Goal: Communication & Community: Answer question/provide support

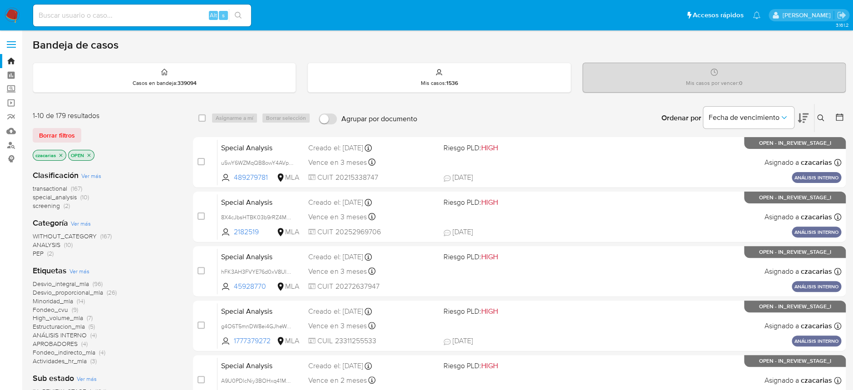
click at [117, 17] on input at bounding box center [142, 16] width 218 height 12
paste input "404589179"
click at [138, 27] on div "404589179 Alt s" at bounding box center [142, 15] width 218 height 25
click at [142, 22] on div "404589179 Alt s" at bounding box center [142, 16] width 218 height 22
click at [148, 15] on input "404589179" at bounding box center [142, 16] width 218 height 12
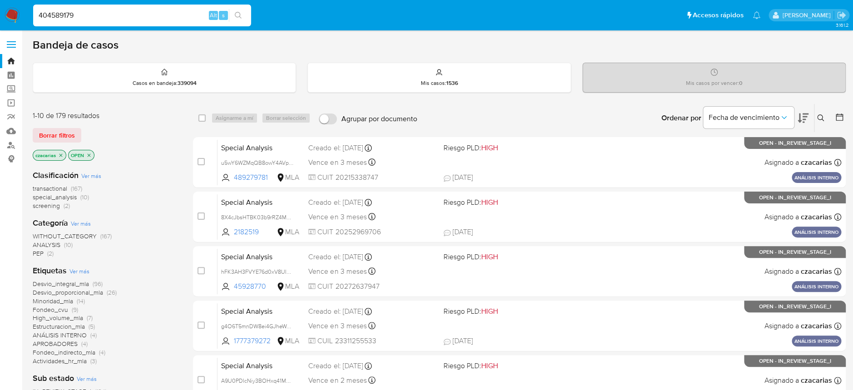
click at [148, 15] on input "404589179" at bounding box center [142, 16] width 218 height 12
paste input "299153287"
type input "299153287"
click at [231, 15] on button "search-icon" at bounding box center [238, 15] width 19 height 13
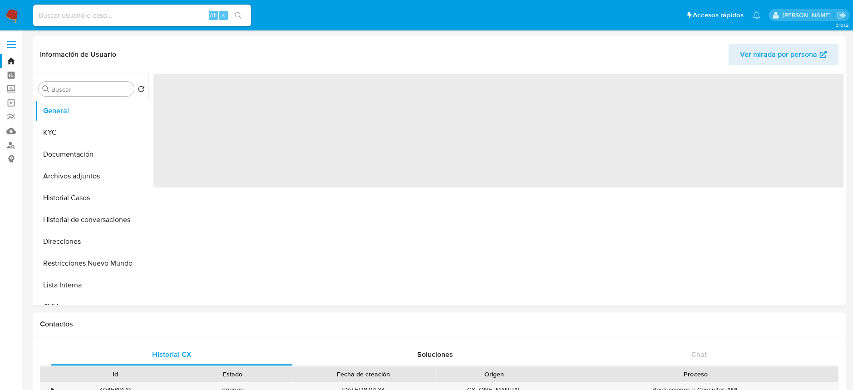
select select "10"
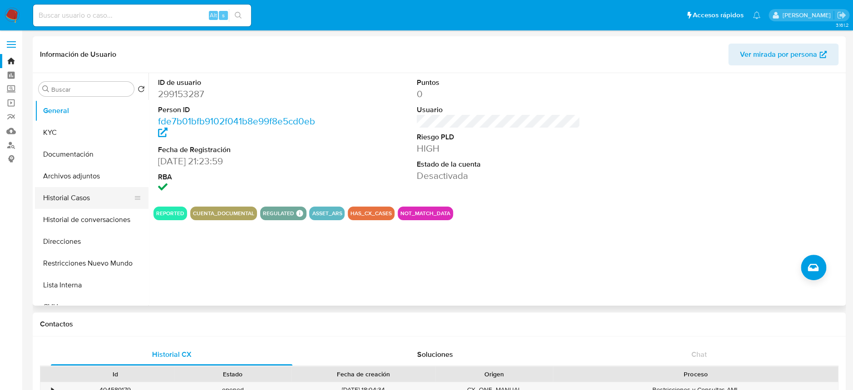
click at [66, 196] on button "Historial Casos" at bounding box center [88, 198] width 106 height 22
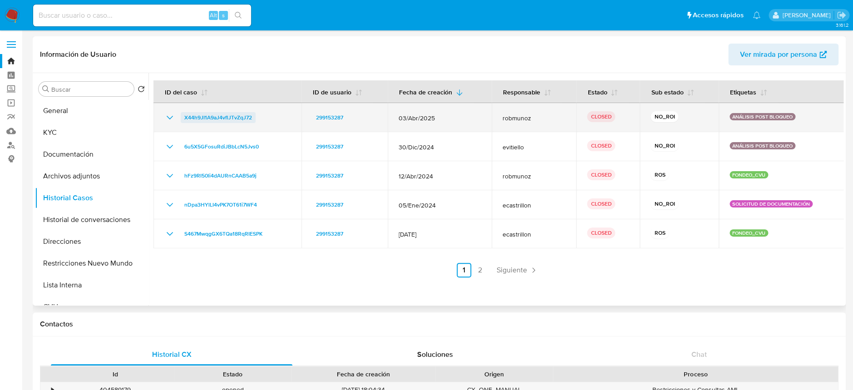
click at [196, 112] on span "X44h9JI1A9aJ4vflJTvZqJ72" at bounding box center [218, 117] width 68 height 11
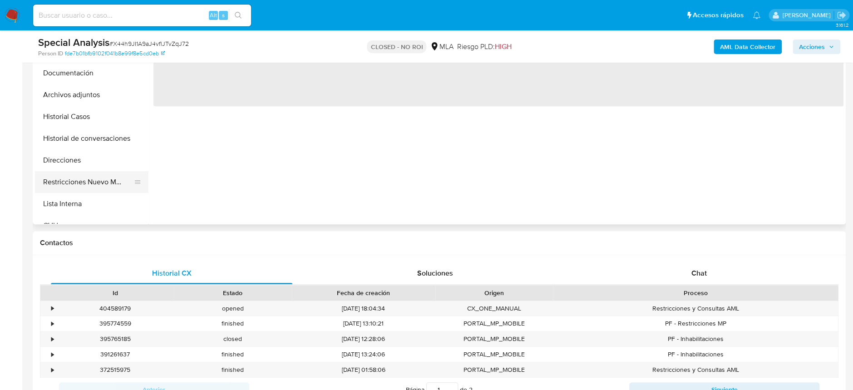
scroll to position [242, 0]
select select "10"
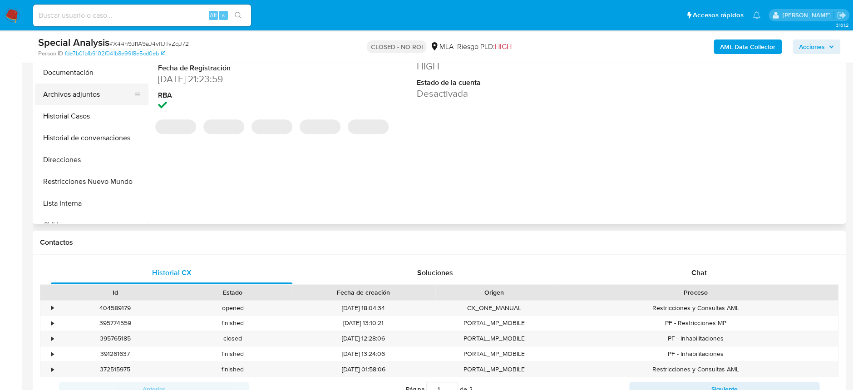
click at [106, 101] on button "Archivos adjuntos" at bounding box center [88, 95] width 106 height 22
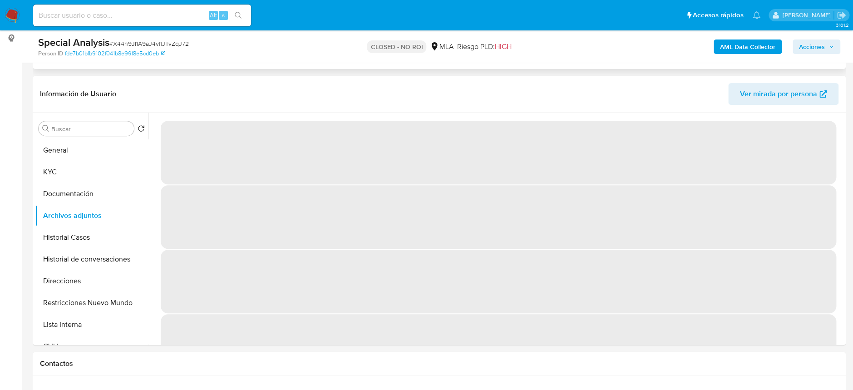
scroll to position [0, 0]
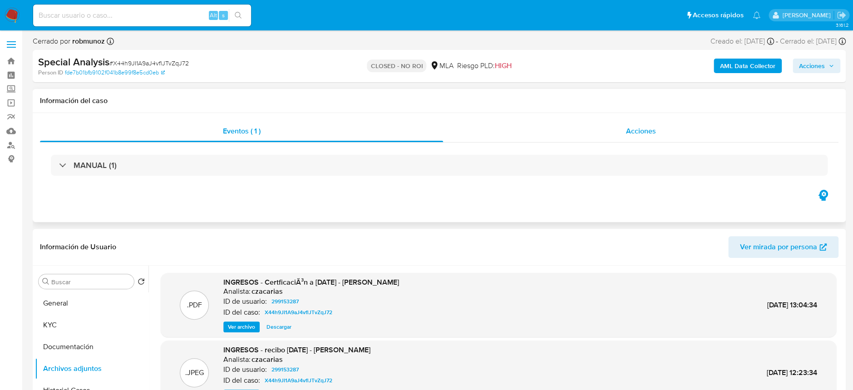
click at [662, 131] on div "Acciones" at bounding box center [640, 131] width 395 height 22
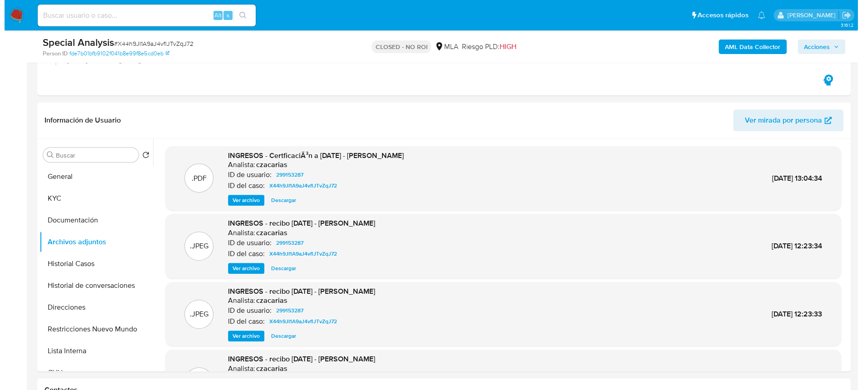
scroll to position [181, 0]
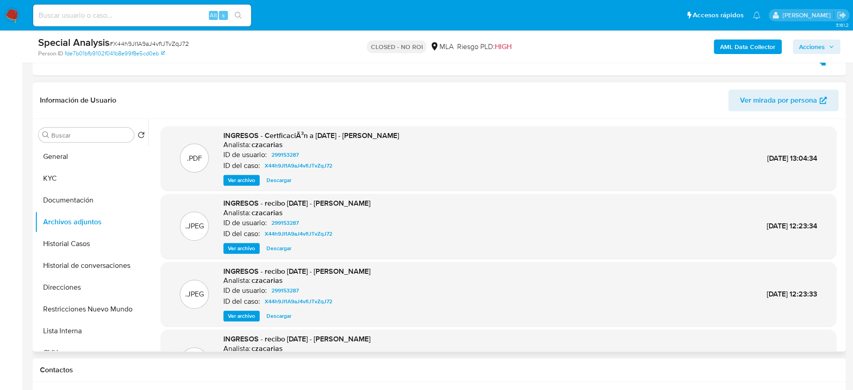
click at [233, 180] on span "Ver archivo" at bounding box center [241, 180] width 27 height 9
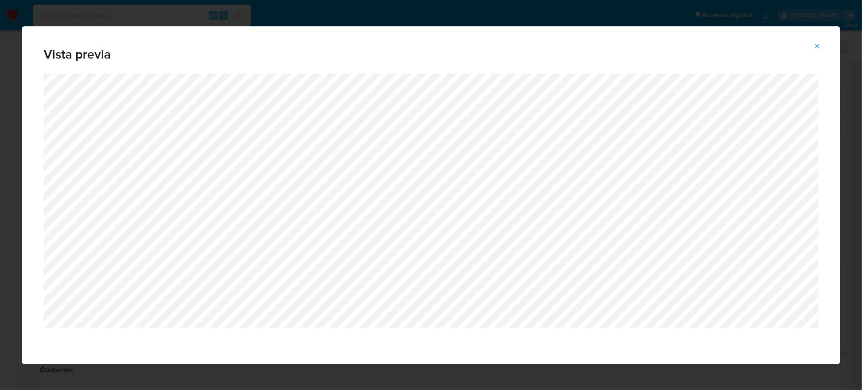
click at [814, 44] on icon "Attachment preview" at bounding box center [817, 46] width 7 height 7
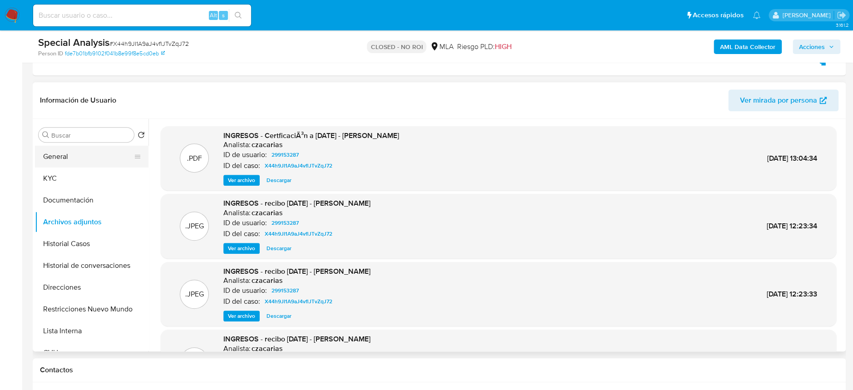
click at [78, 157] on button "General" at bounding box center [88, 157] width 106 height 22
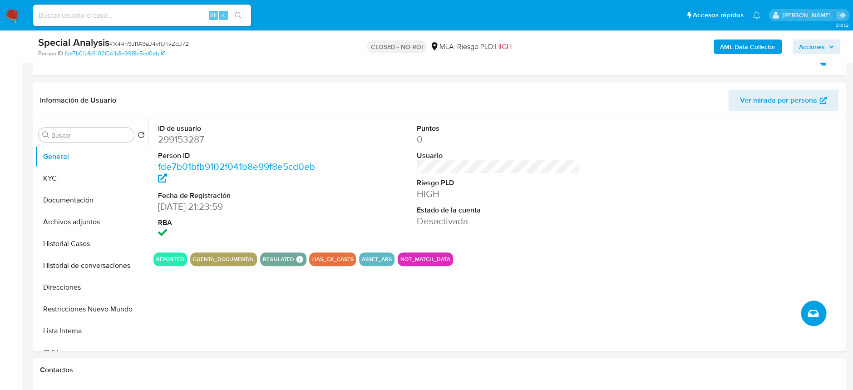
click at [810, 313] on icon "Crear caso manual" at bounding box center [813, 313] width 11 height 7
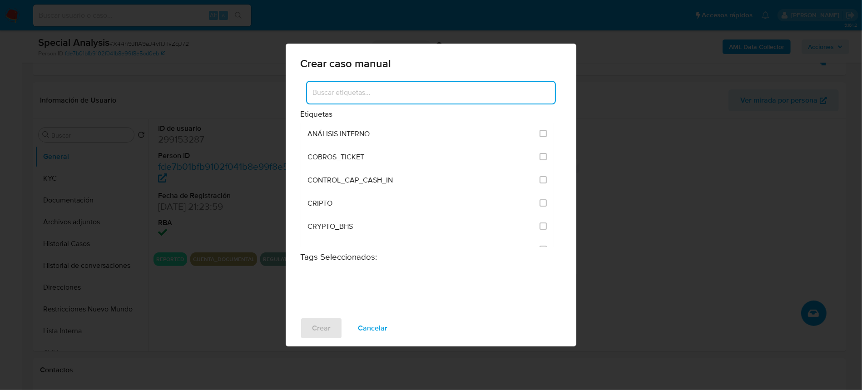
click at [400, 88] on input at bounding box center [431, 93] width 248 height 12
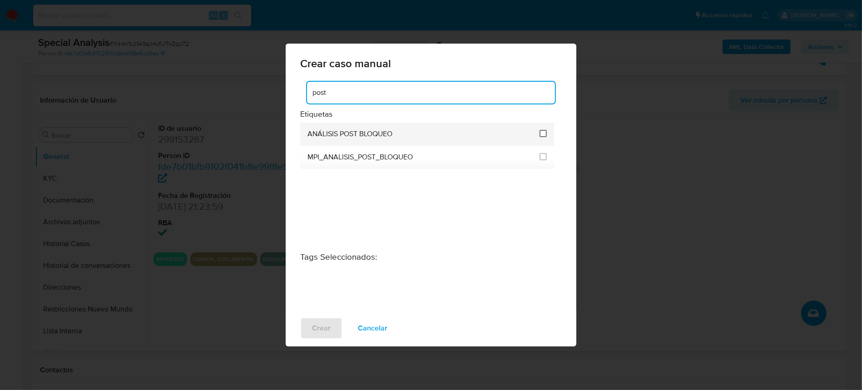
type input "post"
click at [544, 136] on input "3249" at bounding box center [542, 133] width 7 height 7
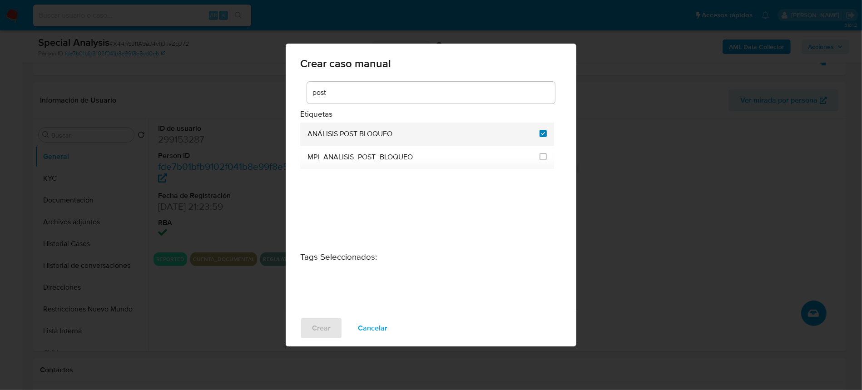
checkbox input "true"
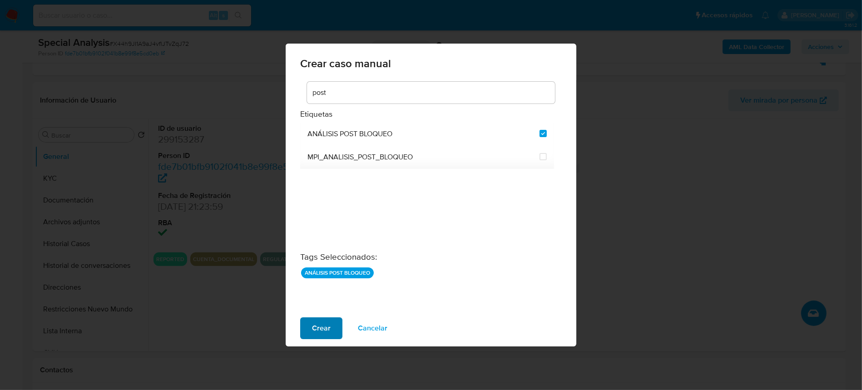
click at [316, 326] on span "Crear" at bounding box center [321, 328] width 19 height 20
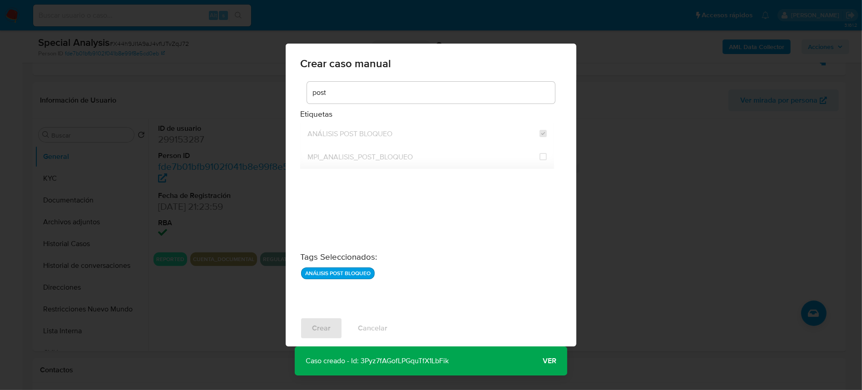
click at [552, 361] on span "Ver" at bounding box center [550, 361] width 14 height 0
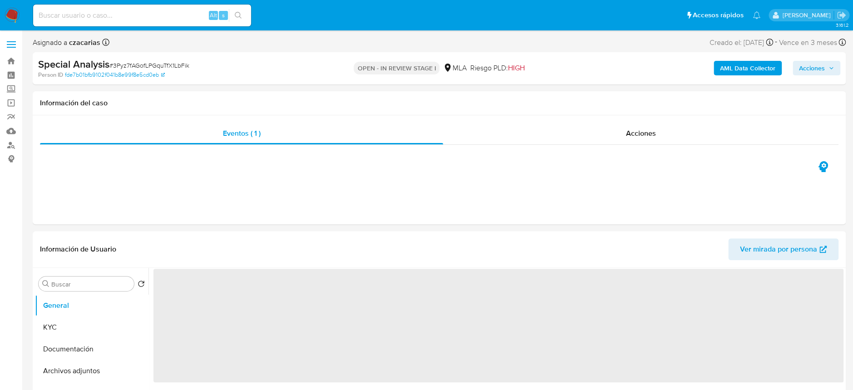
select select "10"
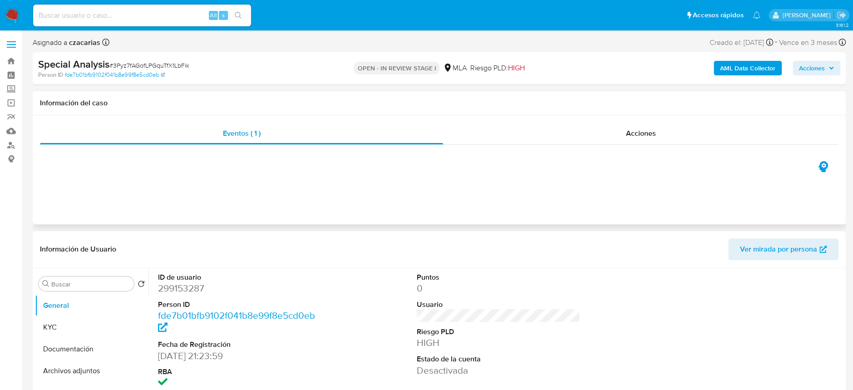
scroll to position [60, 0]
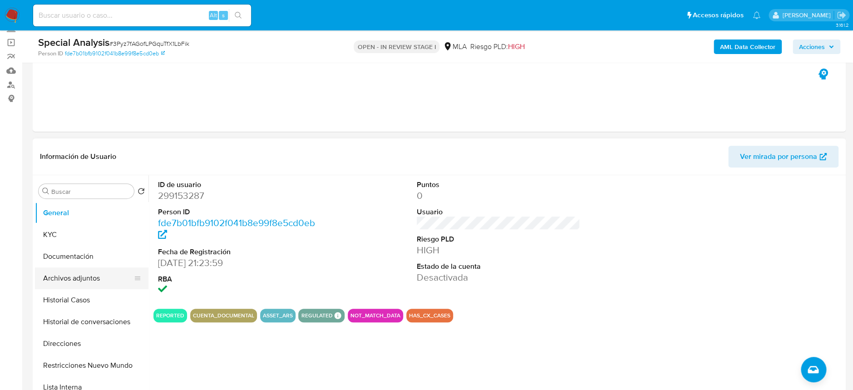
click at [72, 285] on button "Archivos adjuntos" at bounding box center [88, 278] width 106 height 22
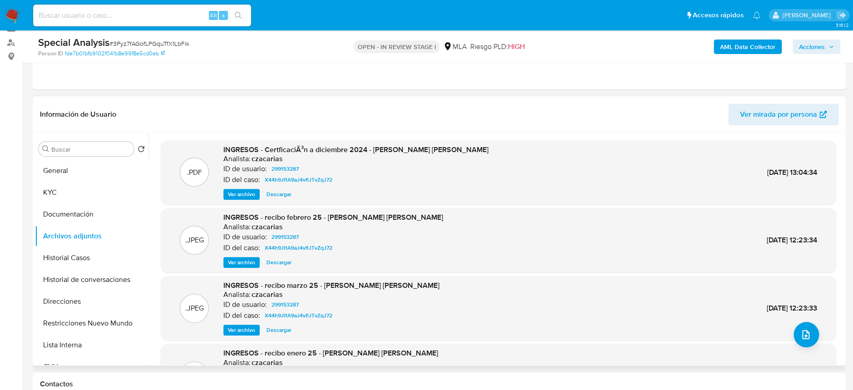
scroll to position [121, 0]
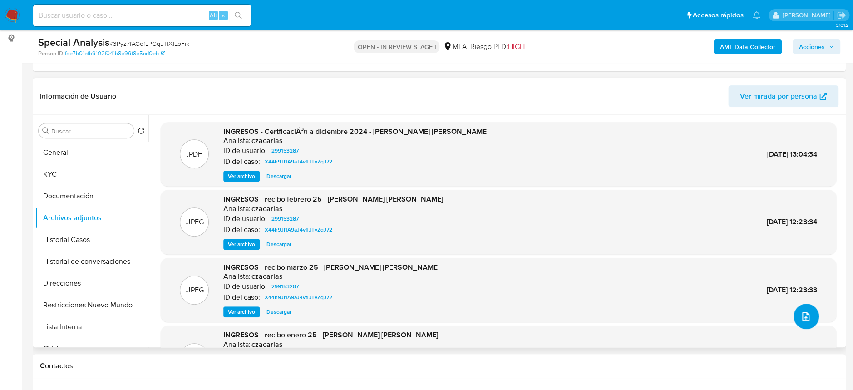
click at [811, 310] on button "upload-file" at bounding box center [806, 316] width 25 height 25
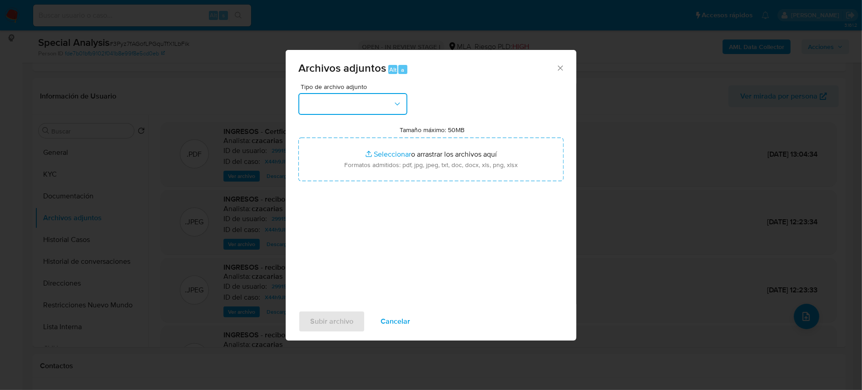
click at [357, 113] on button "button" at bounding box center [352, 104] width 109 height 22
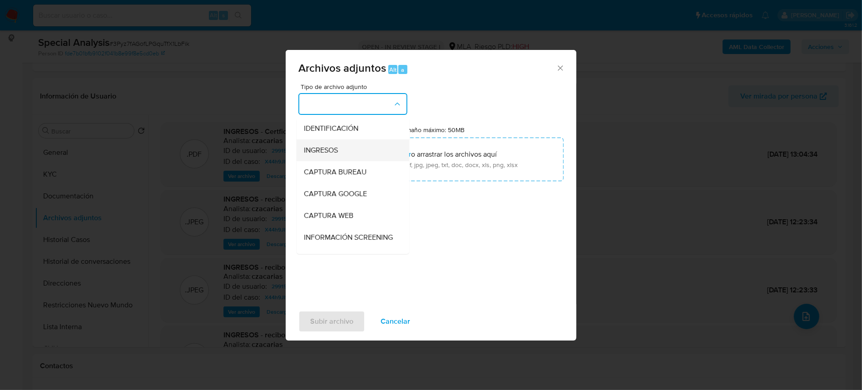
click at [353, 146] on div "INGRESOS" at bounding box center [350, 150] width 93 height 22
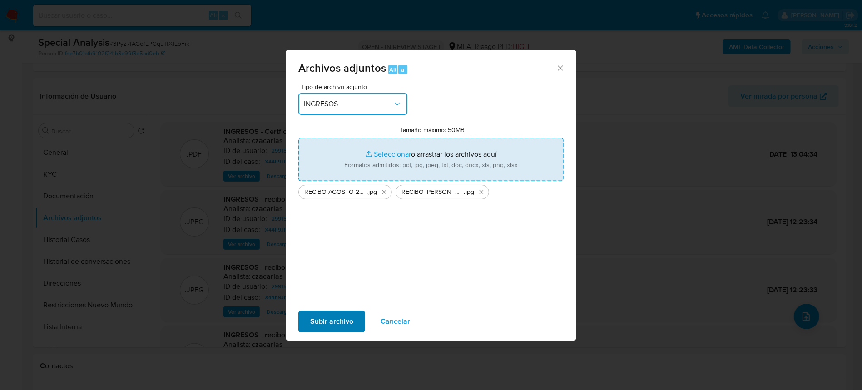
type input "C:\fakepath\RECIBO JUNIO 2025.jpg"
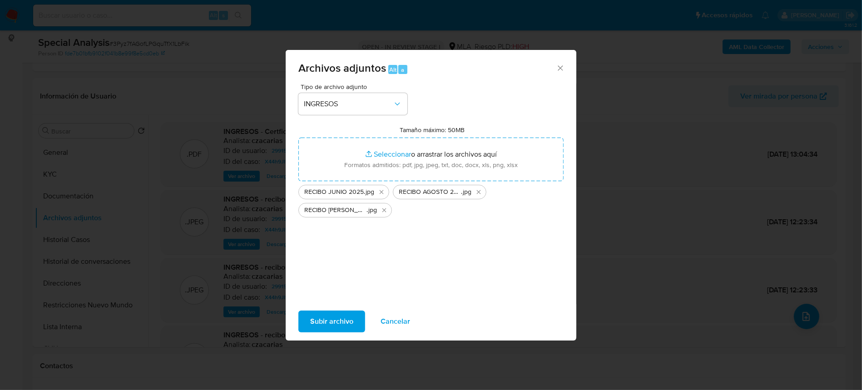
click at [316, 321] on span "Subir archivo" at bounding box center [331, 321] width 43 height 20
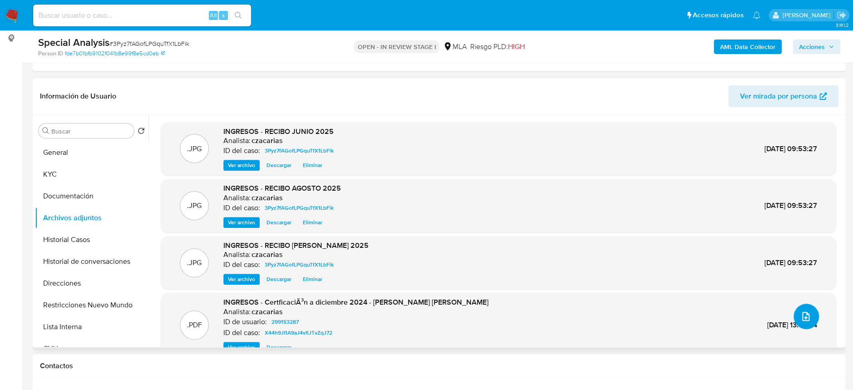
click at [800, 321] on icon "upload-file" at bounding box center [805, 316] width 11 height 11
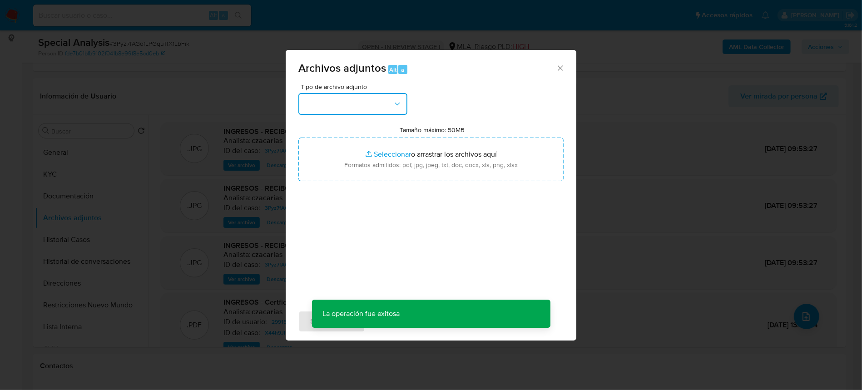
click at [327, 106] on button "button" at bounding box center [352, 104] width 109 height 22
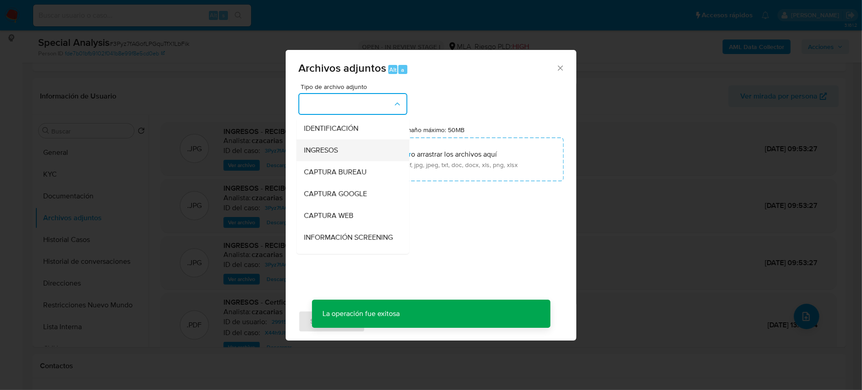
click at [346, 154] on div "INGRESOS" at bounding box center [350, 150] width 93 height 22
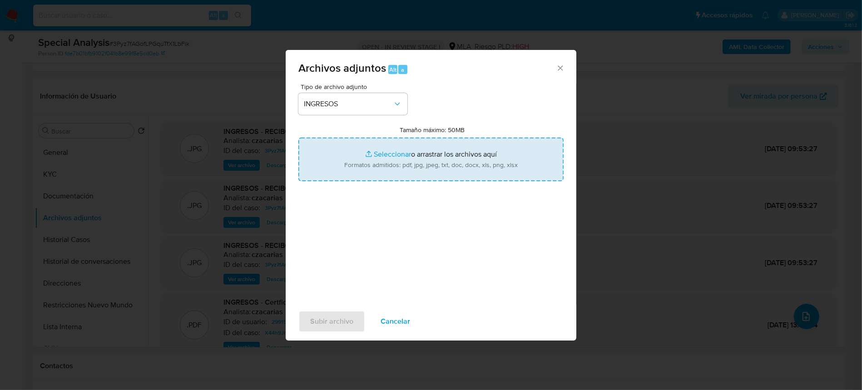
type input "C:\fakepath\Certificacion hasta agosto 2025.pdf"
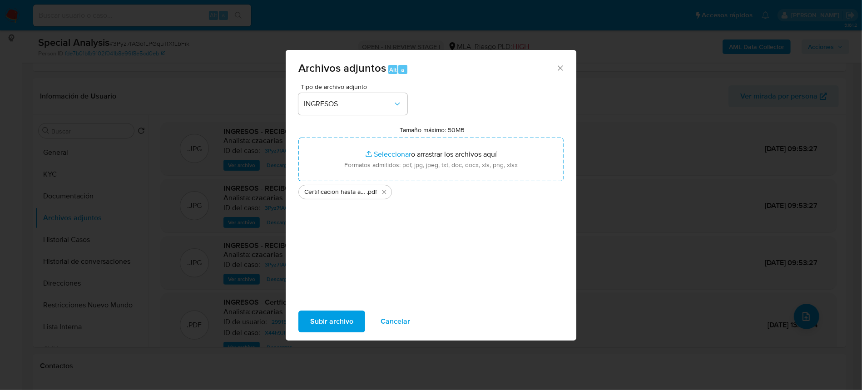
click at [341, 321] on span "Subir archivo" at bounding box center [331, 321] width 43 height 20
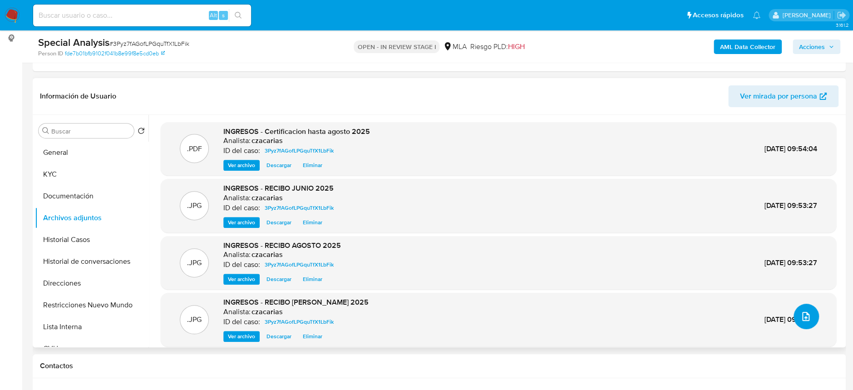
click at [805, 314] on icon "upload-file" at bounding box center [805, 316] width 7 height 9
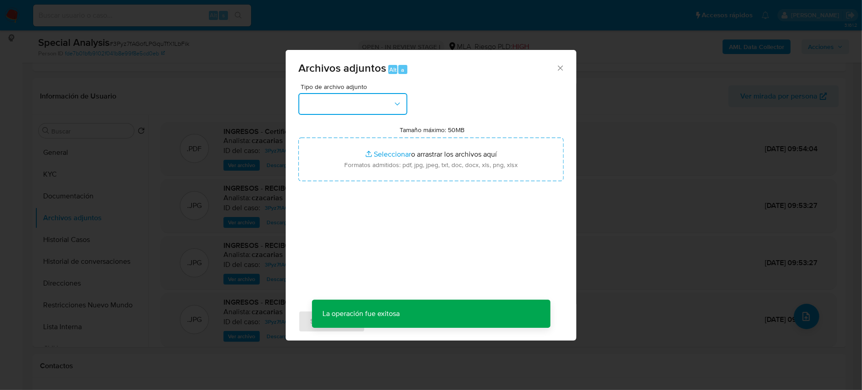
click at [374, 96] on button "button" at bounding box center [352, 104] width 109 height 22
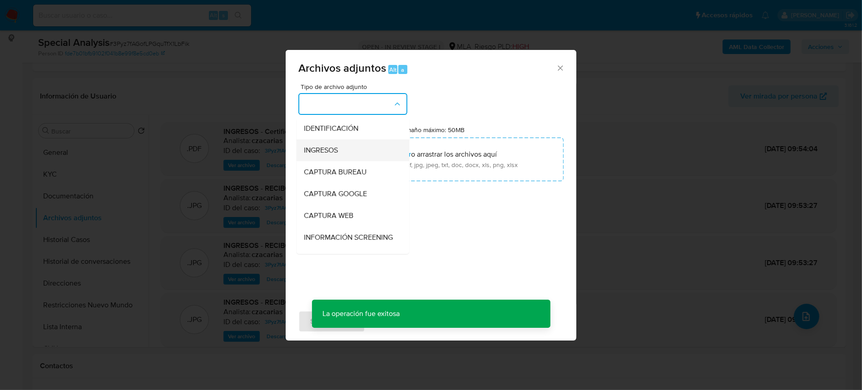
click at [334, 149] on span "INGRESOS" at bounding box center [321, 150] width 34 height 9
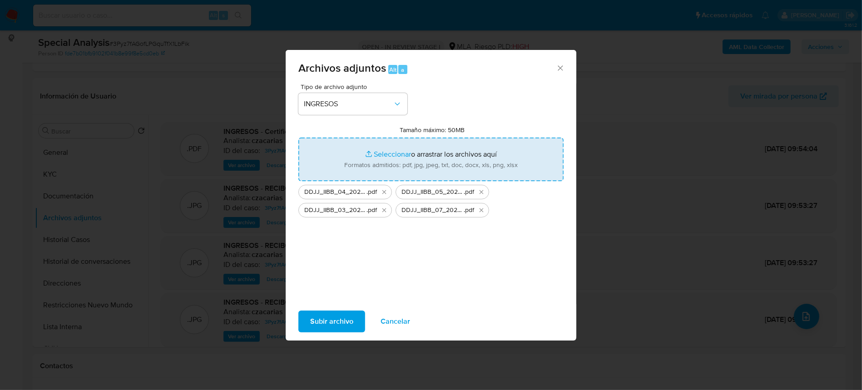
type input "C:\fakepath\DDJJ_IIBB_06_20259.pdf"
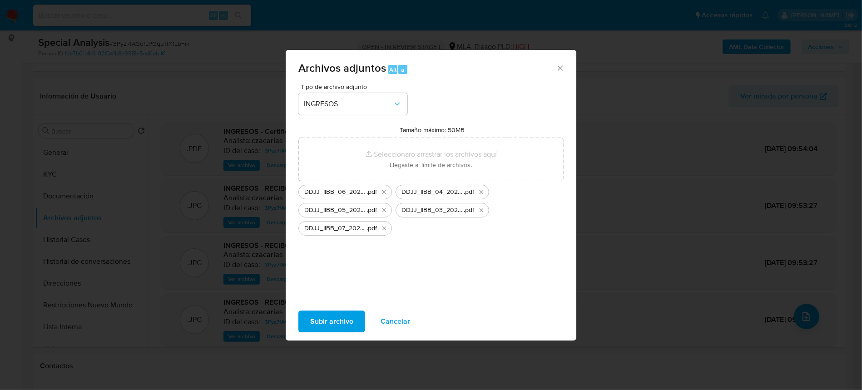
drag, startPoint x: 472, startPoint y: 163, endPoint x: 322, endPoint y: 322, distance: 219.4
click at [322, 322] on span "Subir archivo" at bounding box center [331, 321] width 43 height 20
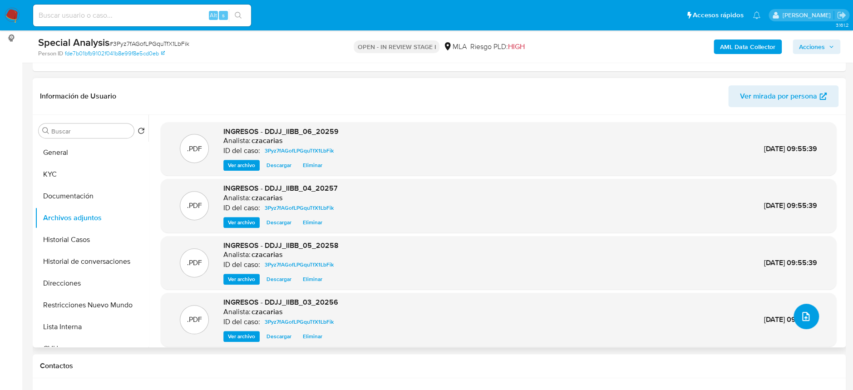
click at [803, 314] on icon "upload-file" at bounding box center [805, 316] width 11 height 11
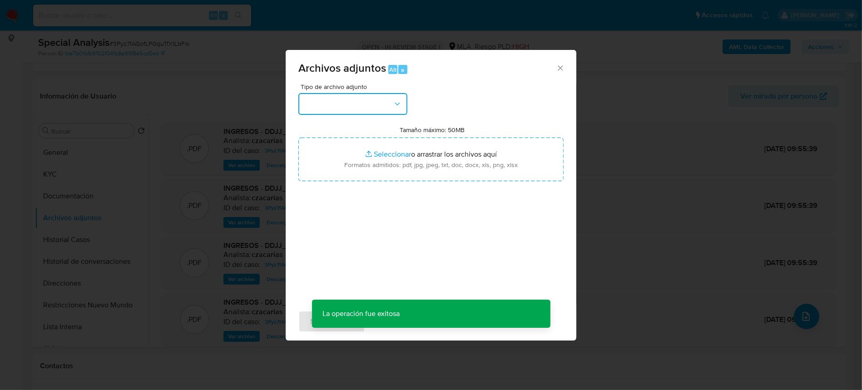
click at [362, 105] on button "button" at bounding box center [352, 104] width 109 height 22
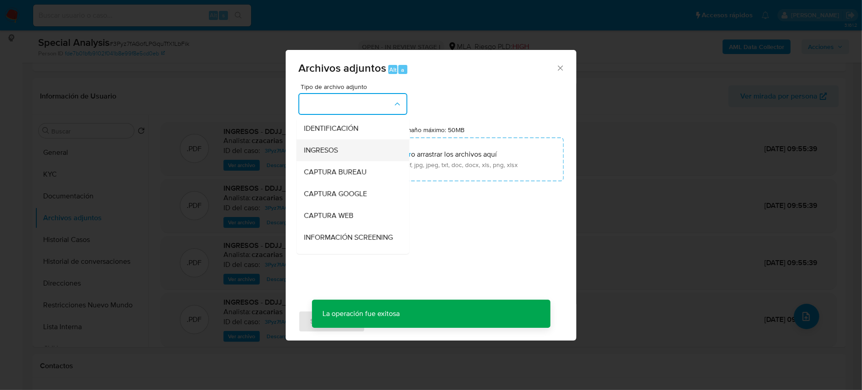
click at [320, 151] on span "INGRESOS" at bounding box center [321, 150] width 34 height 9
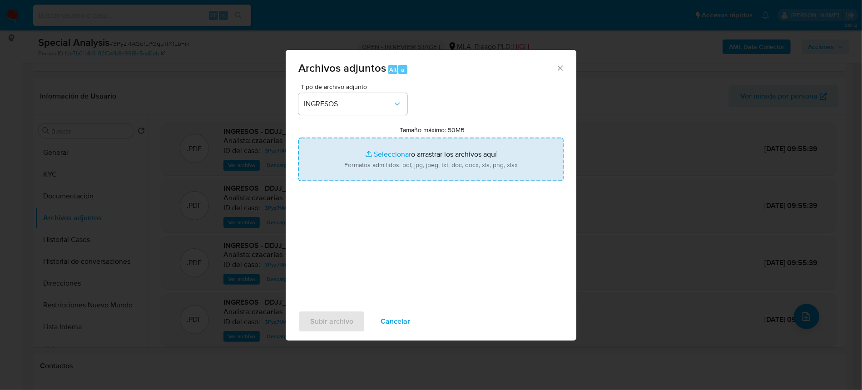
type input "C:\fakepath\DDJJ_IIBB_08_202511.pdf"
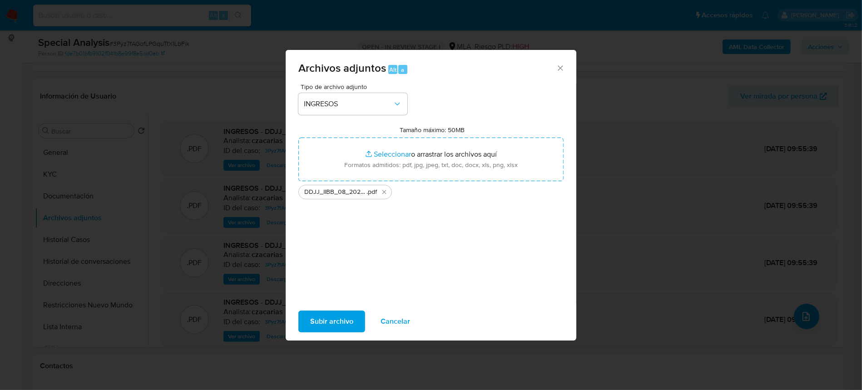
click at [330, 322] on span "Subir archivo" at bounding box center [331, 321] width 43 height 20
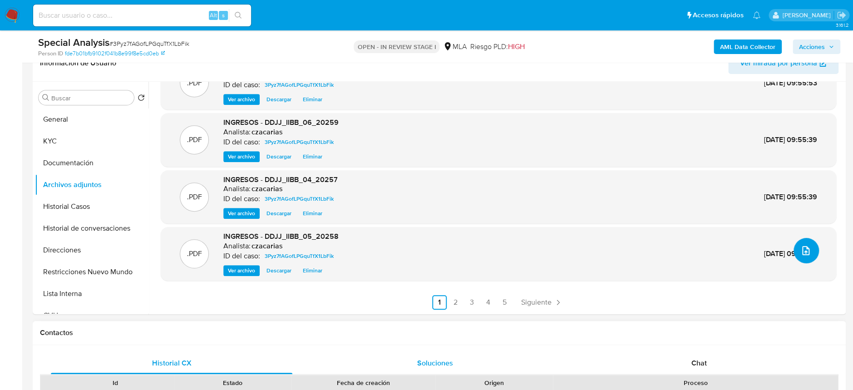
scroll to position [181, 0]
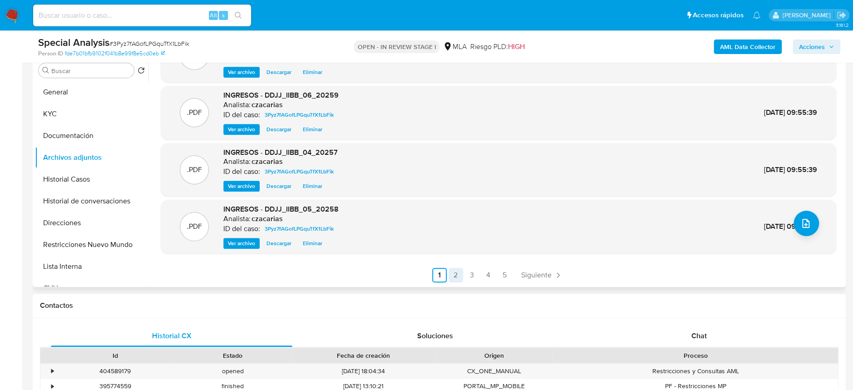
click at [453, 272] on link "2" at bounding box center [456, 275] width 15 height 15
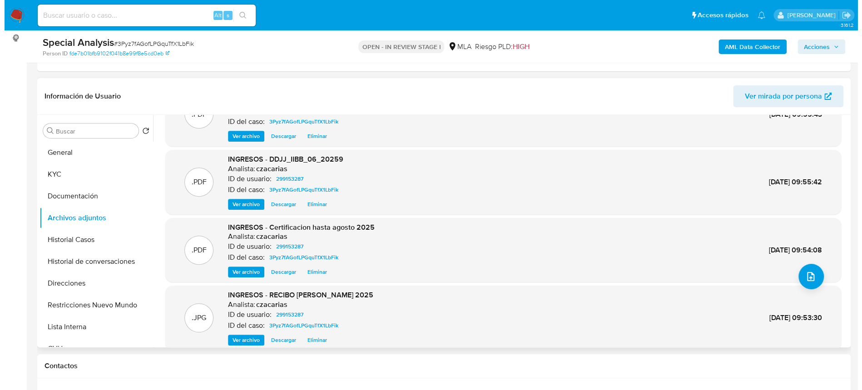
scroll to position [60, 0]
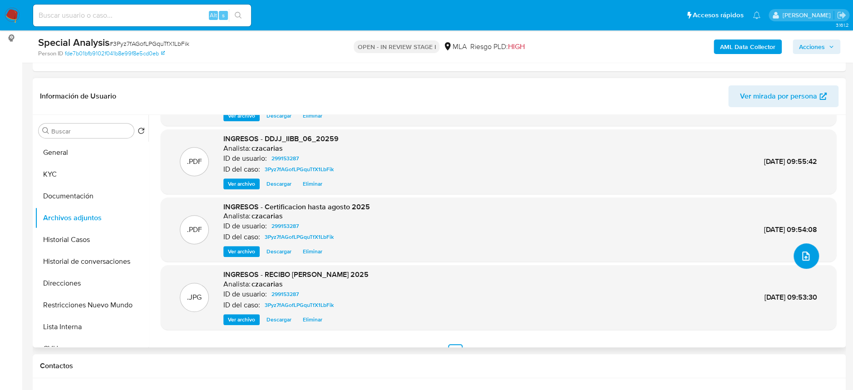
click at [805, 256] on icon "upload-file" at bounding box center [805, 256] width 11 height 11
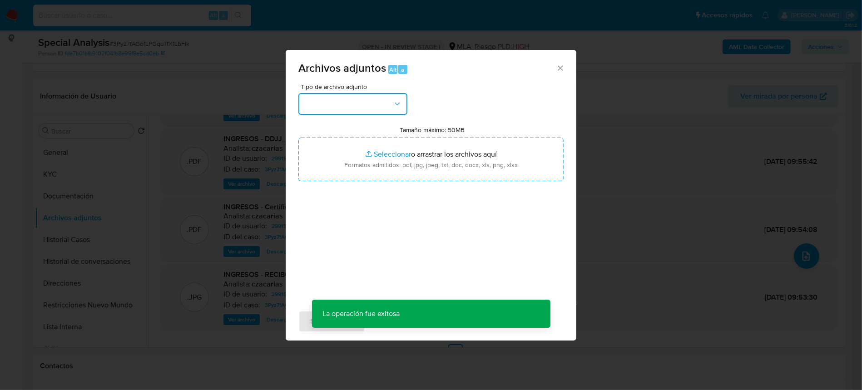
click at [366, 108] on button "button" at bounding box center [352, 104] width 109 height 22
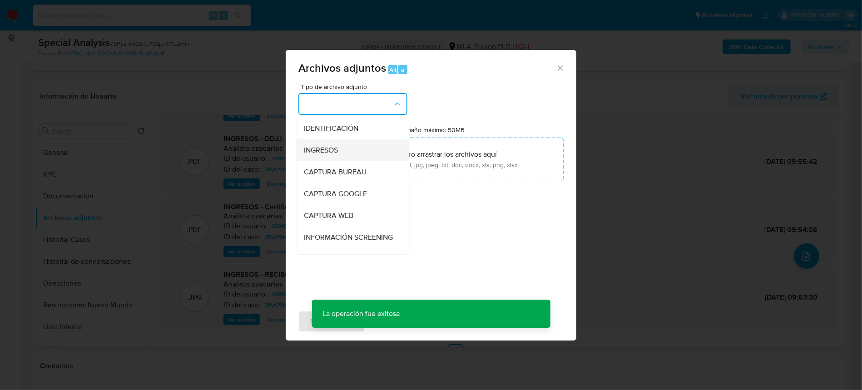
click at [333, 146] on span "INGRESOS" at bounding box center [321, 150] width 34 height 9
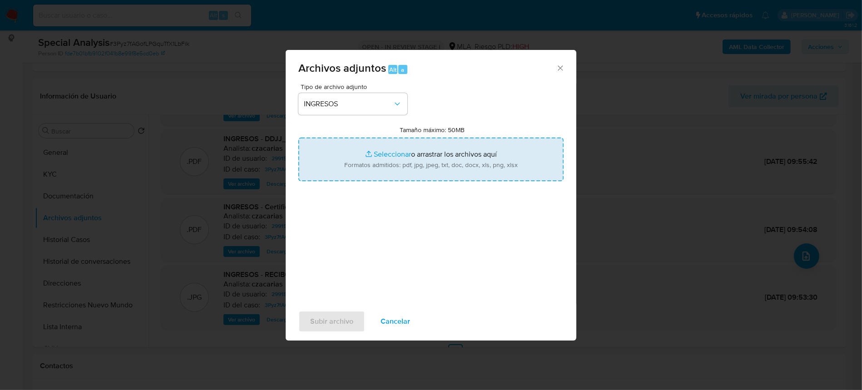
type input "C:\fakepath\DDJJ_CEDULAR_2024.pdf"
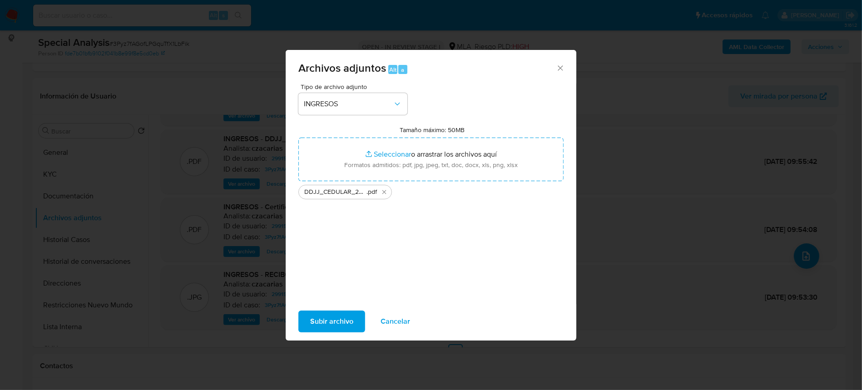
click at [319, 320] on span "Subir archivo" at bounding box center [331, 321] width 43 height 20
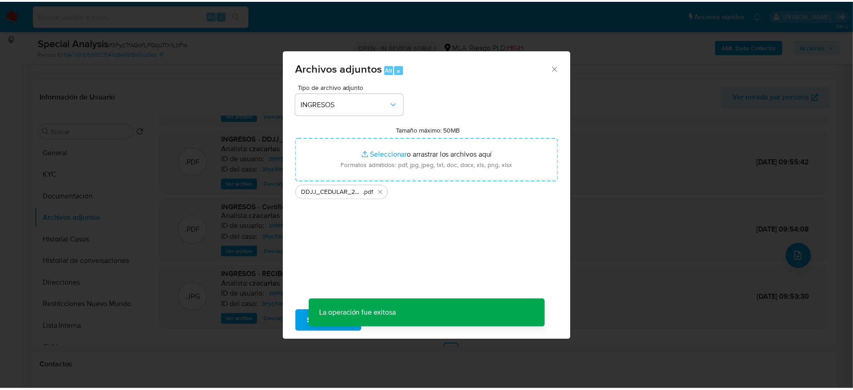
scroll to position [65, 0]
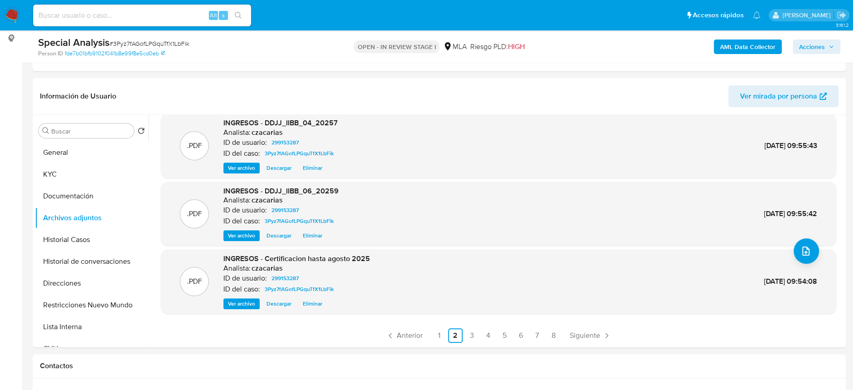
click at [167, 7] on div "Alt s" at bounding box center [142, 16] width 218 height 22
click at [173, 12] on input at bounding box center [142, 16] width 218 height 12
paste input "684087516"
type input "684087516"
click at [235, 14] on icon "search-icon" at bounding box center [238, 15] width 7 height 7
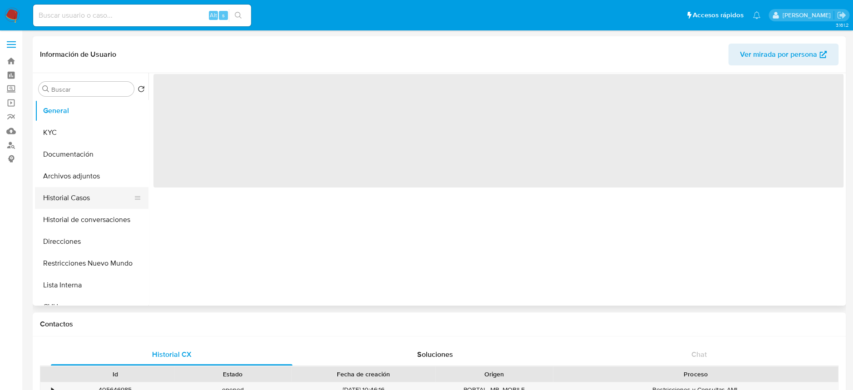
select select "10"
click at [95, 188] on button "Historial Casos" at bounding box center [88, 198] width 106 height 22
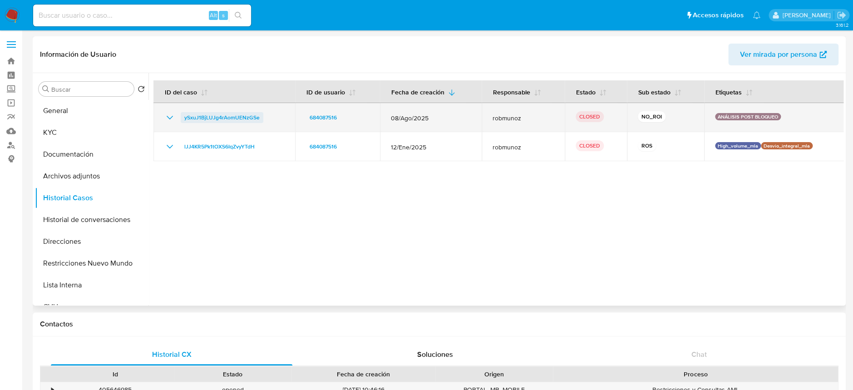
click at [238, 118] on span "ySxuJ1BjLUJg4rAomUENzGSe" at bounding box center [221, 117] width 75 height 11
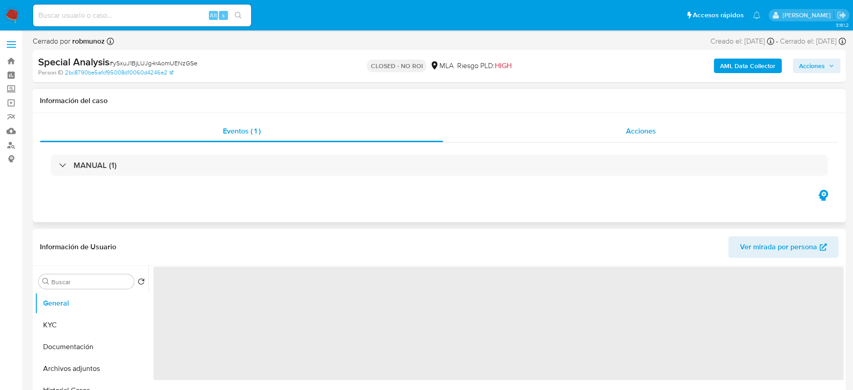
click at [640, 130] on span "Acciones" at bounding box center [641, 131] width 30 height 10
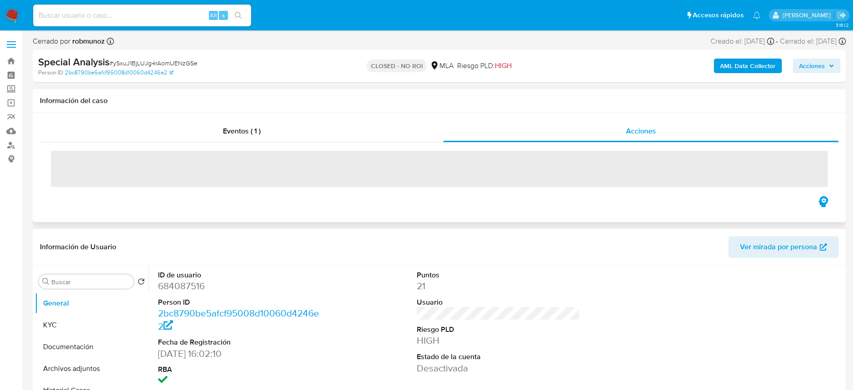
select select "10"
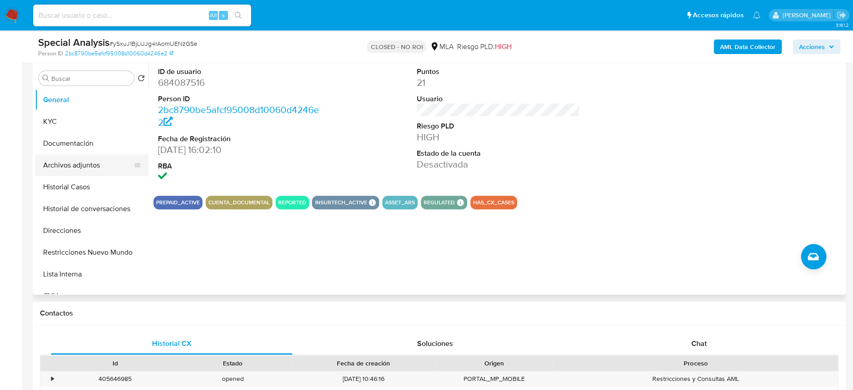
scroll to position [242, 0]
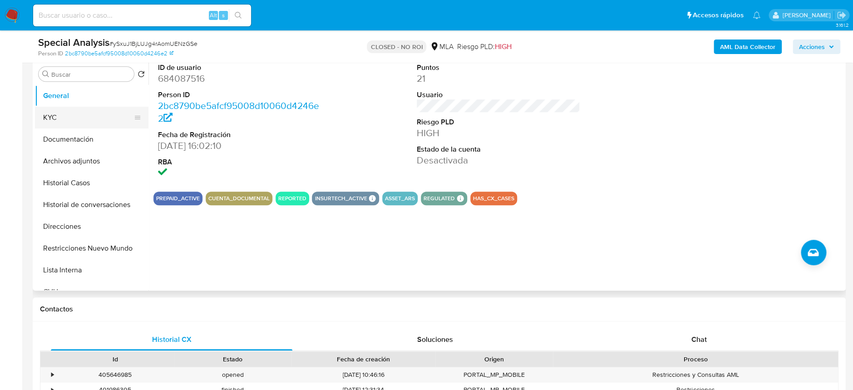
click at [68, 114] on button "KYC" at bounding box center [88, 118] width 106 height 22
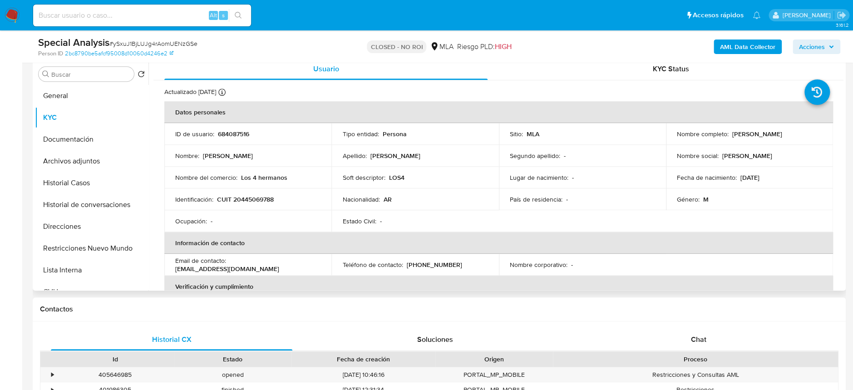
click at [239, 197] on p "CUIT 20445069788" at bounding box center [245, 199] width 57 height 8
copy p "20445069788"
click at [166, 13] on input at bounding box center [142, 16] width 218 height 12
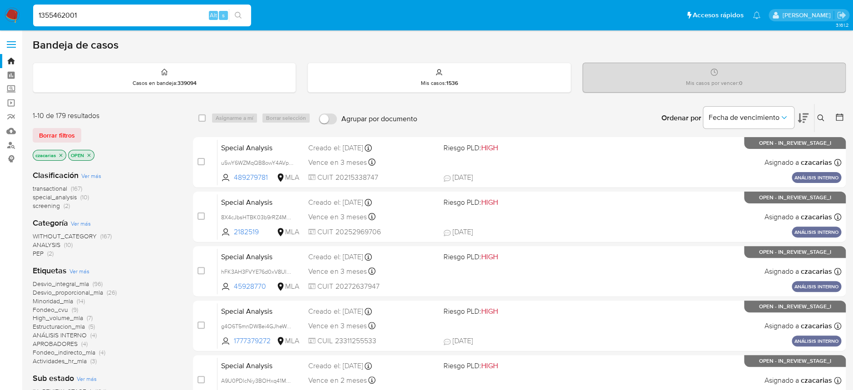
type input "1355462001"
click at [242, 15] on button "search-icon" at bounding box center [238, 15] width 19 height 13
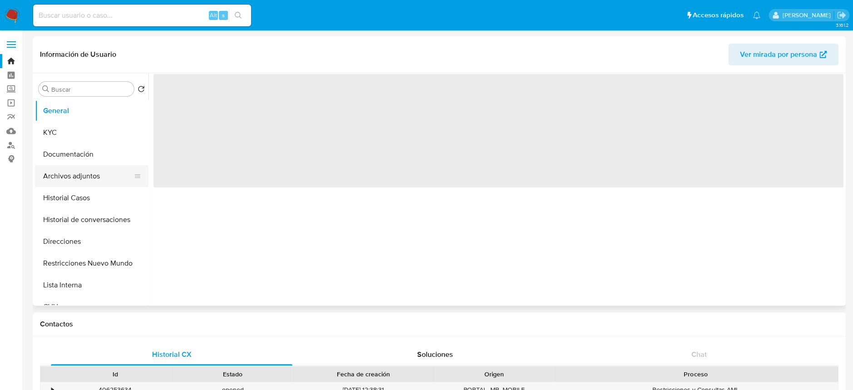
click at [100, 169] on button "Archivos adjuntos" at bounding box center [88, 176] width 106 height 22
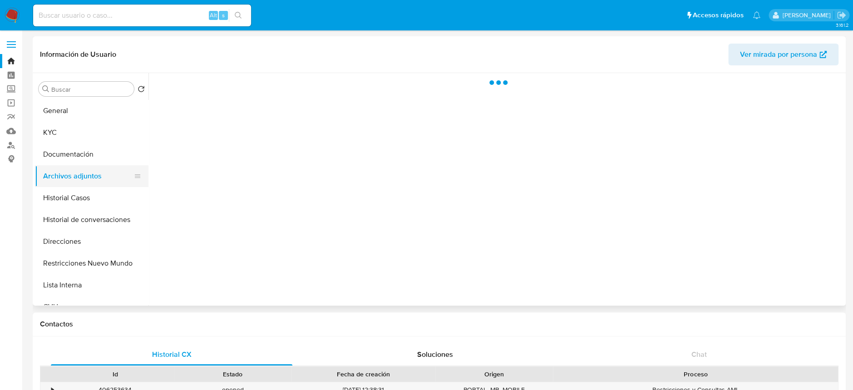
select select "10"
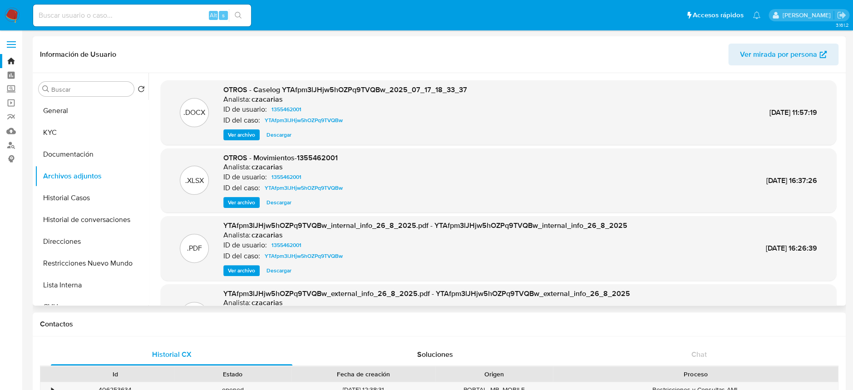
click at [249, 133] on span "Ver archivo" at bounding box center [241, 134] width 27 height 9
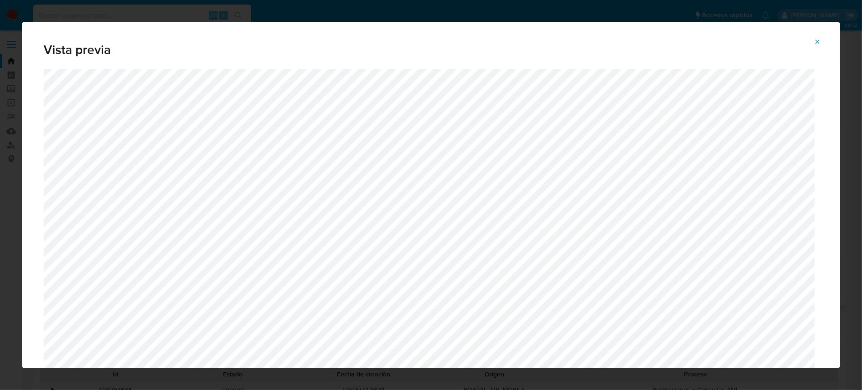
scroll to position [42, 0]
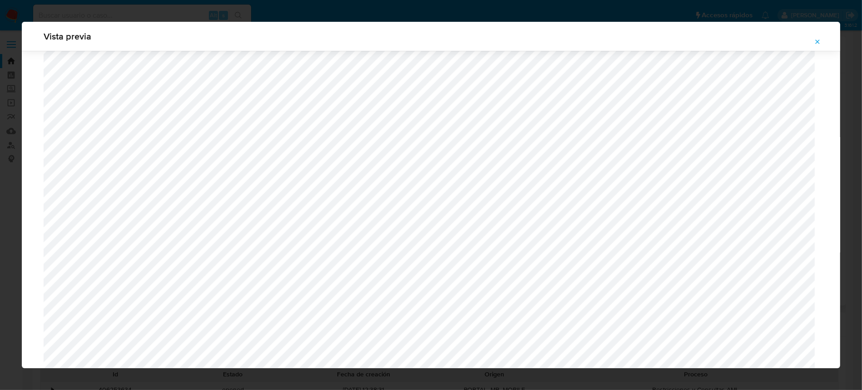
click at [815, 45] on icon "Attachment preview" at bounding box center [817, 41] width 7 height 7
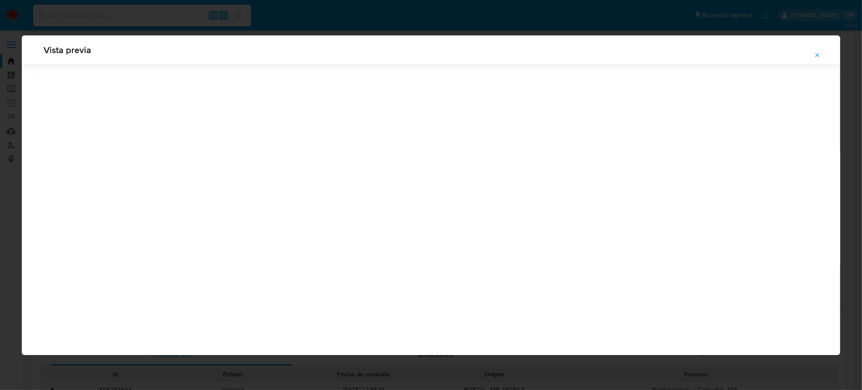
scroll to position [0, 0]
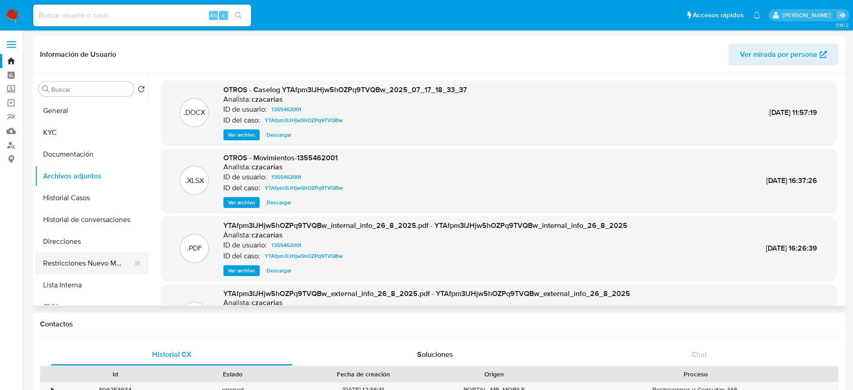
click at [75, 260] on button "Restricciones Nuevo Mundo" at bounding box center [88, 263] width 106 height 22
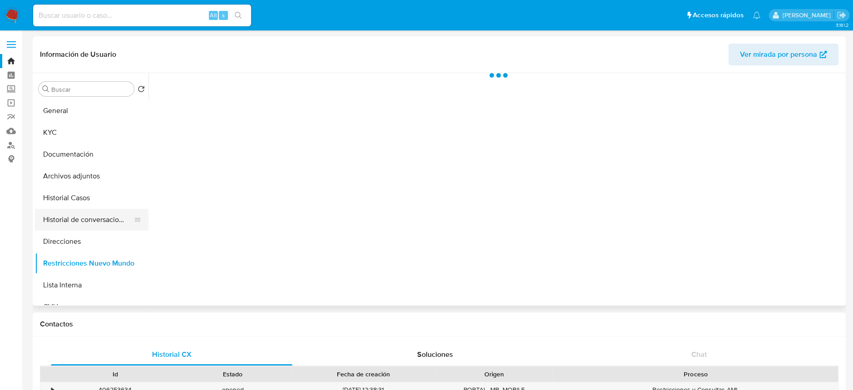
click at [88, 223] on button "Historial de conversaciones" at bounding box center [88, 220] width 106 height 22
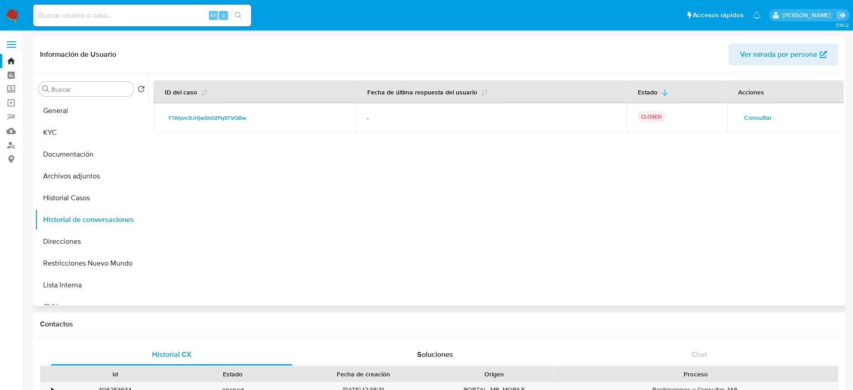
click at [738, 121] on button "Consultar" at bounding box center [758, 117] width 40 height 15
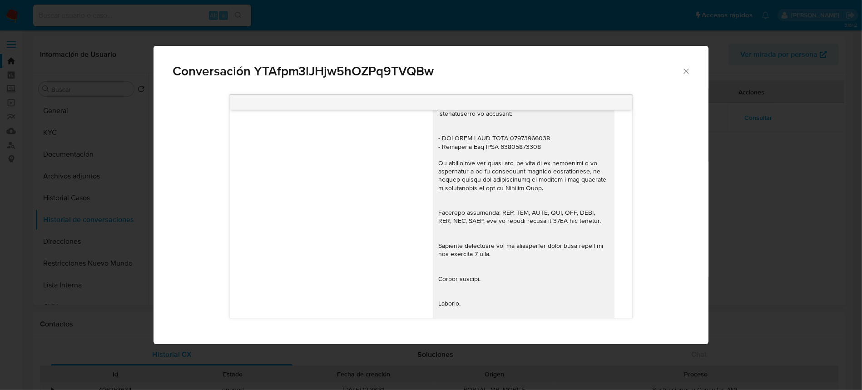
scroll to position [933, 0]
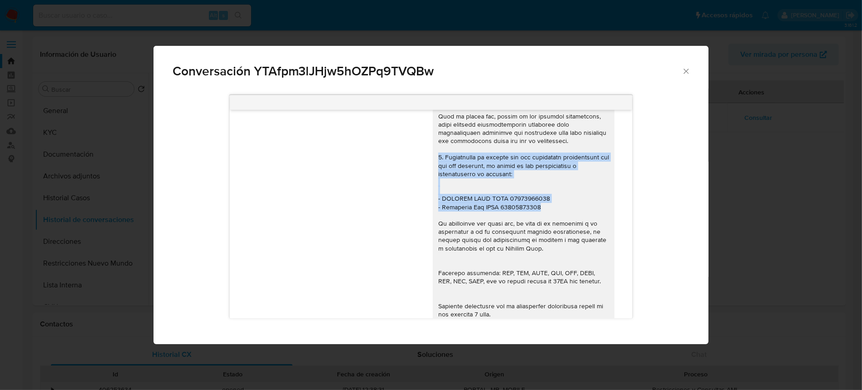
drag, startPoint x: 427, startPoint y: 173, endPoint x: 536, endPoint y: 223, distance: 120.2
click at [536, 223] on div "Comunicación" at bounding box center [524, 136] width 182 height 519
copy div "3. Proporciona el vínculo con las siguientes contrapartes con las que operaste,…"
click at [682, 69] on icon "Cerrar" at bounding box center [685, 71] width 9 height 9
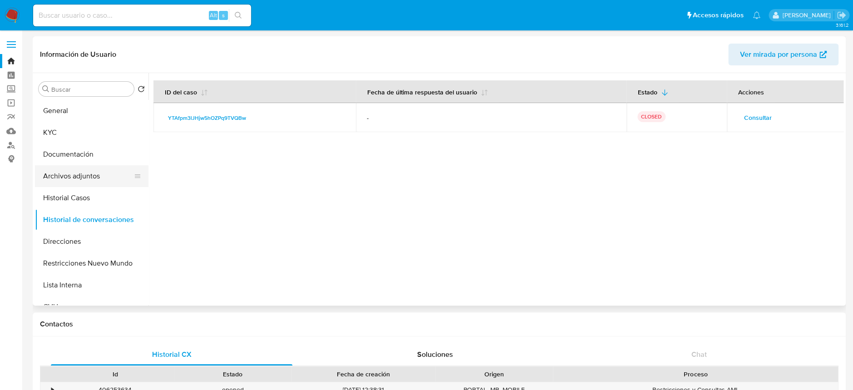
click at [84, 177] on button "Archivos adjuntos" at bounding box center [88, 176] width 106 height 22
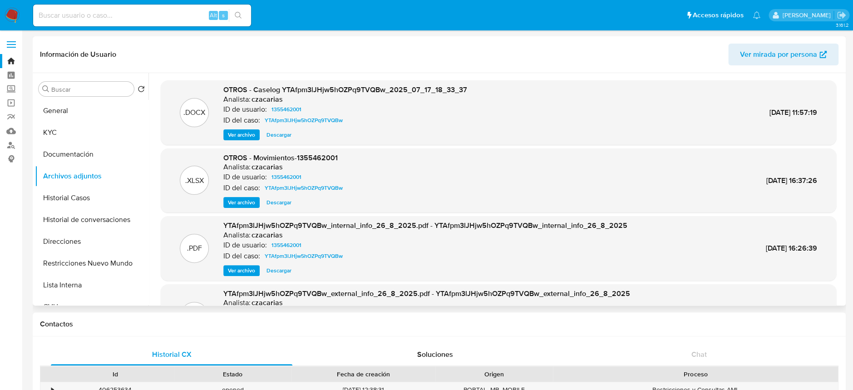
click at [251, 134] on span "Ver archivo" at bounding box center [241, 134] width 27 height 9
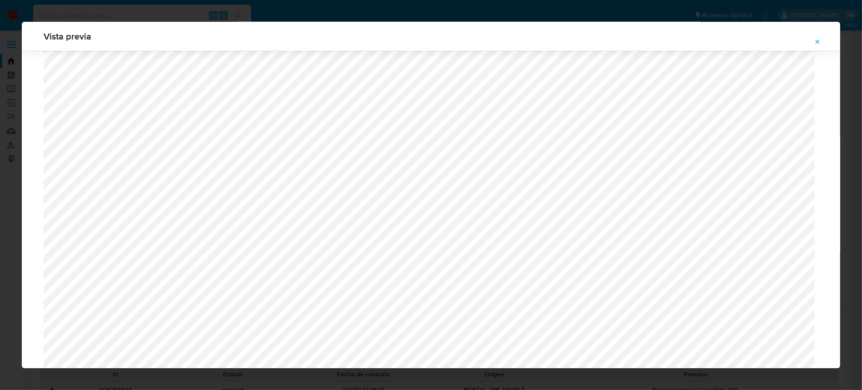
scroll to position [526, 0]
click at [816, 40] on icon "Attachment preview" at bounding box center [817, 41] width 7 height 7
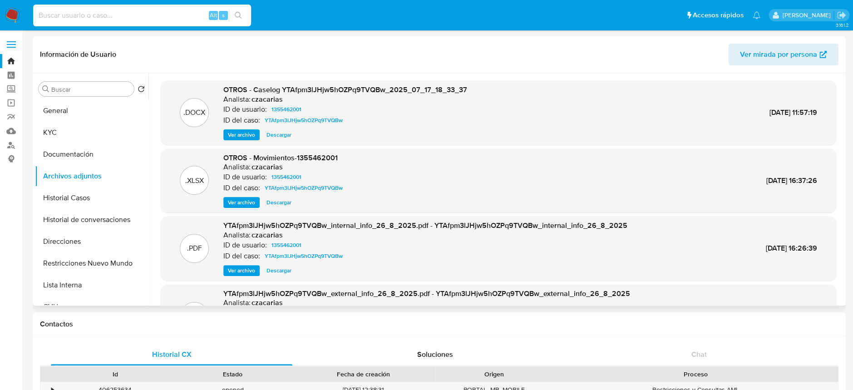
click at [165, 19] on input at bounding box center [142, 16] width 218 height 12
paste input "97189821"
type input "97189821"
click at [237, 12] on icon "search-icon" at bounding box center [238, 15] width 7 height 7
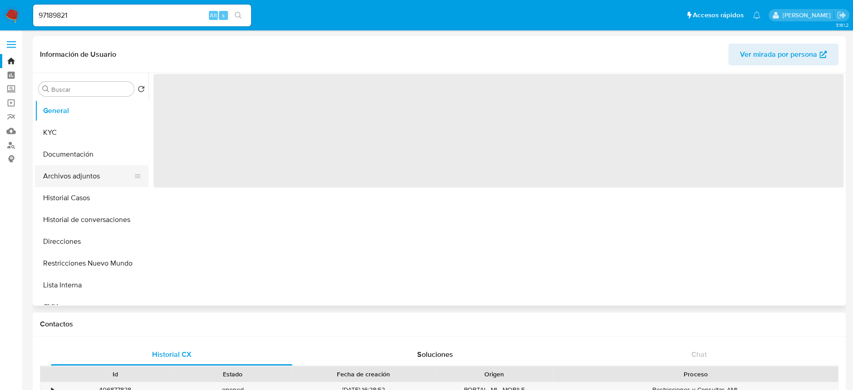
click at [59, 183] on button "Archivos adjuntos" at bounding box center [88, 176] width 106 height 22
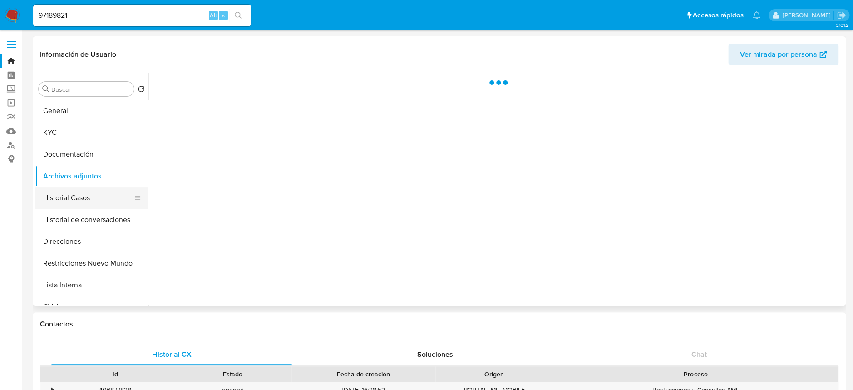
select select "10"
click at [64, 193] on button "Historial Casos" at bounding box center [88, 198] width 106 height 22
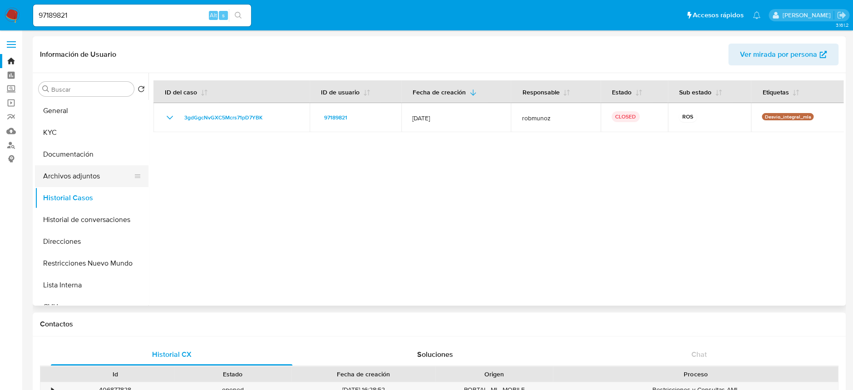
click at [101, 174] on button "Archivos adjuntos" at bounding box center [88, 176] width 106 height 22
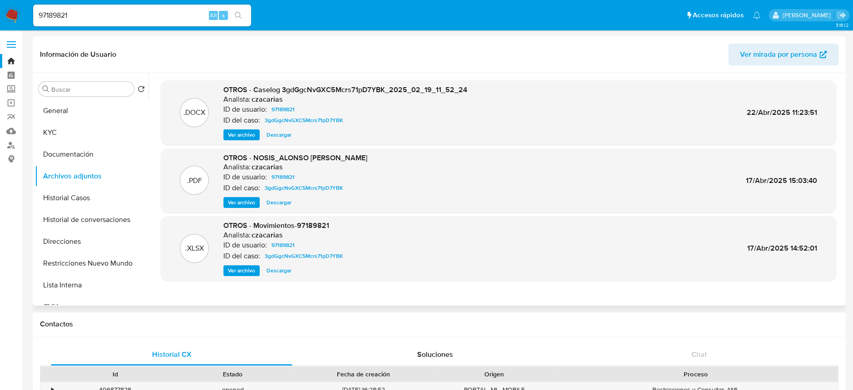
click at [241, 138] on span "Ver archivo" at bounding box center [241, 134] width 27 height 9
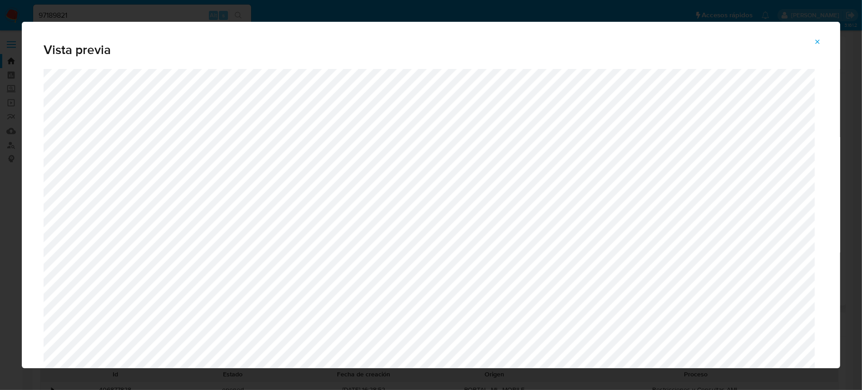
click at [815, 44] on icon "Attachment preview" at bounding box center [817, 41] width 7 height 7
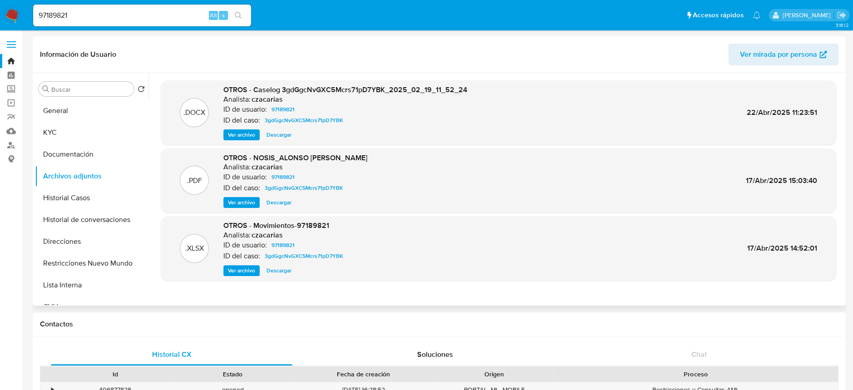
click at [248, 134] on span "Ver archivo" at bounding box center [241, 134] width 27 height 9
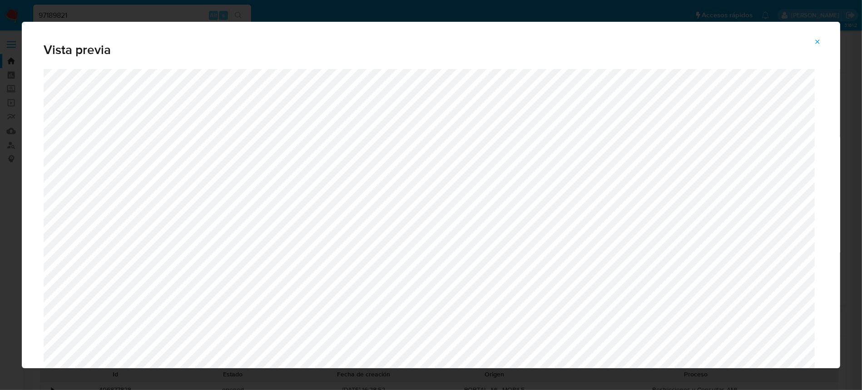
click at [815, 42] on icon "Attachment preview" at bounding box center [817, 41] width 7 height 7
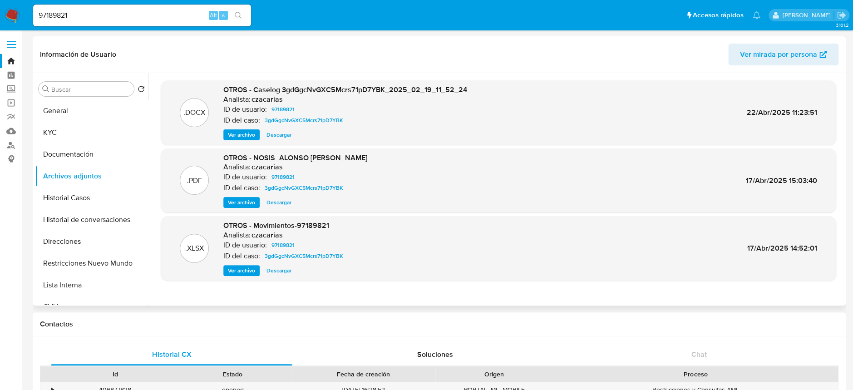
click at [244, 136] on span "Ver archivo" at bounding box center [241, 134] width 27 height 9
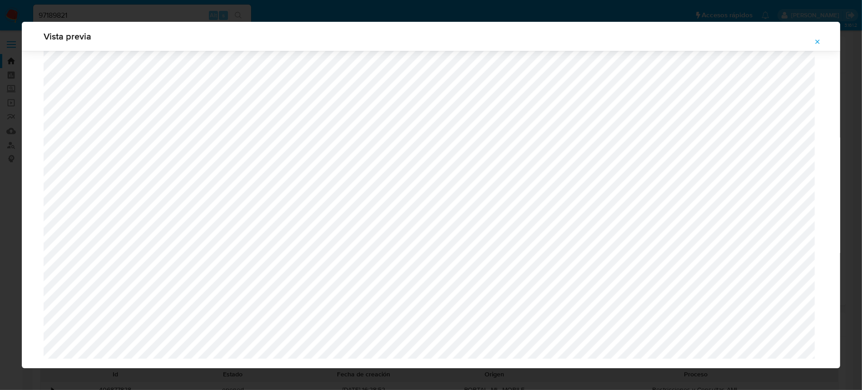
scroll to position [2442, 0]
click at [811, 40] on button "Attachment preview" at bounding box center [817, 42] width 20 height 15
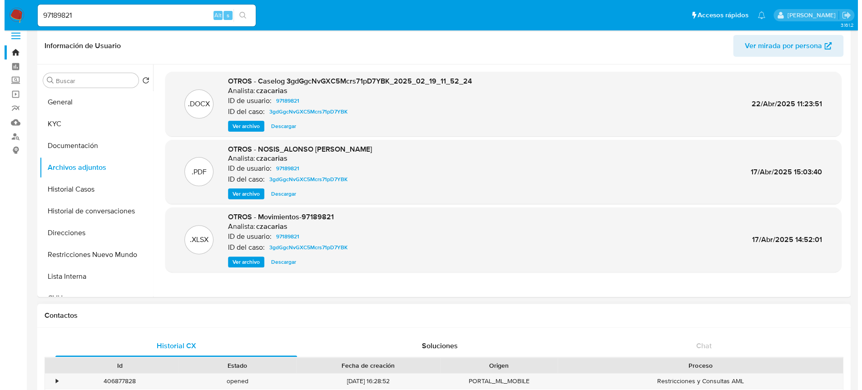
scroll to position [0, 0]
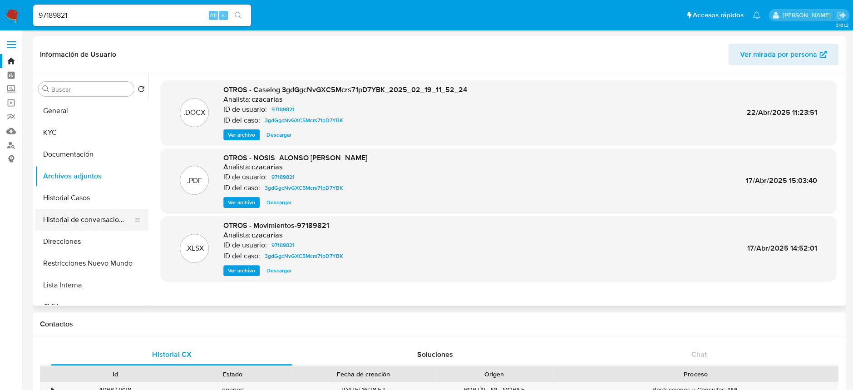
click at [92, 221] on button "Historial de conversaciones" at bounding box center [88, 220] width 106 height 22
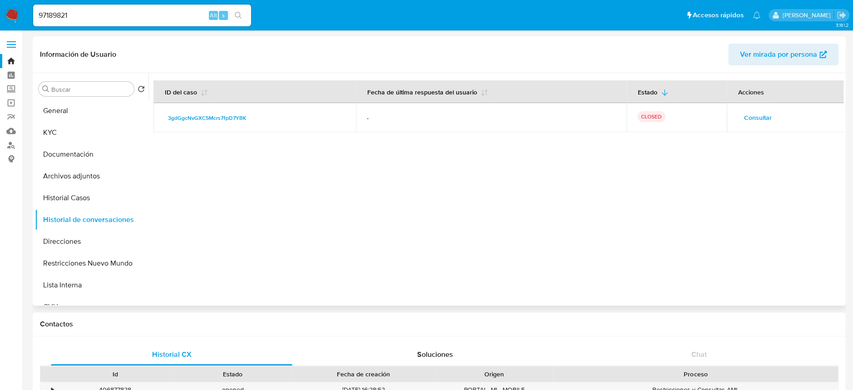
click at [749, 122] on span "Consultar" at bounding box center [758, 117] width 28 height 13
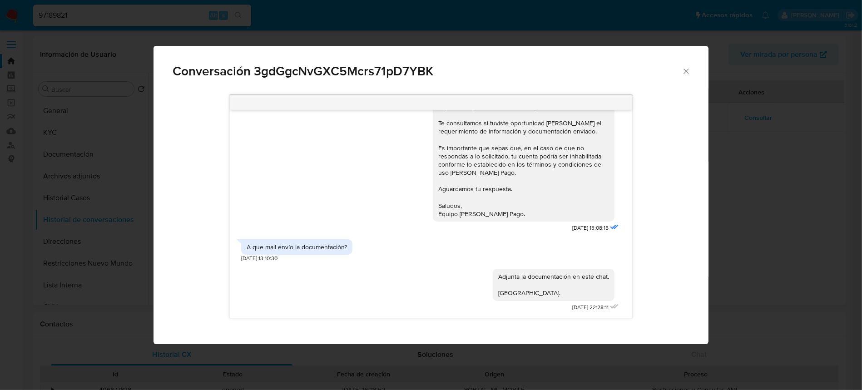
scroll to position [1160, 0]
click at [687, 70] on icon "Cerrar" at bounding box center [685, 71] width 9 height 9
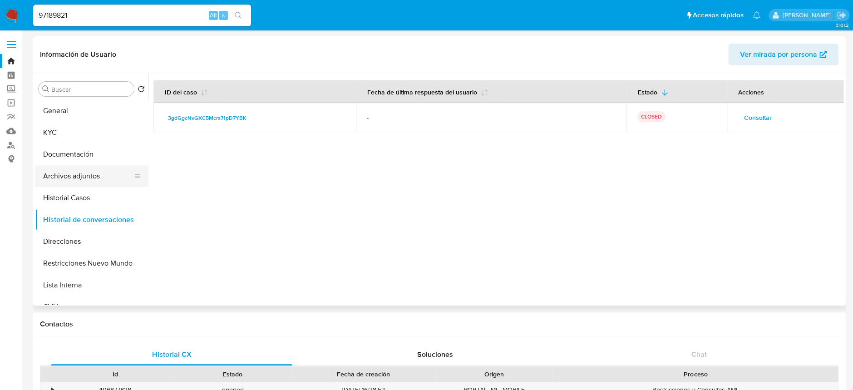
click at [94, 169] on button "Archivos adjuntos" at bounding box center [88, 176] width 106 height 22
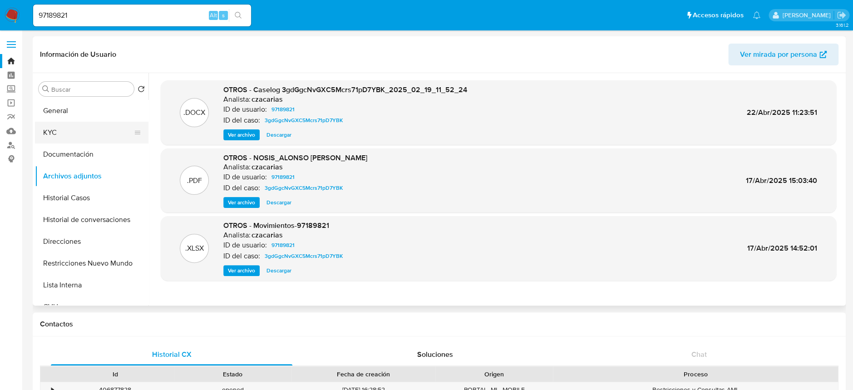
click at [52, 125] on button "KYC" at bounding box center [88, 133] width 106 height 22
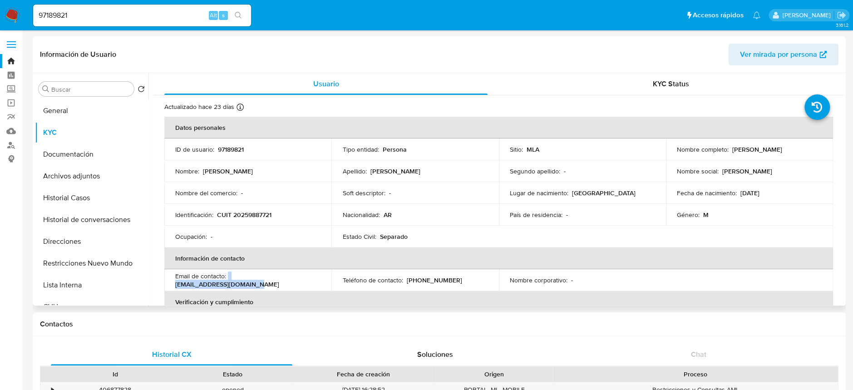
drag, startPoint x: 227, startPoint y: 280, endPoint x: 320, endPoint y: 288, distance: 93.4
click at [320, 288] on td "Email de contacto : gregoralonso@hotmail.com" at bounding box center [247, 280] width 167 height 22
copy div "gregoralonso@hotmail.com"
click at [84, 169] on button "Archivos adjuntos" at bounding box center [88, 176] width 106 height 22
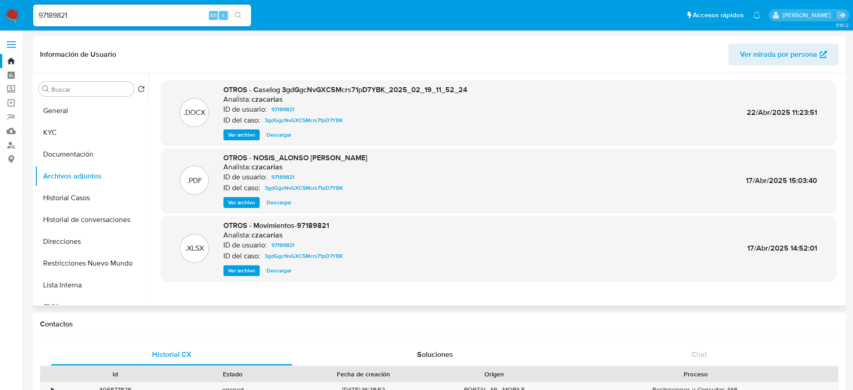
click at [239, 128] on div "OTROS - Caselog 3gdGgcNvGXC5Mcrs71pD7YBK_2025_02_19_11_52_24 Analista: czacaria…" at bounding box center [345, 112] width 244 height 55
click at [239, 134] on span "Ver archivo" at bounding box center [241, 134] width 27 height 9
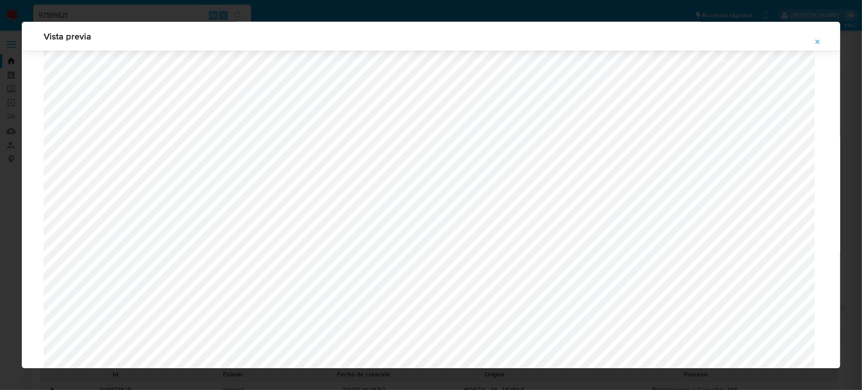
scroll to position [708, 0]
click at [820, 41] on icon "Attachment preview" at bounding box center [817, 41] width 7 height 7
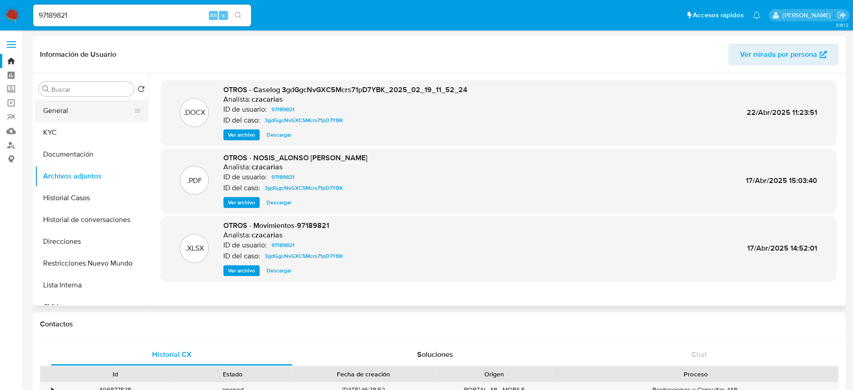
click at [84, 110] on button "General" at bounding box center [88, 111] width 106 height 22
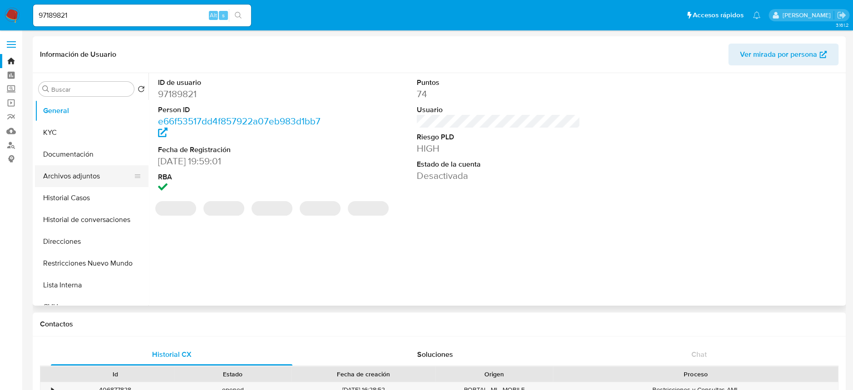
click at [64, 176] on button "Archivos adjuntos" at bounding box center [88, 176] width 106 height 22
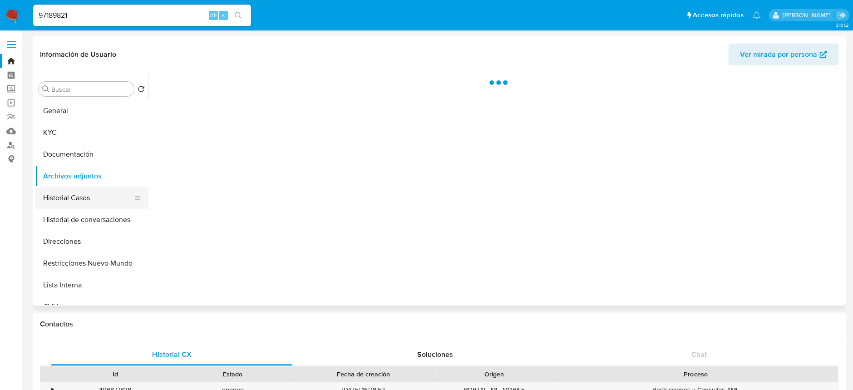
click at [80, 188] on button "Historial Casos" at bounding box center [88, 198] width 106 height 22
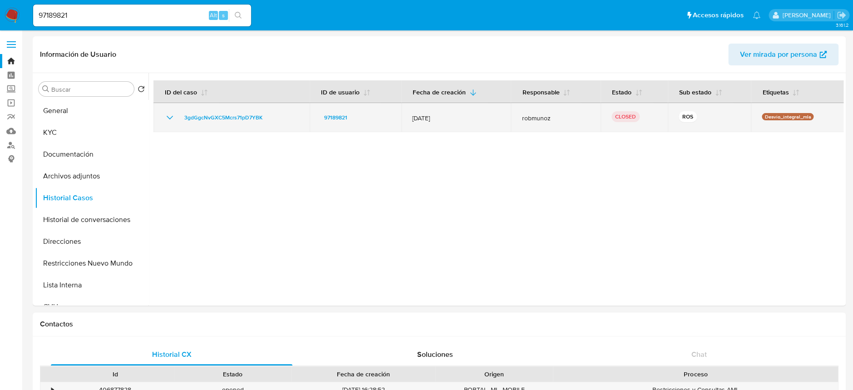
drag, startPoint x: 280, startPoint y: 121, endPoint x: 174, endPoint y: 121, distance: 105.8
click at [174, 121] on div "3gdGgcNvGXC5Mcrs71pD7YBK" at bounding box center [231, 117] width 134 height 11
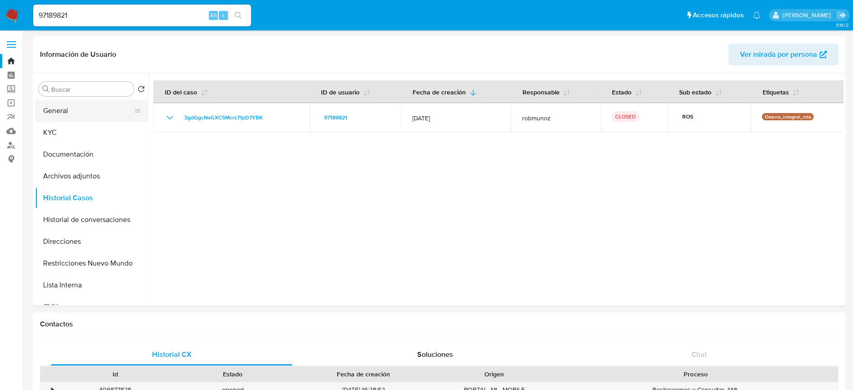
click at [56, 105] on button "General" at bounding box center [88, 111] width 106 height 22
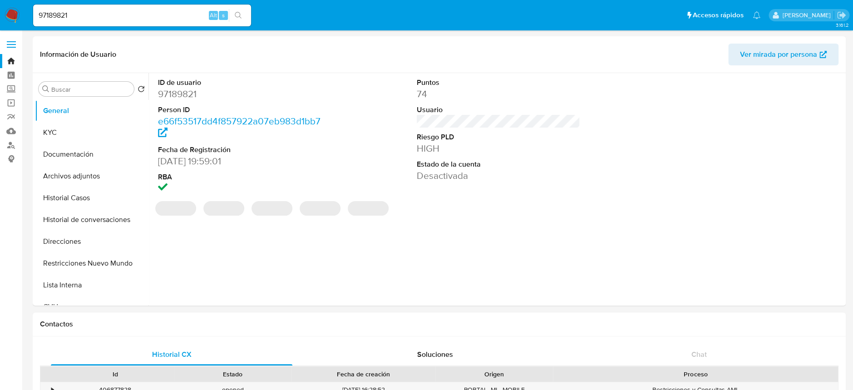
click at [174, 97] on dd "97189821" at bounding box center [239, 94] width 163 height 13
copy dd "97189821"
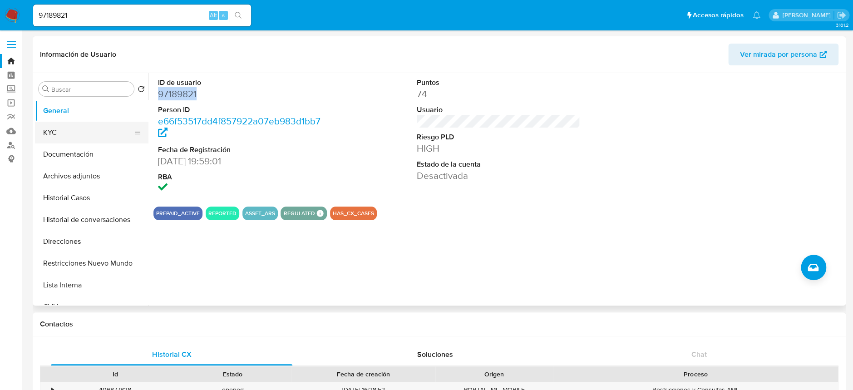
click at [59, 128] on button "KYC" at bounding box center [88, 133] width 106 height 22
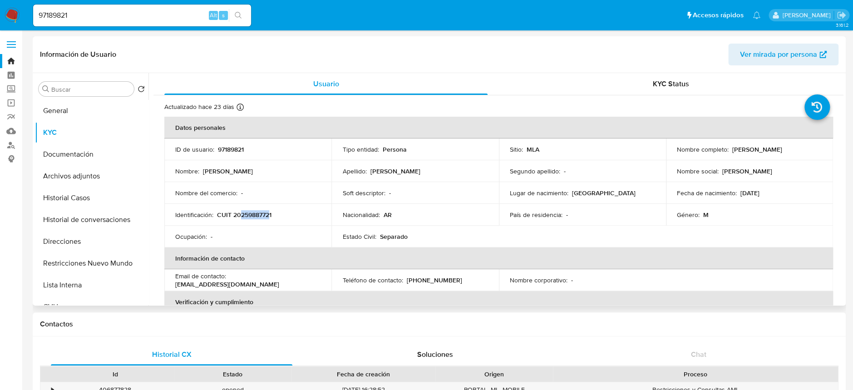
drag, startPoint x: 241, startPoint y: 216, endPoint x: 268, endPoint y: 215, distance: 27.3
click at [268, 215] on p "CUIT 20259887721" at bounding box center [244, 215] width 54 height 8
click at [89, 115] on button "General" at bounding box center [88, 111] width 106 height 22
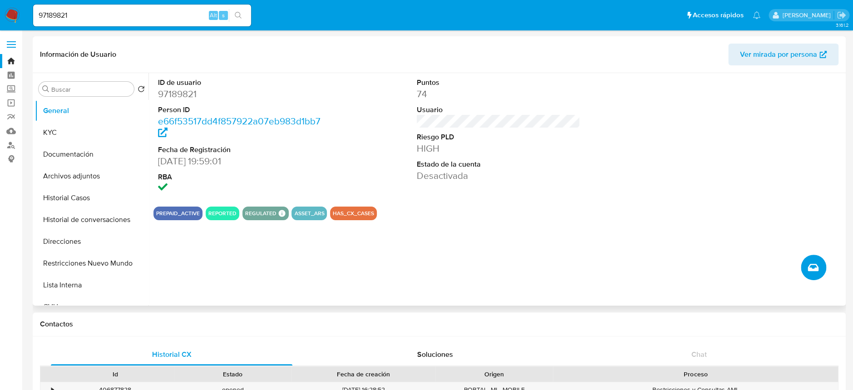
click at [819, 269] on button "Crear caso manual" at bounding box center [813, 267] width 25 height 25
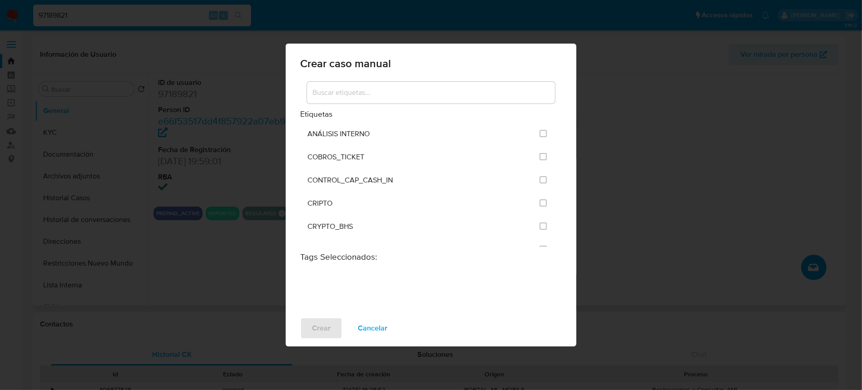
scroll to position [60, 0]
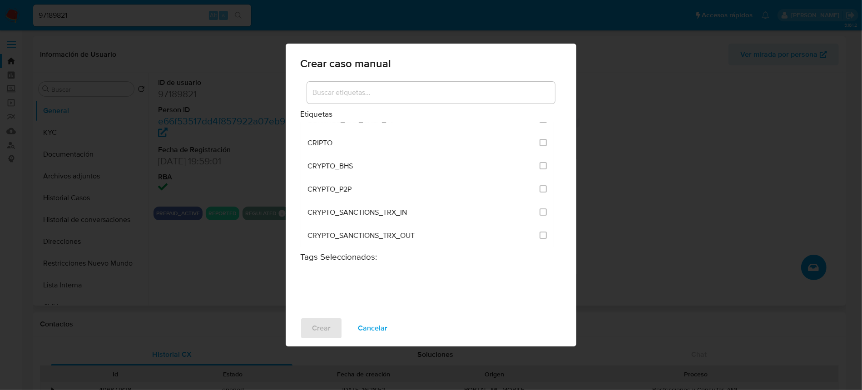
click at [411, 88] on input at bounding box center [431, 93] width 248 height 12
type input "POST"
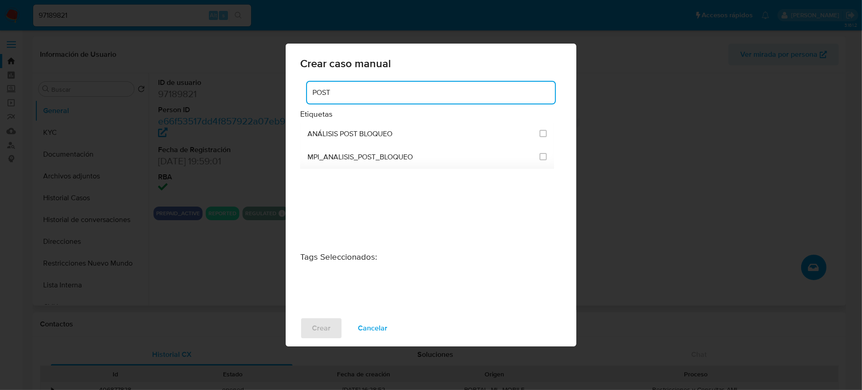
scroll to position [0, 0]
click at [540, 135] on input "3249" at bounding box center [542, 133] width 7 height 7
checkbox input "true"
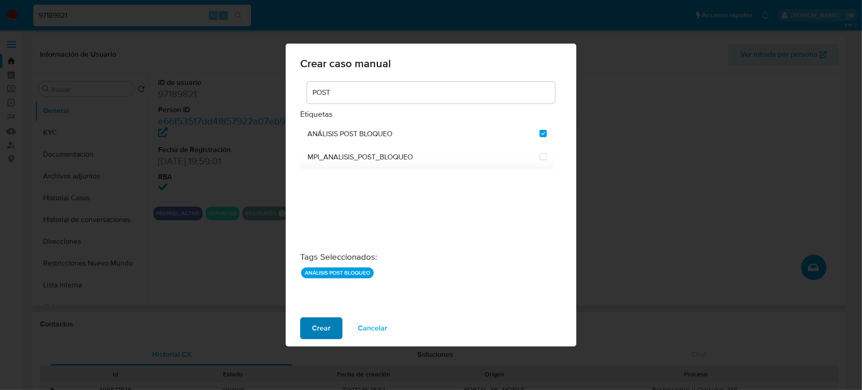
click at [321, 333] on span "Crear" at bounding box center [321, 328] width 19 height 20
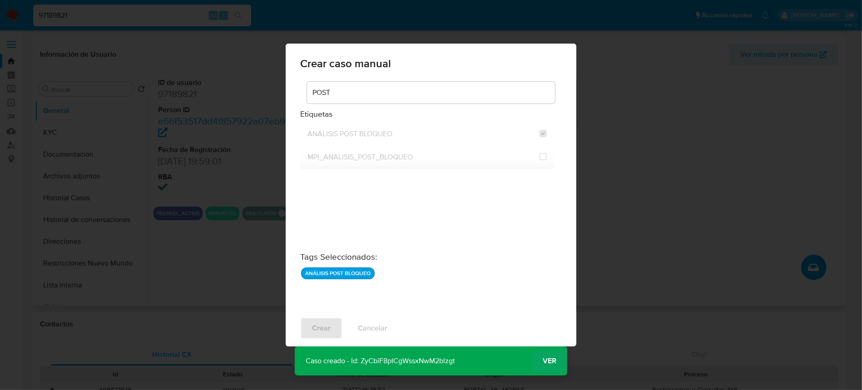
click at [549, 361] on span "Ver" at bounding box center [550, 361] width 14 height 0
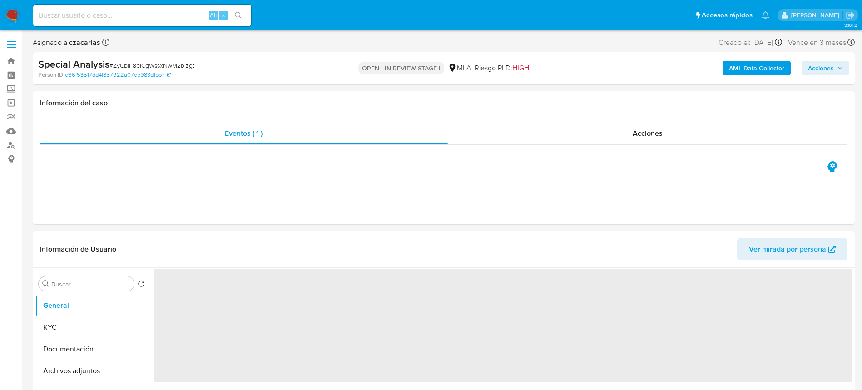
select select "10"
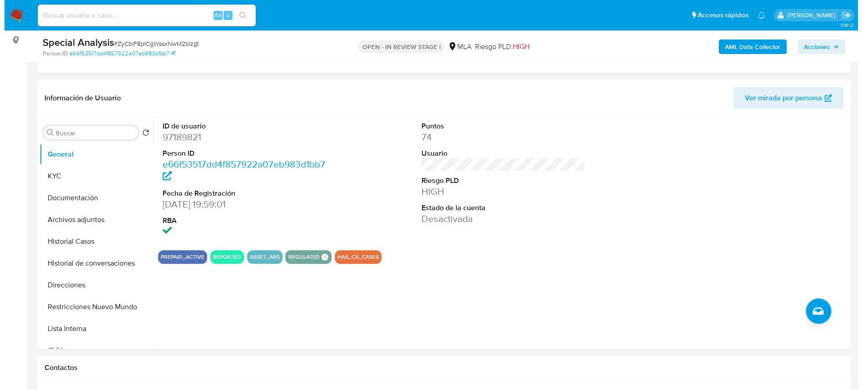
scroll to position [121, 0]
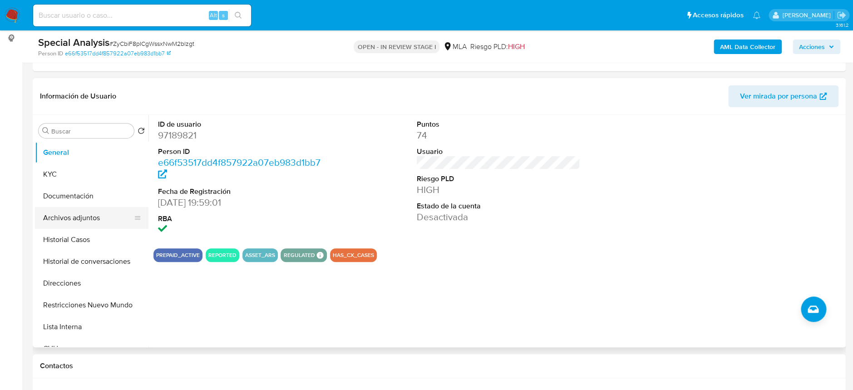
click at [73, 213] on button "Archivos adjuntos" at bounding box center [88, 218] width 106 height 22
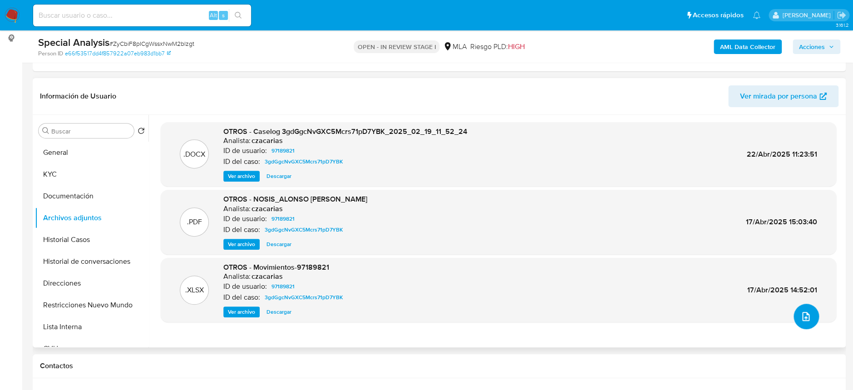
click at [804, 320] on icon "upload-file" at bounding box center [805, 316] width 11 height 11
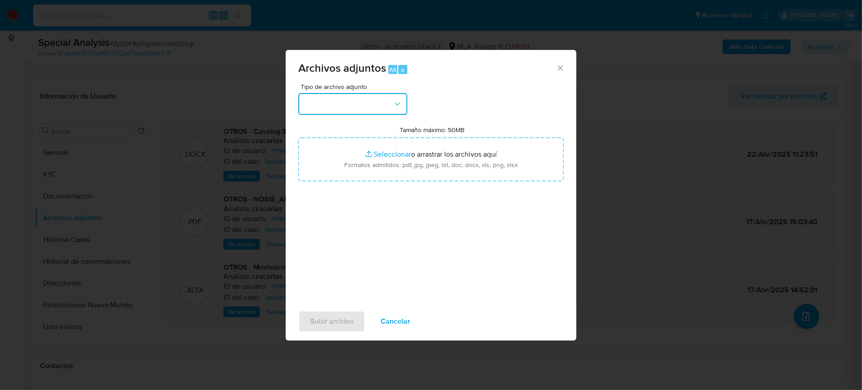
click at [389, 110] on button "button" at bounding box center [352, 104] width 109 height 22
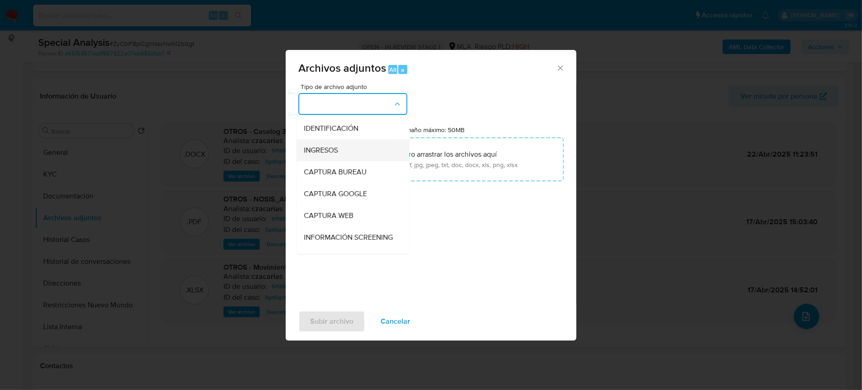
click at [347, 153] on div "INGRESOS" at bounding box center [350, 150] width 93 height 22
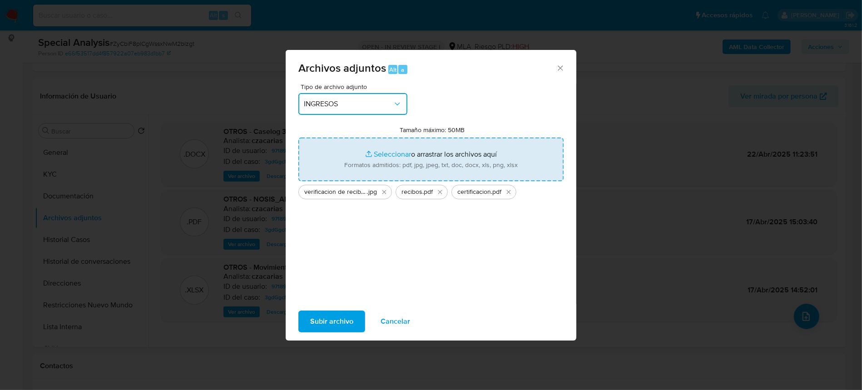
type input "C:\fakepath\verificacion de recibo abril.jpg"
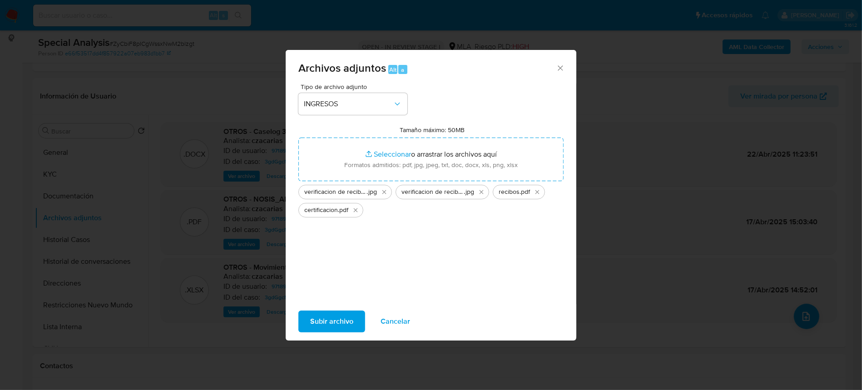
click at [330, 328] on span "Subir archivo" at bounding box center [331, 321] width 43 height 20
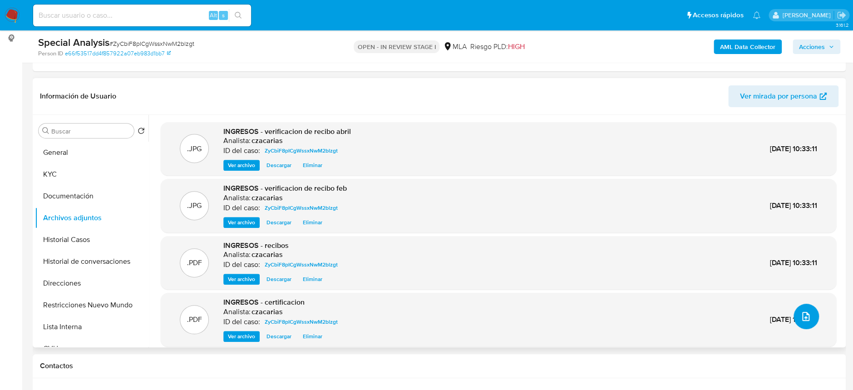
click at [802, 316] on icon "upload-file" at bounding box center [805, 316] width 7 height 9
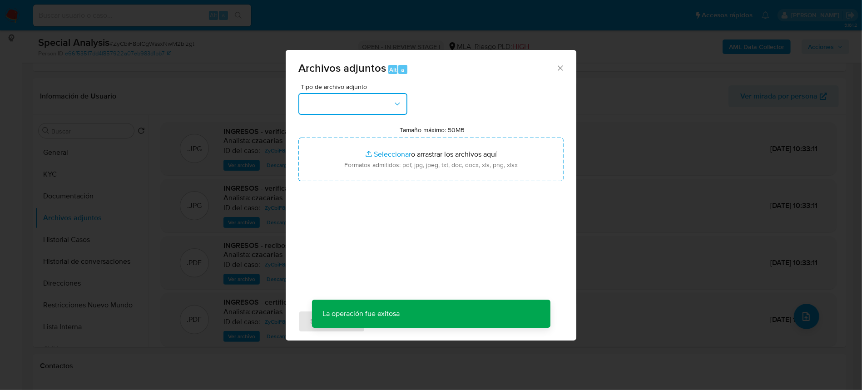
click at [353, 99] on button "button" at bounding box center [352, 104] width 109 height 22
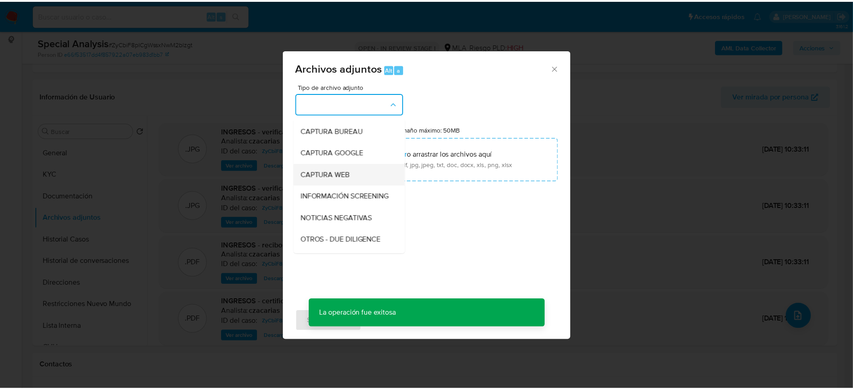
scroll to position [60, 0]
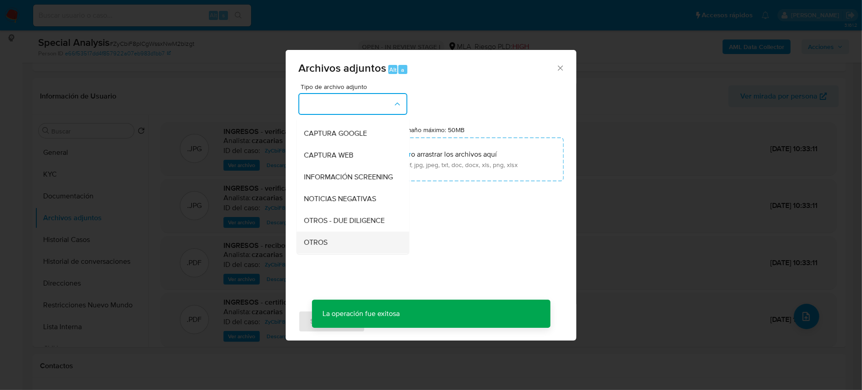
click at [321, 242] on div "OTROS" at bounding box center [350, 243] width 93 height 22
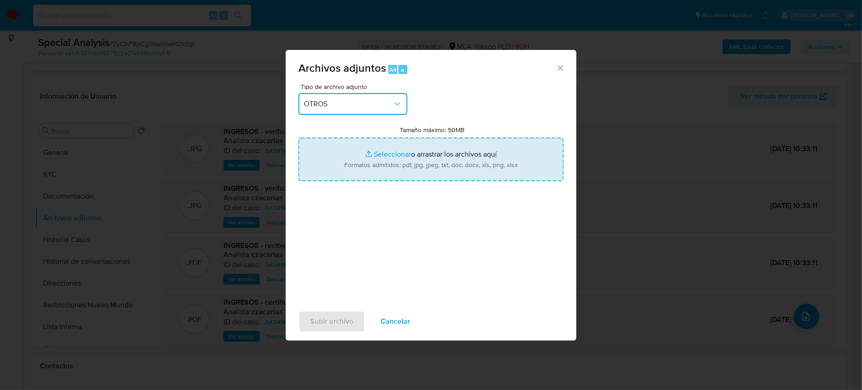
type input "C:\fakepath\actividad desarrollada en su cuenta.png"
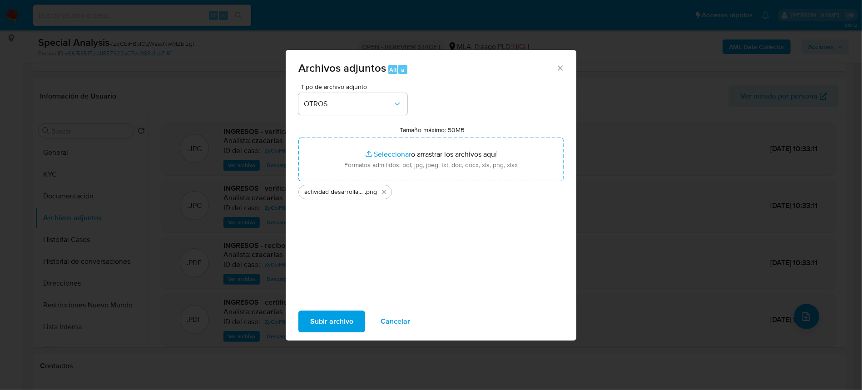
click at [349, 314] on span "Subir archivo" at bounding box center [331, 321] width 43 height 20
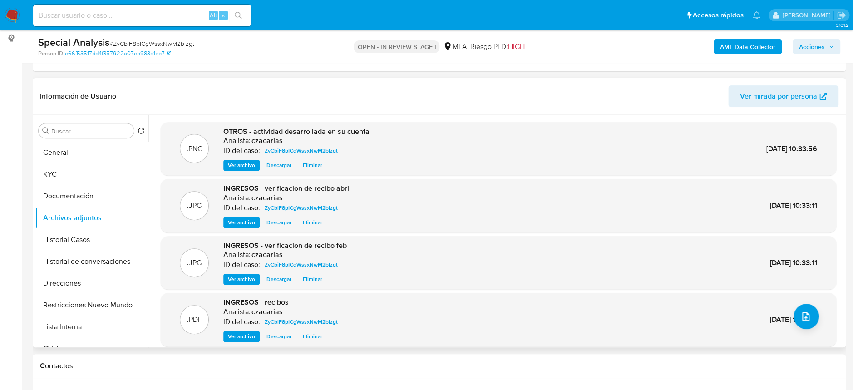
click at [234, 165] on span "Ver archivo" at bounding box center [241, 165] width 27 height 9
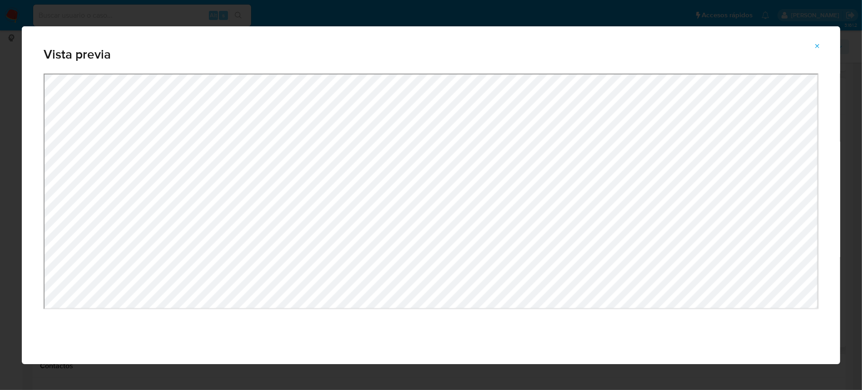
click at [816, 45] on icon "Attachment preview" at bounding box center [817, 46] width 4 height 4
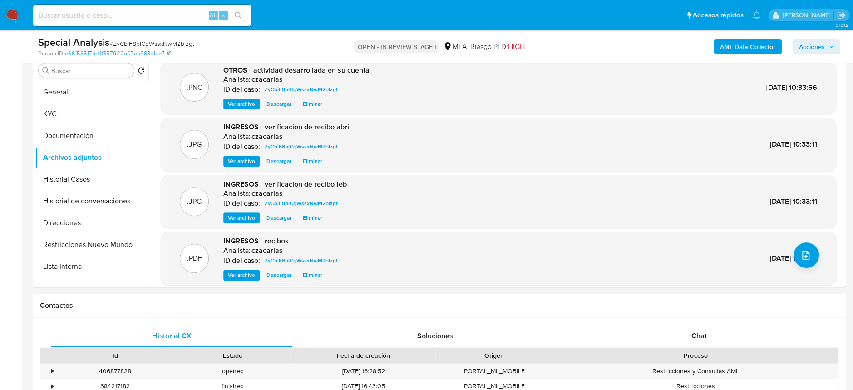
scroll to position [0, 0]
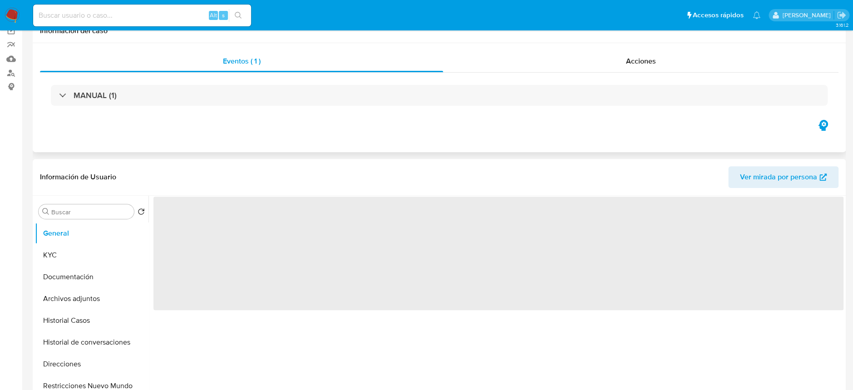
scroll to position [121, 0]
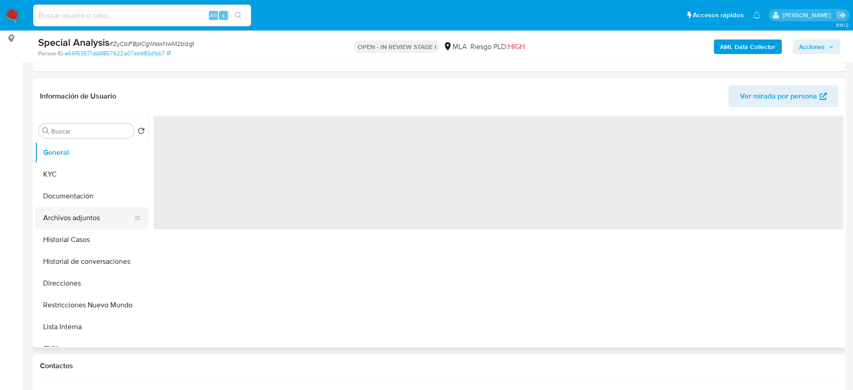
click at [80, 224] on button "Archivos adjuntos" at bounding box center [88, 218] width 106 height 22
select select "10"
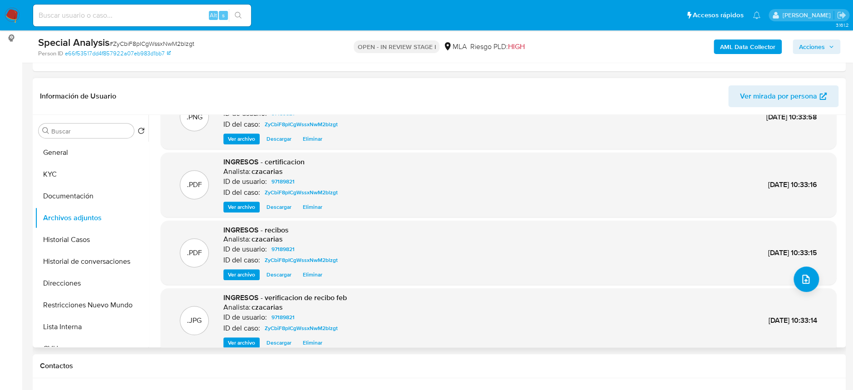
scroll to position [76, 0]
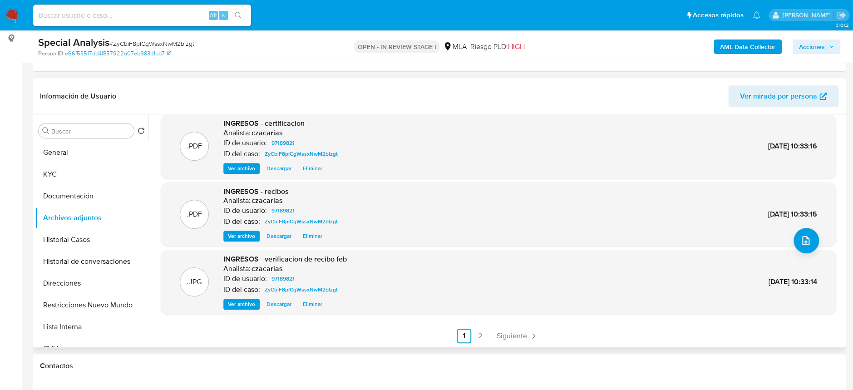
click at [521, 325] on div ".PNG OTROS - actividad desarrollada en su cuenta Analista: czacarias ID de usua…" at bounding box center [499, 194] width 676 height 297
click at [523, 332] on span "Siguiente" at bounding box center [512, 335] width 30 height 7
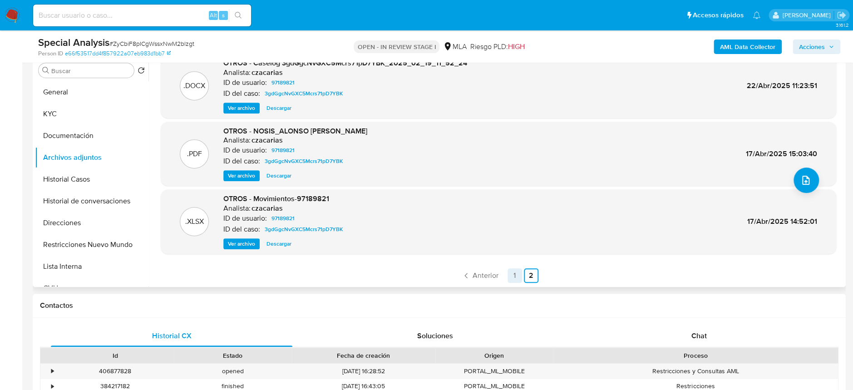
drag, startPoint x: 520, startPoint y: 272, endPoint x: 507, endPoint y: 272, distance: 12.7
click at [518, 271] on ul "Anterior 1 2 Siguiente" at bounding box center [499, 275] width 676 height 15
click at [508, 272] on link "1" at bounding box center [515, 275] width 15 height 15
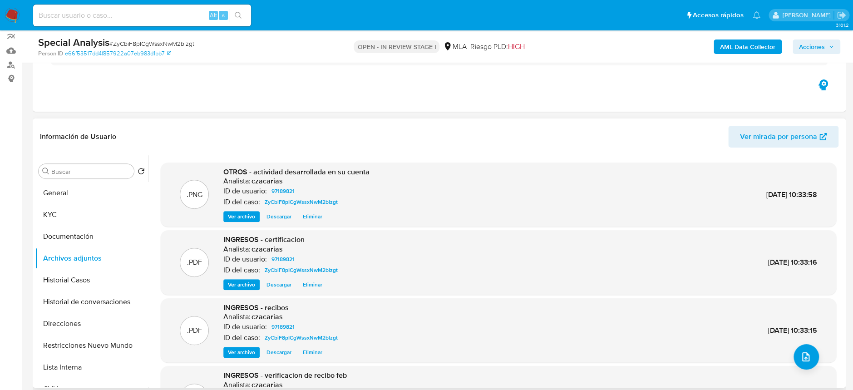
scroll to position [60, 0]
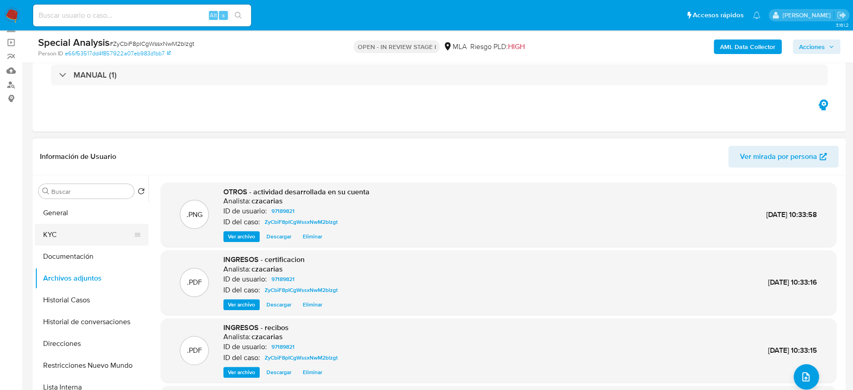
click at [45, 227] on button "KYC" at bounding box center [88, 235] width 106 height 22
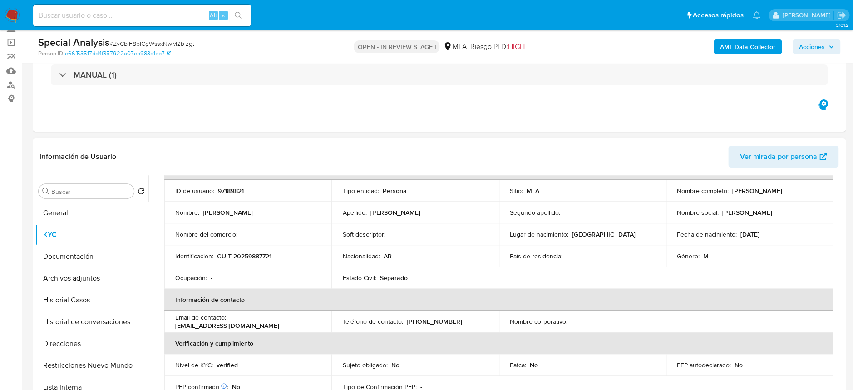
click at [262, 252] on p "CUIT 20259887721" at bounding box center [244, 256] width 54 height 8
copy p "20259887721"
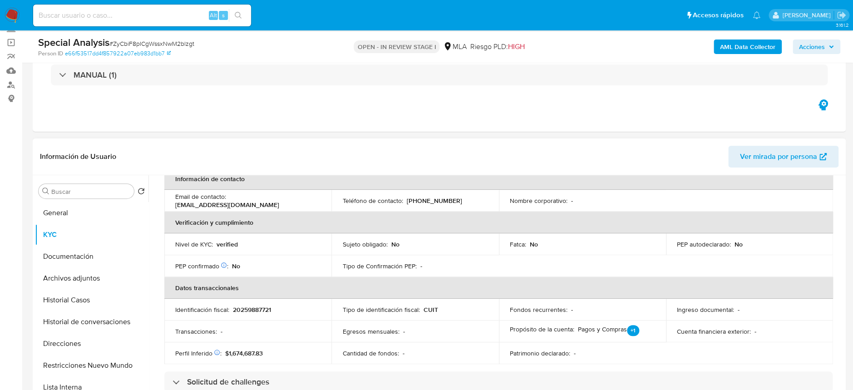
scroll to position [181, 0]
click at [94, 251] on button "Documentación" at bounding box center [88, 257] width 106 height 22
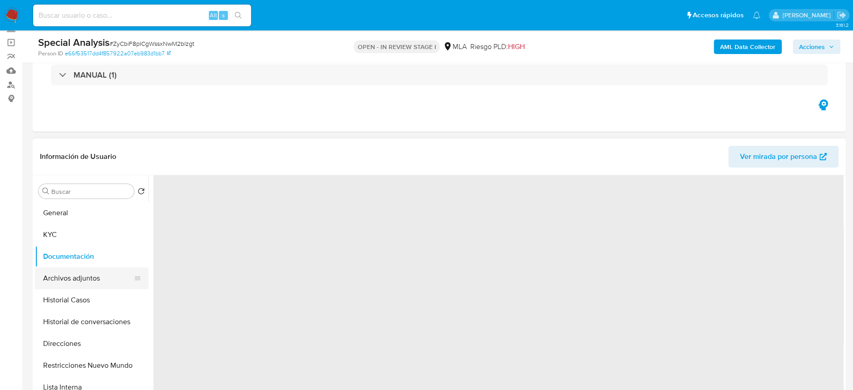
scroll to position [0, 0]
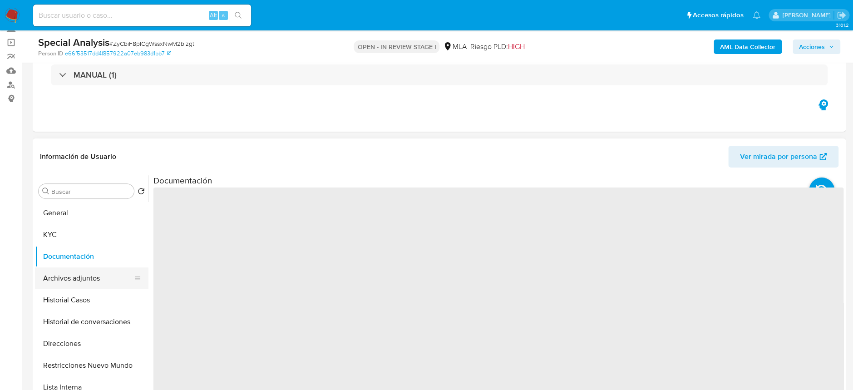
click at [87, 268] on button "Archivos adjuntos" at bounding box center [88, 278] width 106 height 22
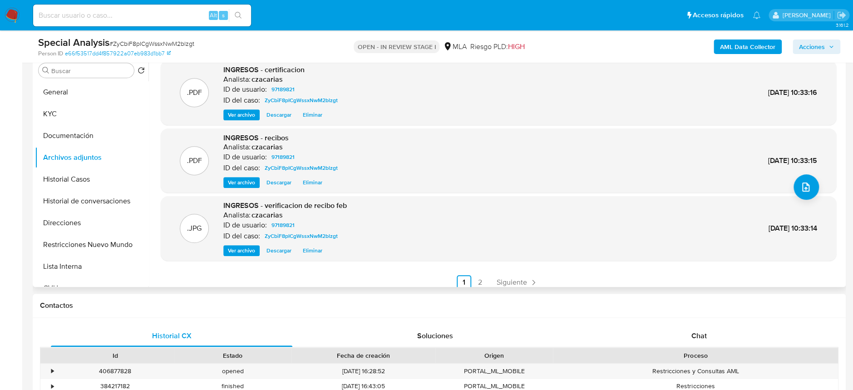
scroll to position [76, 0]
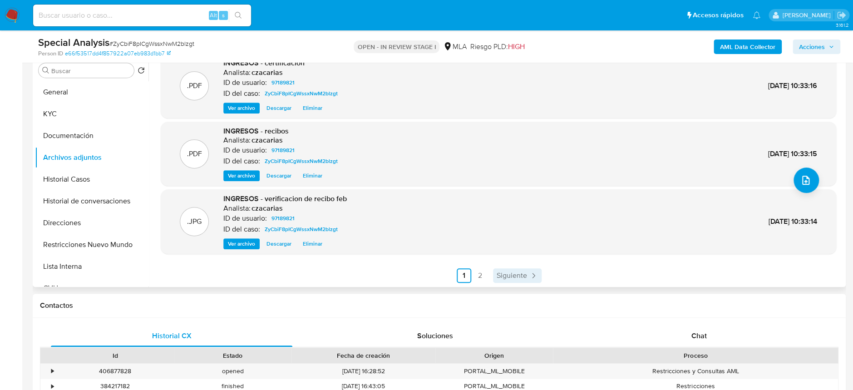
click at [522, 272] on span "Siguiente" at bounding box center [512, 275] width 30 height 7
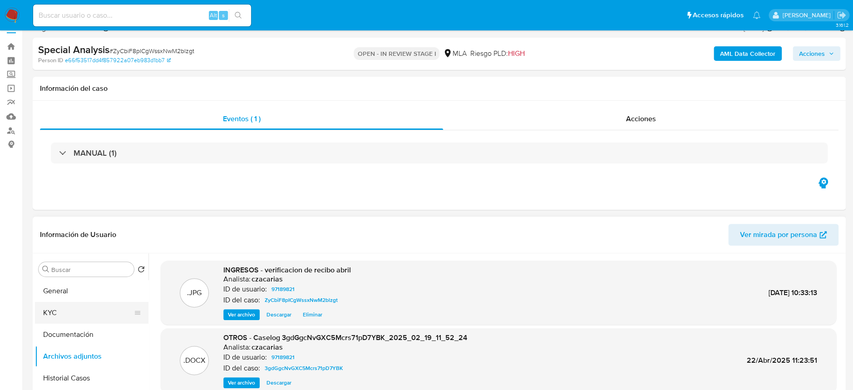
scroll to position [60, 0]
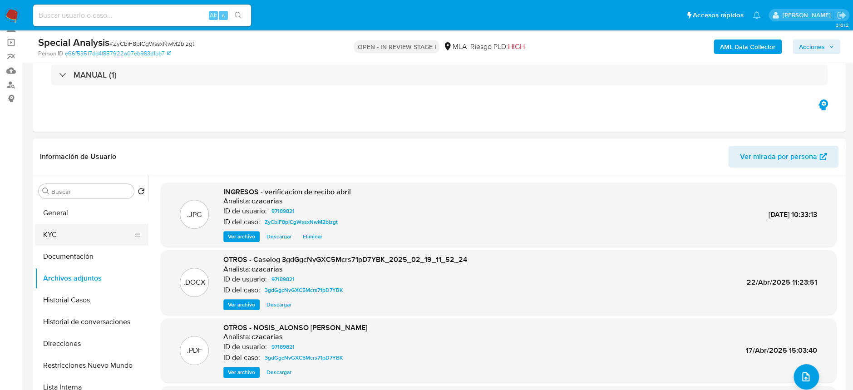
click at [69, 234] on button "KYC" at bounding box center [88, 235] width 106 height 22
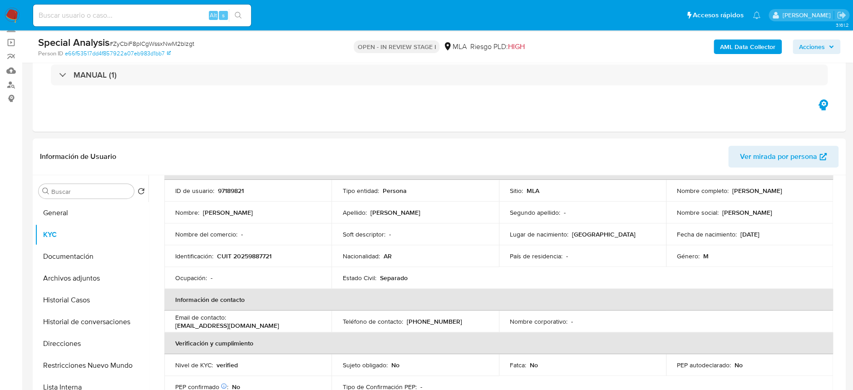
click at [266, 256] on p "CUIT 20259887721" at bounding box center [244, 256] width 54 height 8
copy p "20259887721"
drag, startPoint x: 728, startPoint y: 191, endPoint x: 803, endPoint y: 190, distance: 74.5
click at [803, 190] on div "Nombre completo : Gregorio Cesar Alonso" at bounding box center [749, 191] width 145 height 8
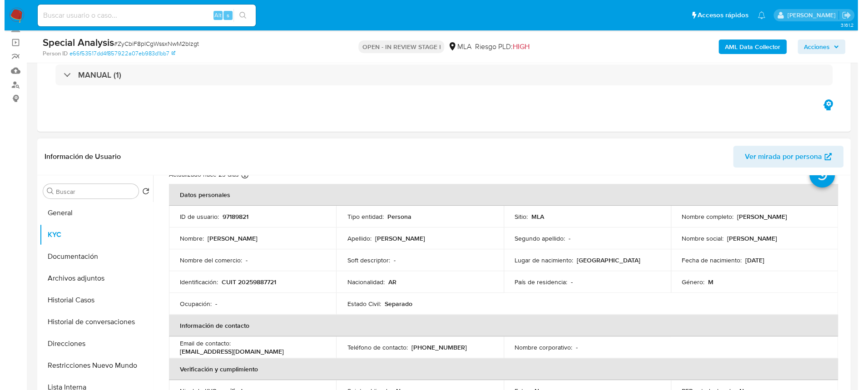
scroll to position [0, 0]
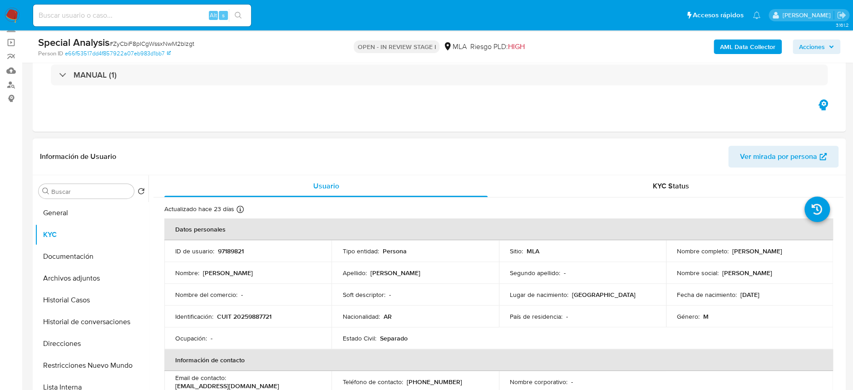
drag, startPoint x: 794, startPoint y: 191, endPoint x: 716, endPoint y: 206, distance: 79.2
drag, startPoint x: 742, startPoint y: 260, endPoint x: 734, endPoint y: 254, distance: 10.1
click at [740, 260] on td "Nombre completo : Gregorio Cesar Alonso" at bounding box center [749, 251] width 167 height 22
drag, startPoint x: 728, startPoint y: 250, endPoint x: 795, endPoint y: 250, distance: 66.3
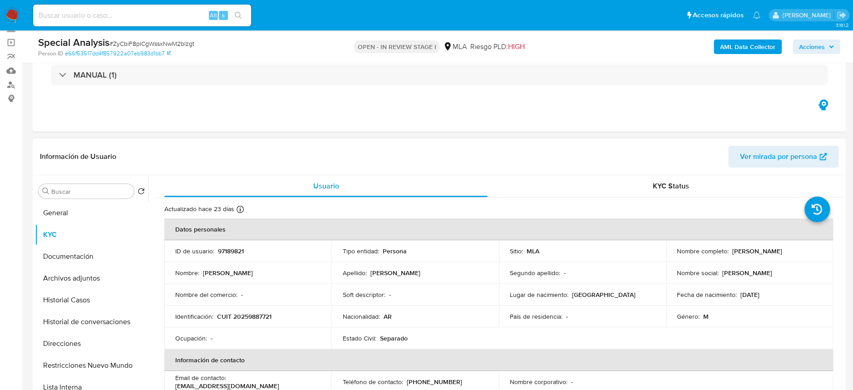
click at [795, 250] on div "Nombre completo : Gregorio Cesar Alonso" at bounding box center [749, 251] width 145 height 8
click at [738, 252] on p "[PERSON_NAME]" at bounding box center [757, 251] width 50 height 8
click at [732, 249] on p "[PERSON_NAME]" at bounding box center [757, 251] width 50 height 8
drag, startPoint x: 730, startPoint y: 249, endPoint x: 796, endPoint y: 252, distance: 66.3
click at [796, 252] on div "Nombre completo : Gregorio Cesar Alonso" at bounding box center [749, 251] width 145 height 8
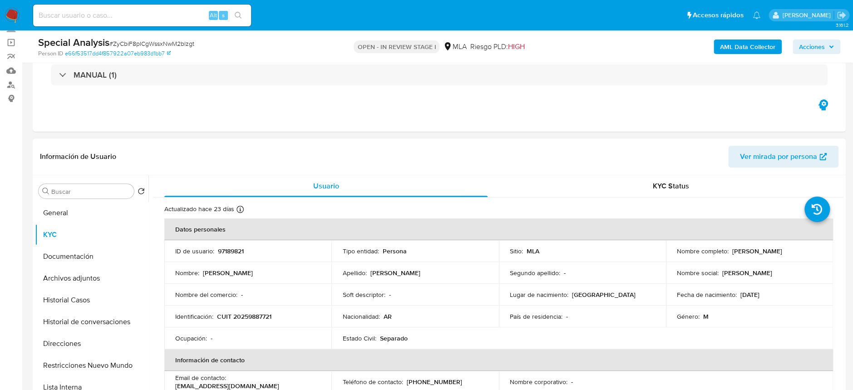
copy p "[PERSON_NAME]"
click at [84, 278] on button "Archivos adjuntos" at bounding box center [88, 278] width 106 height 22
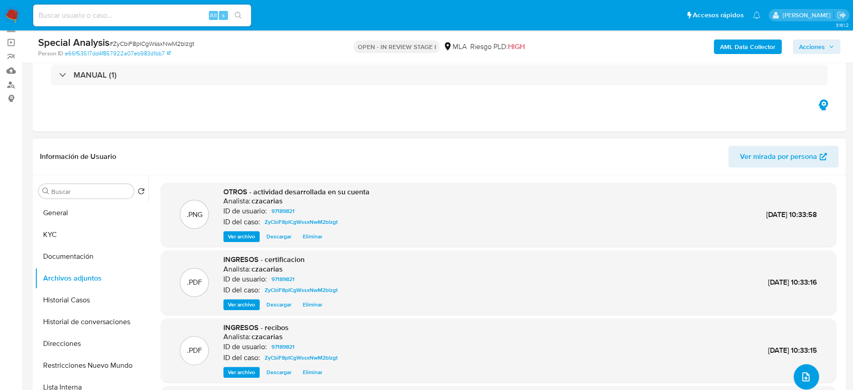
click at [800, 374] on icon "upload-file" at bounding box center [805, 376] width 11 height 11
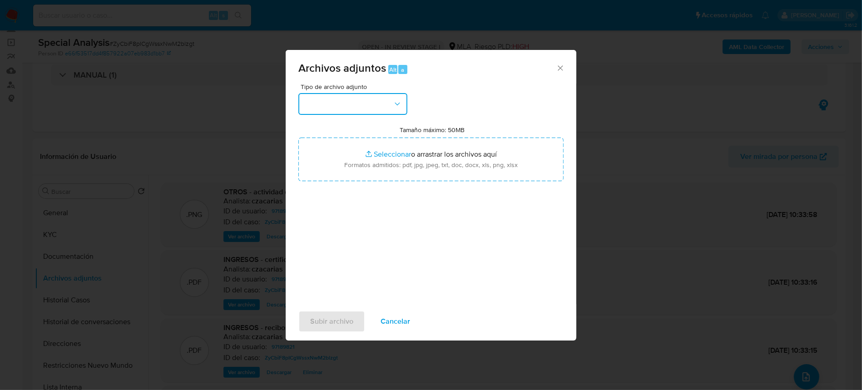
click at [323, 105] on button "button" at bounding box center [352, 104] width 109 height 22
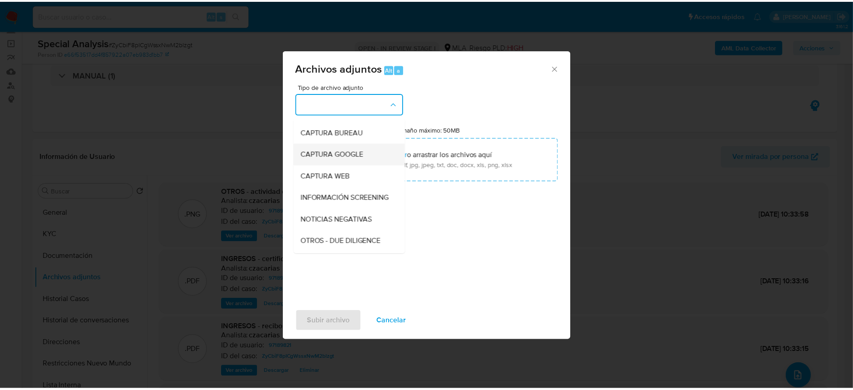
scroll to position [60, 0]
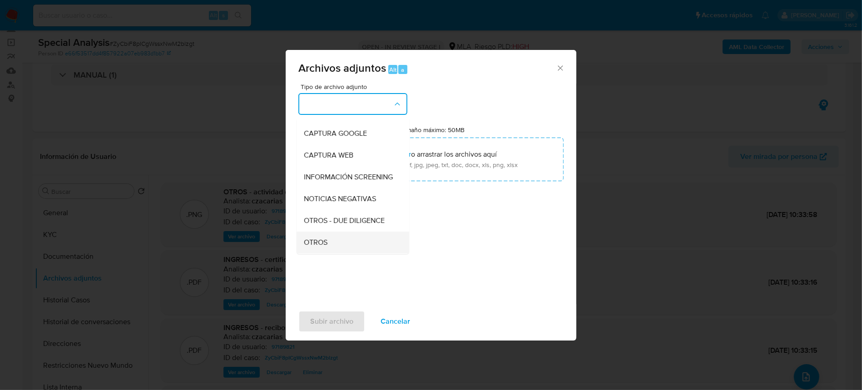
click at [343, 247] on div "OTROS" at bounding box center [350, 243] width 93 height 22
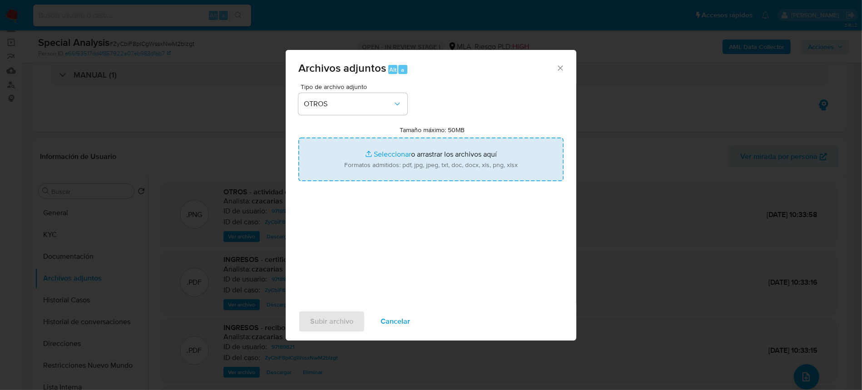
type input "C:\fakepath\constancia ARCA - Gregorio Cesar Alonso.pdf"
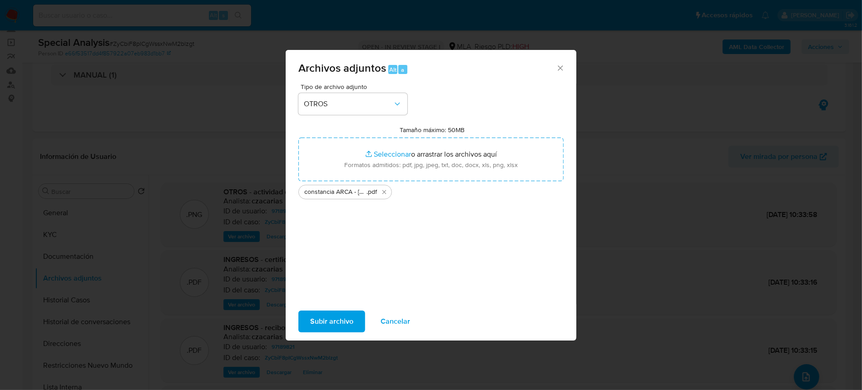
click at [320, 315] on span "Subir archivo" at bounding box center [331, 321] width 43 height 20
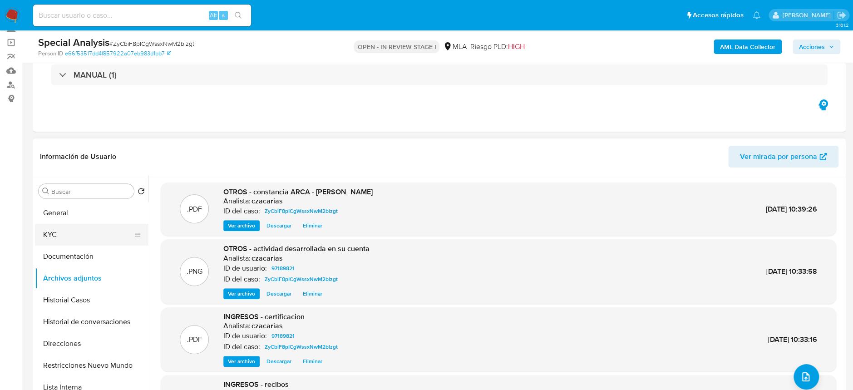
click at [61, 229] on button "KYC" at bounding box center [88, 235] width 106 height 22
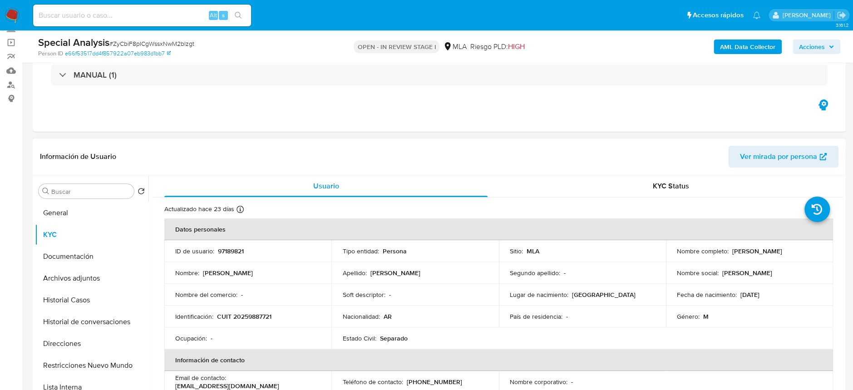
click at [255, 317] on p "CUIT 20259887721" at bounding box center [244, 316] width 54 height 8
copy p "20259887721"
click at [252, 318] on p "CUIT 20259887721" at bounding box center [244, 316] width 54 height 8
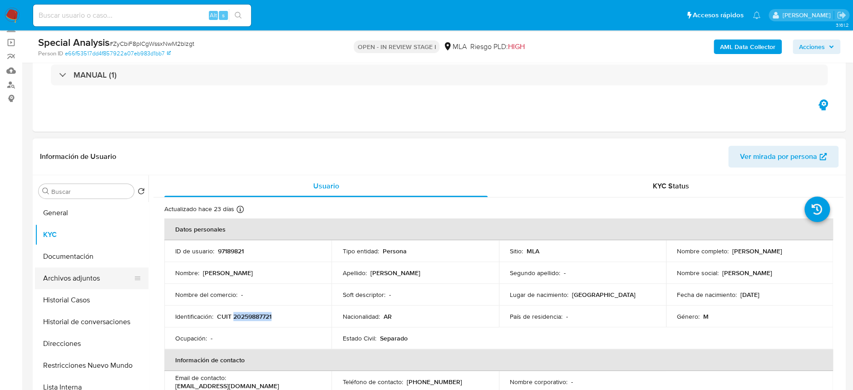
click at [100, 278] on button "Archivos adjuntos" at bounding box center [88, 278] width 106 height 22
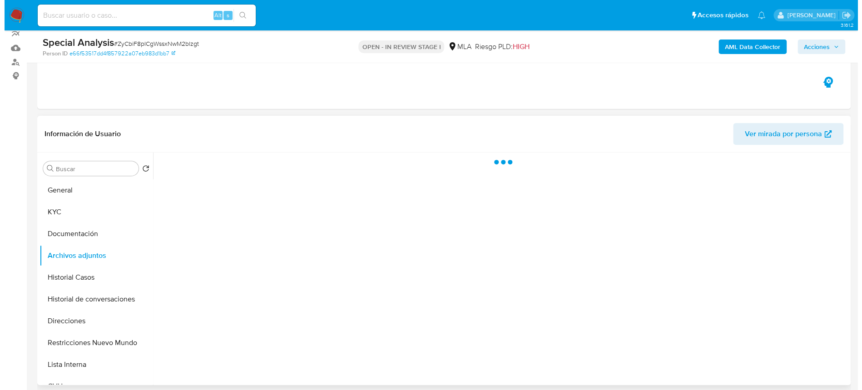
scroll to position [121, 0]
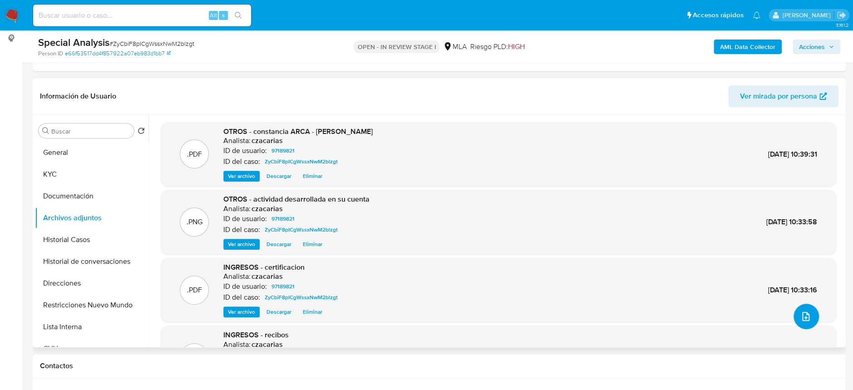
click at [797, 307] on button "upload-file" at bounding box center [806, 316] width 25 height 25
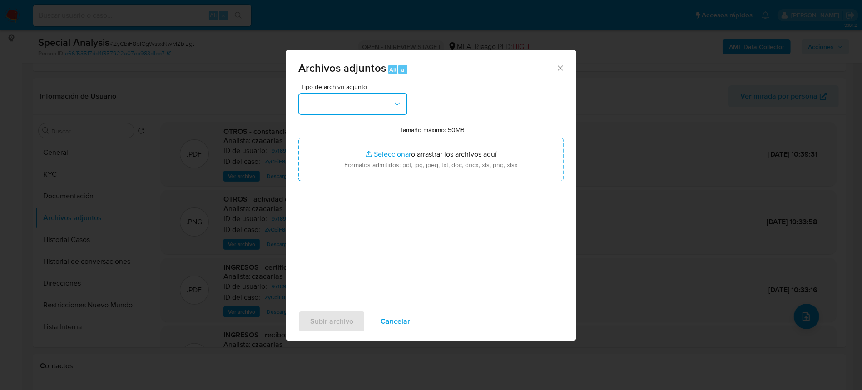
click at [340, 105] on button "button" at bounding box center [352, 104] width 109 height 22
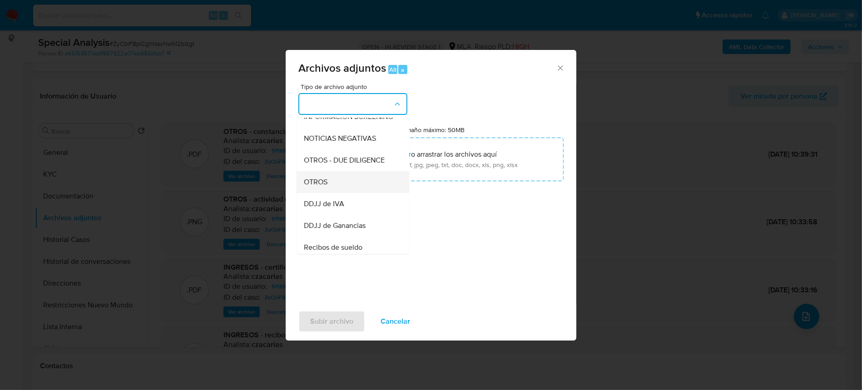
click at [338, 193] on div "OTROS" at bounding box center [350, 182] width 93 height 22
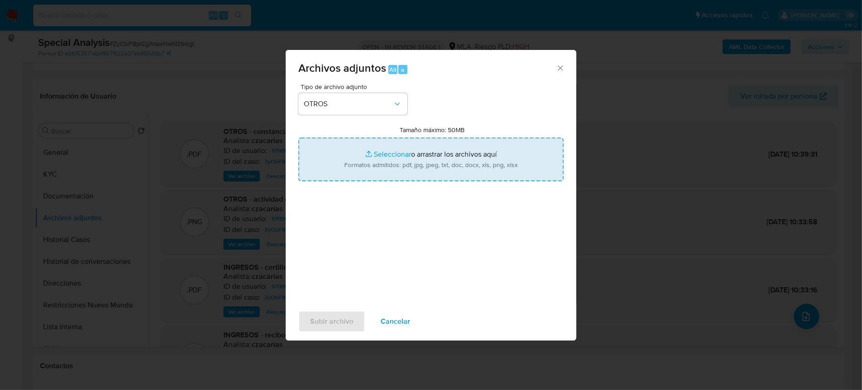
type input "C:\fakepath\Antecedentes.docx"
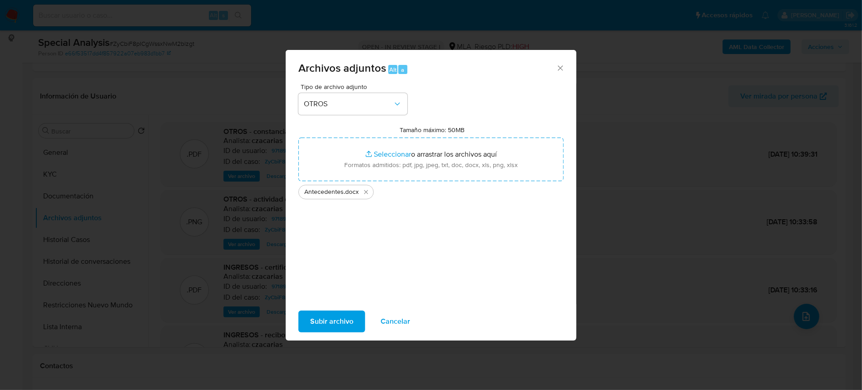
click at [322, 321] on span "Subir archivo" at bounding box center [331, 321] width 43 height 20
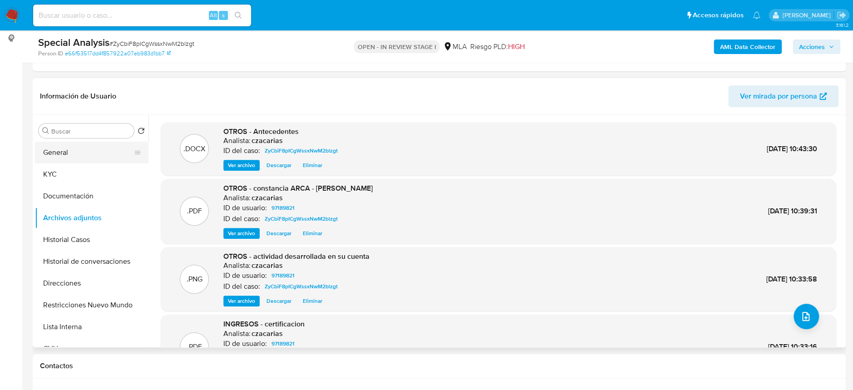
click at [62, 147] on button "General" at bounding box center [88, 153] width 106 height 22
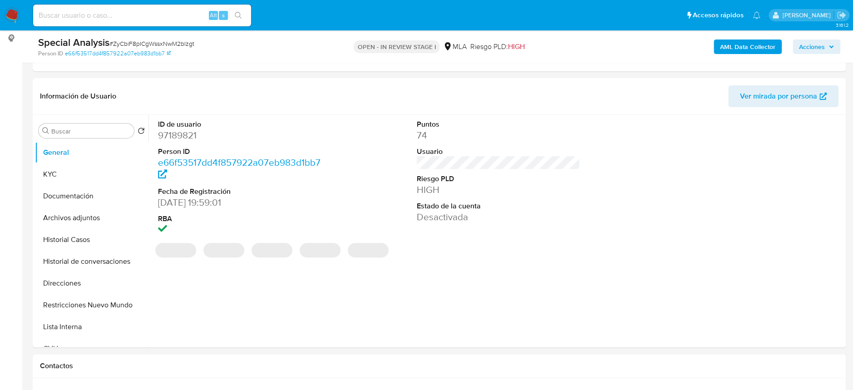
click at [178, 137] on dd "97189821" at bounding box center [239, 135] width 163 height 13
copy dd "97189821"
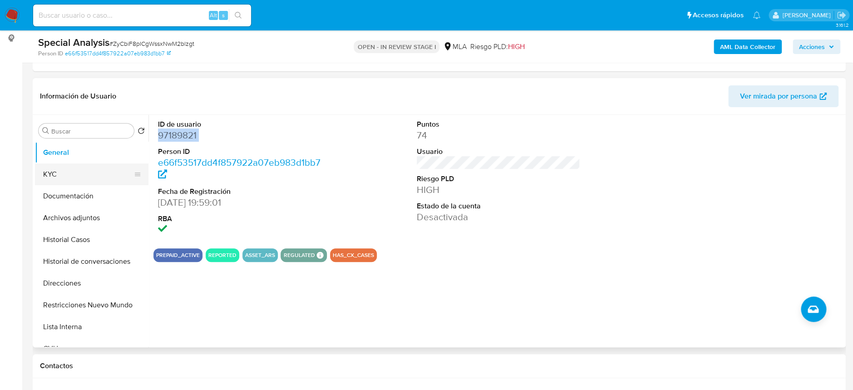
click at [57, 165] on button "KYC" at bounding box center [88, 174] width 106 height 22
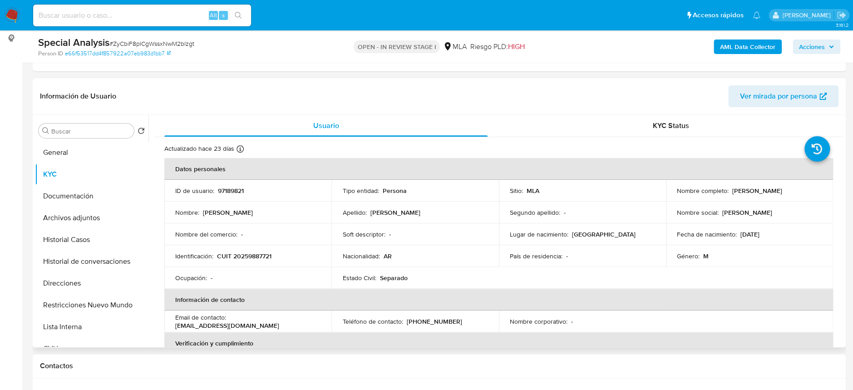
drag, startPoint x: 730, startPoint y: 189, endPoint x: 793, endPoint y: 194, distance: 63.8
click at [782, 194] on p "Gregorio Cesar Alonso" at bounding box center [757, 191] width 50 height 8
copy p "Gregorio Cesar Alonso"
click at [251, 256] on p "CUIT 20259887721" at bounding box center [244, 256] width 54 height 8
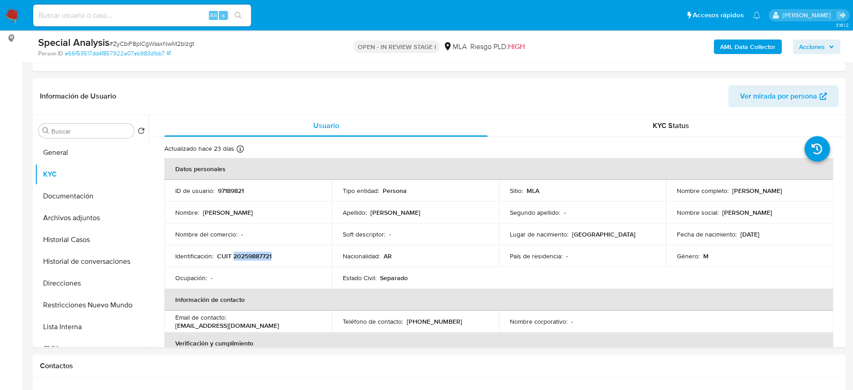
copy p "20259887721"
click at [69, 301] on button "Restricciones Nuevo Mundo" at bounding box center [88, 305] width 106 height 22
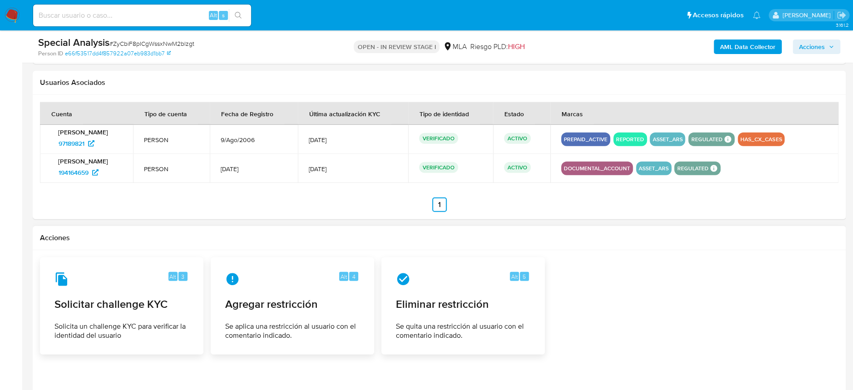
scroll to position [1150, 0]
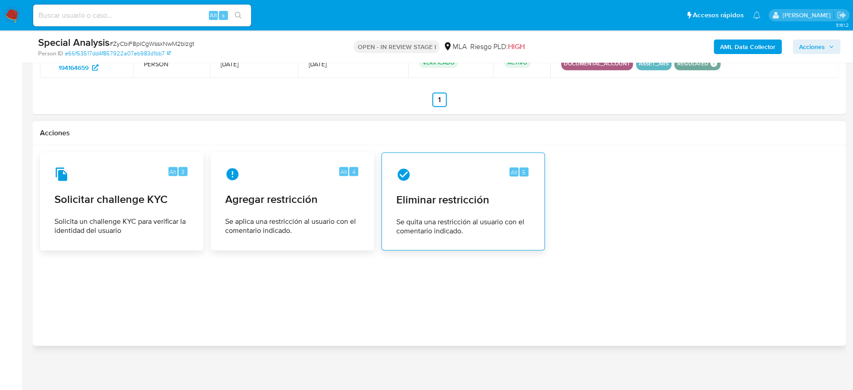
click at [435, 214] on div "Alt 5 Eliminar restricción Se quita una restricción al usuario con el comentari…" at bounding box center [463, 201] width 148 height 83
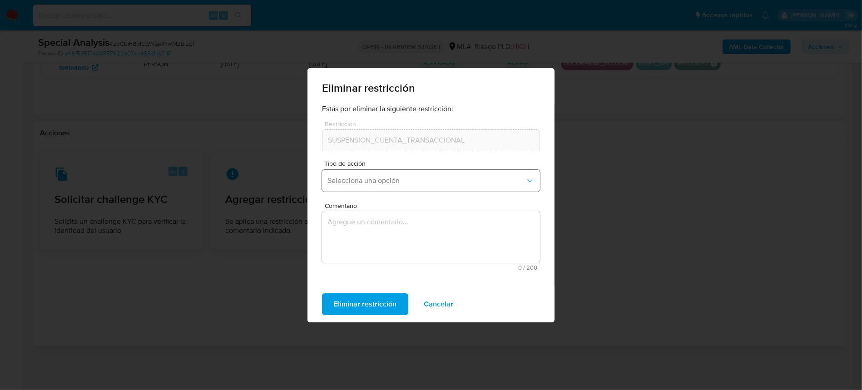
click at [476, 186] on button "Selecciona una opción" at bounding box center [431, 181] width 218 height 22
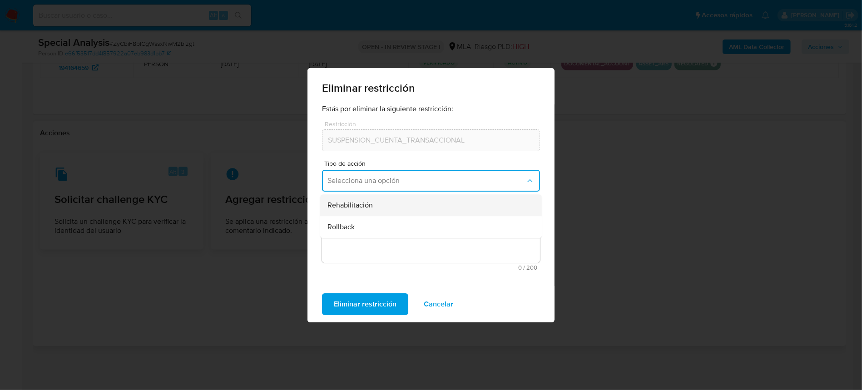
click at [470, 201] on div "Rehabilitación" at bounding box center [428, 205] width 202 height 22
click at [469, 219] on textarea "Comentario" at bounding box center [431, 237] width 218 height 52
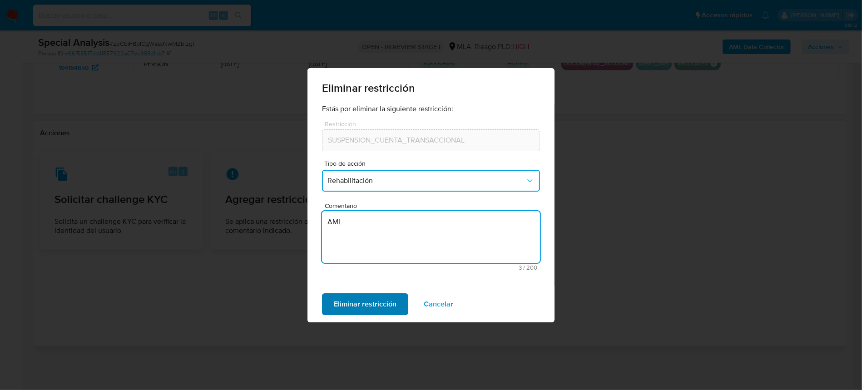
type textarea "AML"
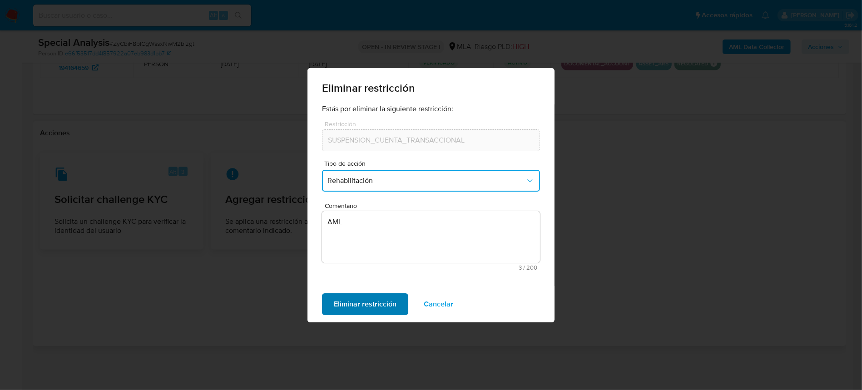
click at [383, 303] on span "Eliminar restricción" at bounding box center [365, 304] width 63 height 20
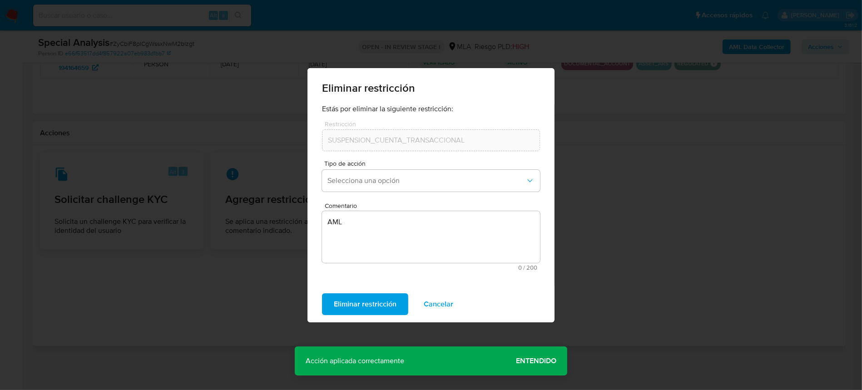
click at [542, 361] on span "Entendido" at bounding box center [536, 361] width 40 height 0
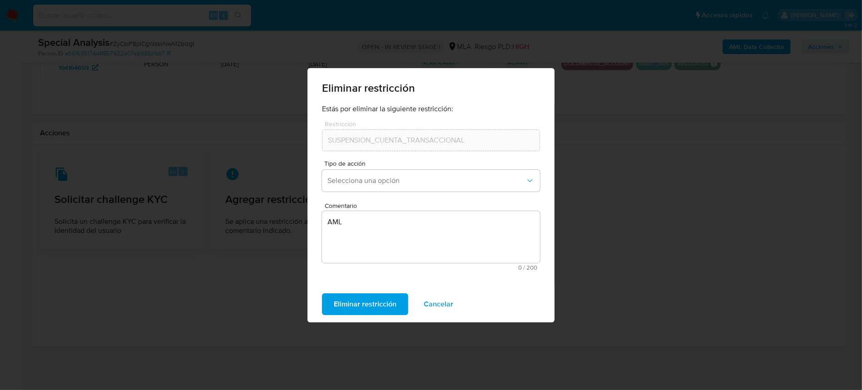
click at [441, 305] on span "Cancelar" at bounding box center [439, 304] width 30 height 20
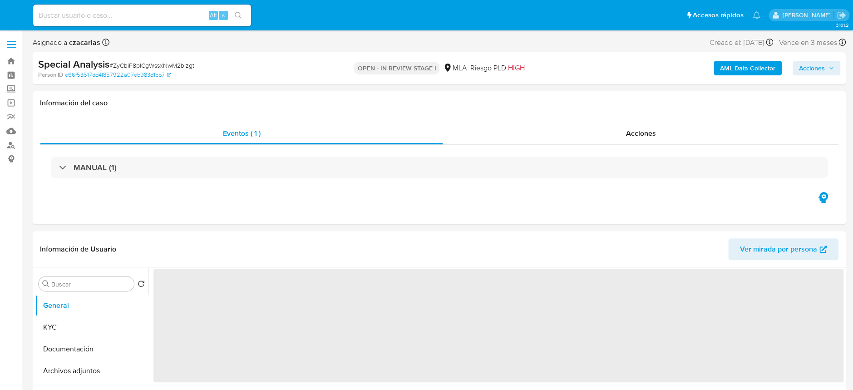
select select "10"
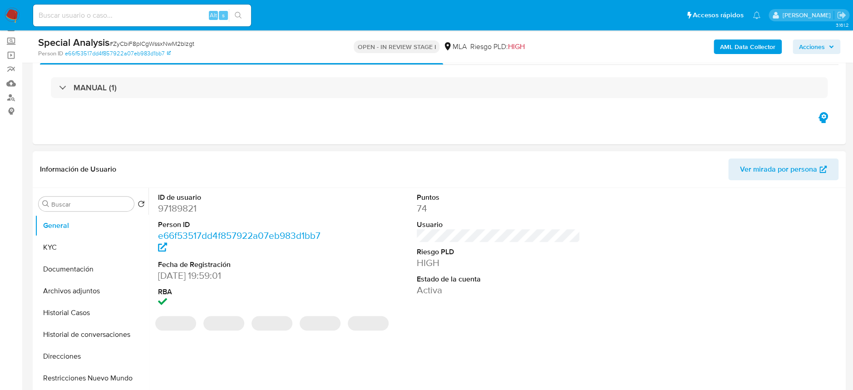
scroll to position [121, 0]
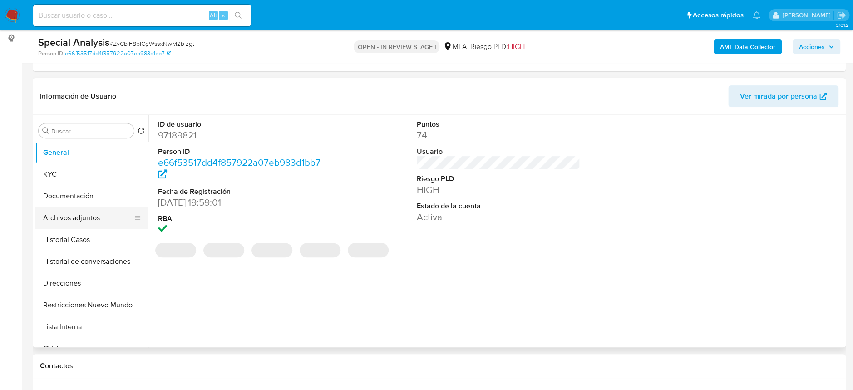
click at [89, 221] on button "Archivos adjuntos" at bounding box center [88, 218] width 106 height 22
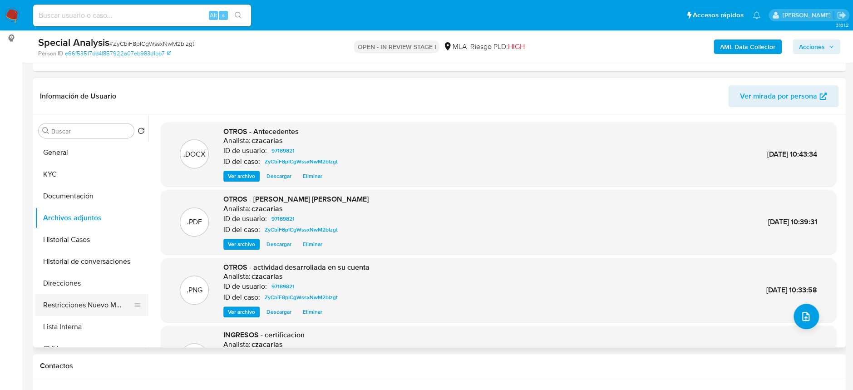
click at [80, 300] on button "Restricciones Nuevo Mundo" at bounding box center [88, 305] width 106 height 22
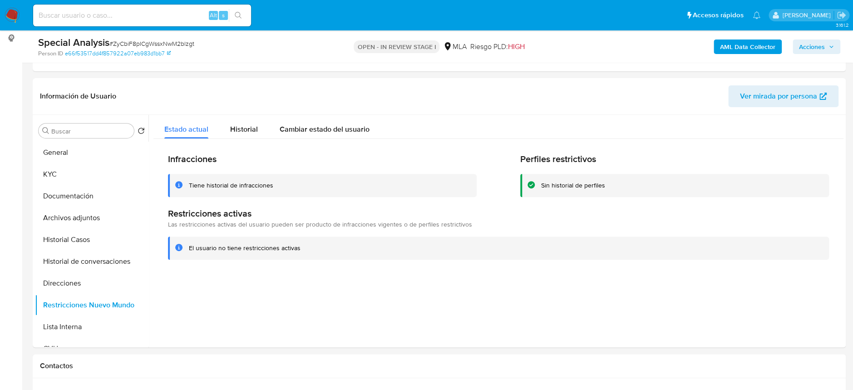
click at [810, 49] on span "Acciones" at bounding box center [812, 47] width 26 height 15
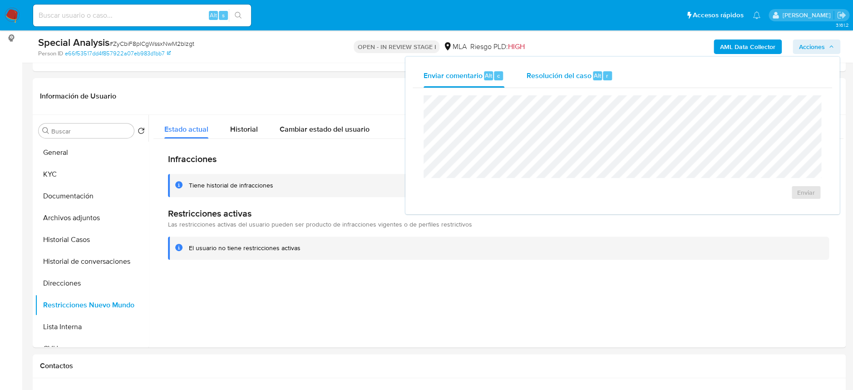
click at [554, 74] on span "Resolución del caso" at bounding box center [558, 75] width 65 height 10
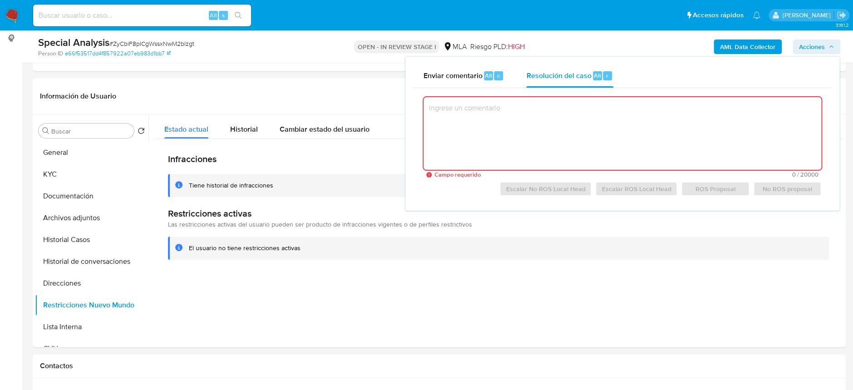
click at [623, 143] on textarea at bounding box center [623, 133] width 398 height 73
paste textarea "Se crea el caso a los efectos de adjuntar documentación aportada por el usuario…"
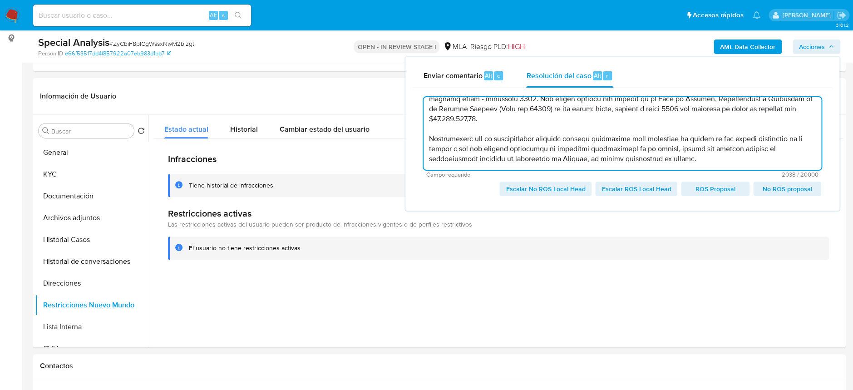
scroll to position [188, 0]
click at [713, 120] on textarea at bounding box center [623, 133] width 398 height 73
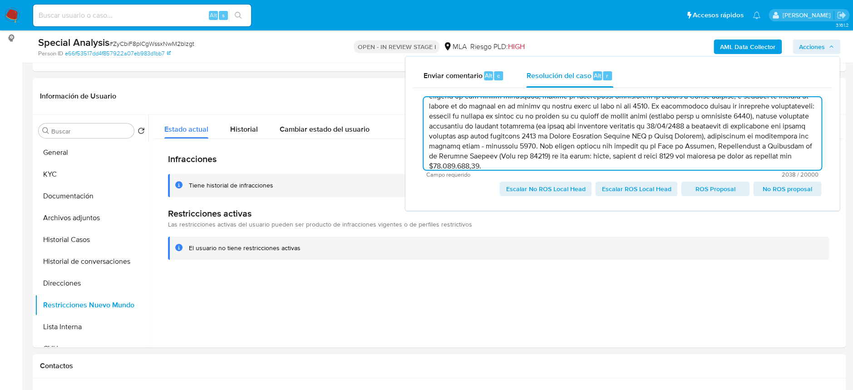
scroll to position [121, 0]
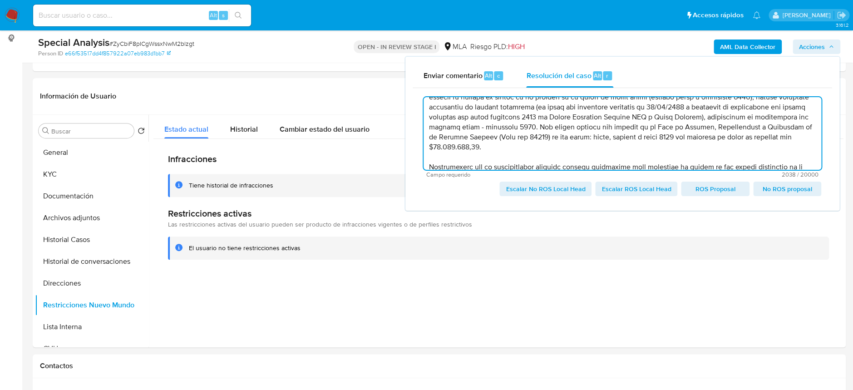
click at [693, 127] on textarea at bounding box center [623, 133] width 398 height 73
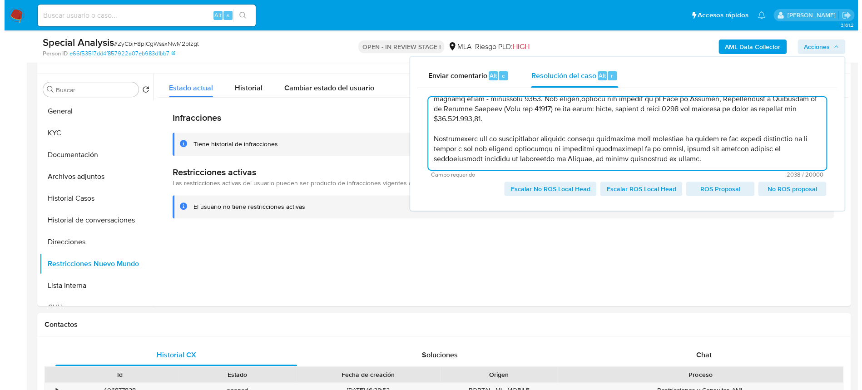
scroll to position [181, 0]
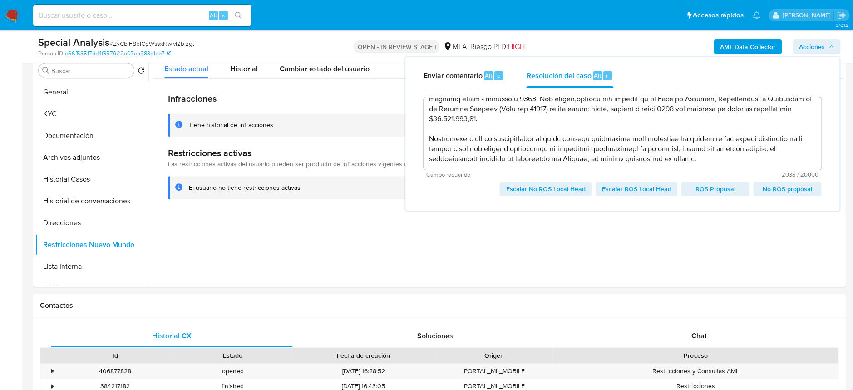
click at [561, 193] on span "Escalar No ROS Local Head" at bounding box center [545, 189] width 79 height 13
type textarea "Se crea el caso a los efectos de adjuntar documentación aportada por el usuario…"
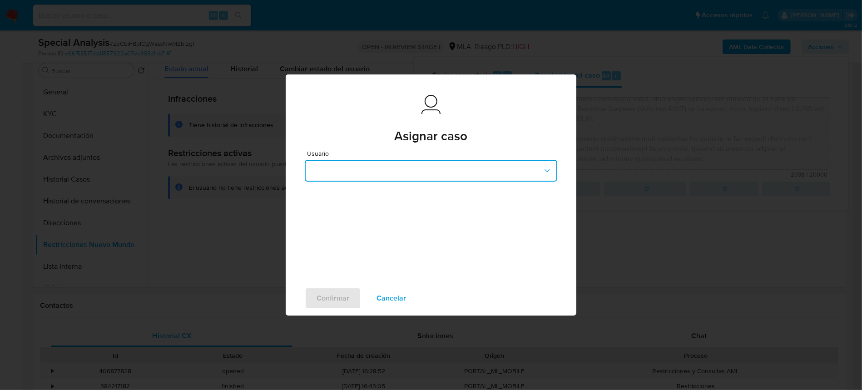
click at [460, 165] on button "button" at bounding box center [431, 171] width 252 height 22
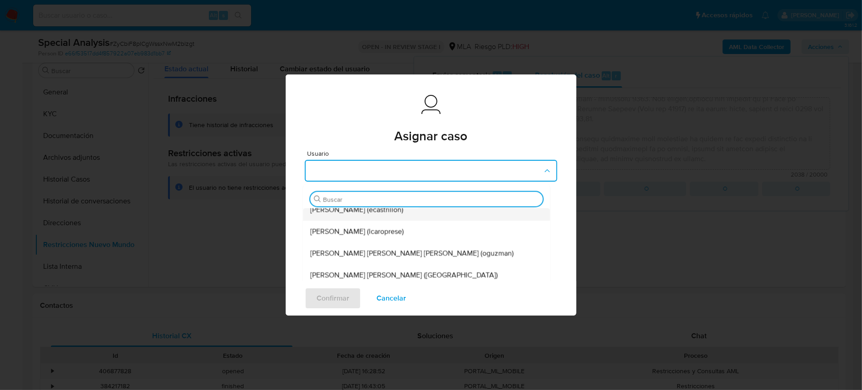
scroll to position [119, 0]
click at [420, 199] on input "Buscar" at bounding box center [431, 200] width 216 height 8
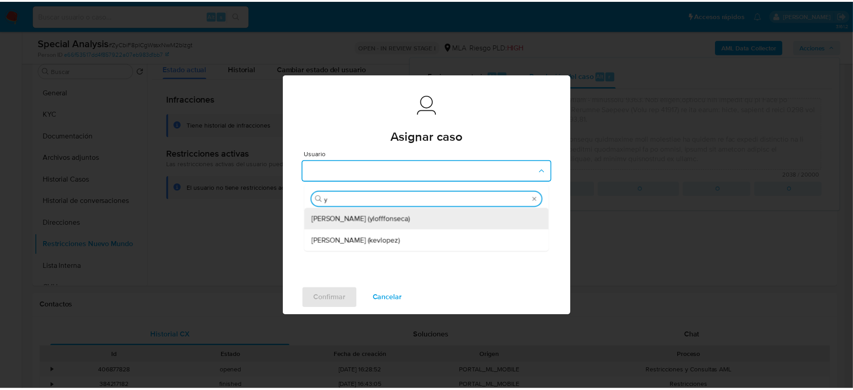
scroll to position [0, 0]
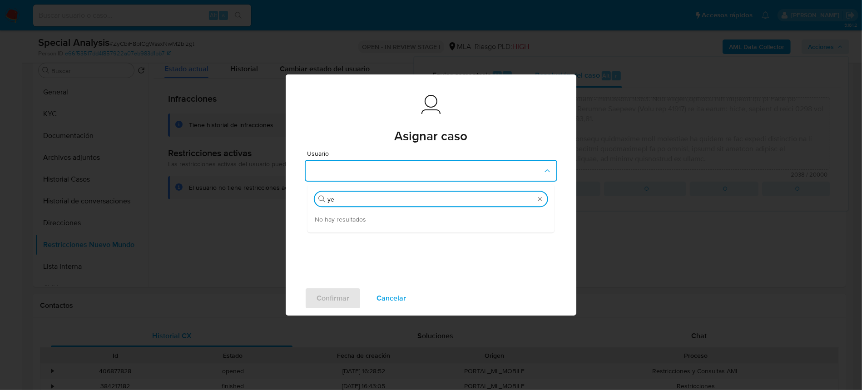
type input "y"
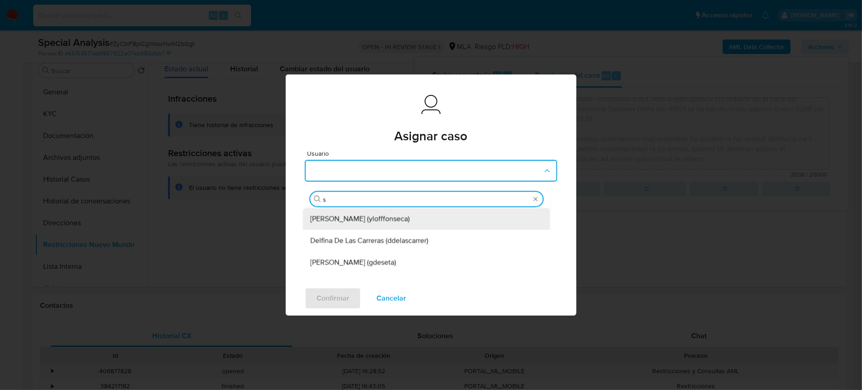
type input "sa"
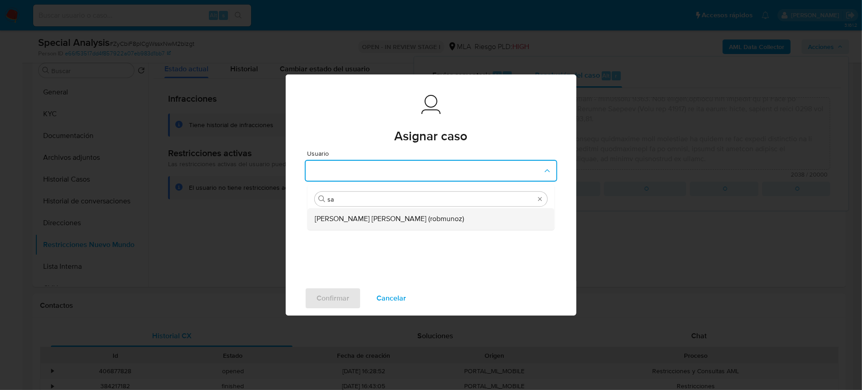
click at [419, 217] on span "Roberto Santiago Munoz (robmunoz)" at bounding box center [389, 219] width 149 height 9
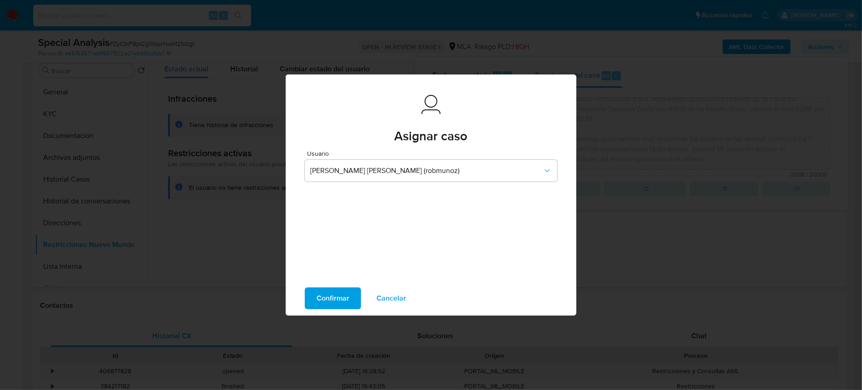
click at [337, 295] on span "Confirmar" at bounding box center [332, 298] width 33 height 20
type textarea "Se crea el caso a los efectos de adjuntar documentación aportada por el usuario…"
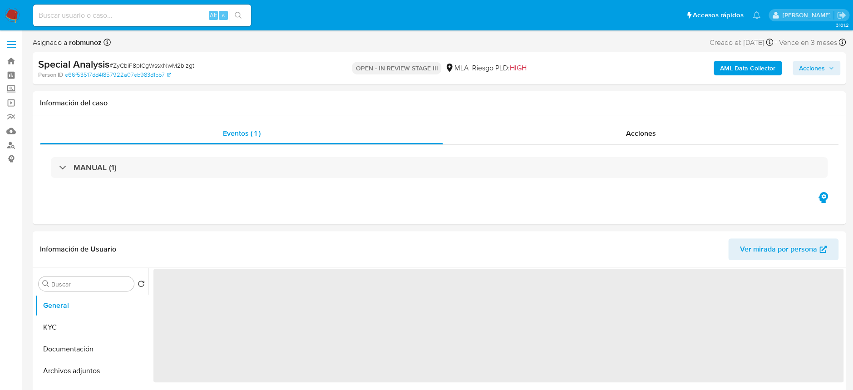
select select "10"
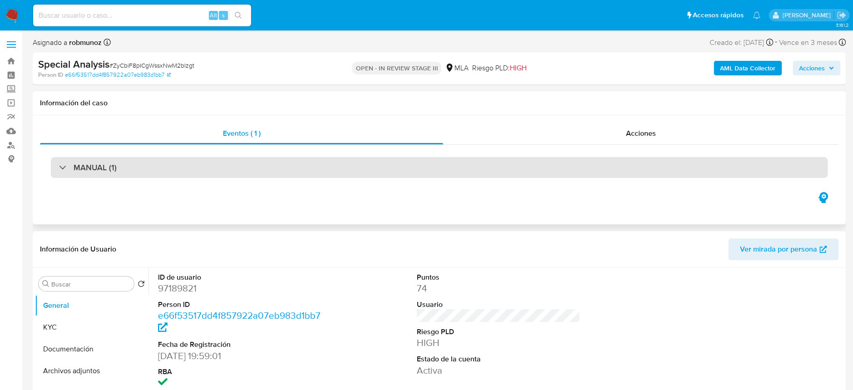
click at [449, 176] on div "MANUAL (1)" at bounding box center [439, 167] width 777 height 21
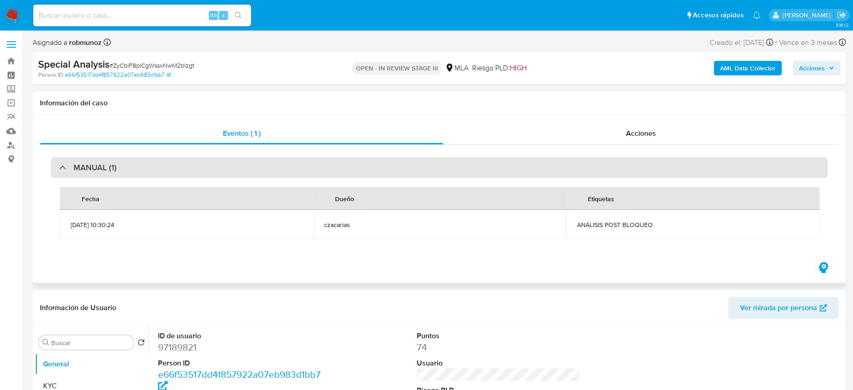
click at [451, 168] on div "MANUAL (1)" at bounding box center [439, 167] width 777 height 21
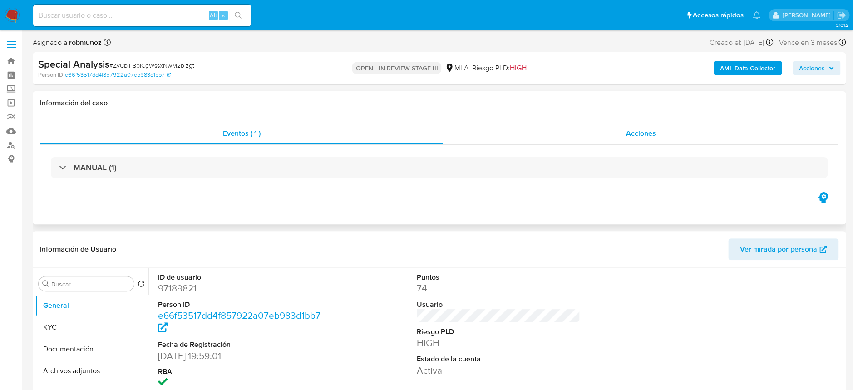
click at [665, 132] on div "Acciones" at bounding box center [640, 134] width 395 height 22
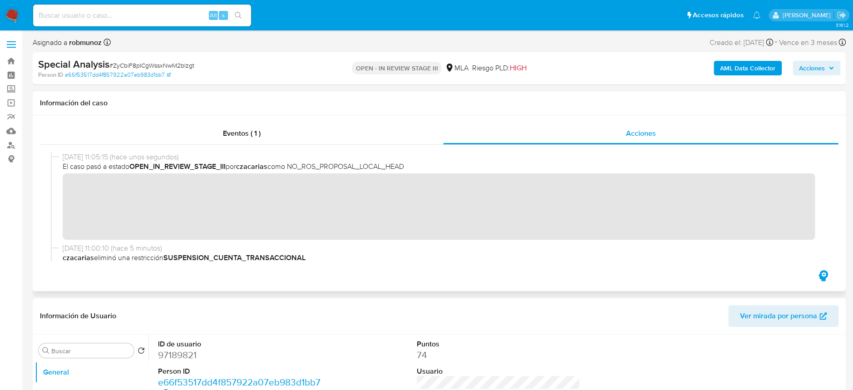
drag, startPoint x: 288, startPoint y: 166, endPoint x: 430, endPoint y: 167, distance: 142.1
click at [430, 167] on span "El caso pasó a estado OPEN_IN_REVIEW_STAGE_III por czacarias como NO_ROS_PROPOS…" at bounding box center [443, 167] width 761 height 10
click at [129, 15] on input at bounding box center [142, 16] width 218 height 12
paste input "299153287"
type input "299153287"
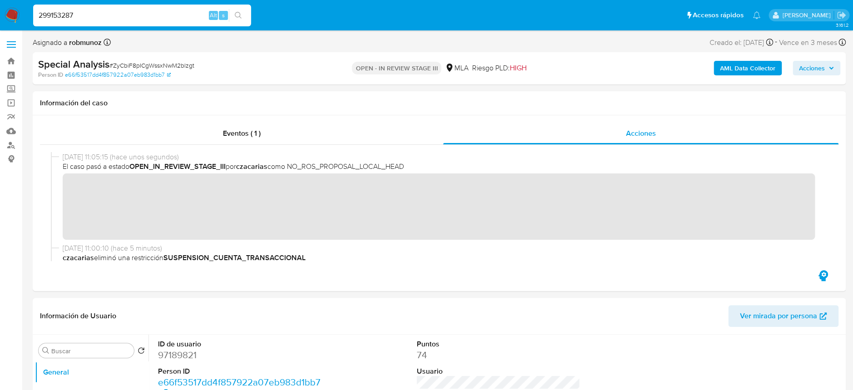
click at [236, 18] on icon "search-icon" at bounding box center [238, 15] width 7 height 7
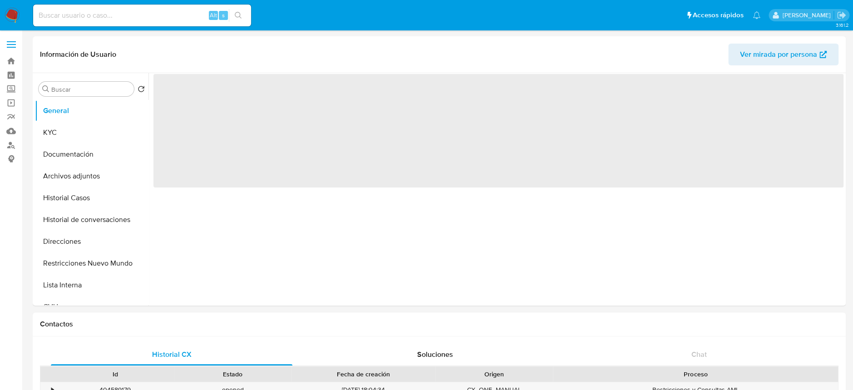
select select "10"
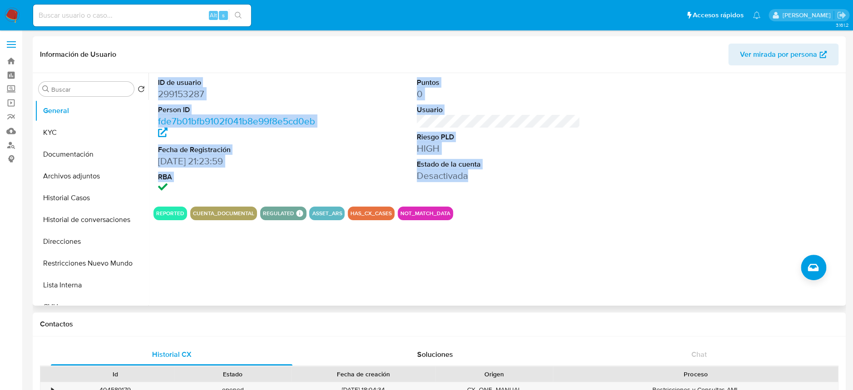
drag, startPoint x: 483, startPoint y: 178, endPoint x: 156, endPoint y: 81, distance: 341.2
click at [156, 81] on div "ID de usuario 299153287 Person ID fde7b01bfb9102f041b8e99f8e5cd0eb Fecha de Reg…" at bounding box center [498, 136] width 690 height 126
click at [171, 98] on dd "299153287" at bounding box center [239, 94] width 163 height 13
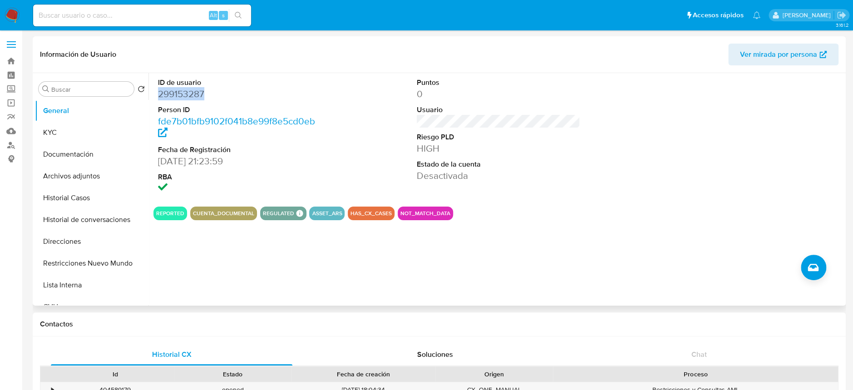
click at [172, 98] on dd "299153287" at bounding box center [239, 94] width 163 height 13
click at [62, 134] on button "KYC" at bounding box center [88, 133] width 106 height 22
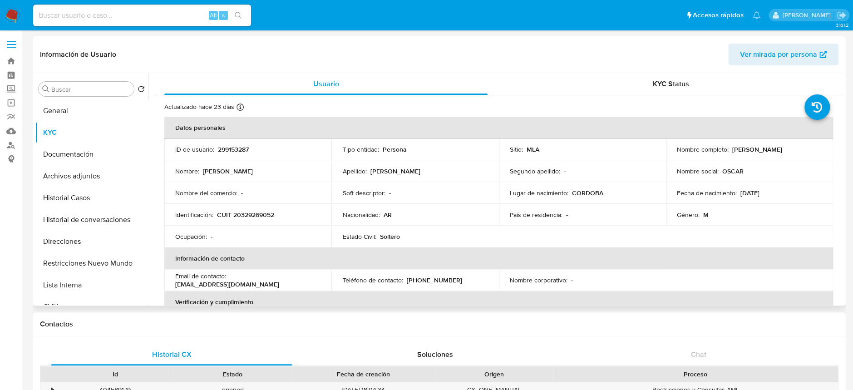
click at [265, 212] on p "CUIT 20329269052" at bounding box center [245, 215] width 57 height 8
click at [265, 211] on p "CUIT 20329269052" at bounding box center [245, 215] width 57 height 8
copy p "20329269052"
click at [65, 109] on button "General" at bounding box center [88, 111] width 106 height 22
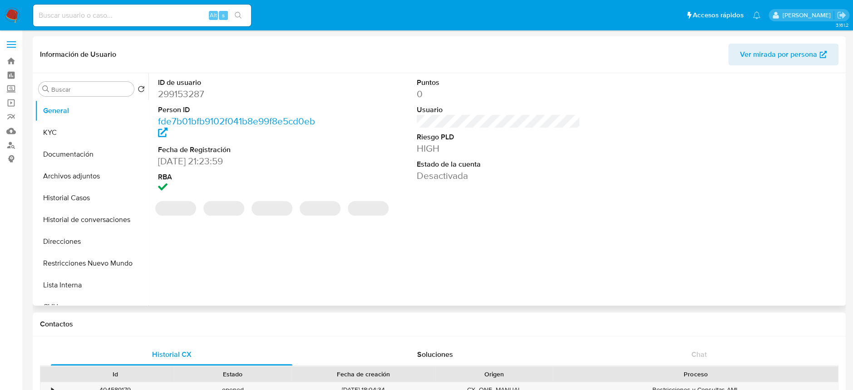
click at [188, 94] on dd "299153287" at bounding box center [239, 94] width 163 height 13
copy dd "299153287"
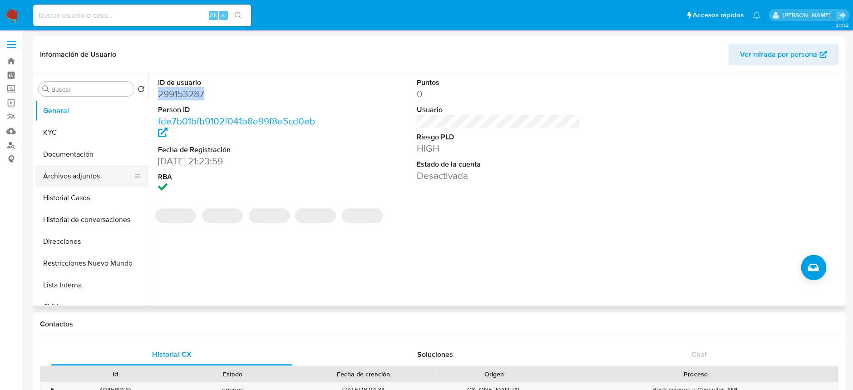
click at [85, 177] on button "Archivos adjuntos" at bounding box center [88, 176] width 106 height 22
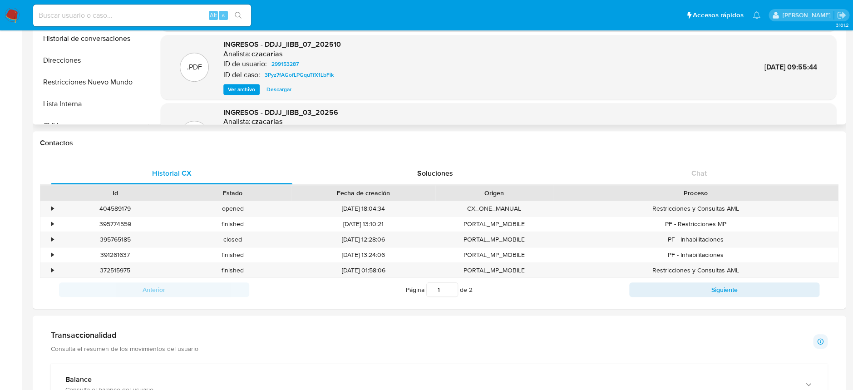
scroll to position [76, 0]
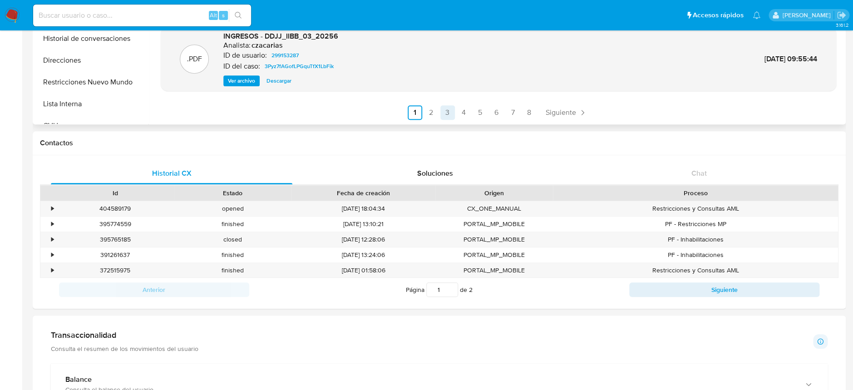
click at [441, 108] on link "3" at bounding box center [447, 112] width 15 height 15
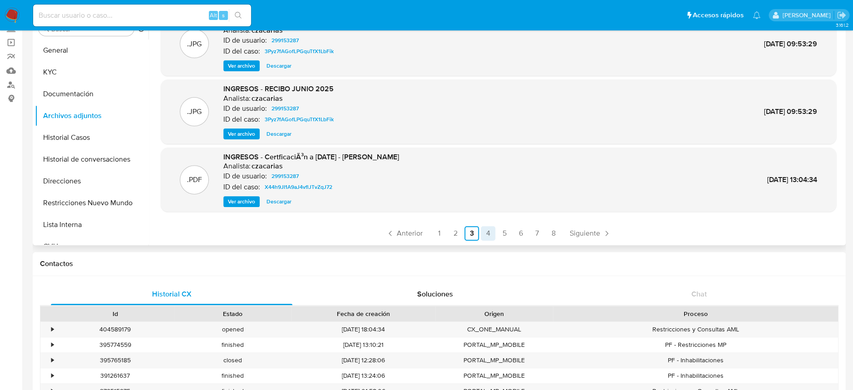
click at [488, 231] on link "4" at bounding box center [488, 233] width 15 height 15
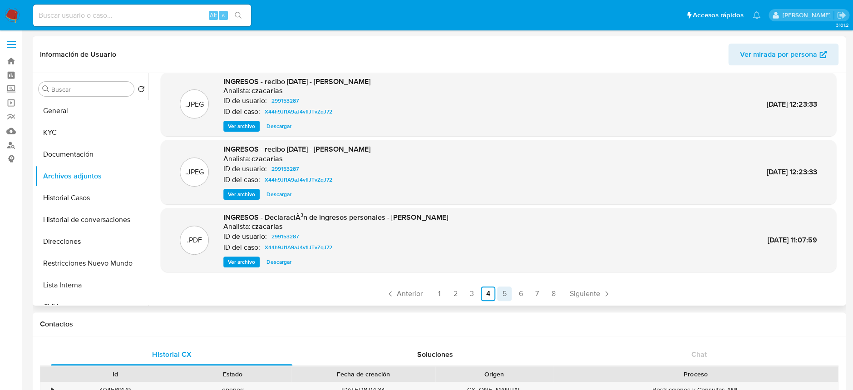
click at [506, 287] on link "5" at bounding box center [504, 293] width 15 height 15
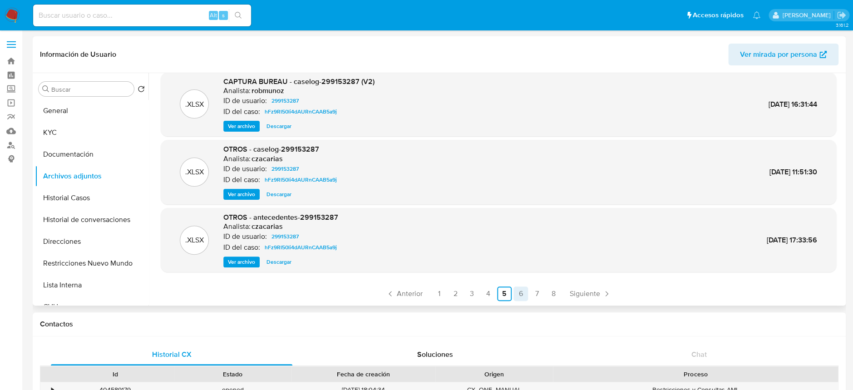
click at [515, 294] on link "6" at bounding box center [521, 293] width 15 height 15
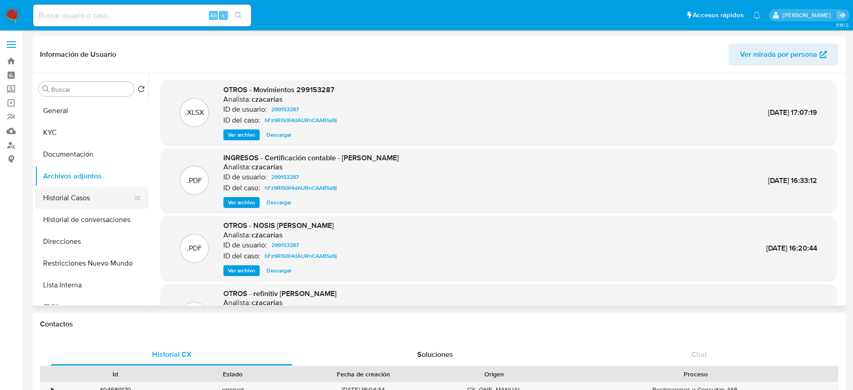
click at [73, 202] on button "Historial Casos" at bounding box center [88, 198] width 106 height 22
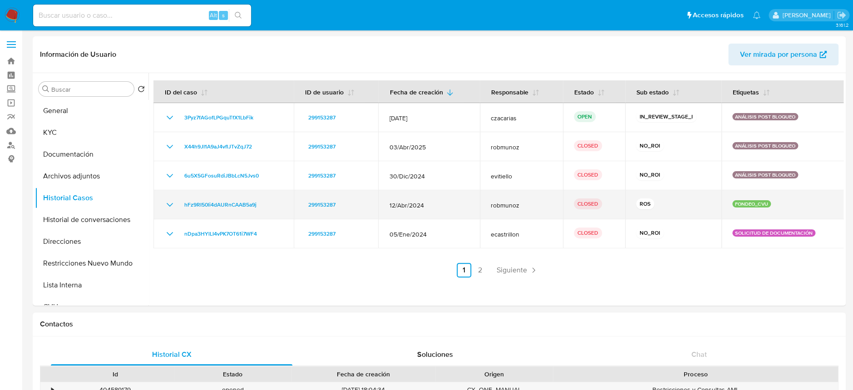
drag, startPoint x: 713, startPoint y: 197, endPoint x: 179, endPoint y: 211, distance: 534.6
click at [179, 211] on tr "hFz9RI50li4dAURnCAAB5a9j 299153287 12/Abr/2024 robmunoz CLOSED ROS FONDEO_CVU" at bounding box center [498, 204] width 691 height 29
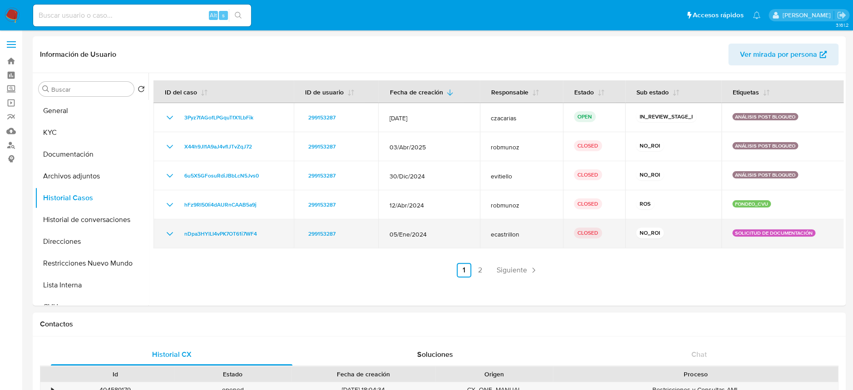
drag, startPoint x: 418, startPoint y: 235, endPoint x: 828, endPoint y: 245, distance: 410.1
click at [828, 245] on tr "nDpa3HYlLI4vPK7OT61i7WF4 299153287 05/Ene/2024 ecastrillon CLOSED NO_ROI SOLICI…" at bounding box center [498, 233] width 691 height 29
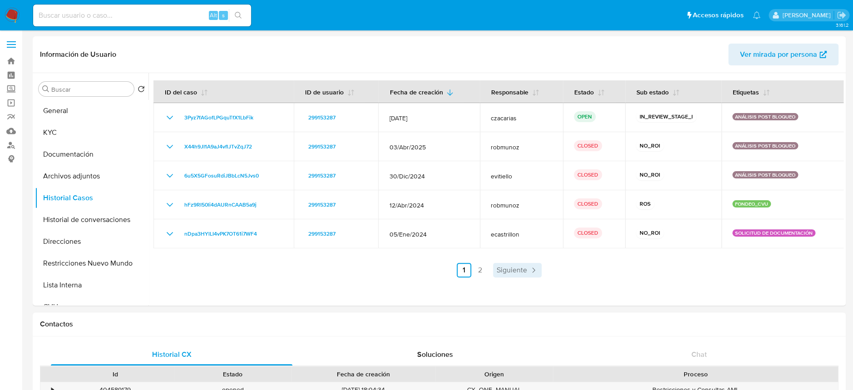
click at [524, 267] on span "Siguiente" at bounding box center [512, 270] width 30 height 7
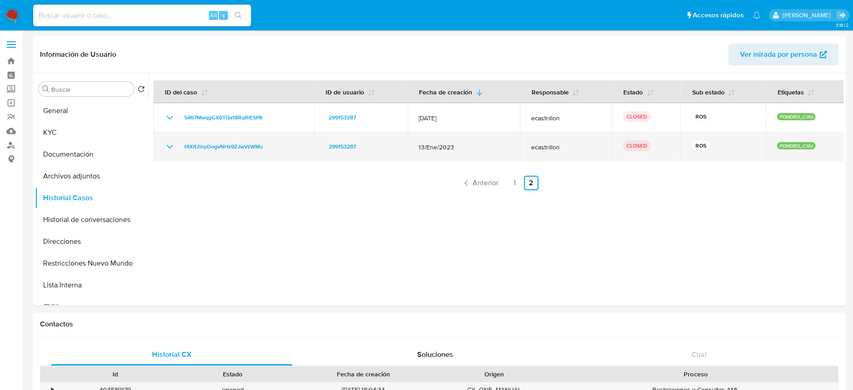
drag, startPoint x: 832, startPoint y: 148, endPoint x: 306, endPoint y: 144, distance: 526.2
click at [170, 116] on tbody "S467MwqgGX6TQa18RqRIESPK 299153287 12/Mar/2023 ecastrillon CLOSED ROS FONDEO_CV…" at bounding box center [498, 132] width 691 height 58
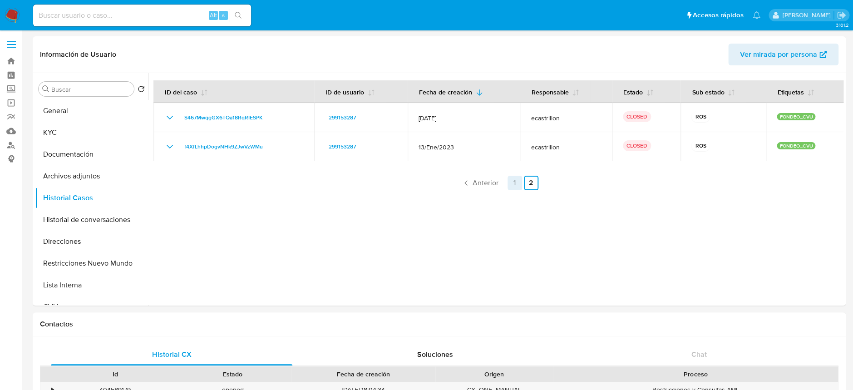
click at [514, 179] on link "1" at bounding box center [515, 183] width 15 height 15
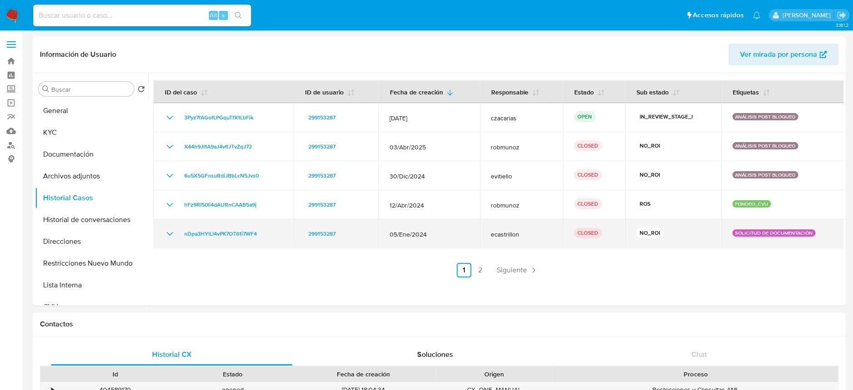
drag, startPoint x: 824, startPoint y: 242, endPoint x: 286, endPoint y: 224, distance: 537.4
click at [286, 224] on tr "nDpa3HYlLI4vPK7OT61i7WF4 299153287 05/Ene/2024 ecastrillon CLOSED NO_ROI SOLICI…" at bounding box center [498, 233] width 691 height 29
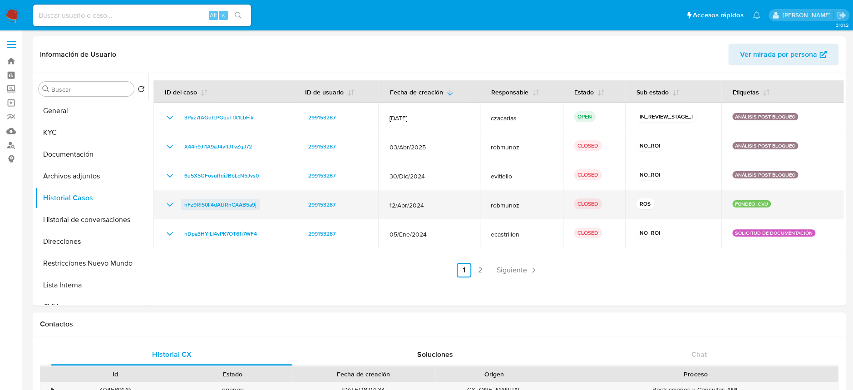
drag, startPoint x: 730, startPoint y: 207, endPoint x: 182, endPoint y: 202, distance: 548.5
click at [182, 202] on tr "hFz9RI50li4dAURnCAAB5a9j 299153287 12/Abr/2024 robmunoz CLOSED ROS FONDEO_CVU" at bounding box center [498, 204] width 691 height 29
click at [269, 204] on div "hFz9RI50li4dAURnCAAB5a9j" at bounding box center [223, 204] width 119 height 11
drag, startPoint x: 175, startPoint y: 207, endPoint x: 255, endPoint y: 204, distance: 80.4
click at [255, 204] on div "hFz9RI50li4dAURnCAAB5a9j" at bounding box center [223, 204] width 119 height 11
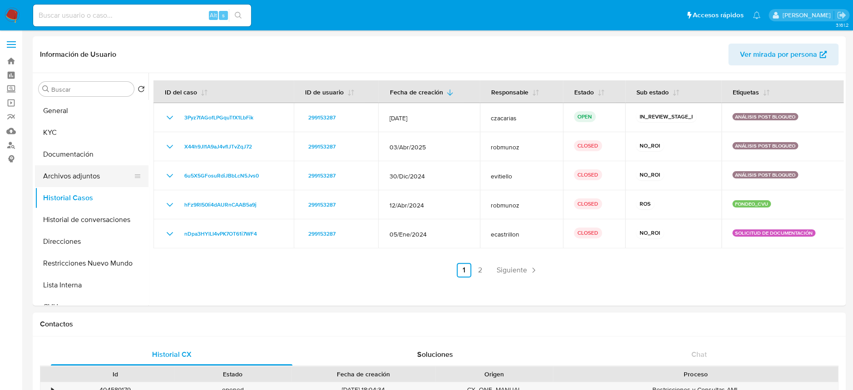
click at [99, 175] on button "Archivos adjuntos" at bounding box center [88, 176] width 106 height 22
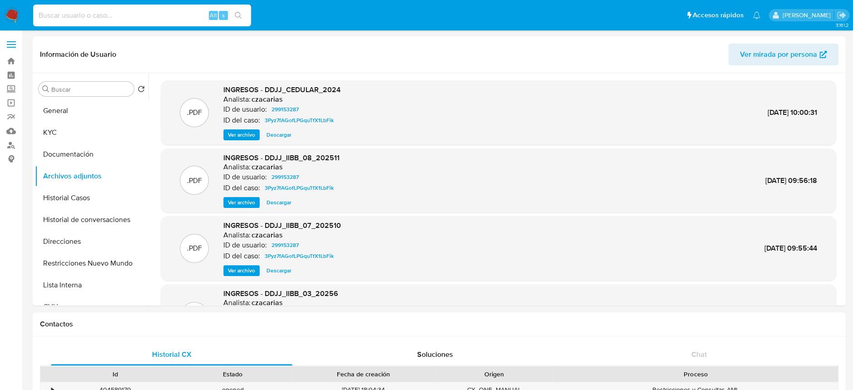
click at [149, 15] on input at bounding box center [142, 16] width 218 height 12
paste input "405646985"
type input "405646985"
click at [235, 12] on icon "search-icon" at bounding box center [238, 15] width 7 height 7
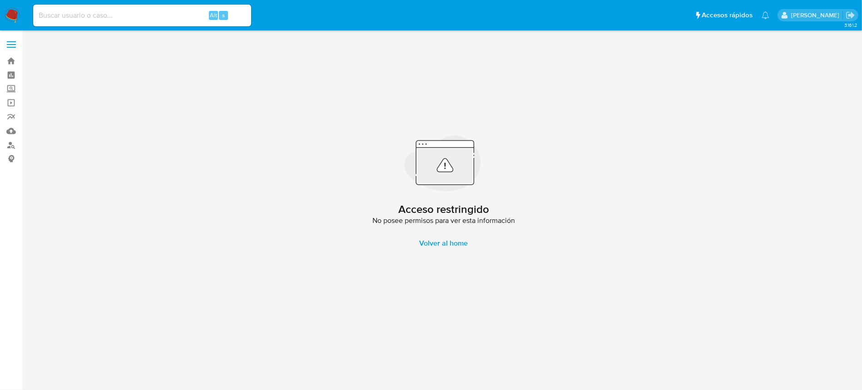
click at [159, 17] on input at bounding box center [142, 16] width 218 height 12
paste input "684087516"
type input "684087516"
click at [233, 14] on button "search-icon" at bounding box center [238, 15] width 19 height 13
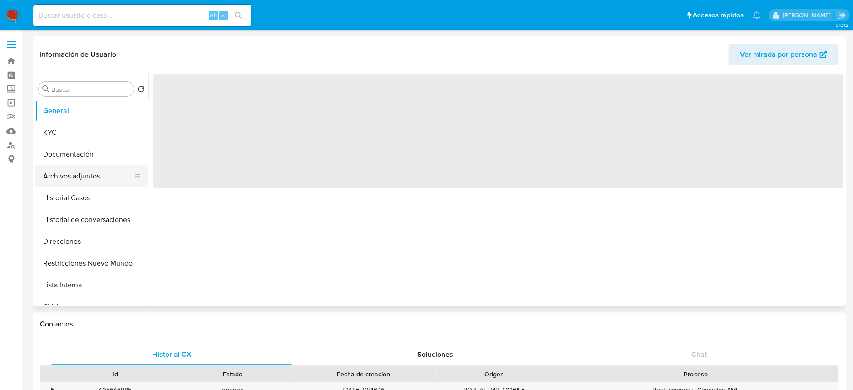
click at [89, 181] on button "Archivos adjuntos" at bounding box center [88, 176] width 106 height 22
select select "10"
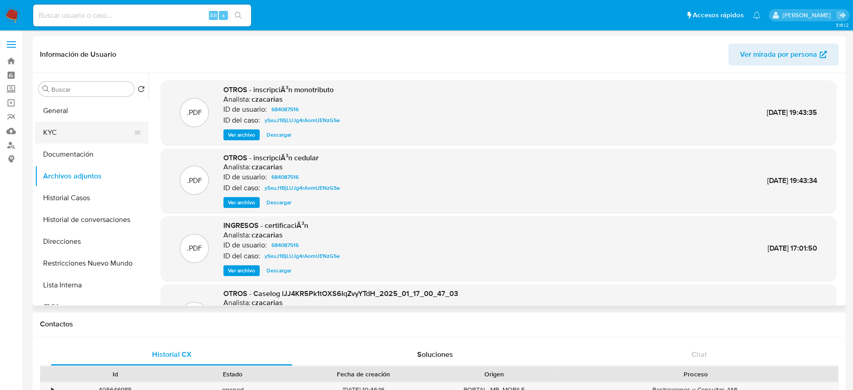
click at [56, 130] on button "KYC" at bounding box center [88, 133] width 106 height 22
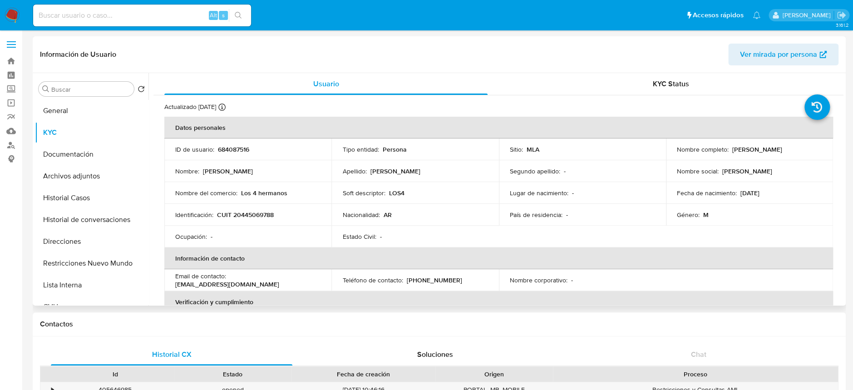
drag, startPoint x: 775, startPoint y: 195, endPoint x: 675, endPoint y: 186, distance: 100.3
click at [675, 186] on td "Fecha de nacimiento : 03/12/2002" at bounding box center [749, 193] width 167 height 22
click at [244, 222] on td "Identificación : CUIT 20445069788" at bounding box center [247, 215] width 167 height 22
click at [251, 214] on p "CUIT 20445069788" at bounding box center [245, 215] width 57 height 8
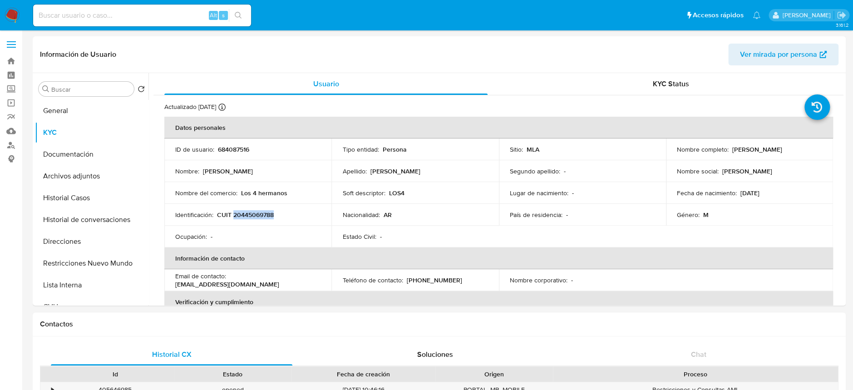
copy p "20445069788"
click at [128, 13] on input at bounding box center [142, 16] width 218 height 12
paste input "97189821"
type input "97189821"
click at [240, 16] on icon "search-icon" at bounding box center [238, 15] width 7 height 7
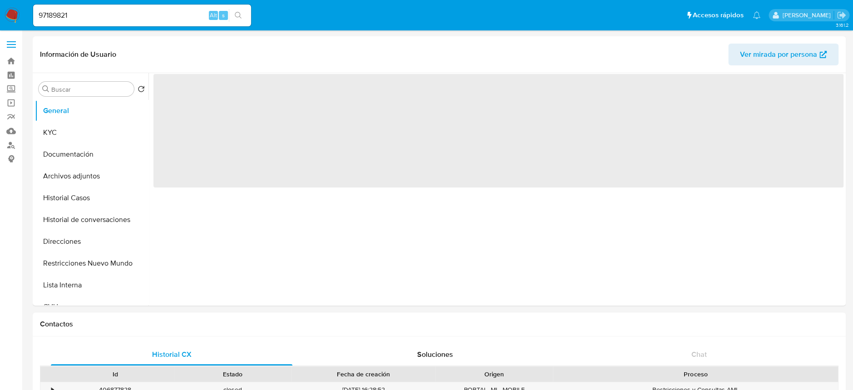
select select "10"
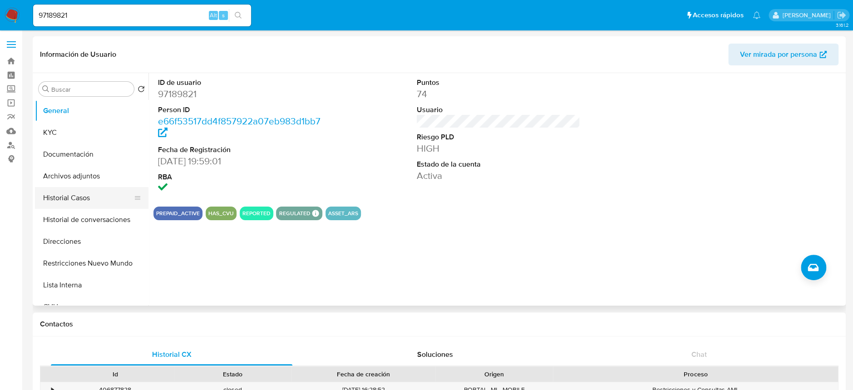
click at [71, 189] on button "Historial Casos" at bounding box center [88, 198] width 106 height 22
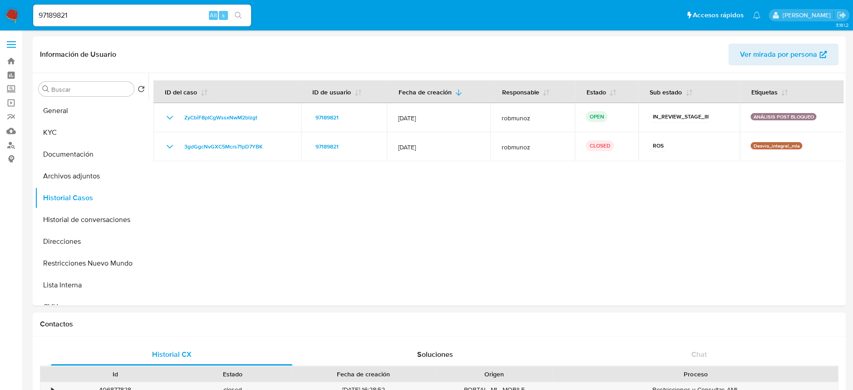
click at [154, 15] on input "97189821" at bounding box center [142, 16] width 218 height 12
paste input "299153287"
type input "299153287"
click at [235, 16] on icon "search-icon" at bounding box center [238, 15] width 7 height 7
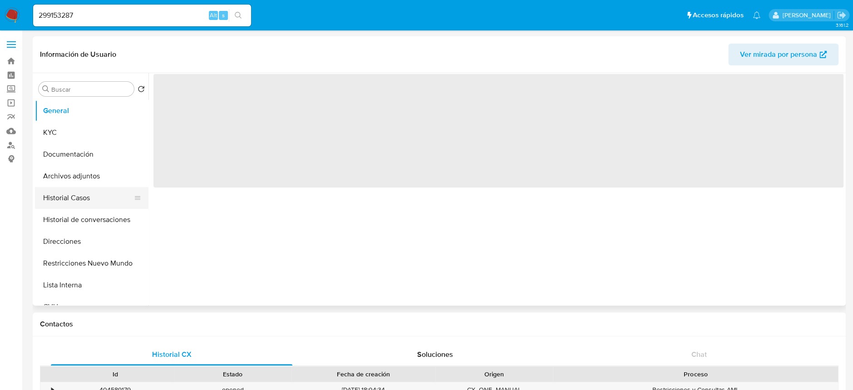
select select "10"
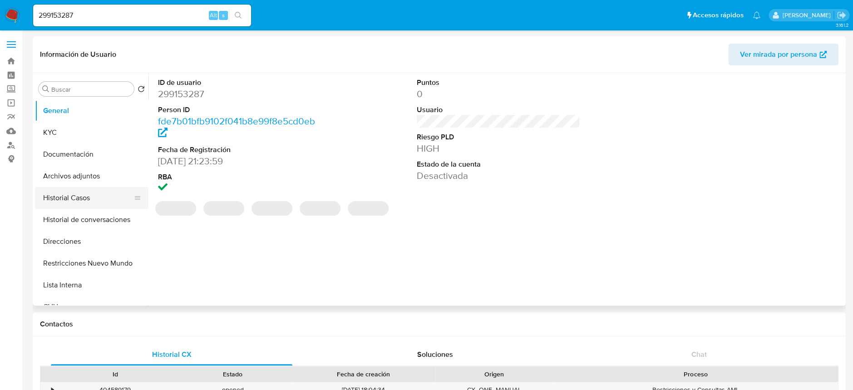
click at [76, 191] on button "Historial Casos" at bounding box center [88, 198] width 106 height 22
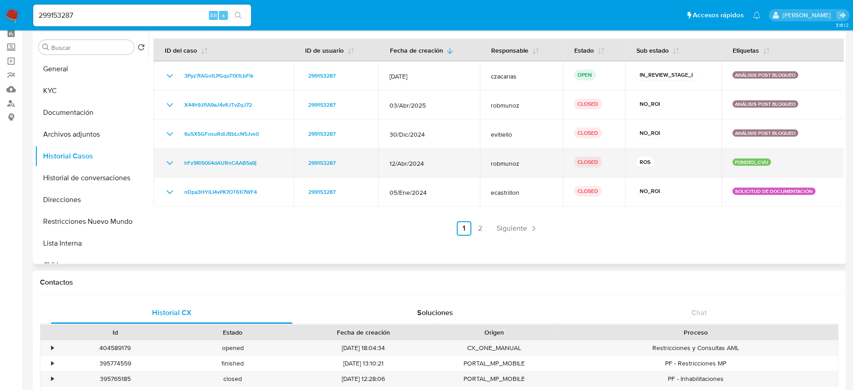
scroll to position [60, 0]
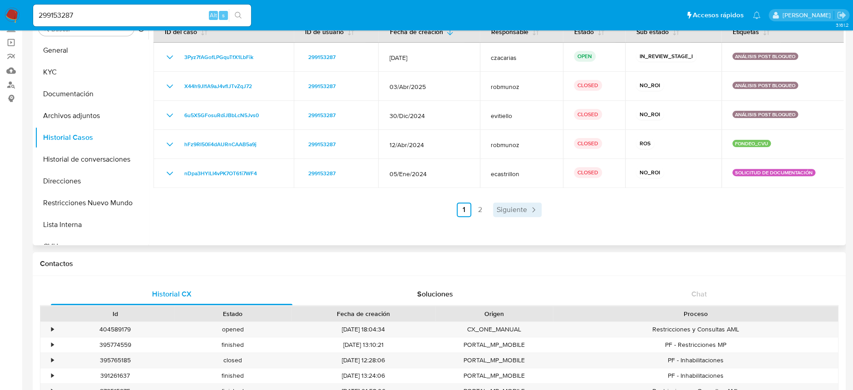
click at [532, 210] on icon "Paginación" at bounding box center [533, 209] width 3 height 5
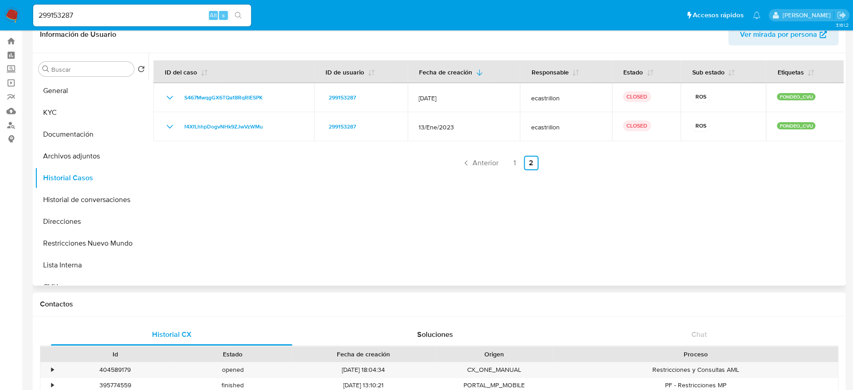
scroll to position [0, 0]
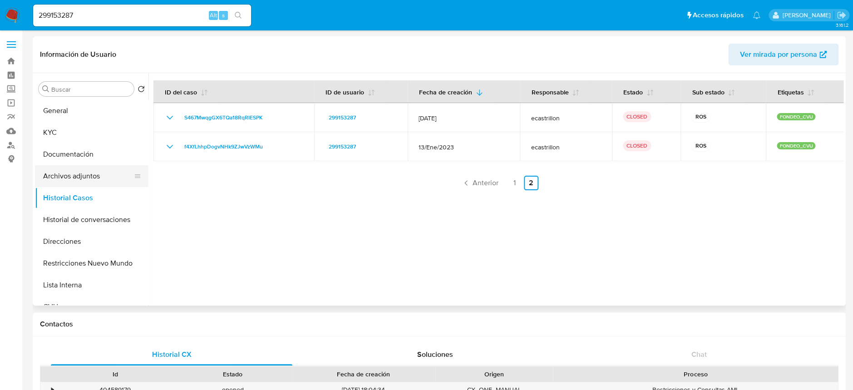
click at [87, 173] on button "Archivos adjuntos" at bounding box center [88, 176] width 106 height 22
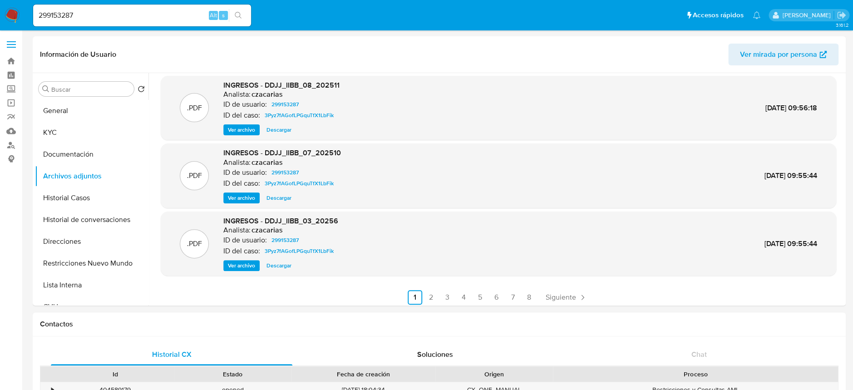
scroll to position [76, 0]
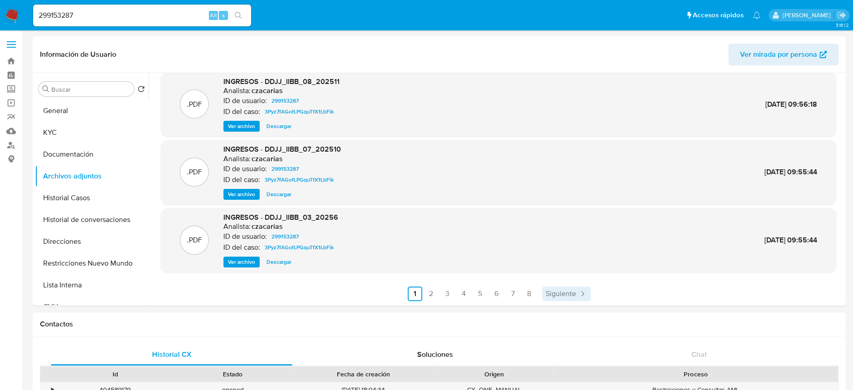
click at [559, 292] on span "Siguiente" at bounding box center [561, 293] width 30 height 7
click at [581, 284] on div ".PDF INGRESOS - DDJJ_IIBB_05_20258 Analista: czacarias ID de usuario: 299153287…" at bounding box center [499, 152] width 676 height 297
click at [583, 291] on span "Siguiente" at bounding box center [585, 293] width 30 height 7
click at [587, 291] on span "Siguiente" at bounding box center [585, 293] width 30 height 7
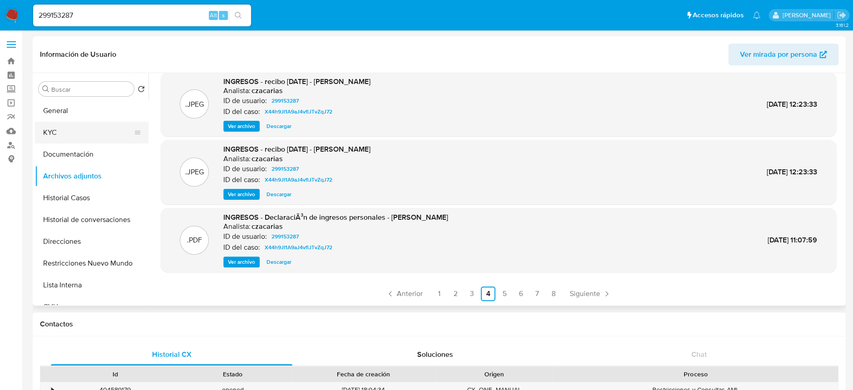
click at [81, 132] on button "KYC" at bounding box center [88, 133] width 106 height 22
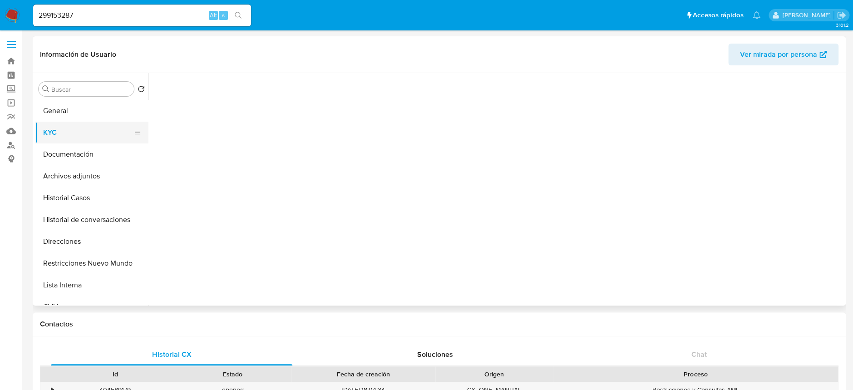
scroll to position [0, 0]
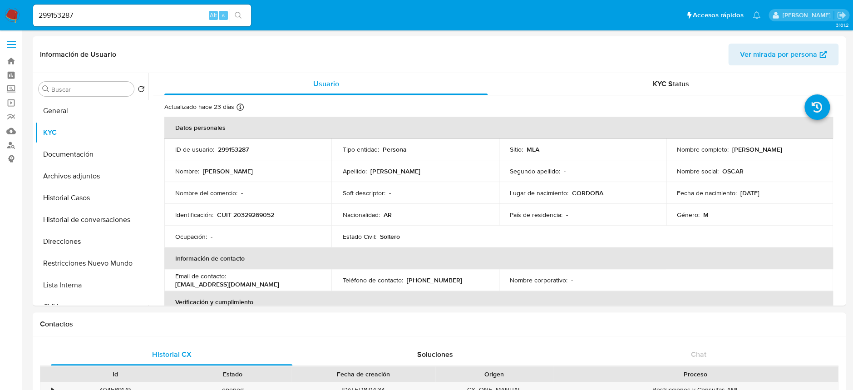
click at [232, 143] on td "ID de usuario : 299153287" at bounding box center [247, 149] width 167 height 22
click at [233, 147] on p "299153287" at bounding box center [233, 149] width 31 height 8
copy p "299153287"
click at [62, 198] on button "Historial Casos" at bounding box center [88, 198] width 106 height 22
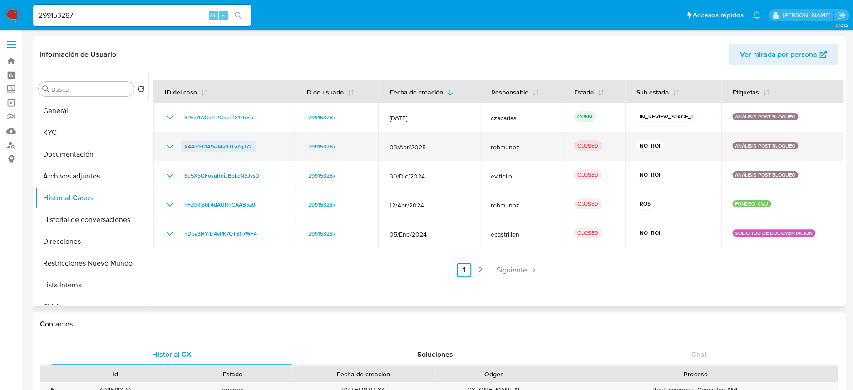
click at [220, 143] on span "X44h9JI1A9aJ4vflJTvZqJ72" at bounding box center [218, 146] width 68 height 11
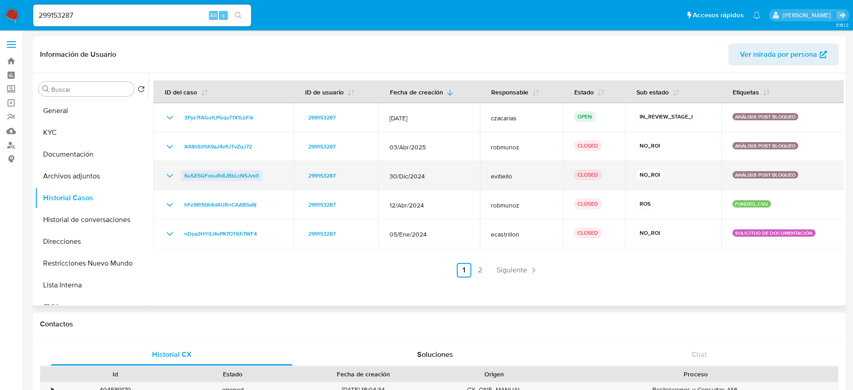
click at [222, 174] on span "6u5X5GFosuRdiJBbLcN5Jvs0" at bounding box center [221, 175] width 74 height 11
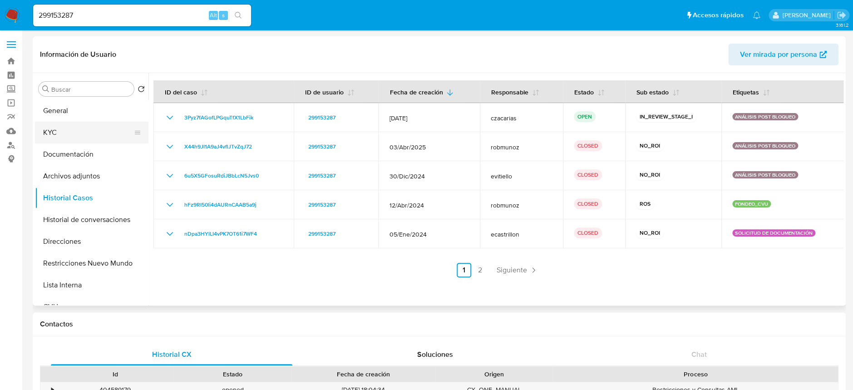
click at [75, 131] on button "KYC" at bounding box center [88, 133] width 106 height 22
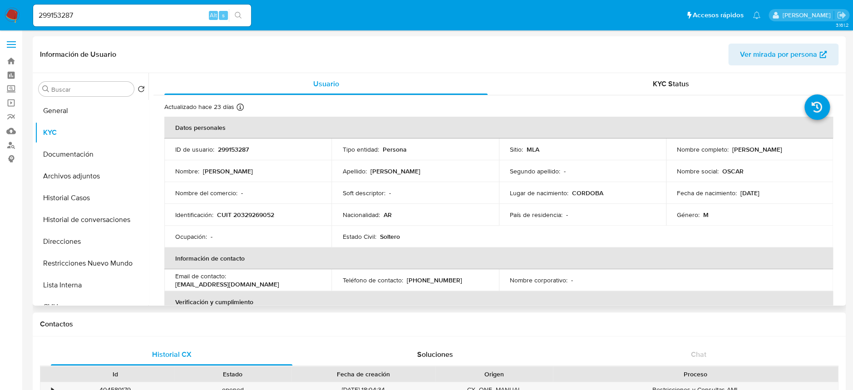
drag, startPoint x: 728, startPoint y: 149, endPoint x: 793, endPoint y: 151, distance: 64.9
click at [793, 151] on div "Nombre completo : Oscar Luis Moyano" at bounding box center [749, 149] width 145 height 8
drag, startPoint x: 752, startPoint y: 145, endPoint x: 730, endPoint y: 143, distance: 22.3
click at [730, 143] on td "Nombre completo : Oscar Luis Moyano" at bounding box center [749, 149] width 167 height 22
copy p "Oscar Luis Moyano"
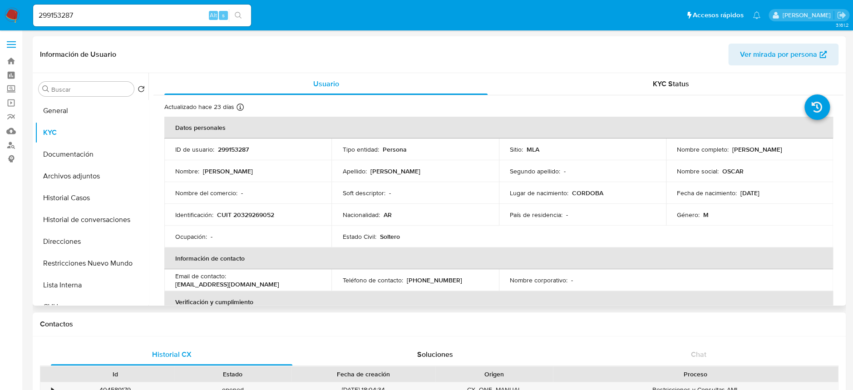
click at [253, 211] on p "CUIT 20329269052" at bounding box center [245, 215] width 57 height 8
copy p "20329269052"
click at [241, 213] on p "CUIT 20329269052" at bounding box center [245, 215] width 57 height 8
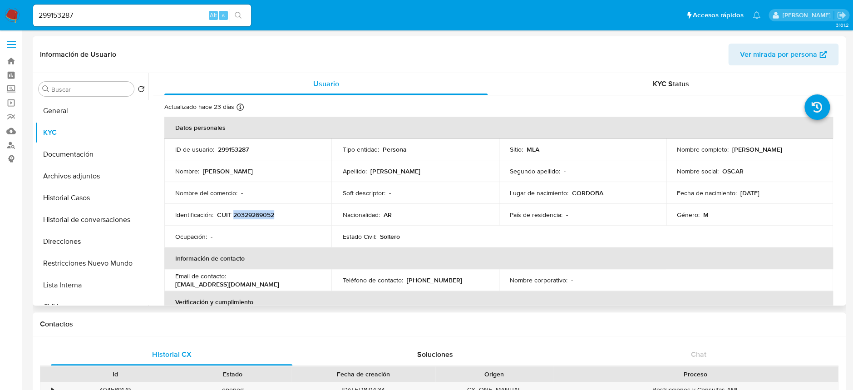
click at [252, 215] on p "CUIT 20329269052" at bounding box center [245, 215] width 57 height 8
click at [249, 216] on p "CUIT 20329269052" at bounding box center [245, 215] width 57 height 8
click at [96, 178] on button "Archivos adjuntos" at bounding box center [88, 176] width 106 height 22
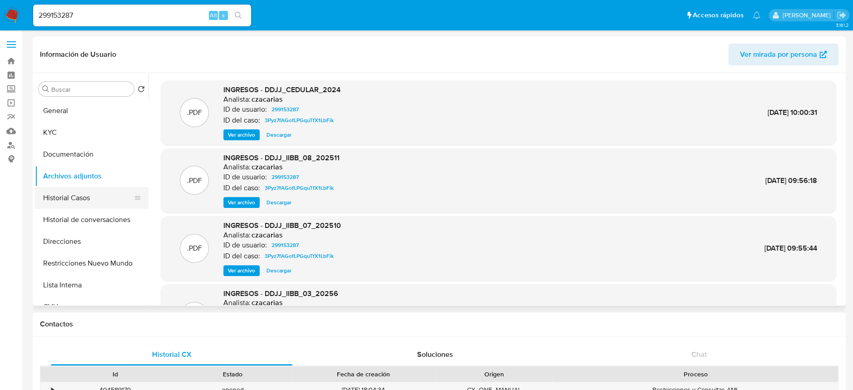
click at [66, 200] on button "Historial Casos" at bounding box center [88, 198] width 106 height 22
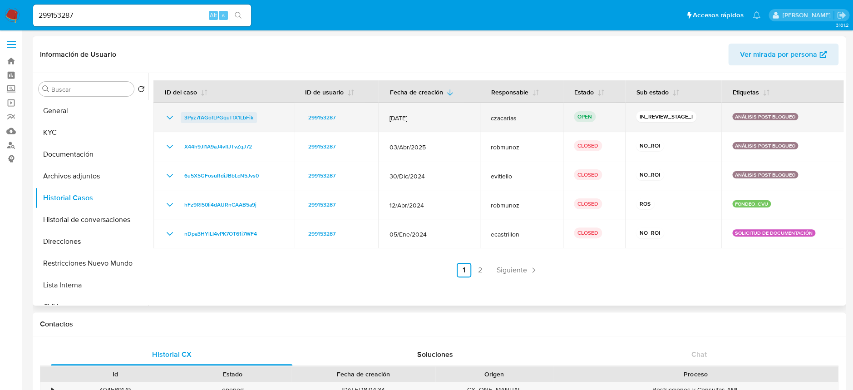
click at [234, 119] on span "3Pyz7fAGofLPGquTfX1LbFik" at bounding box center [218, 117] width 69 height 11
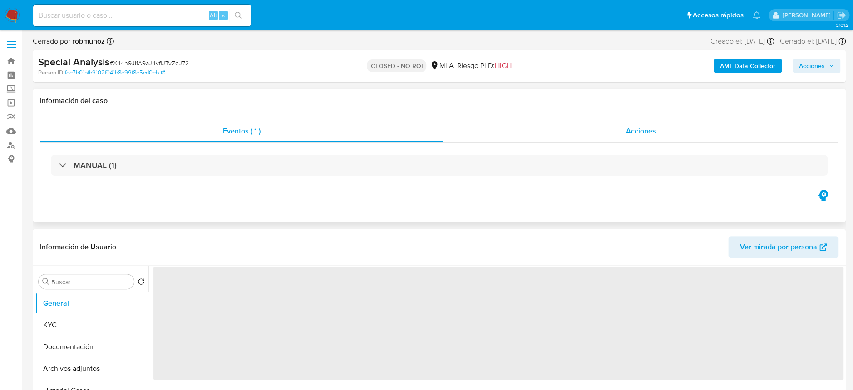
click at [657, 125] on div "Acciones" at bounding box center [640, 131] width 395 height 22
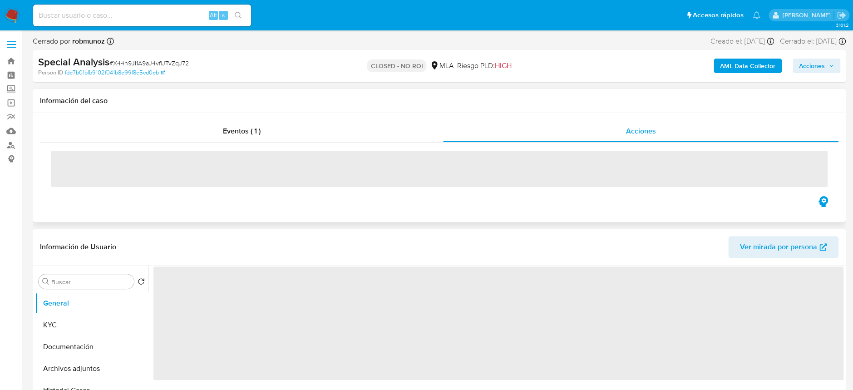
select select "10"
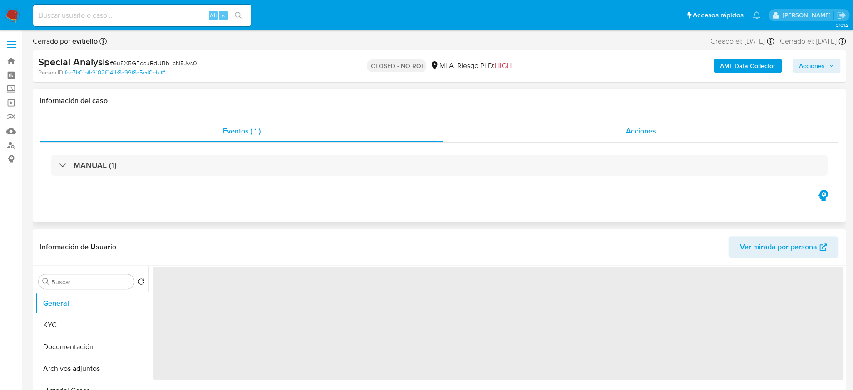
click at [629, 134] on span "Acciones" at bounding box center [641, 131] width 30 height 10
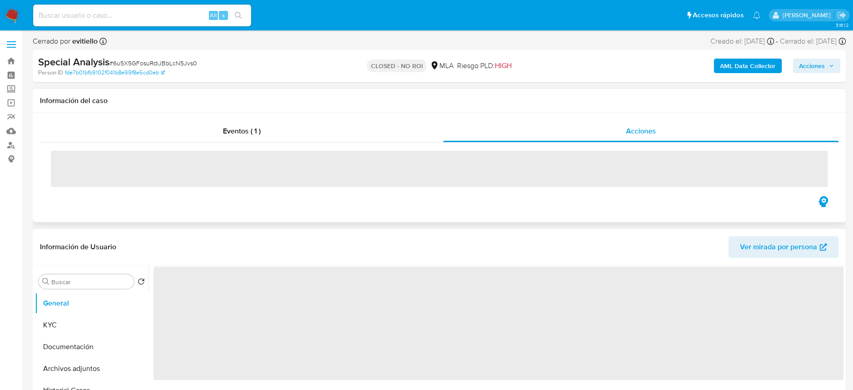
select select "10"
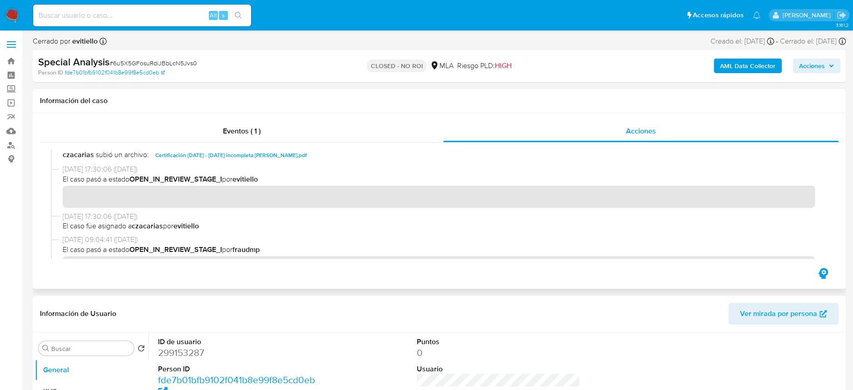
scroll to position [121, 0]
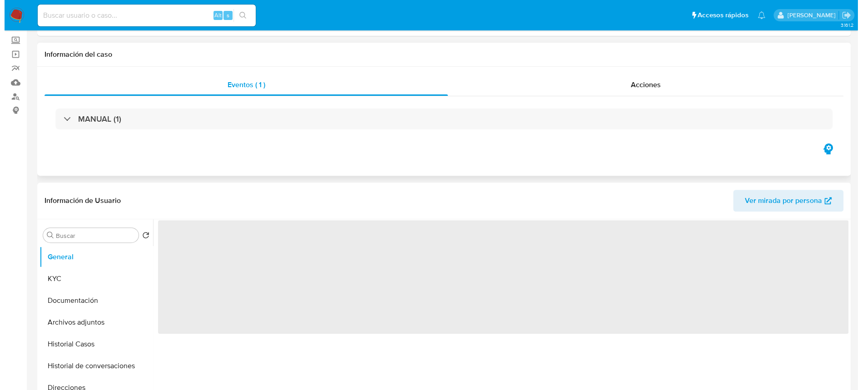
scroll to position [121, 0]
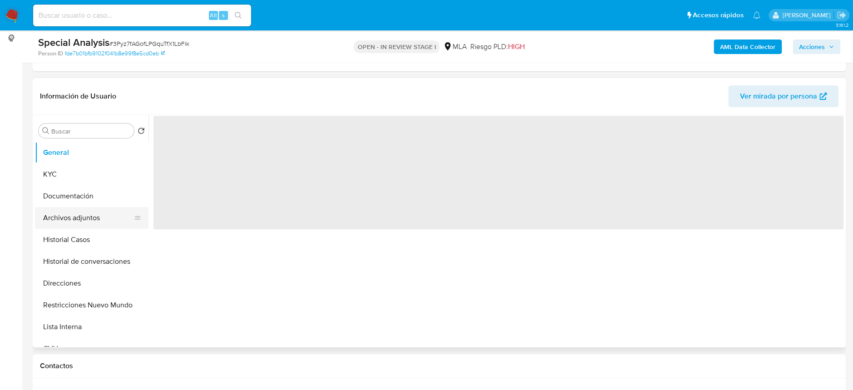
click at [90, 219] on button "Archivos adjuntos" at bounding box center [88, 218] width 106 height 22
select select "10"
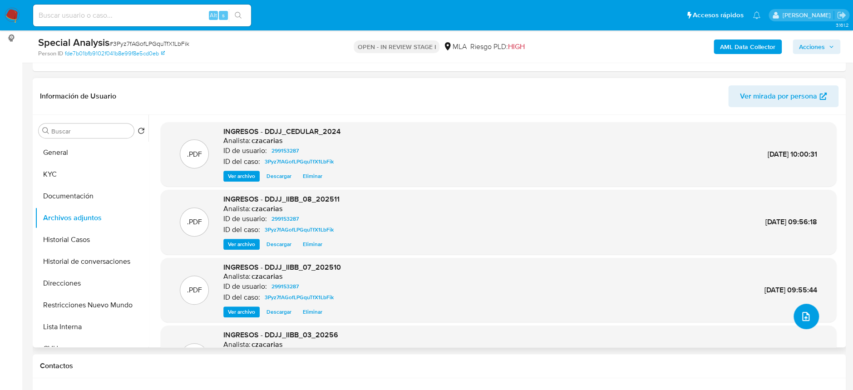
click at [800, 311] on span "upload-file" at bounding box center [805, 316] width 11 height 11
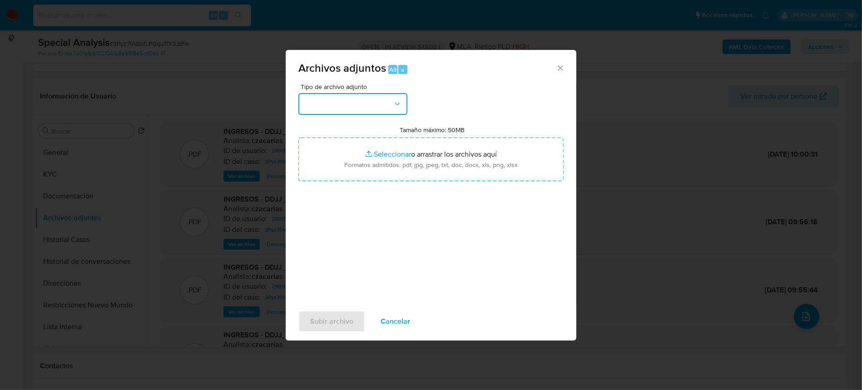
click at [342, 98] on button "button" at bounding box center [352, 104] width 109 height 22
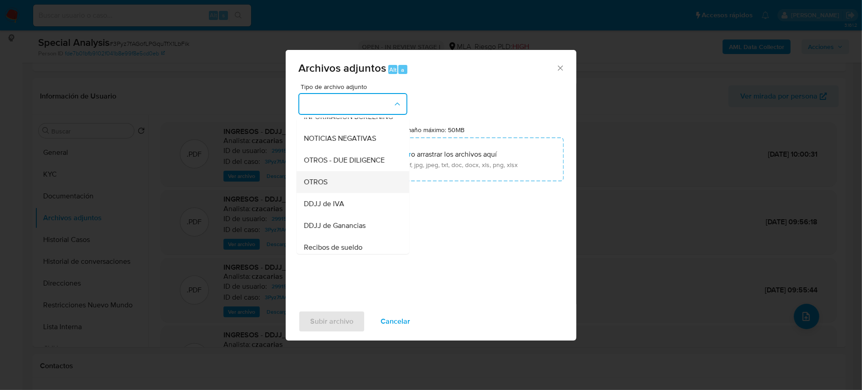
click at [327, 193] on div "OTROS" at bounding box center [350, 182] width 93 height 22
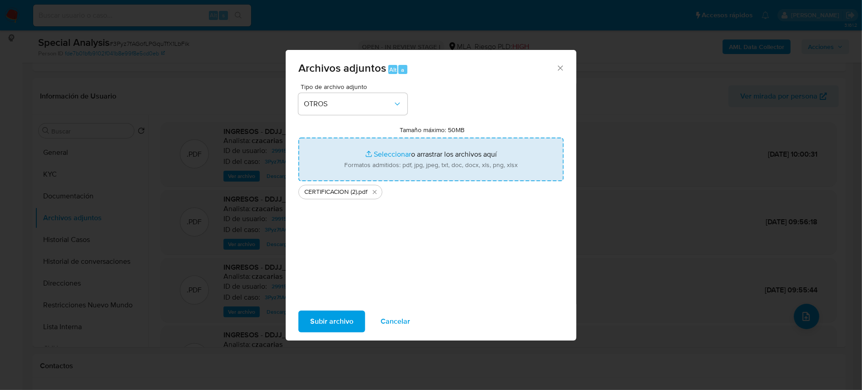
type input "C:\fakepath\DDJJ INGRESOS PERSONALES.pdf"
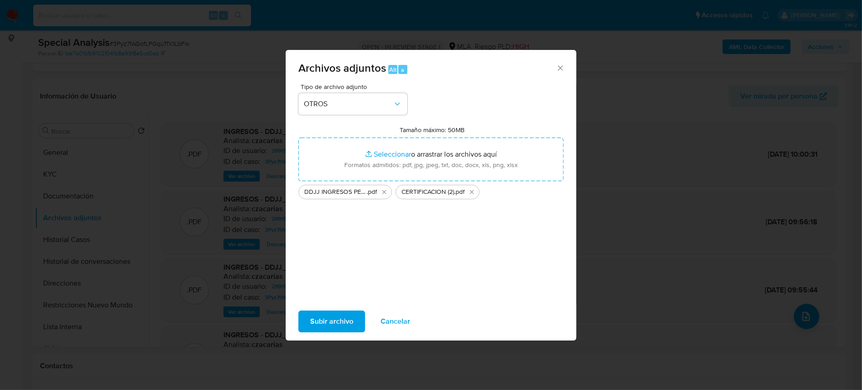
click at [342, 317] on span "Subir archivo" at bounding box center [331, 321] width 43 height 20
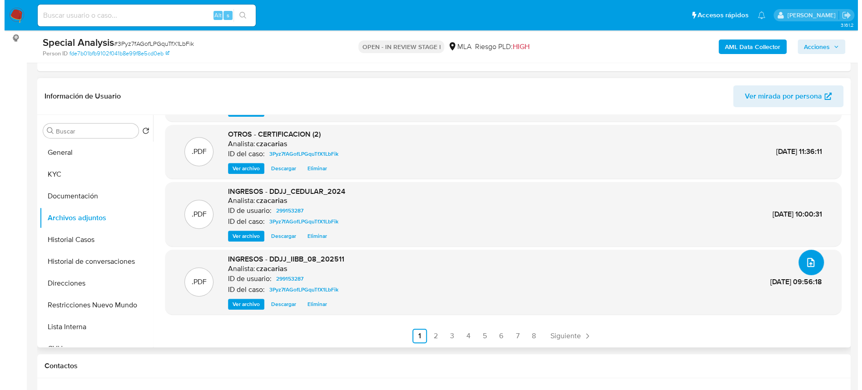
scroll to position [0, 0]
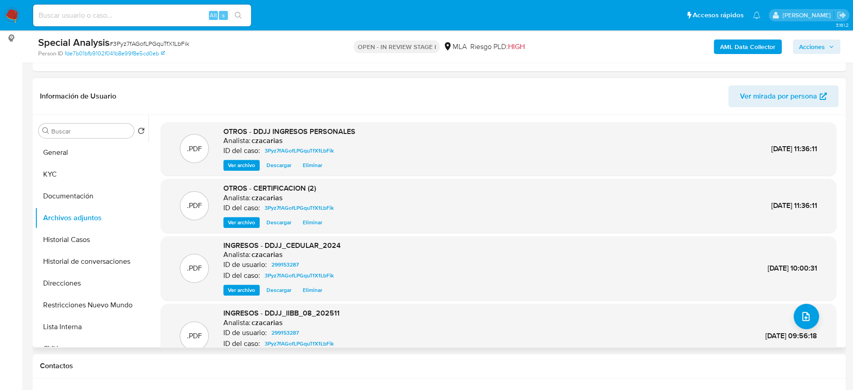
click at [230, 167] on span "Ver archivo" at bounding box center [241, 165] width 27 height 9
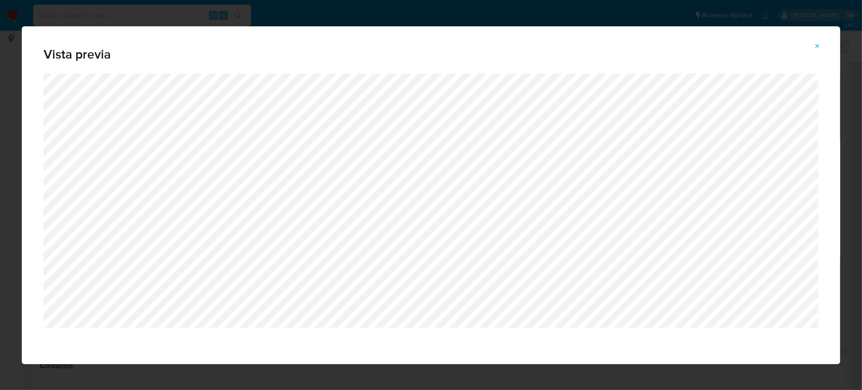
click at [819, 41] on span "Attachment preview" at bounding box center [817, 46] width 7 height 13
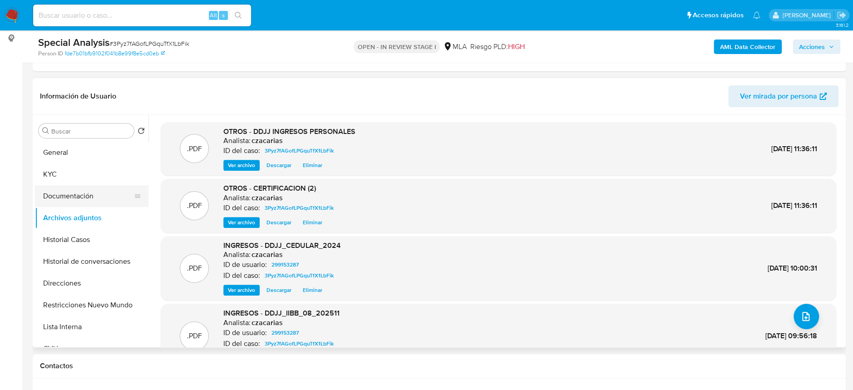
click at [64, 186] on button "Documentación" at bounding box center [88, 196] width 106 height 22
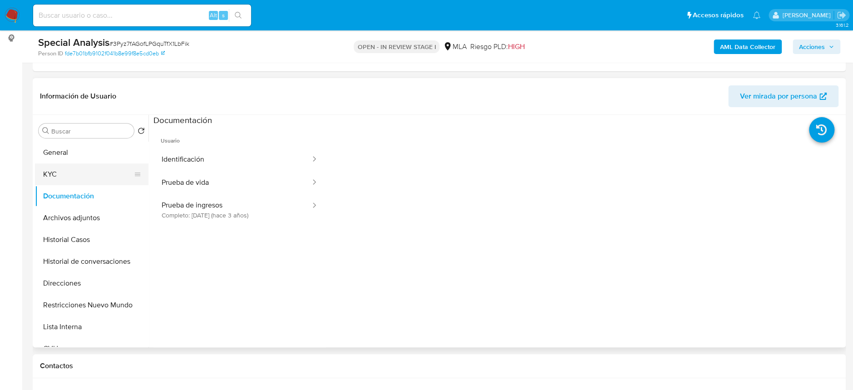
click at [66, 182] on button "KYC" at bounding box center [88, 174] width 106 height 22
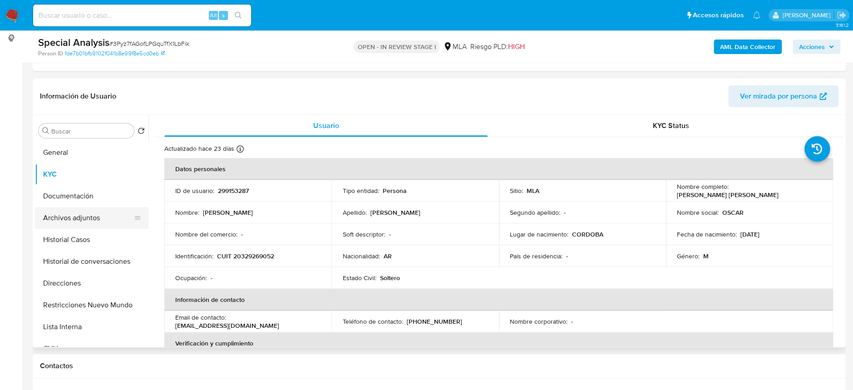
click at [75, 216] on button "Archivos adjuntos" at bounding box center [88, 218] width 106 height 22
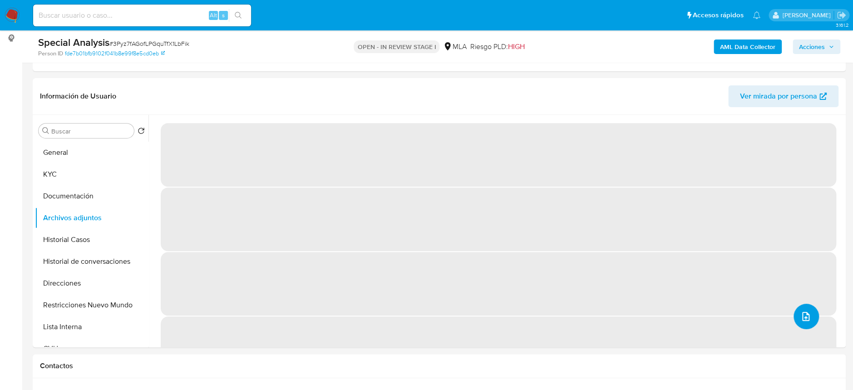
click at [802, 315] on icon "upload-file" at bounding box center [805, 316] width 7 height 9
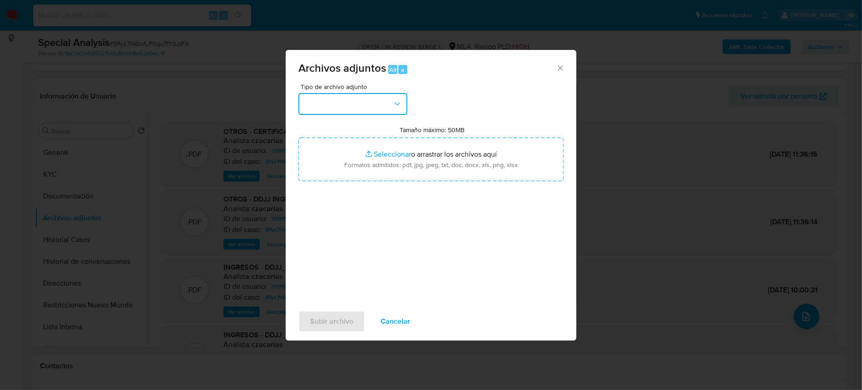
click at [329, 104] on button "button" at bounding box center [352, 104] width 109 height 22
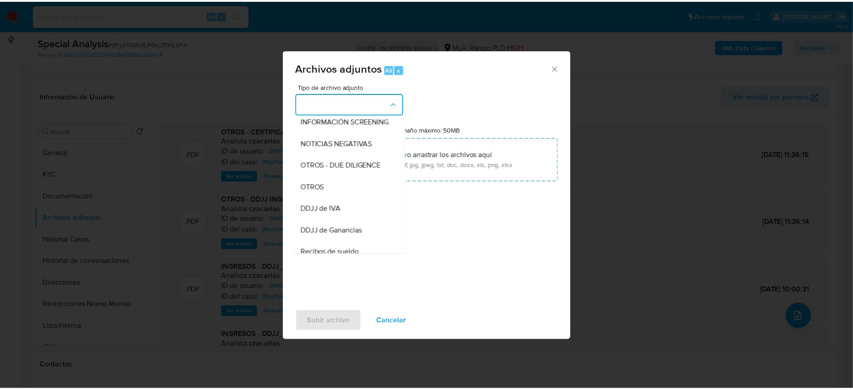
scroll to position [121, 0]
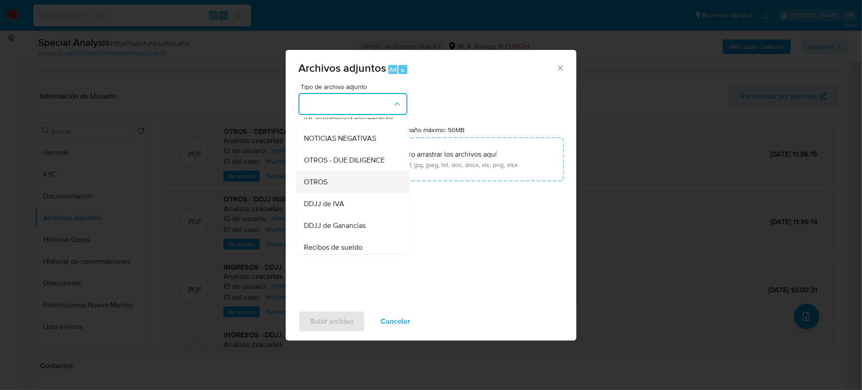
click at [339, 191] on div "OTROS" at bounding box center [350, 182] width 93 height 22
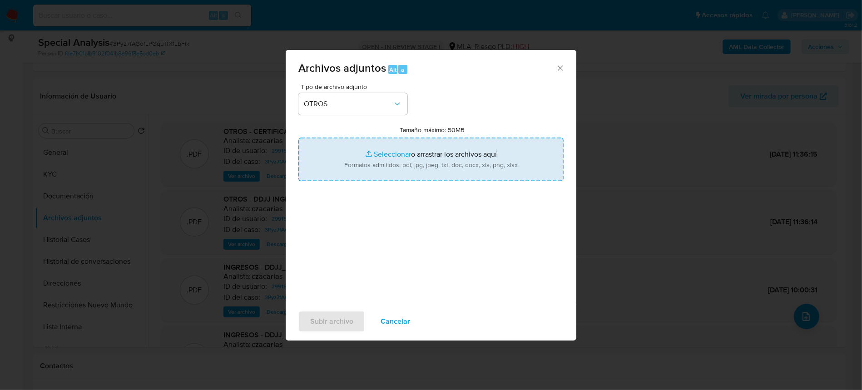
type input "C:\fakepath\Antecedentes moyano.docx"
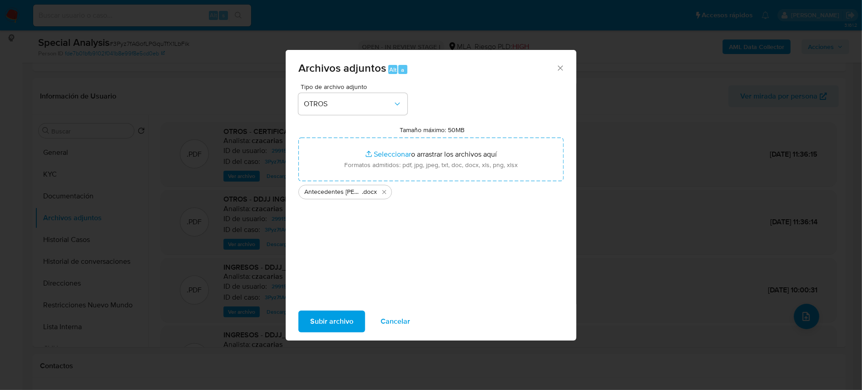
click at [331, 315] on span "Subir archivo" at bounding box center [331, 321] width 43 height 20
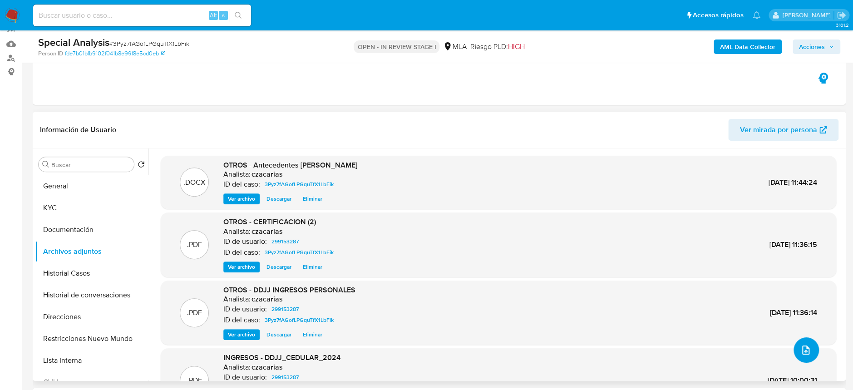
scroll to position [60, 0]
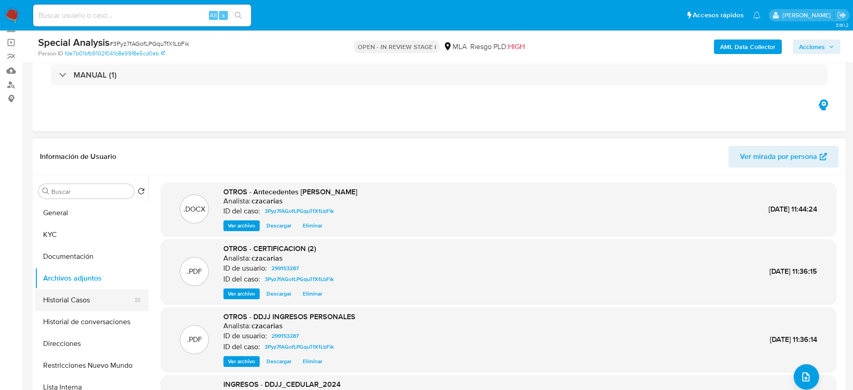
click at [70, 295] on button "Historial Casos" at bounding box center [88, 300] width 106 height 22
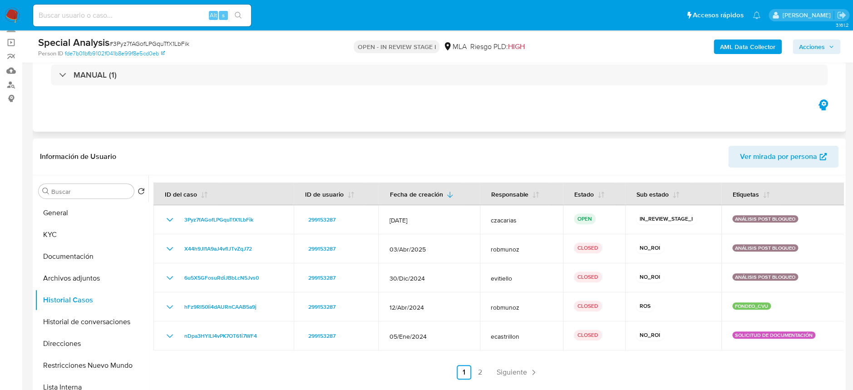
scroll to position [121, 0]
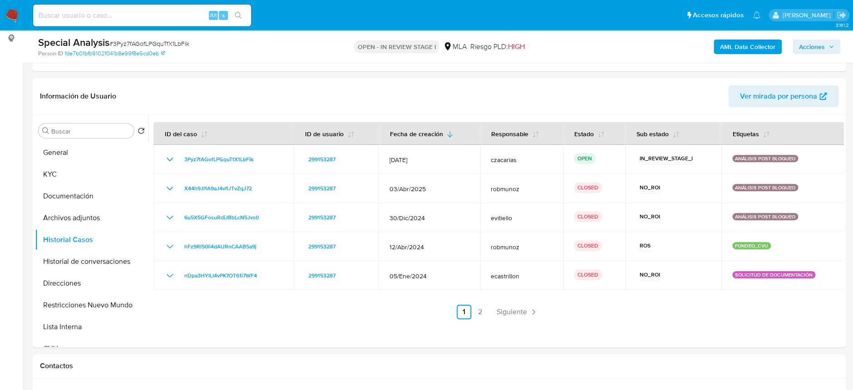
click at [816, 49] on span "Acciones" at bounding box center [812, 47] width 26 height 15
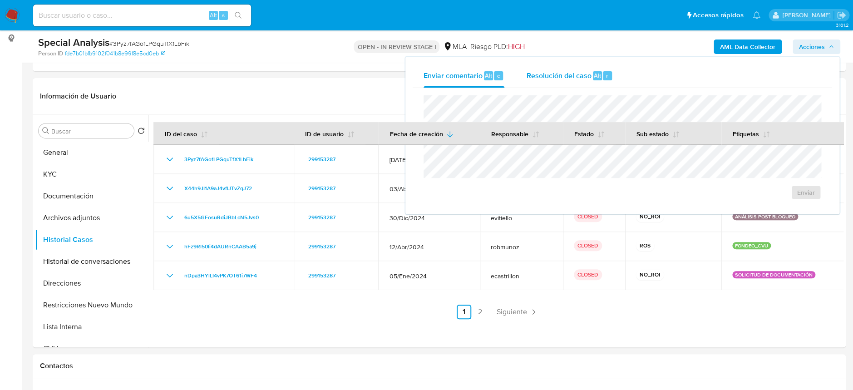
click at [606, 74] on span "r" at bounding box center [607, 75] width 2 height 9
click at [594, 109] on textarea at bounding box center [622, 133] width 397 height 73
paste textarea "Se crea el caso a los efectos de adjuntar documentación aportada por el usuario…"
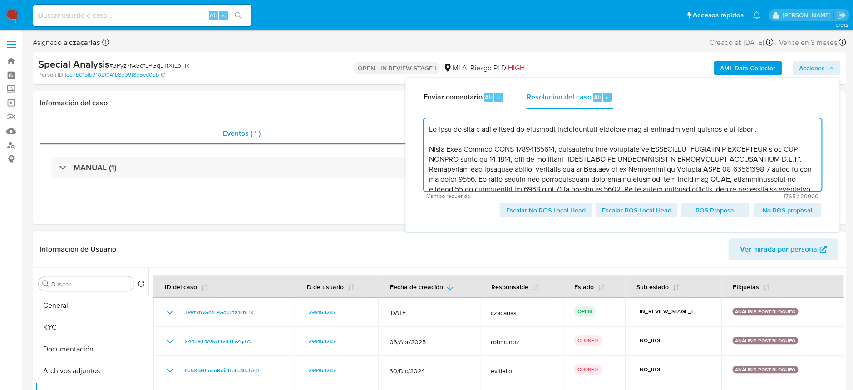
scroll to position [60, 0]
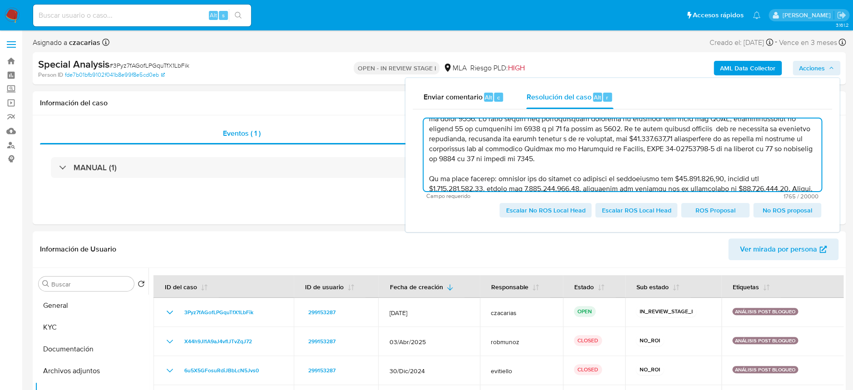
drag, startPoint x: 689, startPoint y: 131, endPoint x: 712, endPoint y: 162, distance: 38.6
click at [712, 162] on textarea at bounding box center [623, 155] width 398 height 73
drag, startPoint x: 468, startPoint y: 178, endPoint x: 425, endPoint y: 181, distance: 42.8
click at [425, 181] on textarea at bounding box center [623, 155] width 398 height 73
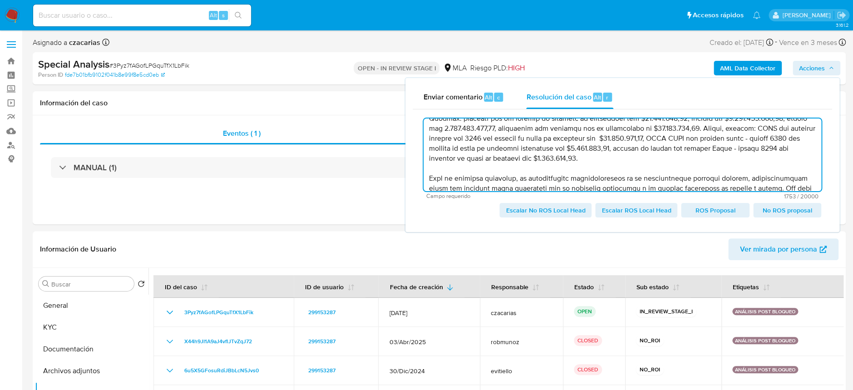
scroll to position [148, 0]
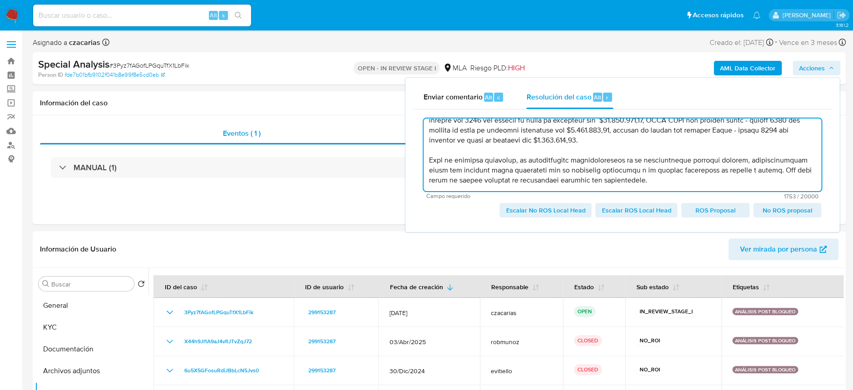
click at [532, 210] on span "Escalar No ROS Local Head" at bounding box center [545, 210] width 79 height 13
type textarea "Se crea el caso a los efectos de adjuntar documentación aportada por el usuario…"
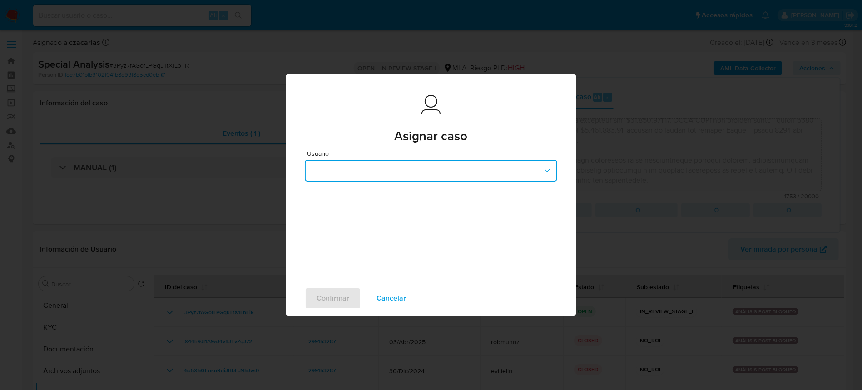
click at [421, 170] on button "button" at bounding box center [431, 171] width 252 height 22
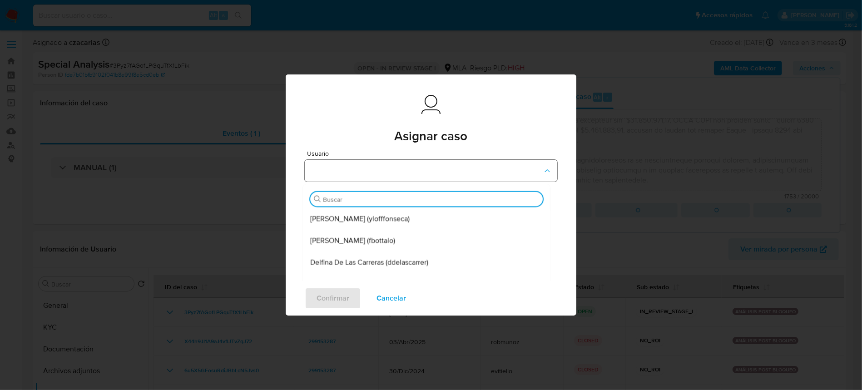
type input "a"
type input "sa"
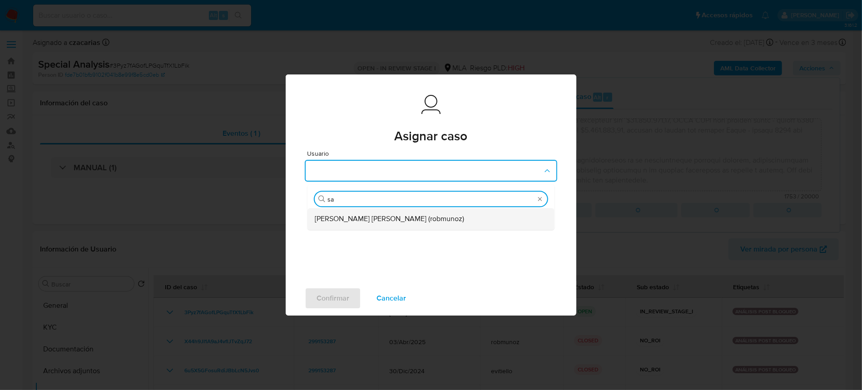
click at [470, 216] on div "Roberto Santiago Munoz (robmunoz)" at bounding box center [428, 219] width 227 height 22
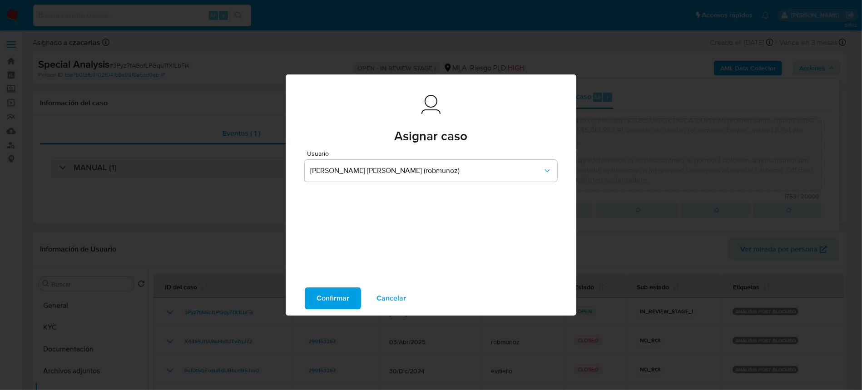
click at [338, 305] on span "Confirmar" at bounding box center [332, 298] width 33 height 20
type textarea "Se crea el caso a los efectos de adjuntar documentación aportada por el usuario…"
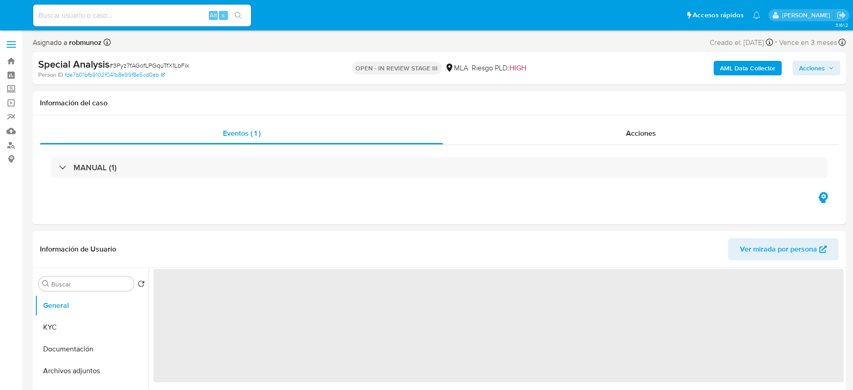
select select "10"
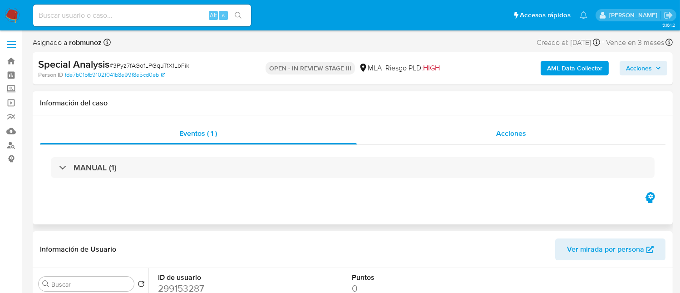
click at [526, 131] on div "Acciones" at bounding box center [511, 134] width 309 height 22
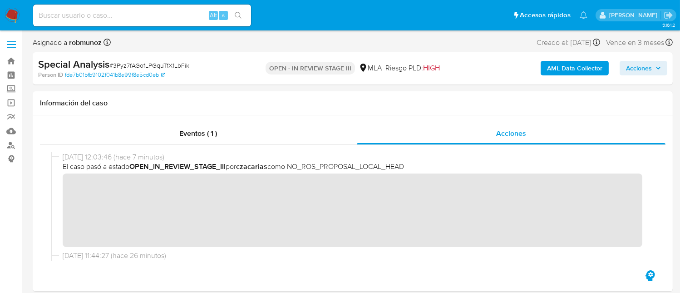
click at [10, 16] on img at bounding box center [12, 15] width 15 height 15
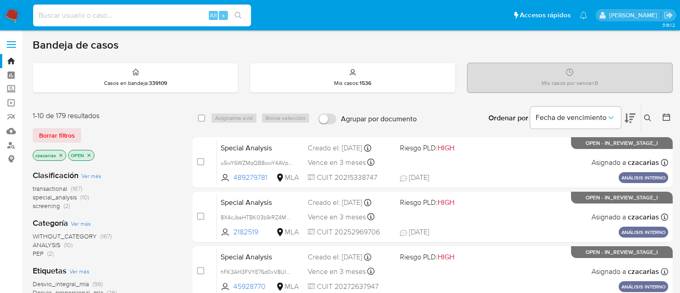
click at [168, 19] on input at bounding box center [142, 16] width 218 height 12
click at [162, 24] on div "Alt s" at bounding box center [142, 16] width 218 height 22
click at [165, 20] on input at bounding box center [142, 16] width 218 height 12
paste input "2n3purpeSfgXPBBvEhCBpHTA"
type input "2n3purpeSfgXPBBvEhCBpHTA"
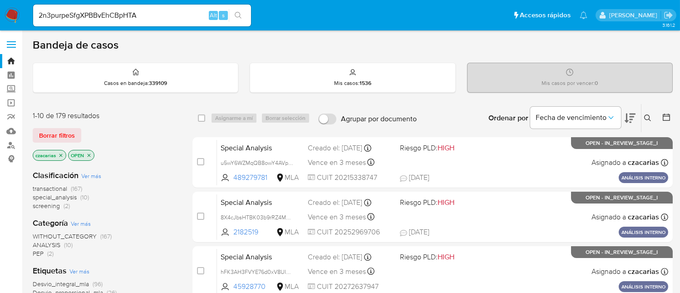
click at [244, 16] on button "search-icon" at bounding box center [238, 15] width 19 height 13
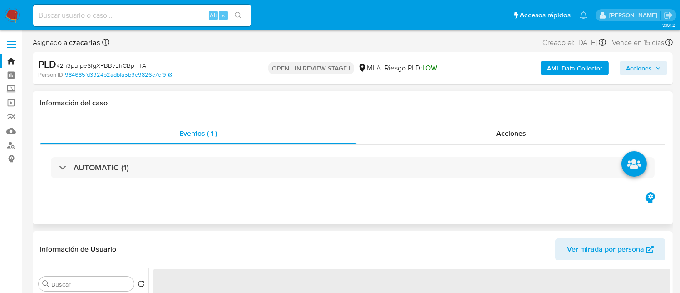
select select "10"
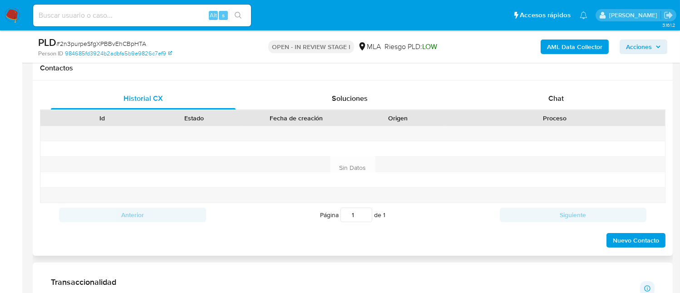
scroll to position [424, 0]
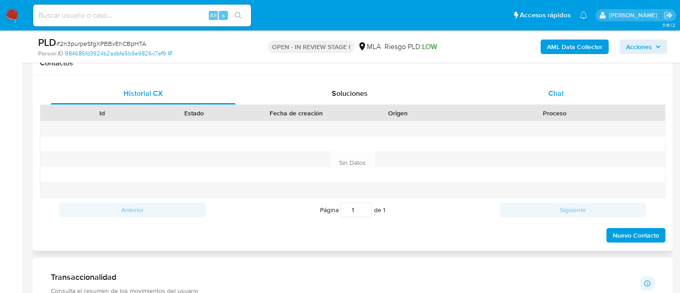
click at [572, 85] on div "Chat" at bounding box center [556, 94] width 185 height 22
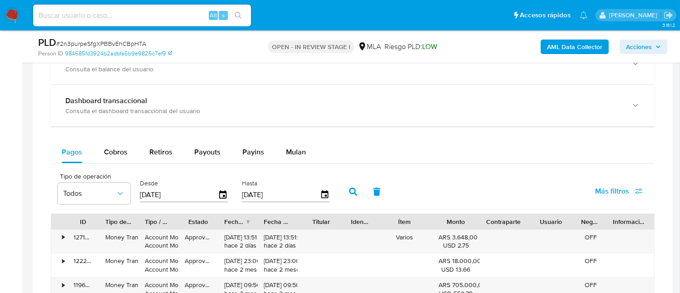
scroll to position [787, 0]
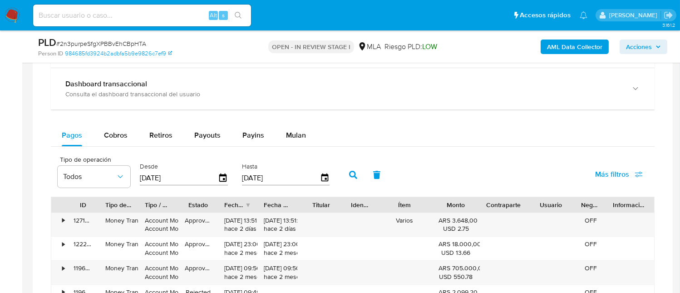
click at [186, 18] on input at bounding box center [142, 16] width 218 height 12
paste input "EVW6az6gPerDM8mpvwXNeDKP"
type input "EVW6az6gPerDM8mpvwXNeDKP"
click at [239, 17] on icon "search-icon" at bounding box center [238, 15] width 7 height 7
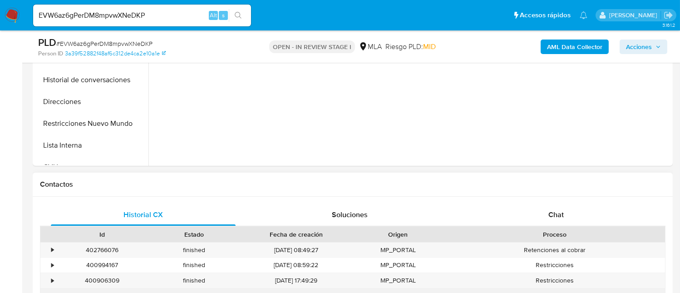
select select "10"
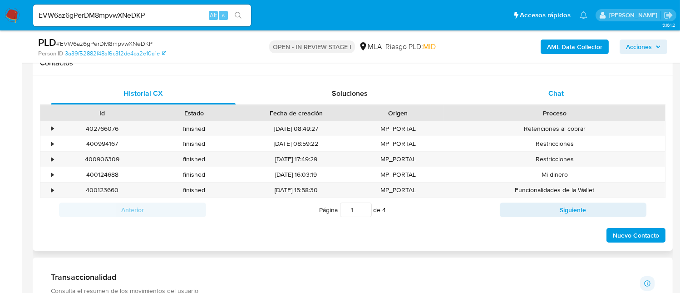
click at [559, 94] on span "Chat" at bounding box center [555, 93] width 15 height 10
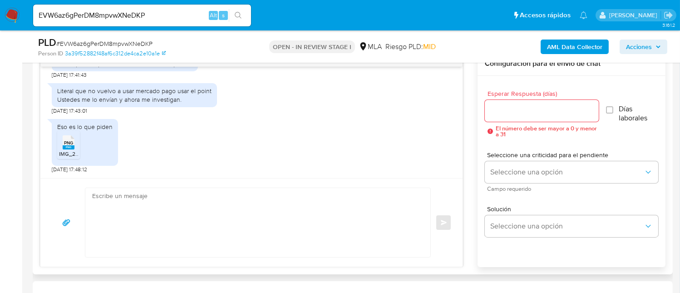
scroll to position [1567, 0]
drag, startPoint x: 97, startPoint y: 153, endPoint x: 193, endPoint y: 159, distance: 96.0
click at [193, 103] on div "Literal que no vuelvo a usar mercado pago usar el point Ustedes me lo envían y …" at bounding box center [134, 95] width 154 height 16
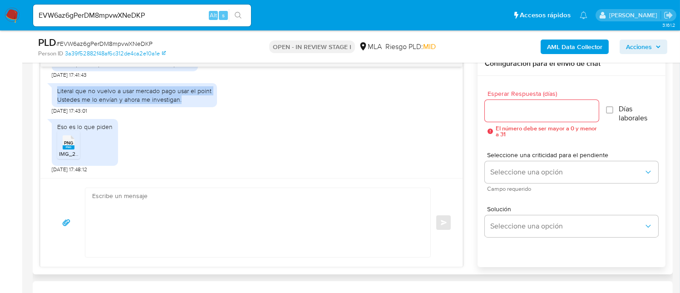
drag, startPoint x: 193, startPoint y: 159, endPoint x: 53, endPoint y: 151, distance: 140.5
click at [53, 107] on div "Literal que no vuelvo a usar mercado pago usar el point Ustedes me lo envían y …" at bounding box center [134, 95] width 165 height 24
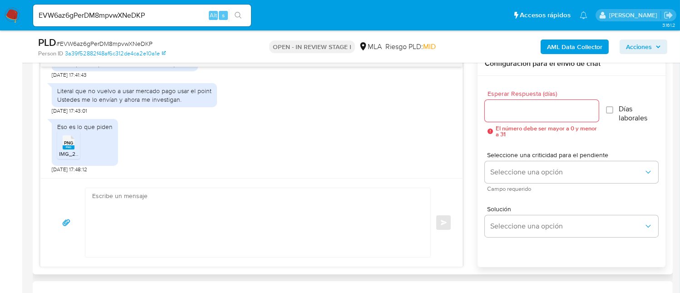
click at [68, 146] on rect at bounding box center [69, 147] width 12 height 4
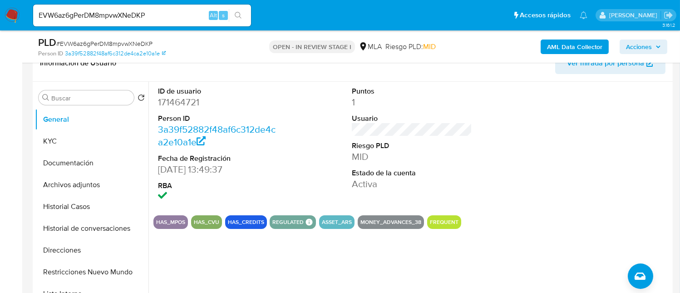
scroll to position [181, 0]
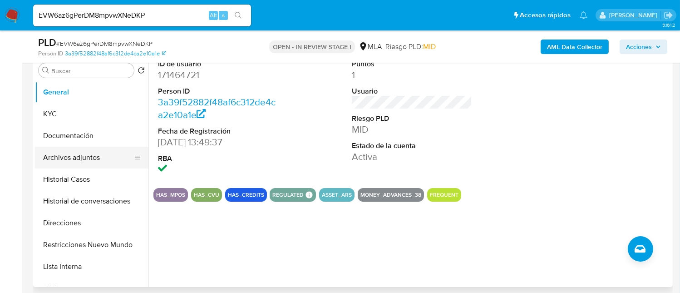
click at [102, 151] on button "Archivos adjuntos" at bounding box center [88, 158] width 106 height 22
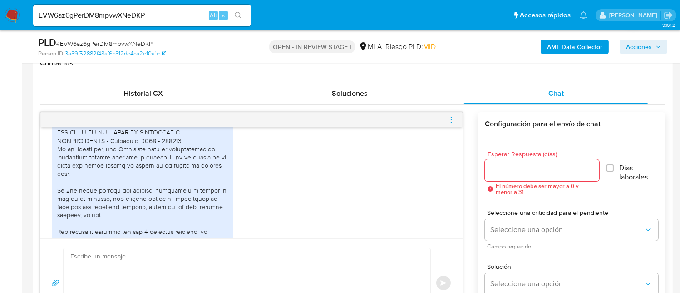
scroll to position [902, 0]
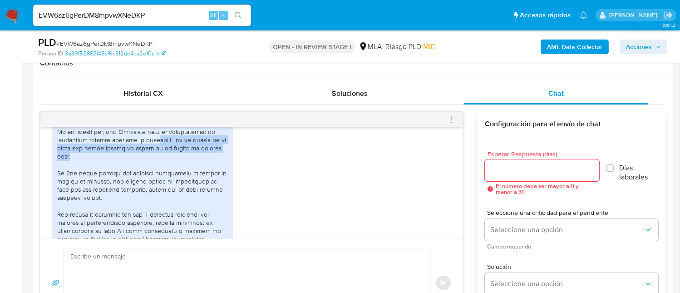
drag, startPoint x: 152, startPoint y: 205, endPoint x: 158, endPoint y: 225, distance: 21.4
click at [158, 225] on div at bounding box center [142, 259] width 171 height 363
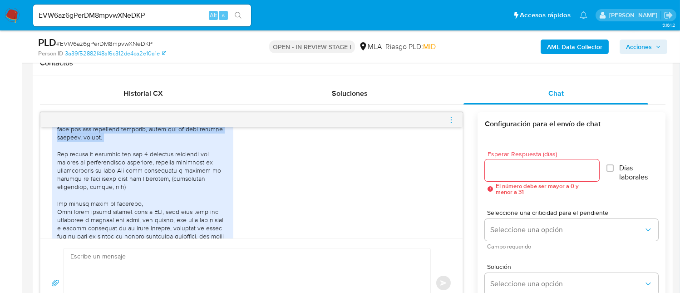
drag, startPoint x: 82, startPoint y: 179, endPoint x: 167, endPoint y: 212, distance: 91.0
click at [167, 212] on div at bounding box center [142, 199] width 171 height 363
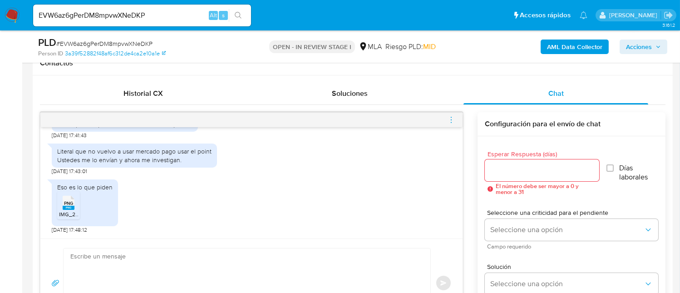
scroll to position [1628, 0]
click at [198, 260] on textarea at bounding box center [244, 282] width 349 height 69
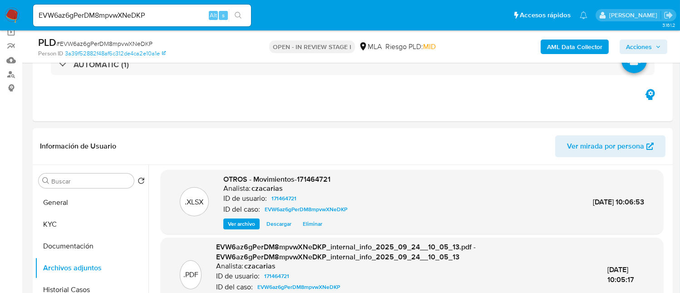
scroll to position [60, 0]
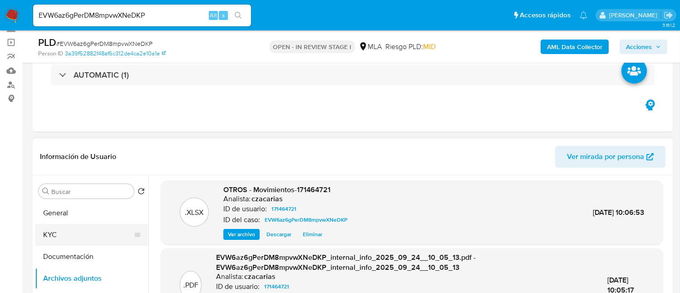
click at [97, 243] on button "KYC" at bounding box center [88, 235] width 106 height 22
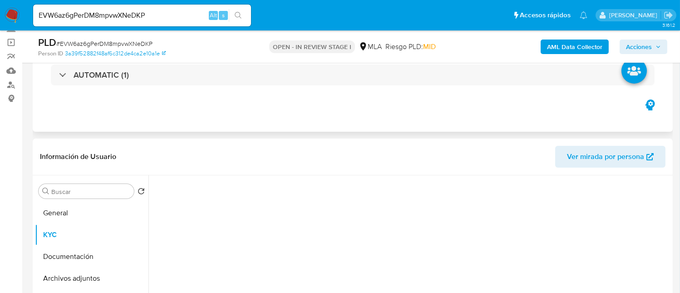
scroll to position [121, 0]
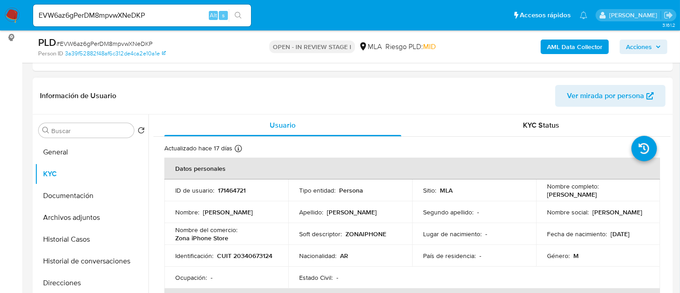
drag, startPoint x: 545, startPoint y: 194, endPoint x: 622, endPoint y: 200, distance: 77.4
click at [622, 200] on td "Nombre completo : Pablo Nicolas Maroni" at bounding box center [598, 190] width 124 height 22
copy p "Pablo Nicolas Maroni"
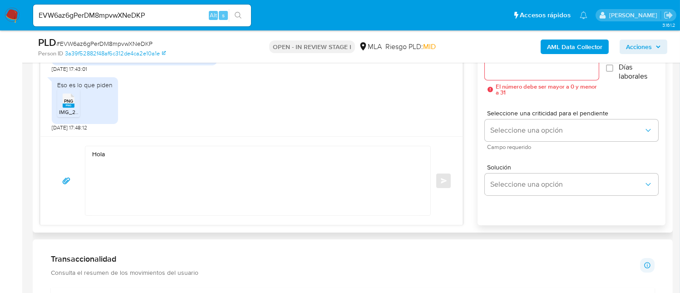
scroll to position [545, 0]
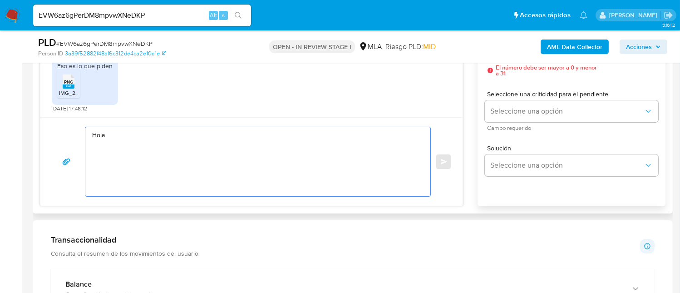
click at [176, 153] on textarea "Hola" at bounding box center [255, 161] width 327 height 69
paste textarea "Pablo Nicolas Maroni"
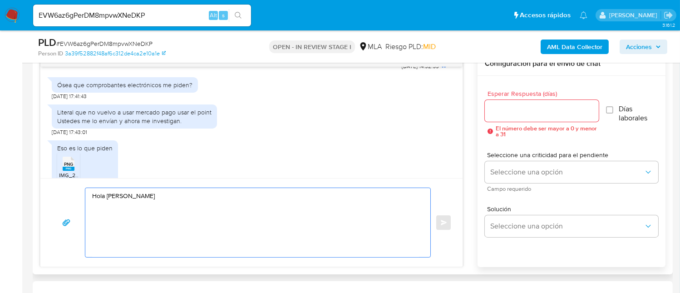
scroll to position [1628, 0]
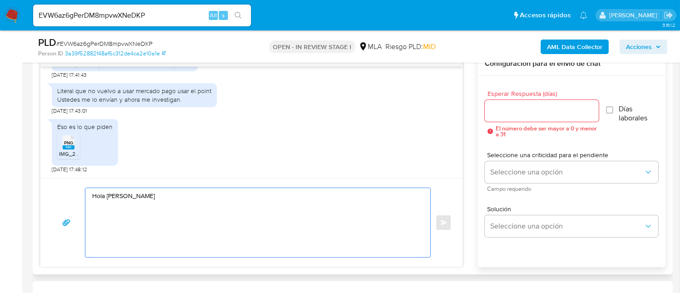
click at [140, 217] on textarea "Hola Pablo Nicolas Maroni" at bounding box center [255, 222] width 327 height 69
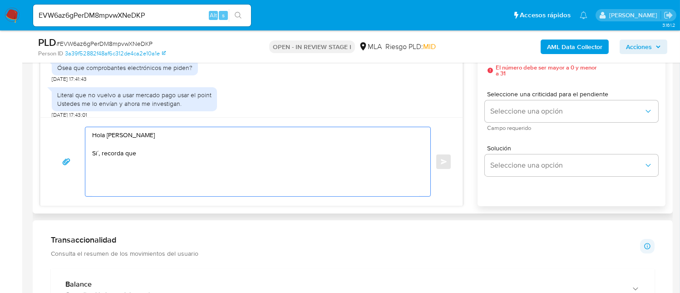
scroll to position [1447, 0]
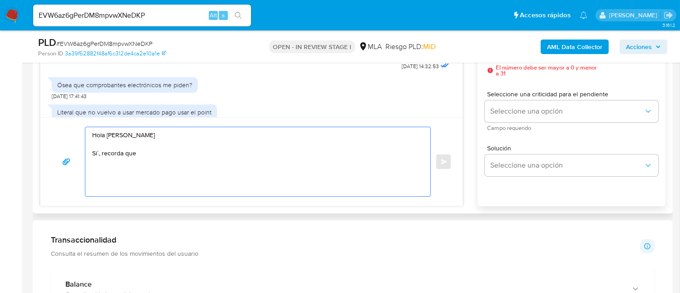
click at [376, 40] on link "https://www.mercadopago.com.ar/ayuda/30181" at bounding box center [348, 31] width 159 height 17
drag, startPoint x: 149, startPoint y: 154, endPoint x: 100, endPoint y: 157, distance: 49.1
click at [100, 157] on textarea "Hola Pablo Nicolas Maroni Si´, recorda que" at bounding box center [255, 161] width 327 height 69
paste textarea "descargar el resumen de comprobantes electrónicos de la página de la ARCA"
click at [260, 150] on textarea "Hola Pablo Nicolas Maroni Te detallamos los pasos a seguir para que puedas desc…" at bounding box center [255, 161] width 327 height 69
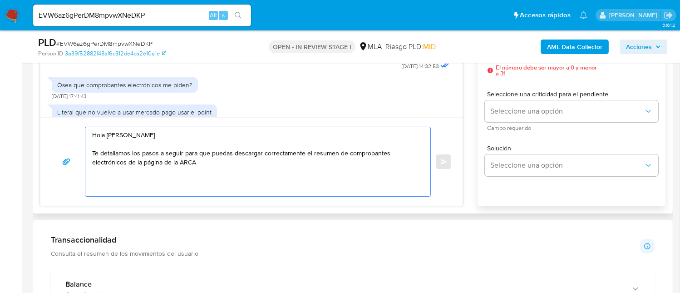
click at [287, 166] on textarea "Hola Pablo Nicolas Maroni Te detallamos los pasos a seguir para que puedas desc…" at bounding box center [255, 161] width 327 height 69
paste textarea "Ingresá a la página de la ARCA y seleccioná “Iniciar sesión”:"
click at [93, 181] on textarea "Hola Pablo Nicolas Maroni Te detallamos los pasos a seguir para que puedas desc…" at bounding box center [255, 161] width 327 height 69
click at [277, 176] on textarea "Hola Pablo Nicolas Maroni Te detallamos los pasos a seguir para que puedas desc…" at bounding box center [255, 161] width 327 height 69
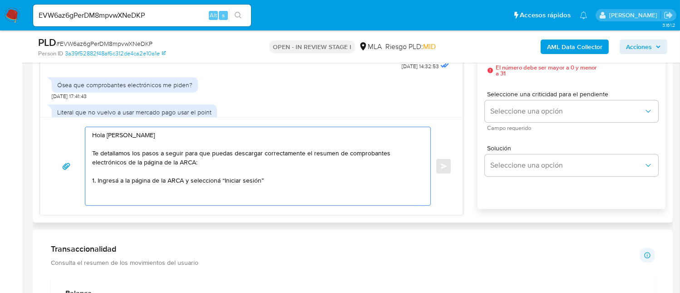
paste textarea "Ingresá tu CUIT:"
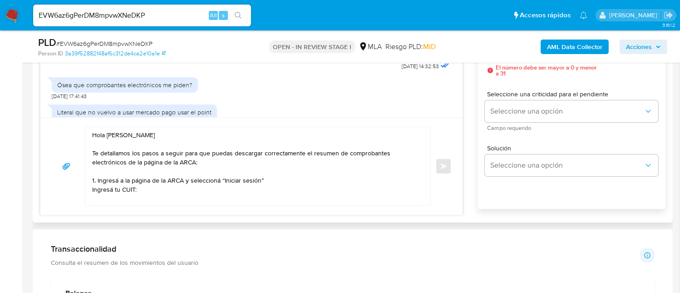
click at [89, 189] on div "Hola Pablo Nicolas Maroni Te detallamos los pasos a seguir para que puedas desc…" at bounding box center [255, 166] width 341 height 78
click at [90, 189] on div "Hola Pablo Nicolas Maroni Te detallamos los pasos a seguir para que puedas desc…" at bounding box center [255, 166] width 341 height 78
click at [92, 189] on textarea "Hola Pablo Nicolas Maroni Te detallamos los pasos a seguir para que puedas desc…" at bounding box center [255, 166] width 327 height 78
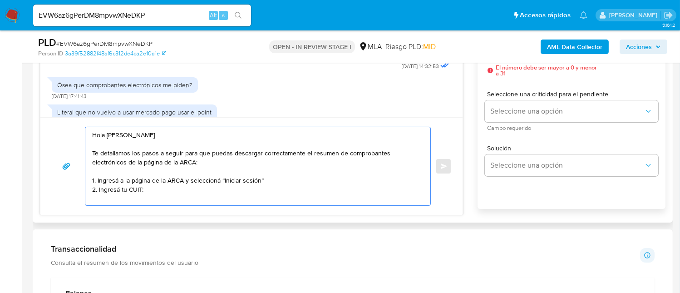
click at [152, 187] on textarea "Hola Pablo Nicolas Maroni Te detallamos los pasos a seguir para que puedas desc…" at bounding box center [255, 166] width 327 height 78
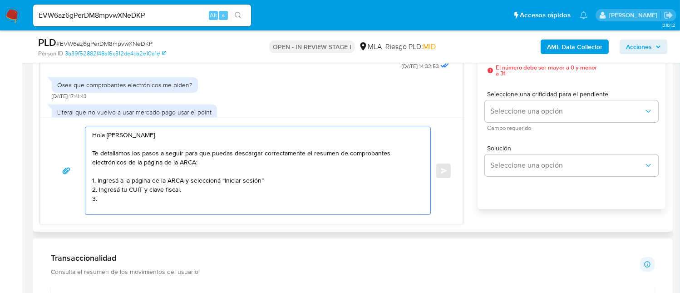
paste textarea "Seleccioná el módulo “Nuestra Parte”. Lo podés encontrar en “Servicios más util…"
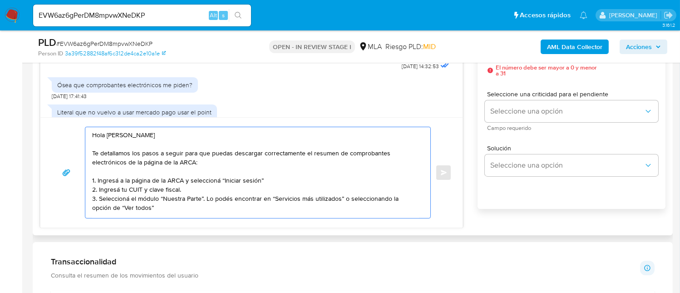
scroll to position [2, 0]
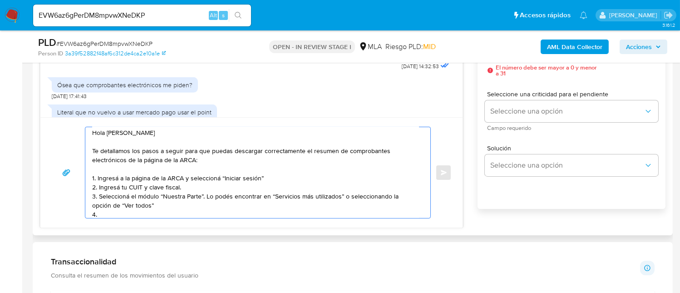
paste textarea "Elegí el año del cual necesitás obtener información:"
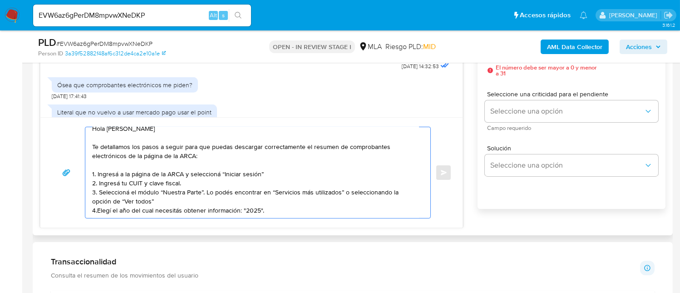
scroll to position [20, 0]
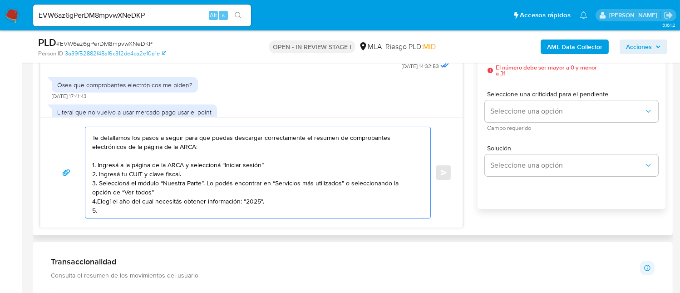
paste textarea "Ingresá al módulo “Otra información que tenemos de vos” y seleccioná la opción …"
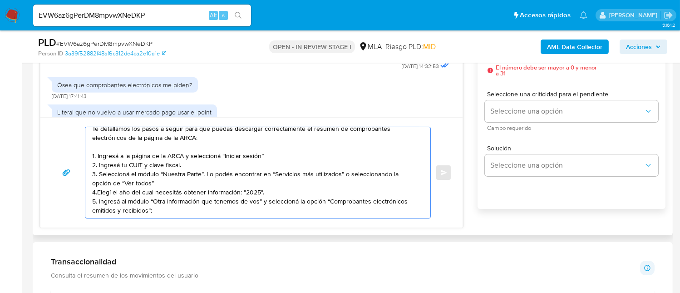
scroll to position [32, 0]
drag, startPoint x: 118, startPoint y: 212, endPoint x: 148, endPoint y: 202, distance: 32.0
click at [148, 202] on textarea "Hola Pablo Nicolas Maroni Te detallamos los pasos a seguir para que puedas desc…" at bounding box center [255, 172] width 327 height 91
click at [202, 201] on textarea "Hola Pablo Nicolas Maroni Te detallamos los pasos a seguir para que puedas desc…" at bounding box center [255, 172] width 327 height 91
paste textarea "Podés consultar la cantidad de facturas emitidas según el tipo de comprobante y…"
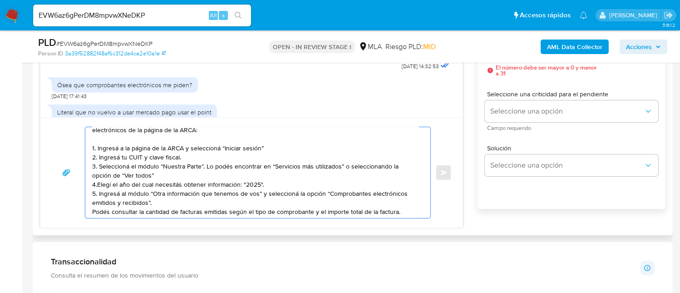
scroll to position [38, 0]
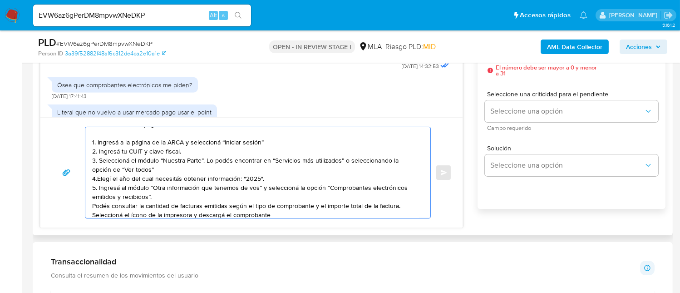
click at [93, 206] on textarea "Hola Pablo Nicolas Maroni Te detallamos los pasos a seguir para que puedas desc…" at bounding box center [255, 172] width 327 height 91
click at [168, 192] on textarea "Hola Pablo Nicolas Maroni Te detallamos los pasos a seguir para que puedas desc…" at bounding box center [255, 172] width 327 height 91
drag, startPoint x: 212, startPoint y: 202, endPoint x: 233, endPoint y: 204, distance: 20.9
click at [233, 204] on textarea "Hola Pablo Nicolas Maroni Te detallamos los pasos a seguir para que puedas desc…" at bounding box center [255, 172] width 327 height 91
click at [171, 211] on textarea "Hola Pablo Nicolas Maroni Te detallamos los pasos a seguir para que puedas desc…" at bounding box center [255, 172] width 327 height 91
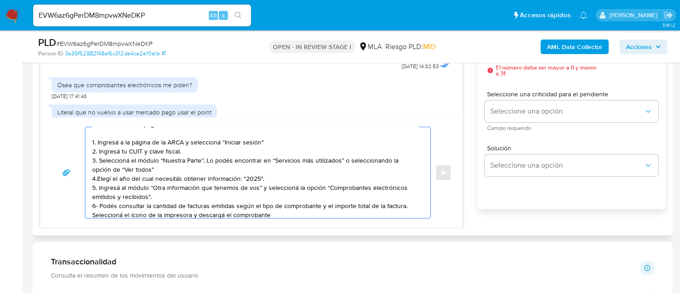
drag, startPoint x: 187, startPoint y: 203, endPoint x: 231, endPoint y: 204, distance: 44.1
click at [231, 204] on textarea "Hola Pablo Nicolas Maroni Te detallamos los pasos a seguir para que puedas desc…" at bounding box center [255, 172] width 327 height 91
drag, startPoint x: 233, startPoint y: 204, endPoint x: 185, endPoint y: 202, distance: 48.2
click at [185, 202] on textarea "Hola Pablo Nicolas Maroni Te detallamos los pasos a seguir para que puedas desc…" at bounding box center [255, 172] width 327 height 91
type textarea "Hola Pablo Nicolas Maroni Te detallamos los pasos a seguir para que puedas desc…"
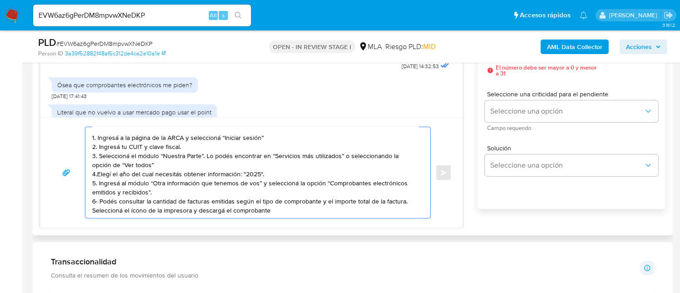
scroll to position [0, 0]
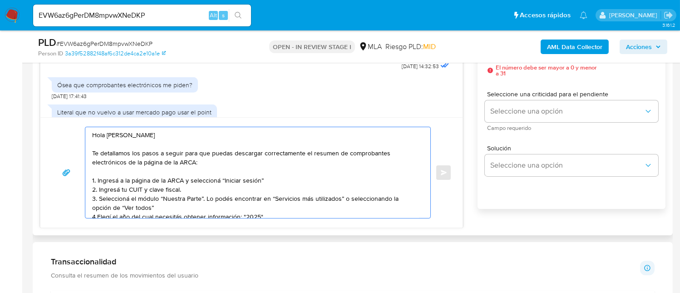
drag, startPoint x: 281, startPoint y: 202, endPoint x: 66, endPoint y: 128, distance: 227.7
click at [66, 128] on div "Hola Pablo Nicolas Maroni Te detallamos los pasos a seguir para que puedas desc…" at bounding box center [251, 173] width 400 height 92
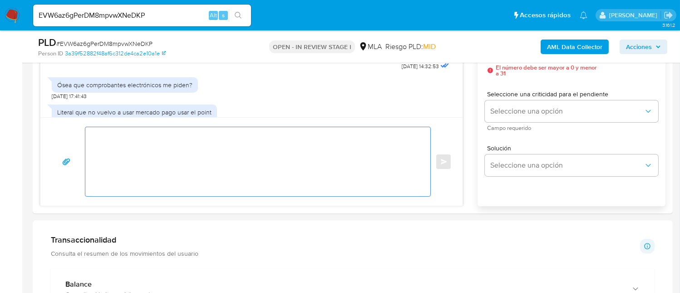
click at [163, 16] on input "EVW6az6gPerDM8mpvwXNeDKP" at bounding box center [142, 16] width 218 height 12
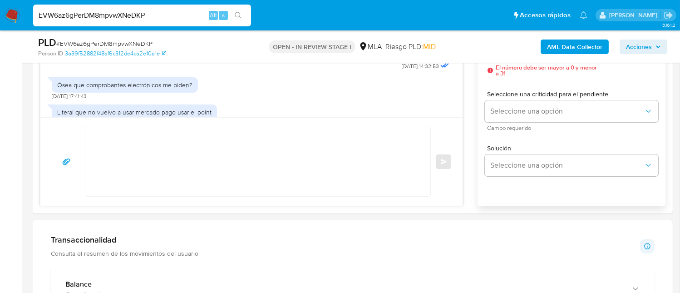
click at [163, 16] on input "EVW6az6gPerDM8mpvwXNeDKP" at bounding box center [142, 16] width 218 height 12
paste input "KlbMX4h7UvP14Df1q4ST0pUQ"
type input "KlbMX4h7UvP14Df1q4ST0pUQ"
click at [235, 15] on icon "search-icon" at bounding box center [238, 15] width 7 height 7
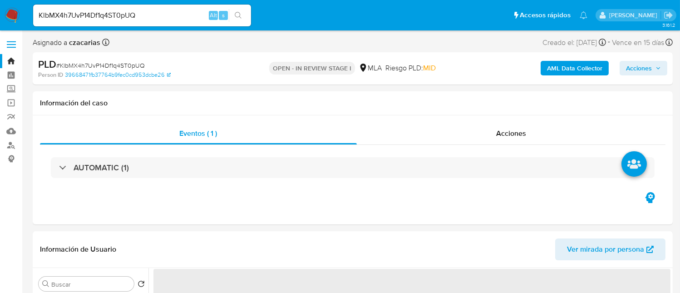
select select "10"
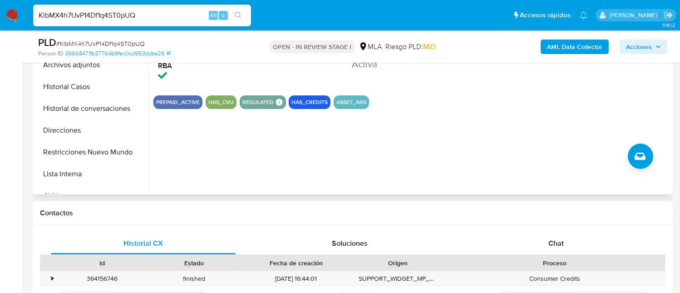
scroll to position [326, 0]
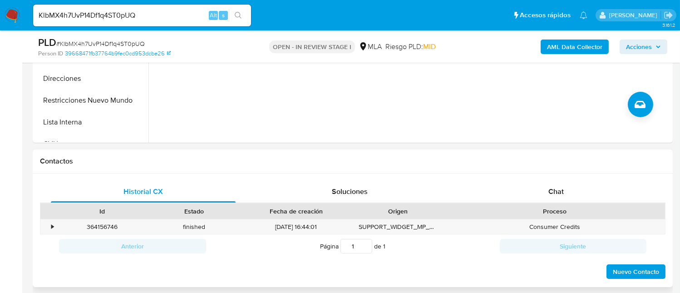
click at [573, 176] on div "Historial CX Soluciones Chat Id Estado Fecha de creación Origen Proceso • 36415…" at bounding box center [353, 230] width 640 height 114
click at [571, 177] on div "Historial CX Soluciones Chat Id Estado Fecha de creación Origen Proceso • 36415…" at bounding box center [353, 230] width 640 height 114
click at [570, 177] on div "Historial CX Soluciones Chat Id Estado Fecha de creación Origen Proceso • 36415…" at bounding box center [353, 230] width 640 height 114
click at [562, 182] on div "Chat" at bounding box center [556, 192] width 185 height 22
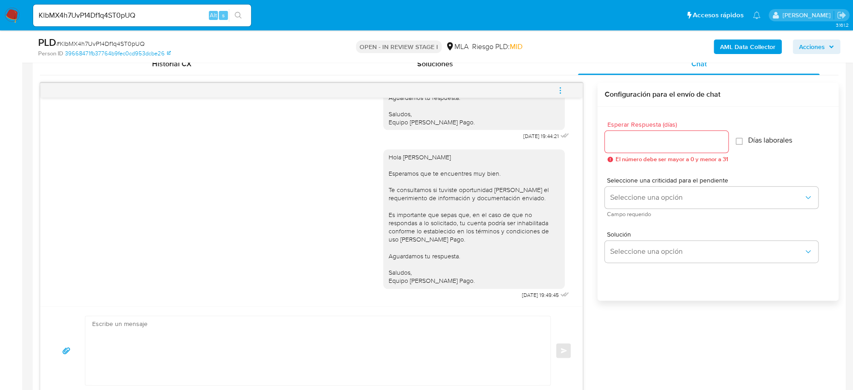
scroll to position [873, 0]
click at [121, 20] on input "KlbMX4h7UvP14Df1q4ST0pUQ" at bounding box center [142, 16] width 218 height 12
paste input "AbtgDULC5rzkPrGT848pErlX"
type input "AbtgDULC5rzkPrGT848pErlX"
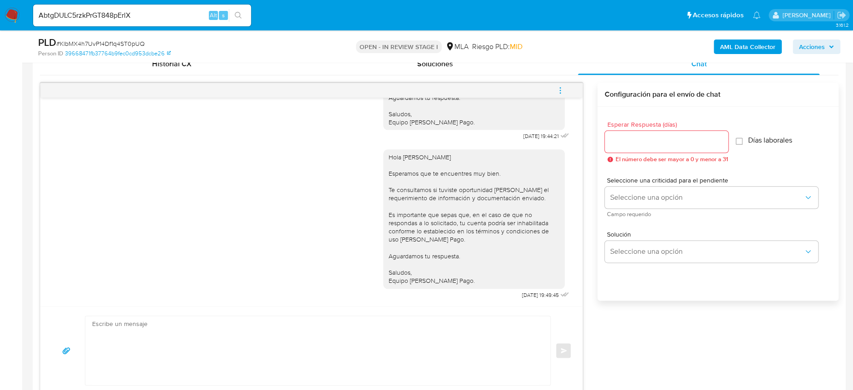
click at [229, 14] on button "search-icon" at bounding box center [238, 15] width 19 height 13
click at [239, 14] on button "search-icon" at bounding box center [238, 15] width 19 height 13
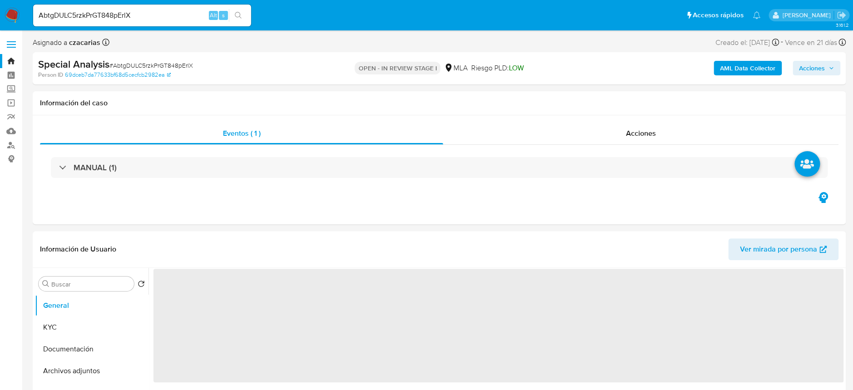
select select "10"
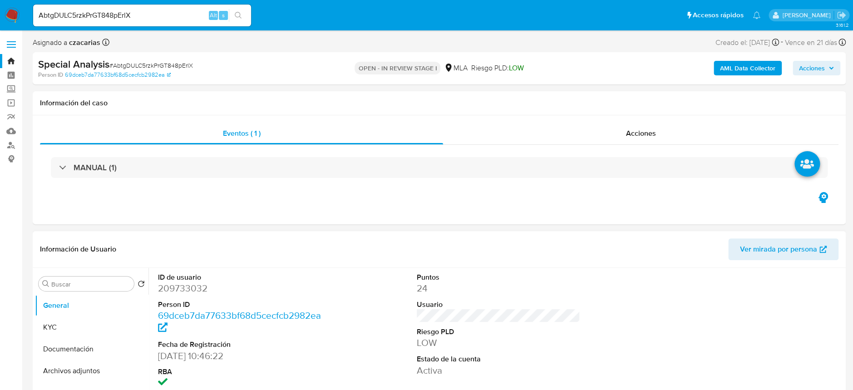
click at [189, 288] on dd "209733032" at bounding box center [239, 288] width 163 height 13
copy dd "209733032"
click at [180, 292] on dd "209733032" at bounding box center [239, 288] width 163 height 13
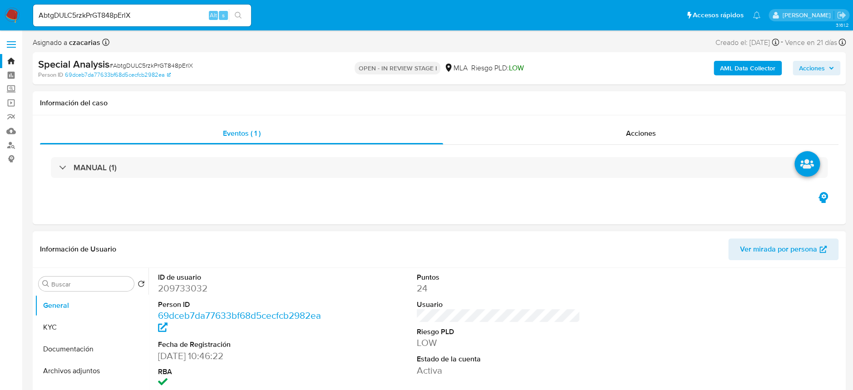
click at [186, 292] on dt "Person ID" at bounding box center [239, 305] width 163 height 10
click at [197, 291] on dd "209733032" at bounding box center [239, 288] width 163 height 13
copy dd "209733032"
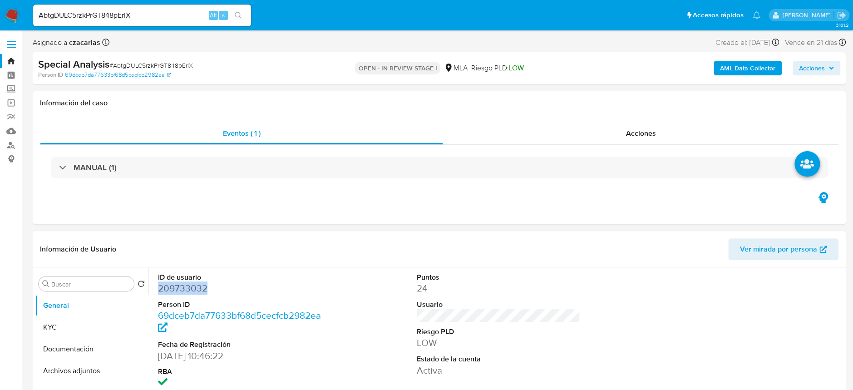
click at [169, 289] on dd "209733032" at bounding box center [239, 288] width 163 height 13
click at [169, 288] on dd "209733032" at bounding box center [239, 288] width 163 height 13
copy dd "209733032"
click at [87, 292] on button "KYC" at bounding box center [88, 327] width 106 height 22
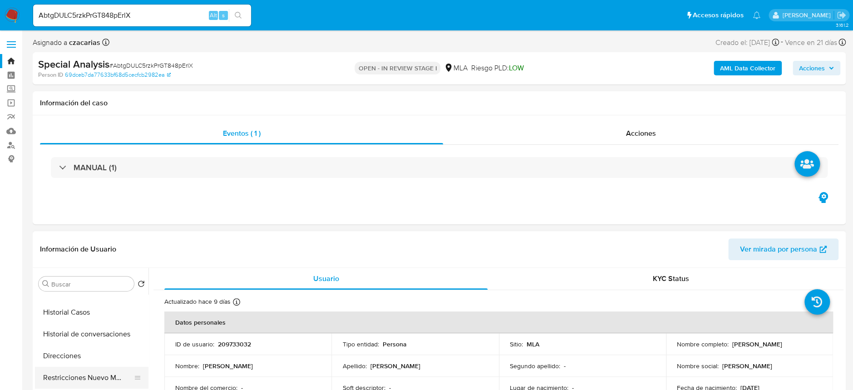
scroll to position [60, 0]
click at [91, 292] on button "Archivos adjuntos" at bounding box center [88, 311] width 106 height 22
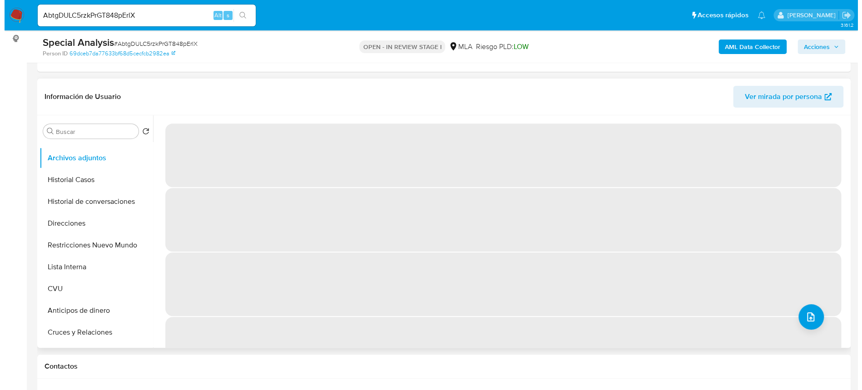
scroll to position [121, 0]
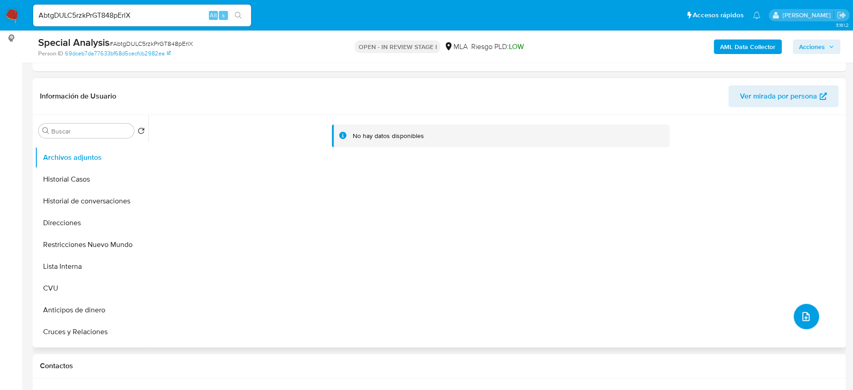
click at [689, 292] on icon "upload-file" at bounding box center [805, 316] width 11 height 11
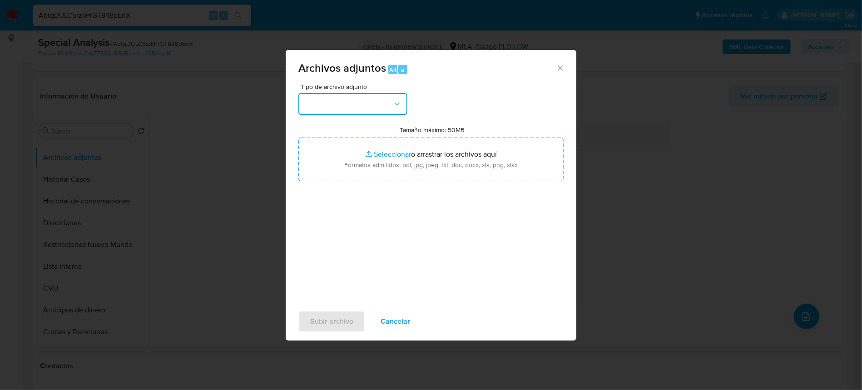
click at [375, 102] on button "button" at bounding box center [352, 104] width 109 height 22
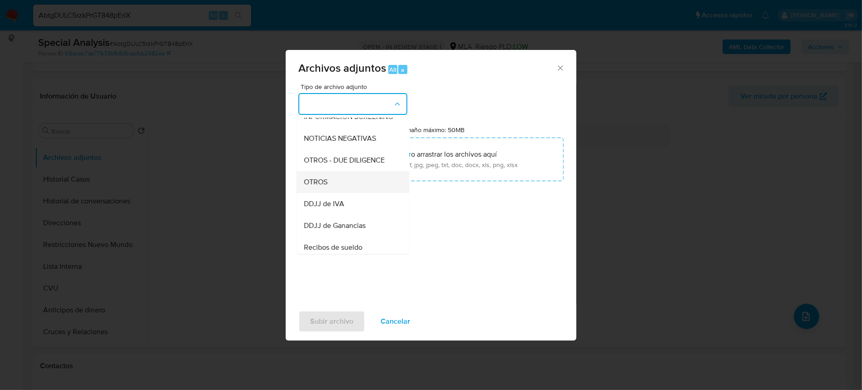
click at [322, 187] on span "OTROS" at bounding box center [316, 182] width 24 height 9
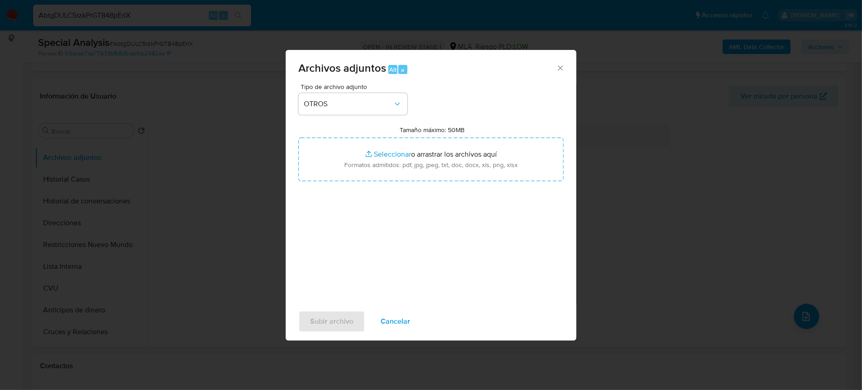
drag, startPoint x: 403, startPoint y: 321, endPoint x: 268, endPoint y: 254, distance: 150.9
click at [403, 292] on span "Cancelar" at bounding box center [395, 321] width 30 height 20
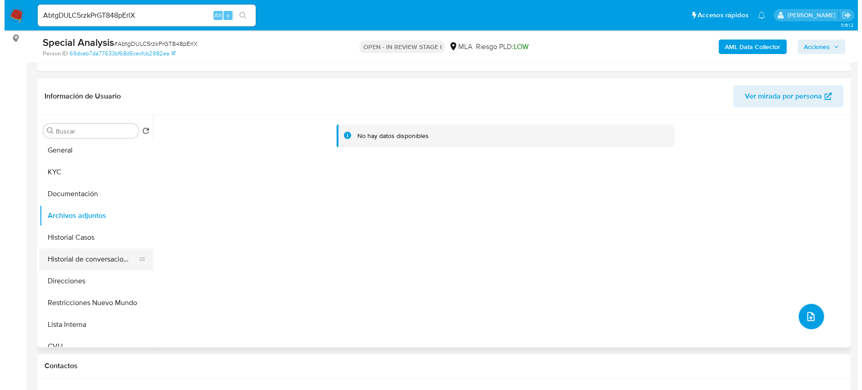
scroll to position [0, 0]
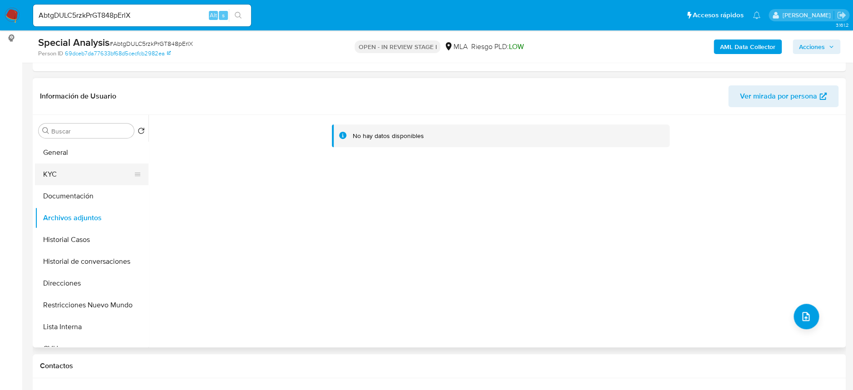
click at [71, 176] on button "KYC" at bounding box center [88, 174] width 106 height 22
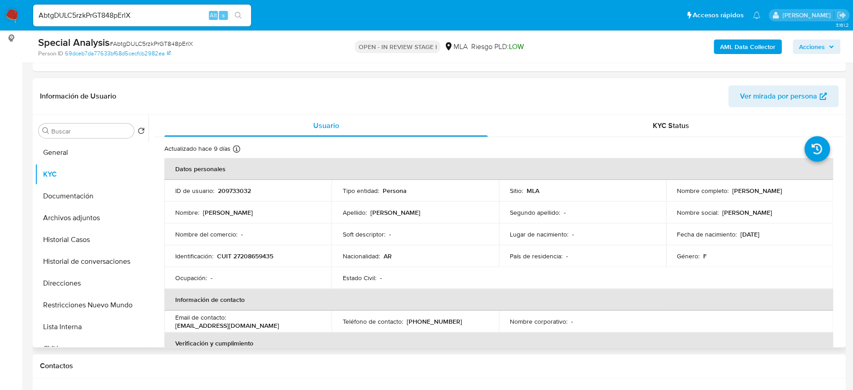
click at [254, 264] on td "Identificación : CUIT 27208659435" at bounding box center [247, 256] width 167 height 22
click at [259, 256] on p "CUIT 27208659435" at bounding box center [245, 256] width 56 height 8
click at [259, 255] on p "CUIT 27208659435" at bounding box center [245, 256] width 56 height 8
copy p "27208659435"
click at [102, 215] on button "Archivos adjuntos" at bounding box center [88, 218] width 106 height 22
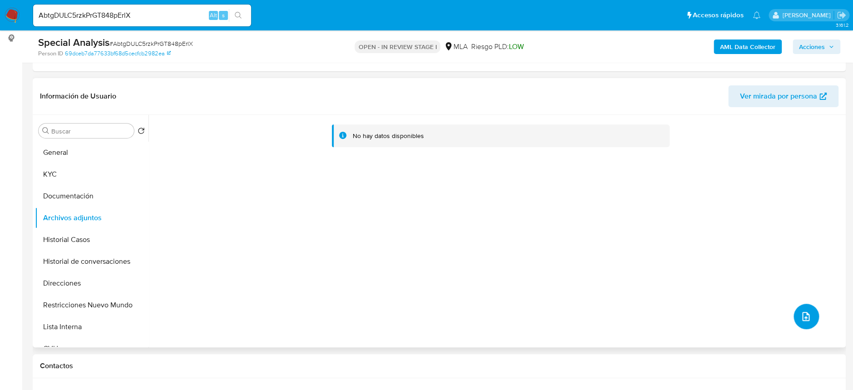
click at [689, 292] on button "upload-file" at bounding box center [806, 316] width 25 height 25
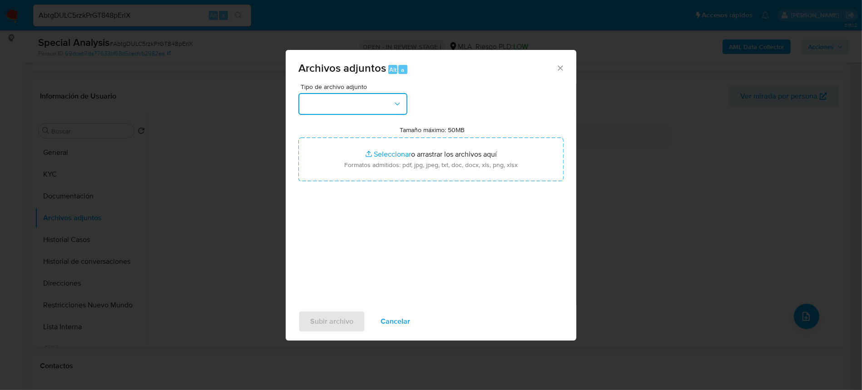
click at [374, 97] on button "button" at bounding box center [352, 104] width 109 height 22
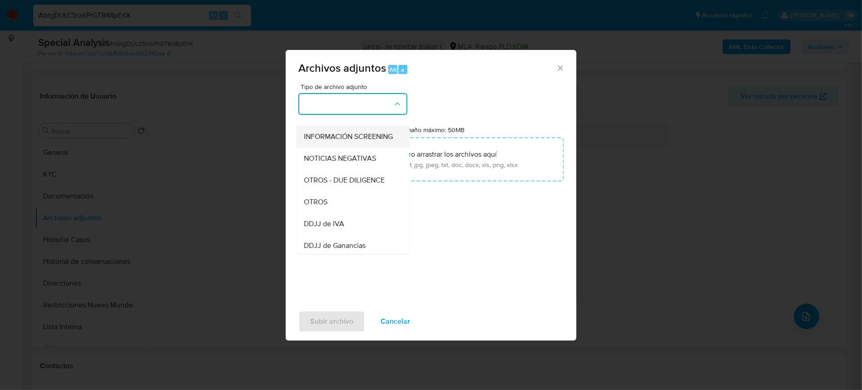
scroll to position [121, 0]
click at [320, 187] on span "OTROS" at bounding box center [316, 182] width 24 height 9
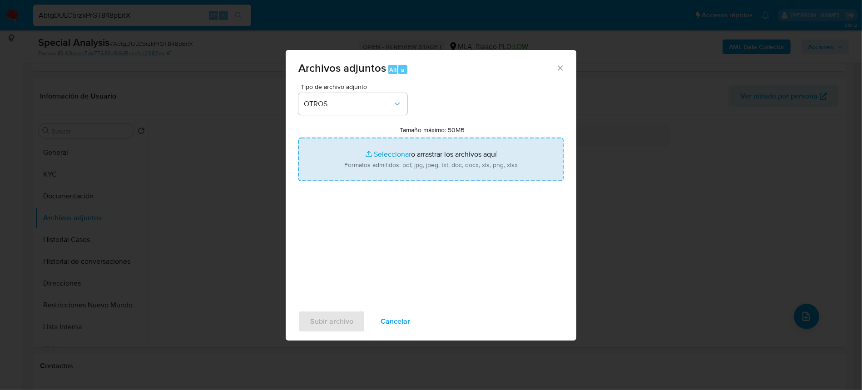
type input "C:\fakepath\Movimientos-209733032.xlsx"
click at [324, 292] on span "Subir archivo" at bounding box center [331, 321] width 43 height 20
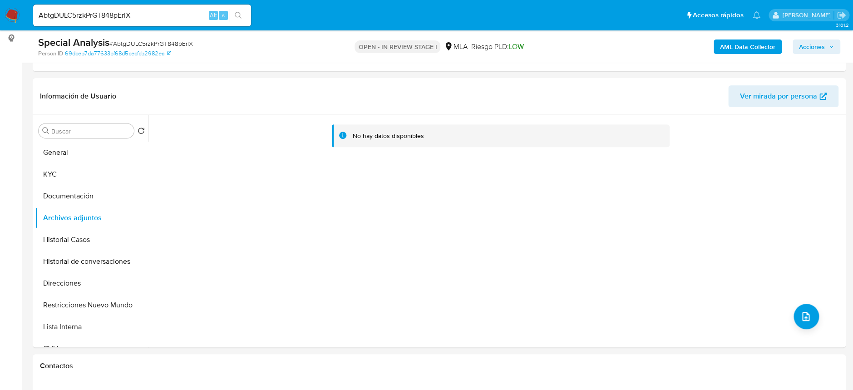
click at [689, 44] on b "AML Data Collector" at bounding box center [747, 47] width 55 height 15
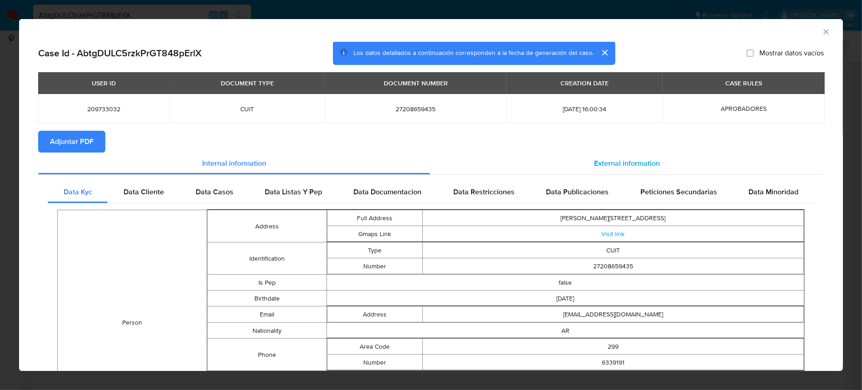
drag, startPoint x: 648, startPoint y: 160, endPoint x: 637, endPoint y: 163, distance: 11.4
click at [647, 159] on div "External information" at bounding box center [627, 164] width 394 height 22
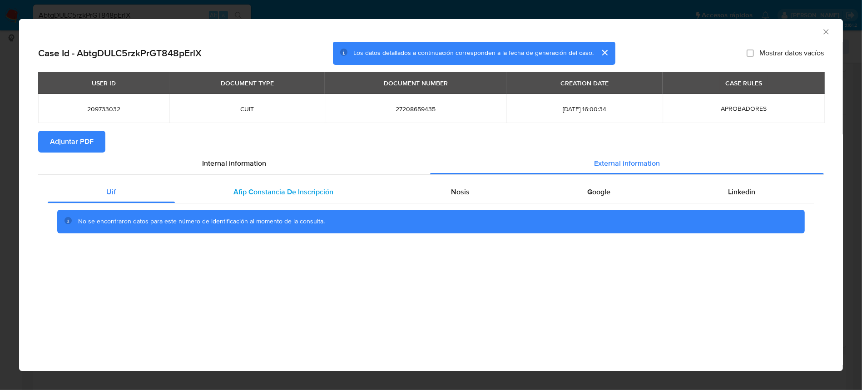
click at [292, 202] on div "Afip Constancia De Inscripción" at bounding box center [283, 192] width 217 height 22
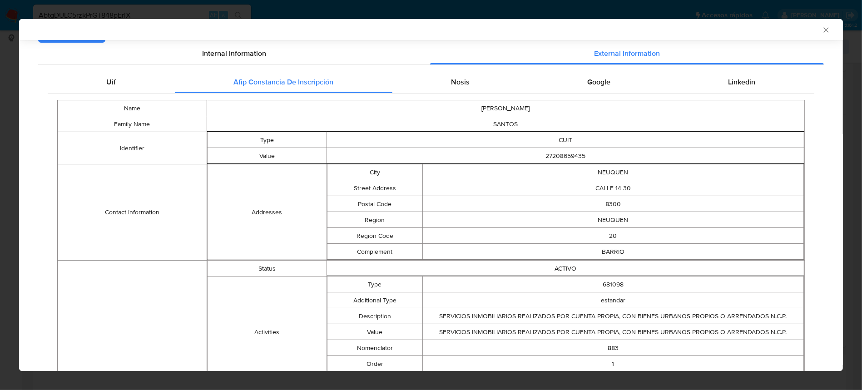
scroll to position [44, 0]
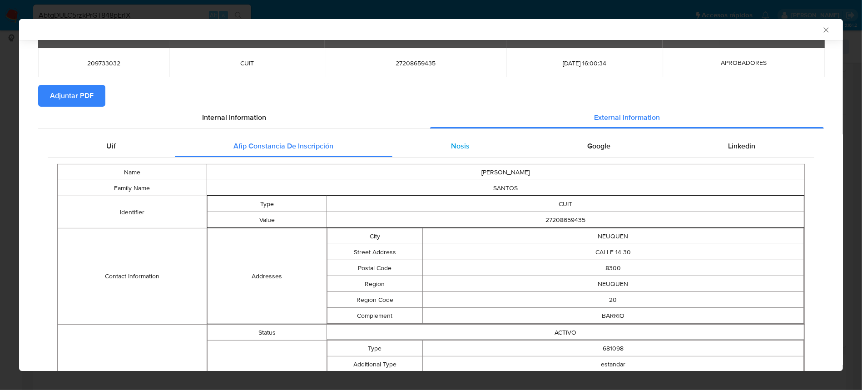
click at [473, 150] on div "Nosis" at bounding box center [460, 146] width 136 height 22
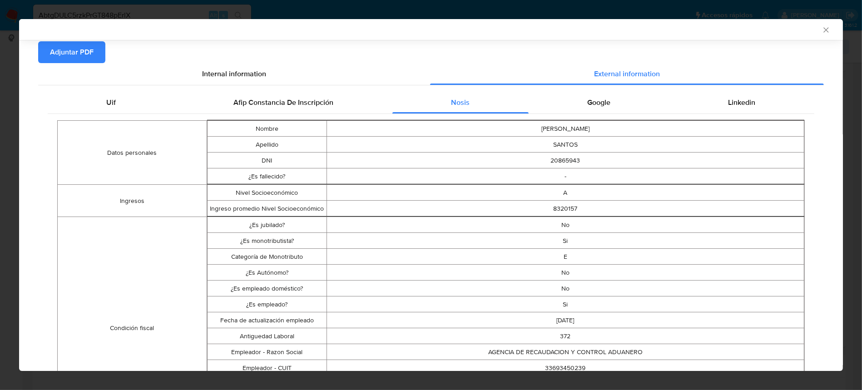
scroll to position [105, 0]
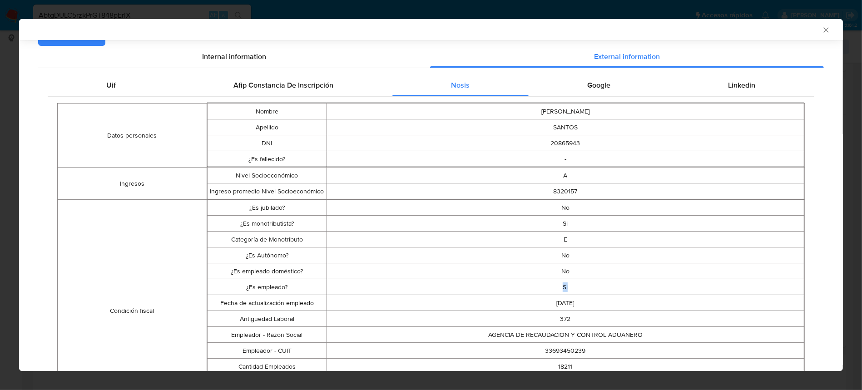
drag, startPoint x: 571, startPoint y: 286, endPoint x: 429, endPoint y: 277, distance: 142.4
click at [415, 291] on td "Si" at bounding box center [564, 287] width 477 height 16
click at [614, 87] on div "Google" at bounding box center [598, 85] width 141 height 22
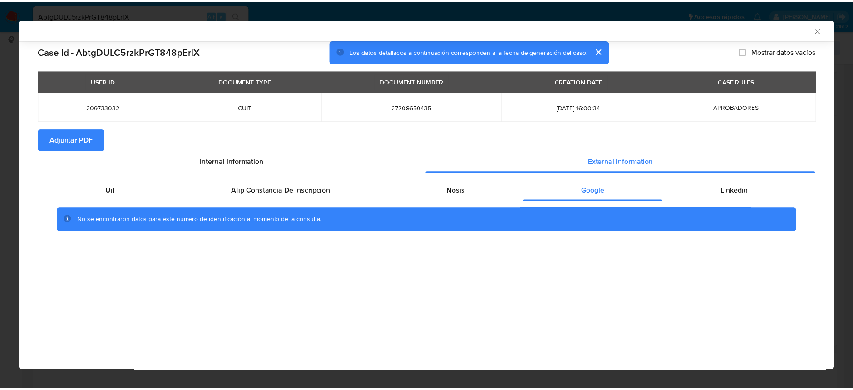
scroll to position [0, 0]
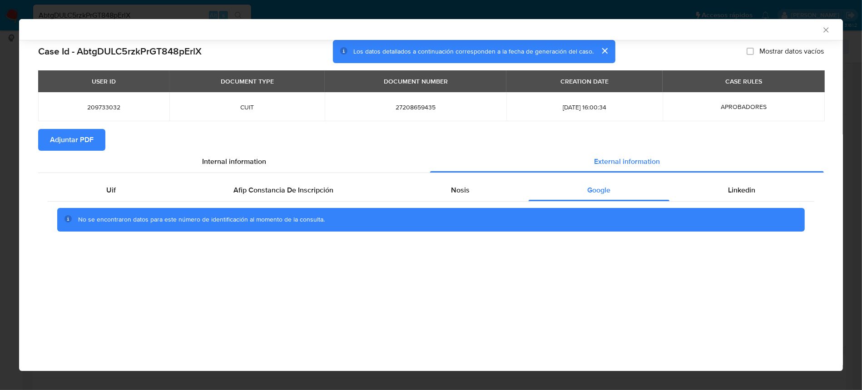
click at [84, 131] on span "Adjuntar PDF" at bounding box center [72, 140] width 44 height 20
click at [689, 28] on icon "Cerrar ventana" at bounding box center [825, 29] width 5 height 5
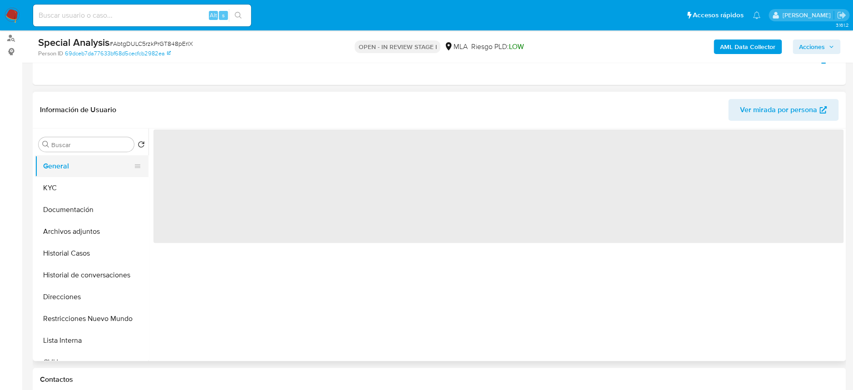
scroll to position [121, 0]
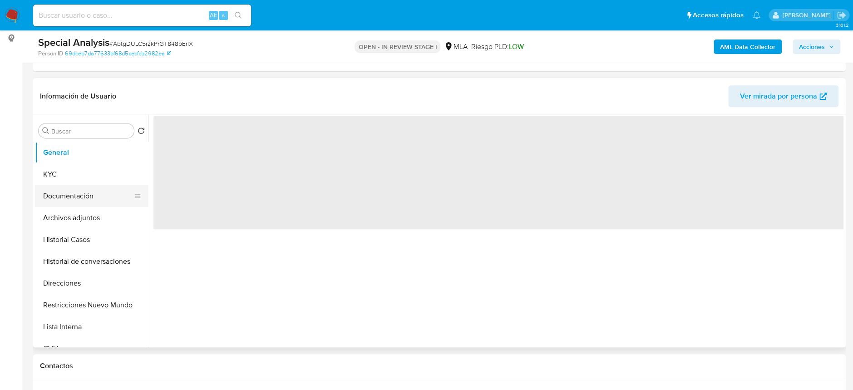
click at [98, 204] on button "Documentación" at bounding box center [88, 196] width 106 height 22
select select "10"
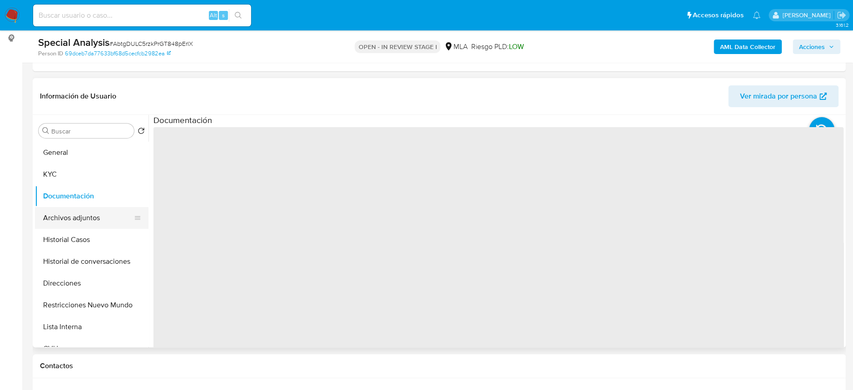
click at [94, 217] on button "Archivos adjuntos" at bounding box center [88, 218] width 106 height 22
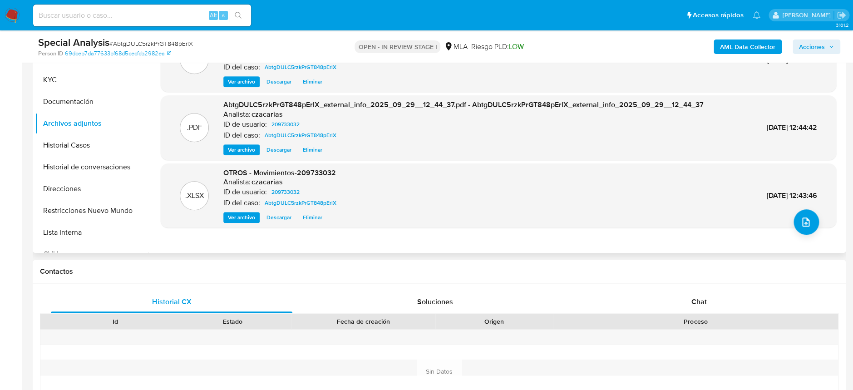
scroll to position [242, 0]
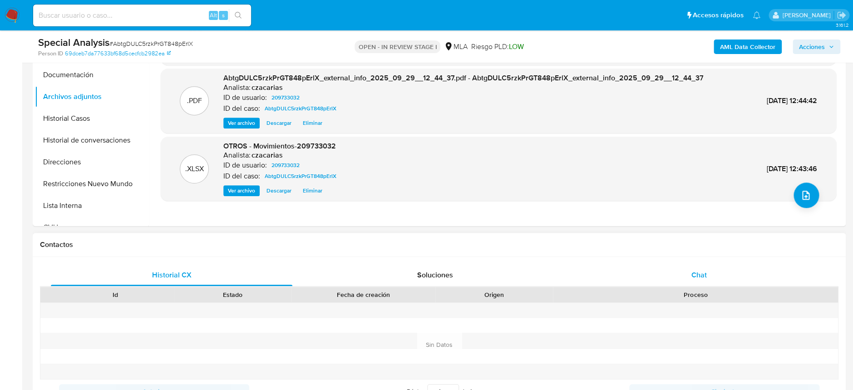
click at [684, 273] on div "Chat" at bounding box center [699, 275] width 242 height 22
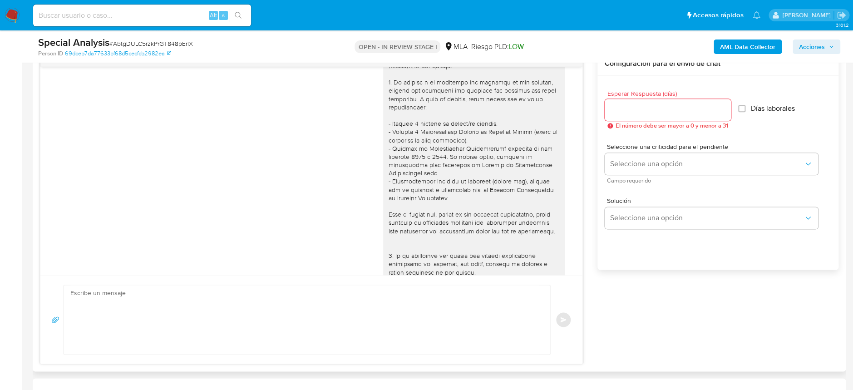
scroll to position [0, 0]
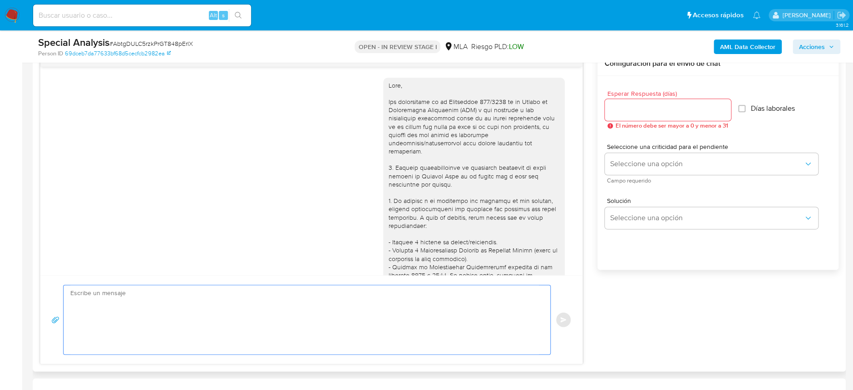
click at [326, 307] on textarea at bounding box center [304, 319] width 469 height 69
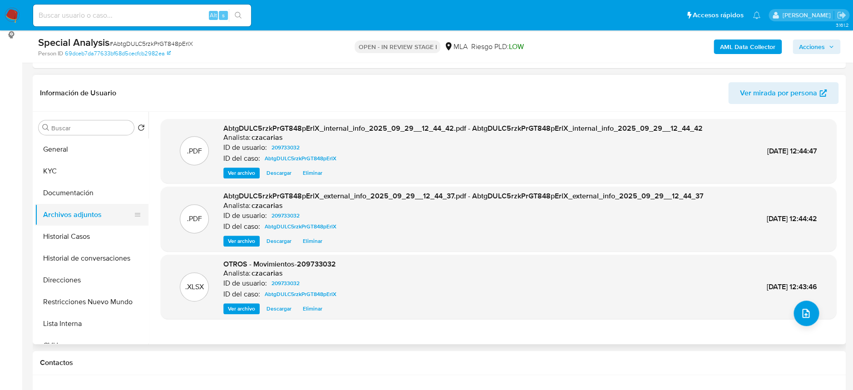
scroll to position [121, 0]
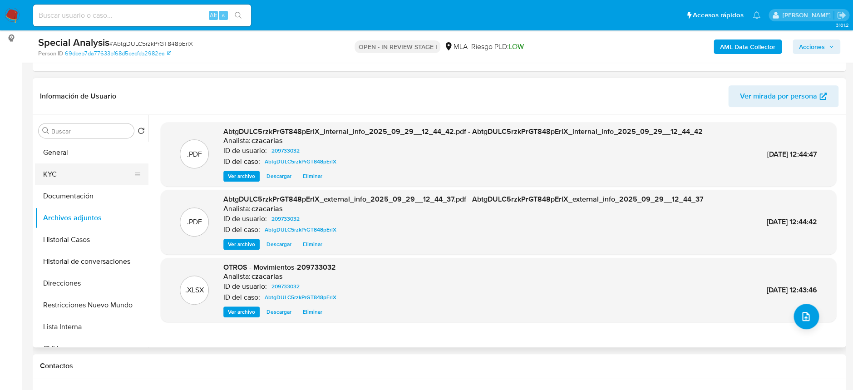
click at [80, 173] on button "KYC" at bounding box center [88, 174] width 106 height 22
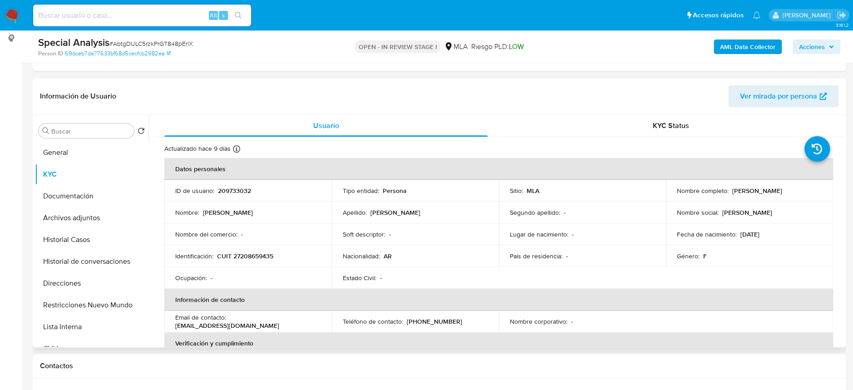
drag, startPoint x: 727, startPoint y: 191, endPoint x: 800, endPoint y: 195, distance: 72.8
click at [800, 195] on td "Nombre completo : [PERSON_NAME]" at bounding box center [749, 191] width 167 height 22
copy div "[PERSON_NAME]"
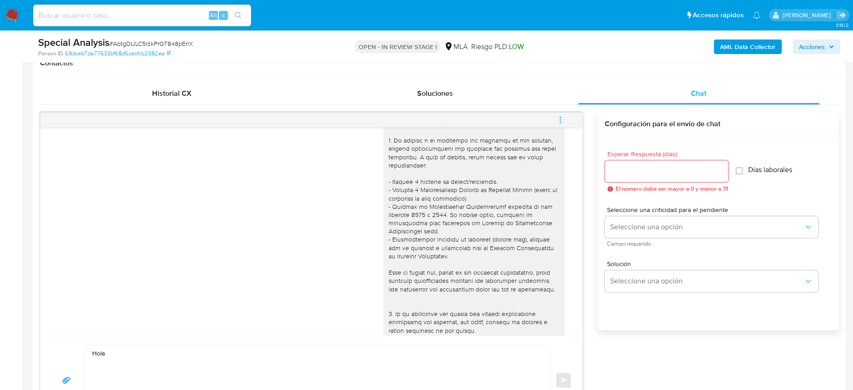
click at [145, 343] on div "Hola Enviar" at bounding box center [311, 380] width 542 height 89
click at [145, 348] on textarea "Hola" at bounding box center [315, 380] width 447 height 69
paste textarea "Maria Lucrecia Santos"
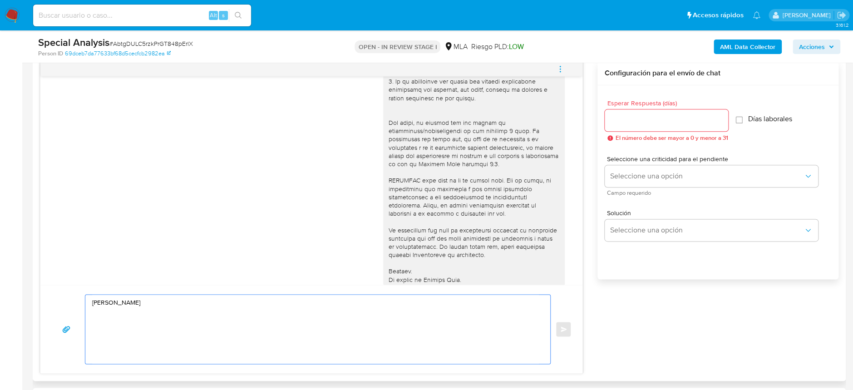
scroll to position [545, 0]
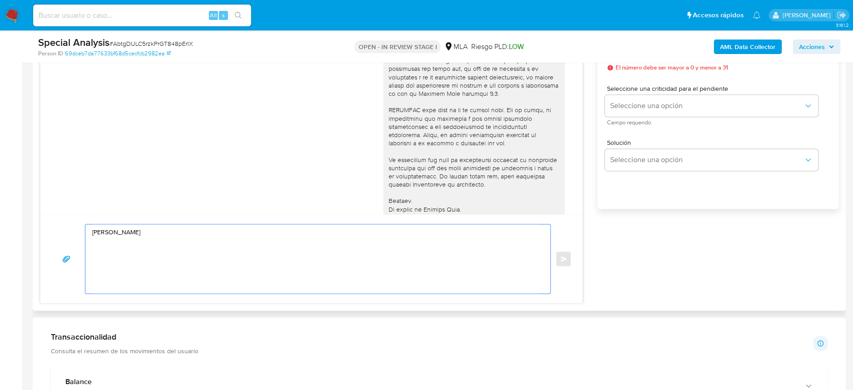
click at [142, 277] on textarea "Hola Maria Lucrecia Santos" at bounding box center [315, 258] width 447 height 69
paste textarea "En función de las operaciones registradas tanto en tu cuenta de Mercado Pago co…"
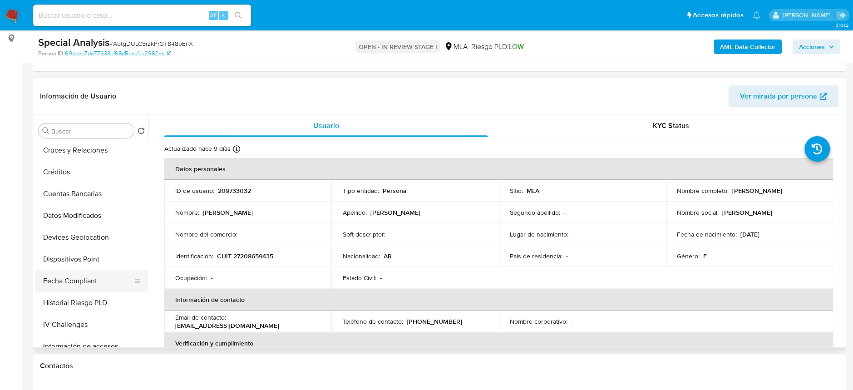
scroll to position [470, 0]
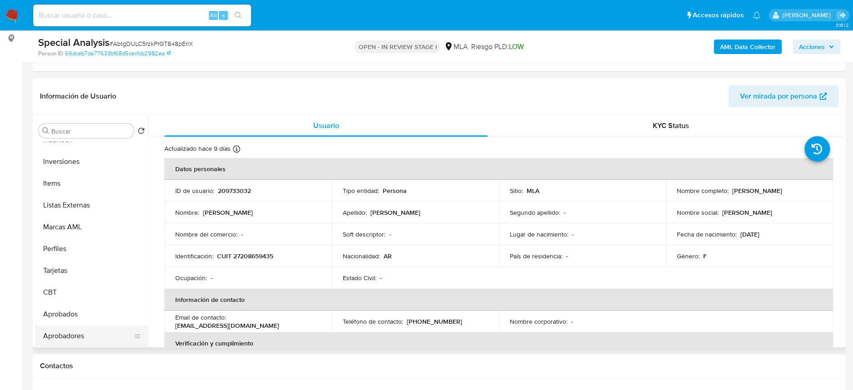
click at [53, 336] on button "Aprobadores" at bounding box center [88, 336] width 106 height 22
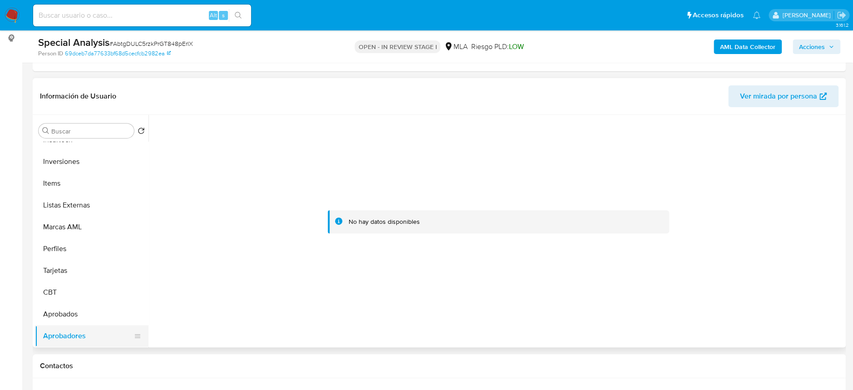
scroll to position [242, 0]
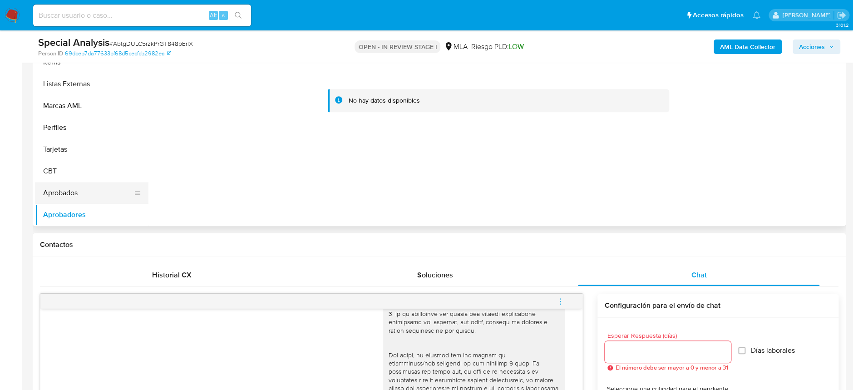
click at [56, 193] on button "Aprobados" at bounding box center [88, 193] width 106 height 22
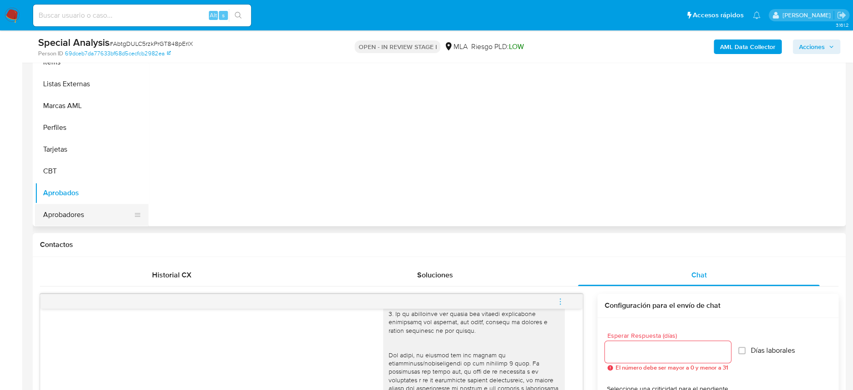
click at [66, 207] on button "Aprobadores" at bounding box center [88, 215] width 106 height 22
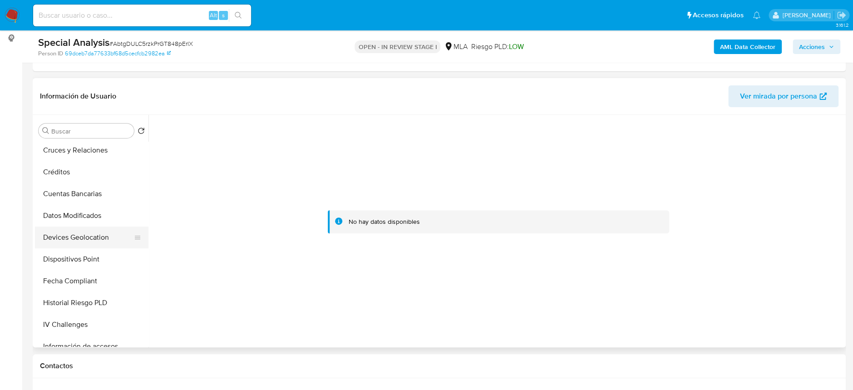
scroll to position [470, 0]
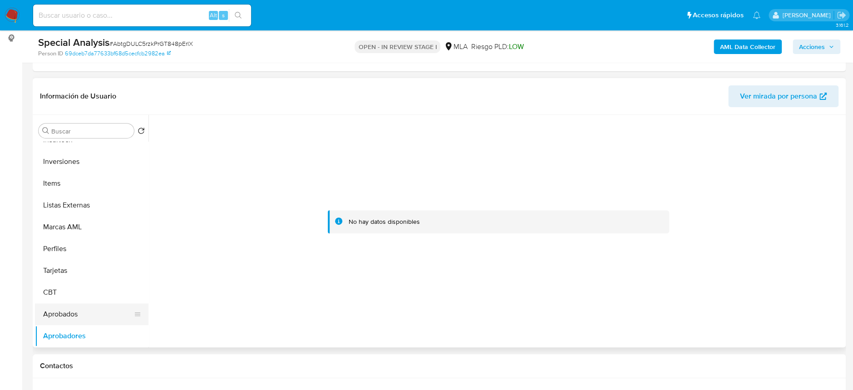
click at [63, 314] on button "Aprobados" at bounding box center [88, 314] width 106 height 22
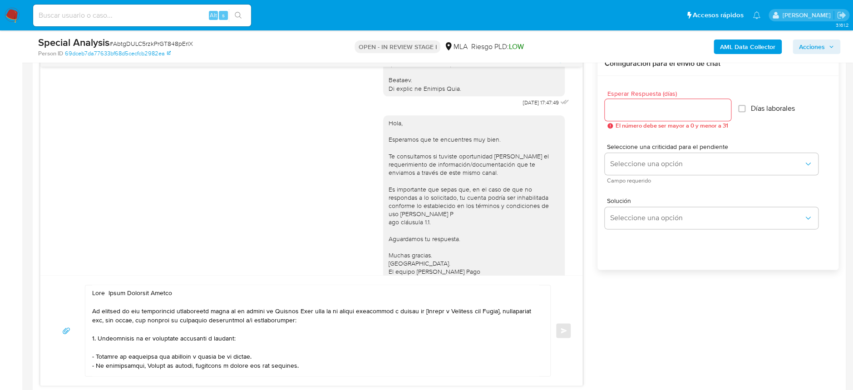
scroll to position [514, 0]
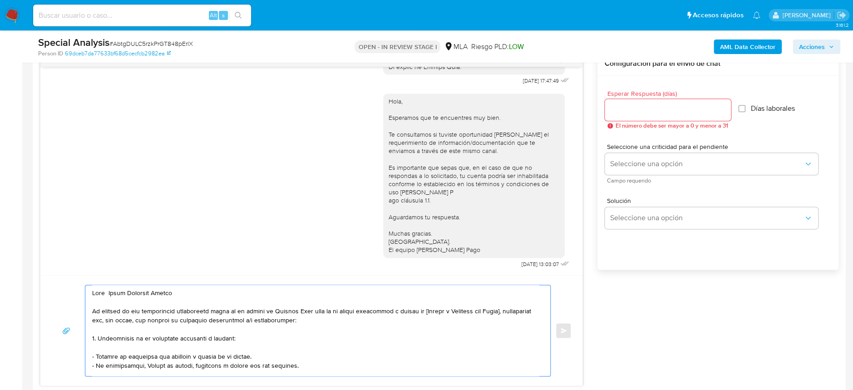
drag, startPoint x: 435, startPoint y: 310, endPoint x: 518, endPoint y: 309, distance: 83.5
click at [518, 309] on textarea at bounding box center [315, 330] width 447 height 91
paste textarea "Victoria Arias"
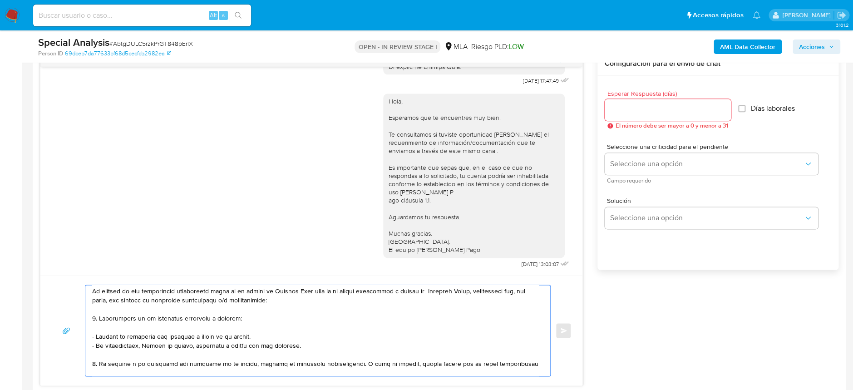
scroll to position [0, 0]
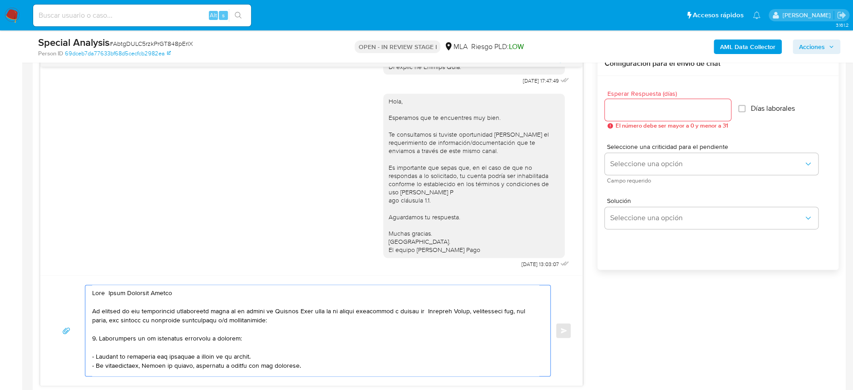
drag, startPoint x: 123, startPoint y: 341, endPoint x: 200, endPoint y: 334, distance: 76.6
click at [200, 334] on textarea at bounding box center [315, 330] width 447 height 91
click at [197, 340] on textarea at bounding box center [315, 330] width 447 height 91
drag, startPoint x: 173, startPoint y: 339, endPoint x: 304, endPoint y: 363, distance: 133.4
click at [304, 363] on textarea at bounding box center [315, 330] width 447 height 91
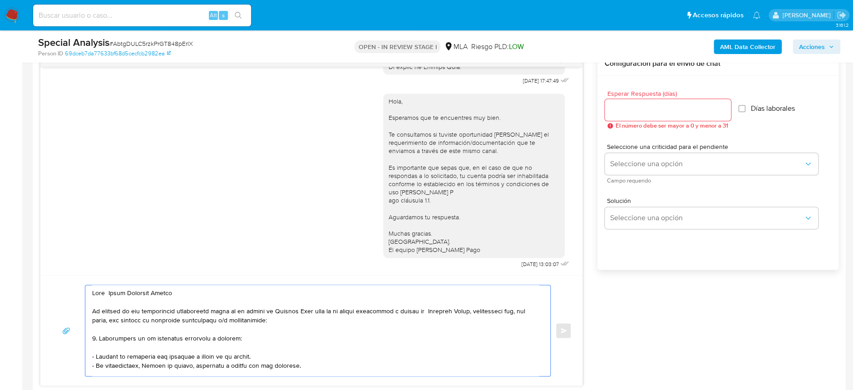
click at [326, 350] on textarea at bounding box center [315, 330] width 447 height 91
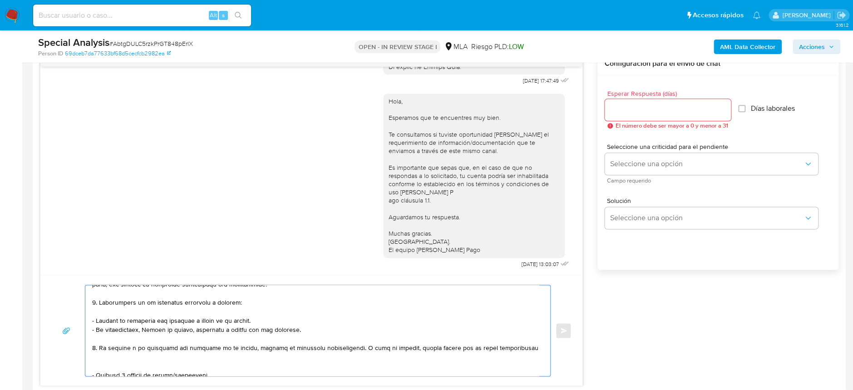
drag, startPoint x: 320, startPoint y: 358, endPoint x: 95, endPoint y: 306, distance: 231.2
click at [95, 306] on textarea at bounding box center [315, 330] width 447 height 91
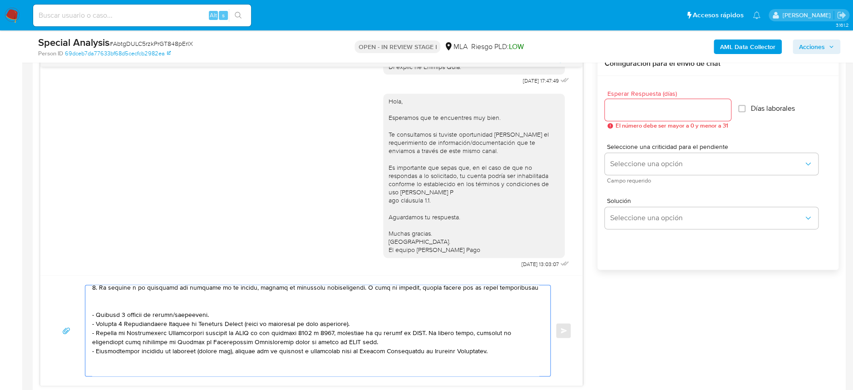
drag, startPoint x: 93, startPoint y: 325, endPoint x: 363, endPoint y: 318, distance: 269.8
click at [363, 318] on textarea at bounding box center [315, 330] width 447 height 91
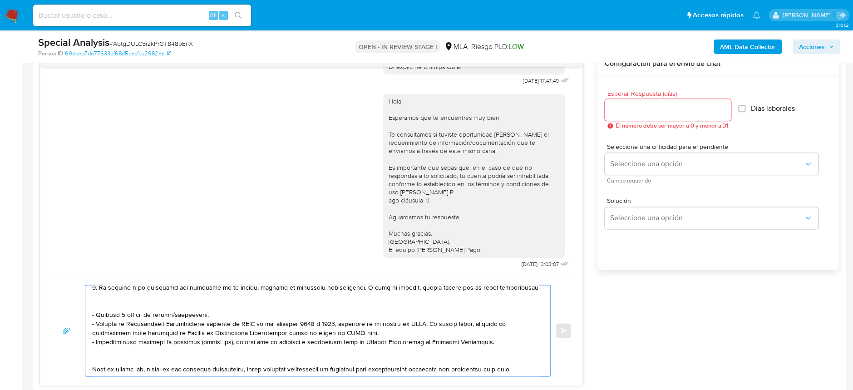
drag, startPoint x: 310, startPoint y: 321, endPoint x: 326, endPoint y: 321, distance: 16.3
click at [326, 321] on textarea at bounding box center [315, 330] width 447 height 91
click at [280, 320] on textarea at bounding box center [315, 330] width 447 height 91
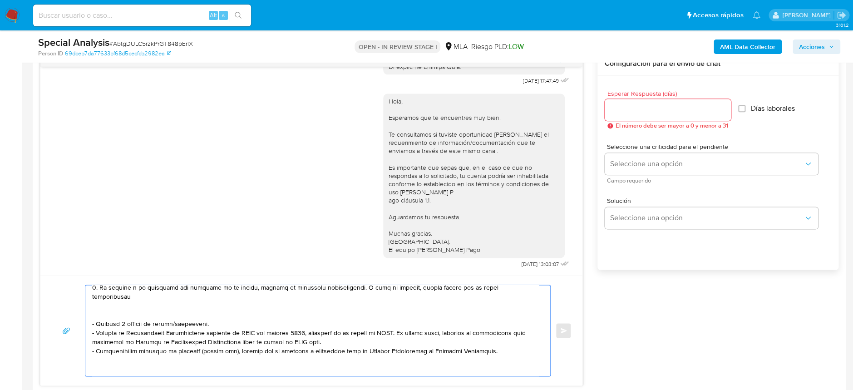
click at [359, 331] on textarea at bounding box center [315, 330] width 447 height 91
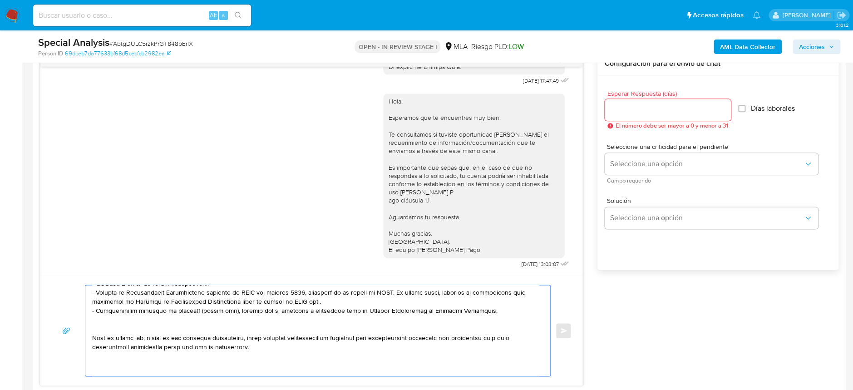
scroll to position [157, 0]
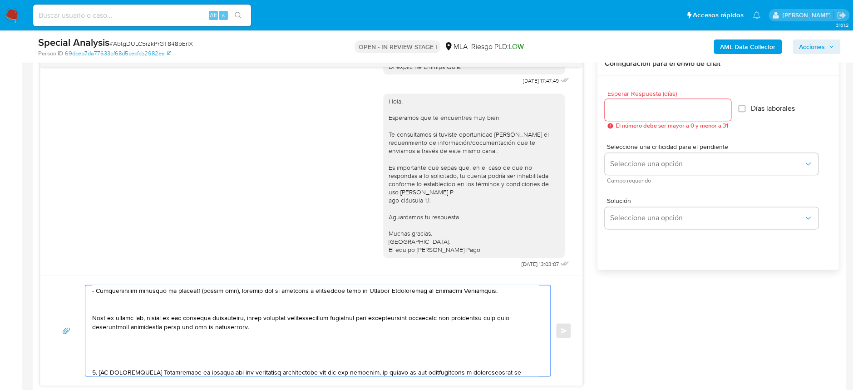
click at [174, 343] on textarea at bounding box center [315, 330] width 447 height 91
drag, startPoint x: 224, startPoint y: 336, endPoint x: 94, endPoint y: 309, distance: 132.2
click at [94, 309] on textarea at bounding box center [315, 330] width 447 height 91
click at [98, 299] on textarea at bounding box center [315, 330] width 447 height 91
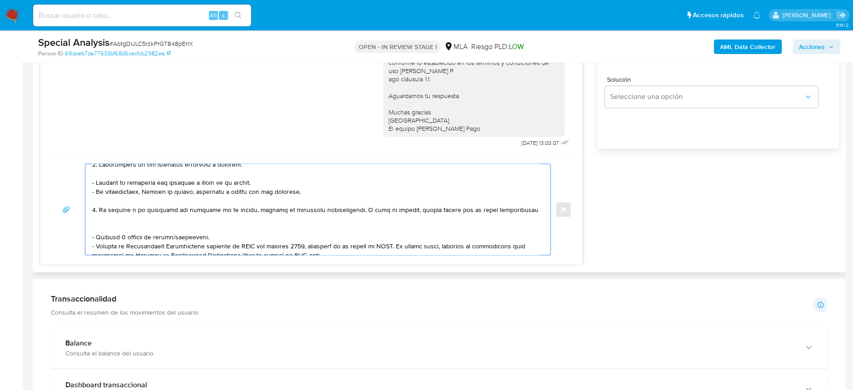
scroll to position [27, 0]
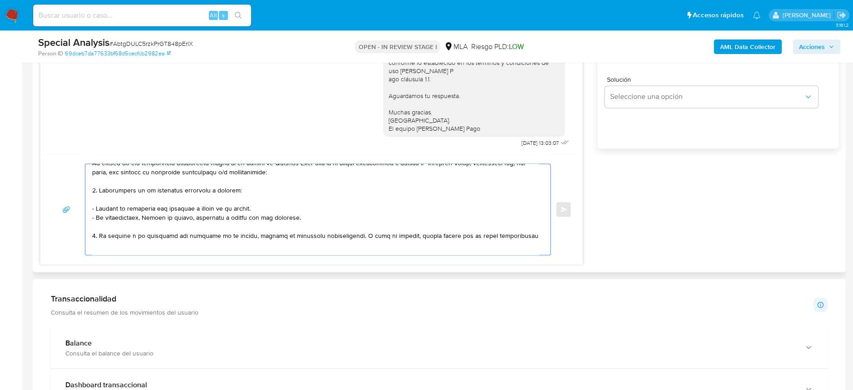
click at [332, 219] on textarea at bounding box center [315, 209] width 447 height 91
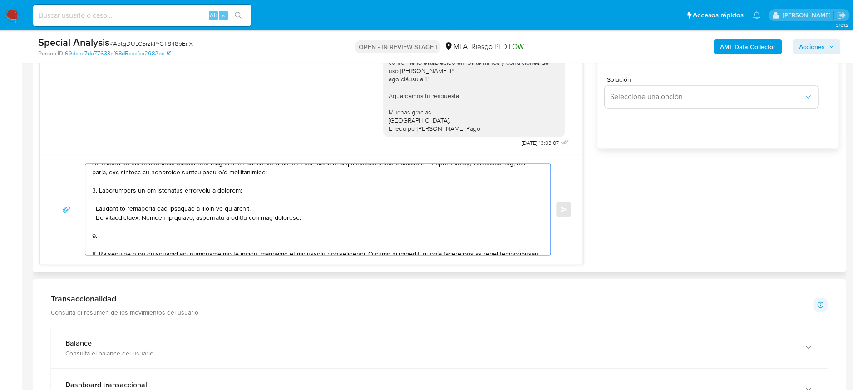
scroll to position [87, 0]
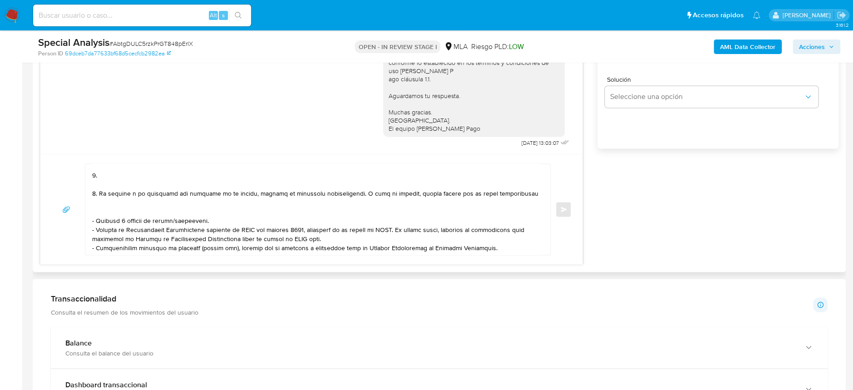
click at [91, 189] on div at bounding box center [315, 209] width 460 height 91
click at [93, 193] on textarea at bounding box center [315, 209] width 447 height 91
click at [137, 175] on textarea at bounding box center [315, 209] width 447 height 91
paste textarea "Detalla la actividad que realizas a través de tu cuenta."
click at [184, 173] on textarea at bounding box center [315, 209] width 447 height 91
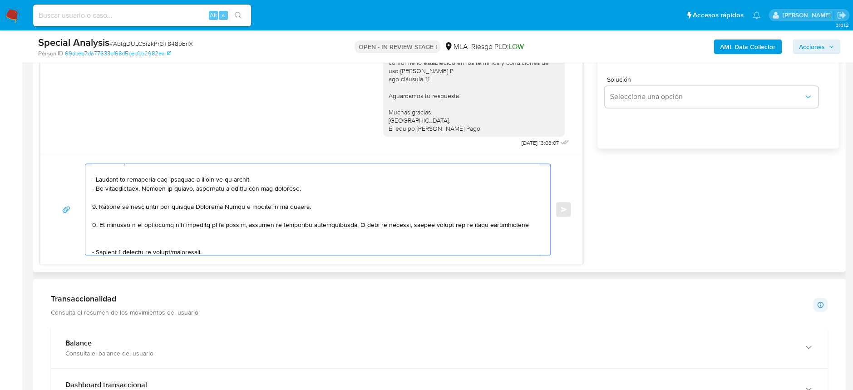
scroll to position [69, 0]
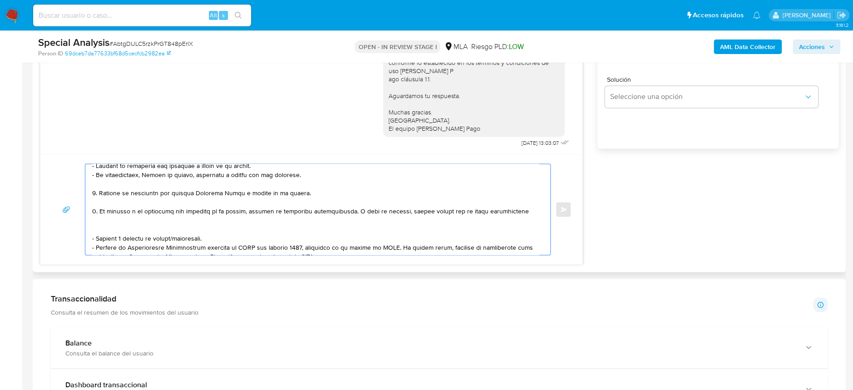
drag, startPoint x: 109, startPoint y: 174, endPoint x: 294, endPoint y: 189, distance: 186.3
click at [294, 189] on textarea at bounding box center [315, 209] width 447 height 91
click at [295, 189] on textarea at bounding box center [315, 209] width 447 height 91
click at [257, 192] on textarea at bounding box center [315, 209] width 447 height 91
click at [316, 193] on textarea at bounding box center [315, 209] width 447 height 91
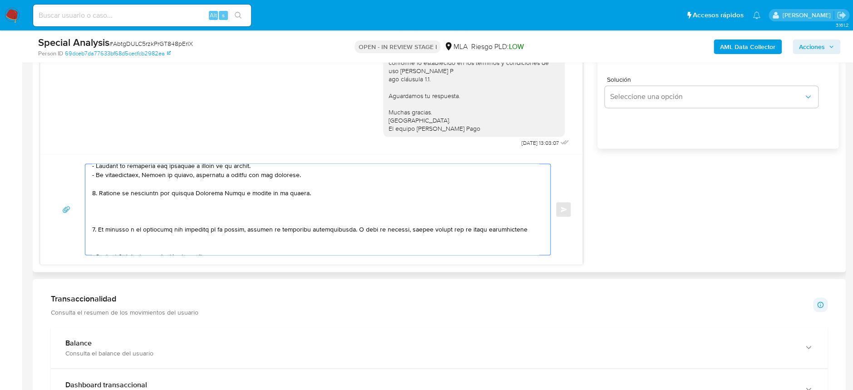
paste textarea "Proporciona el vínculo con las siguientes contrapartes con las que operaste, el…"
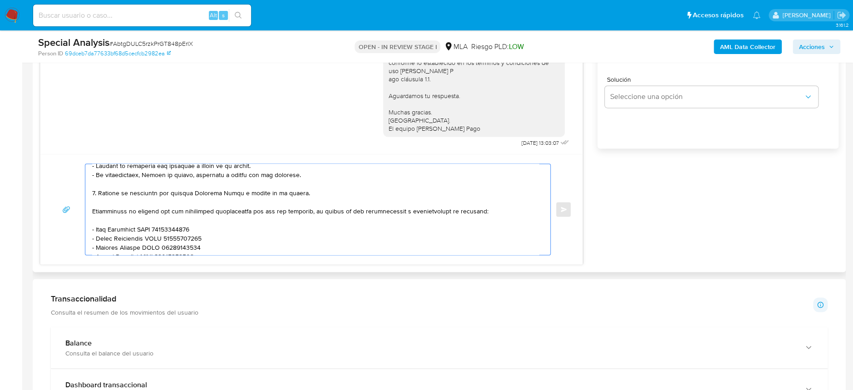
scroll to position [74, 0]
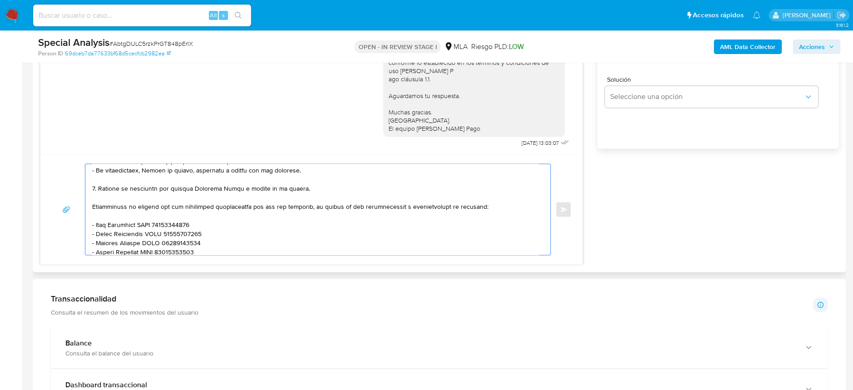
click at [92, 205] on textarea at bounding box center [315, 209] width 447 height 91
click at [281, 205] on textarea at bounding box center [315, 209] width 447 height 91
click at [306, 206] on textarea at bounding box center [315, 209] width 447 height 91
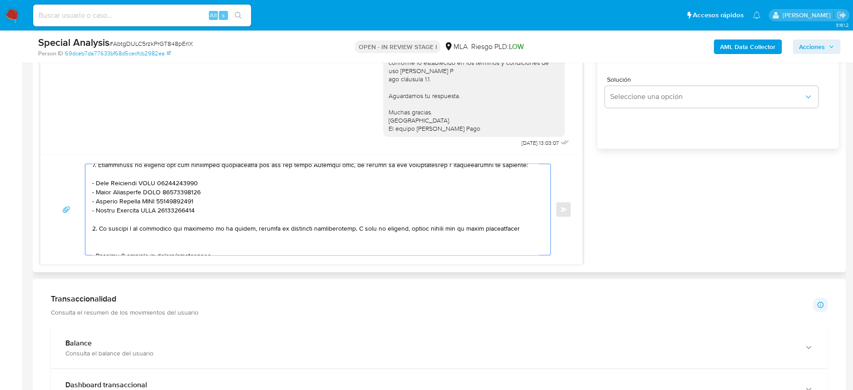
scroll to position [135, 0]
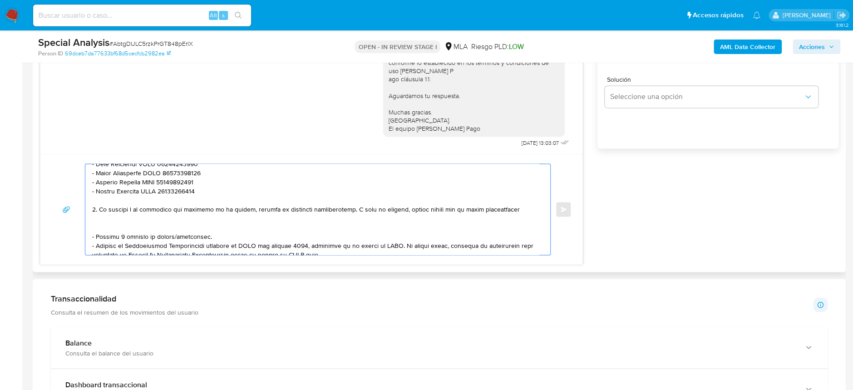
click at [93, 207] on textarea at bounding box center [315, 209] width 447 height 91
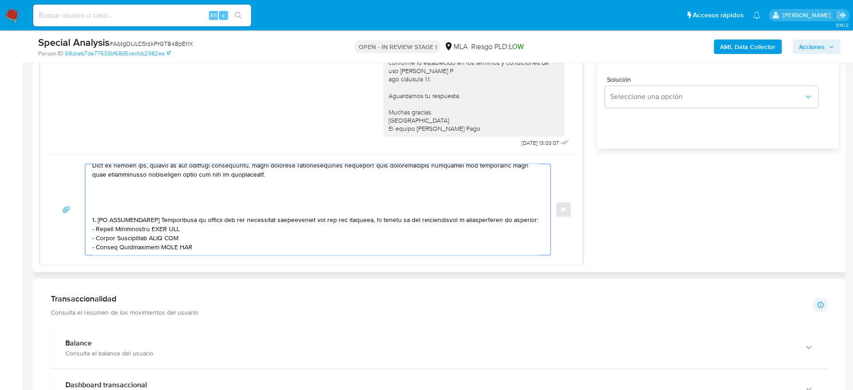
scroll to position [274, 0]
drag, startPoint x: 108, startPoint y: 193, endPoint x: 213, endPoint y: 230, distance: 111.7
click at [213, 230] on textarea at bounding box center [315, 209] width 447 height 91
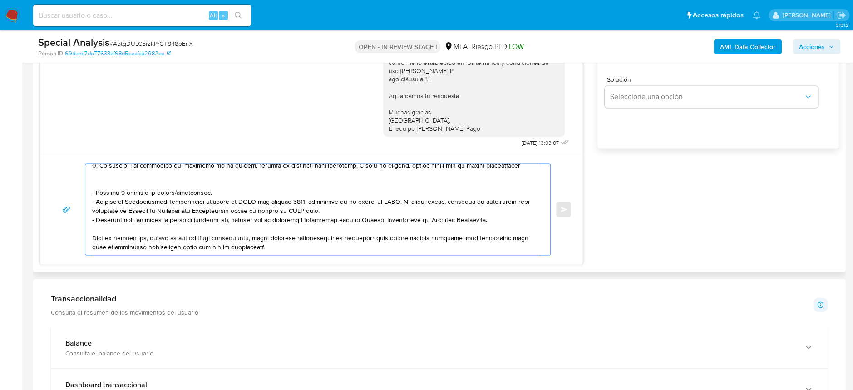
scroll to position [211, 0]
paste textarea "Es importante que sepas que, en el caso de que no respondas a lo solicitado, tu…"
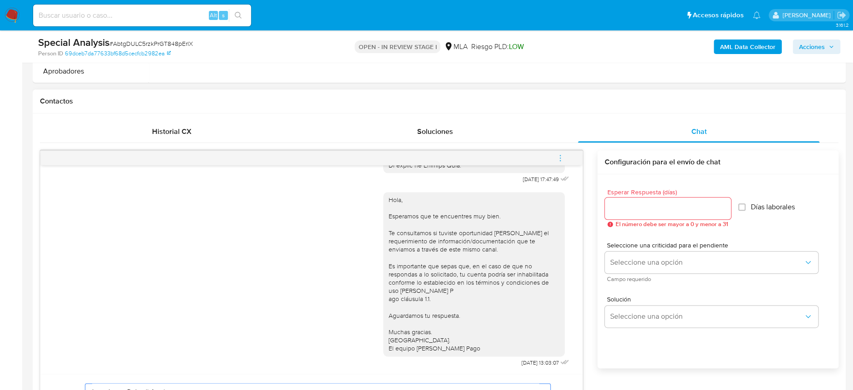
scroll to position [363, 0]
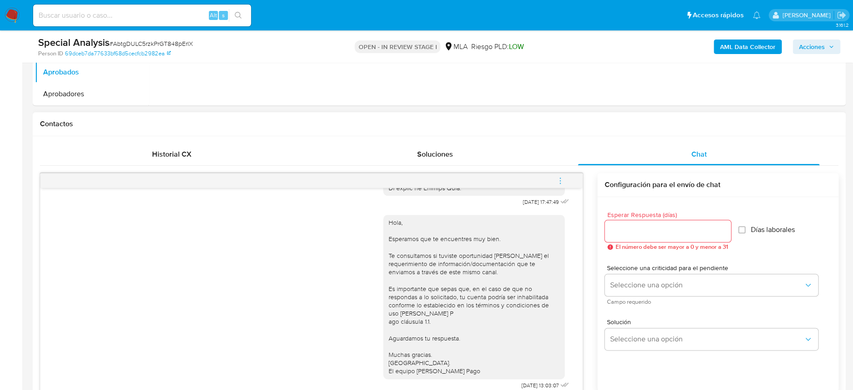
type textarea "Hola Maria Lucrecia Santos En función de las operaciones registradas tanto en t…"
click at [634, 232] on input "Esperar Respuesta (días)" at bounding box center [668, 231] width 126 height 12
type input "1"
click at [651, 295] on div "Seleccione una criticidad para el pendiente Seleccione una opción Campo requeri…" at bounding box center [711, 285] width 213 height 40
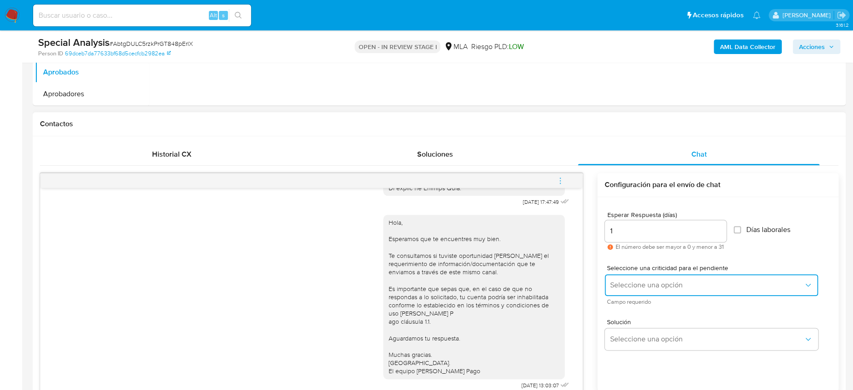
click at [657, 286] on span "Seleccione una opción" at bounding box center [706, 285] width 193 height 9
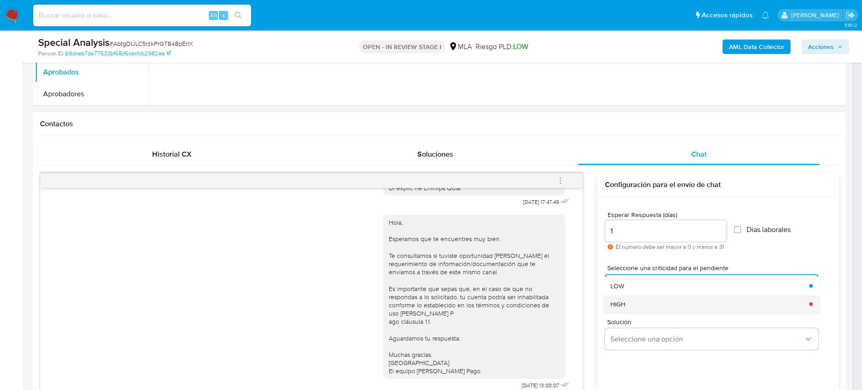
click at [653, 302] on div "HIGH" at bounding box center [706, 304] width 193 height 18
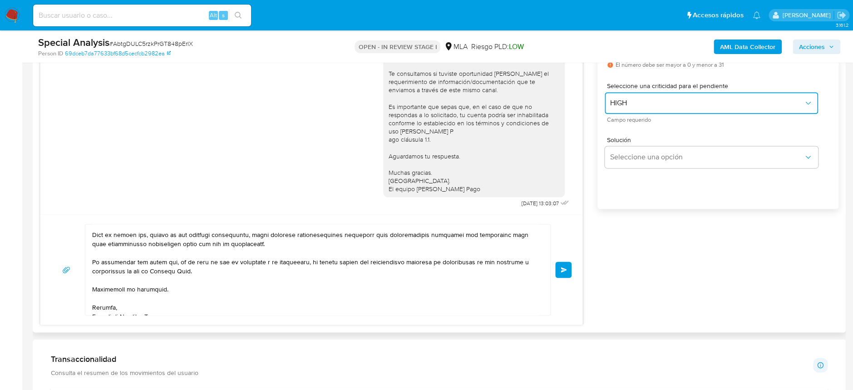
scroll to position [283, 0]
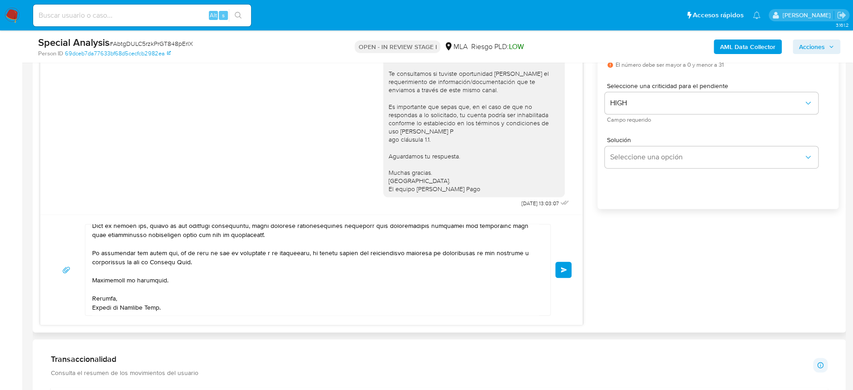
click at [570, 266] on button "Enviar" at bounding box center [563, 270] width 16 height 16
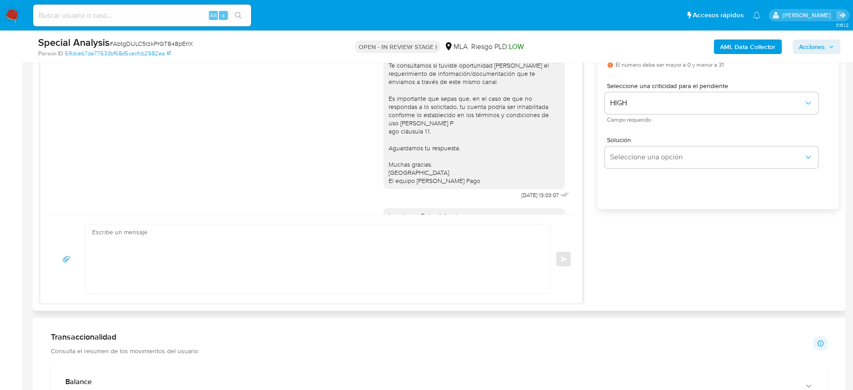
scroll to position [1003, 0]
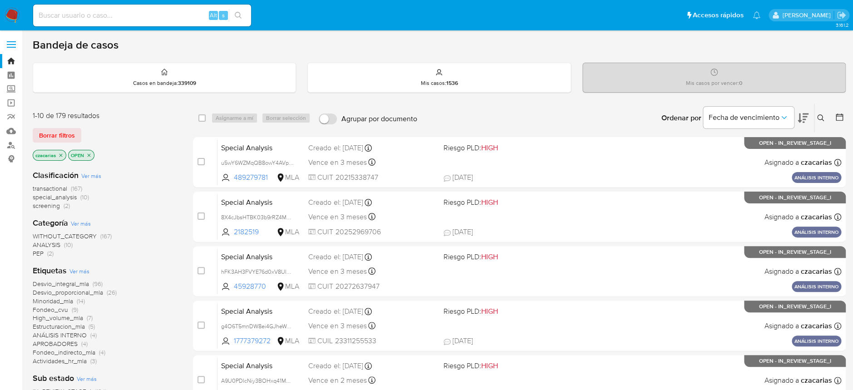
click at [646, 121] on icon at bounding box center [820, 117] width 7 height 7
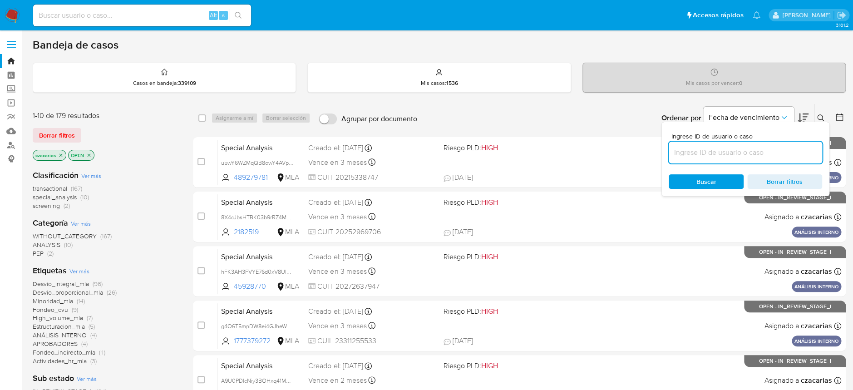
click at [646, 155] on input at bounding box center [745, 153] width 153 height 12
type input "EoK5nFacAjSKWBlyWPmTZaad"
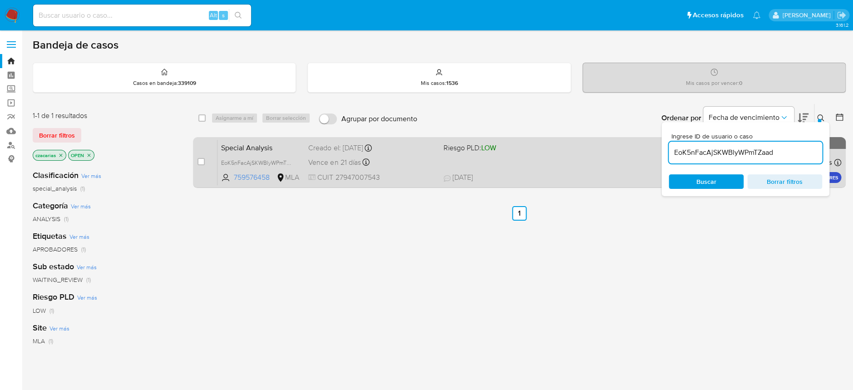
drag, startPoint x: 202, startPoint y: 161, endPoint x: 216, endPoint y: 140, distance: 25.6
click at [201, 161] on input "checkbox" at bounding box center [201, 161] width 7 height 7
checkbox input "true"
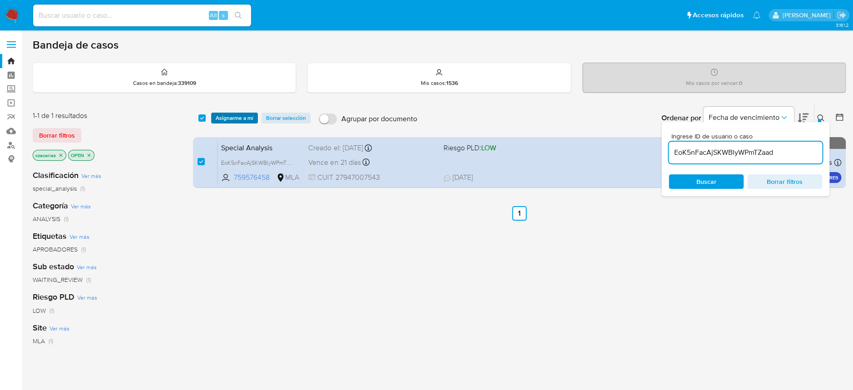
click at [236, 117] on span "Asignarme a mí" at bounding box center [235, 118] width 38 height 9
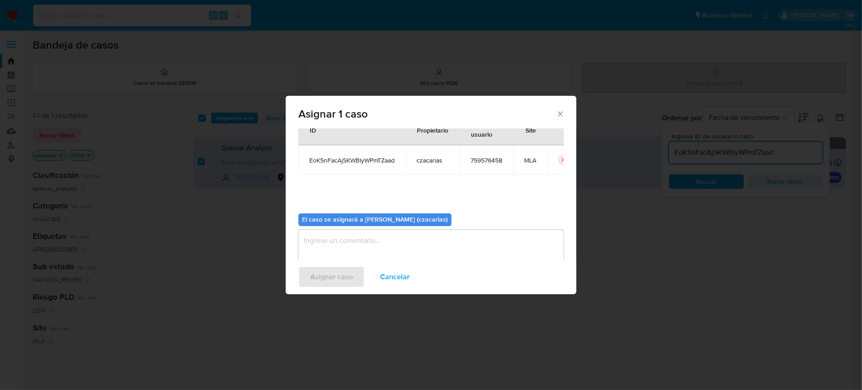
scroll to position [46, 0]
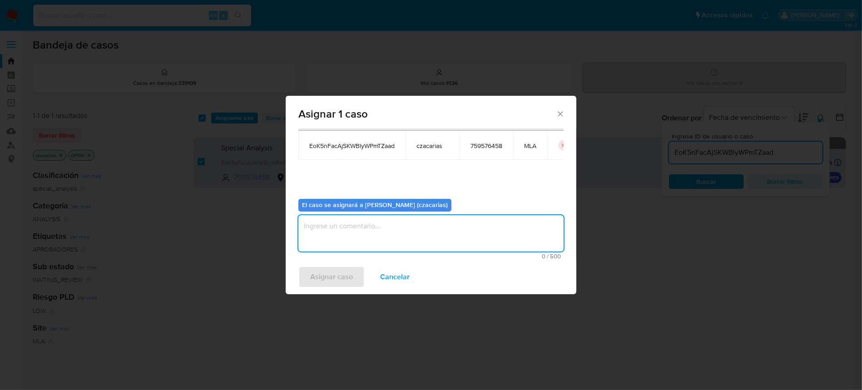
click at [415, 229] on textarea "assign-modal" at bounding box center [430, 233] width 265 height 36
click at [343, 267] on span "Asignar caso" at bounding box center [331, 277] width 43 height 20
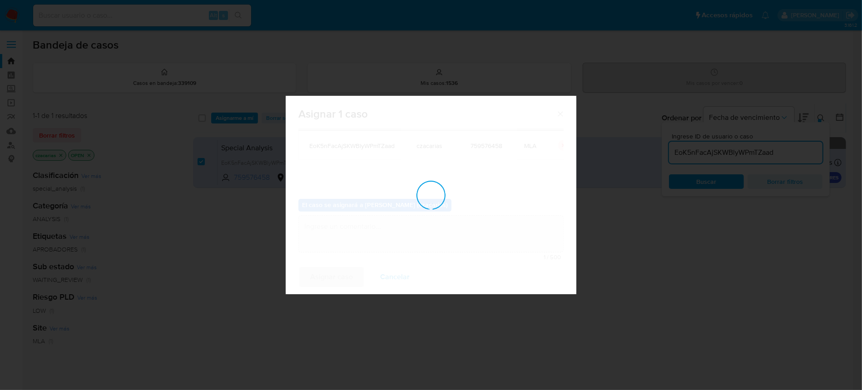
checkbox input "false"
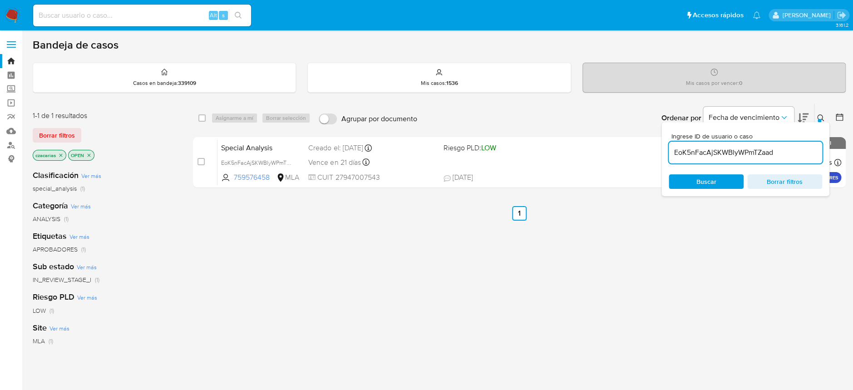
click at [646, 160] on div "EoK5nFacAjSKWBlyWPmTZaad" at bounding box center [745, 153] width 153 height 22
click at [646, 153] on input "EoK5nFacAjSKWBlyWPmTZaad" at bounding box center [745, 153] width 153 height 12
paste input "MjOxycFzh2aWJBQS921lrwhA"
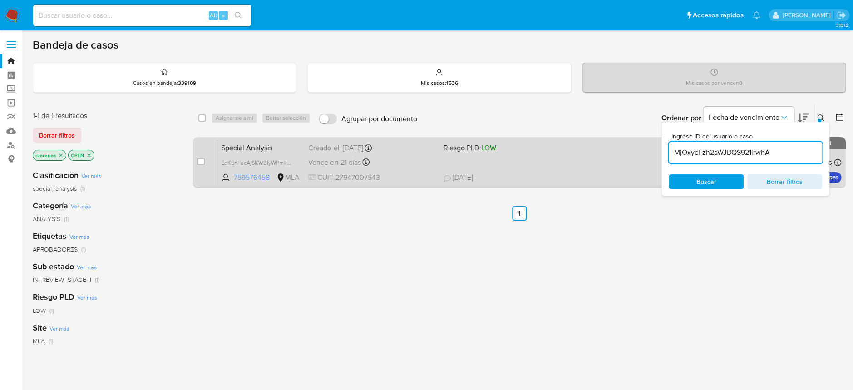
type input "MjOxycFzh2aWJBQS921lrwhA"
click at [202, 162] on input "checkbox" at bounding box center [201, 161] width 7 height 7
checkbox input "true"
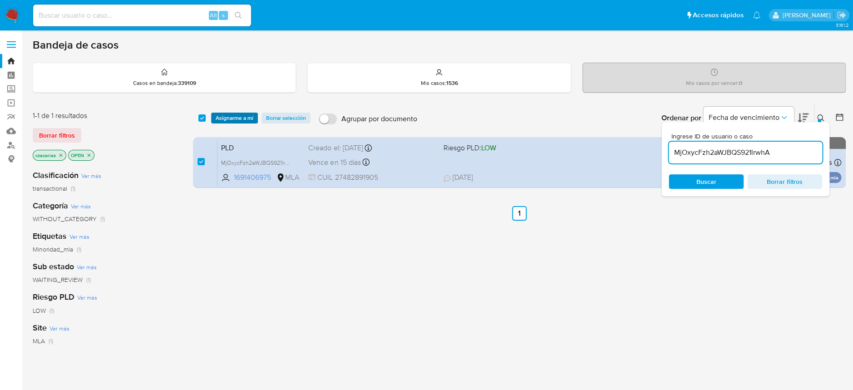
drag, startPoint x: 232, startPoint y: 128, endPoint x: 242, endPoint y: 116, distance: 15.5
click at [242, 116] on div "select-all-cases-checkbox Asignarme a mí Borrar selección Agrupar por documento…" at bounding box center [519, 118] width 653 height 28
click at [242, 116] on span "Asignarme a mí" at bounding box center [235, 118] width 38 height 9
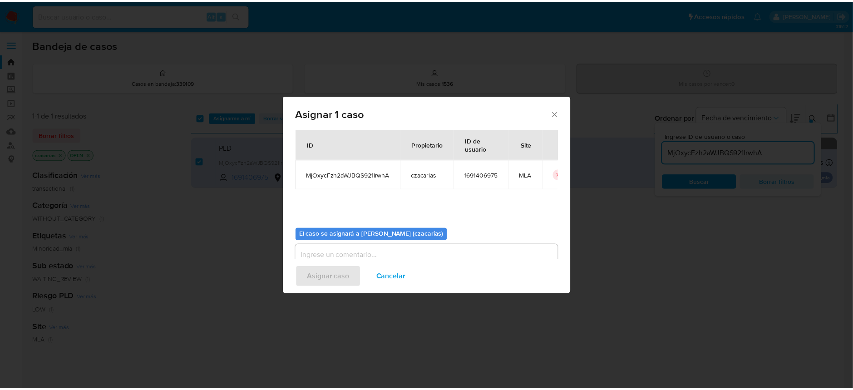
scroll to position [46, 0]
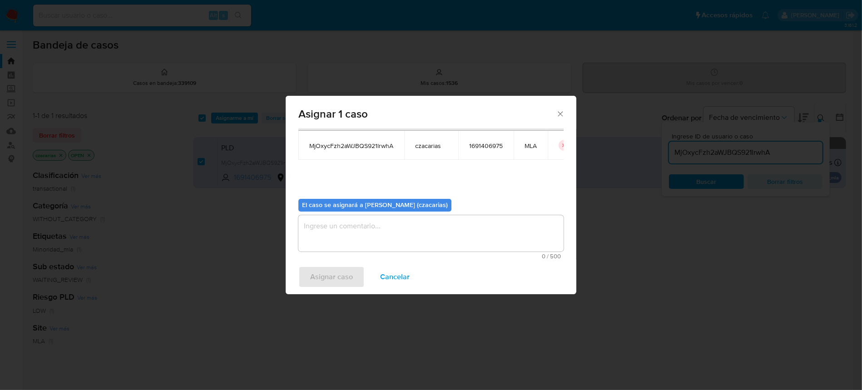
click at [333, 239] on textarea "assign-modal" at bounding box center [430, 233] width 265 height 36
click at [330, 289] on div "Asignar caso Cancelar" at bounding box center [431, 277] width 291 height 35
click at [335, 274] on span "Asignar caso" at bounding box center [331, 277] width 43 height 20
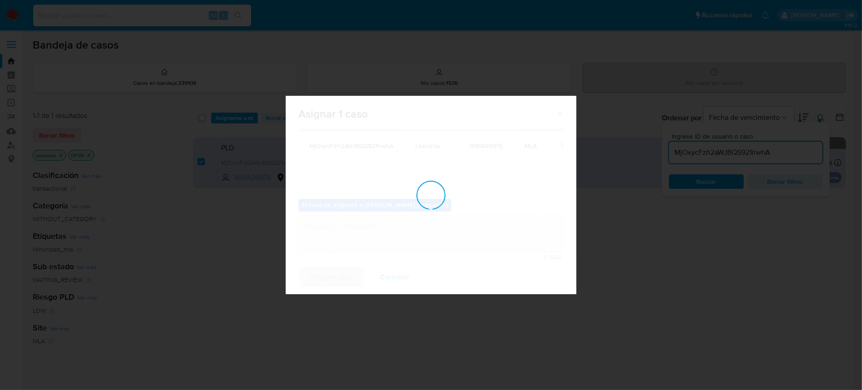
checkbox input "false"
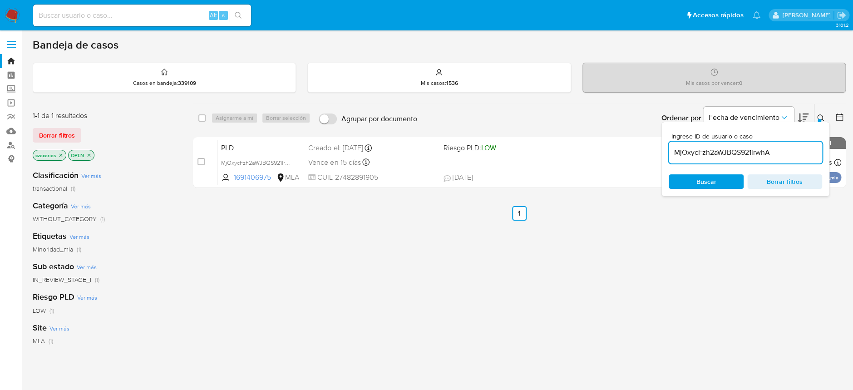
click at [646, 149] on input "MjOxycFzh2aWJBQS921lrwhA" at bounding box center [745, 153] width 153 height 12
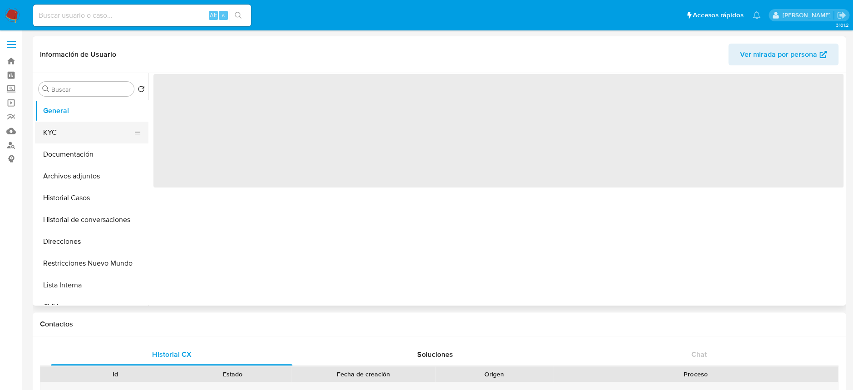
click at [79, 136] on button "KYC" at bounding box center [88, 133] width 106 height 22
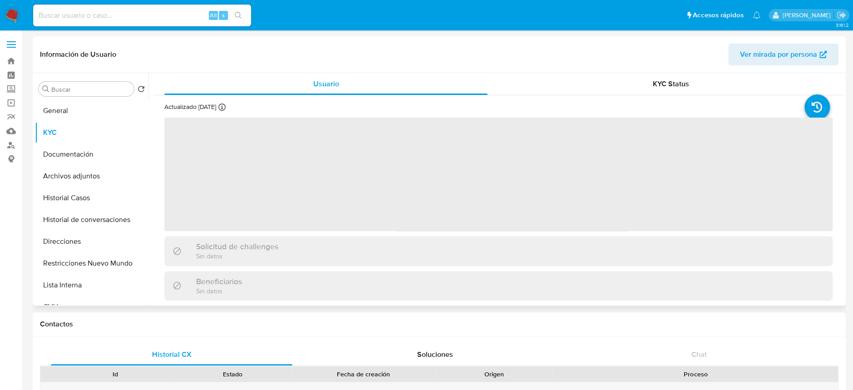
select select "10"
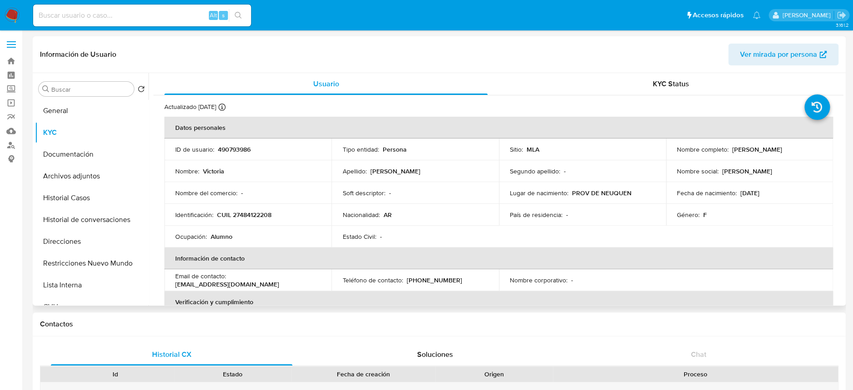
drag, startPoint x: 727, startPoint y: 148, endPoint x: 779, endPoint y: 146, distance: 51.8
click at [779, 146] on div "Nombre completo : [PERSON_NAME]" at bounding box center [749, 149] width 145 height 8
copy div "[PERSON_NAME]"
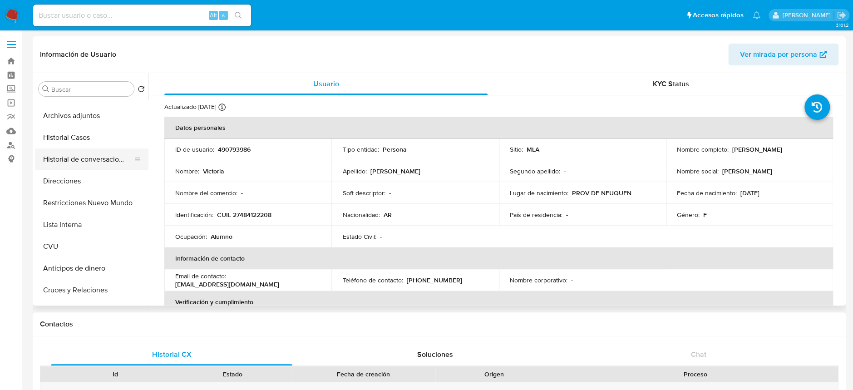
click at [108, 154] on button "Historial de conversaciones" at bounding box center [88, 159] width 106 height 22
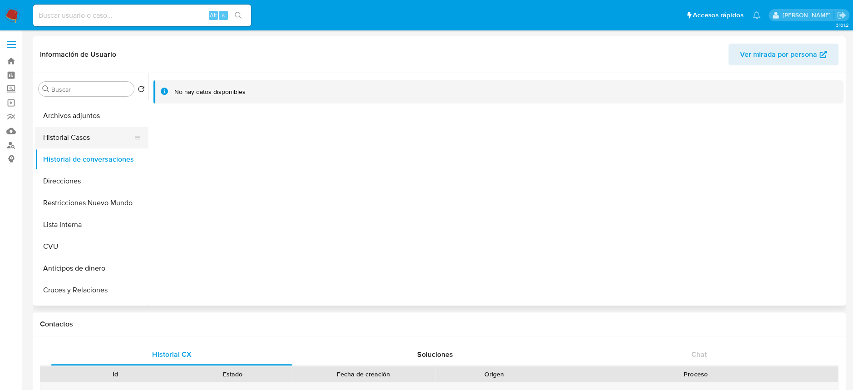
click at [100, 137] on button "Historial Casos" at bounding box center [88, 138] width 106 height 22
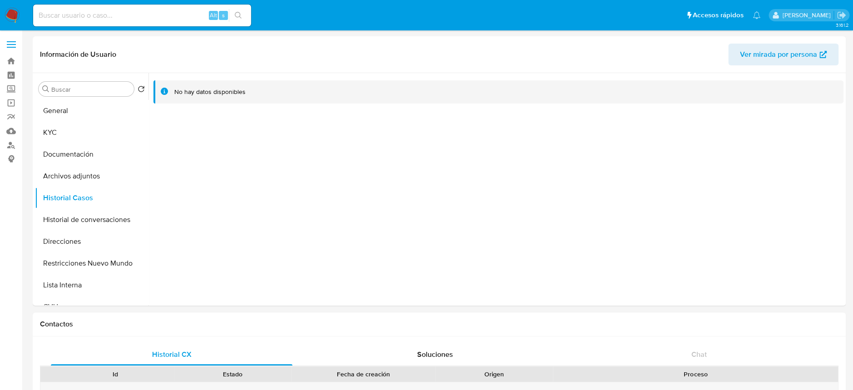
click at [176, 23] on div "Alt s" at bounding box center [142, 16] width 218 height 22
drag, startPoint x: 182, startPoint y: 15, endPoint x: 214, endPoint y: 18, distance: 32.3
click at [182, 15] on input at bounding box center [142, 16] width 218 height 12
paste input "2n3purpeSfgXPBBvEhCBpHTA"
type input "2n3purpeSfgXPBBvEhCBpHTA"
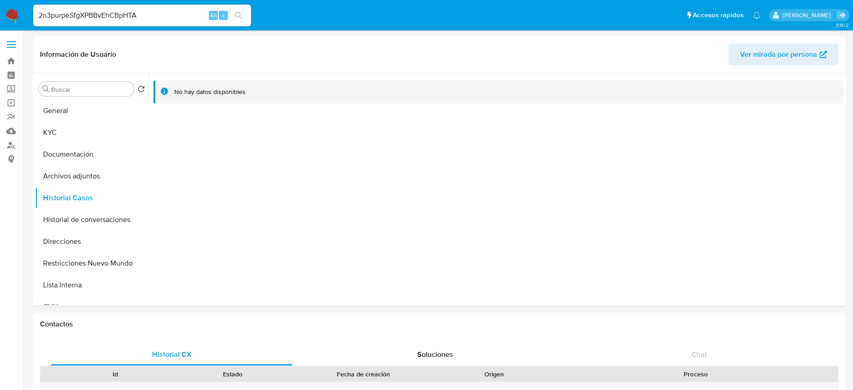
click at [229, 18] on button "search-icon" at bounding box center [238, 15] width 19 height 13
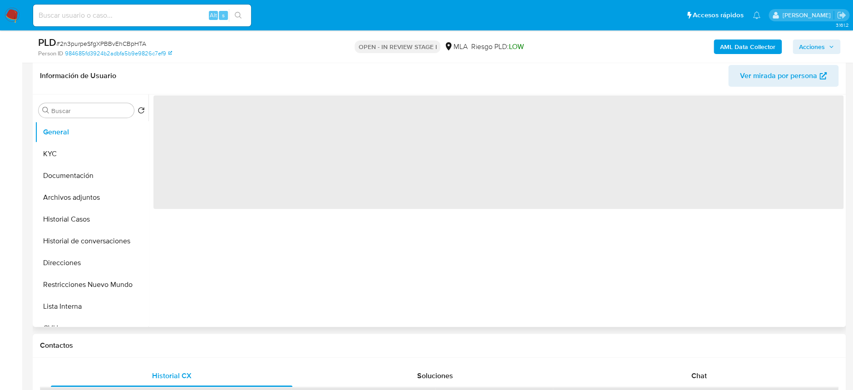
select select "10"
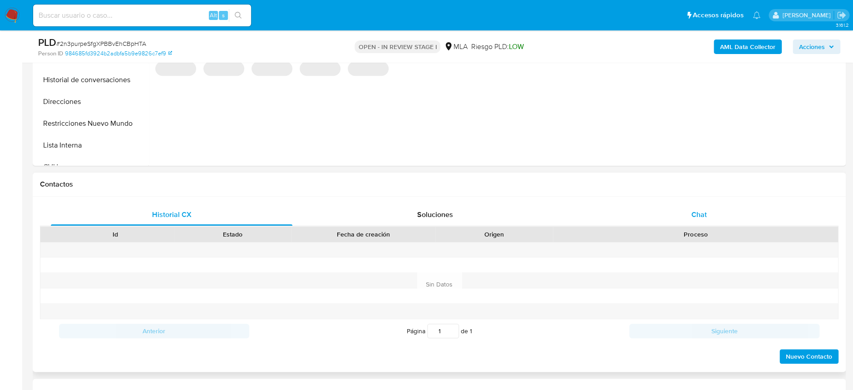
click at [696, 212] on span "Chat" at bounding box center [698, 214] width 15 height 10
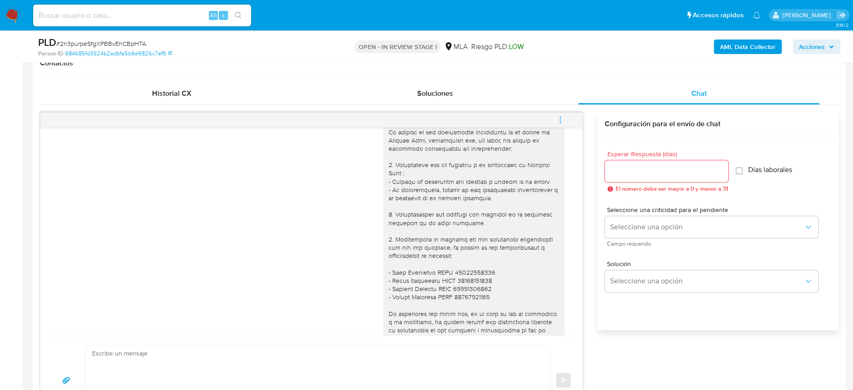
scroll to position [601, 0]
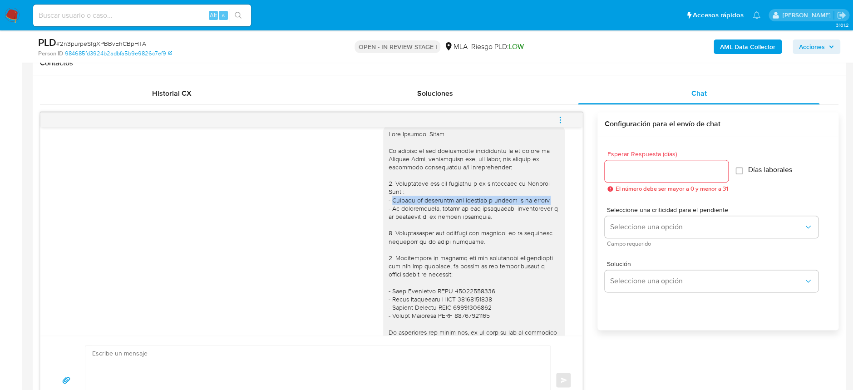
drag, startPoint x: 383, startPoint y: 216, endPoint x: 535, endPoint y: 216, distance: 152.1
click at [535, 216] on div at bounding box center [474, 266] width 171 height 272
copy div "Detalla la actividad que realizas a través de tu cuenta."
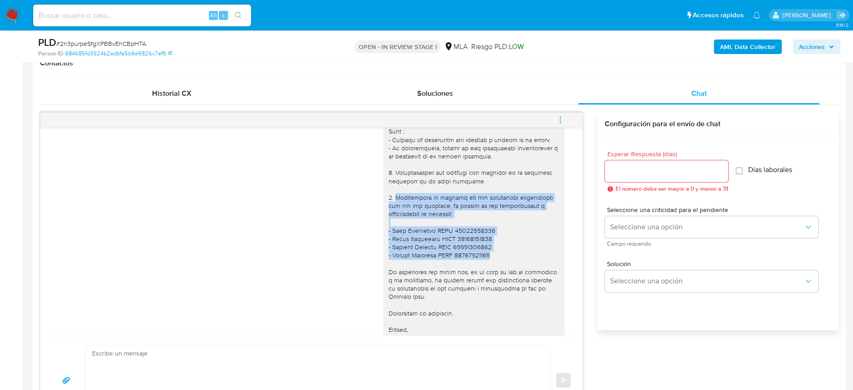
drag, startPoint x: 385, startPoint y: 215, endPoint x: 504, endPoint y: 269, distance: 130.0
click at [504, 269] on div at bounding box center [474, 205] width 171 height 272
copy div "Proporciona el vínculo con las siguientes contrapartes con las que operaste, el…"
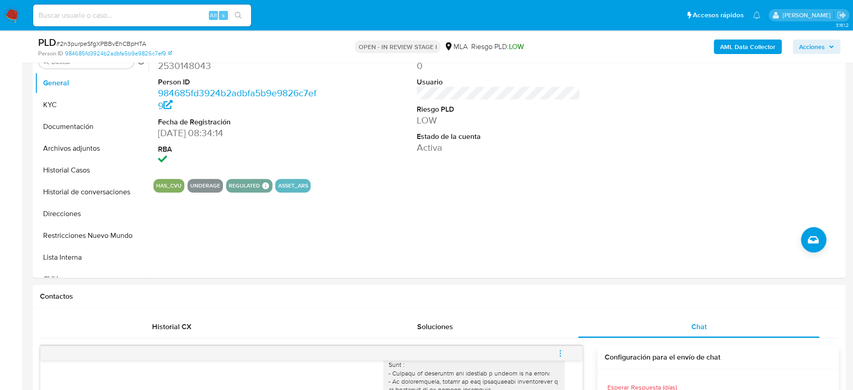
scroll to position [181, 0]
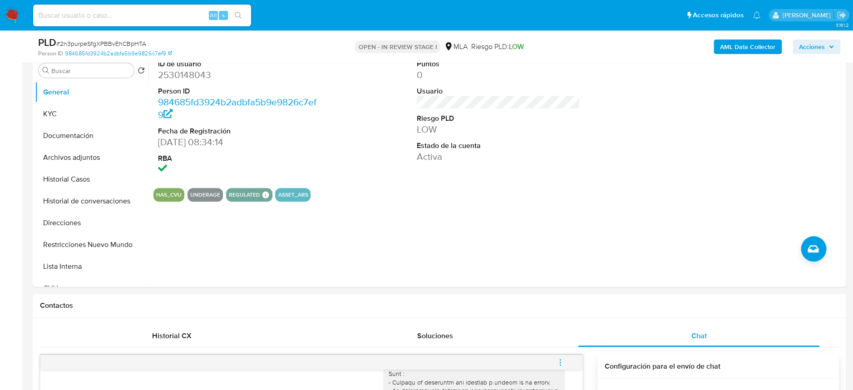
click at [190, 11] on input at bounding box center [142, 16] width 218 height 12
paste input "EoK5nFacAjSKWBlyWPmTZaad"
type input "EoK5nFacAjSKWBlyWPmTZaad"
click at [242, 15] on button "search-icon" at bounding box center [238, 15] width 19 height 13
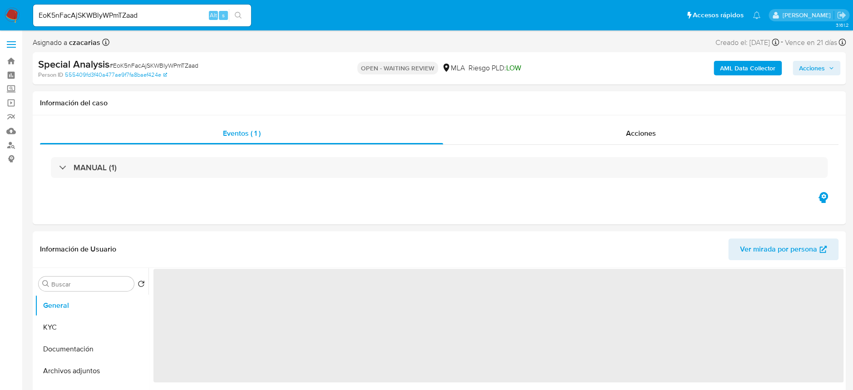
select select "10"
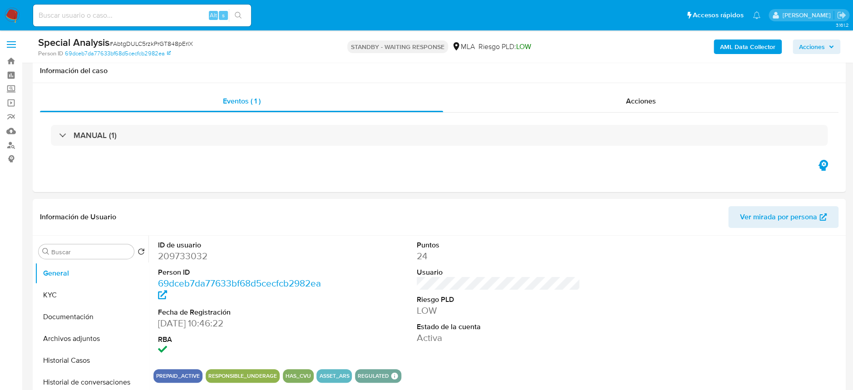
scroll to position [60, 0]
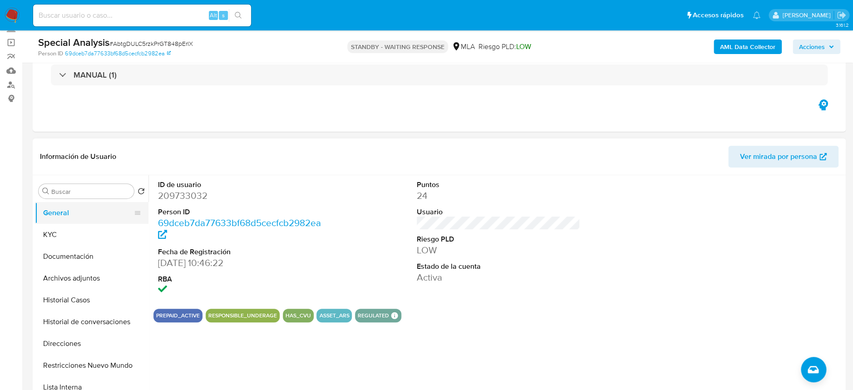
click at [46, 226] on button "KYC" at bounding box center [92, 235] width 114 height 22
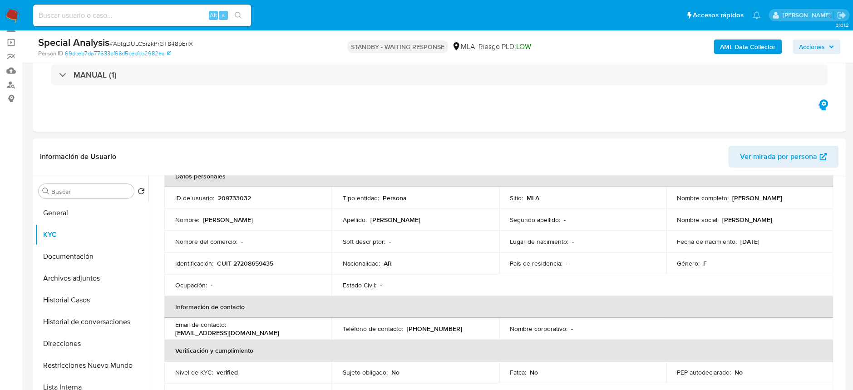
scroll to position [121, 0]
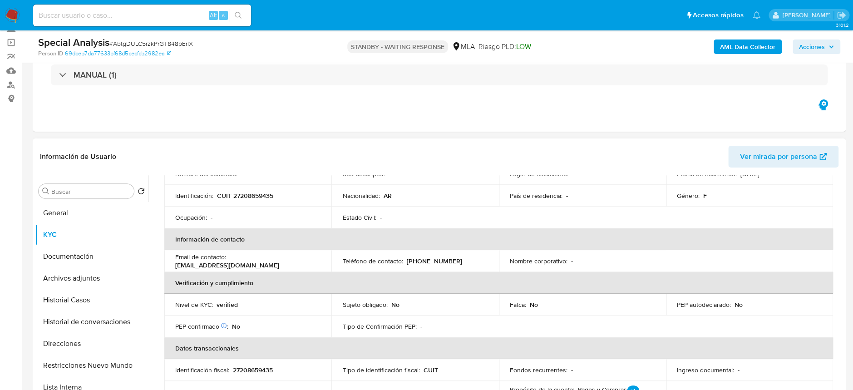
drag, startPoint x: 176, startPoint y: 266, endPoint x: 272, endPoint y: 265, distance: 95.4
click at [271, 265] on div "Email de contacto : [EMAIL_ADDRESS][DOMAIN_NAME]" at bounding box center [247, 261] width 145 height 16
click at [189, 264] on p "santosmarialucrecia@gmail.com" at bounding box center [227, 265] width 104 height 8
drag, startPoint x: 175, startPoint y: 266, endPoint x: 272, endPoint y: 268, distance: 97.2
click at [272, 268] on div "Email de contacto : santosmarialucrecia@gmail.com" at bounding box center [247, 261] width 145 height 16
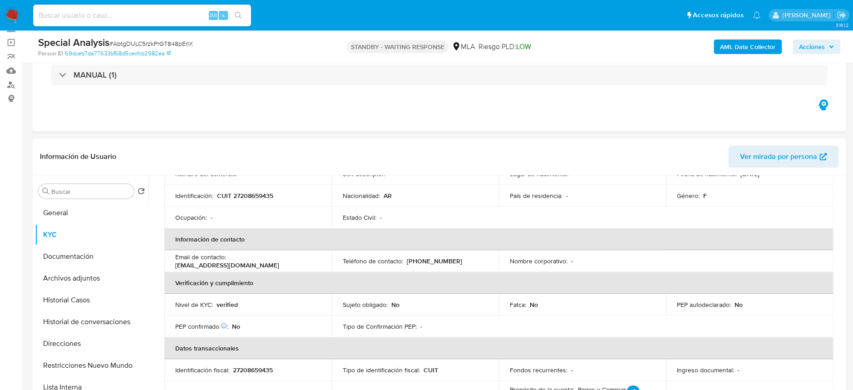
copy p "santosmarialucrecia@gmail.com"
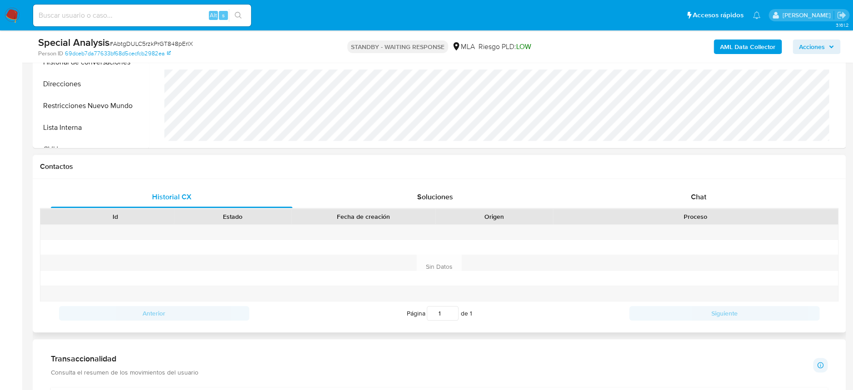
scroll to position [363, 0]
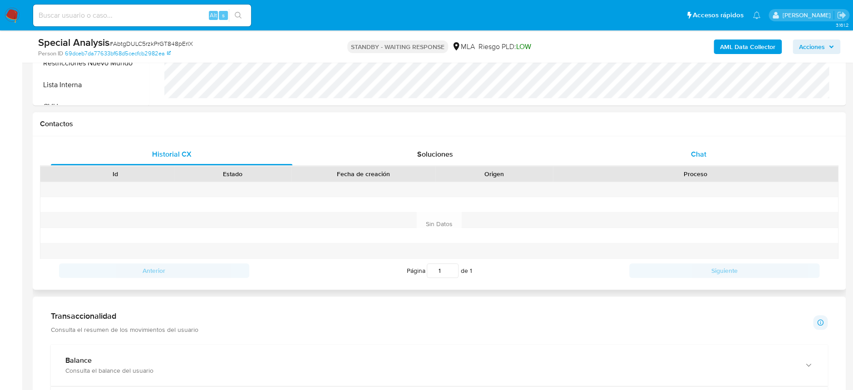
click at [715, 158] on div "Chat" at bounding box center [699, 154] width 242 height 22
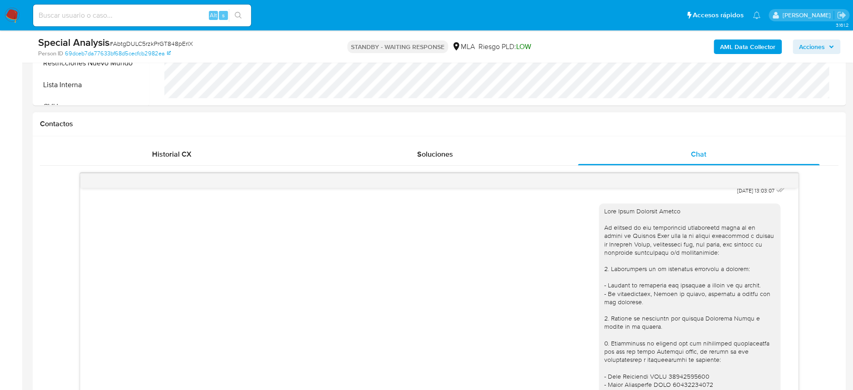
scroll to position [640, 0]
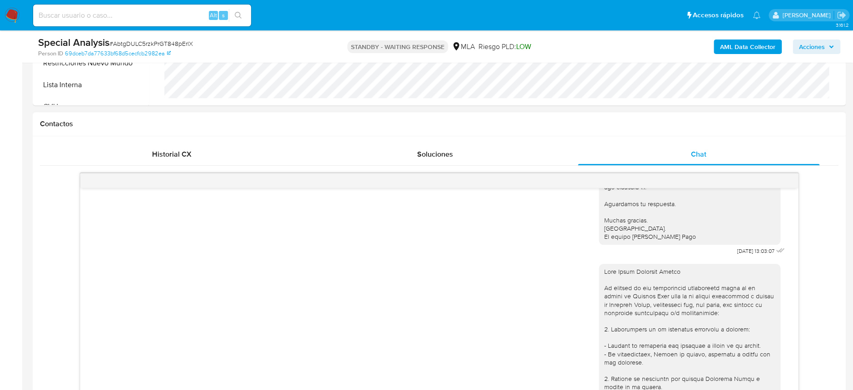
drag, startPoint x: 677, startPoint y: 352, endPoint x: 593, endPoint y: 281, distance: 110.9
copy div "Hola Maria Lucrecia Santos En función de las operaciones registradas tanto en t…"
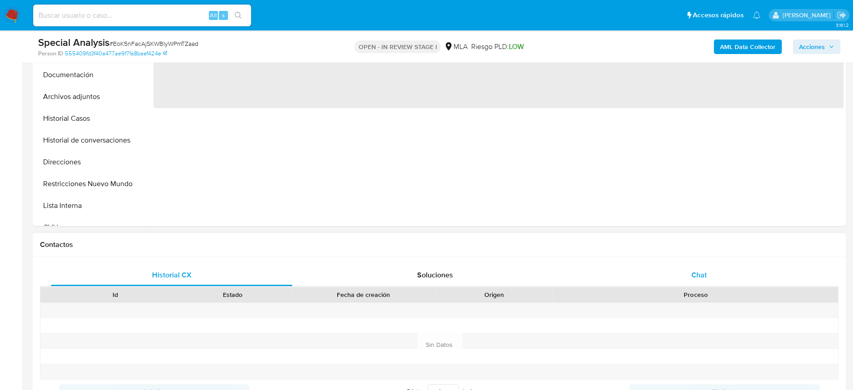
click at [721, 276] on div "Chat" at bounding box center [699, 275] width 242 height 22
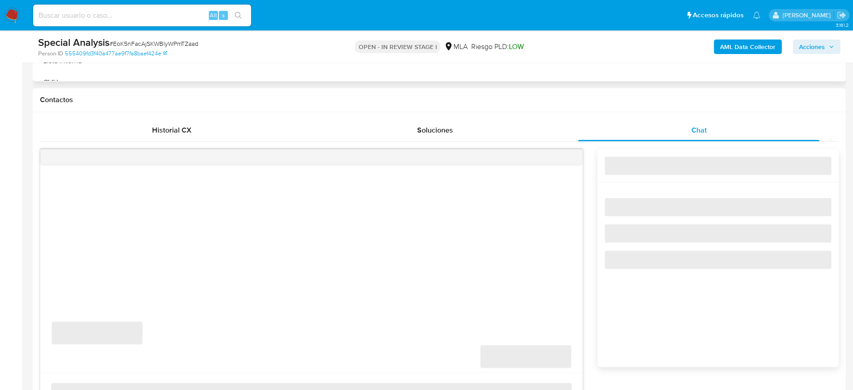
select select "10"
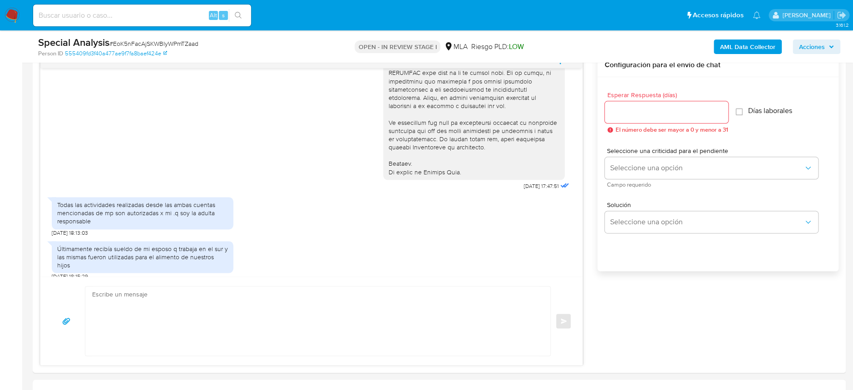
scroll to position [484, 0]
drag, startPoint x: 79, startPoint y: 202, endPoint x: 177, endPoint y: 217, distance: 98.8
click at [177, 217] on div "Todas las actividades realizadas desde las ambas cuentas mencionadas de mp son …" at bounding box center [142, 211] width 171 height 25
drag, startPoint x: 104, startPoint y: 247, endPoint x: 231, endPoint y: 257, distance: 126.7
click at [231, 257] on div "Últimamente recibía sueldo de mi esposo q trabaja en el sur y las mismas fueron…" at bounding box center [143, 256] width 182 height 32
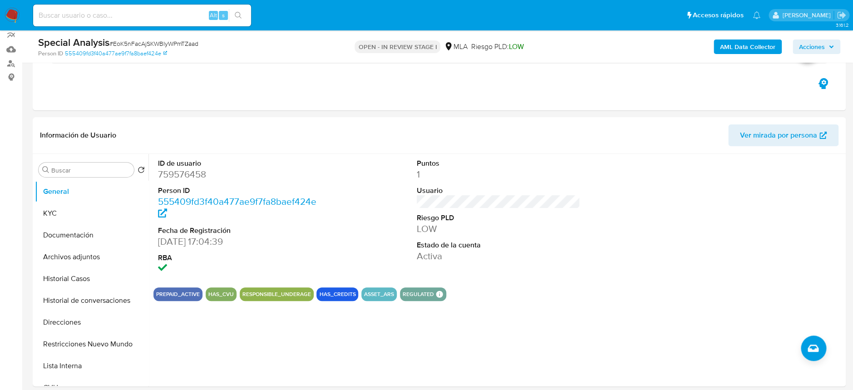
scroll to position [60, 0]
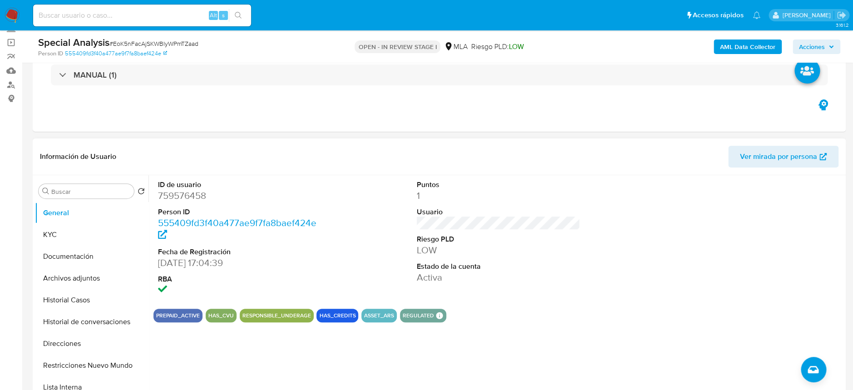
click at [193, 193] on dd "759576458" at bounding box center [239, 195] width 163 height 13
copy dd "759576458"
click at [80, 222] on button "General" at bounding box center [88, 213] width 106 height 22
click at [80, 231] on button "KYC" at bounding box center [88, 235] width 106 height 22
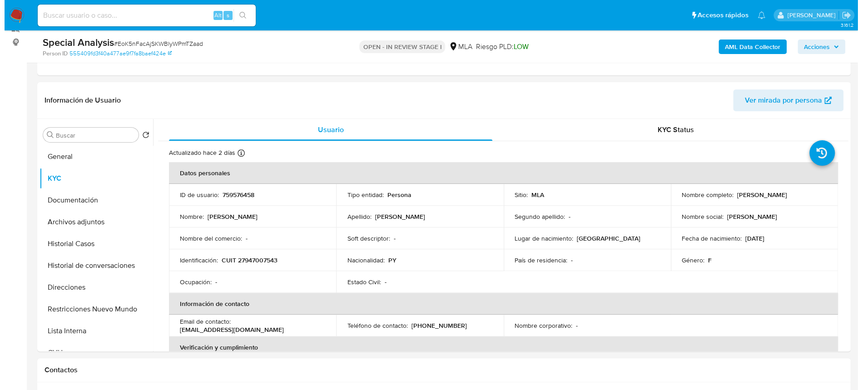
scroll to position [121, 0]
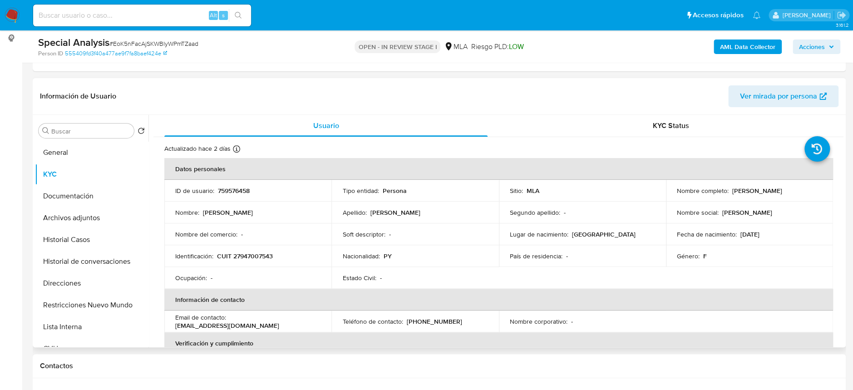
click at [245, 248] on td "Identificación : CUIT 27947007543" at bounding box center [247, 256] width 167 height 22
click at [246, 248] on td "Identificación : CUIT 27947007543" at bounding box center [247, 256] width 167 height 22
click at [248, 254] on p "CUIT 27947007543" at bounding box center [245, 256] width 56 height 8
copy p "27947007543"
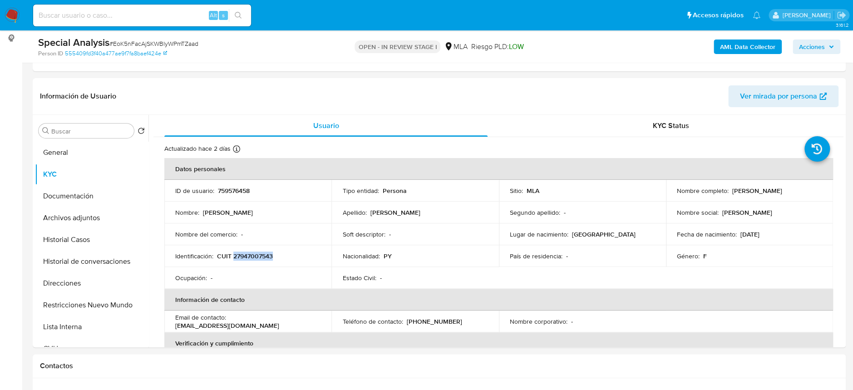
click at [741, 52] on b "AML Data Collector" at bounding box center [747, 47] width 55 height 15
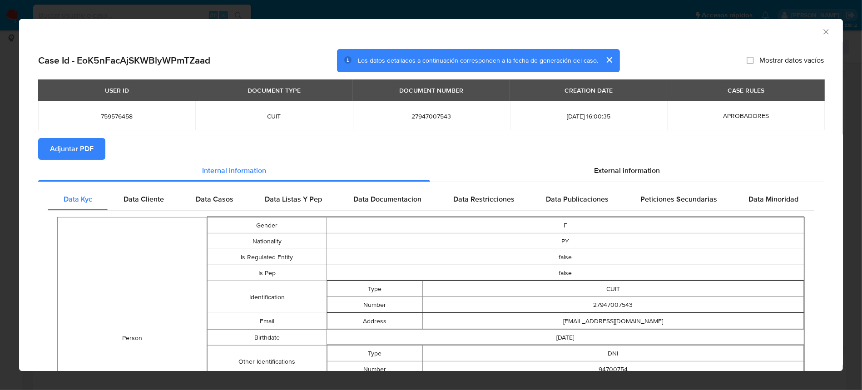
click at [639, 169] on span "External information" at bounding box center [627, 170] width 66 height 10
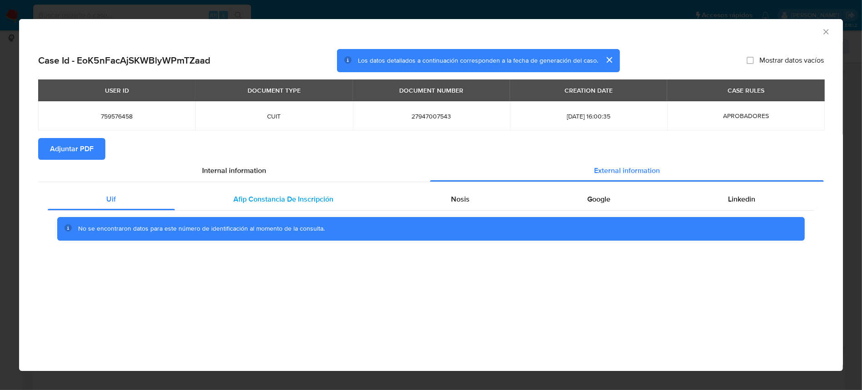
click at [281, 198] on span "Afip Constancia De Inscripción" at bounding box center [284, 199] width 100 height 10
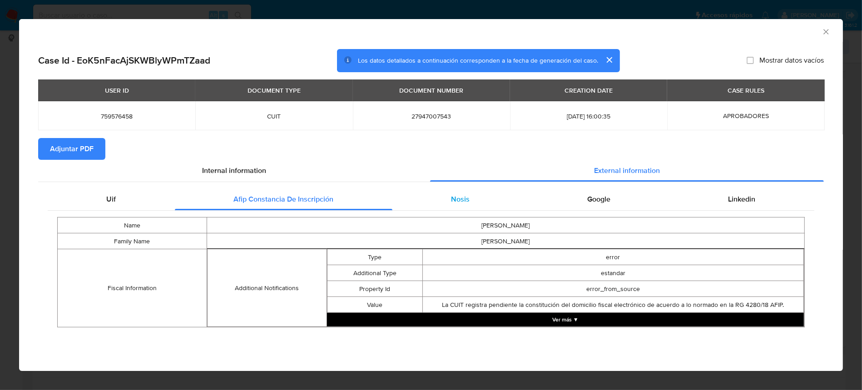
click at [487, 202] on div "Nosis" at bounding box center [460, 199] width 136 height 22
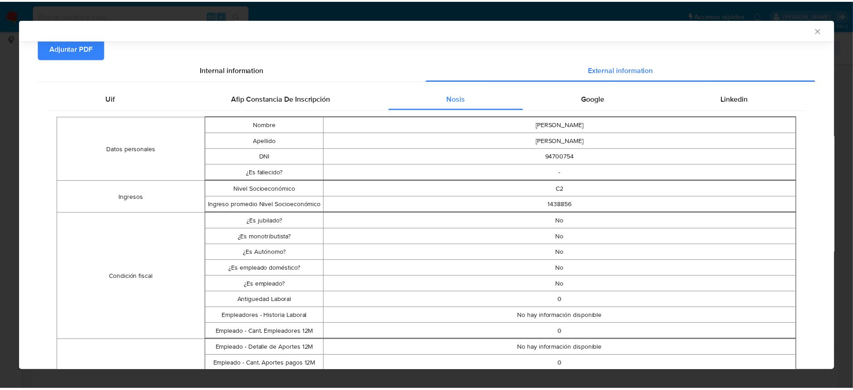
scroll to position [0, 0]
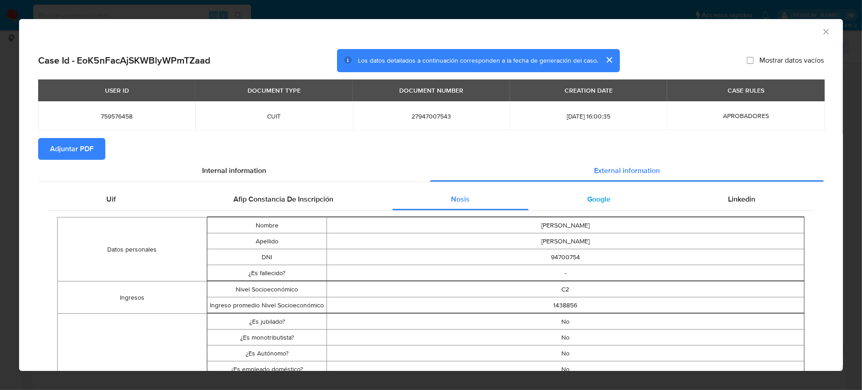
click at [588, 191] on div "Google" at bounding box center [598, 199] width 141 height 22
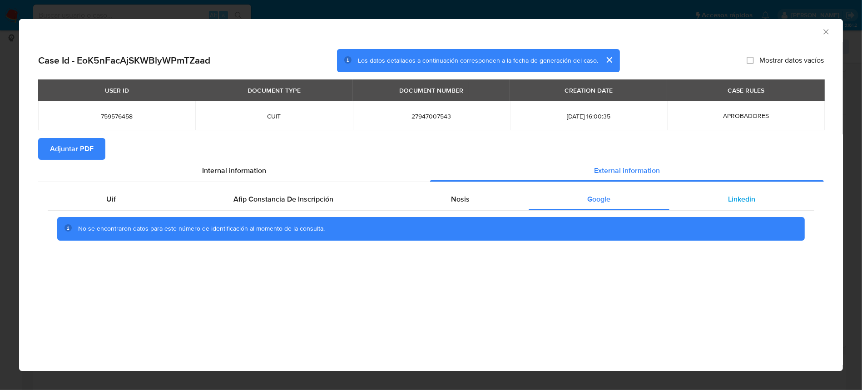
click at [763, 197] on div "Linkedin" at bounding box center [741, 199] width 145 height 22
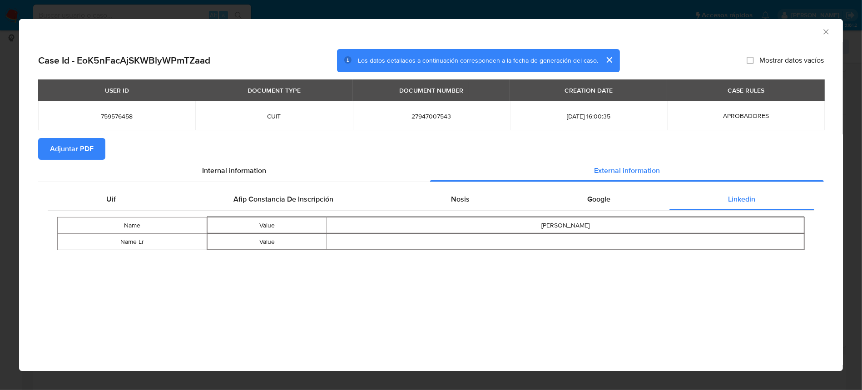
click at [75, 149] on span "Adjuntar PDF" at bounding box center [72, 149] width 44 height 20
click at [822, 30] on icon "Cerrar ventana" at bounding box center [825, 31] width 9 height 9
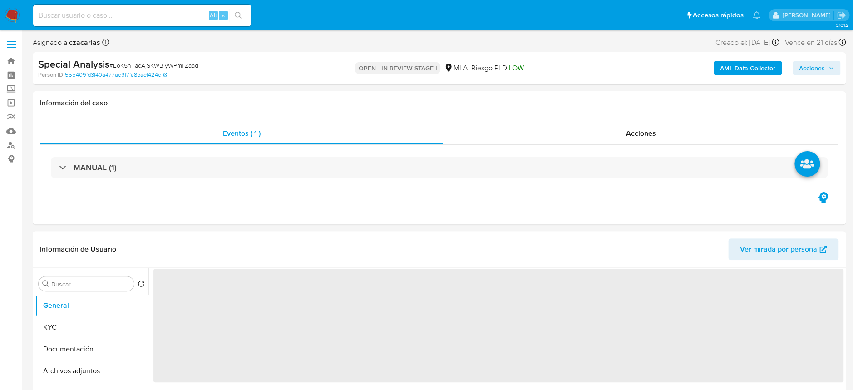
select select "10"
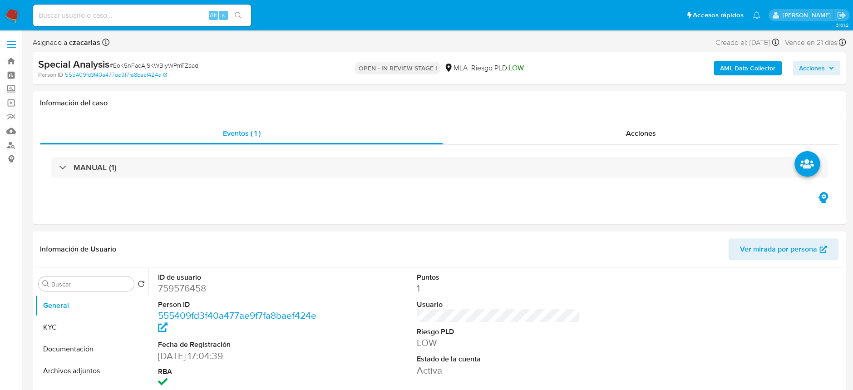
scroll to position [60, 0]
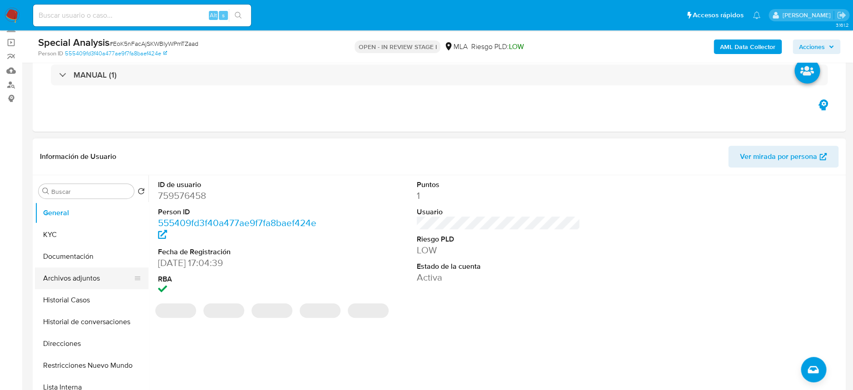
click at [104, 282] on button "Archivos adjuntos" at bounding box center [88, 278] width 106 height 22
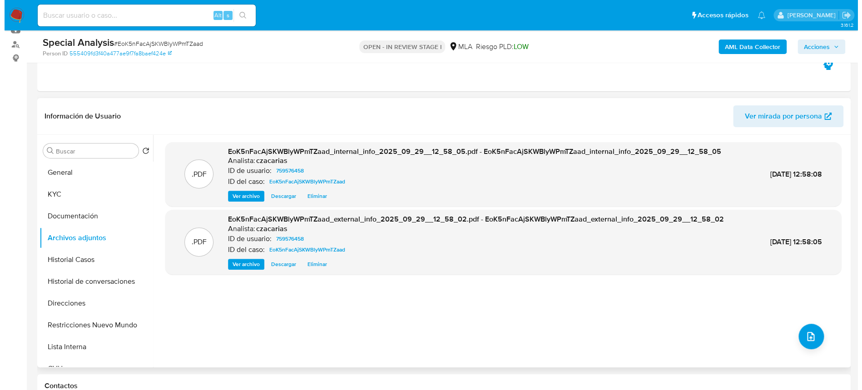
scroll to position [121, 0]
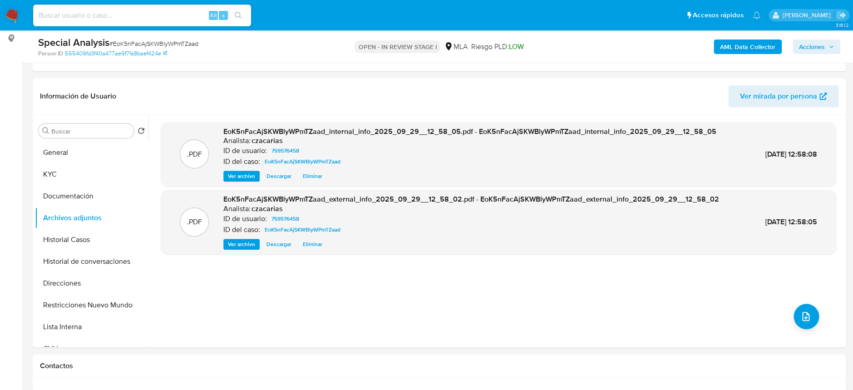
click at [806, 324] on button "upload-file" at bounding box center [806, 316] width 25 height 25
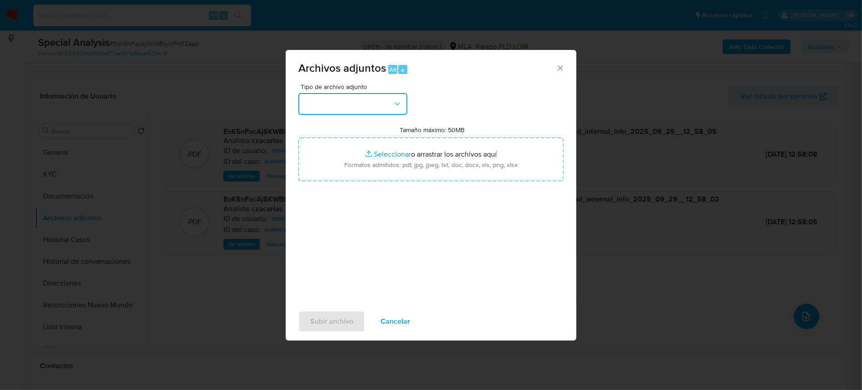
click at [346, 99] on button "button" at bounding box center [352, 104] width 109 height 22
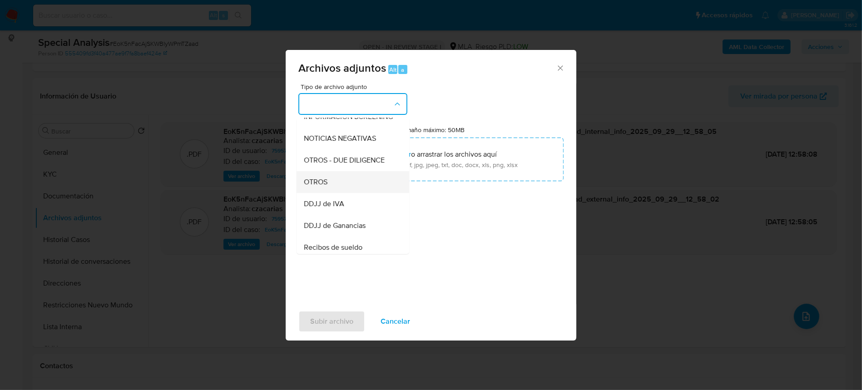
click at [324, 187] on span "OTROS" at bounding box center [316, 182] width 24 height 9
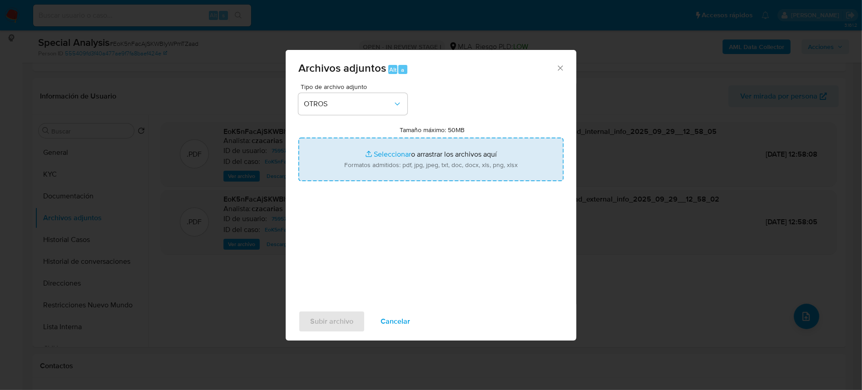
type input "C:\fakepath\Movimientos-759576458.xlsx"
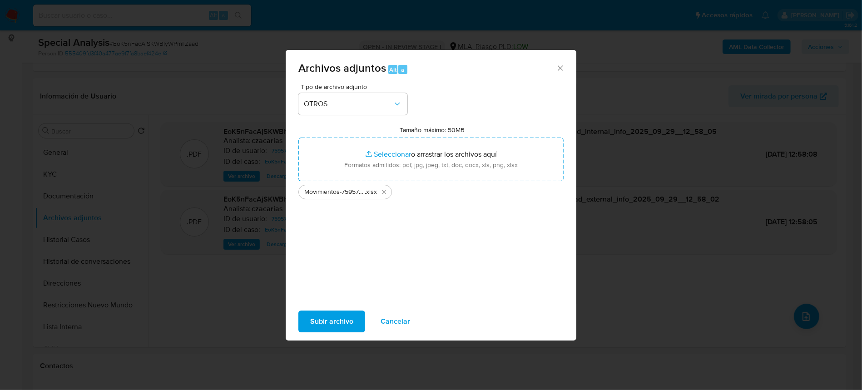
click at [343, 333] on div "Subir archivo Cancelar" at bounding box center [431, 321] width 291 height 35
click at [343, 324] on span "Subir archivo" at bounding box center [331, 321] width 43 height 20
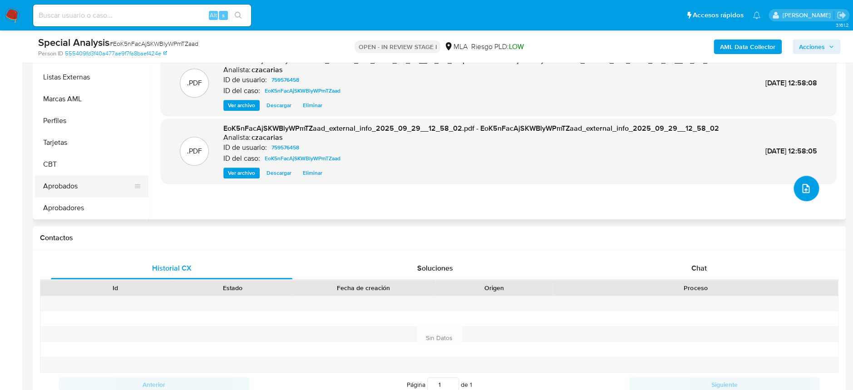
scroll to position [242, 0]
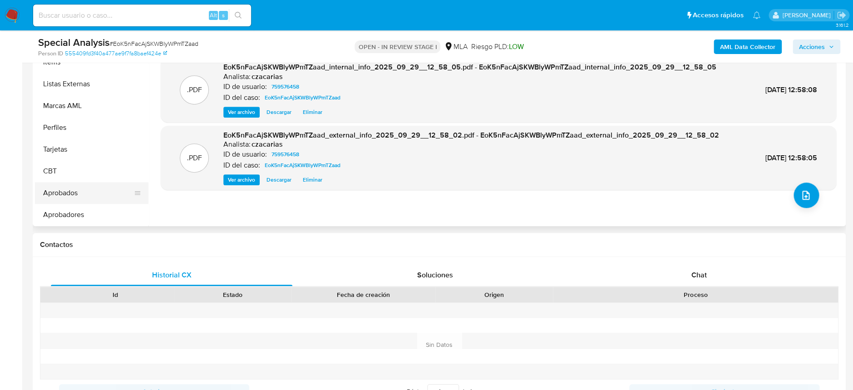
click at [71, 188] on button "Aprobados" at bounding box center [88, 193] width 106 height 22
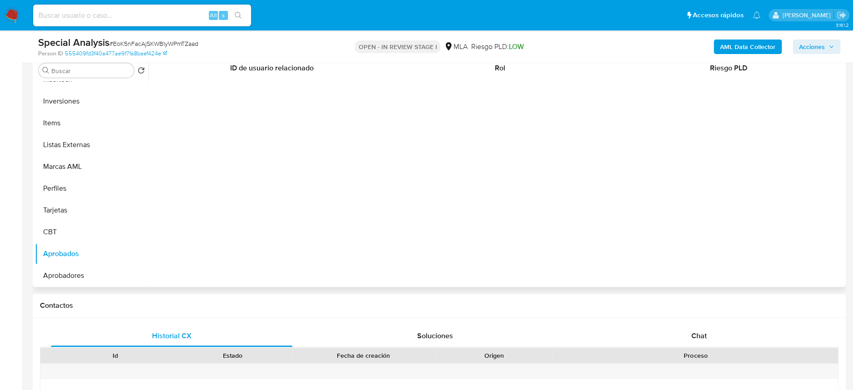
scroll to position [0, 0]
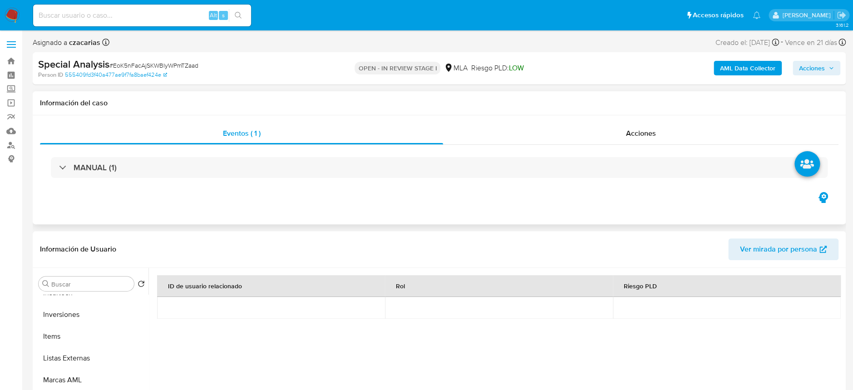
click at [286, 182] on div "MANUAL (1)" at bounding box center [439, 167] width 799 height 45
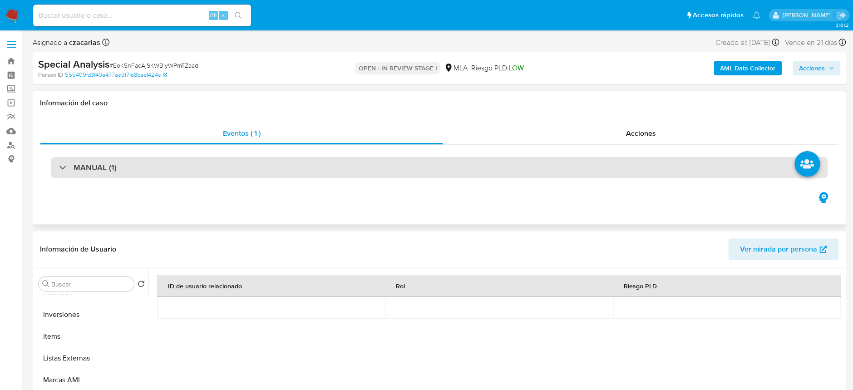
click at [291, 175] on div "MANUAL (1)" at bounding box center [439, 167] width 777 height 21
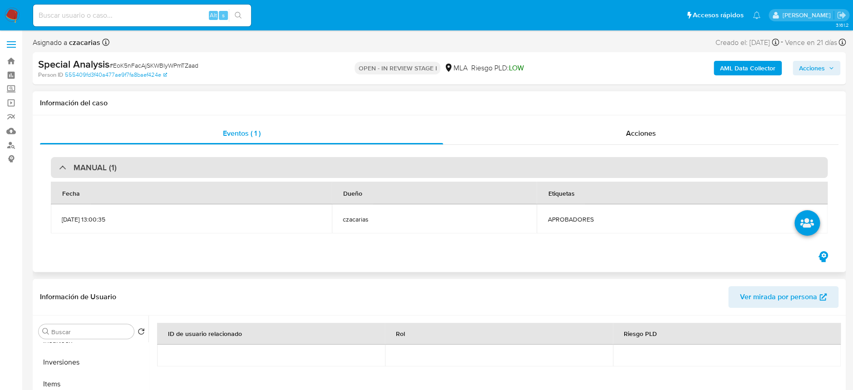
click at [291, 175] on div "MANUAL (1)" at bounding box center [439, 167] width 777 height 21
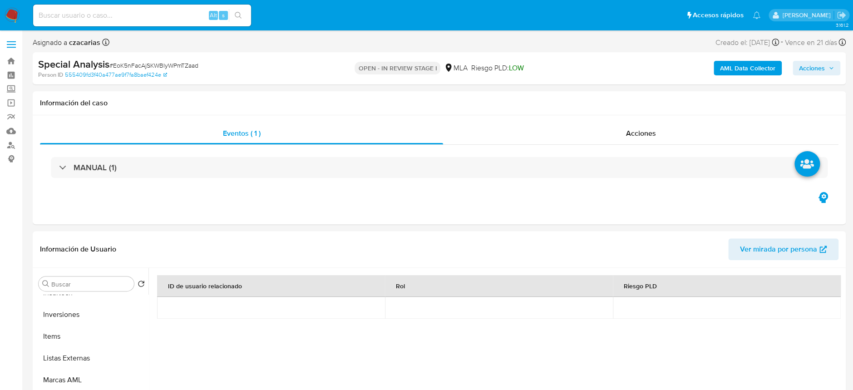
click at [153, 5] on div "Alt s" at bounding box center [142, 16] width 218 height 22
click at [161, 10] on input at bounding box center [142, 16] width 218 height 12
paste input "MjOxycFzh2aWJBQS921lrwhA"
type input "MjOxycFzh2aWJBQS921lrwhA"
click at [239, 10] on button "search-icon" at bounding box center [238, 15] width 19 height 13
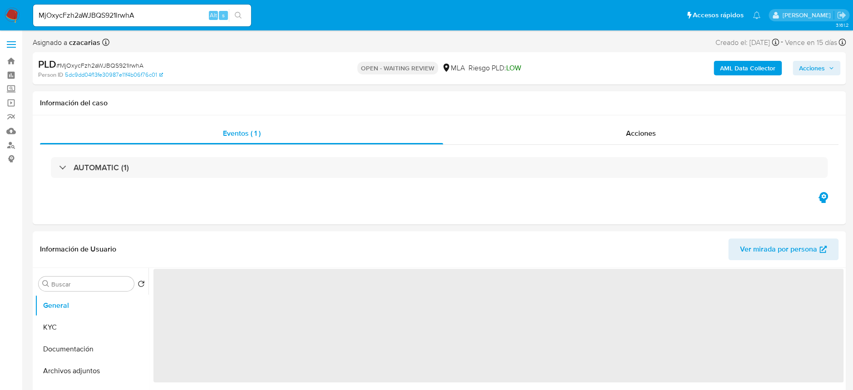
select select "10"
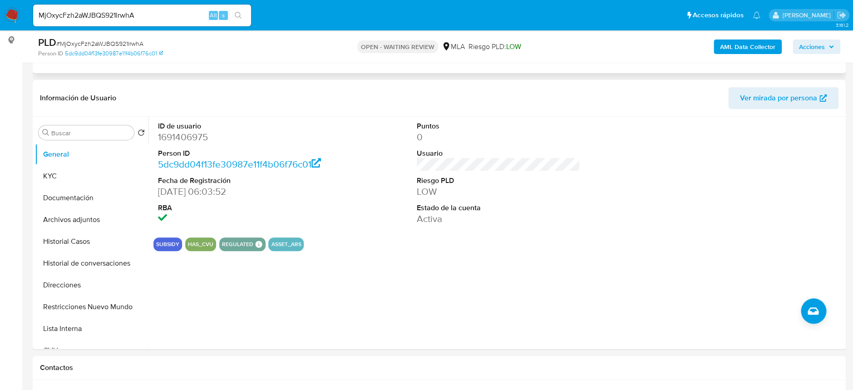
scroll to position [121, 0]
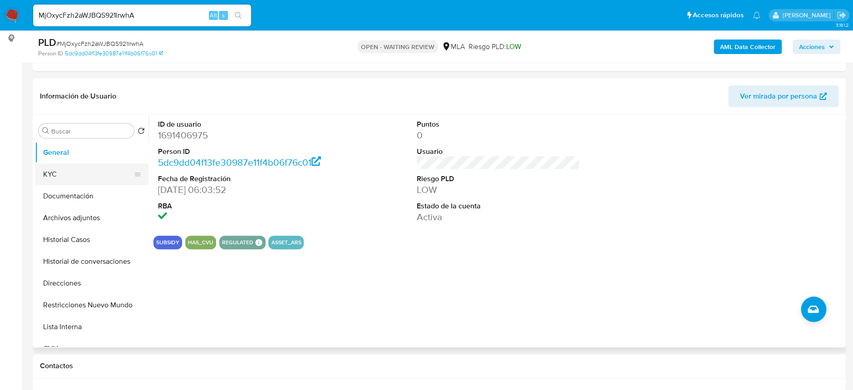
click at [79, 178] on button "KYC" at bounding box center [88, 174] width 106 height 22
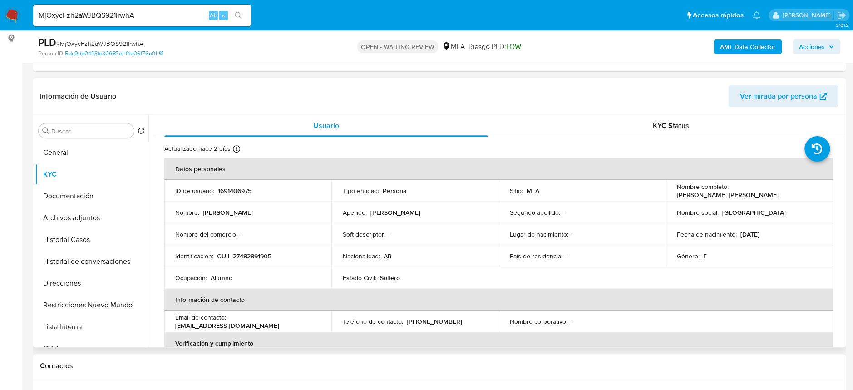
drag, startPoint x: 755, startPoint y: 235, endPoint x: 790, endPoint y: 237, distance: 35.0
click at [790, 237] on div "Fecha de nacimiento : 21/09/2007" at bounding box center [749, 234] width 145 height 8
copy p "2007"
click at [562, 258] on div "País de residencia : -" at bounding box center [582, 256] width 145 height 8
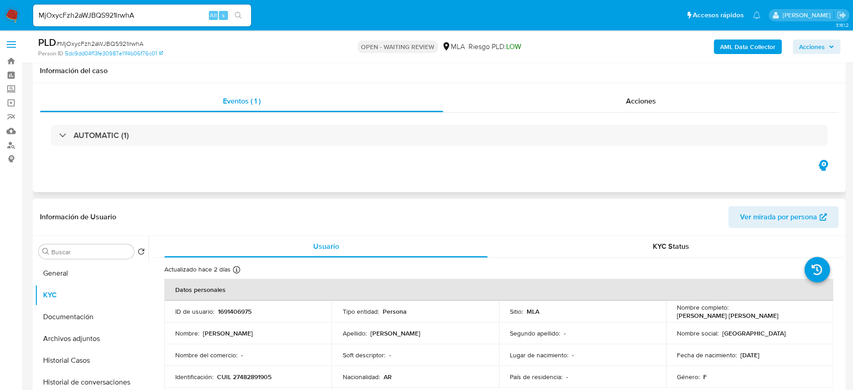
scroll to position [60, 0]
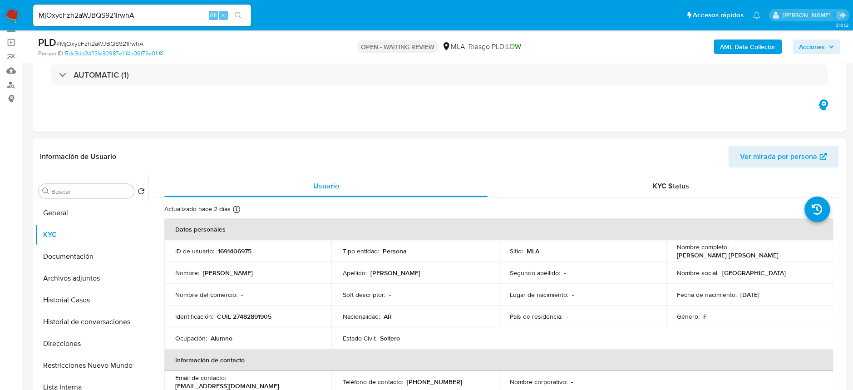
click at [238, 256] on td "ID de usuario : 1691406975" at bounding box center [247, 251] width 167 height 22
click at [239, 252] on p "1691406975" at bounding box center [235, 251] width 34 height 8
copy p "1691406975"
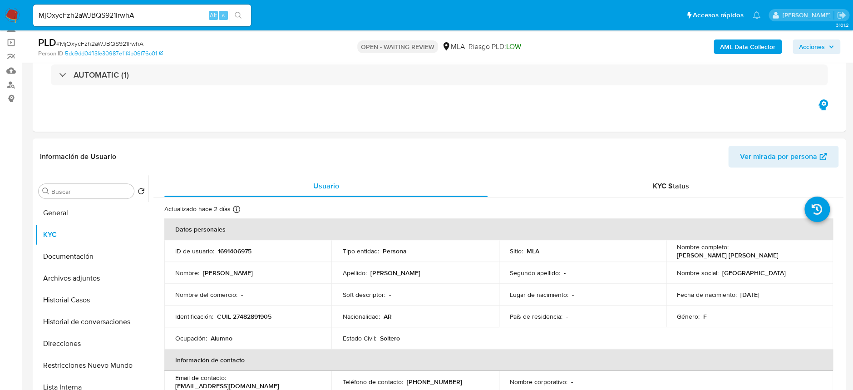
click at [127, 43] on span "# MjOxycFzh2aWJBQS921lrwhA" at bounding box center [99, 43] width 87 height 9
copy span "MjOxycFzh2aWJBQS921lrwhA"
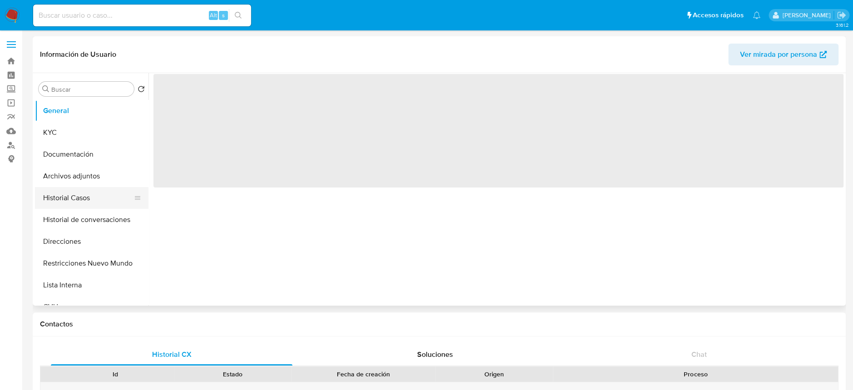
select select "10"
click at [64, 196] on button "Historial Casos" at bounding box center [88, 198] width 106 height 22
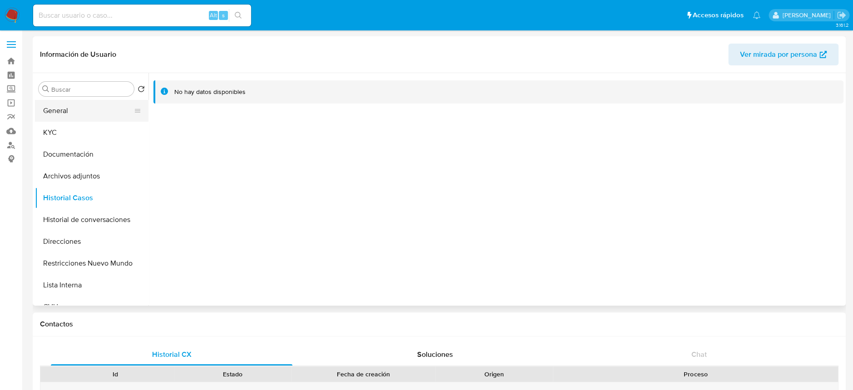
click at [80, 116] on button "General" at bounding box center [88, 111] width 106 height 22
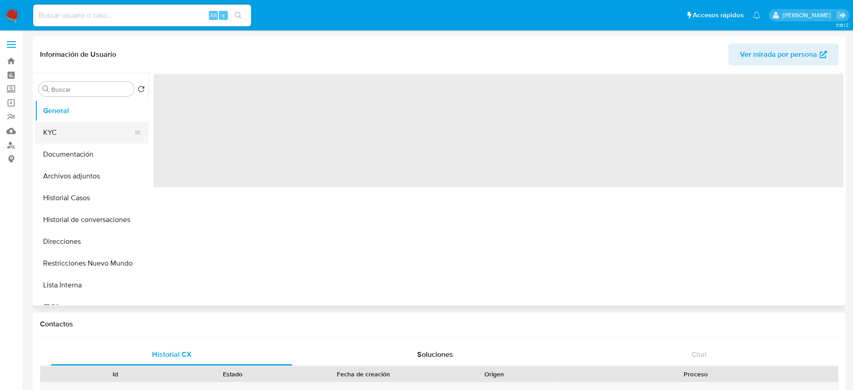
click at [74, 127] on button "KYC" at bounding box center [88, 133] width 106 height 22
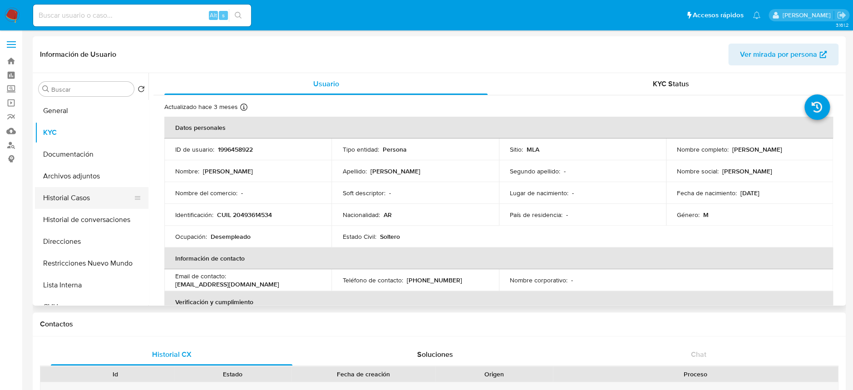
click at [56, 204] on button "Historial Casos" at bounding box center [88, 198] width 106 height 22
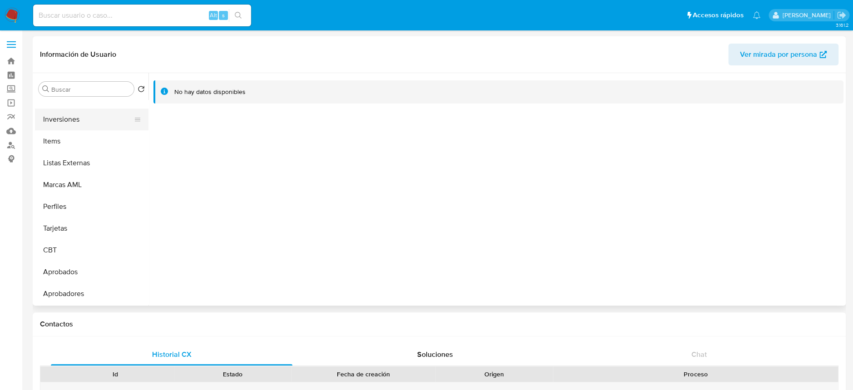
click at [79, 118] on button "Inversiones" at bounding box center [88, 120] width 106 height 22
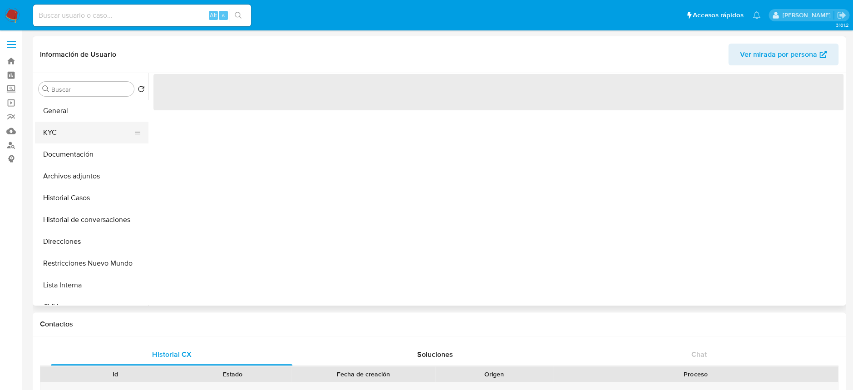
click at [55, 133] on button "KYC" at bounding box center [88, 133] width 106 height 22
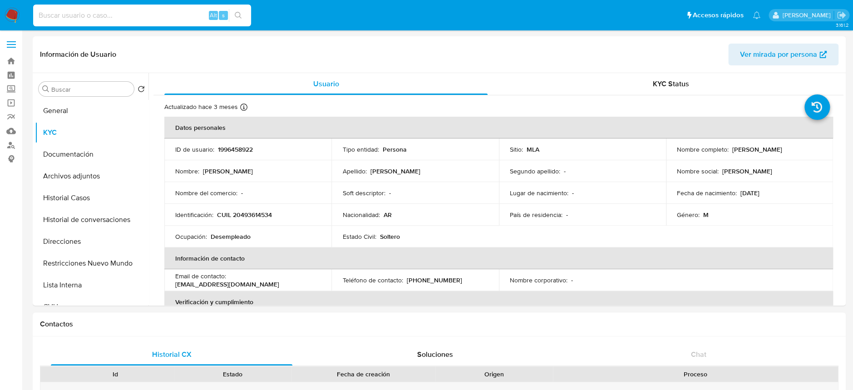
click at [110, 12] on input at bounding box center [142, 16] width 218 height 12
paste input "EoK5nFacAjSKWBlyWPmTZaad"
type input "EoK5nFacAjSKWBlyWPmTZaad"
click at [235, 14] on icon "search-icon" at bounding box center [238, 15] width 7 height 7
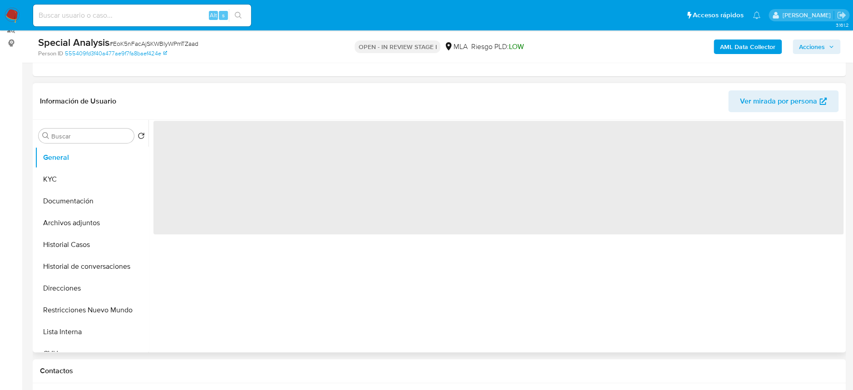
scroll to position [121, 0]
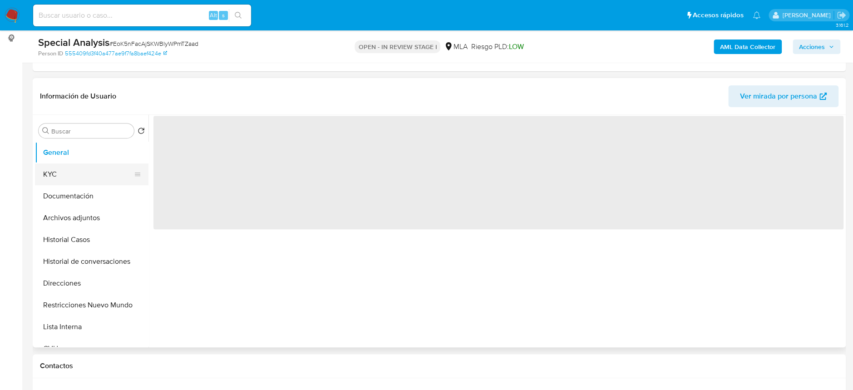
select select "10"
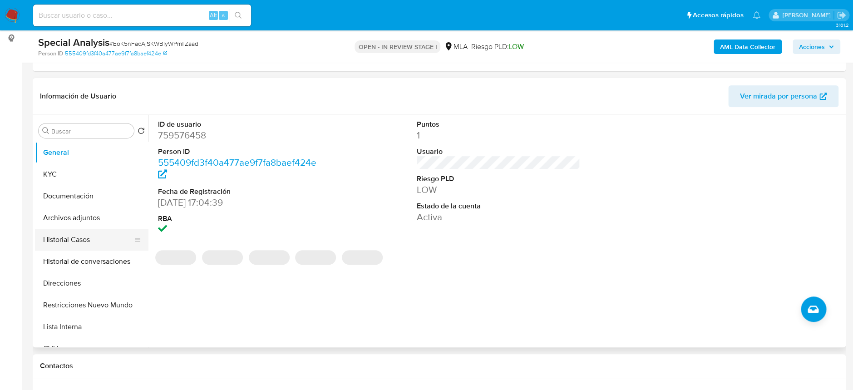
click at [71, 229] on button "Historial Casos" at bounding box center [88, 240] width 106 height 22
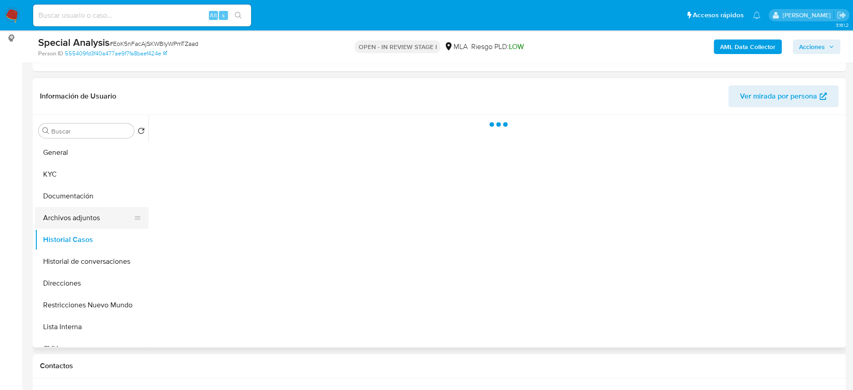
click at [74, 218] on button "Archivos adjuntos" at bounding box center [88, 218] width 106 height 22
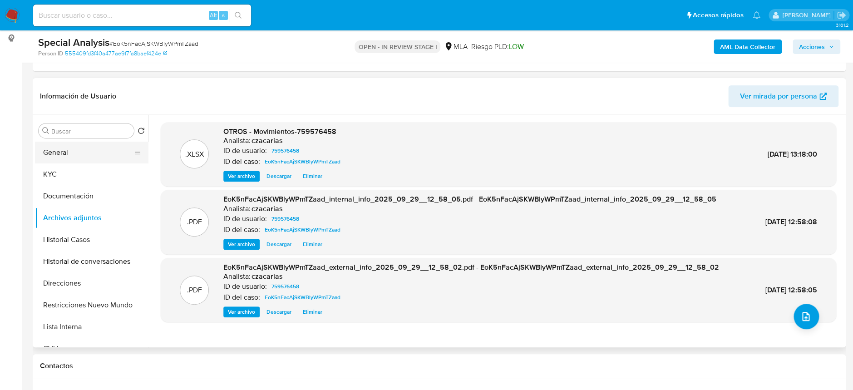
click at [85, 163] on button "General" at bounding box center [88, 153] width 106 height 22
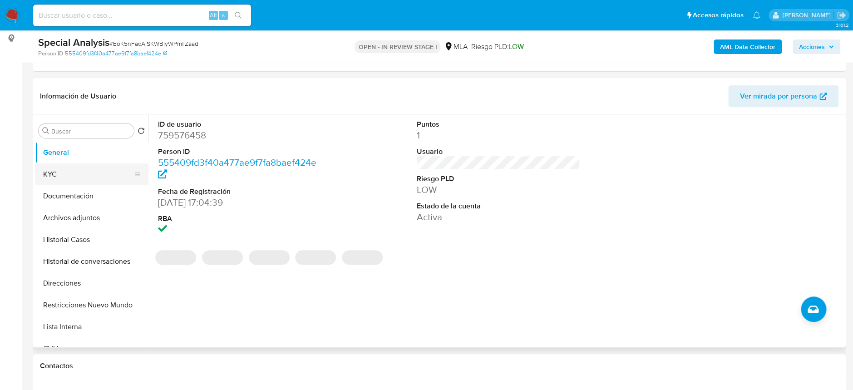
click at [47, 169] on button "KYC" at bounding box center [88, 174] width 106 height 22
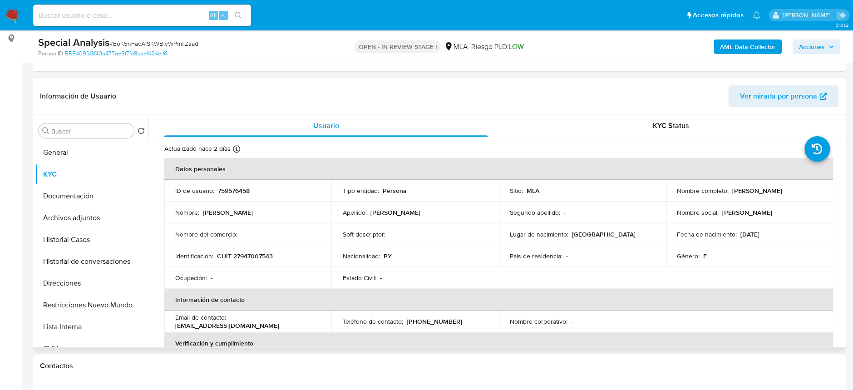
drag, startPoint x: 726, startPoint y: 192, endPoint x: 812, endPoint y: 197, distance: 85.5
click at [812, 197] on td "Nombre completo : Nidia Emilce Acosta Romero" at bounding box center [749, 191] width 167 height 22
copy div "Nidia Emilce Acosta Romero"
click at [258, 253] on p "CUIT 27947007543" at bounding box center [245, 256] width 56 height 8
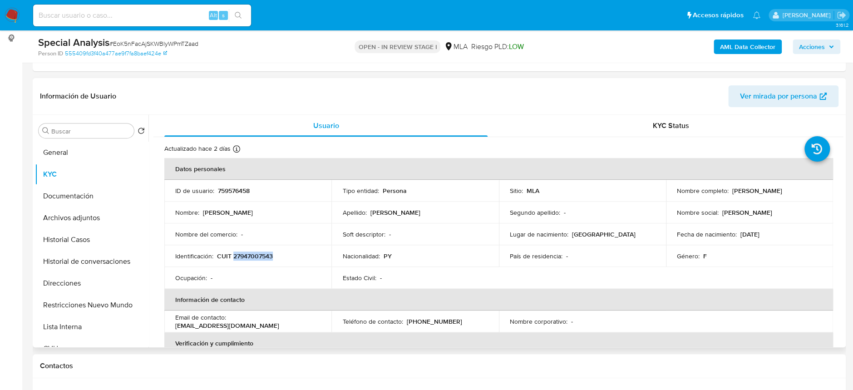
copy p "27947007543"
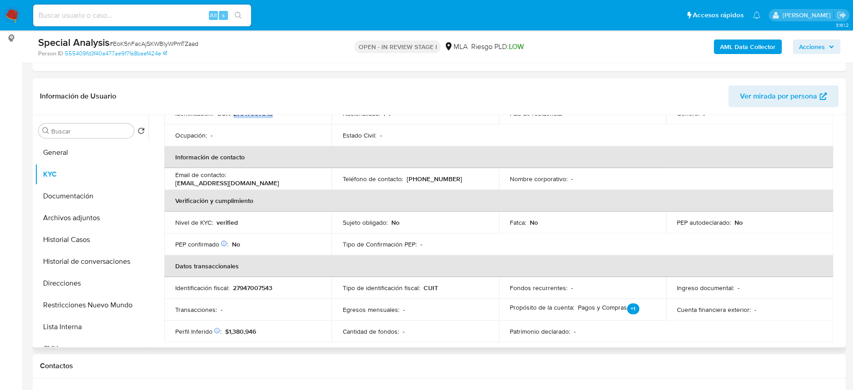
scroll to position [45, 0]
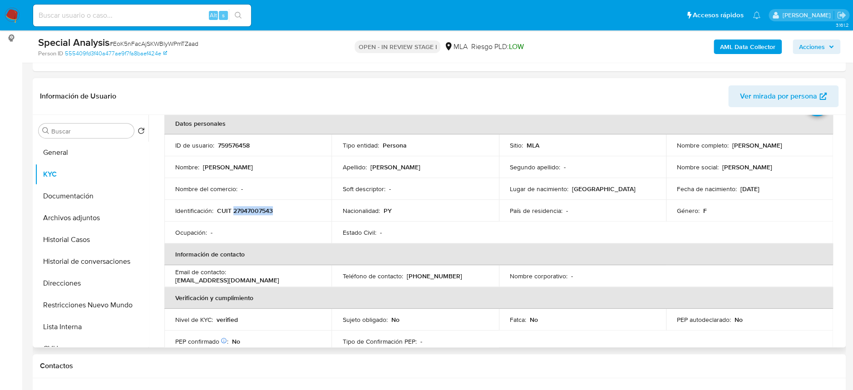
click at [235, 214] on p "CUIT 27947007543" at bounding box center [245, 211] width 56 height 8
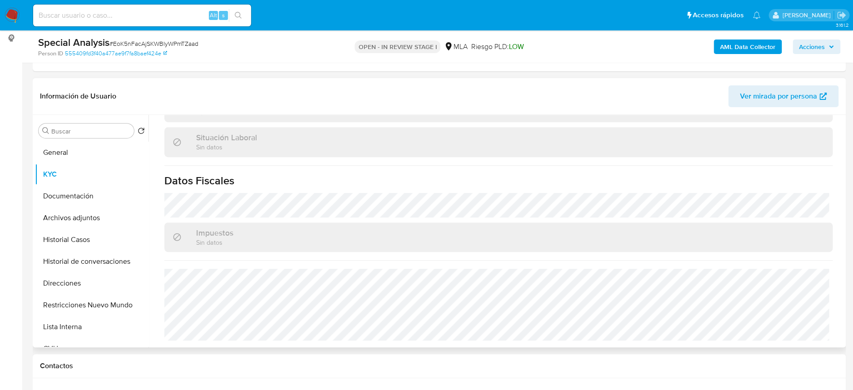
scroll to position [363, 0]
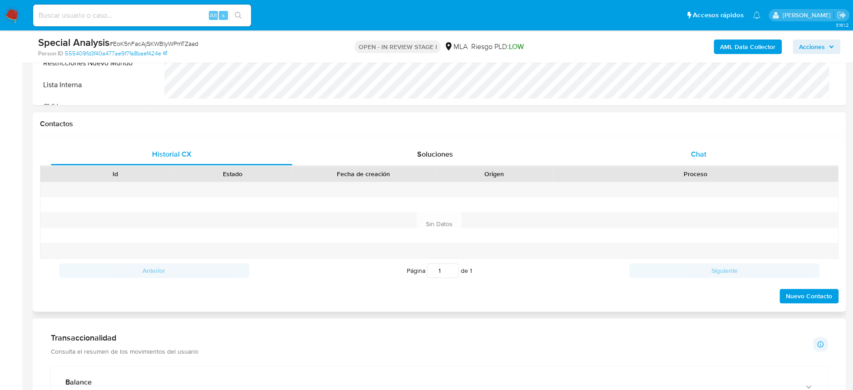
click at [679, 143] on div "Chat" at bounding box center [699, 154] width 242 height 22
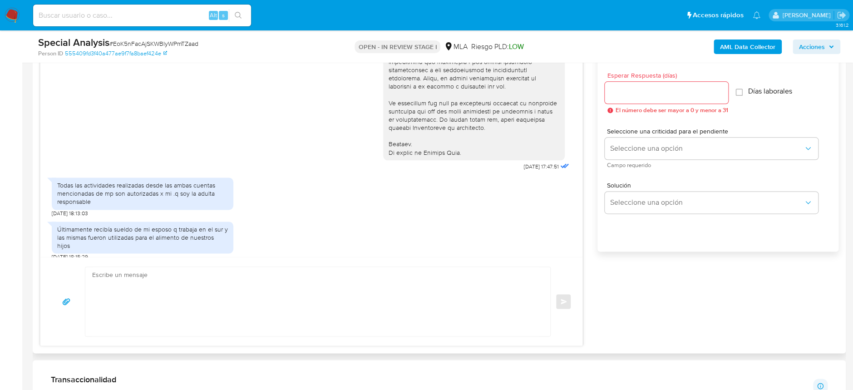
scroll to position [545, 0]
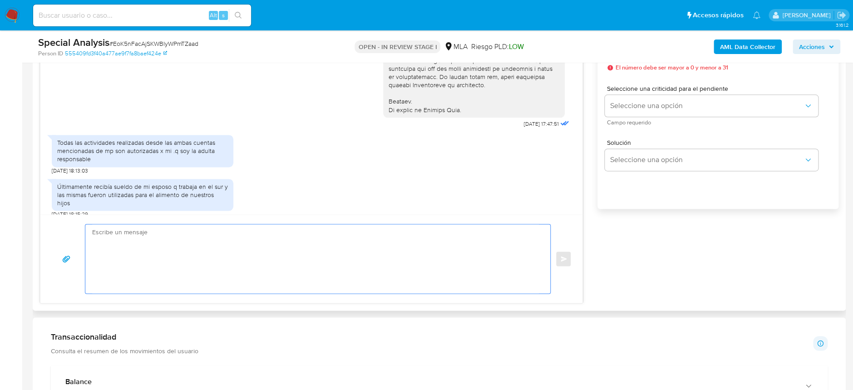
click at [235, 272] on textarea at bounding box center [315, 258] width 447 height 69
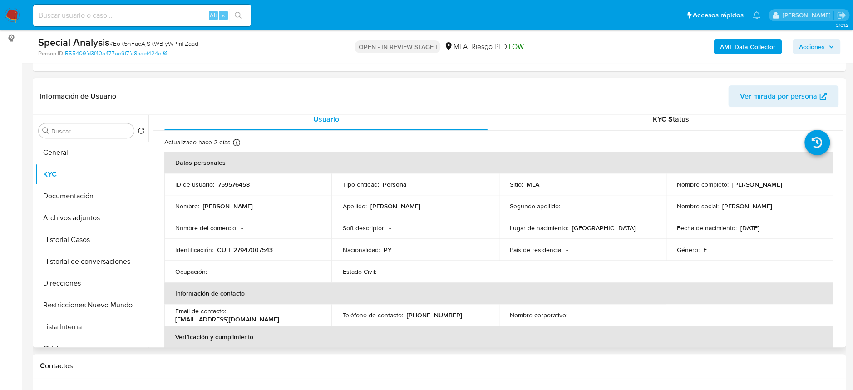
scroll to position [0, 0]
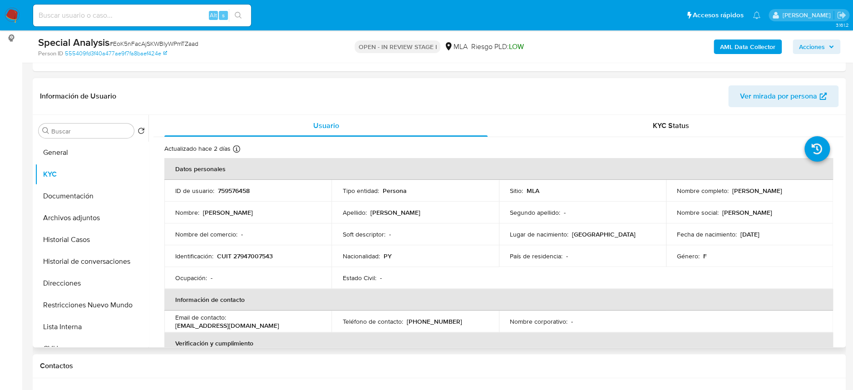
drag, startPoint x: 728, startPoint y: 192, endPoint x: 815, endPoint y: 195, distance: 86.8
click at [815, 195] on td "Nombre completo : Nidia Emilce Acosta Romero" at bounding box center [749, 191] width 167 height 22
copy div "[PERSON_NAME] [PERSON_NAME]"
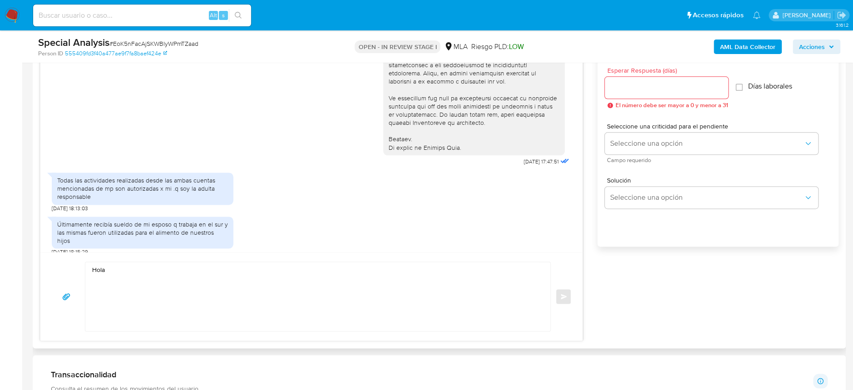
scroll to position [605, 0]
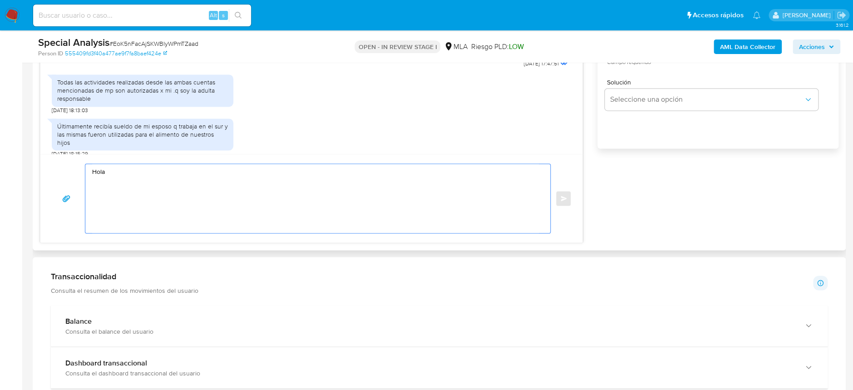
click at [141, 184] on textarea "Hola" at bounding box center [315, 198] width 447 height 69
paste textarea "[PERSON_NAME] [PERSON_NAME]"
paste textarea "En función de las operaciones registradas en tu cuenta de Mercado Pago, necesit…"
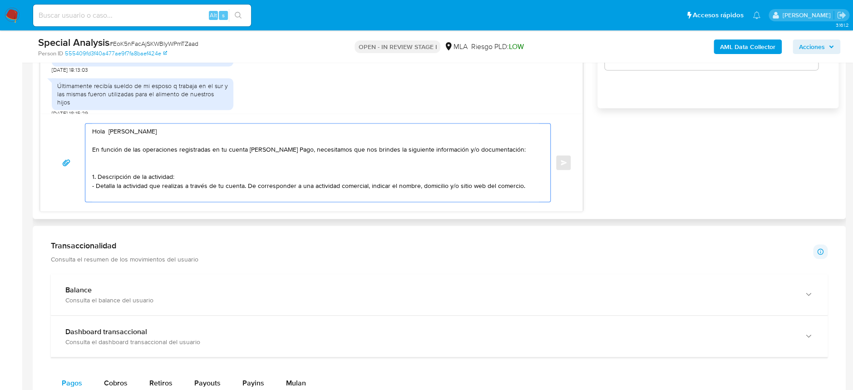
scroll to position [666, 0]
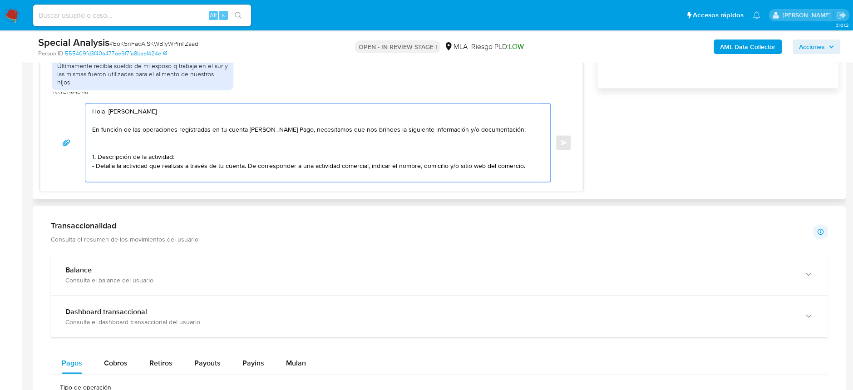
click at [526, 166] on textarea "Hola Nidia Emilce Acosta Romero En función de las operaciones registradas en tu…" at bounding box center [315, 143] width 447 height 78
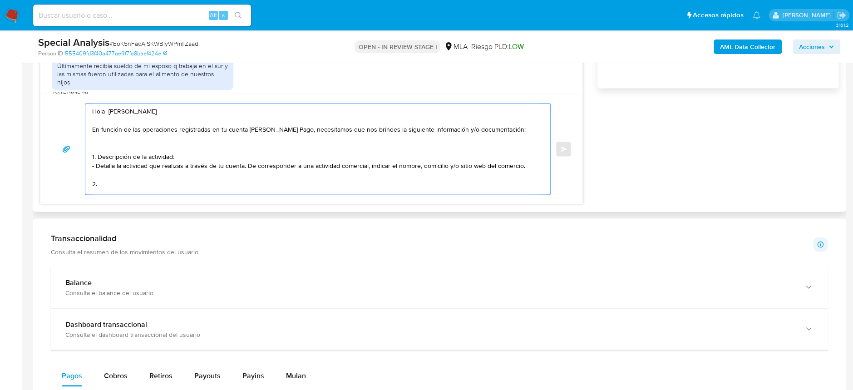
paste textarea "Proporciona el vínculo con las siguientes contrapartes con las que operaste, el…"
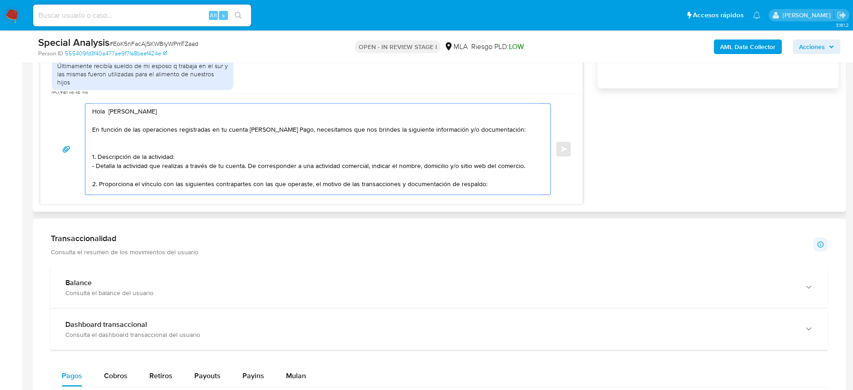
scroll to position [14, 0]
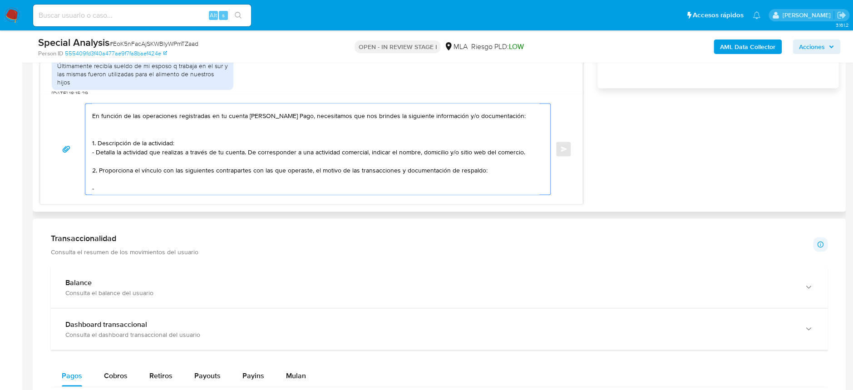
click at [96, 190] on textarea "Hola Nidia Emilce Acosta Romero En función de las operaciones registradas en tu…" at bounding box center [315, 149] width 447 height 91
paste textarea "Mauro Nahuel Camacho"
click at [191, 185] on textarea "Hola Nidia Emilce Acosta Romero En función de las operaciones registradas en tu…" at bounding box center [315, 149] width 447 height 91
click at [195, 182] on textarea "Hola Nidia Emilce Acosta Romero En función de las operaciones registradas en tu…" at bounding box center [315, 149] width 447 height 91
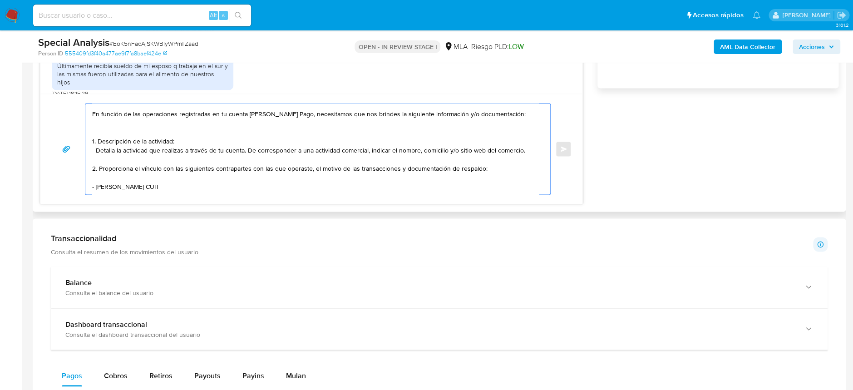
paste textarea "20430869753"
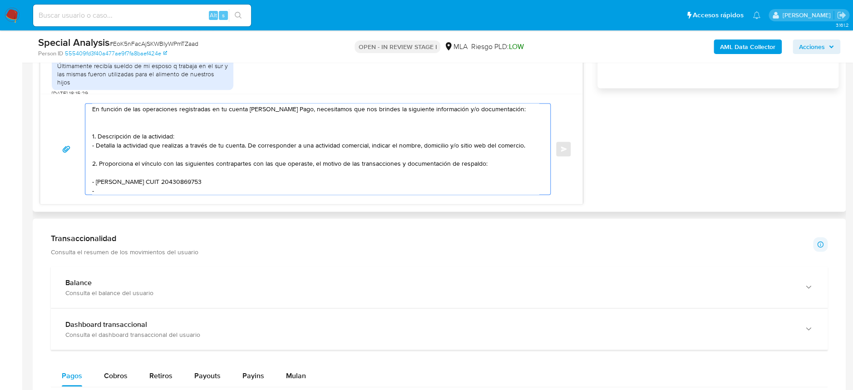
click at [161, 189] on textarea "Hola Nidia Emilce Acosta Romero En función de las operaciones registradas en tu…" at bounding box center [315, 149] width 447 height 91
click at [175, 188] on textarea "Hola Nidia Emilce Acosta Romero En función de las operaciones registradas en tu…" at bounding box center [315, 149] width 447 height 91
paste textarea "27137357270"
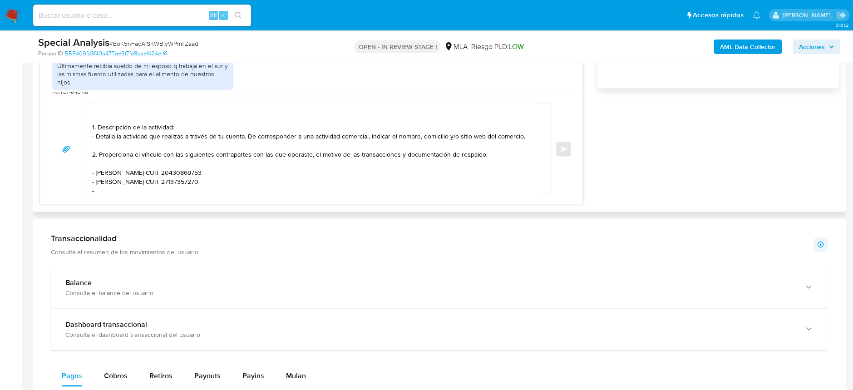
click at [130, 188] on textarea "Hola Nidia Emilce Acosta Romero En función de las operaciones registradas en tu…" at bounding box center [315, 149] width 447 height 91
click at [184, 187] on textarea "Hola Nidia Emilce Acosta Romero En función de las operaciones registradas en tu…" at bounding box center [315, 149] width 447 height 91
paste textarea "20319882104"
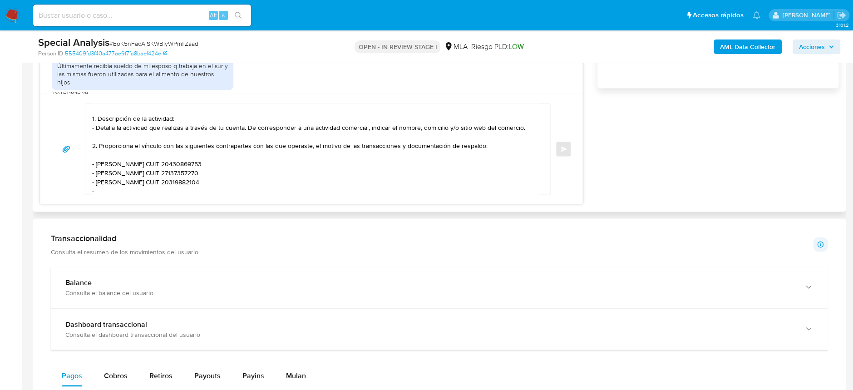
click at [114, 188] on textarea "Hola Nidia Emilce Acosta Romero En función de las operaciones registradas en tu…" at bounding box center [315, 149] width 447 height 91
paste textarea "Nelson Federico Nuñez Acosta"
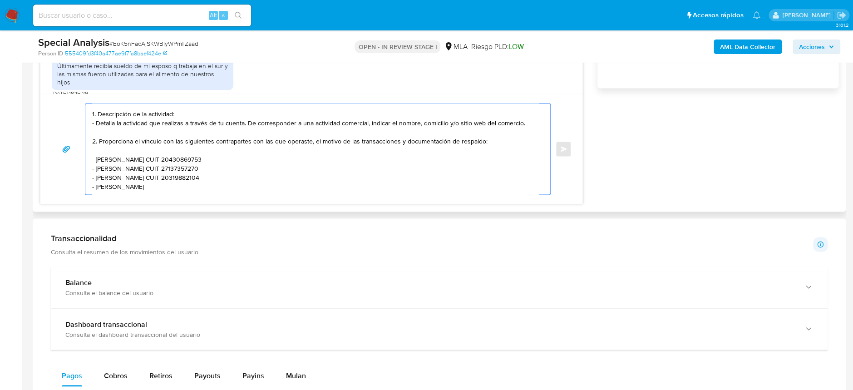
click at [213, 180] on textarea "Hola Nidia Emilce Acosta Romero En función de las operaciones registradas en tu…" at bounding box center [315, 149] width 447 height 91
paste textarea "20493614534"
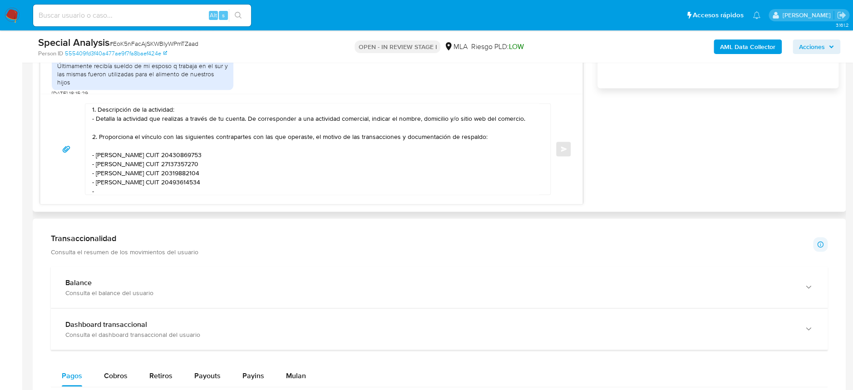
click at [127, 188] on textarea "Hola Nidia Emilce Acosta Romero En función de las operaciones registradas en tu…" at bounding box center [315, 149] width 447 height 91
click at [204, 190] on textarea "Hola Nidia Emilce Acosta Romero En función de las operaciones registradas en tu…" at bounding box center [315, 149] width 447 height 91
paste textarea "20399174369"
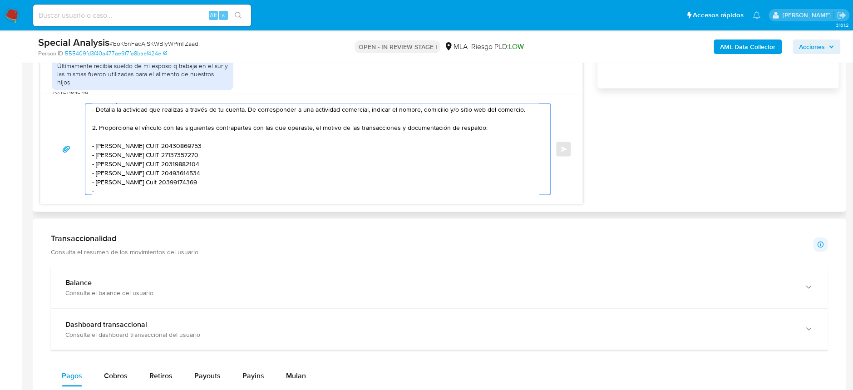
click at [163, 183] on textarea "Hola Nidia Emilce Acosta Romero En función de las operaciones registradas en tu…" at bounding box center [315, 149] width 447 height 91
click at [171, 181] on textarea "Hola Nidia Emilce Acosta Romero En función de las operaciones registradas en tu…" at bounding box center [315, 149] width 447 height 91
click at [144, 180] on textarea "Hola Nidia Emilce Acosta Romero En función de las operaciones registradas en tu…" at bounding box center [315, 149] width 447 height 91
click at [166, 185] on textarea "Hola Nidia Emilce Acosta Romero En función de las operaciones registradas en tu…" at bounding box center [315, 149] width 447 height 91
click at [127, 192] on textarea "Hola Nidia Emilce Acosta Romero En función de las operaciones registradas en tu…" at bounding box center [315, 149] width 447 height 91
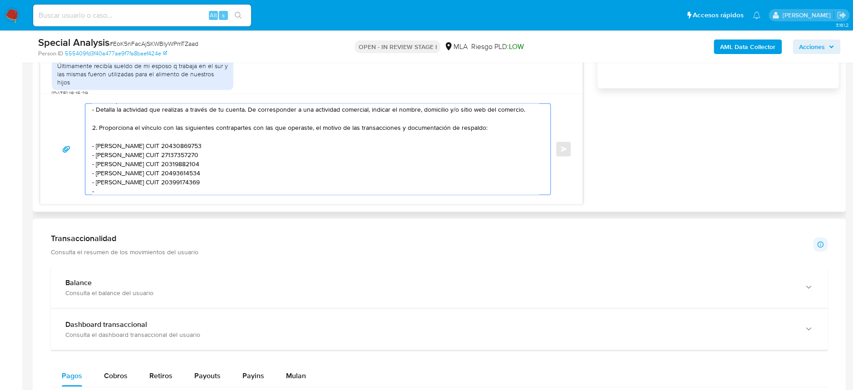
paste textarea "Sabrina Milena Medina"
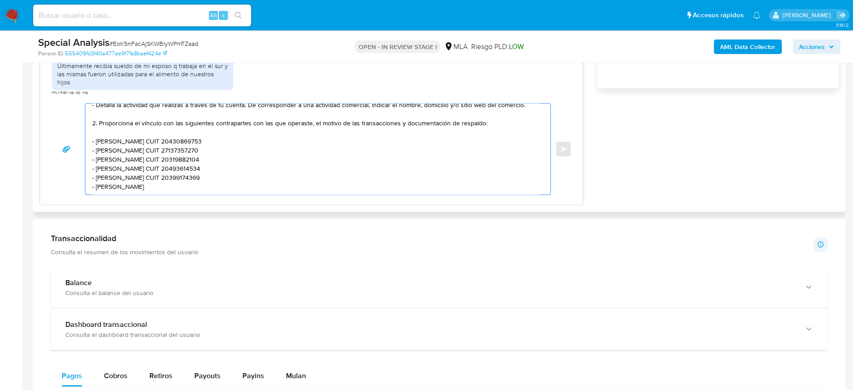
click at [192, 181] on textarea "Hola Nidia Emilce Acosta Romero En función de las operaciones registradas en tu…" at bounding box center [315, 149] width 447 height 91
paste textarea "27463215133"
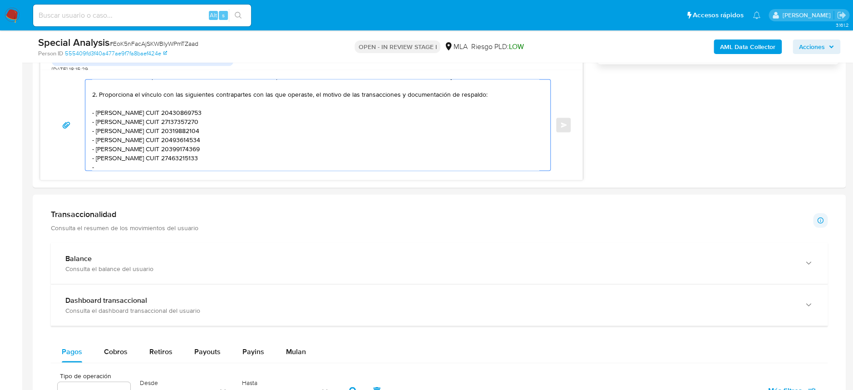
scroll to position [726, 0]
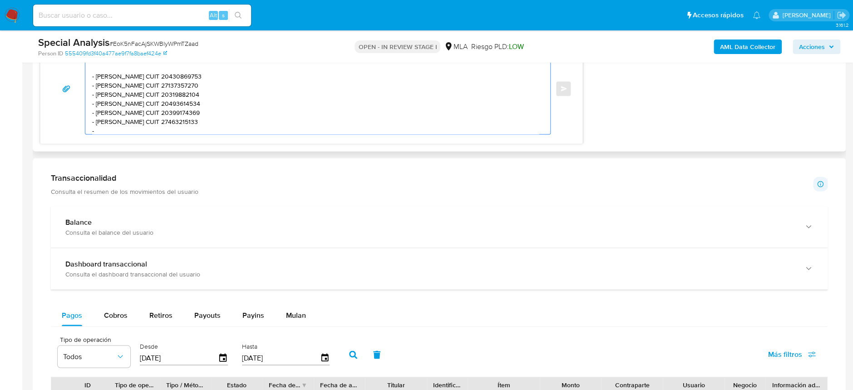
click at [108, 124] on textarea "Hola Nidia Emilce Acosta Romero En función de las operaciones registradas en tu…" at bounding box center [315, 88] width 447 height 91
paste textarea "Claudia Daniela Vega"
click at [182, 118] on textarea "Hola Nidia Emilce Acosta Romero En función de las operaciones registradas en tu…" at bounding box center [315, 88] width 447 height 91
paste textarea "27175502829"
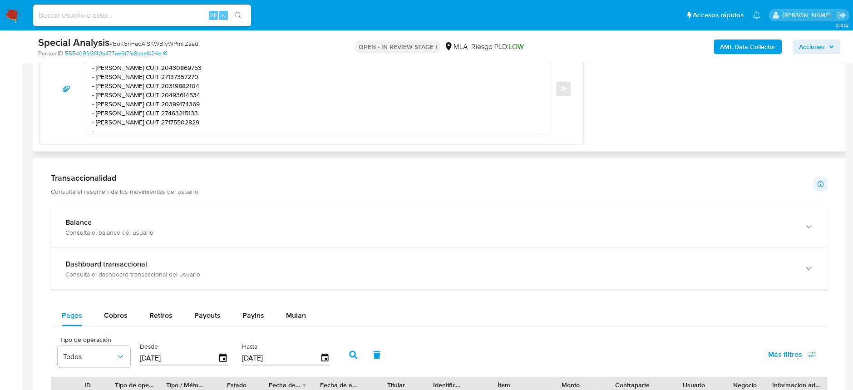
click at [118, 130] on textarea "Hola Nidia Emilce Acosta Romero En función de las operaciones registradas en tu…" at bounding box center [315, 88] width 447 height 91
paste textarea "Soledad Loruño"
click at [154, 124] on textarea "Hola Nidia Emilce Acosta Romero En función de las operaciones registradas en tu…" at bounding box center [315, 88] width 447 height 91
click at [166, 119] on textarea "Hola Nidia Emilce Acosta Romero En función de las operaciones registradas en tu…" at bounding box center [315, 88] width 447 height 91
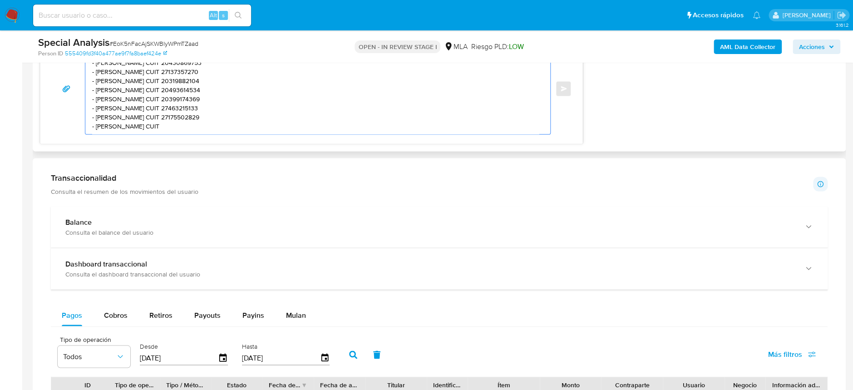
paste textarea "27415861791"
click at [109, 128] on textarea "Hola Nidia Emilce Acosta Romero En función de las operaciones registradas en tu…" at bounding box center [315, 88] width 447 height 91
paste textarea "Eugenia Elizabeth Guairare"
click at [208, 123] on textarea "Hola Nidia Emilce Acosta Romero En función de las operaciones registradas en tu…" at bounding box center [315, 88] width 447 height 91
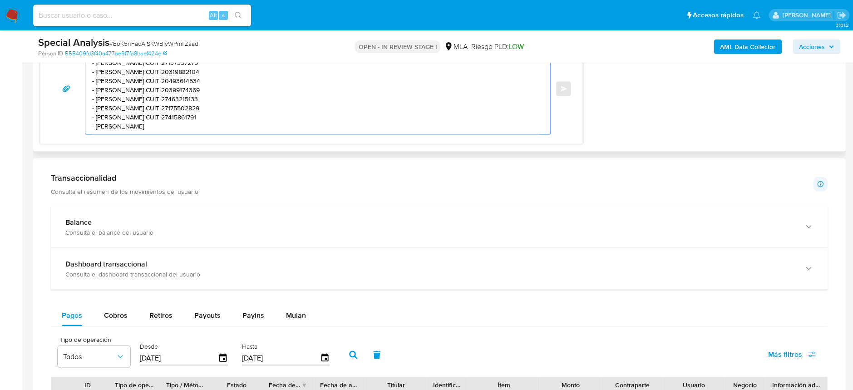
click at [208, 123] on textarea "Hola Nidia Emilce Acosta Romero En función de las operaciones registradas en tu…" at bounding box center [315, 88] width 447 height 91
click at [206, 120] on textarea "Hola Nidia Emilce Acosta Romero En función de las operaciones registradas en tu…" at bounding box center [315, 88] width 447 height 91
paste textarea "27946224885"
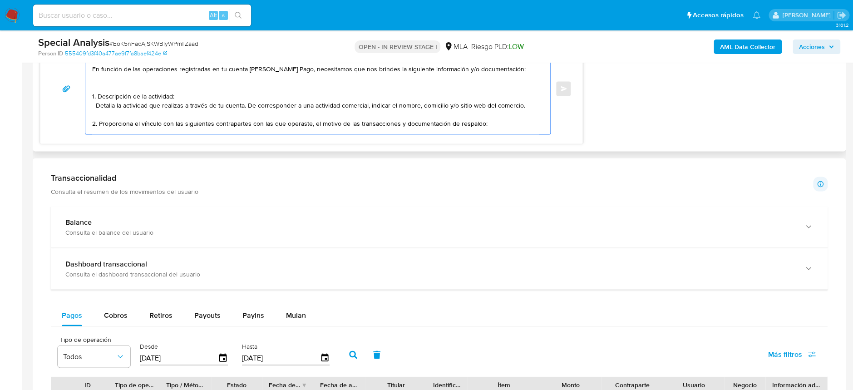
click at [522, 104] on textarea "Hola Nidia Emilce Acosta Romero En función de las operaciones registradas en tu…" at bounding box center [315, 88] width 447 height 91
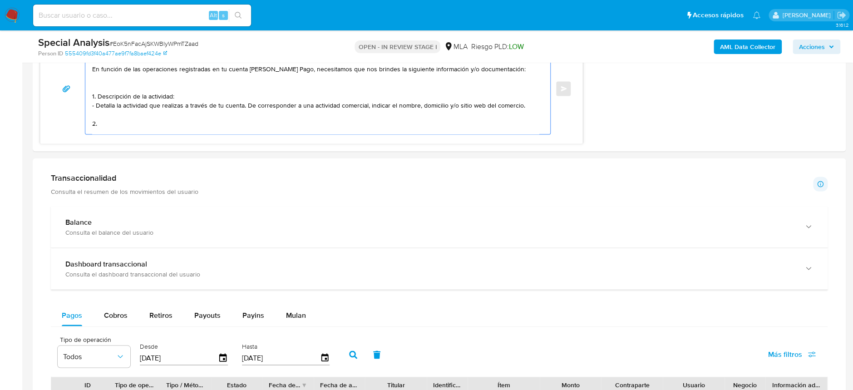
paste textarea "Documentación que respalde los ingresos de tu actividad detallada en el punto a…"
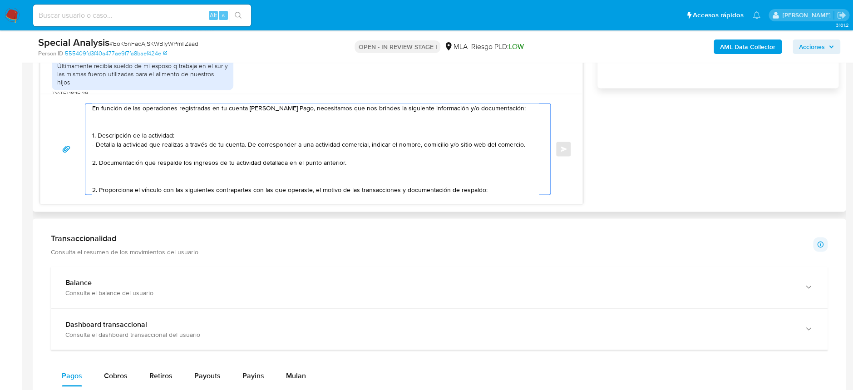
scroll to position [2, 0]
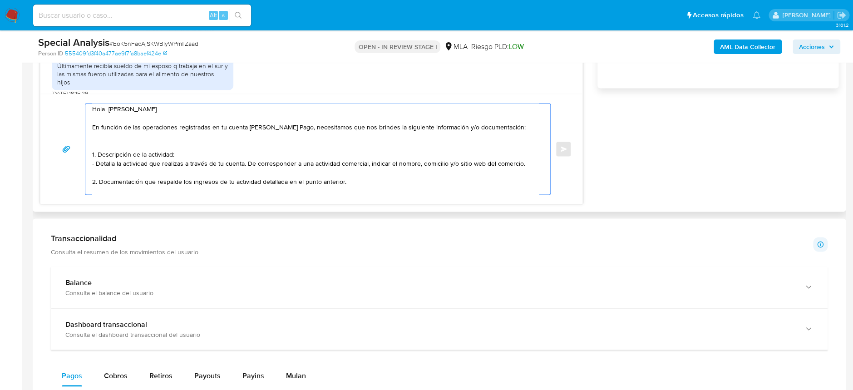
click at [96, 176] on textarea "Hola Nidia Emilce Acosta Romero En función de las operaciones registradas en tu…" at bounding box center [315, 149] width 447 height 91
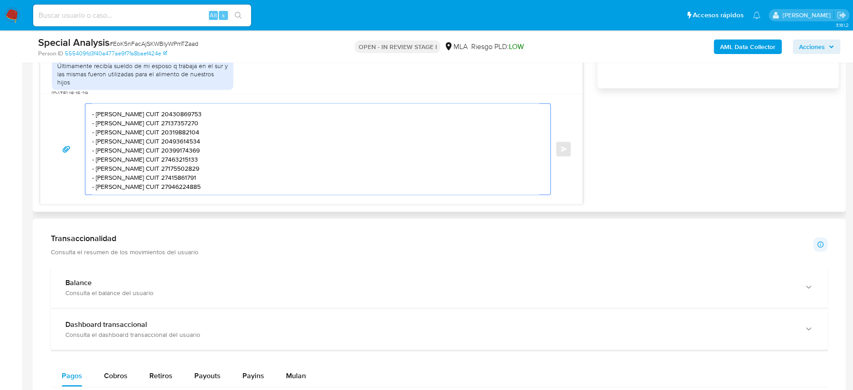
scroll to position [193, 0]
click at [301, 157] on textarea "Hola Nidia Emilce Acosta Romero En función de las operaciones registradas en tu…" at bounding box center [315, 149] width 447 height 91
paste textarea "Es importante que sepas que, en el caso de que no respondas a lo solicitado, tu…"
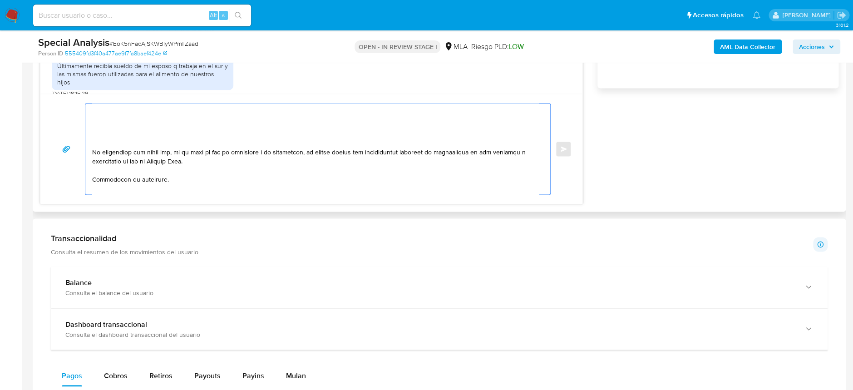
scroll to position [184, 0]
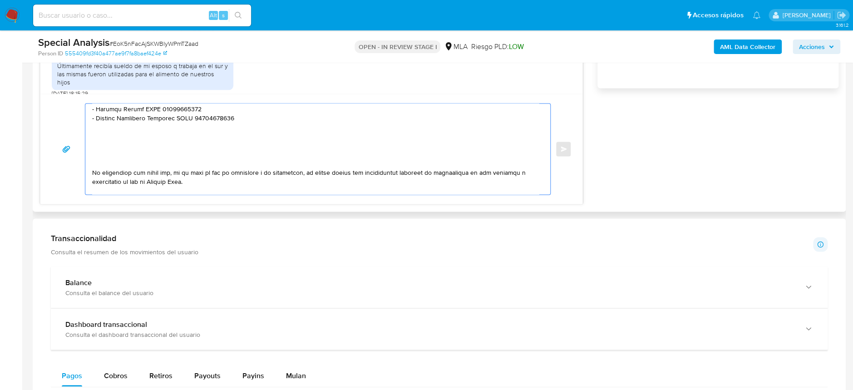
click at [133, 163] on textarea at bounding box center [315, 149] width 447 height 91
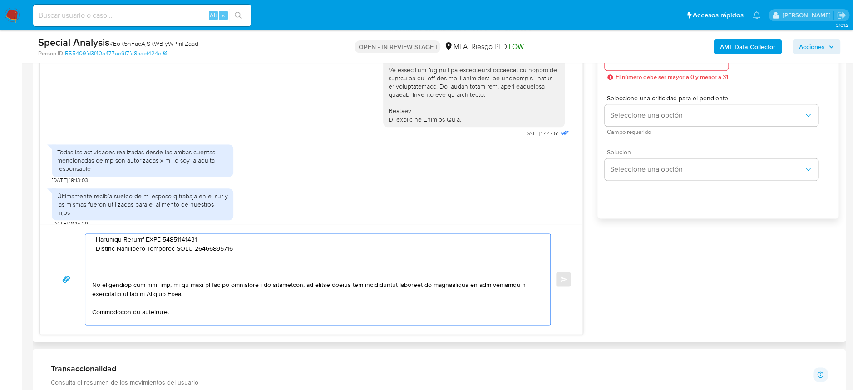
scroll to position [424, 0]
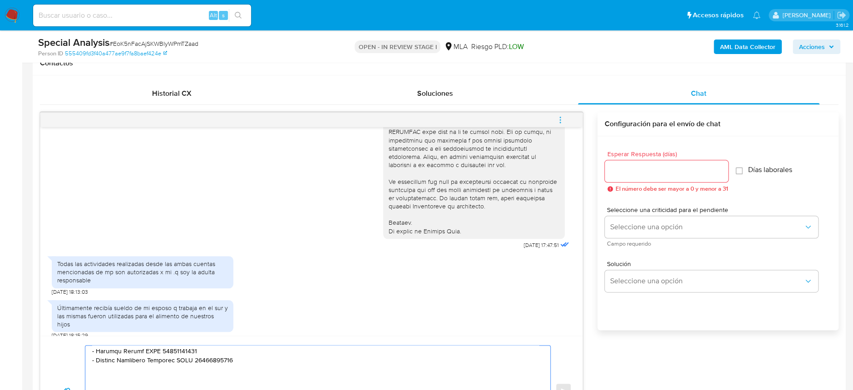
type textarea "Hola Nidia Emilce Acosta Romero En función de las operaciones registradas en tu…"
click at [646, 173] on input "Esperar Respuesta (días)" at bounding box center [666, 171] width 123 height 12
type input "1"
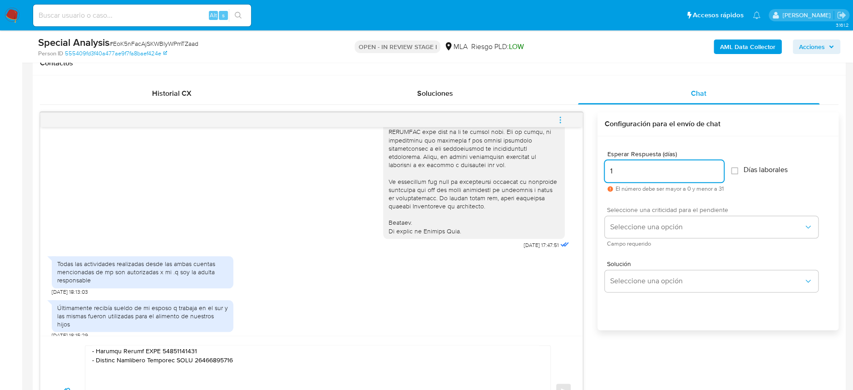
click at [657, 238] on div "Seleccione una criticidad para el pendiente Seleccione una opción Campo requeri…" at bounding box center [711, 227] width 213 height 40
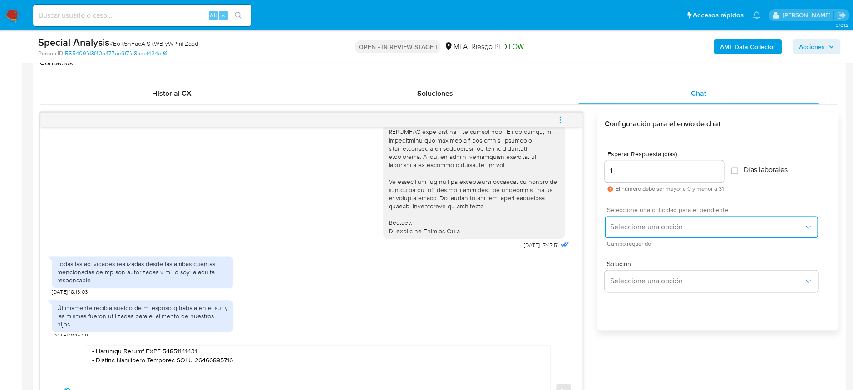
click at [662, 229] on span "Seleccione una opción" at bounding box center [706, 226] width 193 height 9
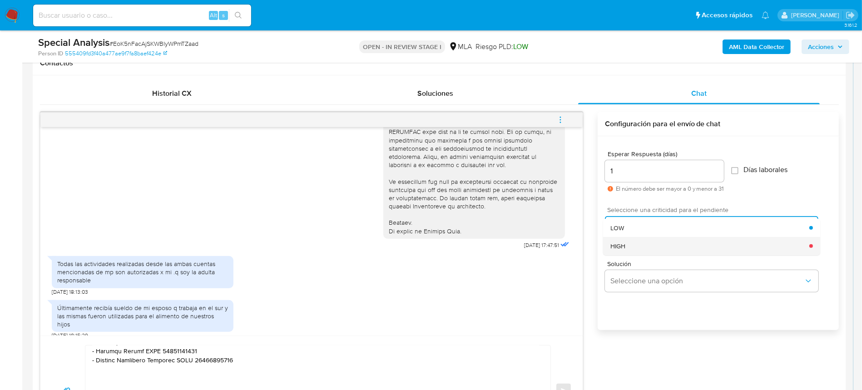
click at [643, 247] on div "HIGH" at bounding box center [709, 246] width 199 height 18
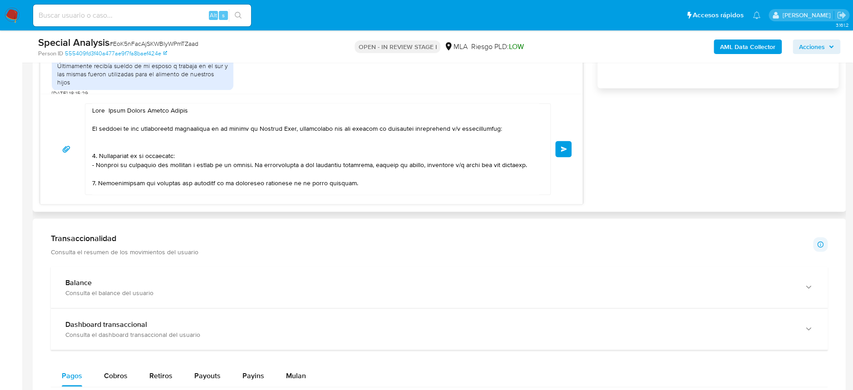
scroll to position [0, 0]
click at [554, 152] on div "Enviar" at bounding box center [311, 149] width 520 height 92
click at [561, 144] on button "Enviar" at bounding box center [563, 149] width 16 height 16
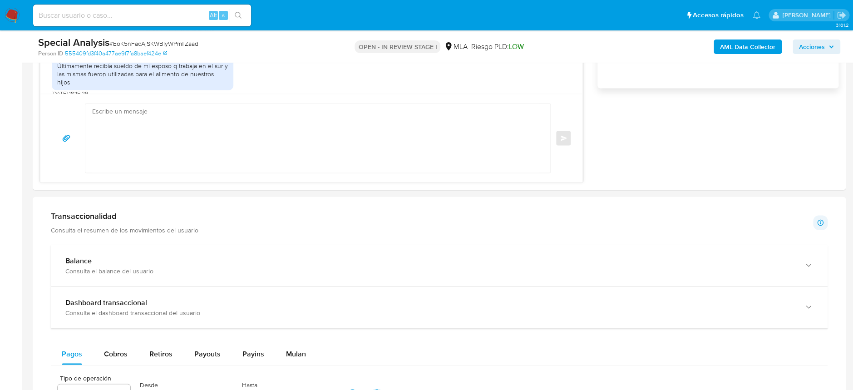
scroll to position [809, 0]
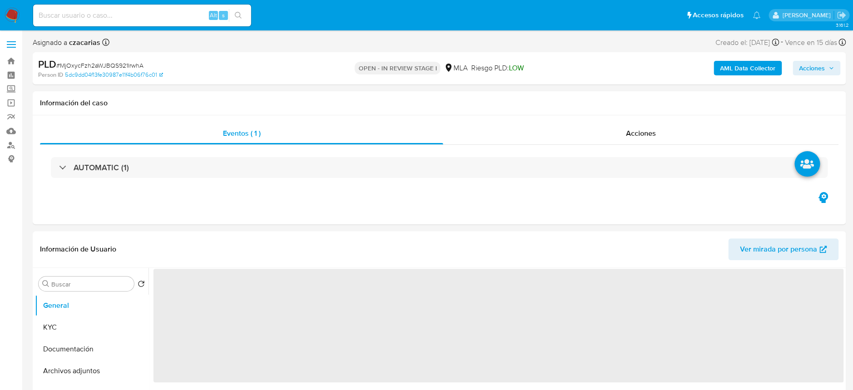
select select "10"
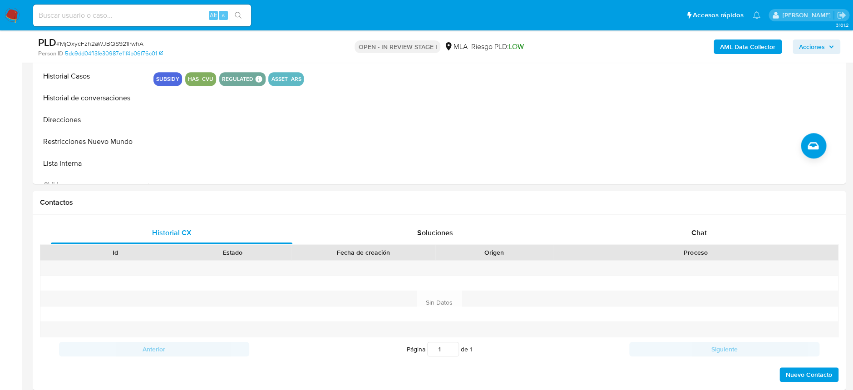
scroll to position [424, 0]
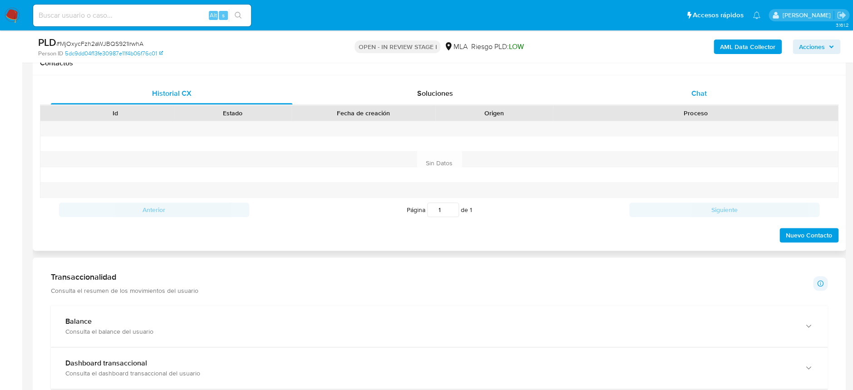
click at [694, 97] on span "Chat" at bounding box center [698, 93] width 15 height 10
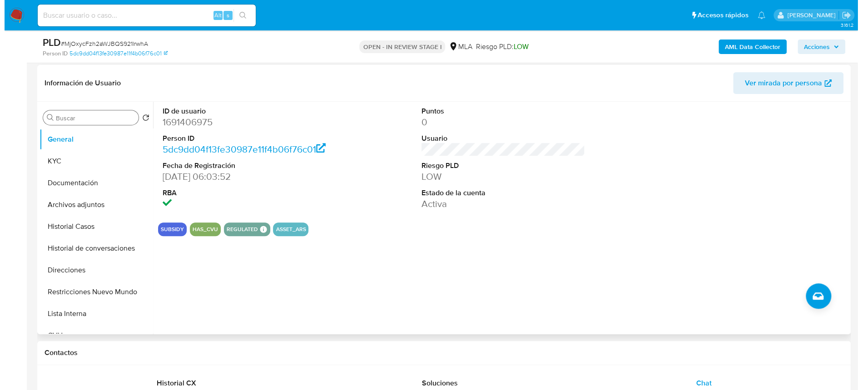
scroll to position [121, 0]
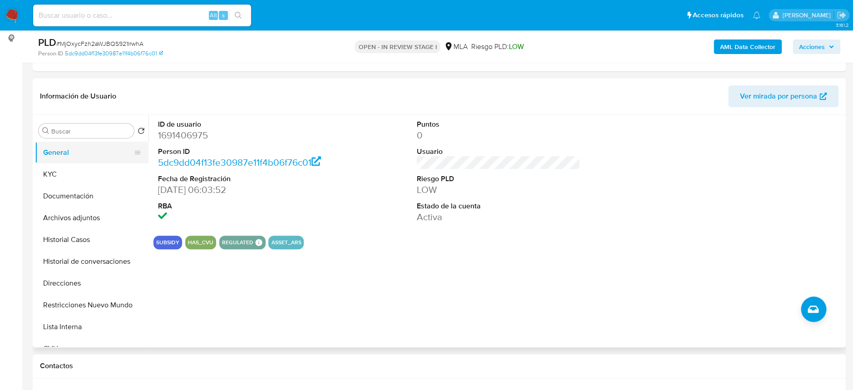
click at [78, 153] on button "General" at bounding box center [88, 153] width 106 height 22
click at [82, 168] on button "KYC" at bounding box center [88, 174] width 106 height 22
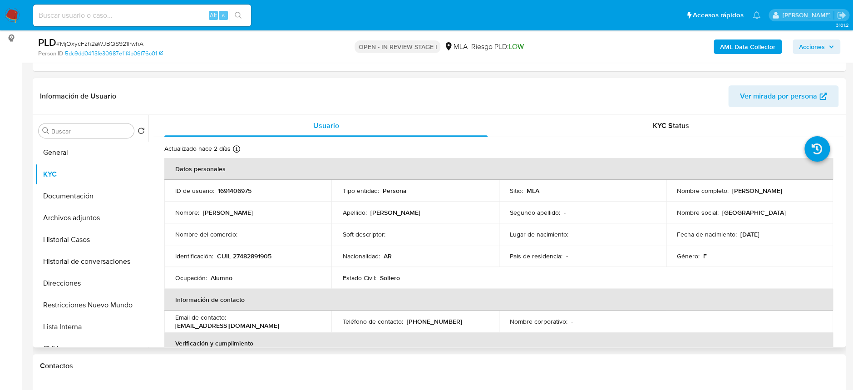
click at [261, 256] on p "CUIL 27482891905" at bounding box center [244, 256] width 54 height 8
copy p "27482891905"
click at [82, 216] on button "Archivos adjuntos" at bounding box center [88, 218] width 106 height 22
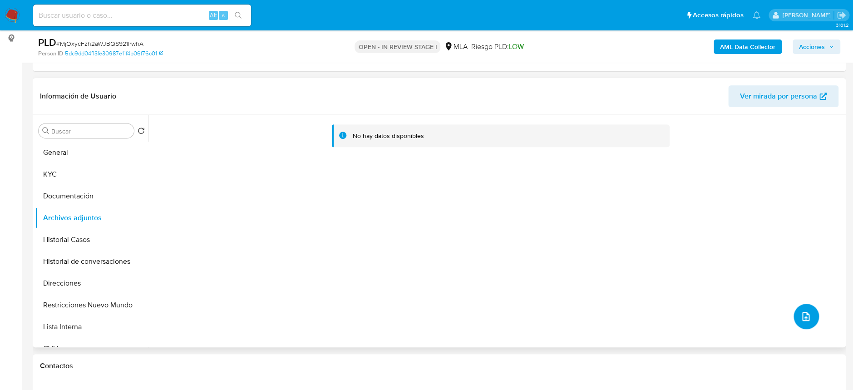
click at [800, 322] on button "upload-file" at bounding box center [806, 316] width 25 height 25
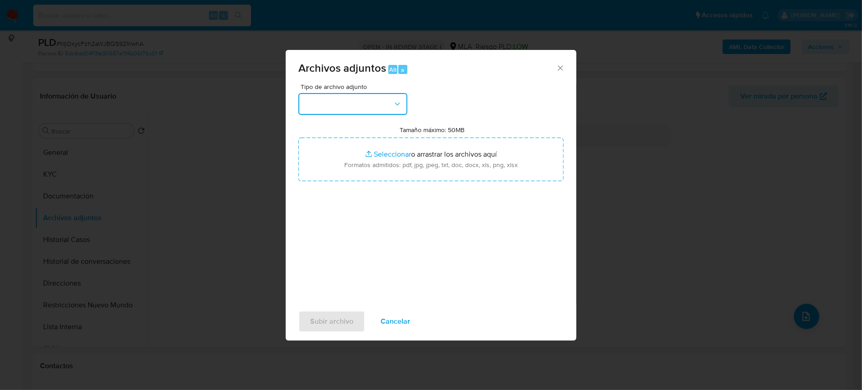
click at [315, 98] on button "button" at bounding box center [352, 104] width 109 height 22
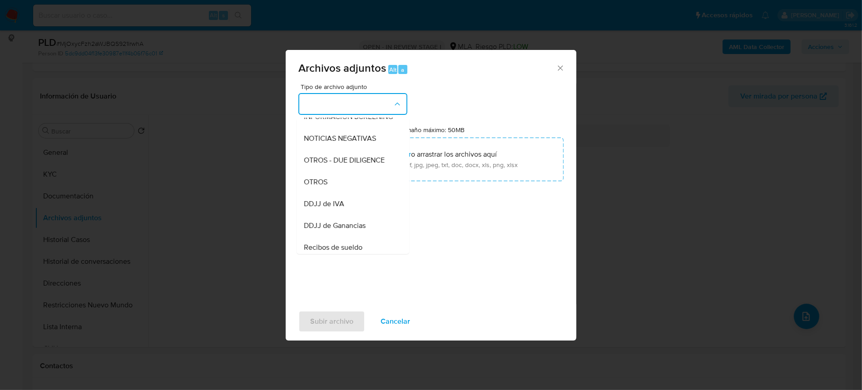
click at [329, 189] on div "OTROS" at bounding box center [350, 182] width 93 height 22
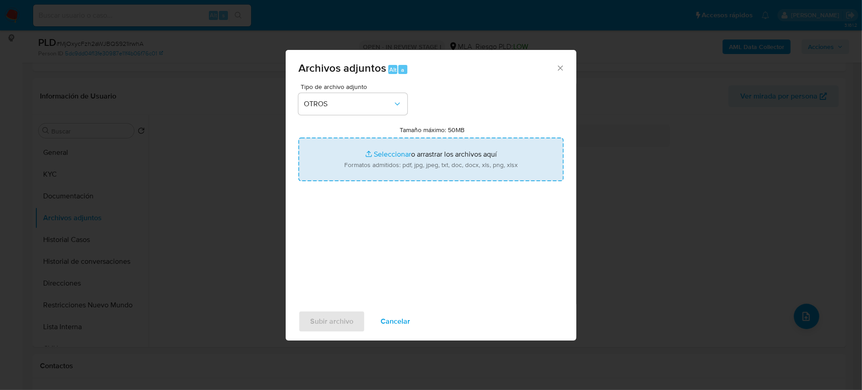
type input "C:\fakepath\Movimientos-1691406975.xlsx"
click at [350, 322] on span "Subir archivo" at bounding box center [331, 321] width 43 height 20
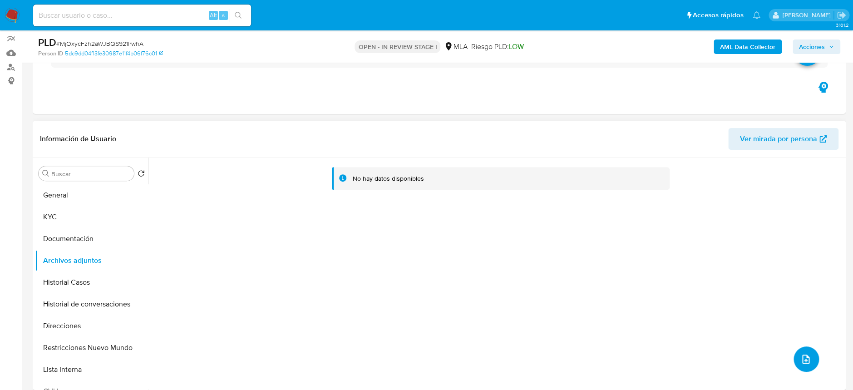
scroll to position [60, 0]
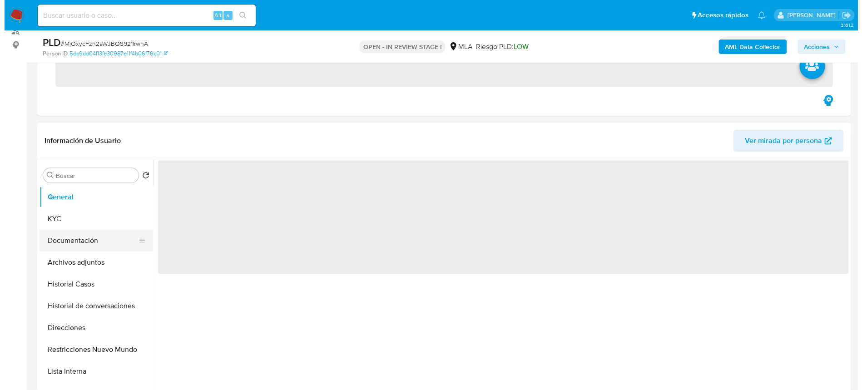
scroll to position [121, 0]
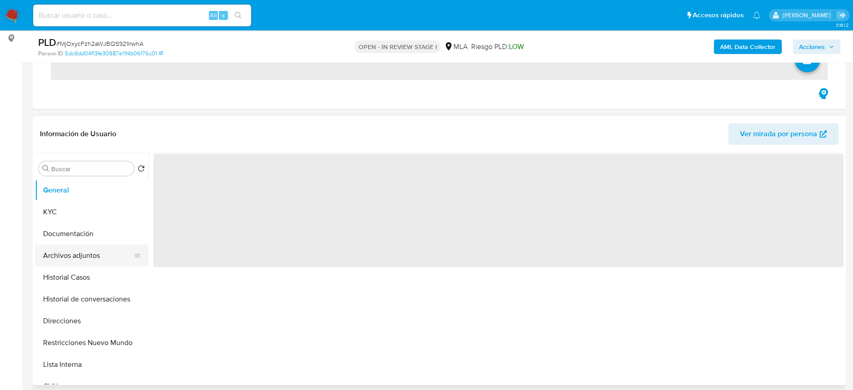
click at [62, 252] on button "Archivos adjuntos" at bounding box center [88, 256] width 106 height 22
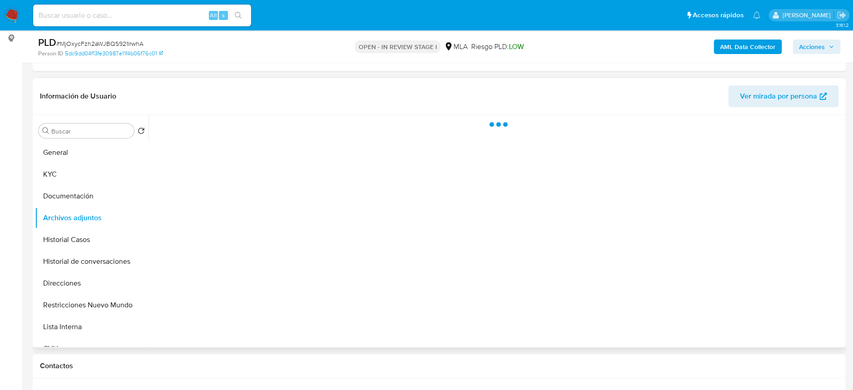
select select "10"
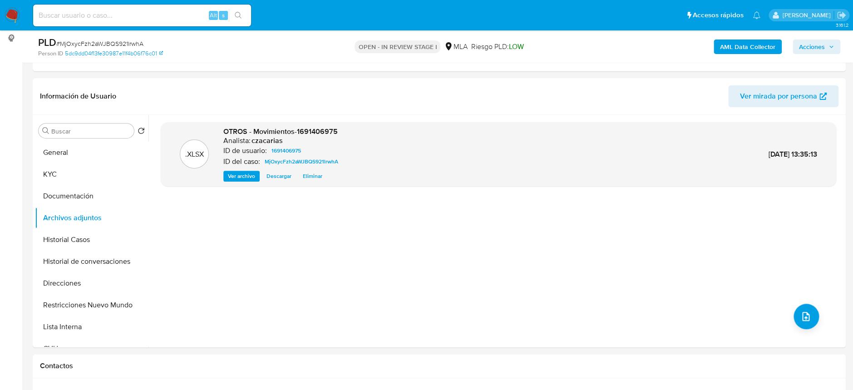
click at [735, 47] on b "AML Data Collector" at bounding box center [747, 47] width 55 height 15
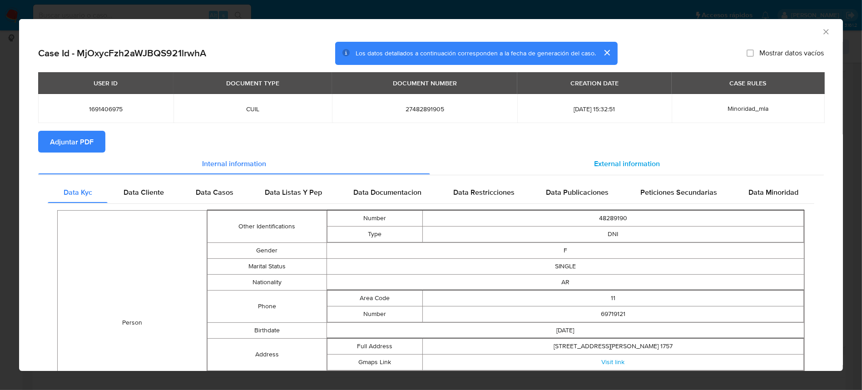
click at [630, 173] on div "External information" at bounding box center [627, 164] width 394 height 22
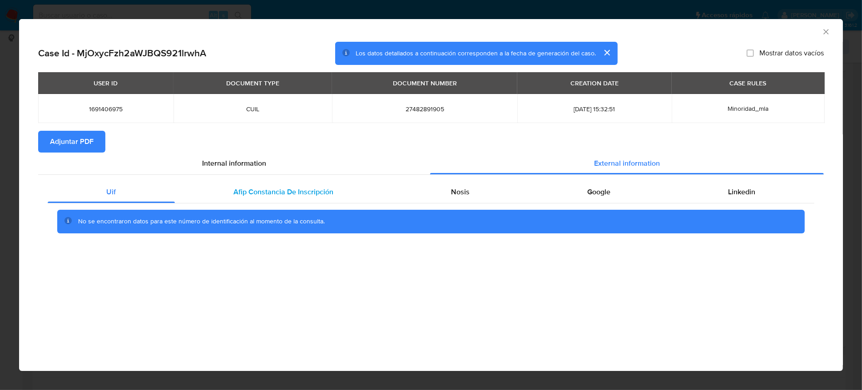
click at [266, 191] on span "Afip Constancia De Inscripción" at bounding box center [284, 192] width 100 height 10
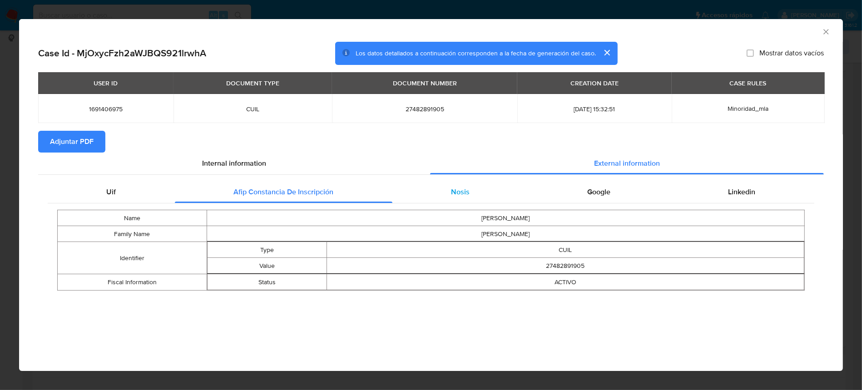
click at [445, 192] on div "Nosis" at bounding box center [460, 192] width 136 height 22
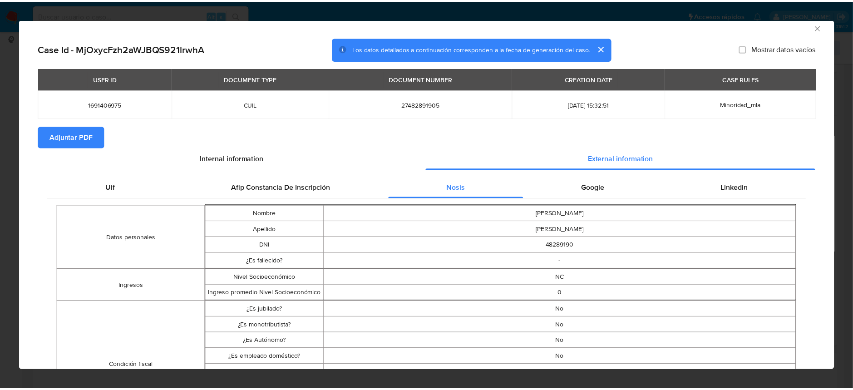
scroll to position [0, 0]
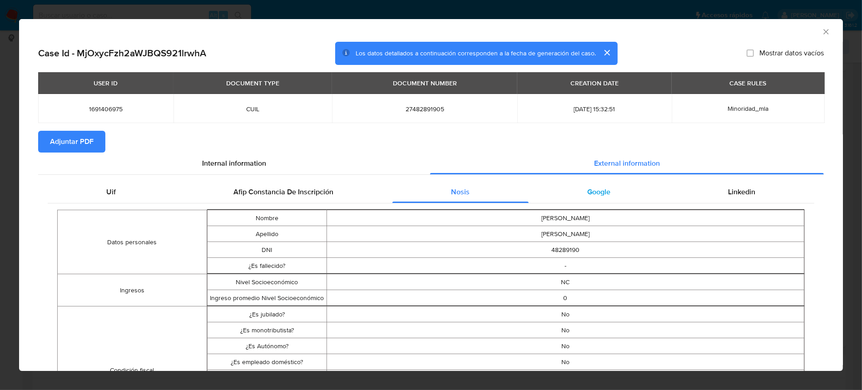
click at [607, 187] on div "Google" at bounding box center [598, 192] width 141 height 22
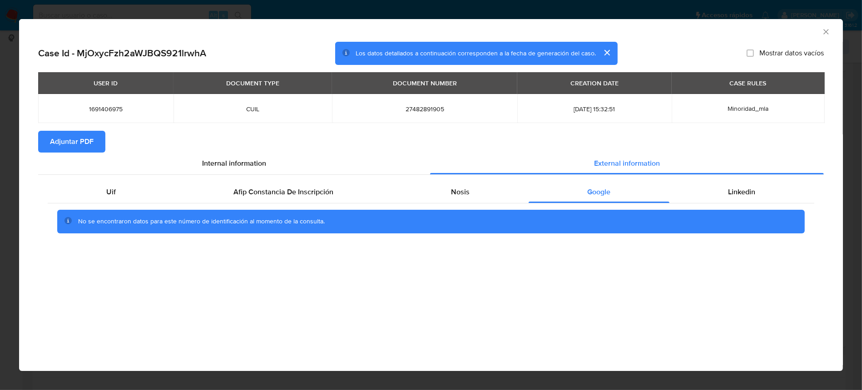
click at [61, 130] on section "Case Id - MjOxycFzh2aWJBQS921lrwhA Los datos detallados a continuación correspo…" at bounding box center [430, 144] width 785 height 204
click at [825, 30] on icon "Cerrar ventana" at bounding box center [825, 31] width 9 height 9
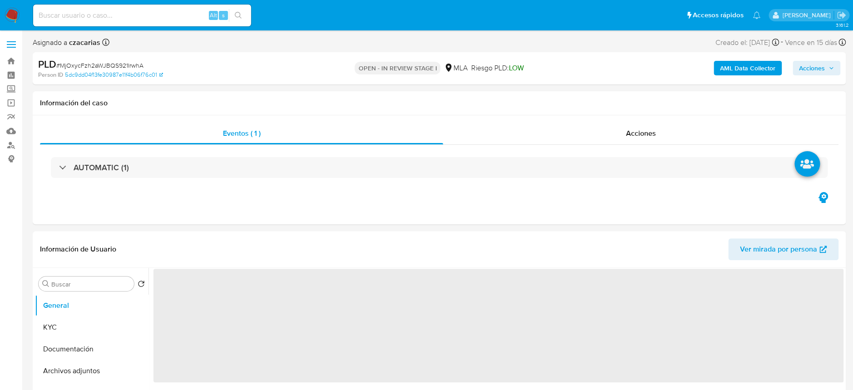
select select "10"
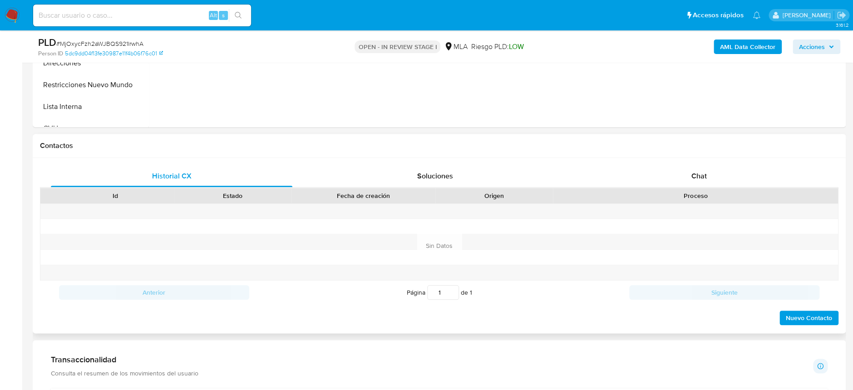
scroll to position [363, 0]
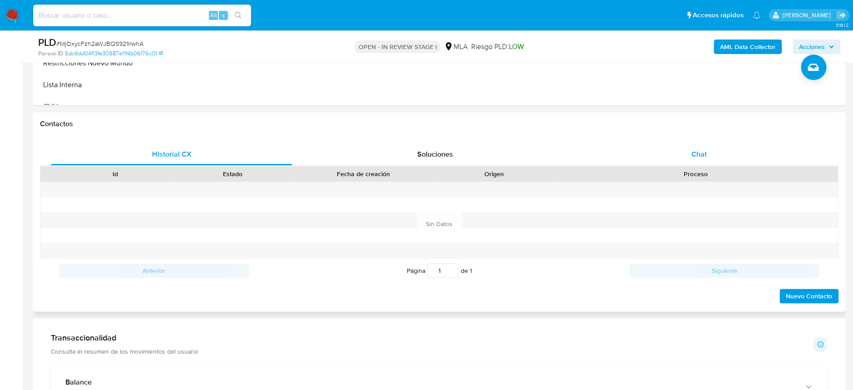
click at [698, 145] on div "Chat" at bounding box center [699, 154] width 242 height 22
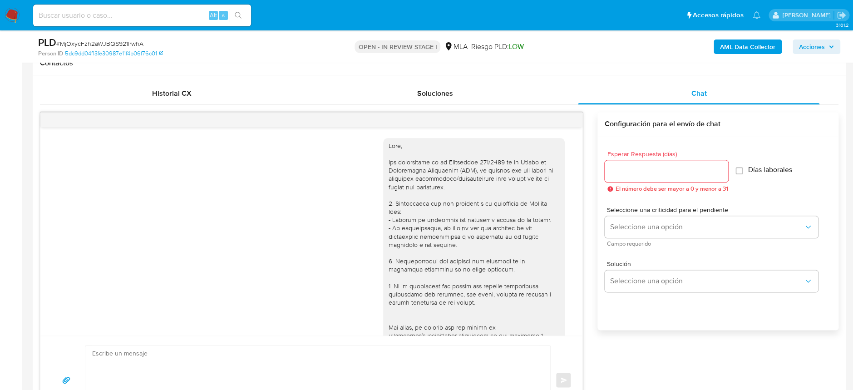
scroll to position [251, 0]
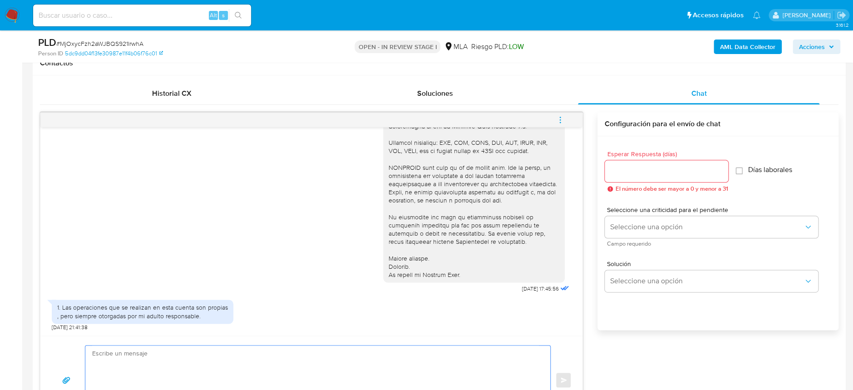
click at [255, 361] on textarea at bounding box center [315, 380] width 447 height 69
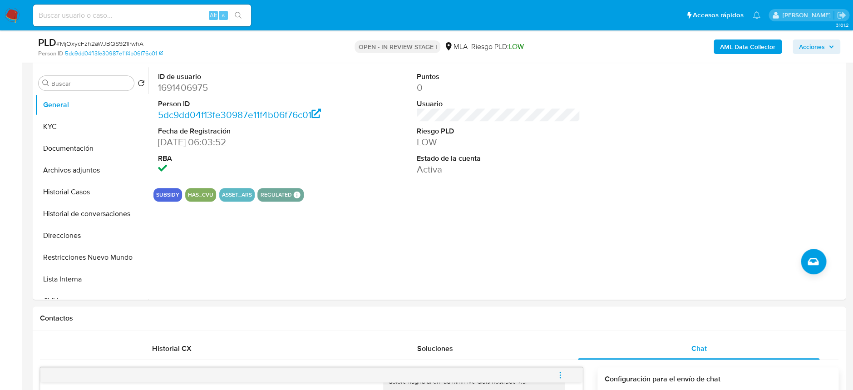
scroll to position [121, 0]
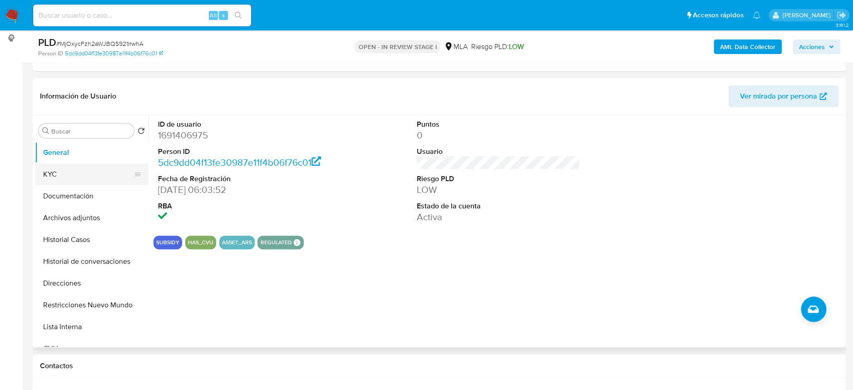
click at [52, 173] on button "KYC" at bounding box center [88, 174] width 106 height 22
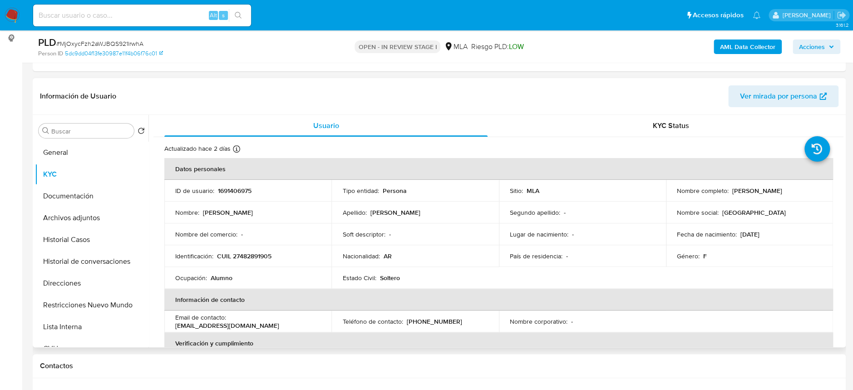
drag, startPoint x: 673, startPoint y: 197, endPoint x: 777, endPoint y: 197, distance: 104.0
click at [777, 197] on td "Nombre completo : [PERSON_NAME]" at bounding box center [749, 191] width 167 height 22
copy p "[PERSON_NAME]"
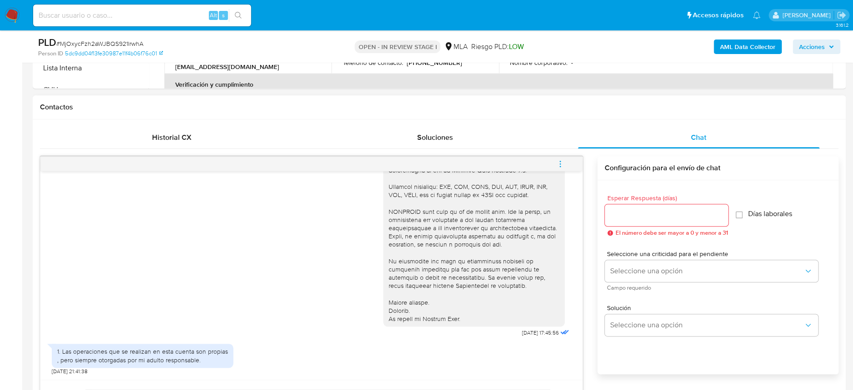
scroll to position [484, 0]
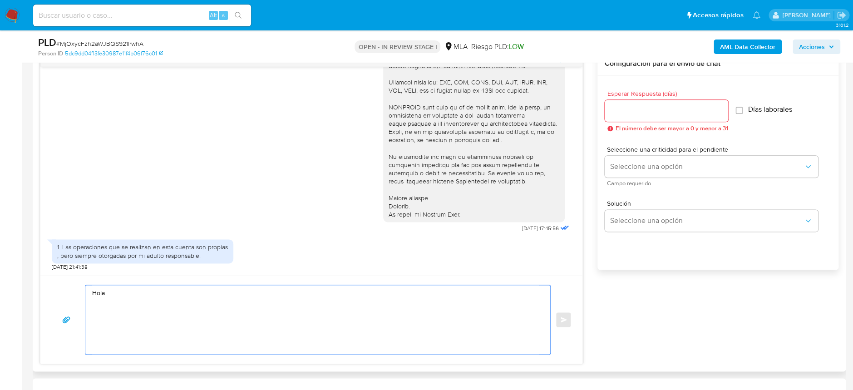
click at [162, 286] on textarea "Hola" at bounding box center [315, 319] width 447 height 69
paste textarea "[PERSON_NAME]"
paste textarea "En función de las operaciones registradas en tu cuenta de Mercado Pago, necesit…"
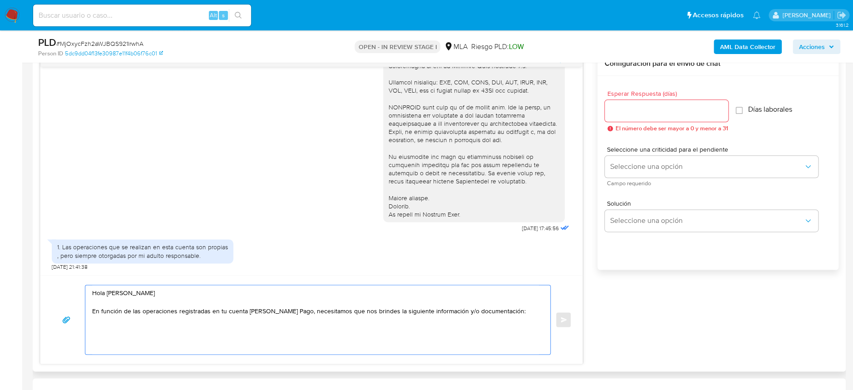
paste textarea "1. Descripción de la actividad: - Detalla la actividad que realizas a través de…"
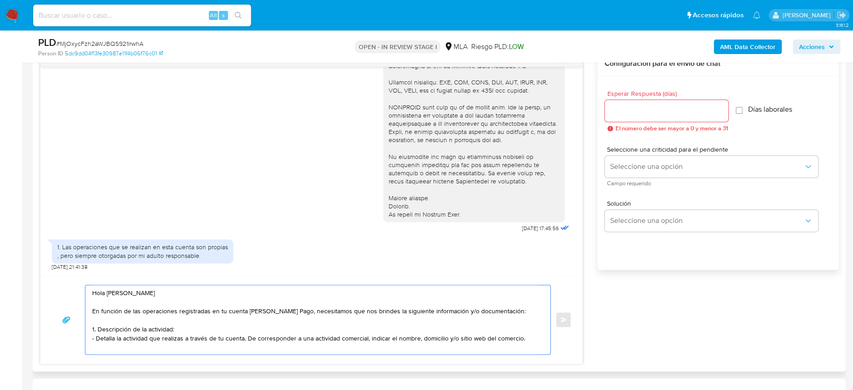
click at [533, 343] on textarea "Hola Florencia Magali Nuñez Acosta En función de las operaciones registradas en…" at bounding box center [315, 319] width 447 height 69
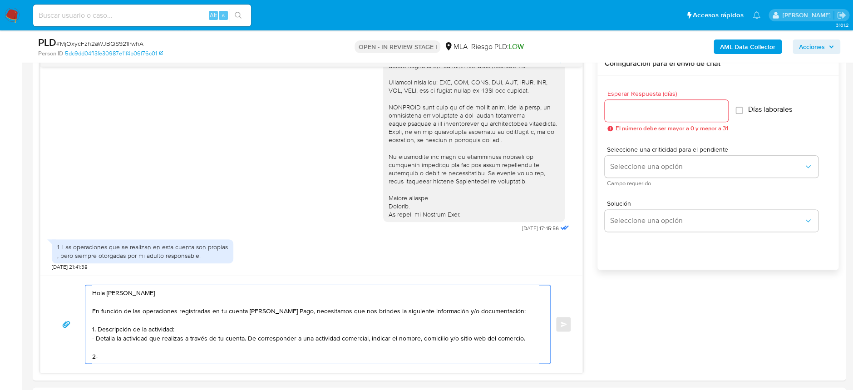
type textarea "Hola Florencia Magali Nuñez Acosta En función de las operaciones registradas en…"
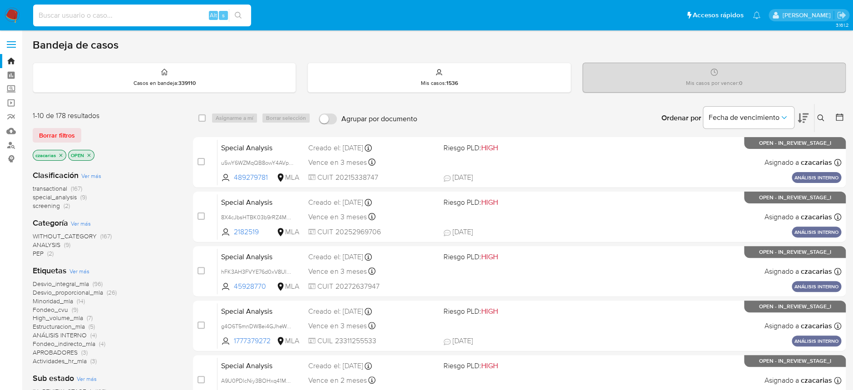
click at [175, 10] on input at bounding box center [142, 16] width 218 height 12
paste input "MjOxycFzh2aWJBQS921lrwhA"
type input "MjOxycFzh2aWJBQS921lrwhA"
click at [235, 13] on icon "search-icon" at bounding box center [238, 15] width 7 height 7
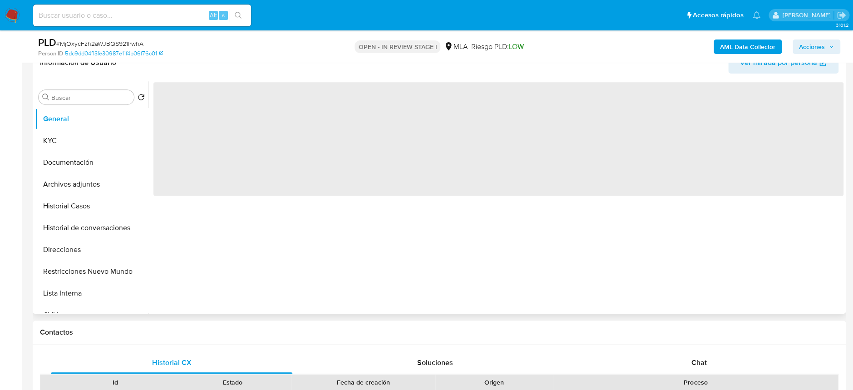
select select "10"
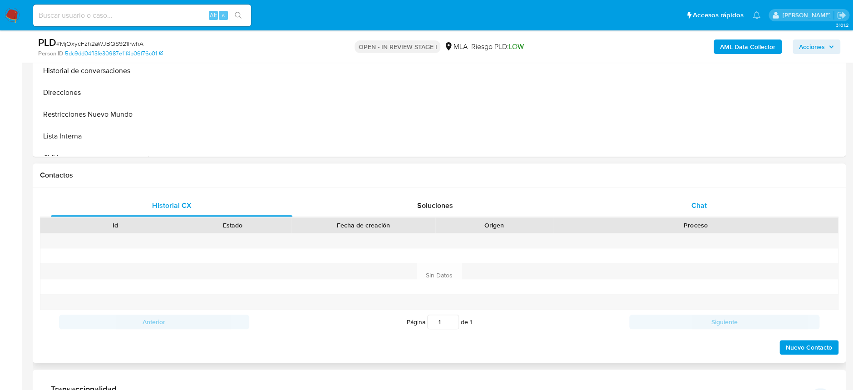
scroll to position [363, 0]
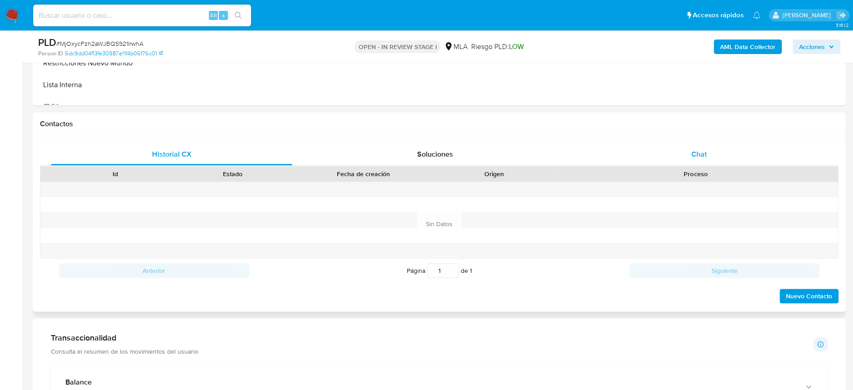
click at [703, 152] on span "Chat" at bounding box center [698, 154] width 15 height 10
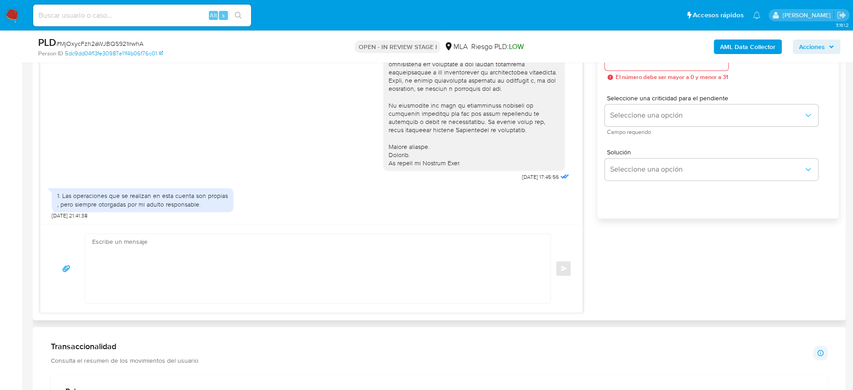
scroll to position [545, 0]
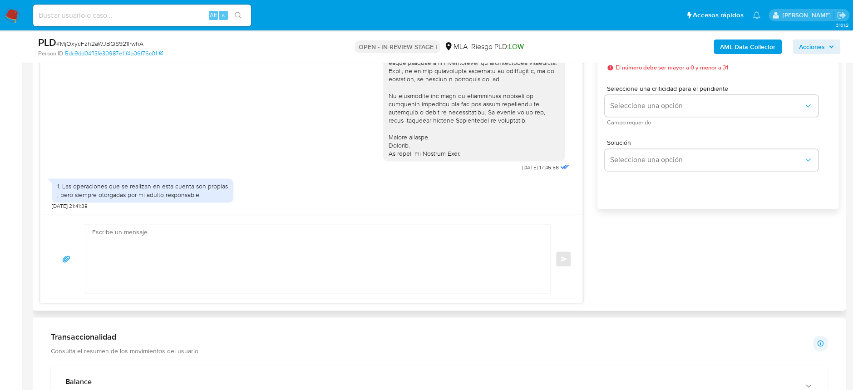
click at [307, 273] on textarea at bounding box center [315, 258] width 447 height 69
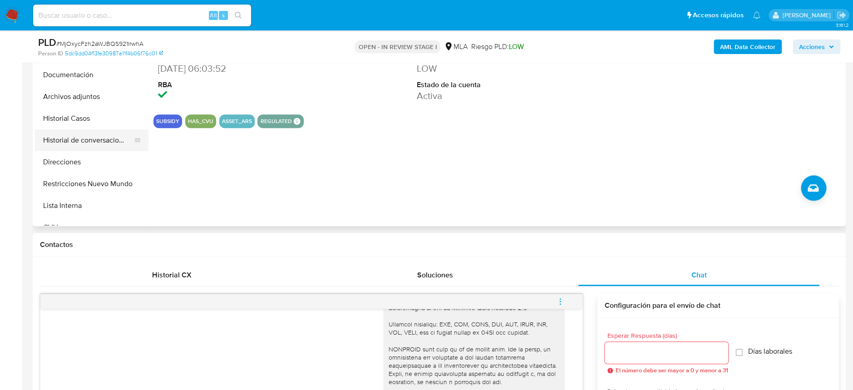
scroll to position [121, 0]
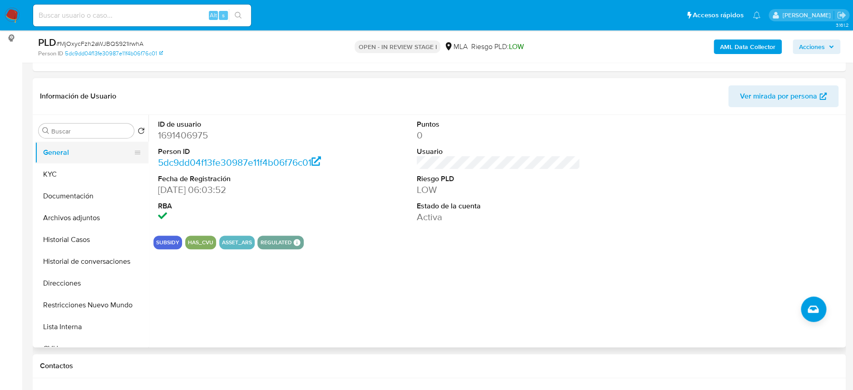
click at [55, 162] on button "General" at bounding box center [88, 153] width 106 height 22
click at [93, 162] on button "General" at bounding box center [88, 153] width 106 height 22
click at [87, 170] on button "KYC" at bounding box center [88, 174] width 106 height 22
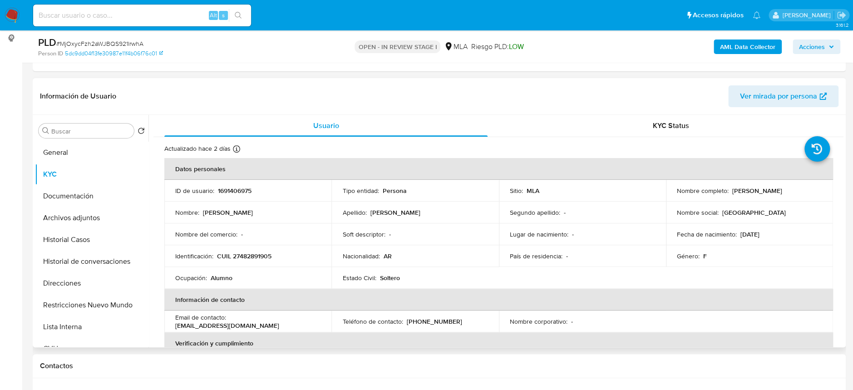
drag, startPoint x: 673, startPoint y: 195, endPoint x: 766, endPoint y: 196, distance: 93.1
click at [766, 196] on td "Nombre completo : Florencia Magali Nuñez Acosta" at bounding box center [749, 191] width 167 height 22
copy p "[PERSON_NAME] [PERSON_NAME]"
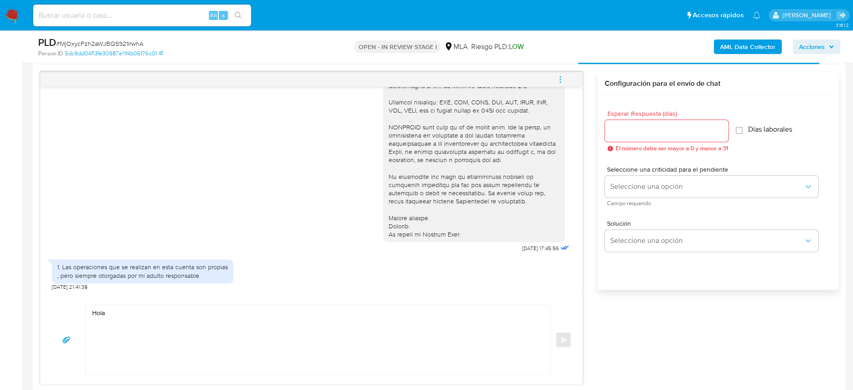
scroll to position [484, 0]
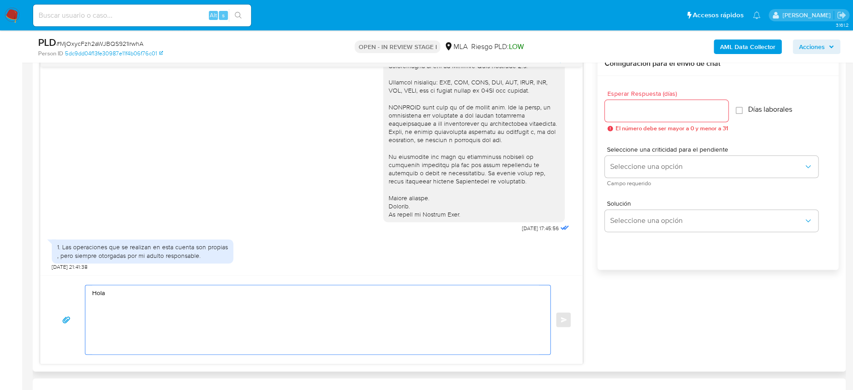
click at [161, 297] on textarea "Hola" at bounding box center [315, 319] width 447 height 69
paste textarea "Florencia Magali Nuñez Acosta"
paste textarea "En función de las operaciones registradas en tu cuenta de Mercado Pago, necesit…"
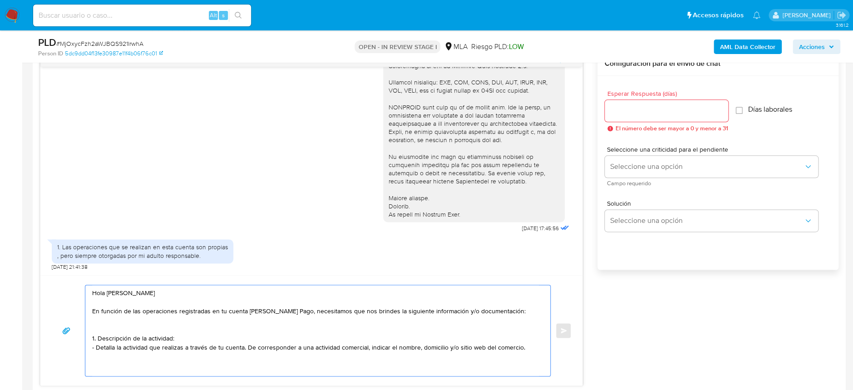
scroll to position [5, 0]
click at [317, 366] on textarea "Hola Florencia Magali Nuñez Acosta En función de las operaciones registradas en…" at bounding box center [315, 330] width 447 height 91
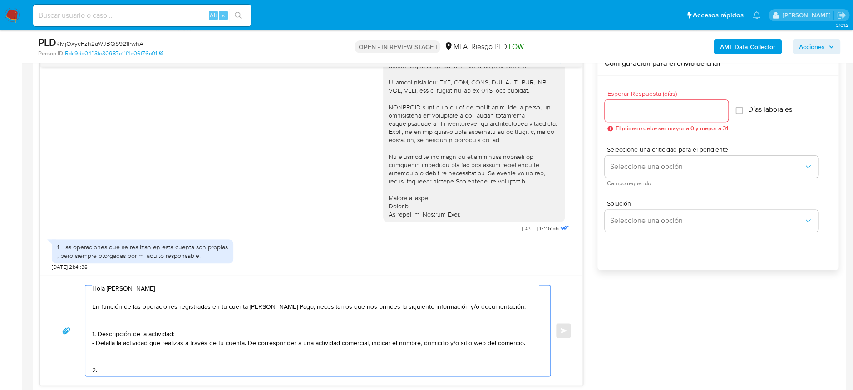
paste textarea "Proporciona el vínculo con las siguientes contrapartes con las que operaste, el…"
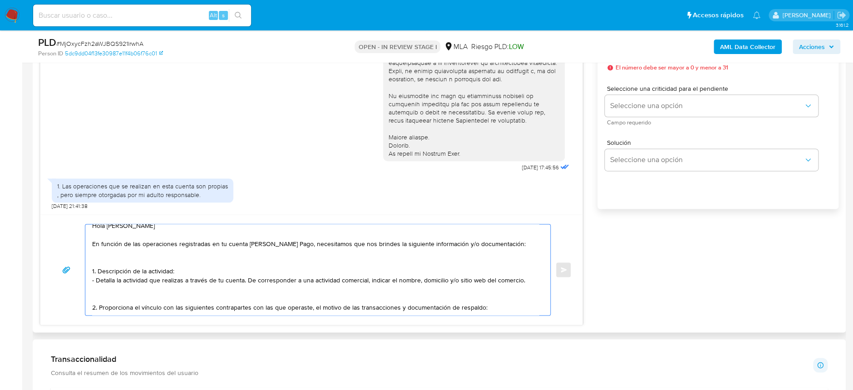
scroll to position [20, 0]
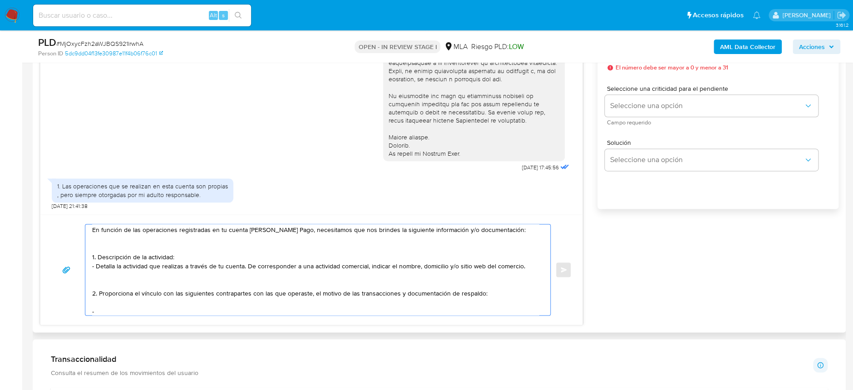
click at [149, 303] on textarea "Hola Florencia Magali Nuñez Acosta En función de las operaciones registradas en…" at bounding box center [315, 269] width 447 height 91
paste textarea "Soledad Loruño"
click at [145, 306] on textarea "Hola Florencia Magali Nuñez Acosta En función de las operaciones registradas en…" at bounding box center [315, 269] width 447 height 91
paste textarea "Soledad Loruño"
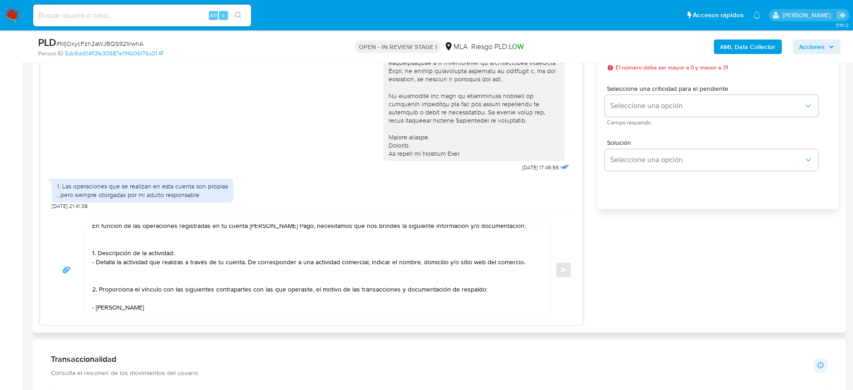
click at [173, 305] on textarea "Hola Florencia Magali Nuñez Acosta En función de las operaciones registradas en…" at bounding box center [315, 269] width 447 height 91
paste textarea "27415861791"
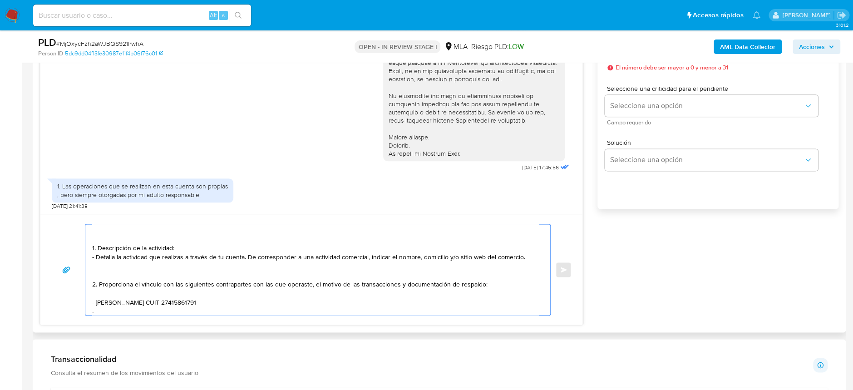
click at [130, 309] on textarea "Hola Florencia Magali Nuñez Acosta En función de las operaciones registradas en…" at bounding box center [315, 269] width 447 height 91
paste textarea "Ismael Jesus Camacho"
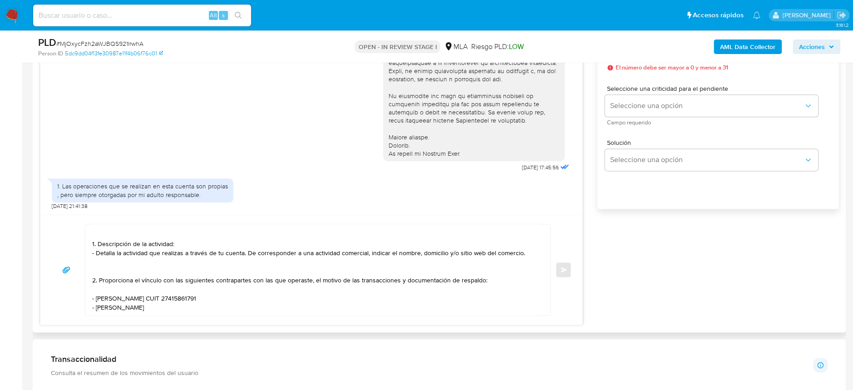
click at [173, 304] on textarea "Hola Florencia Magali Nuñez Acosta En función de las operaciones registradas en…" at bounding box center [315, 269] width 447 height 91
paste textarea "20436195339"
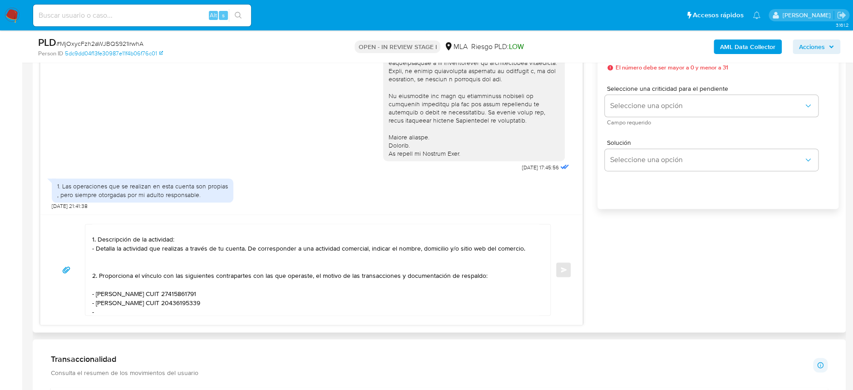
click at [144, 311] on textarea "Hola Florencia Magali Nuñez Acosta En función de las operaciones registradas en…" at bounding box center [315, 269] width 447 height 91
click at [205, 314] on textarea "Hola Florencia Magali Nuñez Acosta En función de las operaciones registradas en…" at bounding box center [315, 269] width 447 height 91
click at [206, 313] on textarea "Hola Florencia Magali Nuñez Acosta En función de las operaciones registradas en…" at bounding box center [315, 269] width 447 height 91
paste textarea "20399174369"
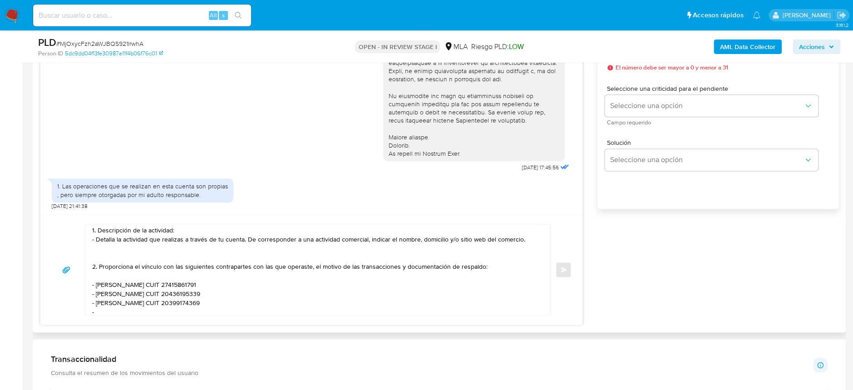
click at [117, 311] on textarea "Hola Florencia Magali Nuñez Acosta En función de las operaciones registradas en…" at bounding box center [315, 269] width 447 height 91
paste textarea "Jorge Daniel Rivero Ferreira"
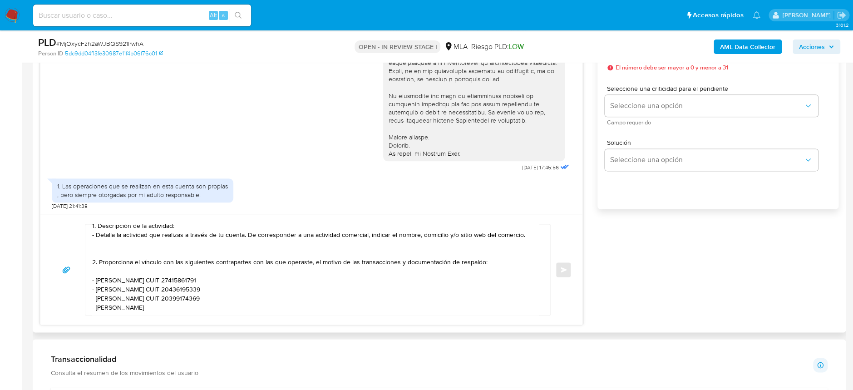
click at [185, 298] on textarea "Hola Florencia Magali Nuñez Acosta En función de las operaciones registradas en…" at bounding box center [315, 269] width 447 height 91
paste textarea "20947923839"
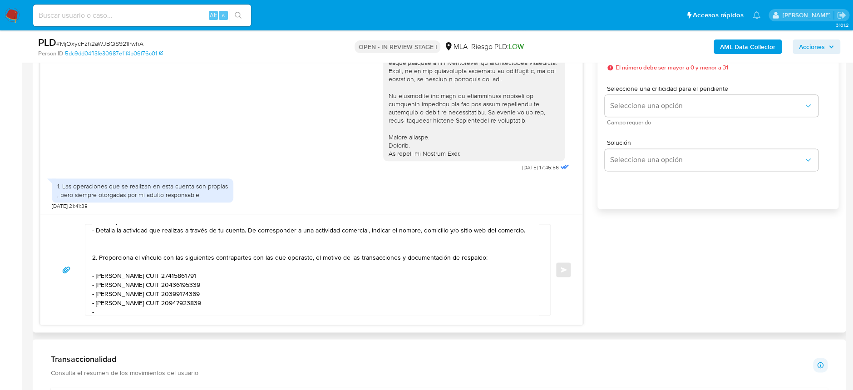
click at [104, 305] on textarea "Hola Florencia Magali Nuñez Acosta En función de las operaciones registradas en…" at bounding box center [315, 269] width 447 height 91
click at [104, 309] on textarea "Hola Florencia Magali Nuñez Acosta En función de las operaciones registradas en…" at bounding box center [315, 269] width 447 height 91
paste textarea "Veronica Mariel Nuñez"
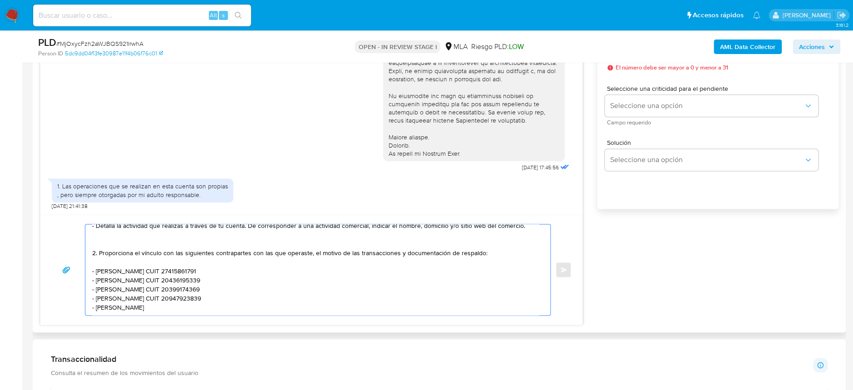
drag, startPoint x: 162, startPoint y: 305, endPoint x: 90, endPoint y: 303, distance: 72.2
click at [90, 303] on div "Hola Florencia Magali Nuñez Acosta En función de las operaciones registradas en…" at bounding box center [315, 269] width 460 height 91
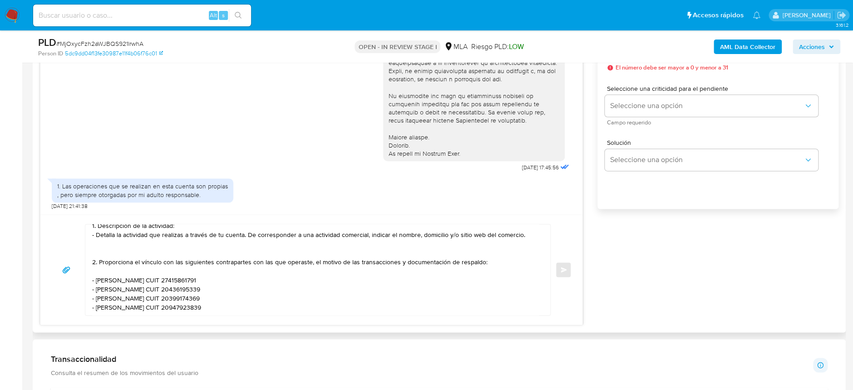
click at [142, 301] on textarea "Hola Florencia Magali Nuñez Acosta En función de las operaciones registradas en…" at bounding box center [315, 269] width 447 height 91
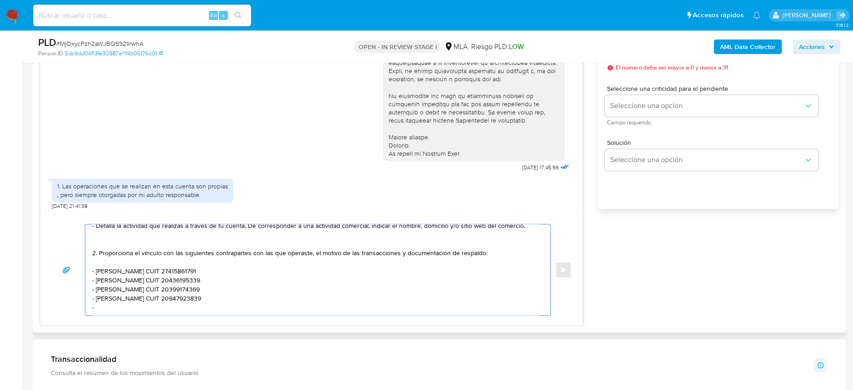
paste textarea "Claudia Daniela Vega"
click at [201, 301] on textarea "Hola Florencia Magali Nuñez Acosta En función de las operaciones registradas en…" at bounding box center [315, 269] width 447 height 91
paste textarea "27175502829"
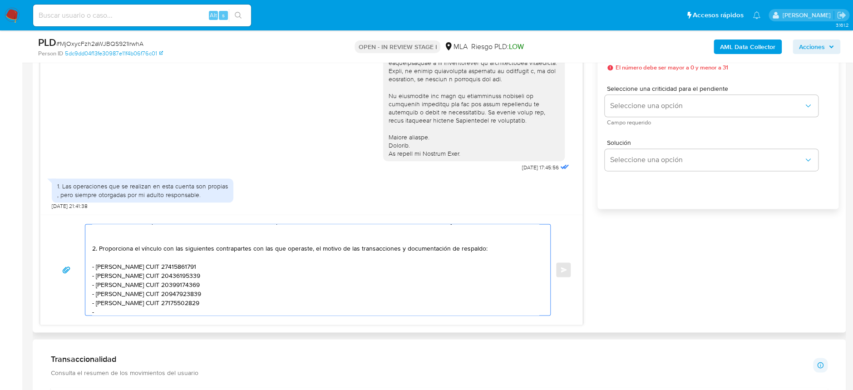
click at [114, 307] on textarea "Hola Florencia Magali Nuñez Acosta En función de las operaciones registradas en…" at bounding box center [315, 269] width 447 height 91
paste textarea "Ester Soledad Chavez"
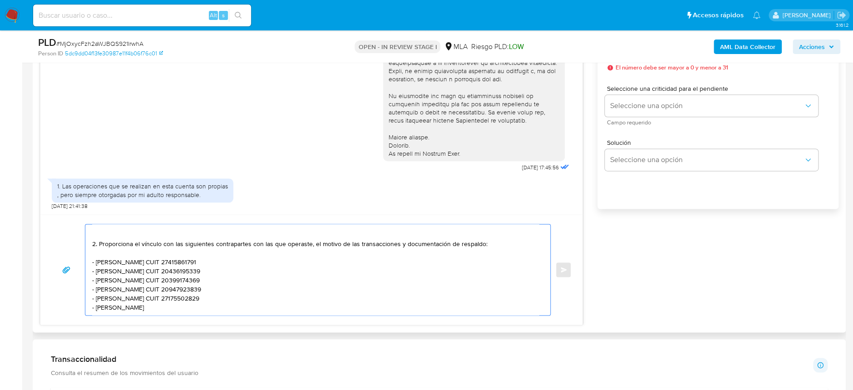
click at [170, 297] on textarea "Hola Florencia Magali Nuñez Acosta En función de las operaciones registradas en…" at bounding box center [315, 269] width 447 height 91
paste textarea "27331047924"
click at [239, 294] on textarea "Hola Florencia Magali Nuñez Acosta En función de las operaciones registradas en…" at bounding box center [315, 269] width 447 height 91
paste textarea "Es importante que sepas que, en el caso de que no respondas a lo solicitado, tu…"
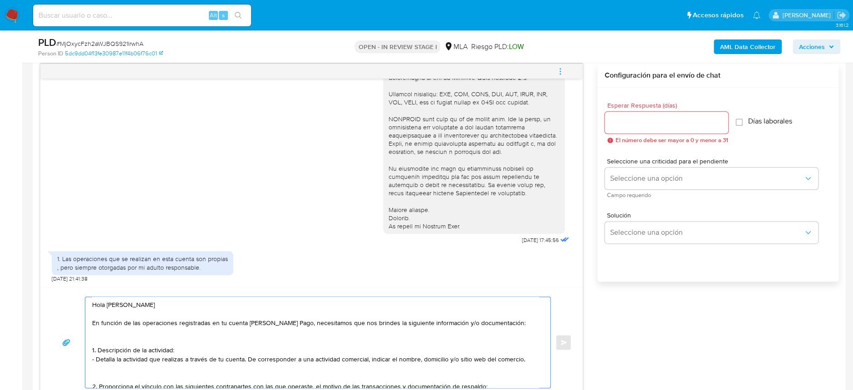
scroll to position [424, 0]
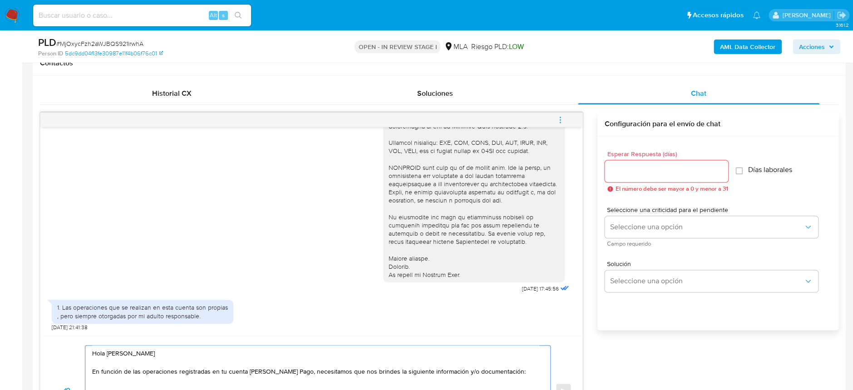
type textarea "Hola Florencia Magali Nuñez Acosta En función de las operaciones registradas en…"
click at [634, 167] on input "Esperar Respuesta (días)" at bounding box center [666, 171] width 123 height 12
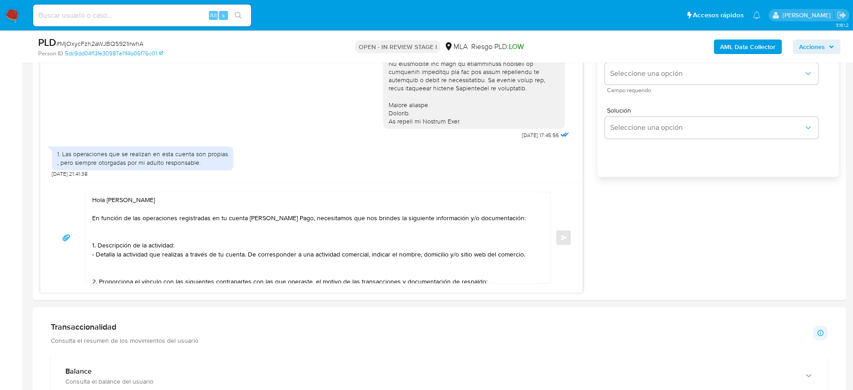
scroll to position [605, 0]
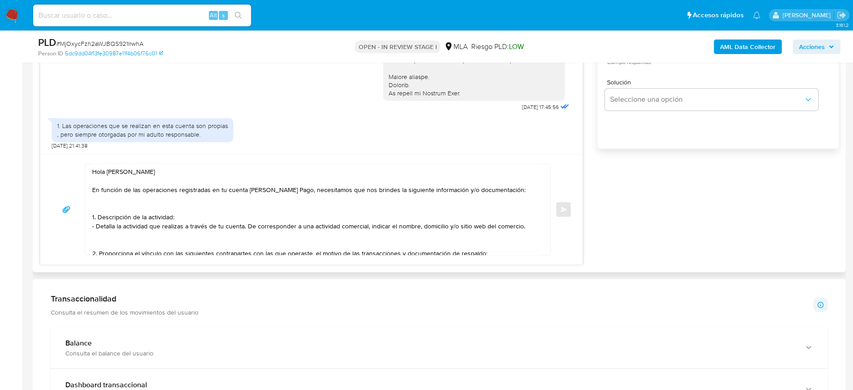
type input "1"
click at [515, 240] on textarea at bounding box center [315, 209] width 447 height 91
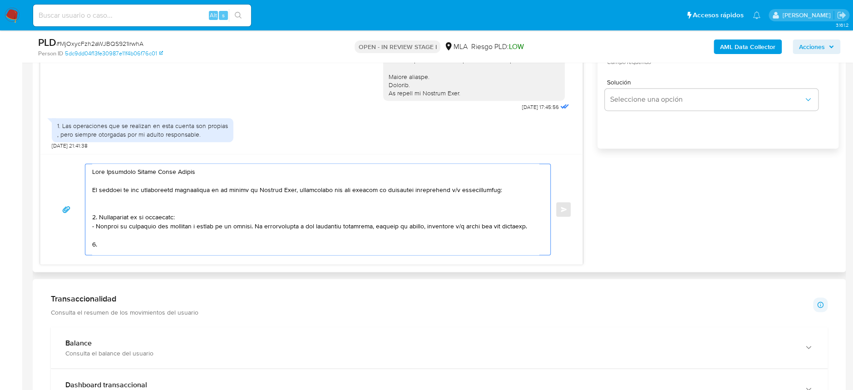
scroll to position [2, 0]
click at [108, 237] on textarea at bounding box center [315, 209] width 447 height 91
paste textarea "Documentación que respalde los ingresos de tu actividad detallada en el punto a…"
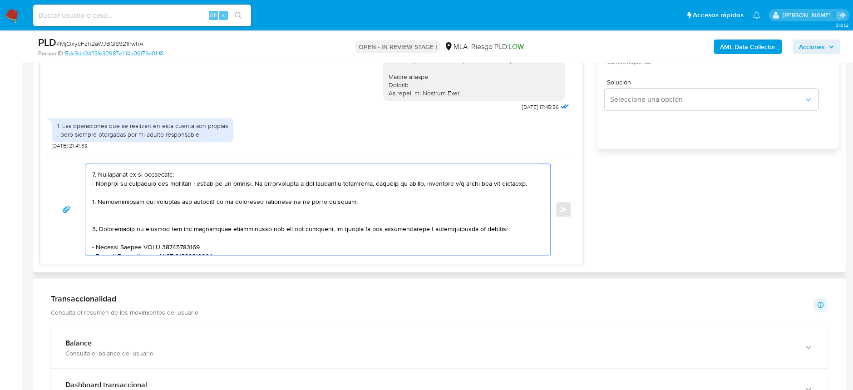
scroll to position [63, 0]
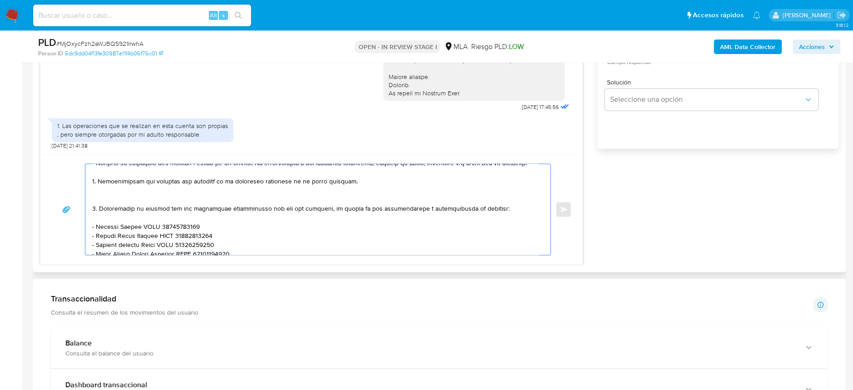
drag, startPoint x: 96, startPoint y: 207, endPoint x: 89, endPoint y: 205, distance: 8.0
click at [89, 205] on div at bounding box center [315, 209] width 460 height 91
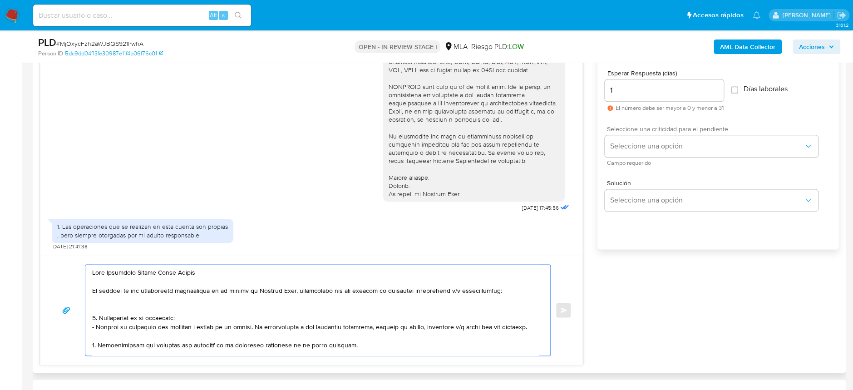
scroll to position [484, 0]
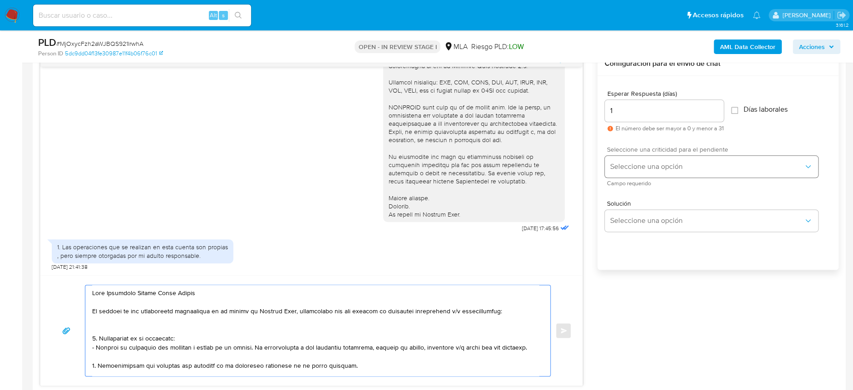
type textarea "Hola Florencia Magali Nuñez Acosta En función de las operaciones registradas en…"
click at [658, 165] on span "Seleccione una opción" at bounding box center [706, 166] width 193 height 9
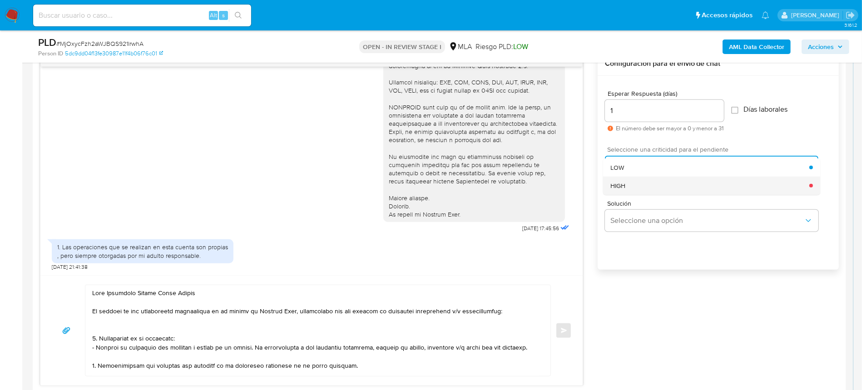
click at [643, 191] on div "HIGH" at bounding box center [709, 186] width 199 height 18
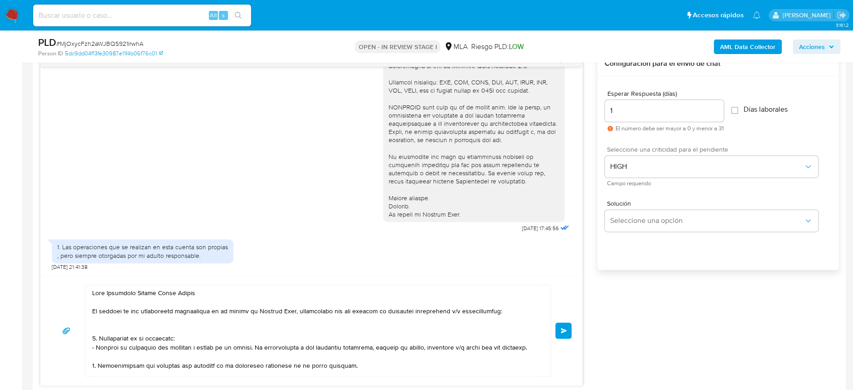
click at [558, 331] on button "Enviar" at bounding box center [563, 330] width 16 height 16
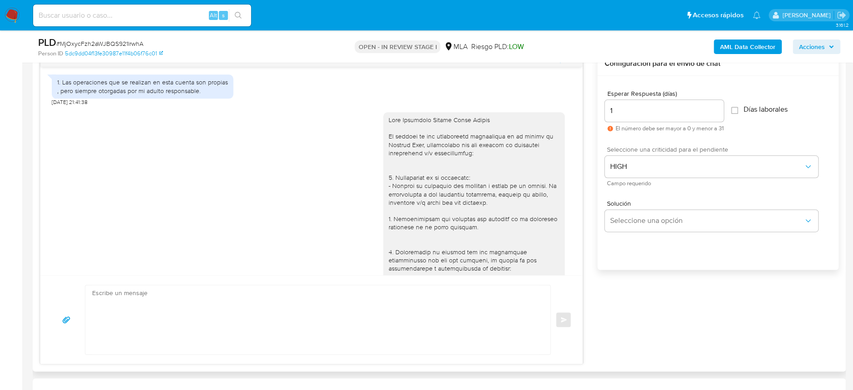
scroll to position [390, 0]
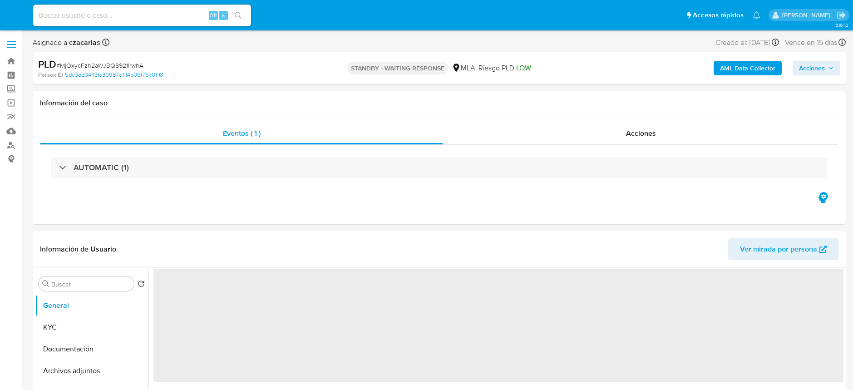
select select "10"
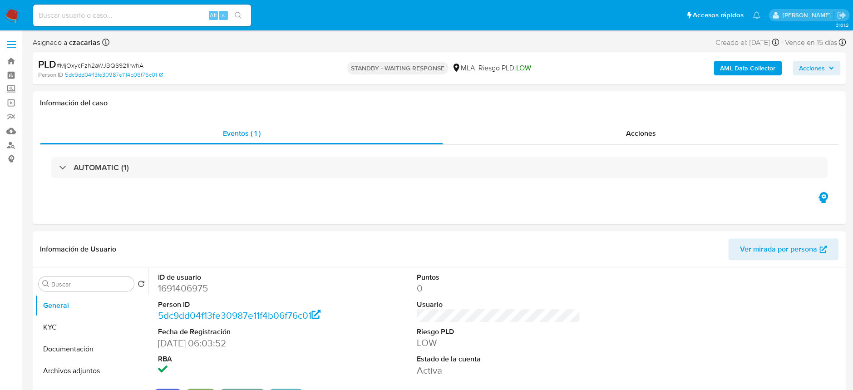
click at [12, 17] on img at bounding box center [12, 15] width 15 height 15
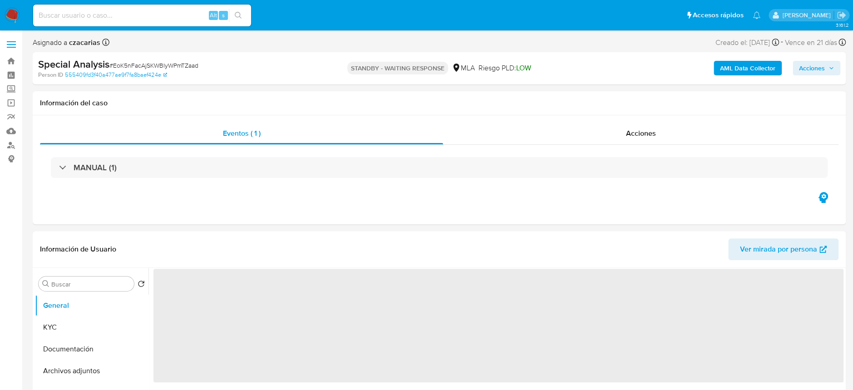
select select "10"
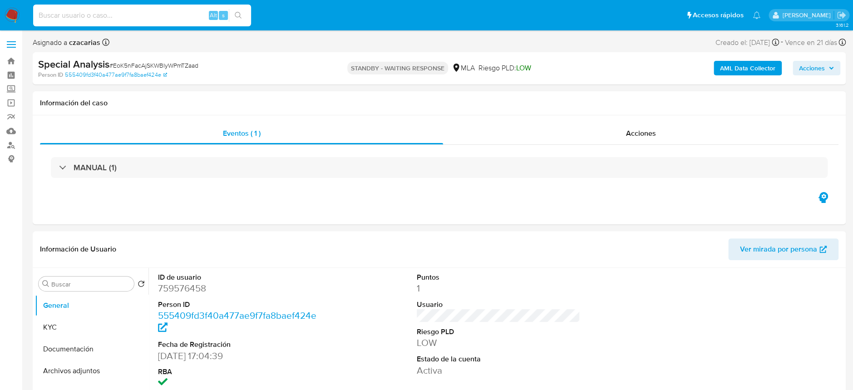
click at [183, 12] on input at bounding box center [142, 16] width 218 height 12
paste input "TsZtbpSRyjy5sJIVKlJZmlmY"
type input "TsZtbpSRyjy5sJIVKlJZmlmY"
click at [242, 16] on icon "search-icon" at bounding box center [238, 15] width 7 height 7
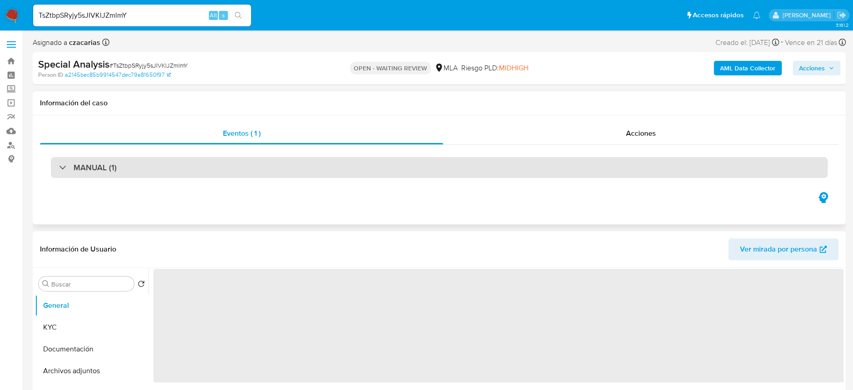
select select "10"
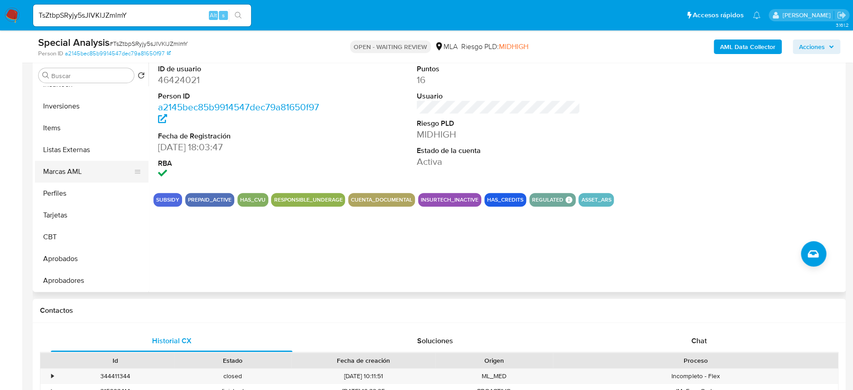
scroll to position [181, 0]
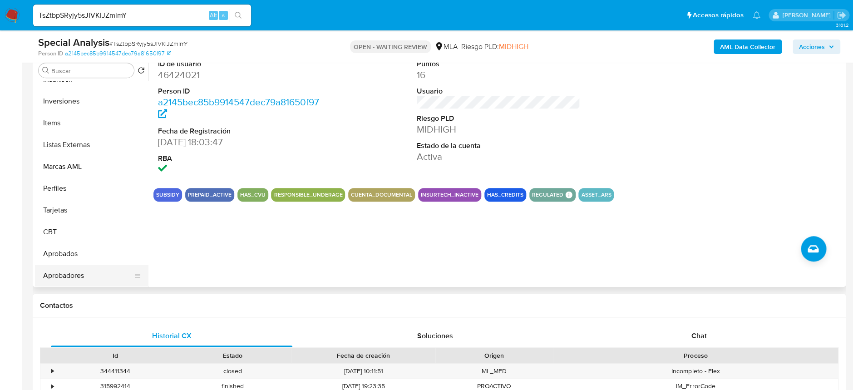
click at [68, 276] on button "Aprobadores" at bounding box center [88, 276] width 106 height 22
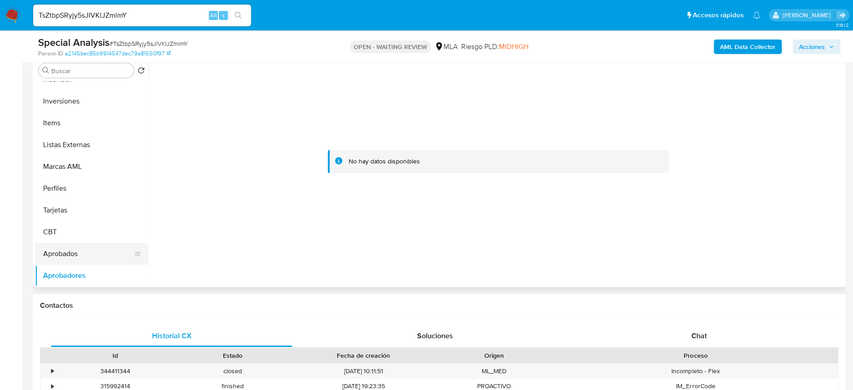
click at [72, 254] on button "Aprobados" at bounding box center [88, 254] width 106 height 22
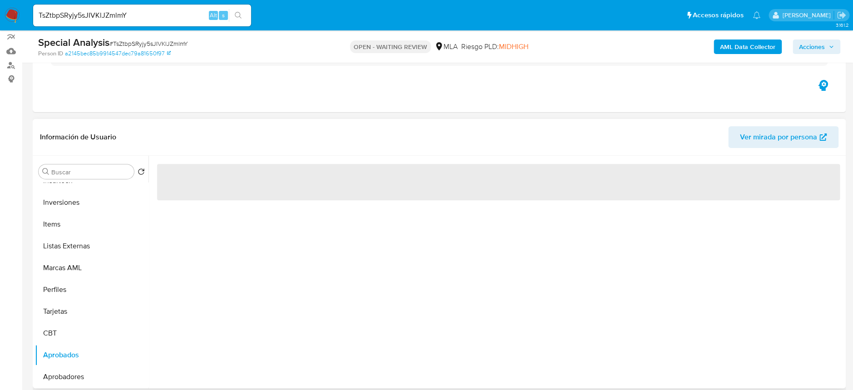
scroll to position [60, 0]
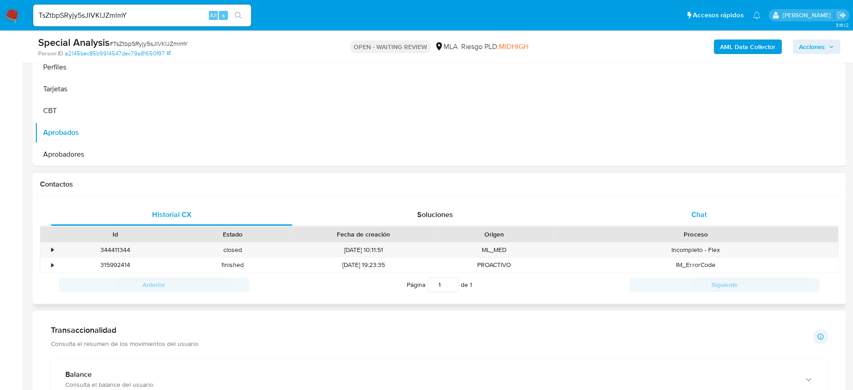
click at [695, 209] on span "Chat" at bounding box center [698, 214] width 15 height 10
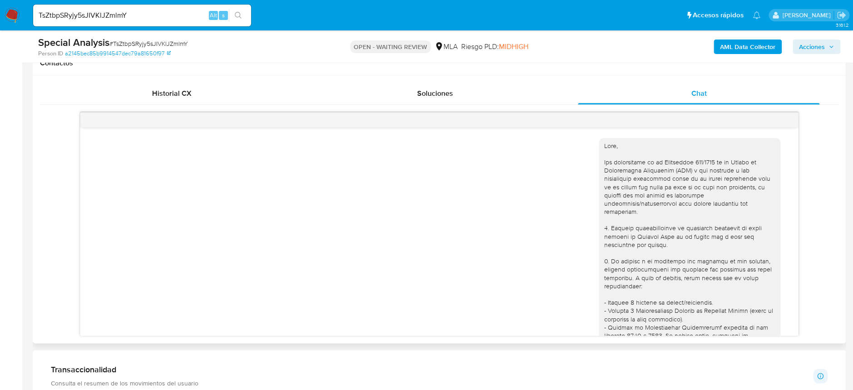
scroll to position [409, 0]
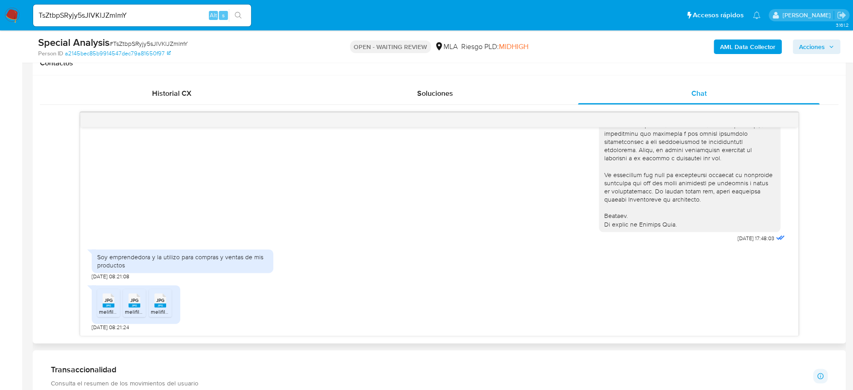
click at [109, 306] on rect at bounding box center [109, 305] width 12 height 4
click at [127, 303] on div "JPG JPG" at bounding box center [134, 300] width 19 height 18
click at [149, 303] on li "JPG JPG melifile7204902545419780705.jpg" at bounding box center [160, 303] width 23 height 28
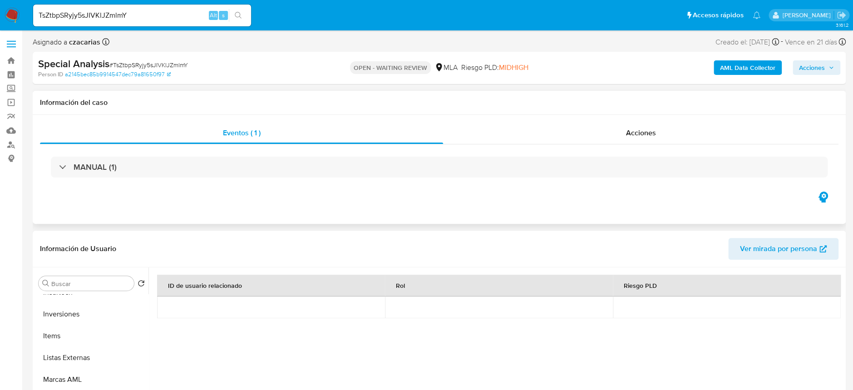
scroll to position [0, 0]
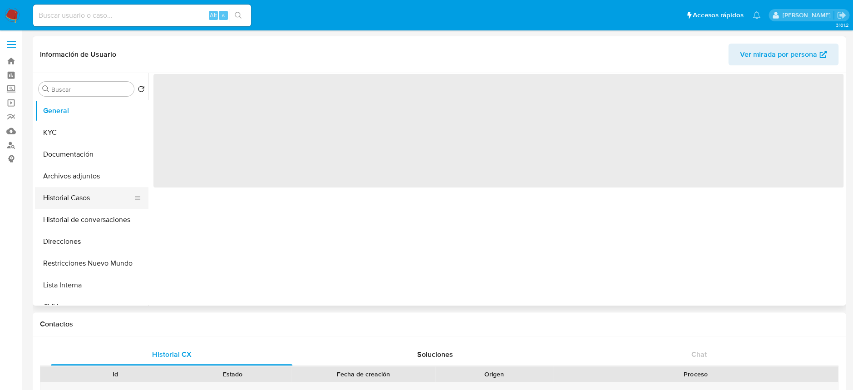
click at [65, 192] on button "Historial Casos" at bounding box center [88, 198] width 106 height 22
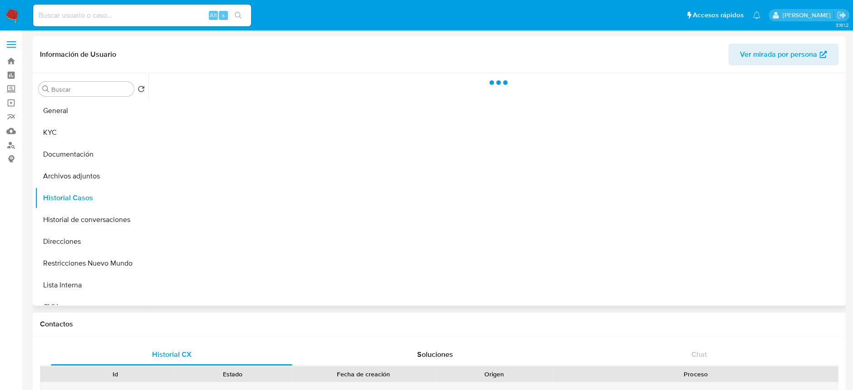
select select "10"
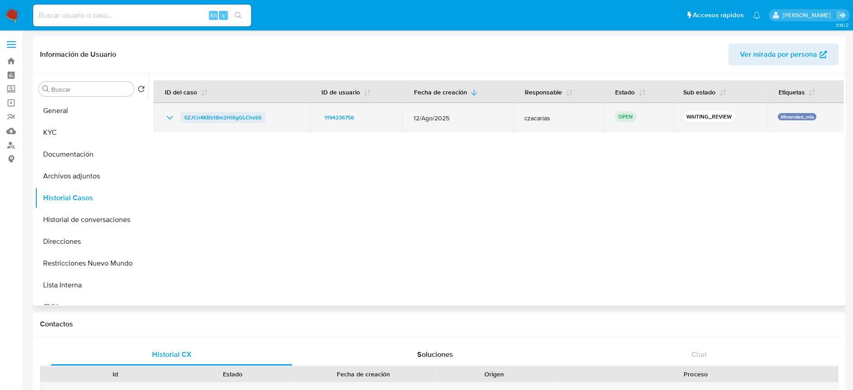
click at [209, 115] on span "5ZJCn4KBb18m2HlXgGLChvSS" at bounding box center [222, 117] width 77 height 11
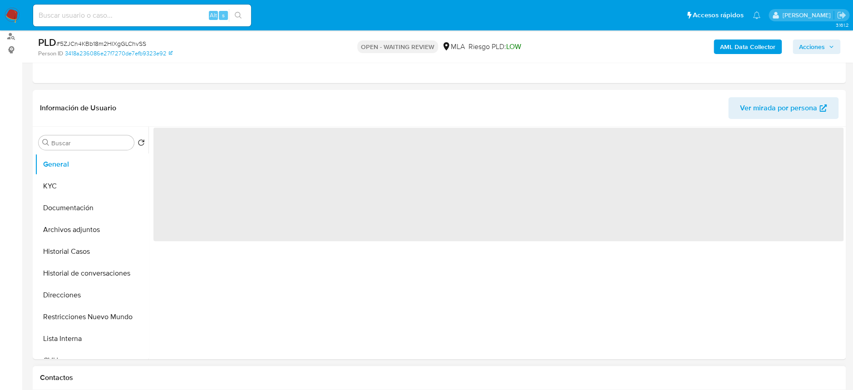
scroll to position [242, 0]
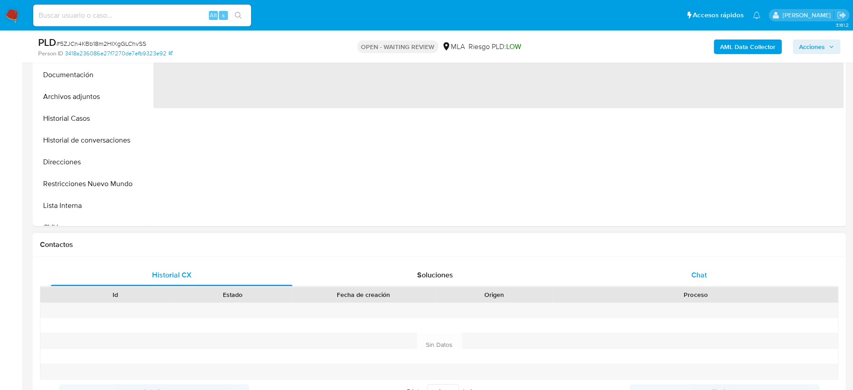
select select "10"
click at [754, 277] on div "Chat" at bounding box center [699, 275] width 242 height 22
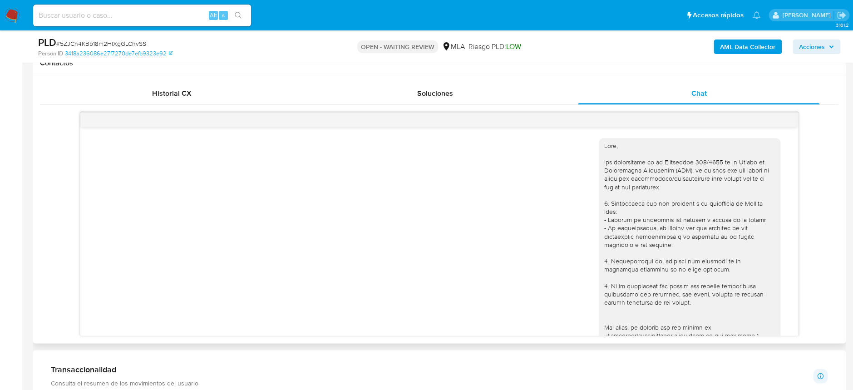
scroll to position [301, 0]
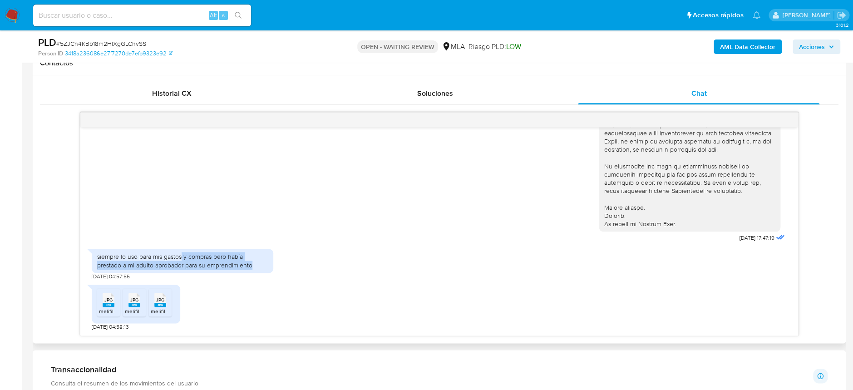
drag, startPoint x: 181, startPoint y: 255, endPoint x: 256, endPoint y: 263, distance: 75.4
click at [256, 263] on div "siempre lo uso para mis gastos y compras pero había prestado a mi adulto aproba…" at bounding box center [182, 260] width 171 height 16
click at [107, 301] on span "JPG" at bounding box center [108, 300] width 8 height 6
click at [138, 305] on rect at bounding box center [134, 305] width 12 height 4
click at [152, 303] on div "JPG JPG" at bounding box center [160, 299] width 19 height 18
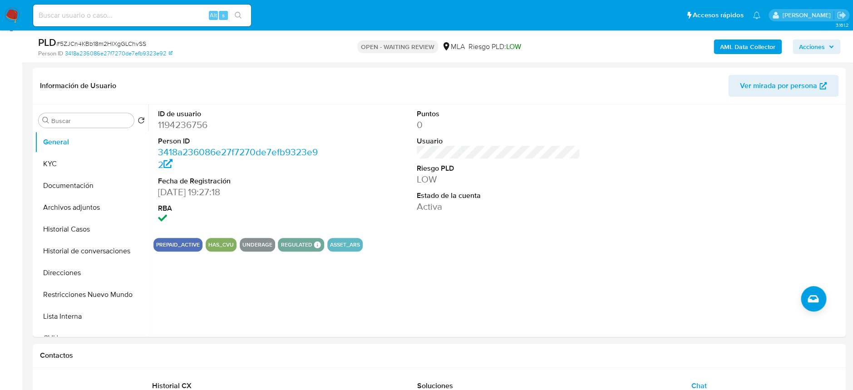
scroll to position [121, 0]
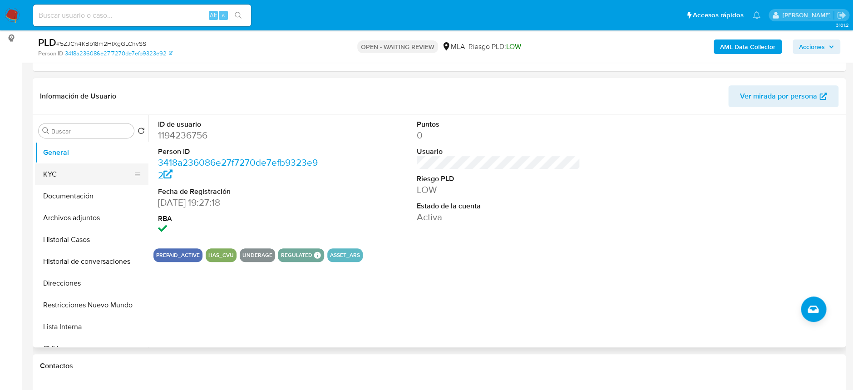
click at [69, 173] on button "KYC" at bounding box center [88, 174] width 106 height 22
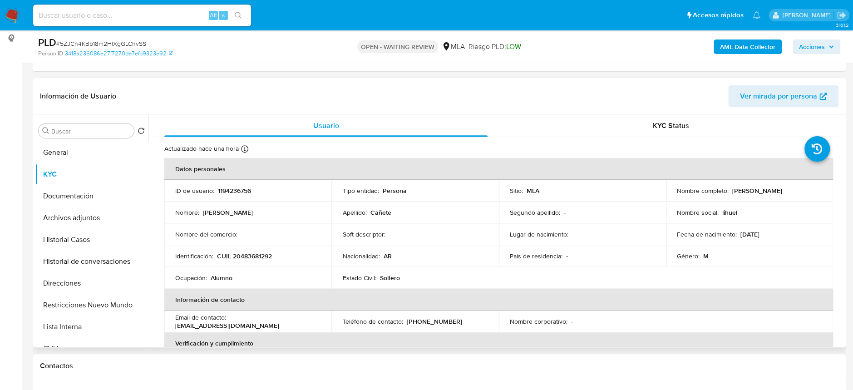
click at [216, 193] on div "ID de usuario : 1194236756" at bounding box center [247, 191] width 145 height 8
click at [216, 192] on div "ID de usuario : 1194236756" at bounding box center [247, 191] width 145 height 8
copy p "1194236756"
click at [228, 190] on p "1194236756" at bounding box center [234, 191] width 33 height 8
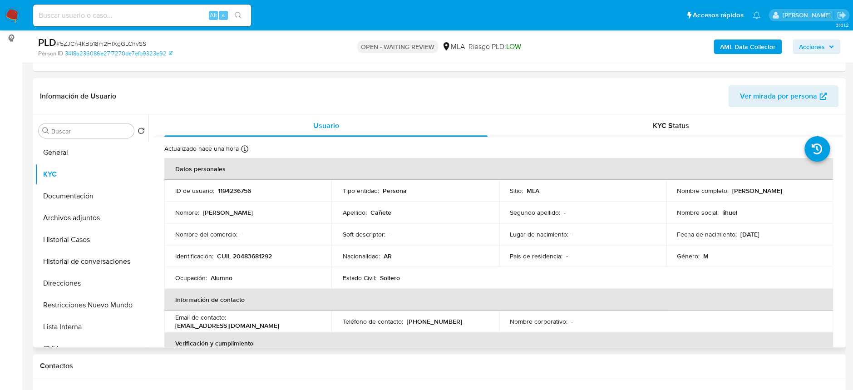
click at [247, 254] on p "CUIL 20483681292" at bounding box center [244, 256] width 55 height 8
copy p "20483681292"
click at [119, 45] on span "# 5ZJCn4KBb18m2HlXgGLChvSS" at bounding box center [101, 43] width 90 height 9
click at [119, 44] on span "# 5ZJCn4KBb18m2HlXgGLChvSS" at bounding box center [101, 43] width 90 height 9
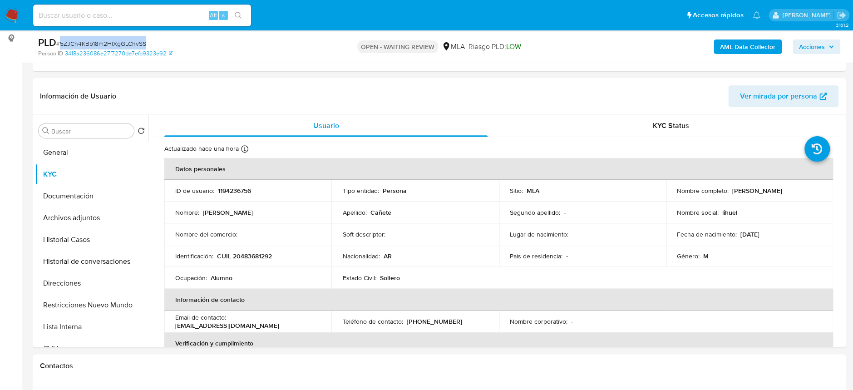
copy span "5ZJCn4KBb18m2HlXgGLChvSS"
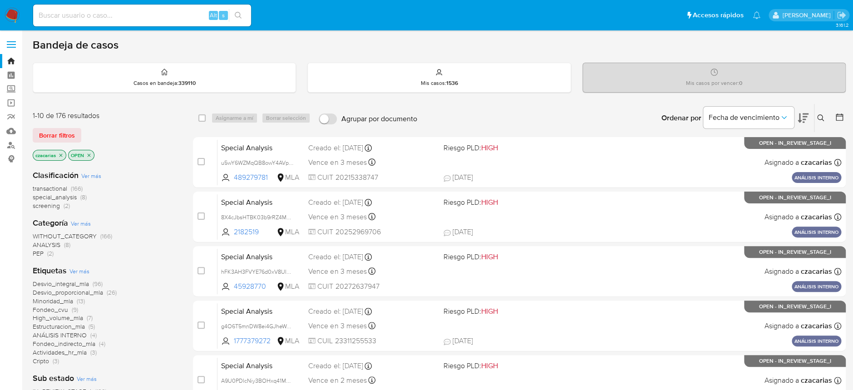
click at [820, 117] on icon at bounding box center [820, 117] width 7 height 7
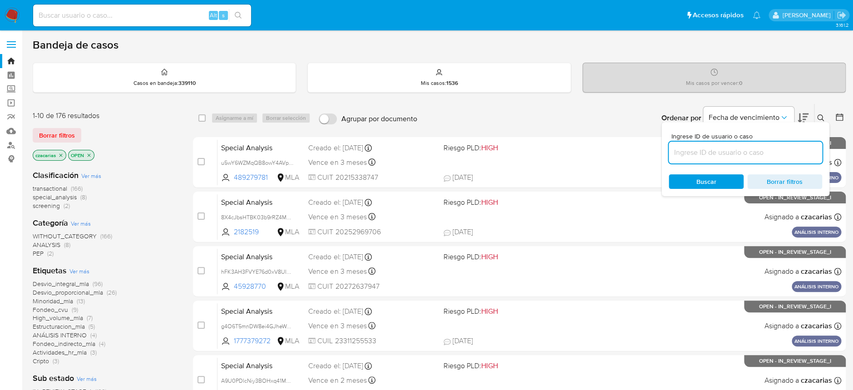
click at [706, 147] on input at bounding box center [745, 153] width 153 height 12
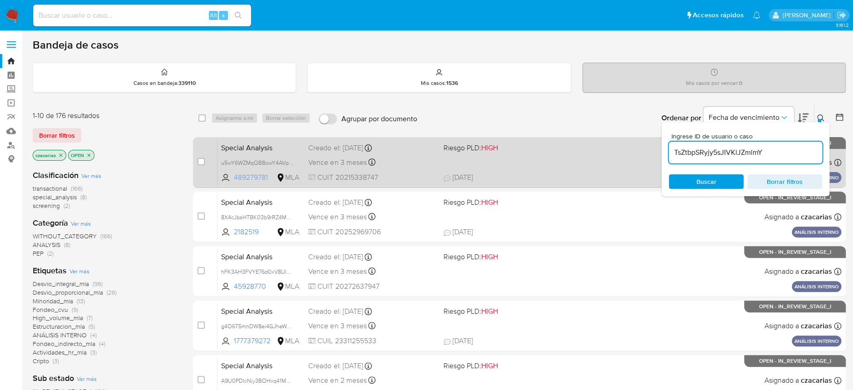
type input "TsZtbpSRyjy5sJIVKlJZmlmY"
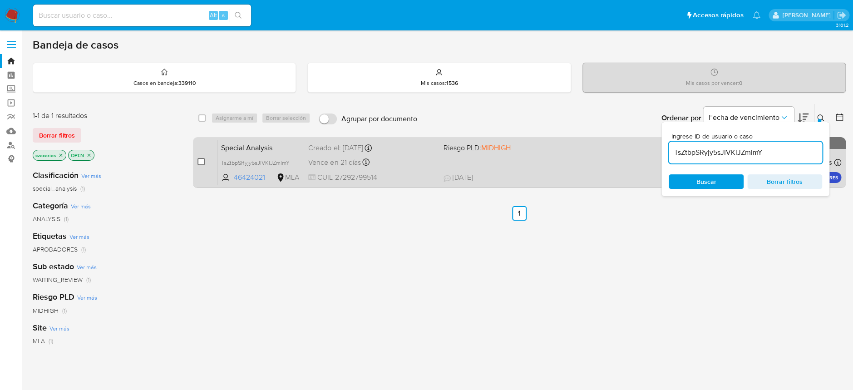
click at [203, 164] on div "case-item-checkbox No es posible asignar el caso" at bounding box center [208, 162] width 20 height 46
click at [202, 161] on input "checkbox" at bounding box center [201, 161] width 7 height 7
checkbox input "true"
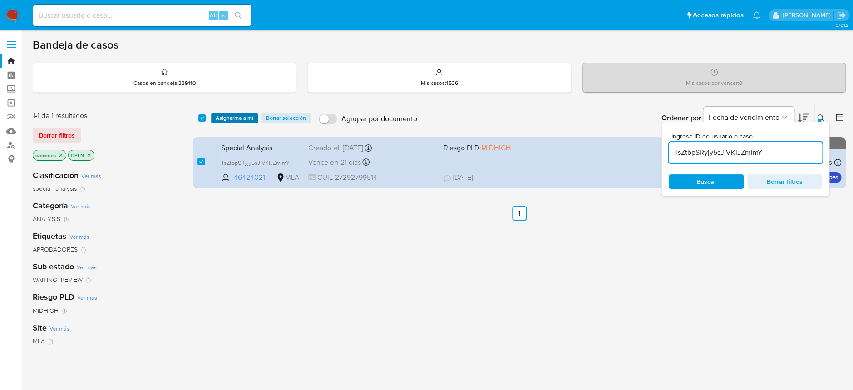
click at [234, 117] on span "Asignarme a mí" at bounding box center [235, 118] width 38 height 9
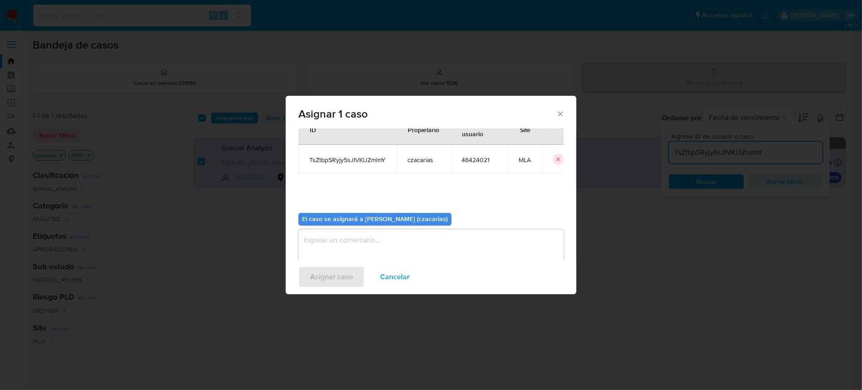
scroll to position [46, 0]
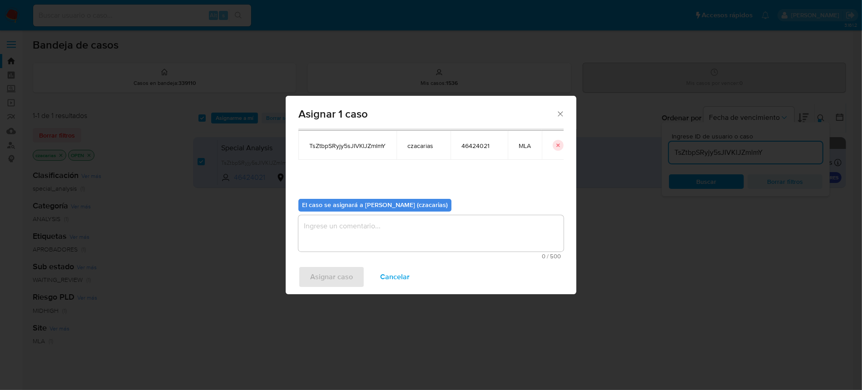
click at [366, 219] on textarea "assign-modal" at bounding box center [430, 233] width 265 height 36
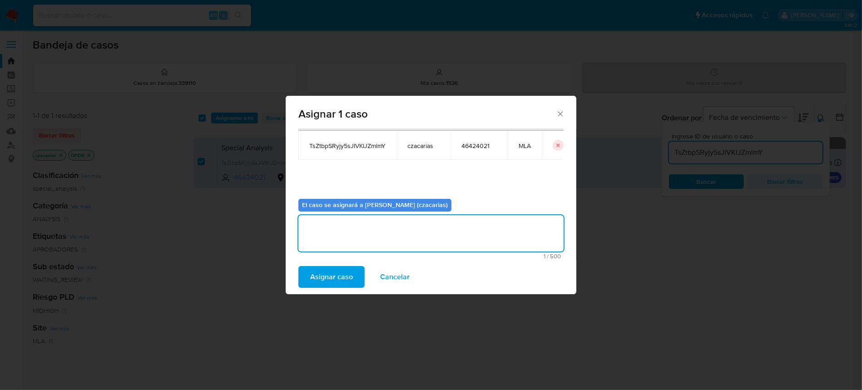
click at [336, 263] on div "Asignar caso Cancelar" at bounding box center [431, 277] width 291 height 35
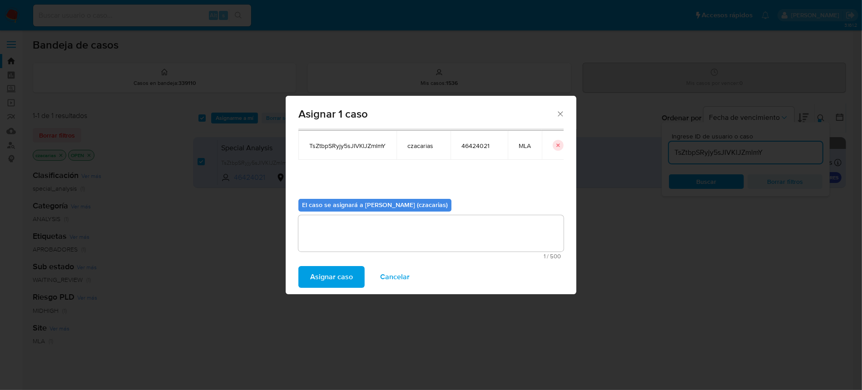
click at [333, 271] on span "Asignar caso" at bounding box center [331, 277] width 43 height 20
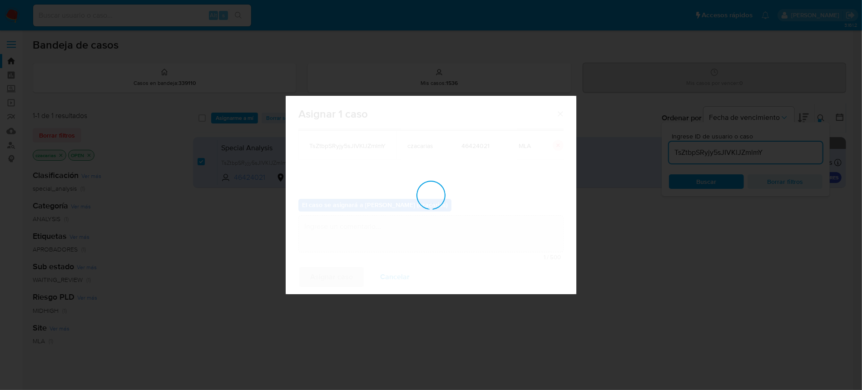
checkbox input "false"
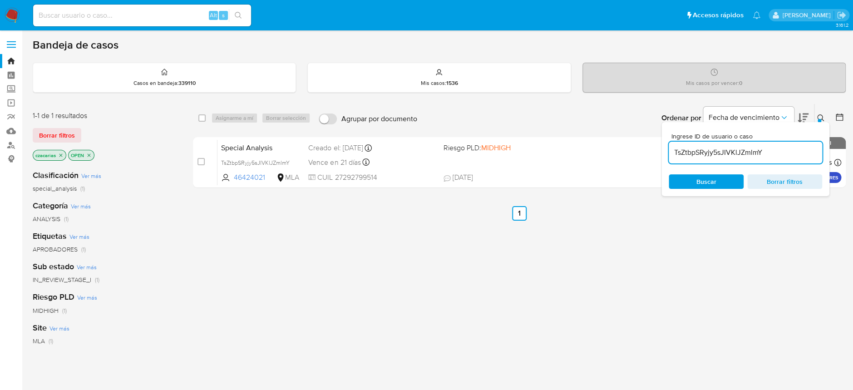
click at [697, 156] on input "TsZtbpSRyjy5sJIVKlJZmlmY" at bounding box center [745, 153] width 153 height 12
paste input "5ZJCn4KBb18m2HlXgGLChvSS"
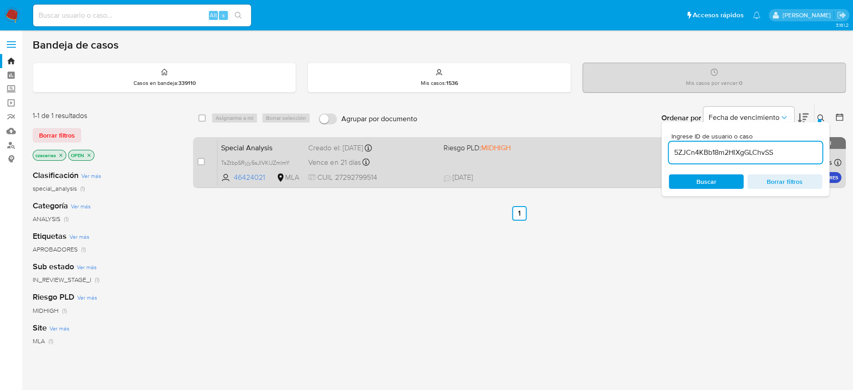
type input "5ZJCn4KBb18m2HlXgGLChvSS"
drag, startPoint x: 194, startPoint y: 162, endPoint x: 202, endPoint y: 159, distance: 8.0
click at [196, 162] on div "case-item-checkbox No es posible asignar el caso PLD 5ZJCn4KBb18m2HlXgGLChvSS 1…" at bounding box center [519, 162] width 653 height 51
click at [202, 159] on input "checkbox" at bounding box center [201, 161] width 7 height 7
checkbox input "true"
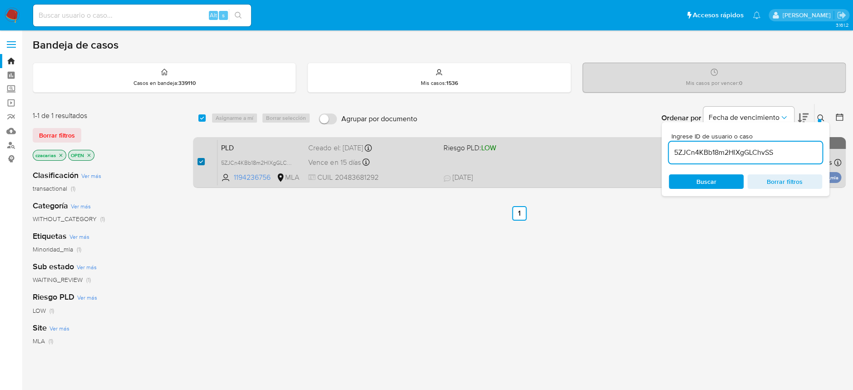
checkbox input "true"
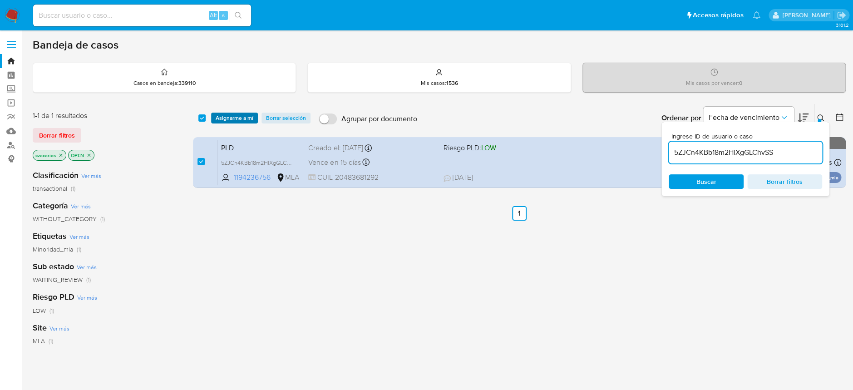
click at [232, 120] on span "Asignarme a mí" at bounding box center [235, 118] width 38 height 9
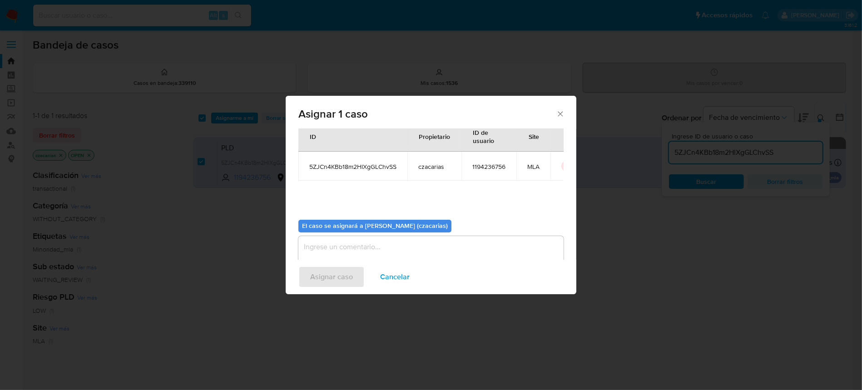
scroll to position [46, 0]
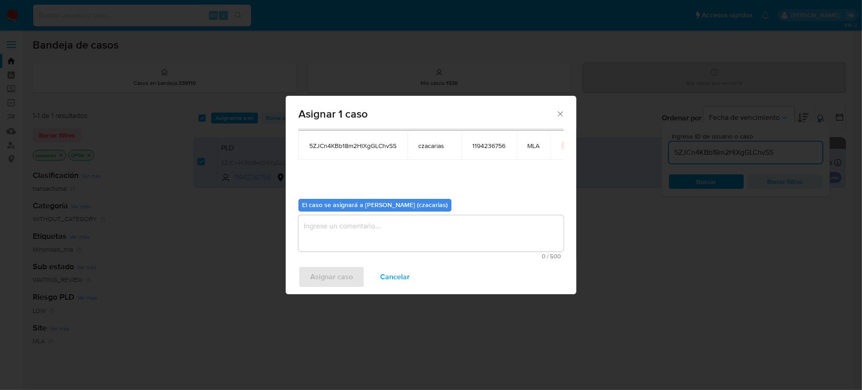
click at [356, 243] on textarea "assign-modal" at bounding box center [430, 233] width 265 height 36
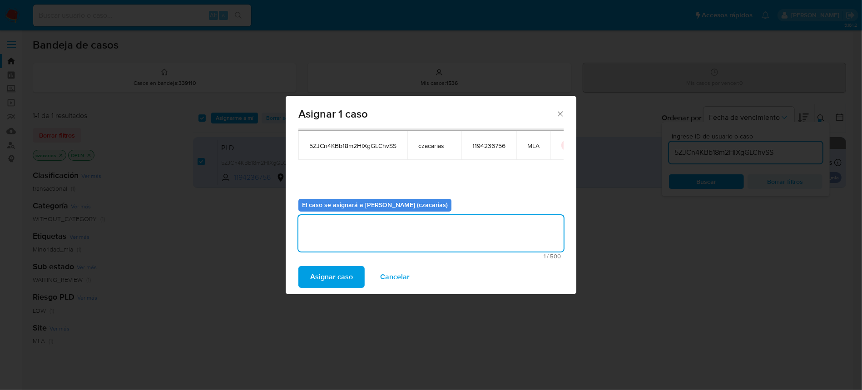
click at [338, 279] on span "Asignar caso" at bounding box center [331, 277] width 43 height 20
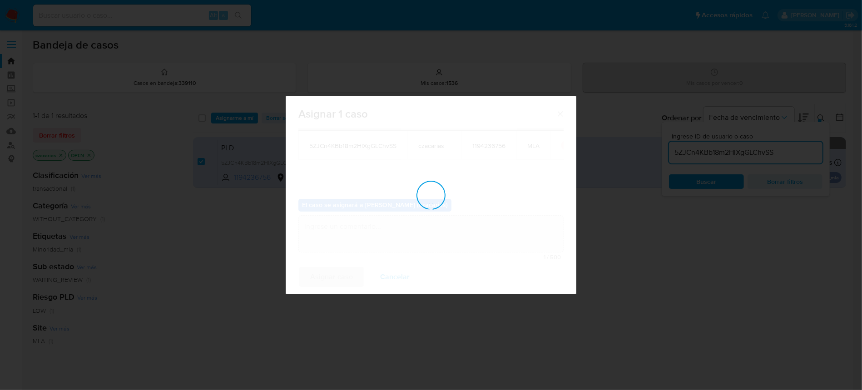
checkbox input "false"
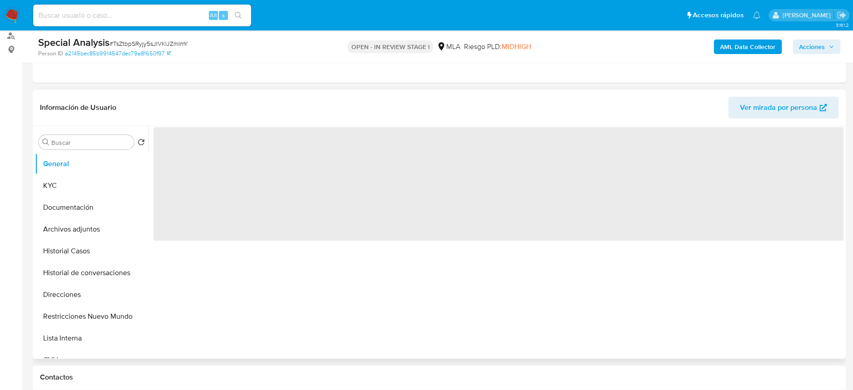
scroll to position [121, 0]
select select "10"
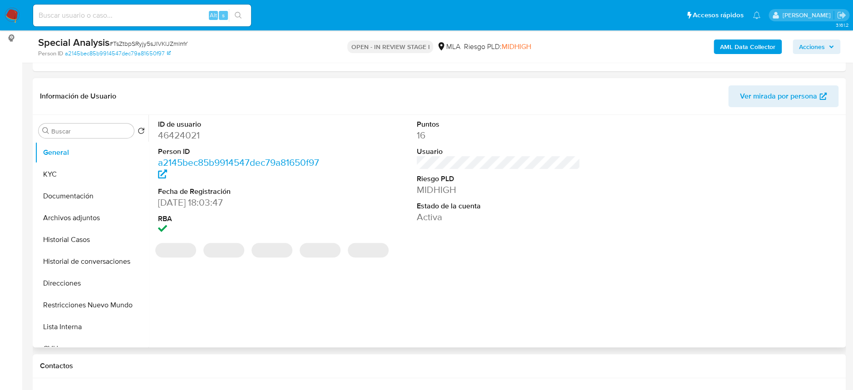
click at [181, 134] on dd "46424021" at bounding box center [239, 135] width 163 height 13
copy dd "46424021"
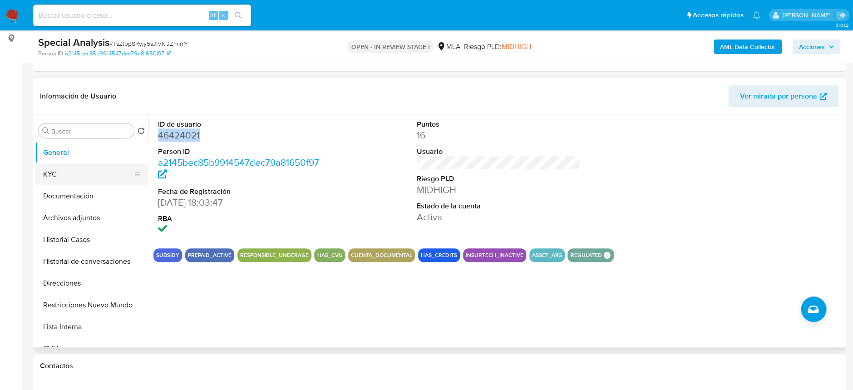
click at [86, 173] on button "KYC" at bounding box center [88, 174] width 106 height 22
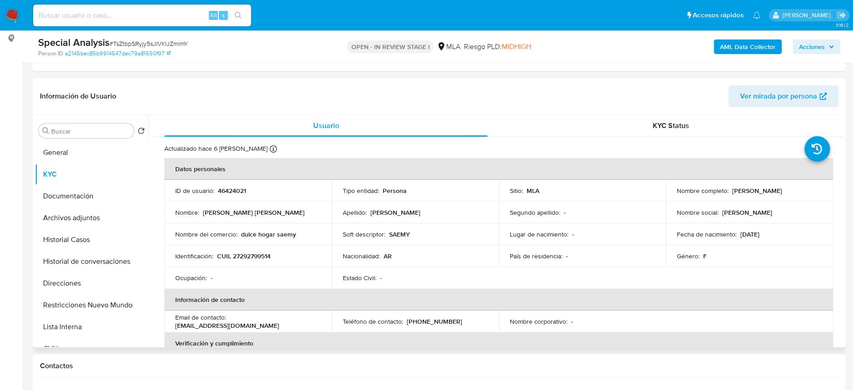
click at [230, 192] on p "46424021" at bounding box center [232, 191] width 28 height 8
copy p "46424021"
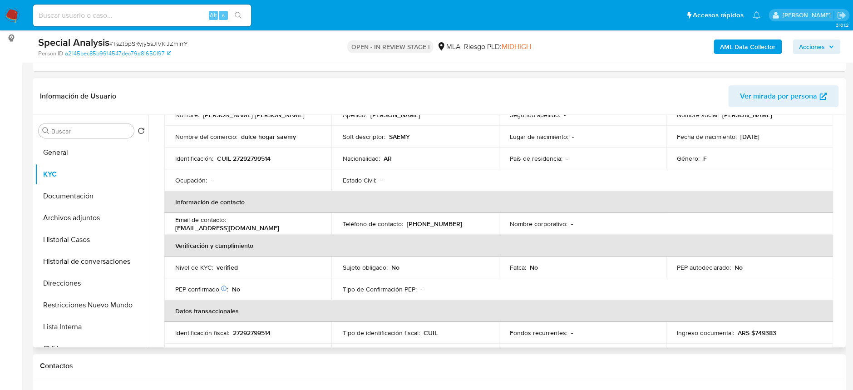
scroll to position [37, 0]
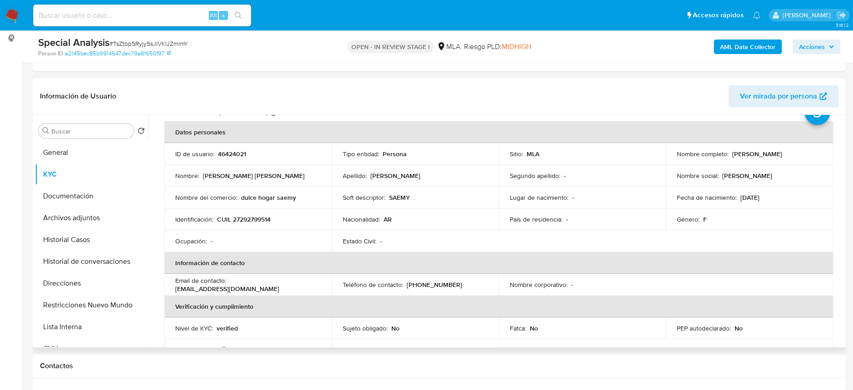
click at [260, 216] on p "CUIL 27292799514" at bounding box center [244, 219] width 54 height 8
copy p "27292799514"
click at [69, 217] on button "Archivos adjuntos" at bounding box center [88, 218] width 106 height 22
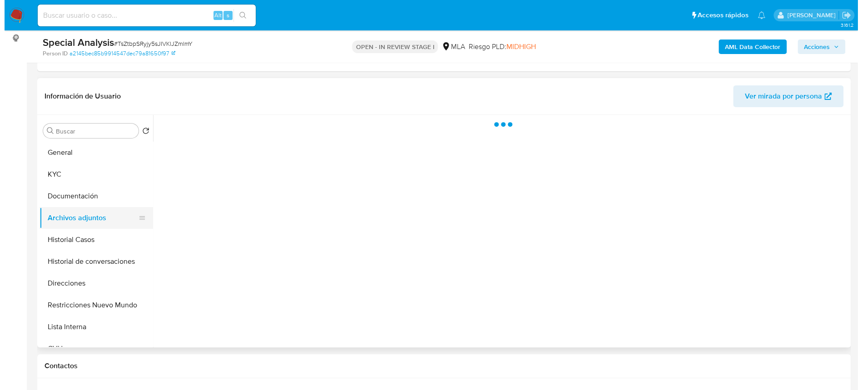
scroll to position [0, 0]
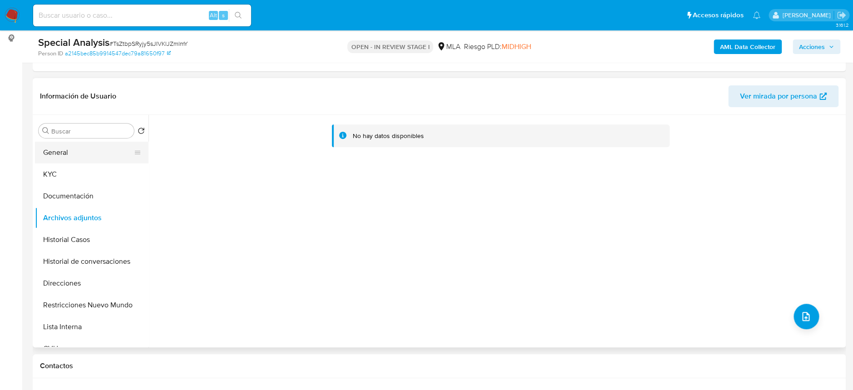
click at [72, 152] on button "General" at bounding box center [88, 153] width 106 height 22
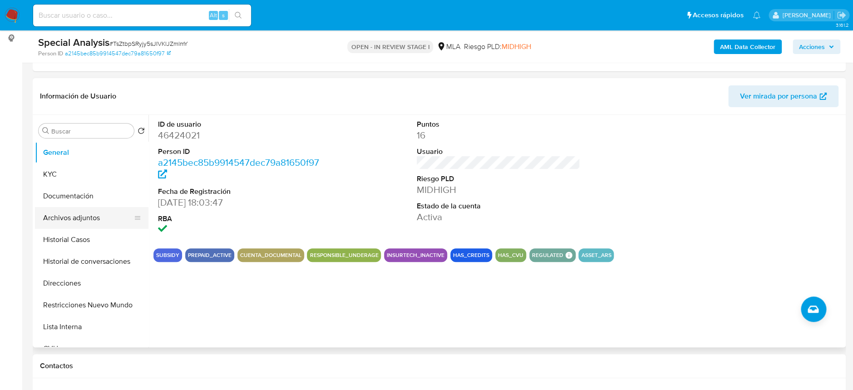
click at [84, 221] on button "Archivos adjuntos" at bounding box center [88, 218] width 106 height 22
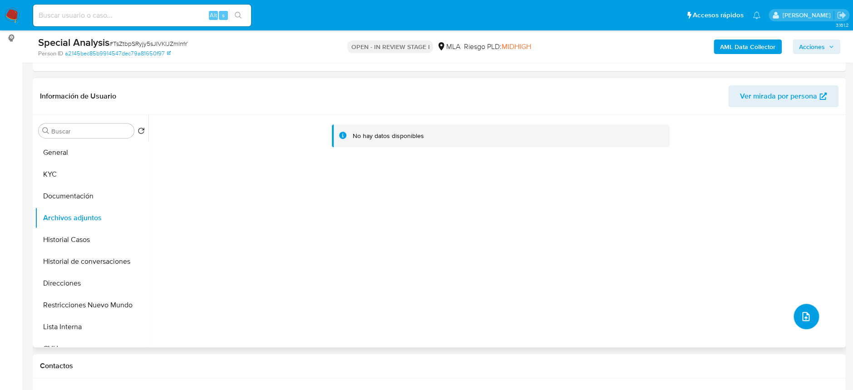
click at [800, 316] on icon "upload-file" at bounding box center [805, 316] width 11 height 11
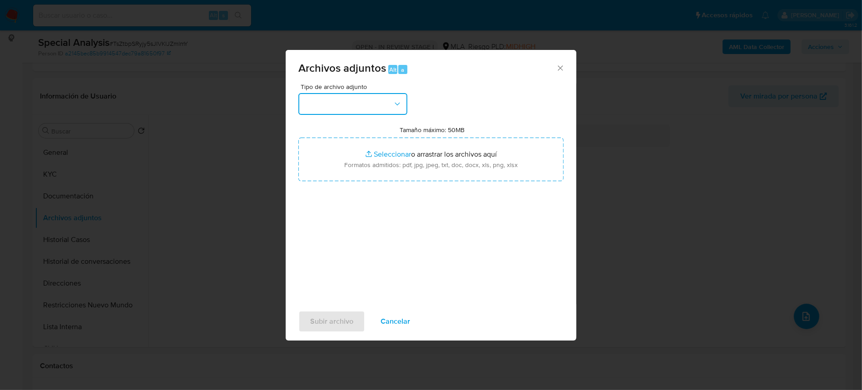
click at [360, 98] on button "button" at bounding box center [352, 104] width 109 height 22
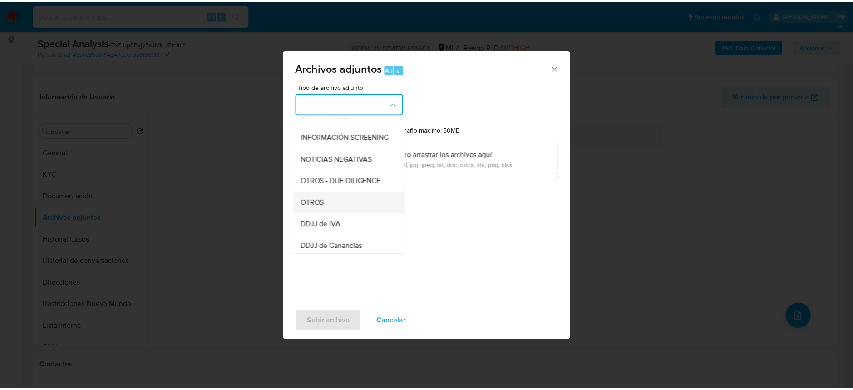
scroll to position [121, 0]
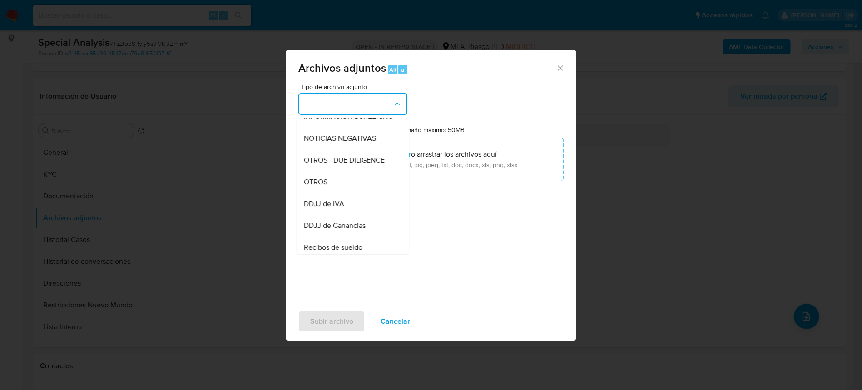
click at [341, 188] on div "OTROS" at bounding box center [350, 182] width 93 height 22
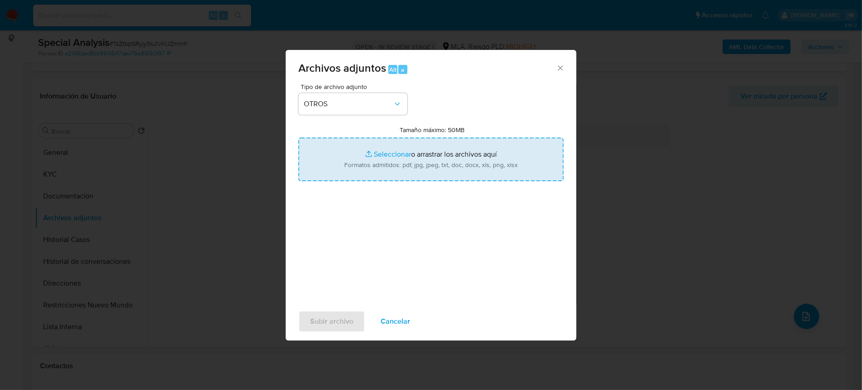
type input "C:\fakepath\Movimientos-46424021.xlsx"
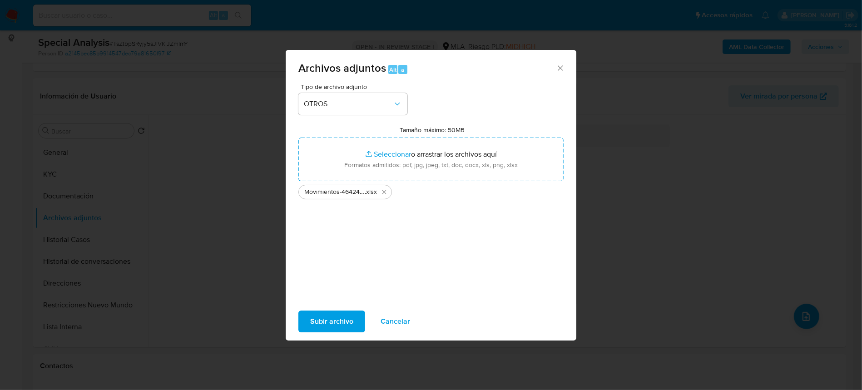
click at [326, 311] on span "Subir archivo" at bounding box center [331, 321] width 43 height 20
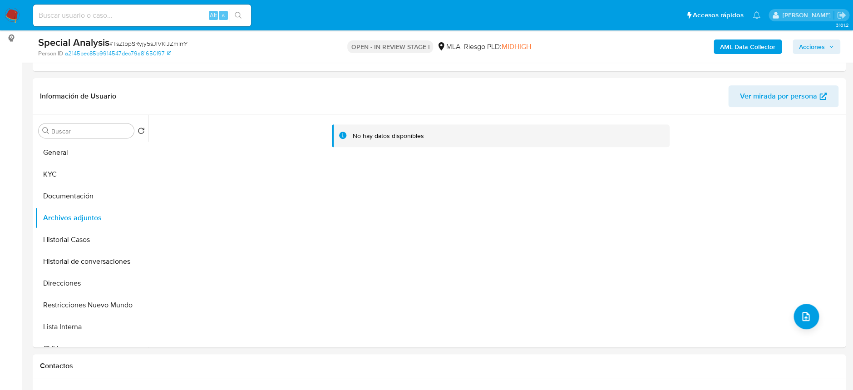
click at [767, 48] on b "AML Data Collector" at bounding box center [747, 47] width 55 height 15
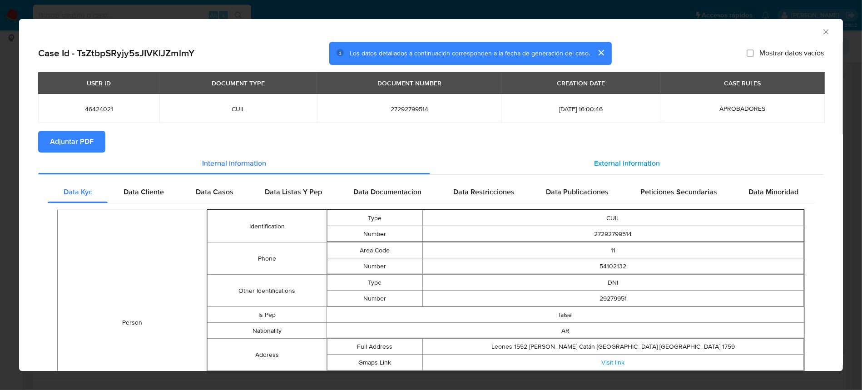
click at [604, 158] on span "External information" at bounding box center [627, 163] width 66 height 10
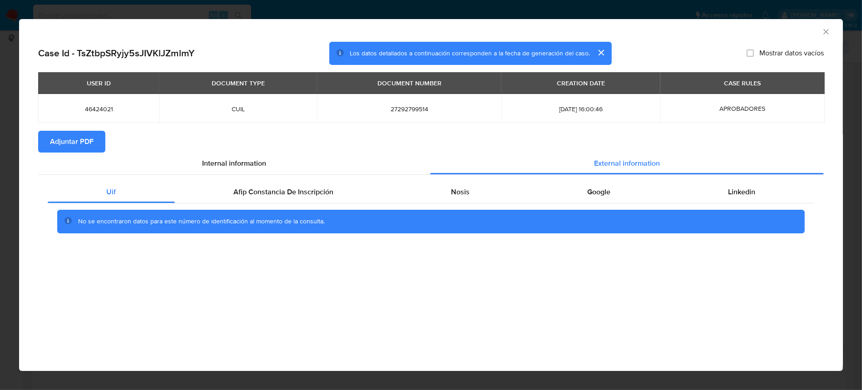
click at [64, 148] on span "Adjuntar PDF" at bounding box center [72, 142] width 44 height 20
click at [830, 34] on div "AML Data Collector" at bounding box center [431, 30] width 824 height 23
click at [827, 31] on icon "Cerrar ventana" at bounding box center [825, 31] width 9 height 9
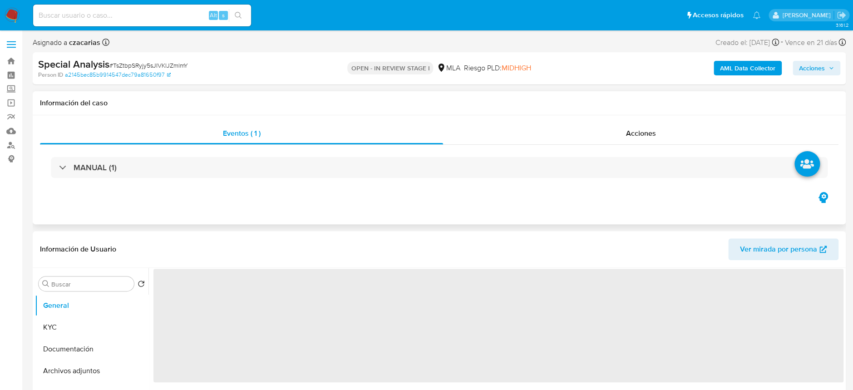
select select "10"
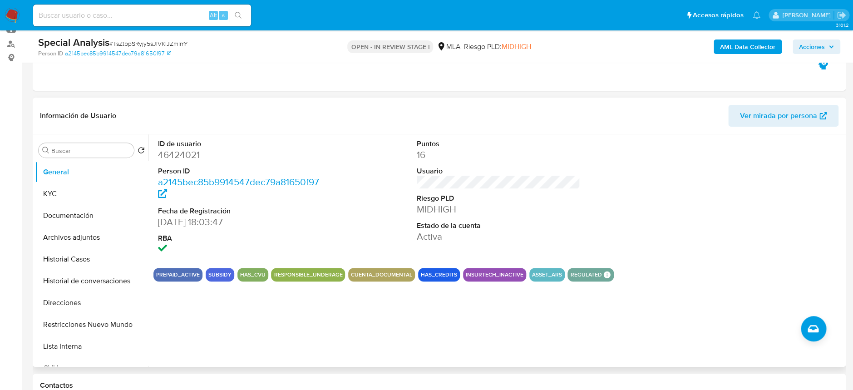
scroll to position [121, 0]
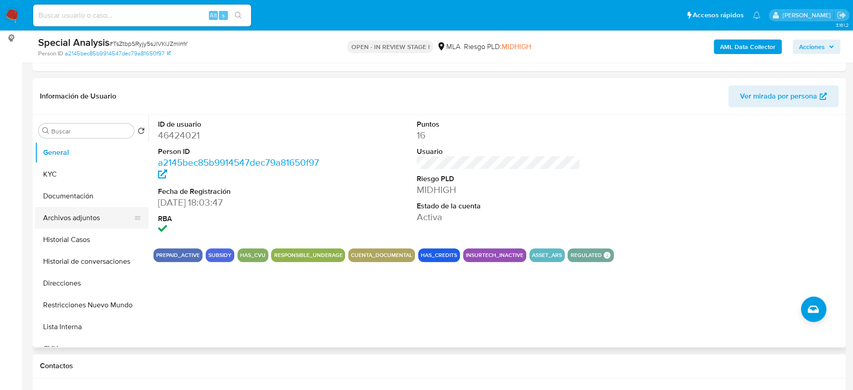
click at [100, 208] on button "Archivos adjuntos" at bounding box center [88, 218] width 106 height 22
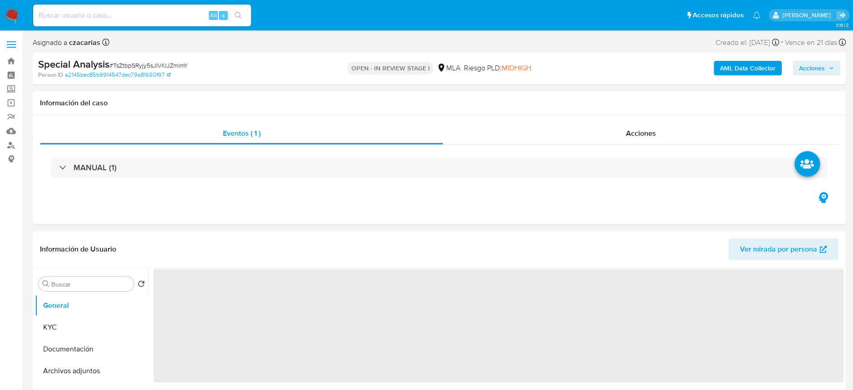
click at [722, 67] on b "AML Data Collector" at bounding box center [747, 68] width 55 height 15
select select "10"
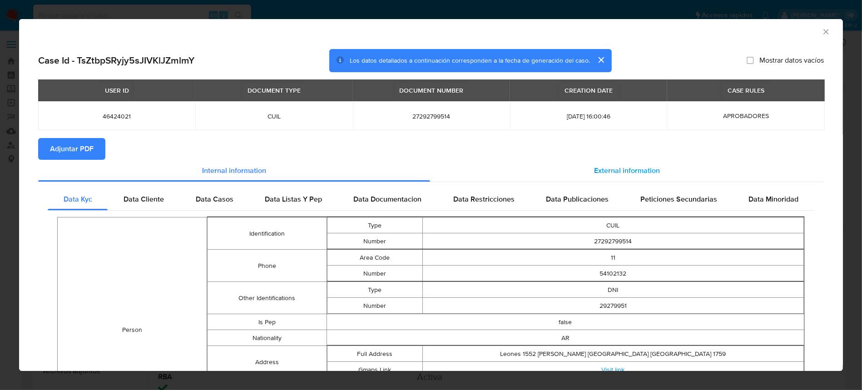
click at [634, 166] on span "External information" at bounding box center [627, 170] width 66 height 10
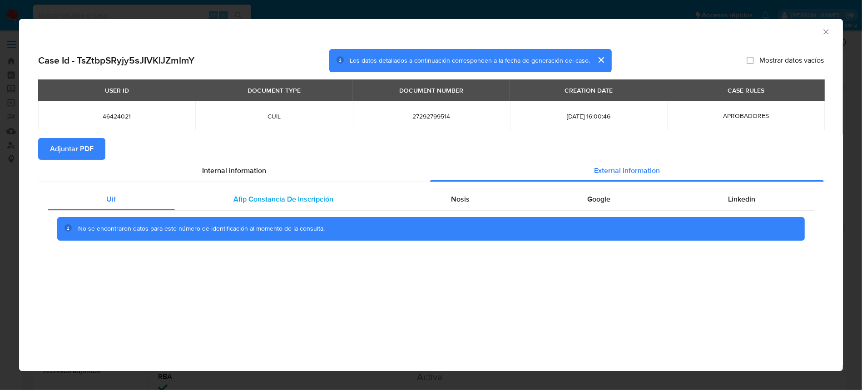
click at [259, 195] on span "Afip Constancia De Inscripción" at bounding box center [284, 199] width 100 height 10
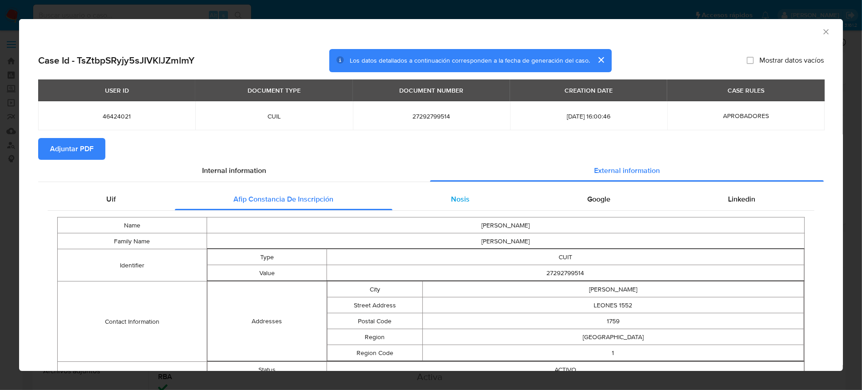
click at [461, 195] on span "Nosis" at bounding box center [460, 199] width 19 height 10
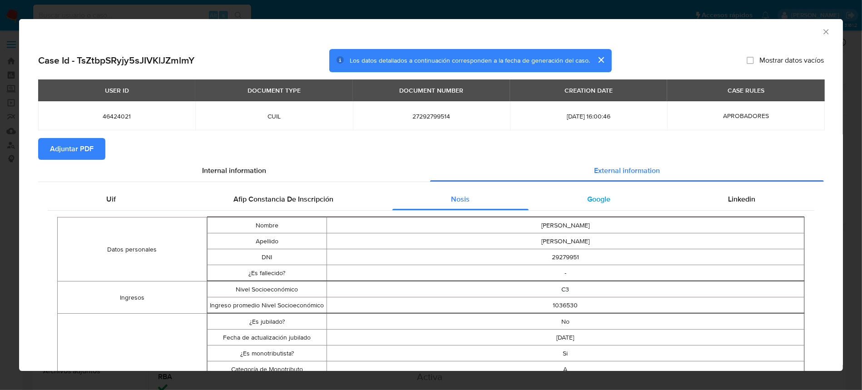
click at [615, 205] on div "Google" at bounding box center [598, 199] width 141 height 22
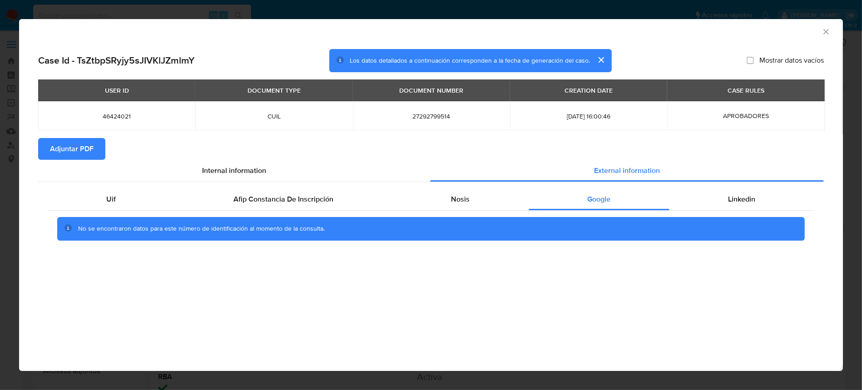
drag, startPoint x: 94, startPoint y: 146, endPoint x: 98, endPoint y: 146, distance: 4.6
click at [94, 146] on button "Adjuntar PDF" at bounding box center [71, 149] width 67 height 22
click at [821, 28] on icon "Cerrar ventana" at bounding box center [825, 31] width 9 height 9
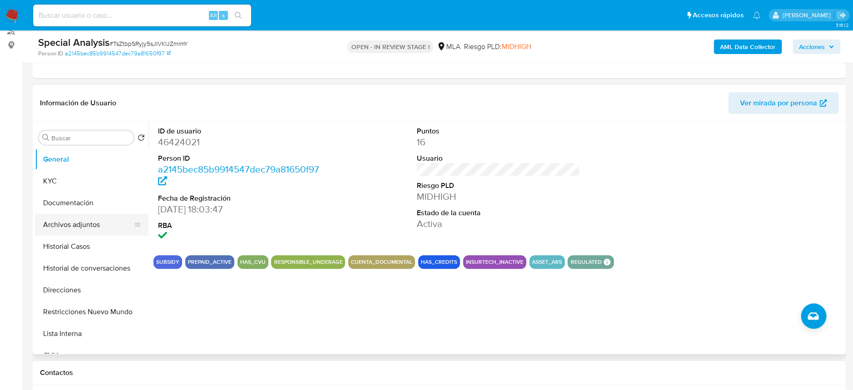
scroll to position [121, 0]
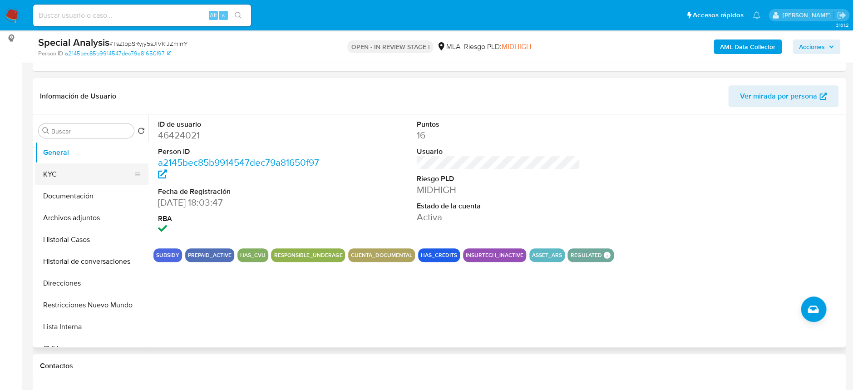
click at [55, 179] on button "KYC" at bounding box center [88, 174] width 106 height 22
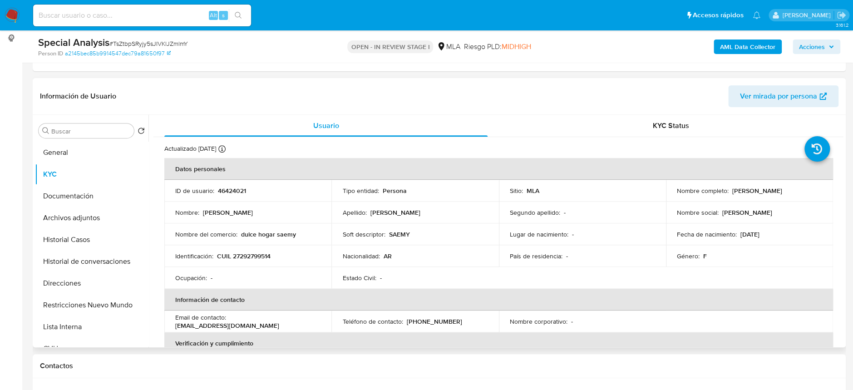
click at [246, 248] on td "Identificación : CUIL 27292799514" at bounding box center [247, 256] width 167 height 22
click at [247, 251] on td "Identificación : CUIL 27292799514" at bounding box center [247, 256] width 167 height 22
click at [248, 254] on p "CUIL 27292799514" at bounding box center [244, 256] width 54 height 8
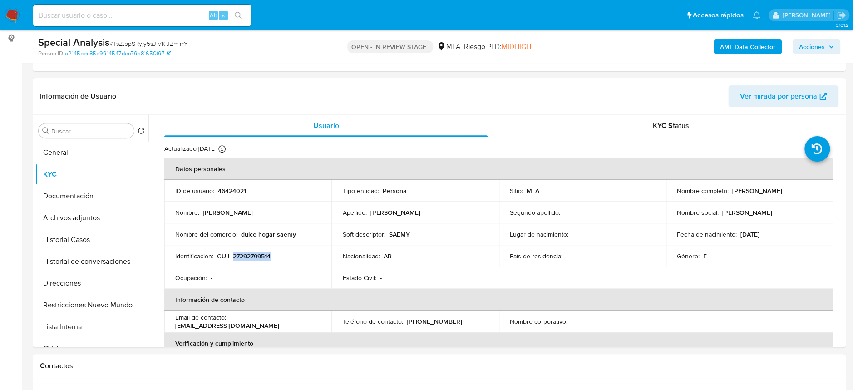
copy p "27292799514"
drag, startPoint x: 236, startPoint y: 234, endPoint x: 300, endPoint y: 242, distance: 64.5
click at [300, 242] on td "Nombre del comercio : dulce hogar saemy" at bounding box center [247, 234] width 167 height 22
copy div "dulce hogar saemy"
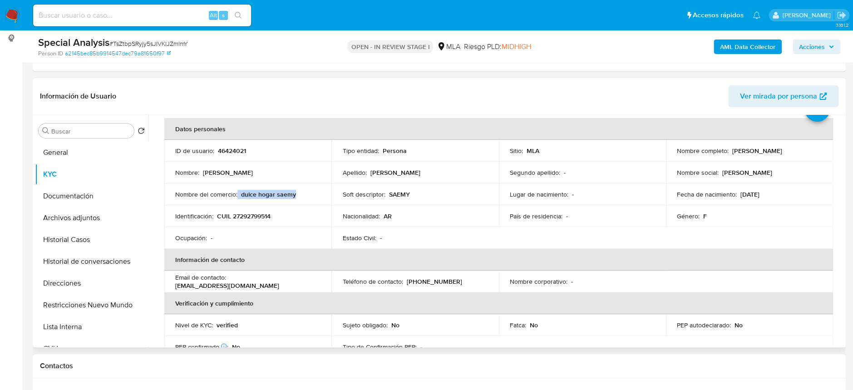
scroll to position [60, 0]
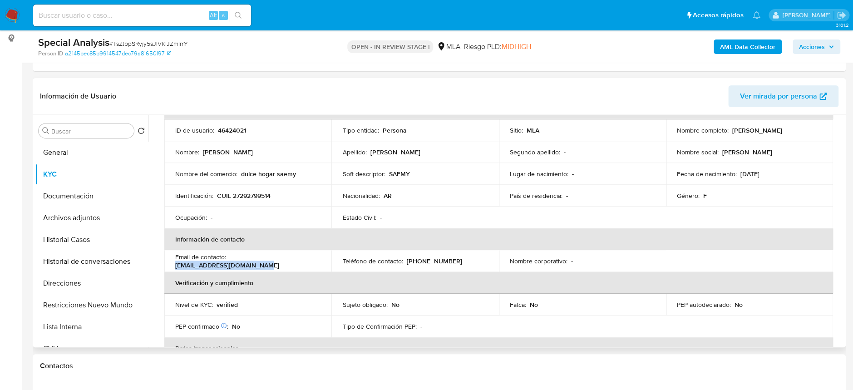
drag, startPoint x: 269, startPoint y: 266, endPoint x: 176, endPoint y: 264, distance: 92.6
click at [176, 264] on div "Email de contacto : dulcepecadosaemy@gmail.com" at bounding box center [247, 261] width 145 height 16
copy p "[EMAIL_ADDRESS][DOMAIN_NAME]"
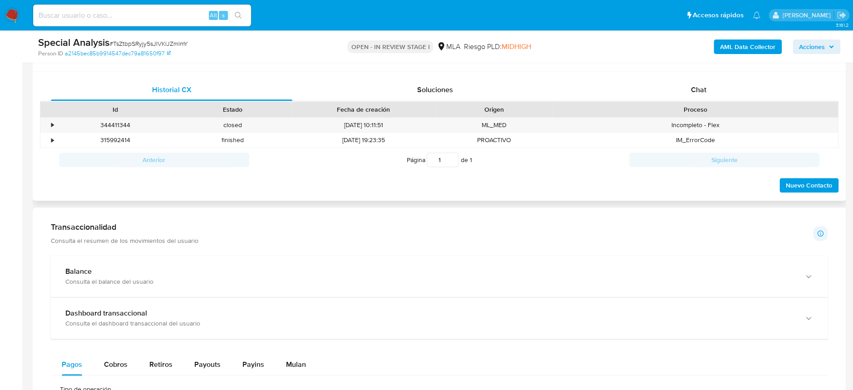
scroll to position [424, 0]
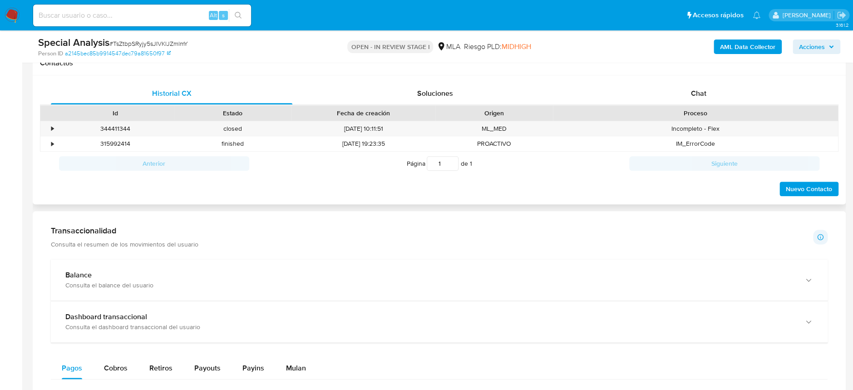
drag, startPoint x: 705, startPoint y: 96, endPoint x: 686, endPoint y: 105, distance: 20.5
click at [705, 96] on span "Chat" at bounding box center [698, 93] width 15 height 10
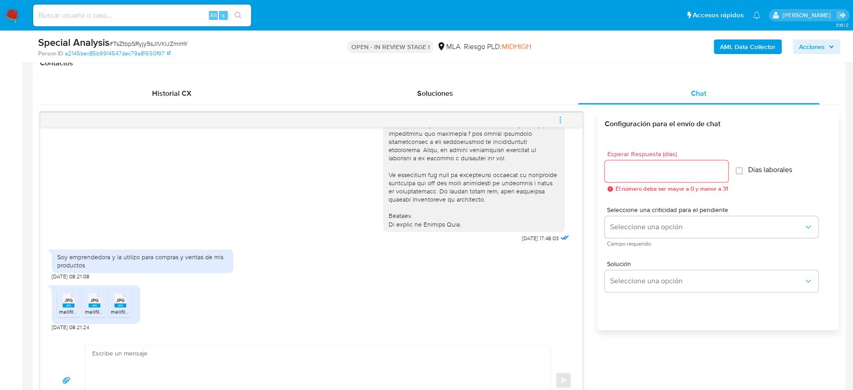
scroll to position [408, 0]
click at [159, 354] on textarea at bounding box center [315, 380] width 447 height 69
paste textarea "Hola Maria Lucrecia Santos En función de las operaciones registradas tanto en t…"
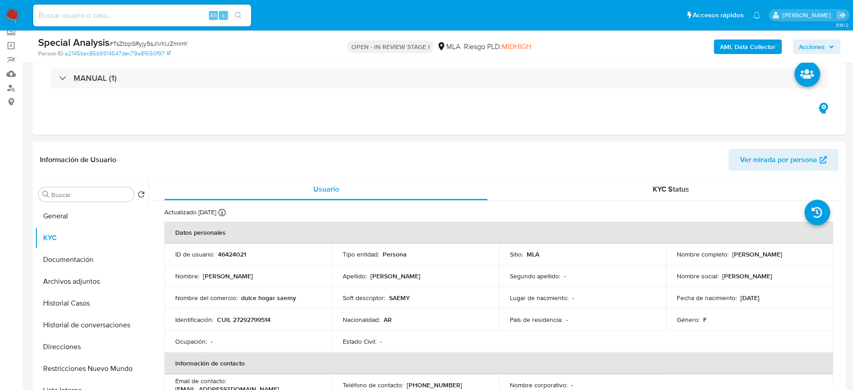
scroll to position [121, 0]
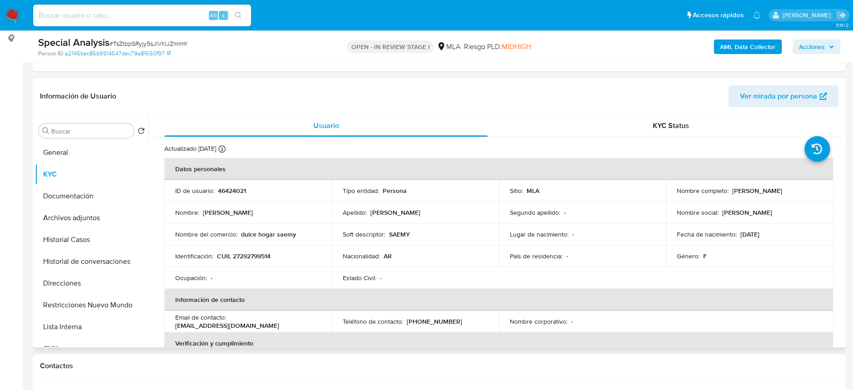
drag, startPoint x: 730, startPoint y: 188, endPoint x: 798, endPoint y: 191, distance: 67.7
click at [798, 191] on div "Nombre completo : Sabrina Emilce Acuña" at bounding box center [749, 191] width 145 height 8
copy p "Sabrina Emilce Acuña"
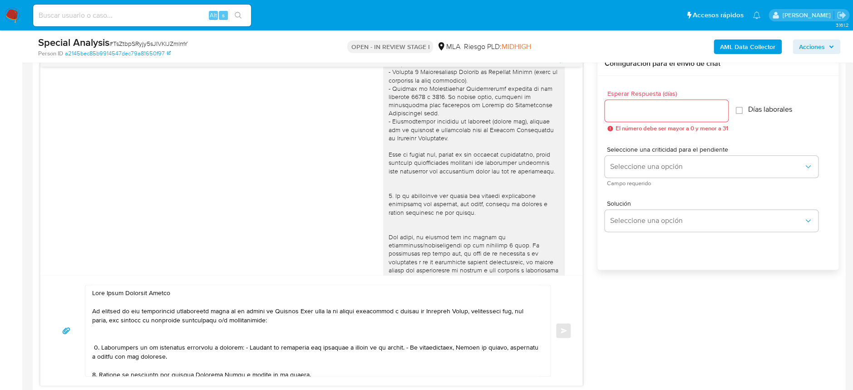
scroll to position [181, 0]
drag, startPoint x: 184, startPoint y: 292, endPoint x: 107, endPoint y: 292, distance: 77.2
click at [107, 292] on textarea at bounding box center [315, 330] width 447 height 91
paste textarea "Sabrina Emilce Acuña"
drag, startPoint x: 433, startPoint y: 308, endPoint x: 471, endPoint y: 311, distance: 37.8
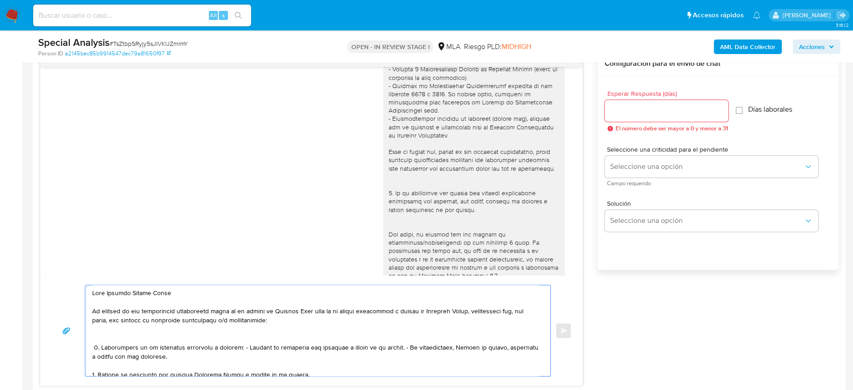
click at [471, 311] on textarea at bounding box center [315, 330] width 447 height 91
paste textarea "[PERSON_NAME]"
click at [433, 310] on textarea at bounding box center [315, 330] width 447 height 91
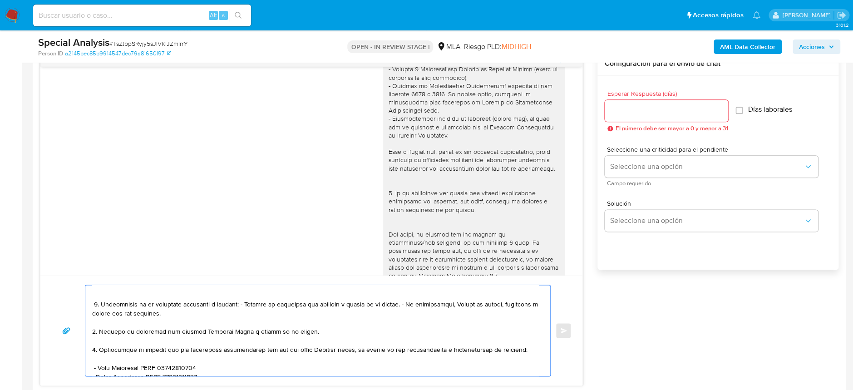
scroll to position [60, 0]
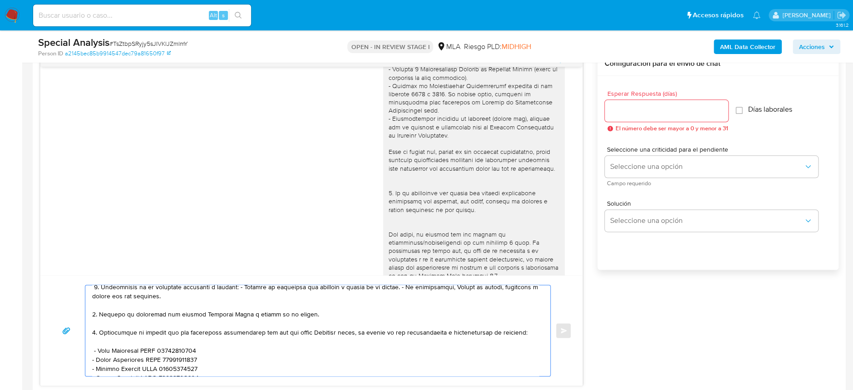
drag, startPoint x: 186, startPoint y: 312, endPoint x: 221, endPoint y: 310, distance: 34.6
click at [221, 310] on textarea at bounding box center [315, 330] width 447 height 91
paste textarea "[PERSON_NAME]"
drag, startPoint x: 213, startPoint y: 314, endPoint x: 89, endPoint y: 350, distance: 129.8
click at [89, 350] on div at bounding box center [315, 330] width 460 height 91
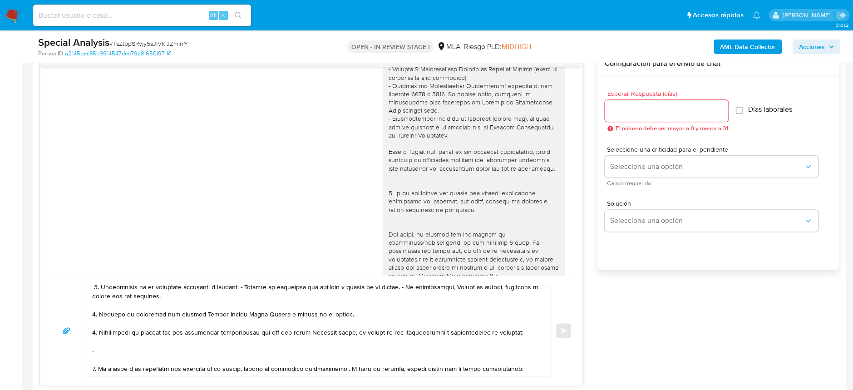
click at [110, 353] on textarea at bounding box center [315, 330] width 447 height 91
click at [111, 350] on textarea at bounding box center [315, 330] width 447 height 91
paste textarea "Delia Lujan Gagliardi"
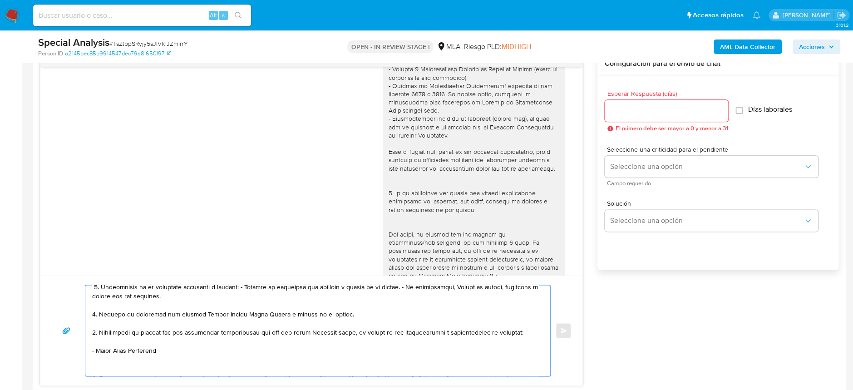
click at [168, 349] on textarea at bounding box center [315, 330] width 447 height 91
paste textarea "27338283747"
click at [109, 360] on textarea at bounding box center [315, 330] width 447 height 91
paste textarea "Sasha Nahiara Ailiin Cañete"
click at [185, 359] on textarea at bounding box center [315, 330] width 447 height 91
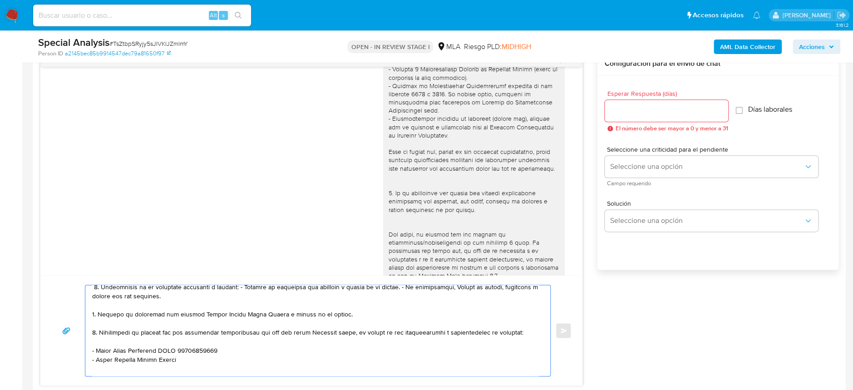
click at [186, 359] on textarea at bounding box center [315, 330] width 447 height 91
paste textarea "27463361768"
click at [108, 370] on textarea at bounding box center [315, 330] width 447 height 91
paste textarea "Lihuel Demian Uziel Cañete"
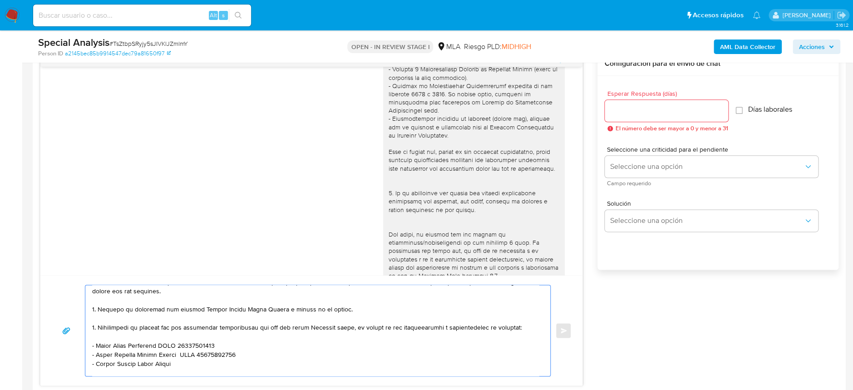
drag, startPoint x: 172, startPoint y: 364, endPoint x: 97, endPoint y: 365, distance: 74.9
click at [97, 365] on textarea at bounding box center [315, 330] width 447 height 91
paste textarea "Osvaldo Mierez"
drag, startPoint x: 98, startPoint y: 362, endPoint x: 109, endPoint y: 363, distance: 10.9
click at [99, 362] on textarea at bounding box center [315, 330] width 447 height 91
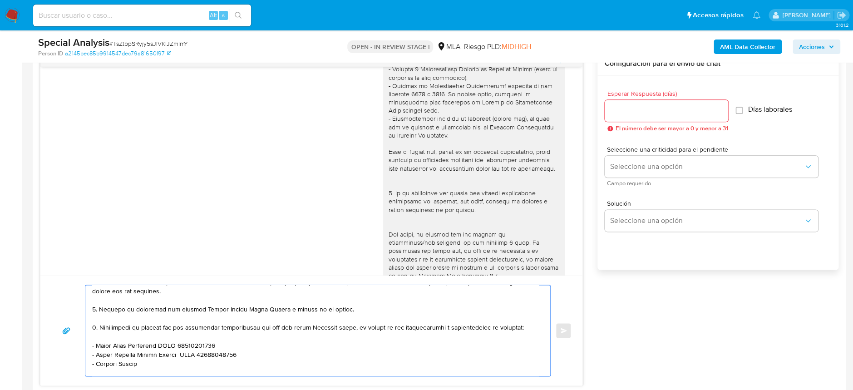
click at [158, 364] on textarea at bounding box center [315, 330] width 447 height 91
paste textarea "20366367552"
click at [112, 373] on textarea at bounding box center [315, 330] width 447 height 91
paste textarea "Norma Graciela Milatich"
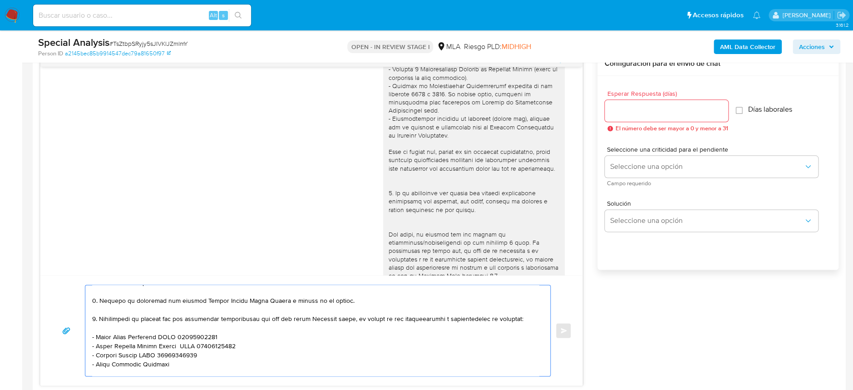
click at [180, 367] on textarea at bounding box center [315, 330] width 447 height 91
click at [185, 360] on textarea at bounding box center [315, 330] width 447 height 91
paste textarea "27132304500"
click at [117, 374] on textarea at bounding box center [315, 330] width 447 height 91
paste textarea "Clara Yanina Lopez"
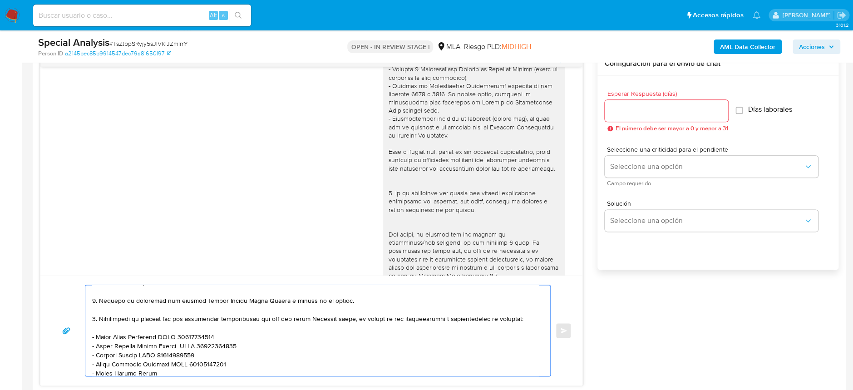
scroll to position [83, 0]
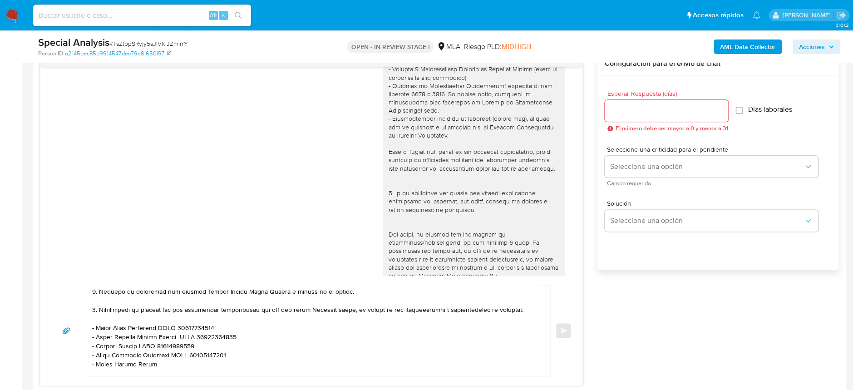
click at [163, 362] on textarea at bounding box center [315, 330] width 447 height 91
paste textarea "27376799102"
click at [103, 370] on textarea at bounding box center [315, 330] width 447 height 91
paste textarea "Jesica Antonella Genolet"
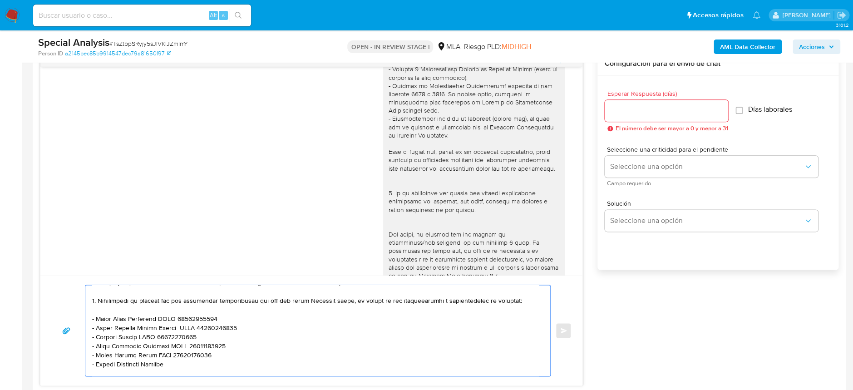
click at [172, 358] on textarea at bounding box center [315, 330] width 447 height 91
paste textarea "27407866482"
click at [113, 366] on textarea at bounding box center [315, 330] width 447 height 91
click at [113, 371] on textarea at bounding box center [315, 330] width 447 height 91
paste textarea "Debora Yanina Gaspari"
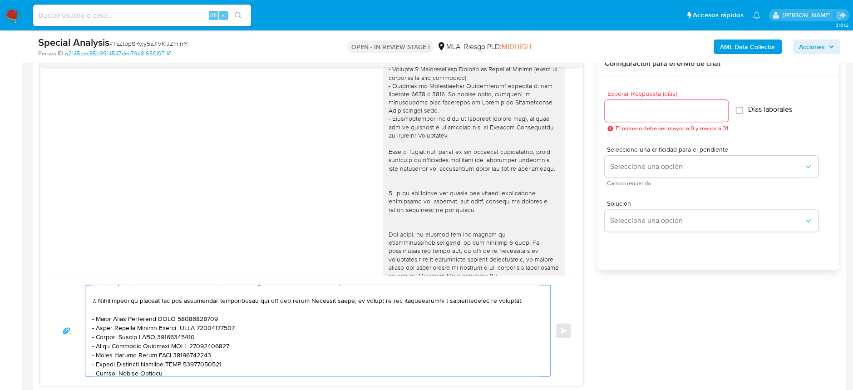
click at [193, 374] on textarea at bounding box center [315, 330] width 447 height 91
paste textarea "23349921324"
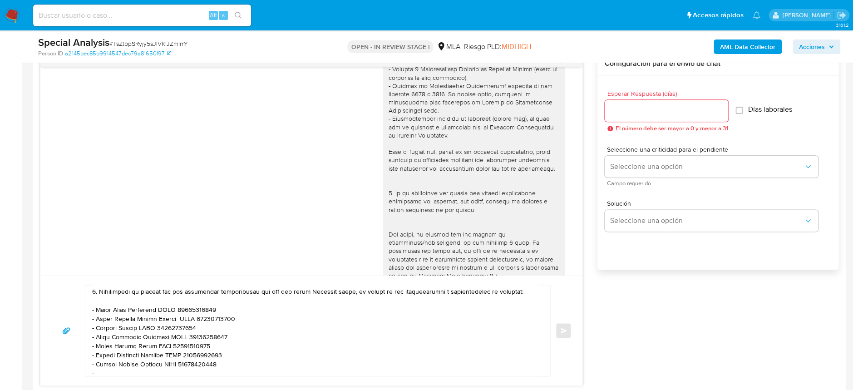
click at [175, 380] on div "Enviar" at bounding box center [311, 330] width 542 height 110
click at [180, 375] on textarea at bounding box center [315, 330] width 447 height 91
paste textarea "Enzo Arnaldo Figueroa"
click at [180, 372] on textarea at bounding box center [315, 330] width 447 height 91
paste textarea "20335326084"
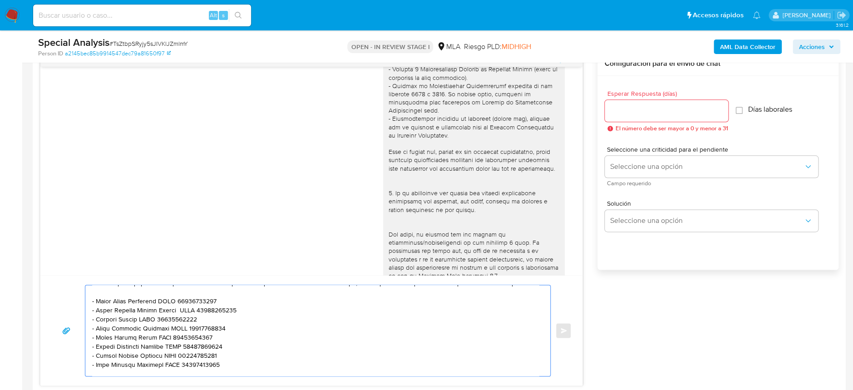
scroll to position [119, 0]
click at [99, 354] on textarea at bounding box center [315, 330] width 447 height 91
click at [217, 351] on textarea at bounding box center [315, 330] width 447 height 91
paste textarea "G H Servicios Sa"
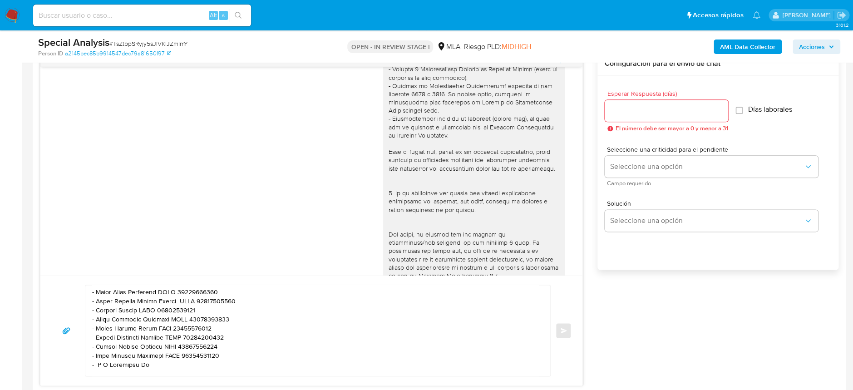
click at [154, 362] on textarea at bounding box center [315, 330] width 447 height 91
paste textarea "30717060705"
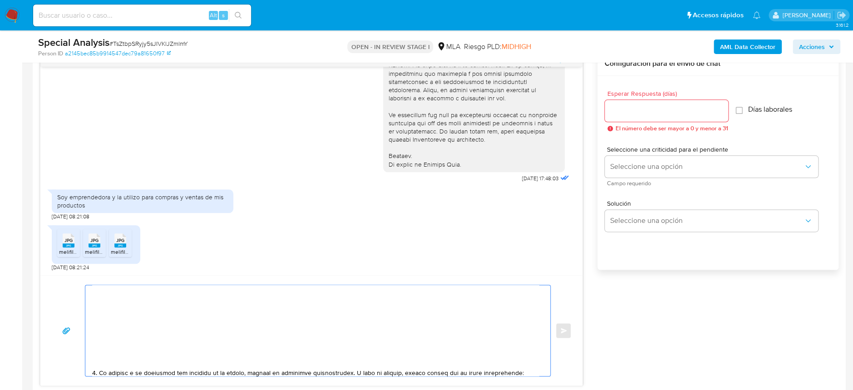
scroll to position [249, 0]
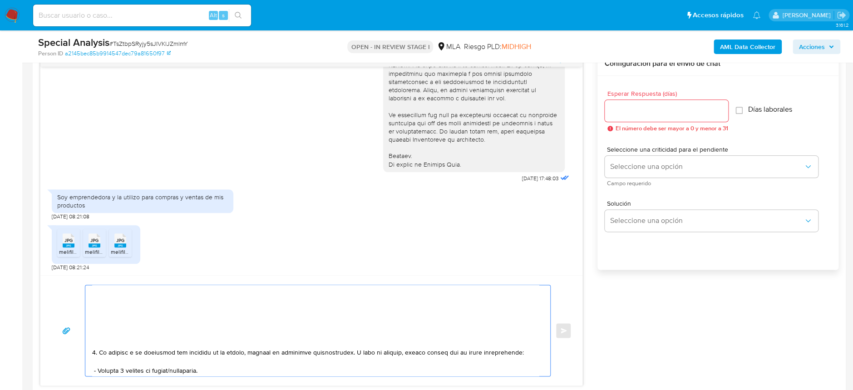
click at [165, 335] on textarea at bounding box center [315, 330] width 447 height 91
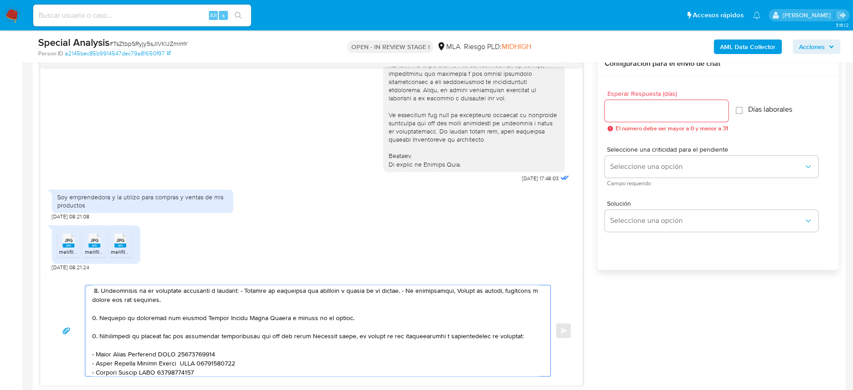
scroll to position [56, 0]
drag, startPoint x: 286, startPoint y: 335, endPoint x: 337, endPoint y: 334, distance: 51.8
click at [337, 334] on textarea at bounding box center [315, 330] width 447 height 91
click at [349, 354] on textarea at bounding box center [315, 330] width 447 height 91
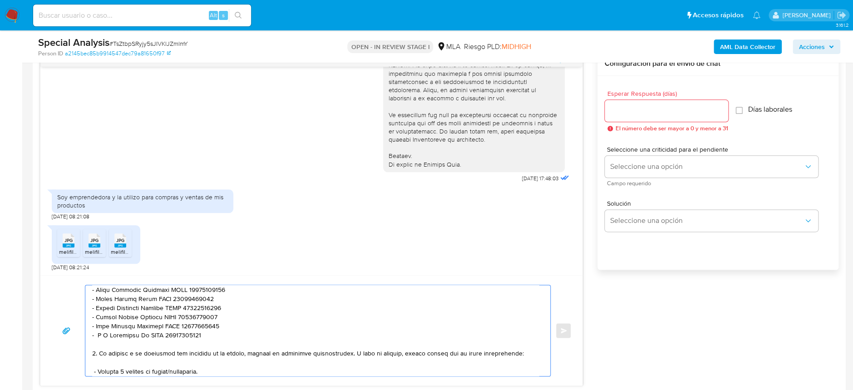
scroll to position [178, 0]
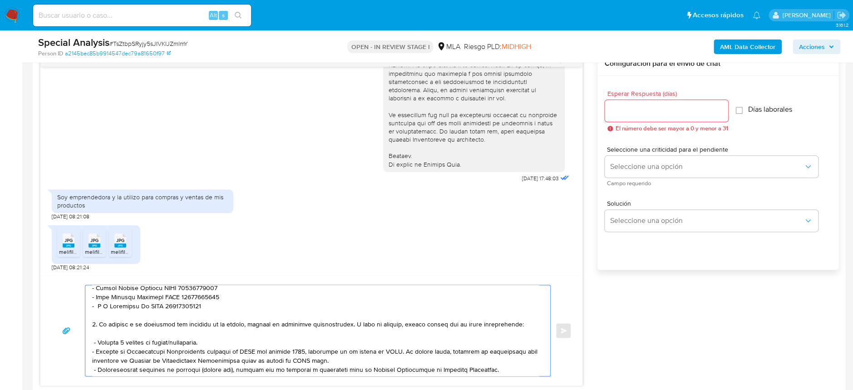
drag, startPoint x: 213, startPoint y: 341, endPoint x: 79, endPoint y: 337, distance: 133.5
click at [82, 338] on div "Enviar" at bounding box center [311, 331] width 520 height 92
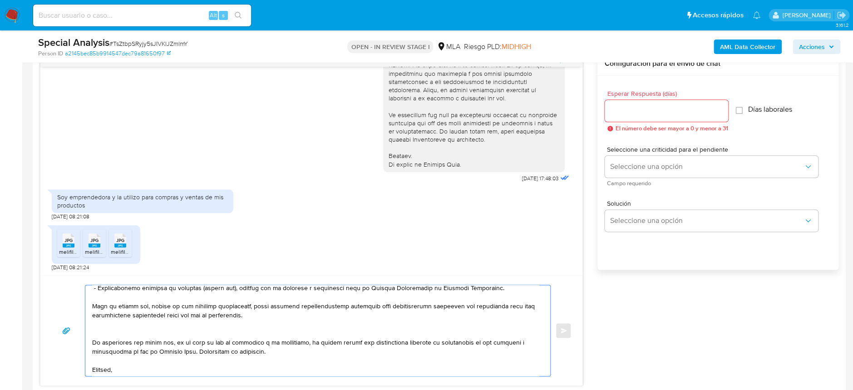
scroll to position [256, 0]
click at [191, 360] on textarea at bounding box center [315, 330] width 447 height 91
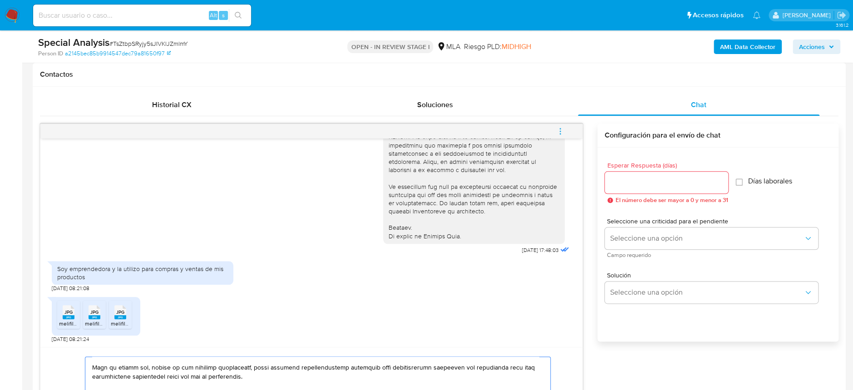
scroll to position [363, 0]
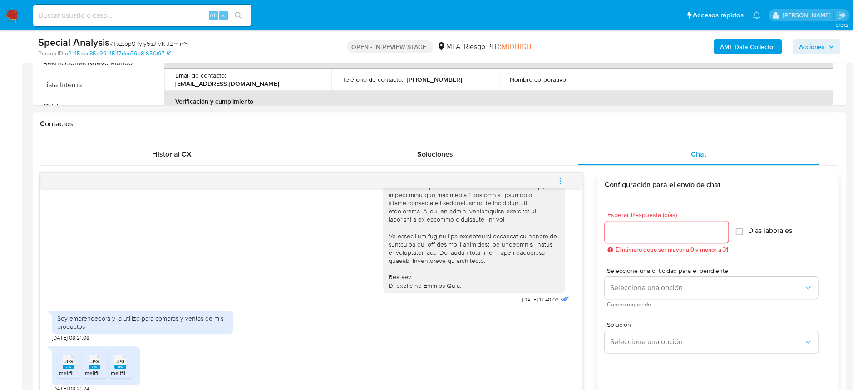
type textarea "Hola Sabrina Emilce Acuña En función de las operaciones registradas tanto en tu…"
click at [698, 237] on input "Esperar Respuesta (días)" at bounding box center [666, 232] width 123 height 12
type input "1"
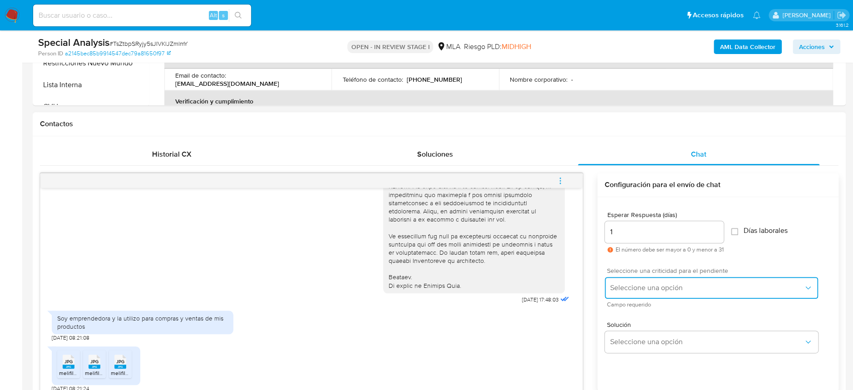
click at [716, 292] on button "Seleccione una opción" at bounding box center [711, 288] width 213 height 22
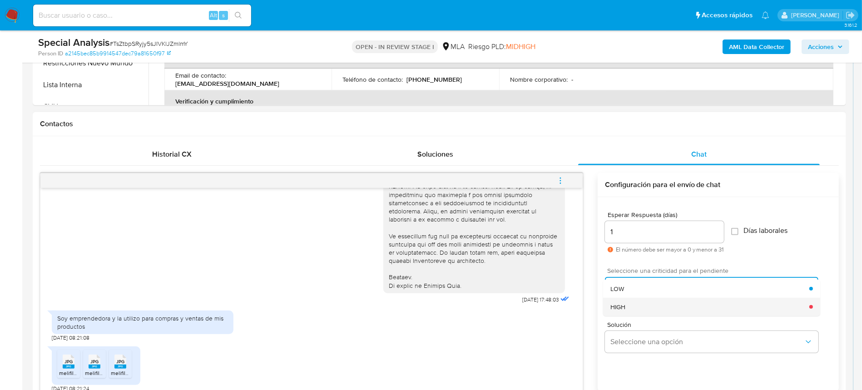
click at [671, 305] on div "HIGH" at bounding box center [709, 307] width 199 height 18
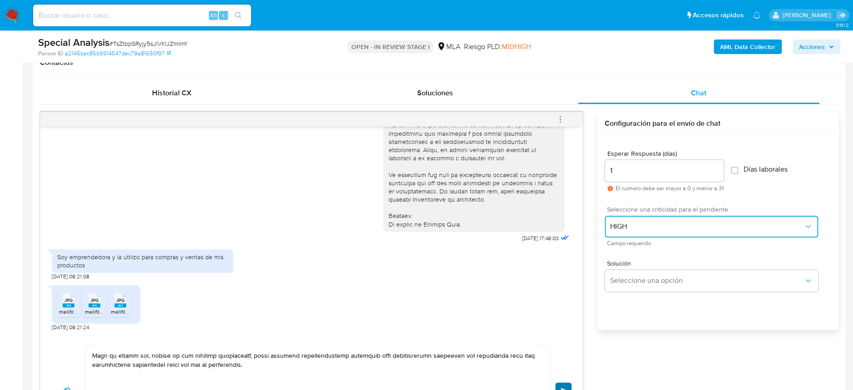
scroll to position [484, 0]
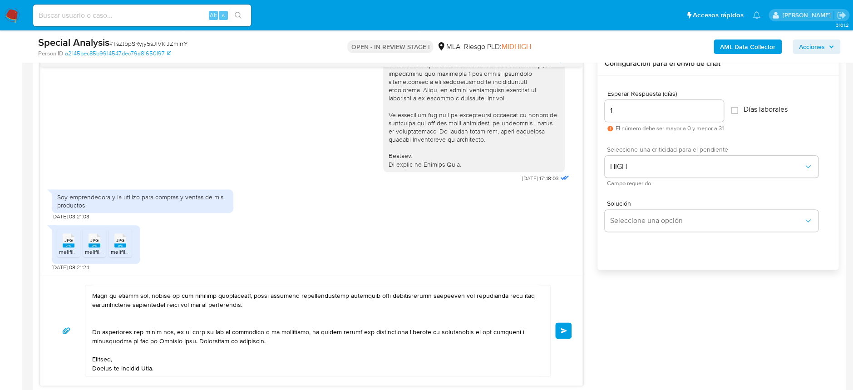
click at [562, 324] on button "Enviar" at bounding box center [563, 330] width 16 height 16
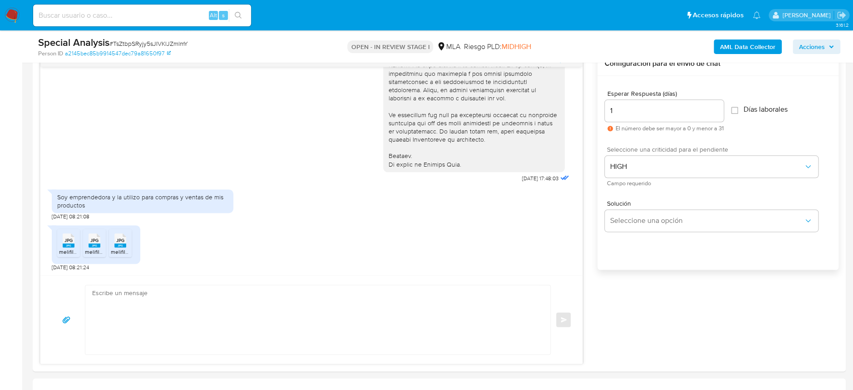
scroll to position [889, 0]
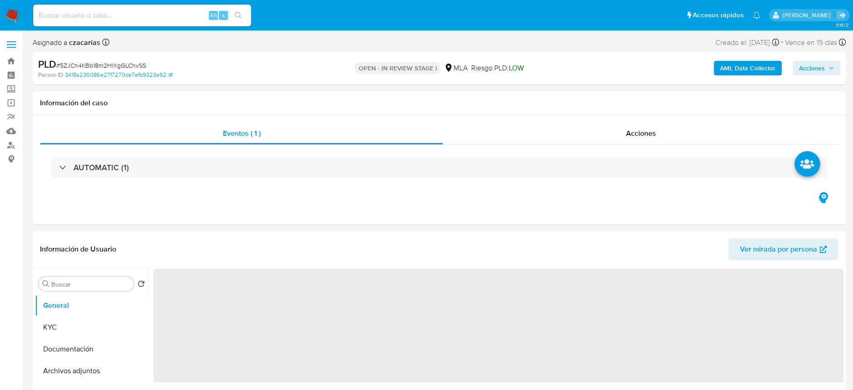
select select "10"
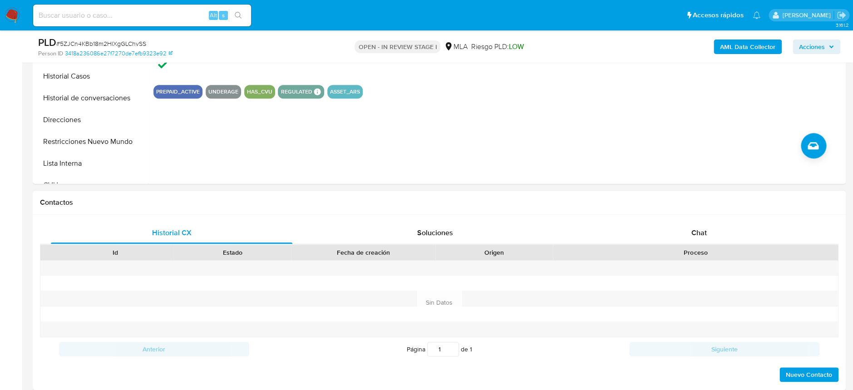
scroll to position [302, 0]
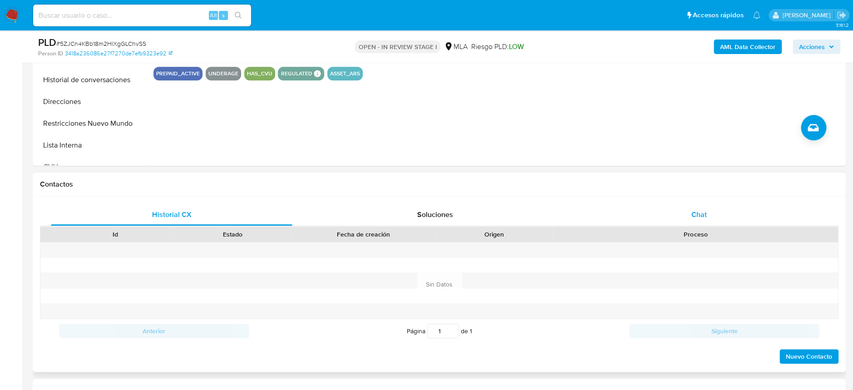
click at [708, 213] on div "Chat" at bounding box center [699, 215] width 242 height 22
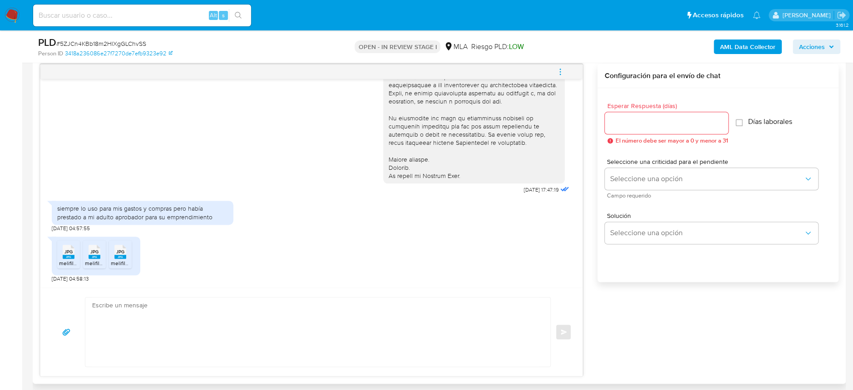
scroll to position [484, 0]
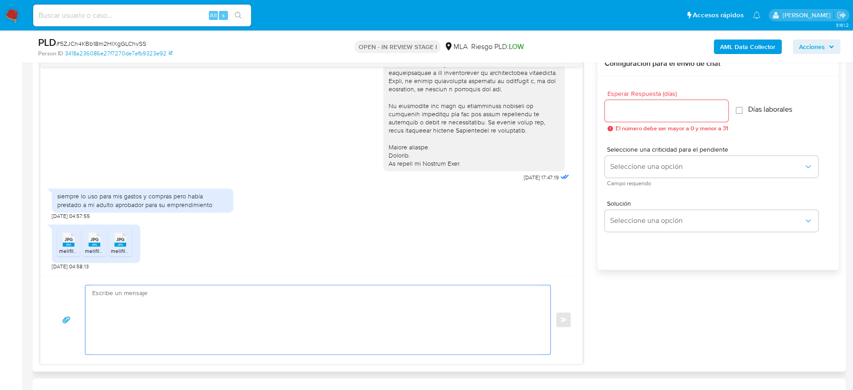
click at [353, 294] on textarea at bounding box center [315, 319] width 447 height 69
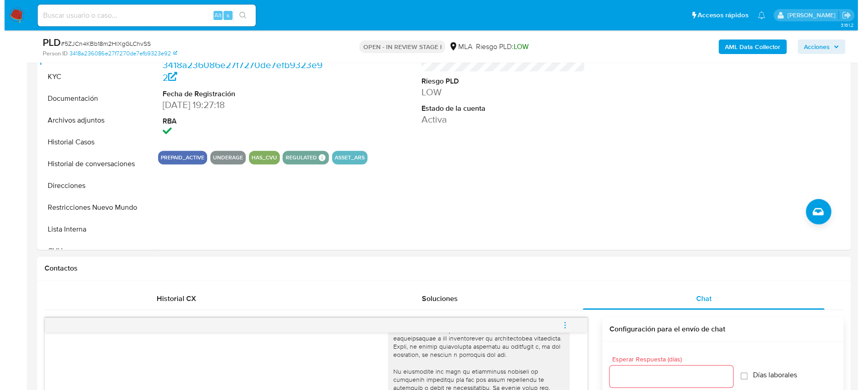
scroll to position [181, 0]
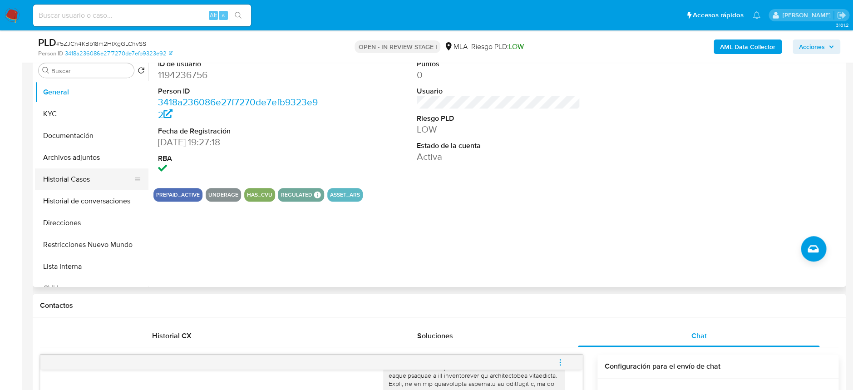
click at [72, 176] on button "Historial Casos" at bounding box center [88, 179] width 106 height 22
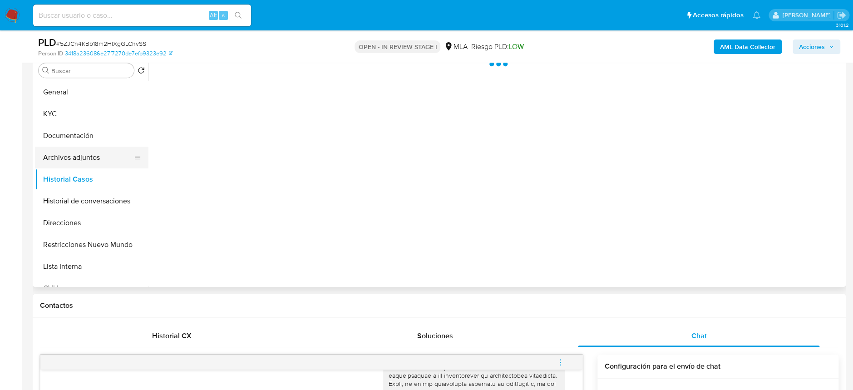
click at [80, 153] on button "Archivos adjuntos" at bounding box center [88, 158] width 106 height 22
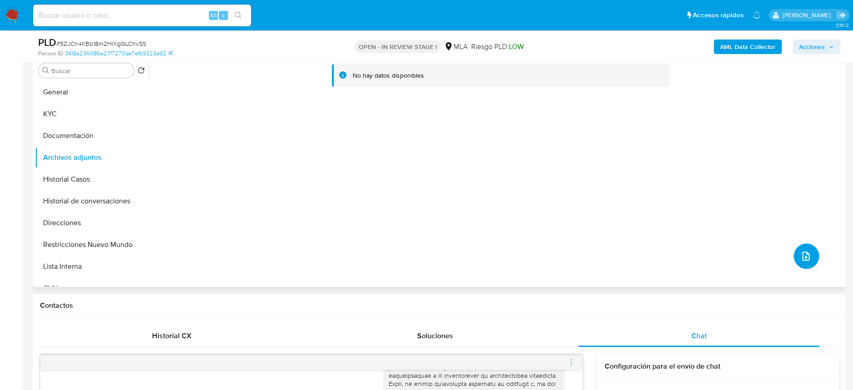
click at [800, 253] on icon "upload-file" at bounding box center [805, 256] width 11 height 11
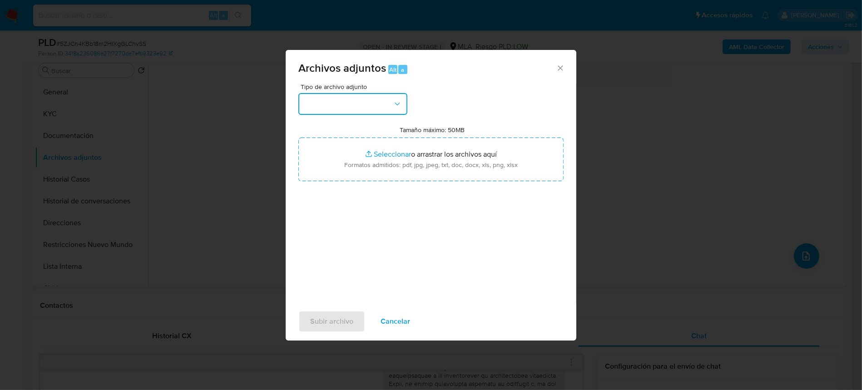
click at [368, 110] on button "button" at bounding box center [352, 104] width 109 height 22
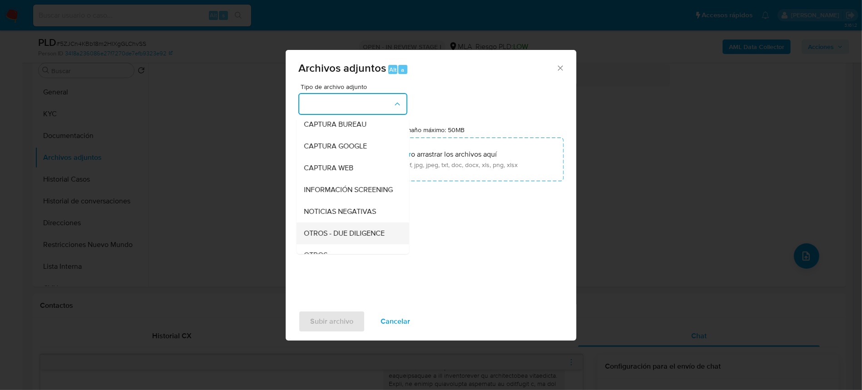
scroll to position [121, 0]
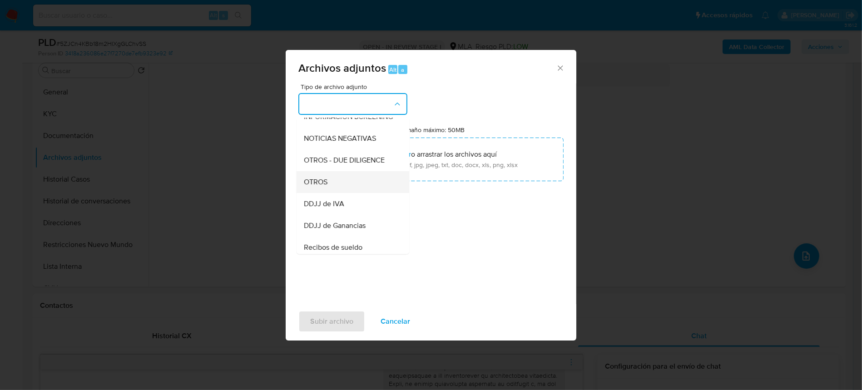
click at [331, 184] on div "OTROS" at bounding box center [350, 182] width 93 height 22
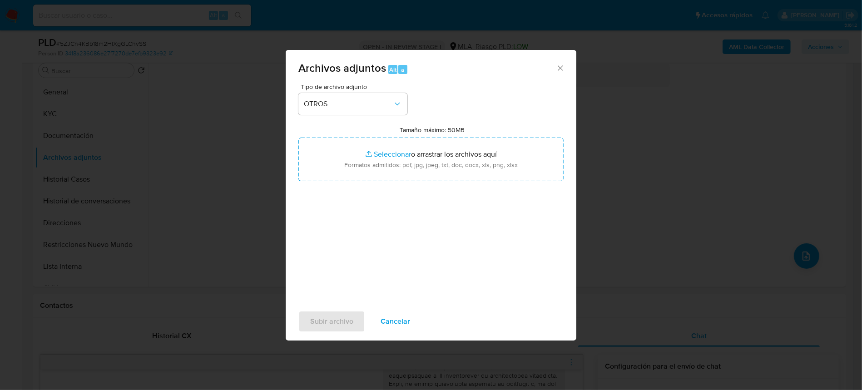
click at [394, 318] on span "Cancelar" at bounding box center [395, 321] width 30 height 20
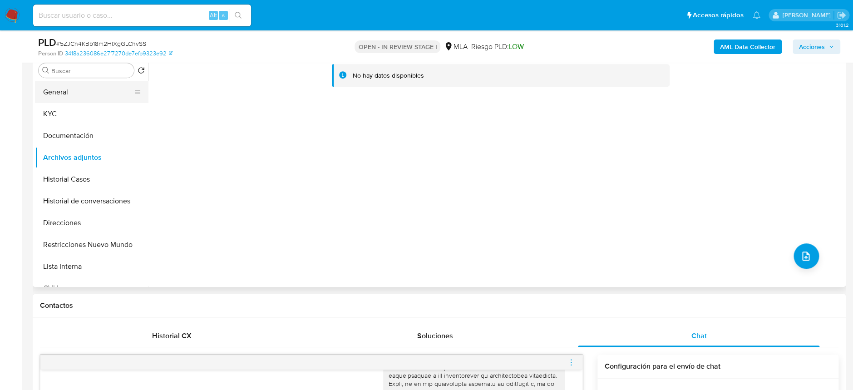
click at [80, 88] on button "General" at bounding box center [88, 92] width 106 height 22
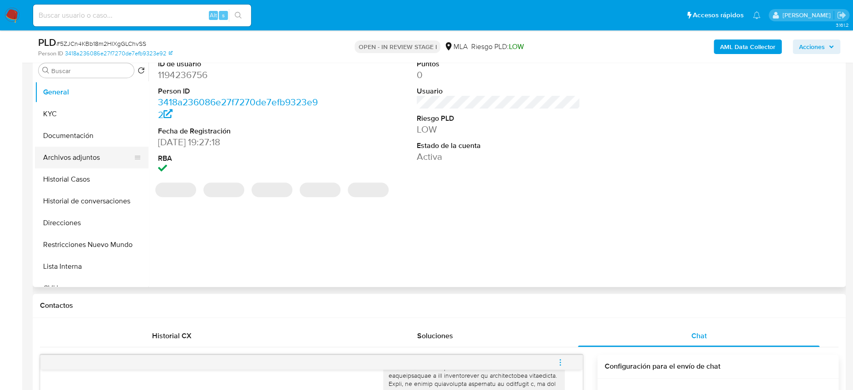
click at [90, 156] on button "Archivos adjuntos" at bounding box center [88, 158] width 106 height 22
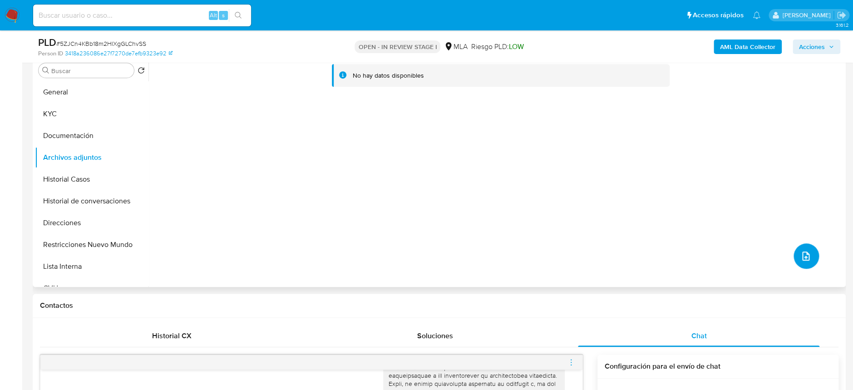
click at [801, 247] on button "upload-file" at bounding box center [806, 255] width 25 height 25
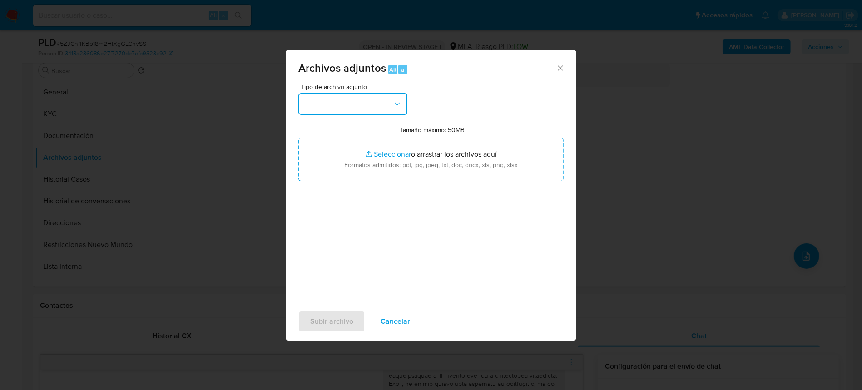
click at [405, 105] on button "button" at bounding box center [352, 104] width 109 height 22
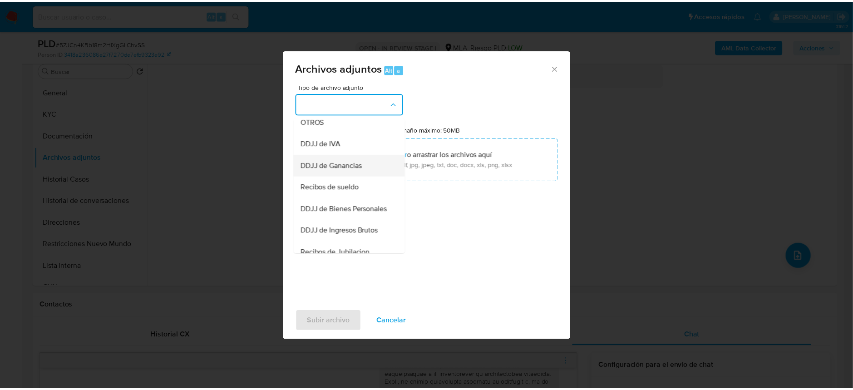
scroll to position [181, 0]
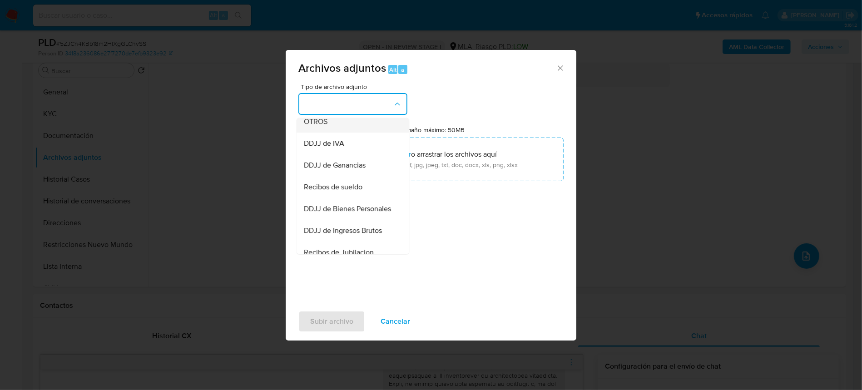
click at [341, 130] on div "OTROS" at bounding box center [350, 122] width 93 height 22
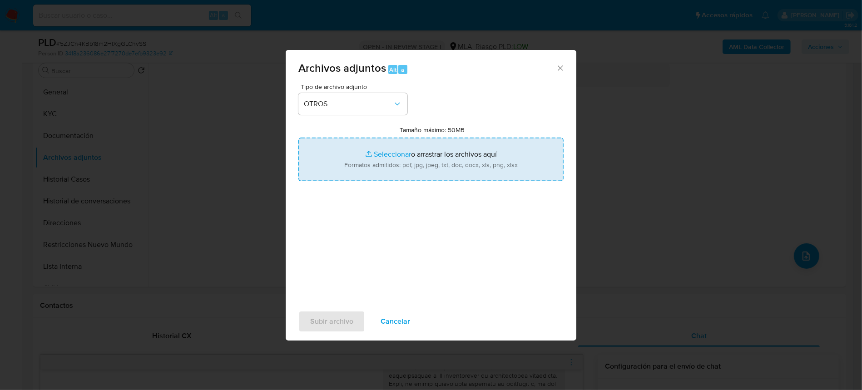
type input "C:\fakepath\Movimientos-1194236756.xlsx"
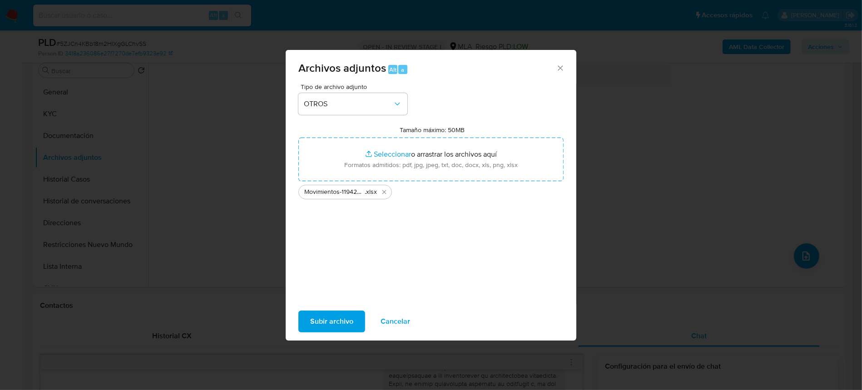
click at [345, 324] on span "Subir archivo" at bounding box center [331, 321] width 43 height 20
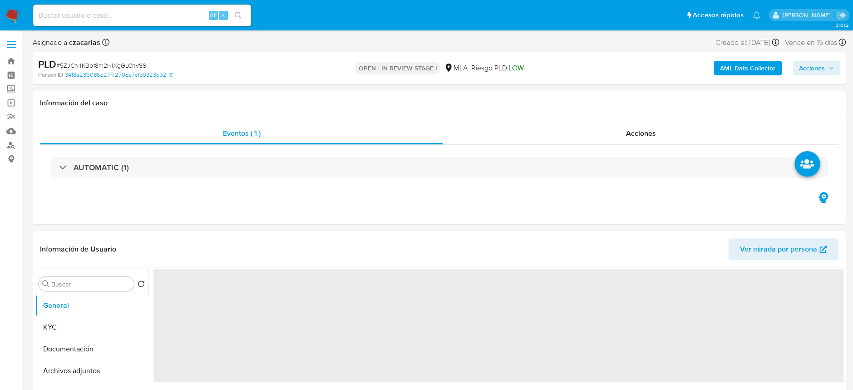
select select "10"
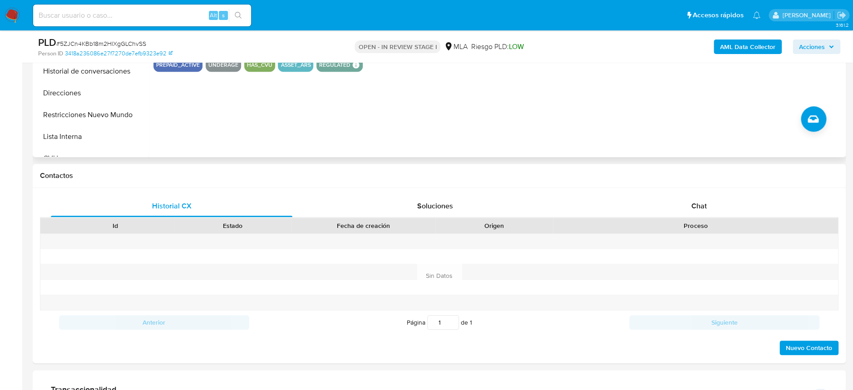
scroll to position [330, 0]
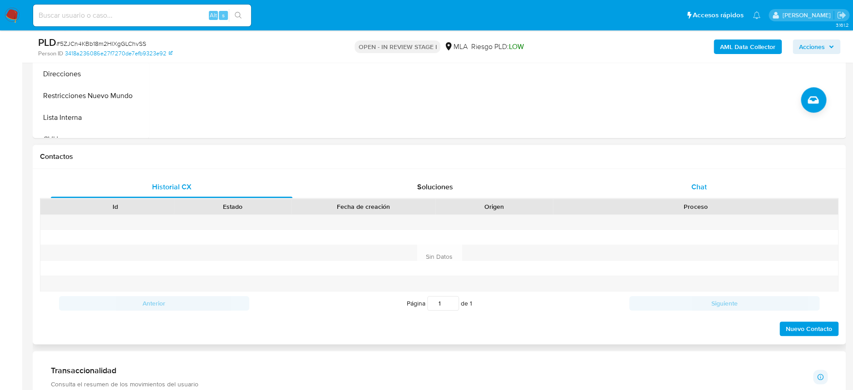
click at [708, 193] on div "Chat" at bounding box center [699, 187] width 242 height 22
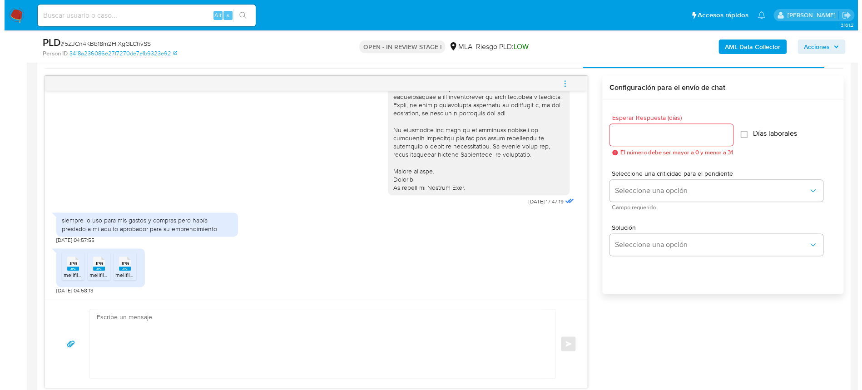
scroll to position [0, 0]
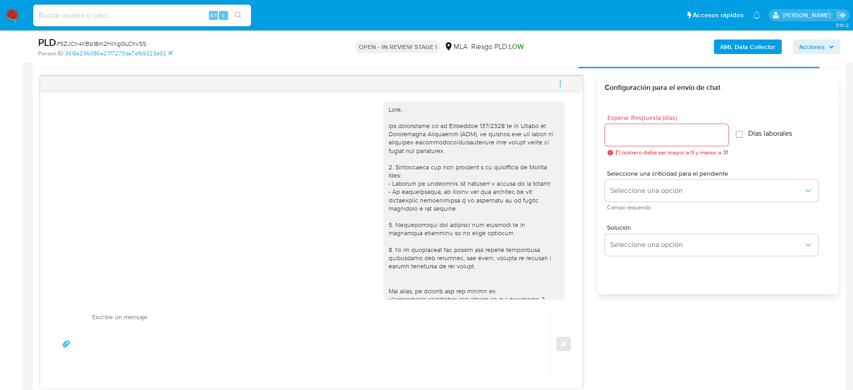
click at [728, 35] on div "PLD # 5ZJCn4KBb18m2HlXgGLChvSS Person ID 3418a236086e27f7270de7efb9323e92 OPEN …" at bounding box center [439, 46] width 813 height 32
click at [728, 38] on div "AML Data Collector Acciones" at bounding box center [707, 46] width 265 height 21
click at [726, 45] on b "AML Data Collector" at bounding box center [747, 47] width 55 height 15
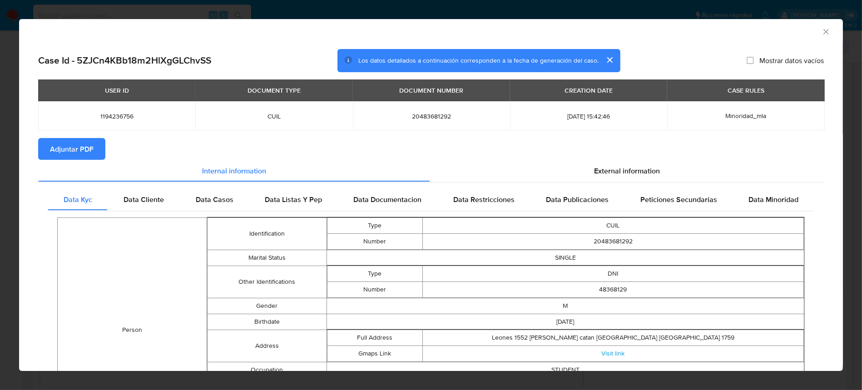
click at [77, 149] on span "Adjuntar PDF" at bounding box center [72, 149] width 44 height 20
click at [50, 140] on span "Adjuntar PDF" at bounding box center [72, 149] width 44 height 20
click at [629, 171] on span "External information" at bounding box center [627, 172] width 66 height 10
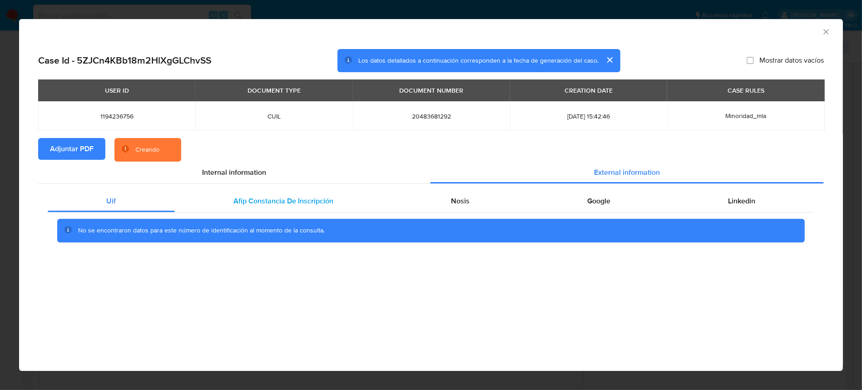
click at [277, 206] on div "Afip Constancia De Inscripción" at bounding box center [283, 201] width 217 height 22
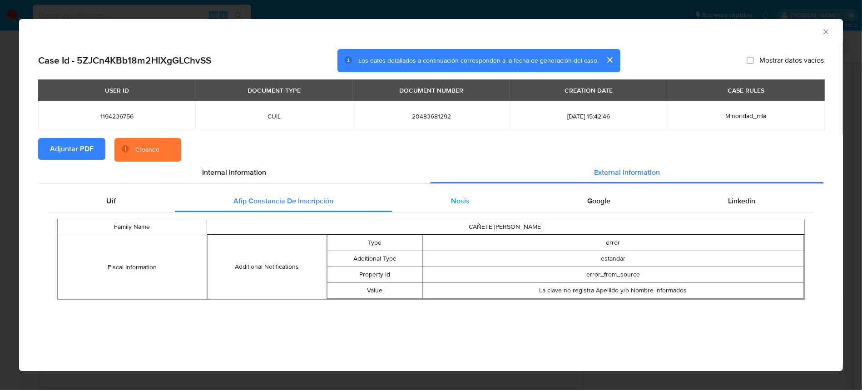
click at [439, 199] on div "Nosis" at bounding box center [460, 201] width 136 height 22
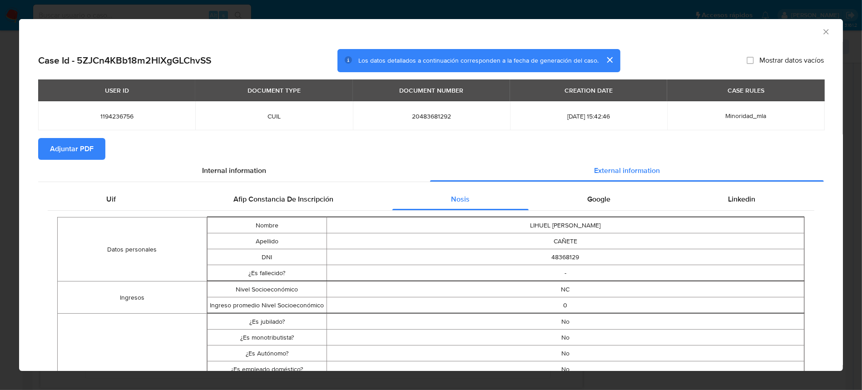
click at [821, 29] on icon "Cerrar ventana" at bounding box center [825, 31] width 9 height 9
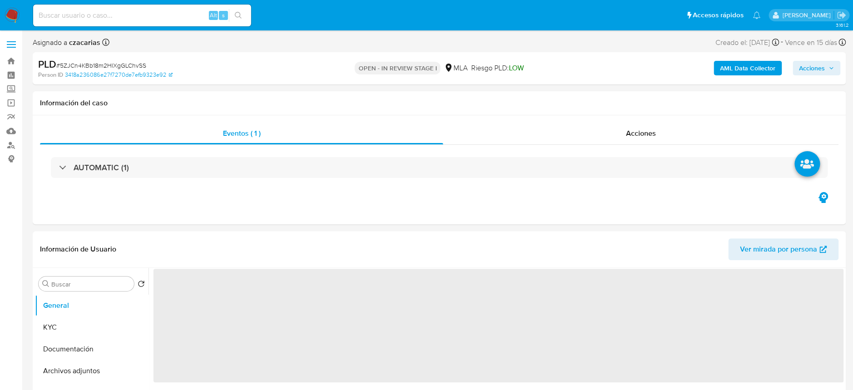
select select "10"
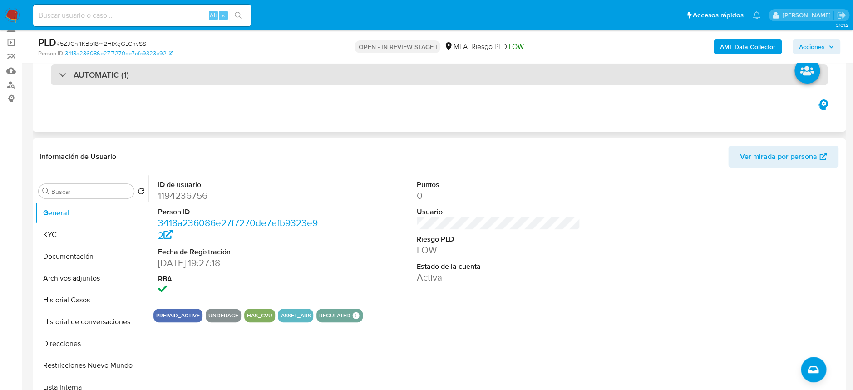
scroll to position [121, 0]
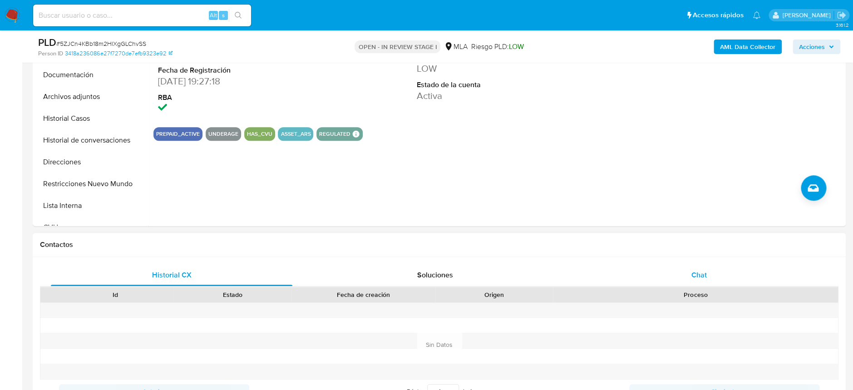
click at [656, 272] on div "Chat" at bounding box center [699, 275] width 242 height 22
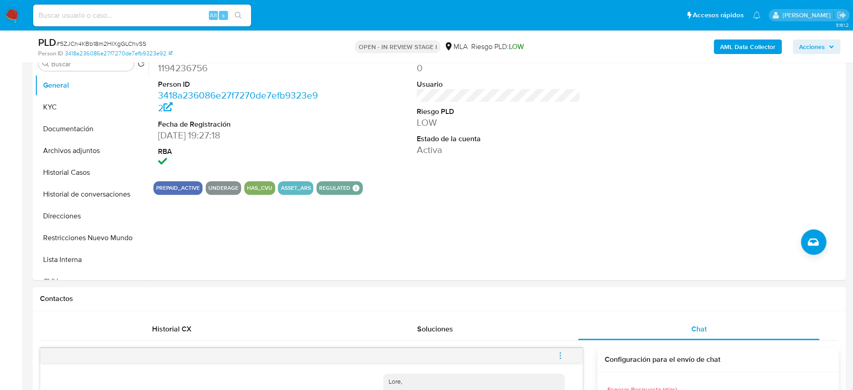
scroll to position [181, 0]
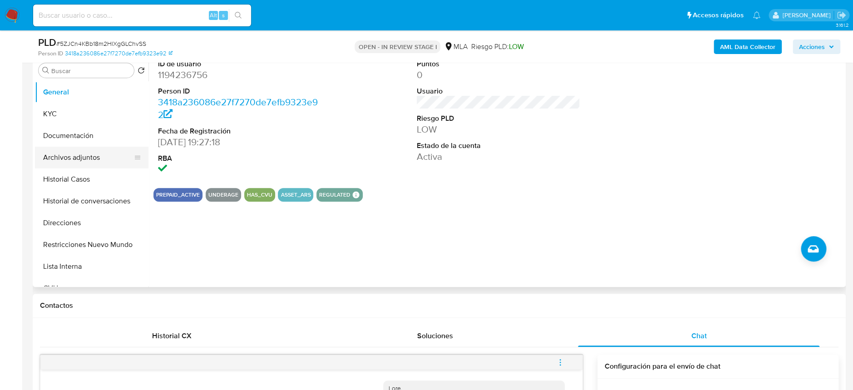
click at [79, 162] on button "Archivos adjuntos" at bounding box center [88, 158] width 106 height 22
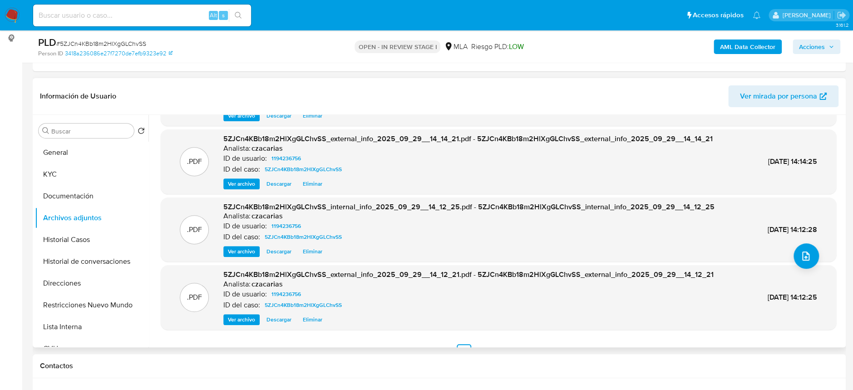
scroll to position [76, 0]
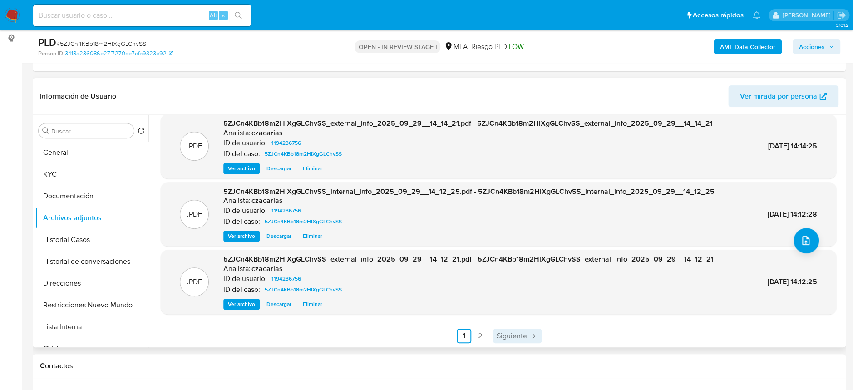
click at [515, 332] on span "Siguiente" at bounding box center [512, 335] width 30 height 7
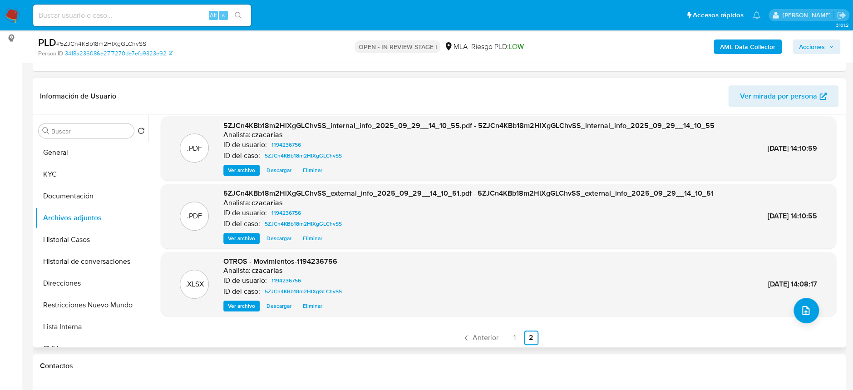
scroll to position [8, 0]
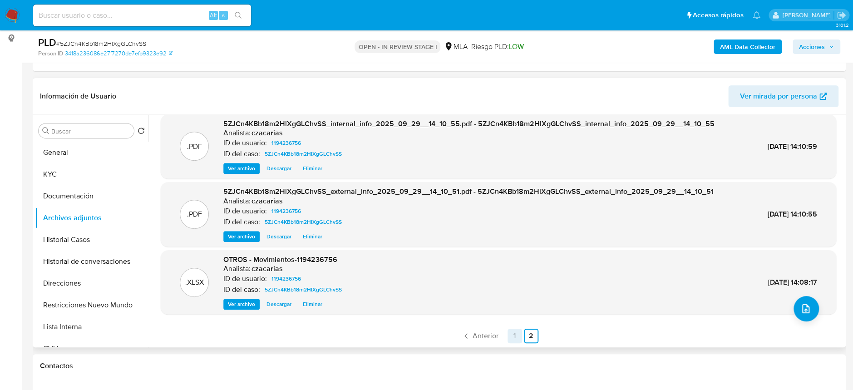
click at [513, 334] on link "1" at bounding box center [515, 336] width 15 height 15
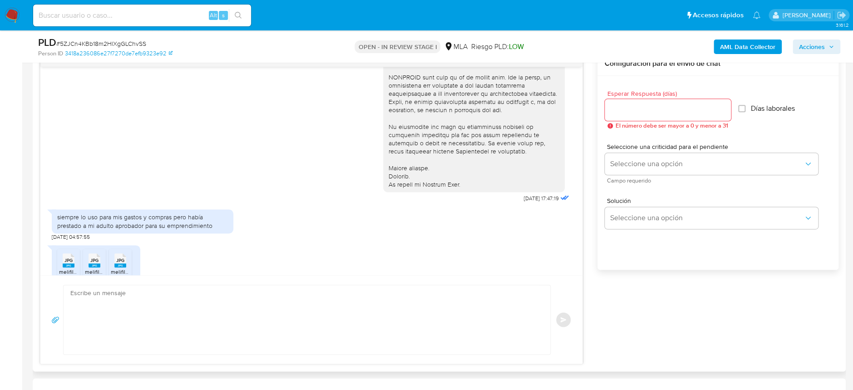
scroll to position [301, 0]
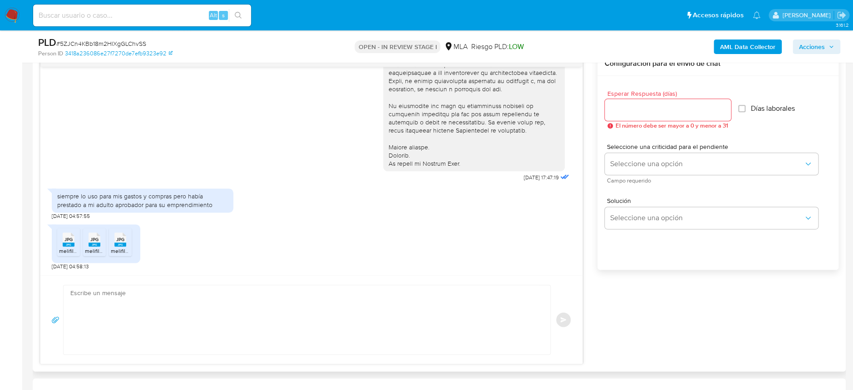
click at [232, 313] on textarea at bounding box center [304, 319] width 469 height 69
type textarea "h"
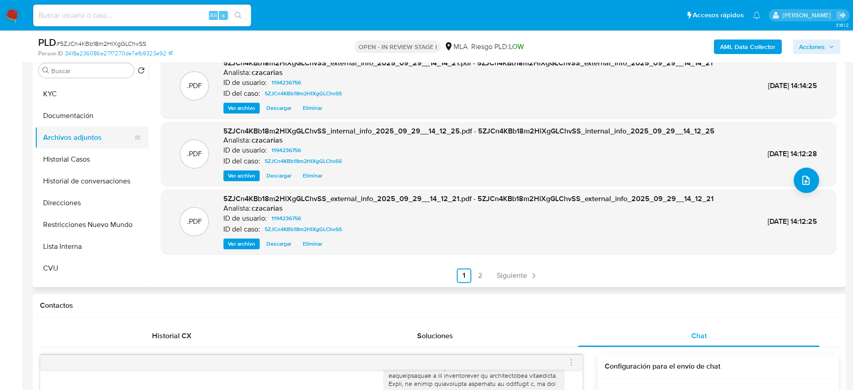
scroll to position [0, 0]
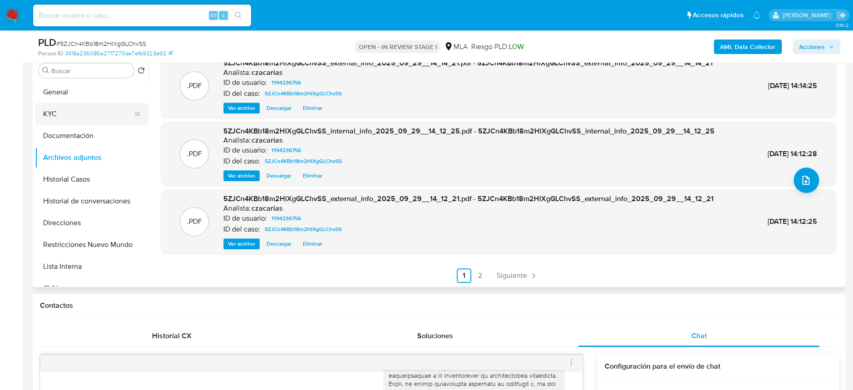
click at [68, 118] on button "KYC" at bounding box center [88, 114] width 106 height 22
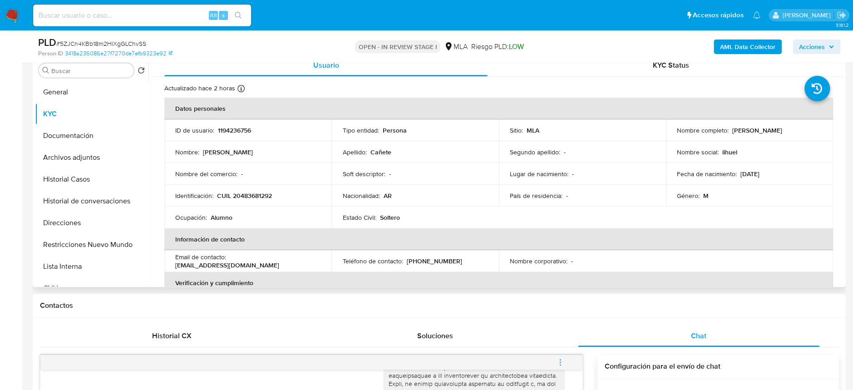
drag, startPoint x: 730, startPoint y: 131, endPoint x: 696, endPoint y: 134, distance: 33.7
click at [816, 132] on div "Nombre completo : Lihuel Demian Uziel Cañete" at bounding box center [749, 130] width 145 height 8
copy p "Lihuel Demian Uziel Cañete"
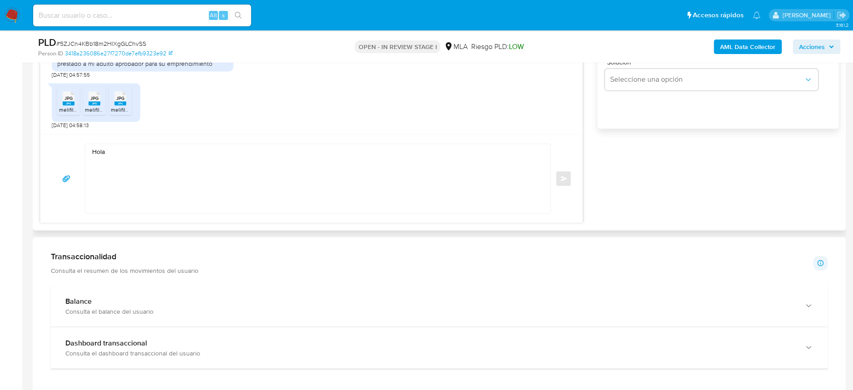
scroll to position [605, 0]
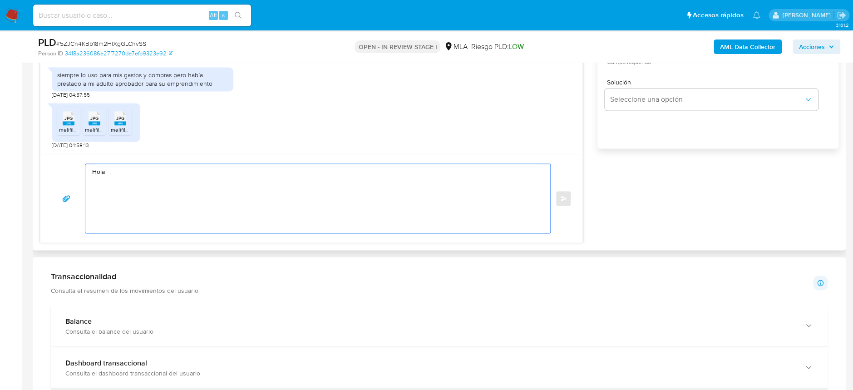
click at [167, 177] on textarea "Hola" at bounding box center [315, 198] width 447 height 69
paste textarea "Lihuel Demian Uziel Cañete"
paste textarea "1. Descripción del uso otorgado a la aplicación de Mercado Pago : - Detalla la …"
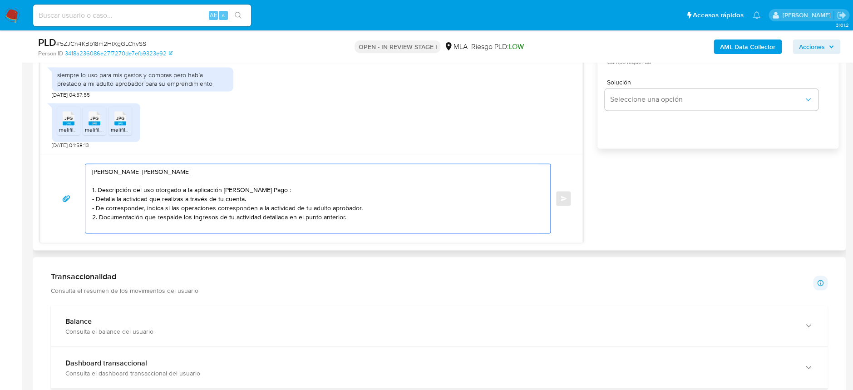
click at [249, 198] on textarea "Hola Lihuel Demian Uziel Cañete 1. Descripción del uso otorgado a la aplicación…" at bounding box center [315, 198] width 447 height 69
click at [286, 188] on textarea "Hola Lihuel Demian Uziel Cañete 1. Descripción del uso otorgado a la aplicación…" at bounding box center [315, 198] width 447 height 69
click at [376, 207] on textarea "Hola Lihuel Demian Uziel Cañete 1. Descripción del uso otorgado a la aplicación…" at bounding box center [315, 198] width 447 height 69
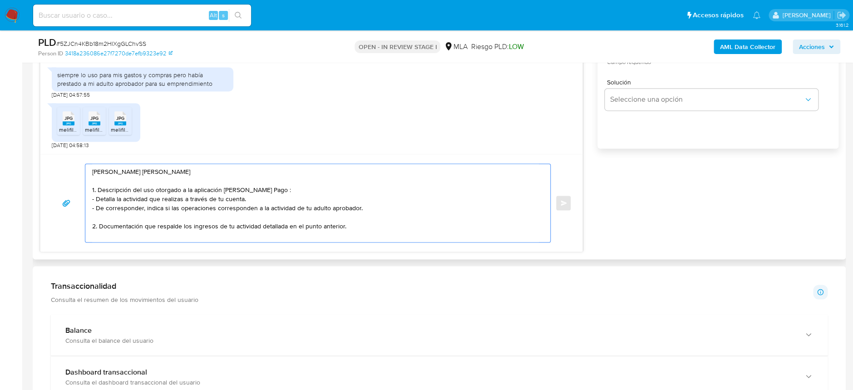
click at [150, 237] on textarea "Hola Lihuel Demian Uziel Cañete 1. Descripción del uso otorgado a la aplicación…" at bounding box center [315, 203] width 447 height 78
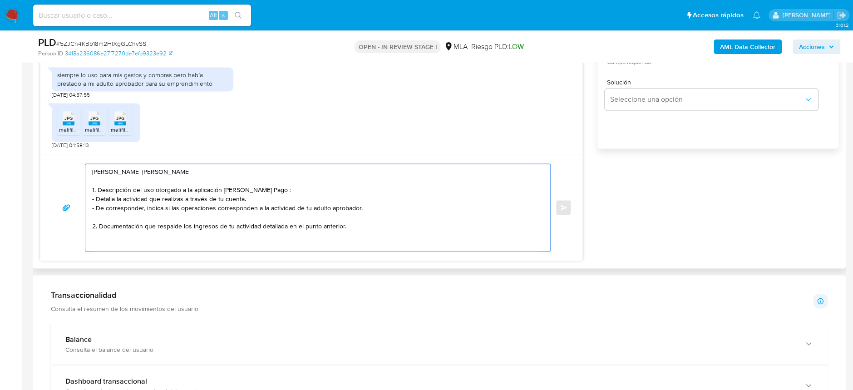
paste textarea "Proporciona el vínculo con las siguientes contrapartes con las que operaste, el…"
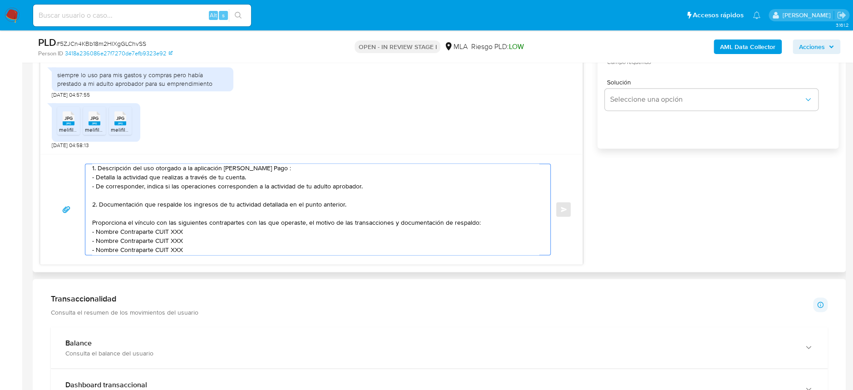
scroll to position [32, 0]
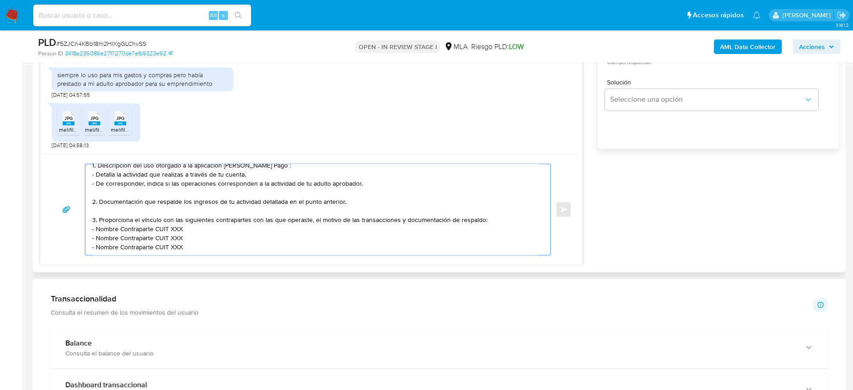
drag, startPoint x: 96, startPoint y: 221, endPoint x: 151, endPoint y: 223, distance: 55.0
click at [151, 223] on textarea "Hola Lihuel Demian Uziel Cañete 1. Descripción del uso otorgado a la aplicación…" at bounding box center [315, 209] width 447 height 91
paste textarea "Delia Lujan Gagliardi"
click at [175, 221] on textarea "Hola Lihuel Demian Uziel Cañete 1. Descripción del uso otorgado a la aplicación…" at bounding box center [315, 209] width 447 height 91
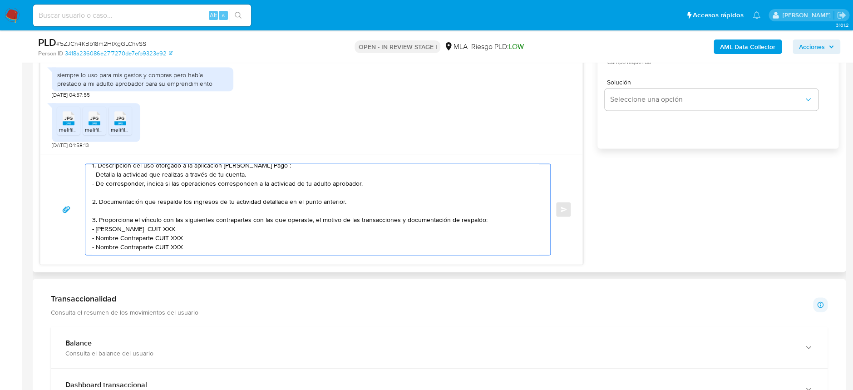
paste textarea "27338283747"
drag, startPoint x: 96, startPoint y: 231, endPoint x: 153, endPoint y: 230, distance: 56.3
click at [153, 230] on textarea "Hola Lihuel Demian Uziel Cañete 1. Descripción del uso otorgado a la aplicación…" at bounding box center [315, 209] width 447 height 91
paste textarea "Osvaldo Mierez"
click at [166, 228] on textarea "Hola Lihuel Demian Uziel Cañete 1. Descripción del uso otorgado a la aplicación…" at bounding box center [315, 209] width 447 height 91
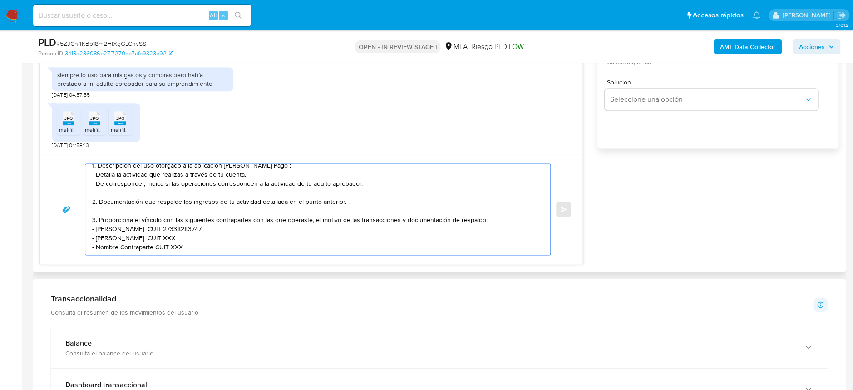
click at [166, 228] on textarea "Hola Lihuel Demian Uziel Cañete 1. Descripción del uso otorgado a la aplicación…" at bounding box center [315, 209] width 447 height 91
paste textarea "20366367552"
drag, startPoint x: 95, startPoint y: 239, endPoint x: 152, endPoint y: 234, distance: 56.9
click at [152, 234] on textarea "Hola Lihuel Demian Uziel Cañete 1. Descripción del uso otorgado a la aplicación…" at bounding box center [315, 209] width 447 height 91
click at [156, 236] on textarea "Hola Lihuel Demian Uziel Cañete 1. Descripción del uso otorgado a la aplicación…" at bounding box center [315, 209] width 447 height 91
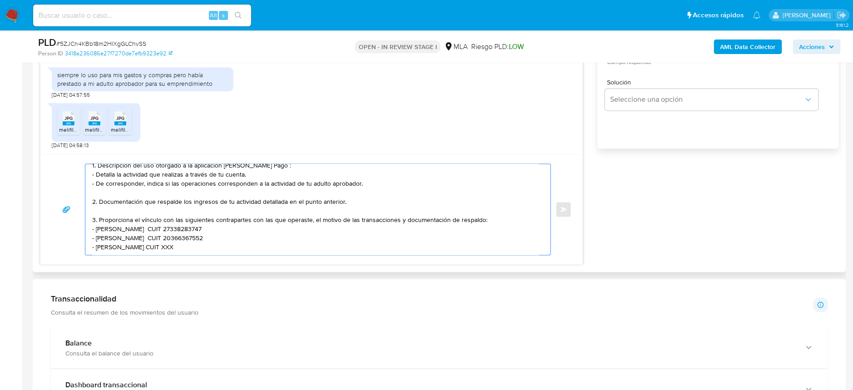
click at [159, 236] on textarea "Hola Lihuel Demian Uziel Cañete 1. Descripción del uso otorgado a la aplicación…" at bounding box center [315, 209] width 447 height 91
paste textarea "27463430735"
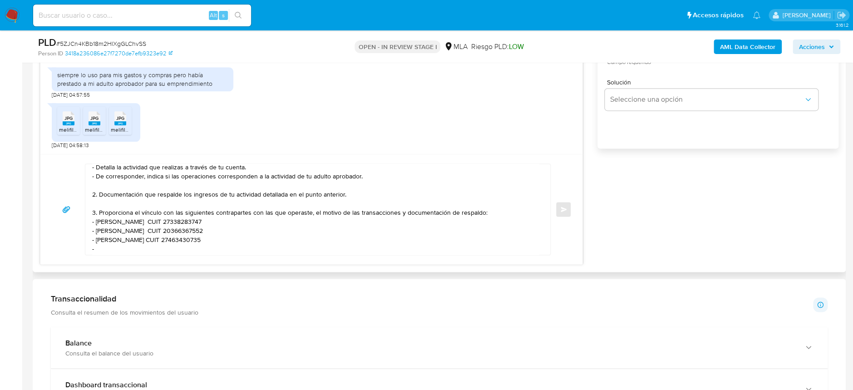
click at [118, 249] on textarea "Hola Lihuel Demian Uziel Cañete 1. Descripción del uso otorgado a la aplicación…" at bounding box center [315, 209] width 447 height 91
paste textarea "Norma Graciela Milatich"
click at [186, 240] on textarea "Hola Lihuel Demian Uziel Cañete 1. Descripción del uso otorgado a la aplicación…" at bounding box center [315, 209] width 447 height 91
paste textarea "27132304500"
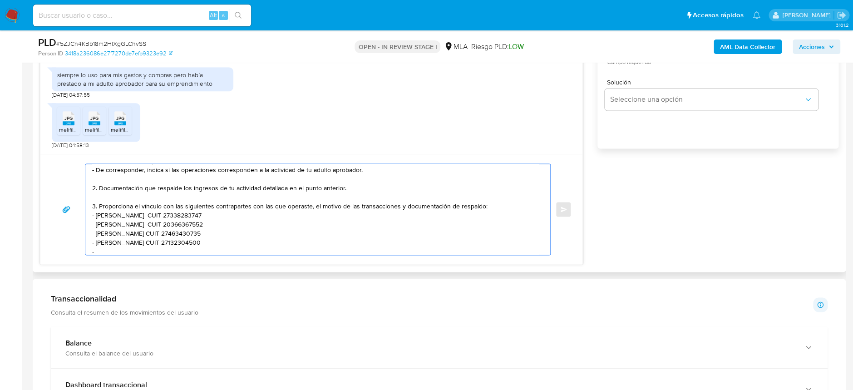
click at [139, 247] on textarea "Hola Lihuel Demian Uziel Cañete 1. Descripción del uso otorgado a la aplicación…" at bounding box center [315, 209] width 447 height 91
paste textarea "Clara Yanina Lopez"
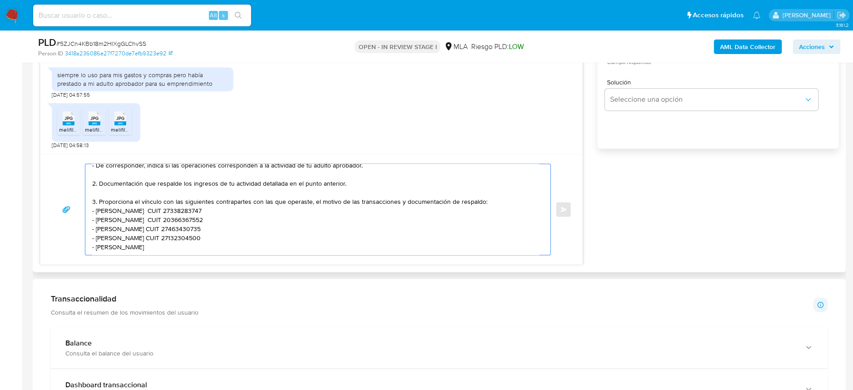
click at [196, 239] on textarea "Hola Lihuel Demian Uziel Cañete 1. Descripción del uso otorgado a la aplicación…" at bounding box center [315, 209] width 447 height 91
click at [226, 247] on textarea "Hola Lihuel Demian Uziel Cañete 1. Descripción del uso otorgado a la aplicación…" at bounding box center [315, 209] width 447 height 91
click at [229, 241] on textarea "Hola Lihuel Demian Uziel Cañete 1. Descripción del uso otorgado a la aplicación…" at bounding box center [315, 209] width 447 height 91
paste textarea "27376799102"
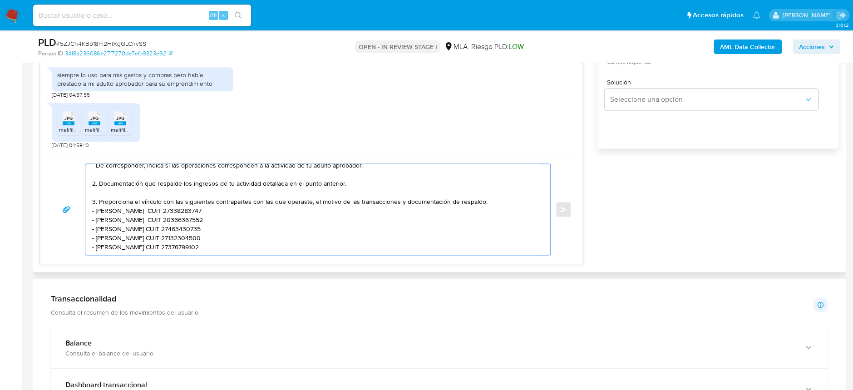
paste textarea "Es importante que sepas que, en el caso de que no respondas a lo solicitado, tu…"
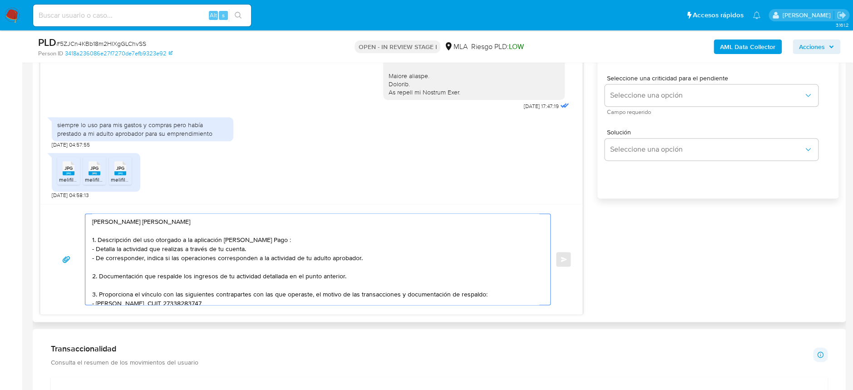
scroll to position [424, 0]
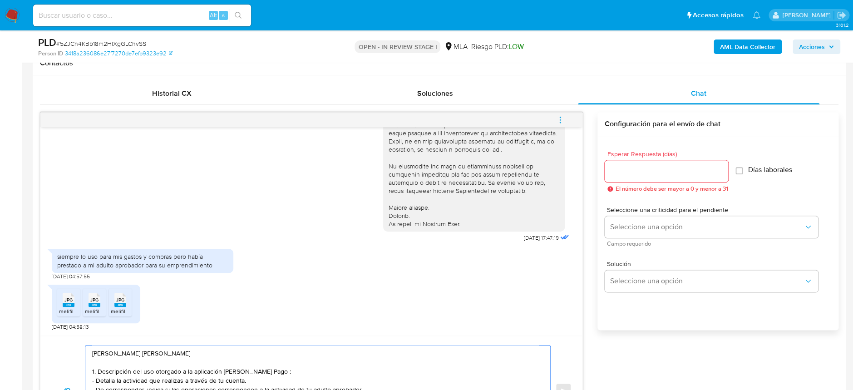
type textarea "Hola Lihuel Demian Uziel Cañete 1. Descripción del uso otorgado a la aplicación…"
click at [627, 168] on input "Esperar Respuesta (días)" at bounding box center [666, 171] width 123 height 12
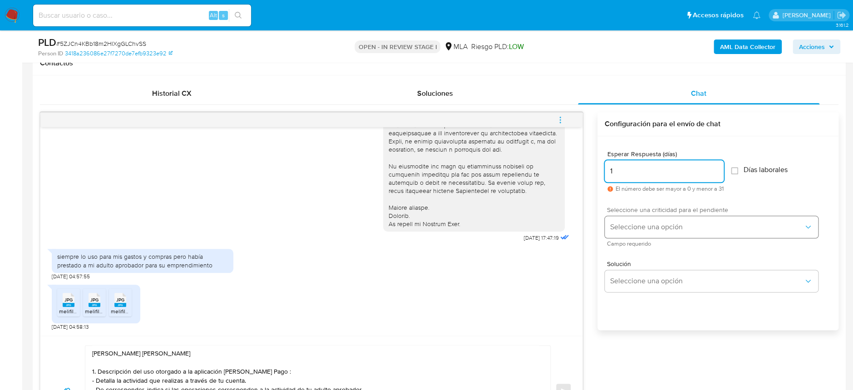
type input "1"
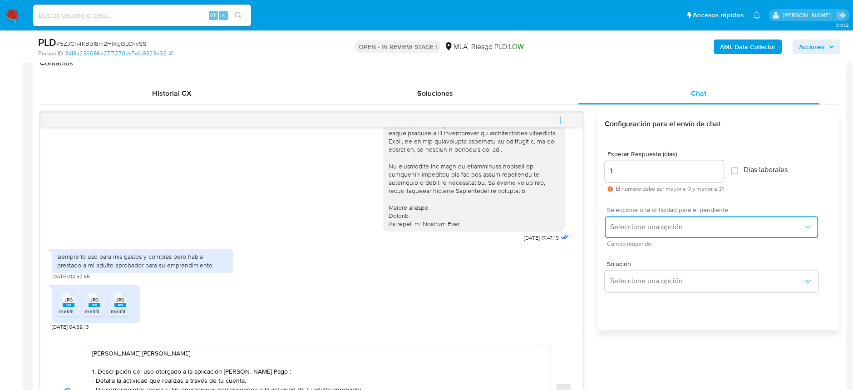
click at [640, 217] on button "Seleccione una opción" at bounding box center [711, 227] width 213 height 22
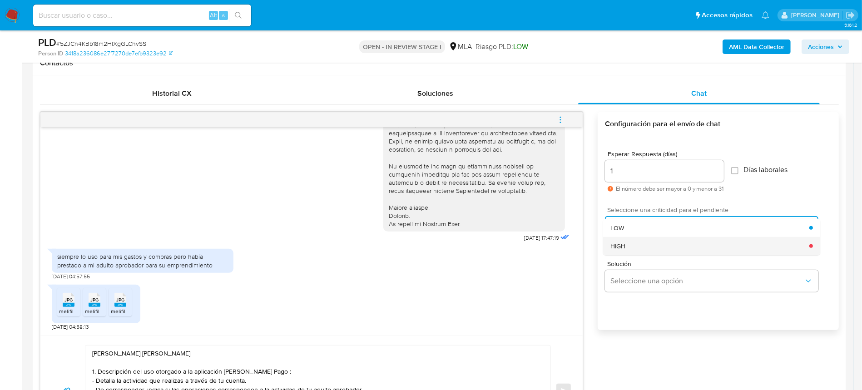
click at [652, 248] on div "HIGH" at bounding box center [709, 246] width 199 height 18
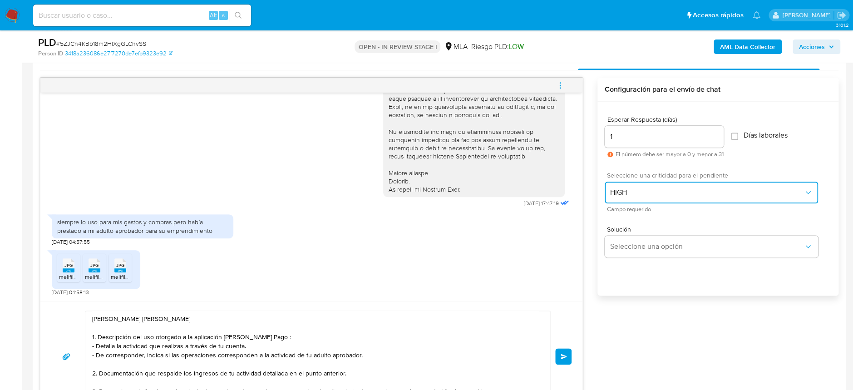
scroll to position [484, 0]
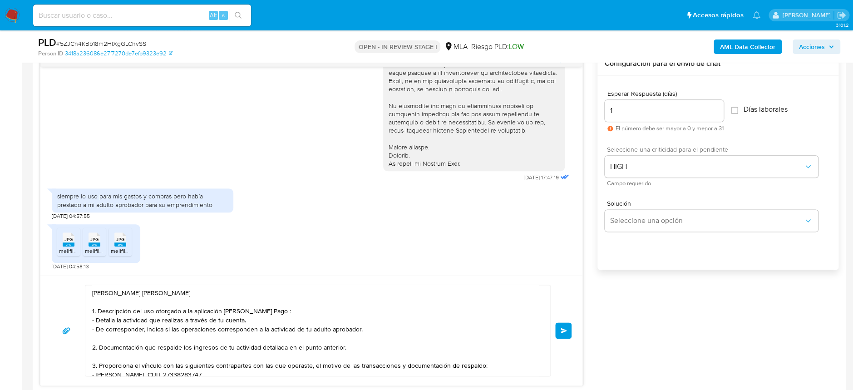
click at [565, 328] on span "Enviar" at bounding box center [564, 330] width 6 height 5
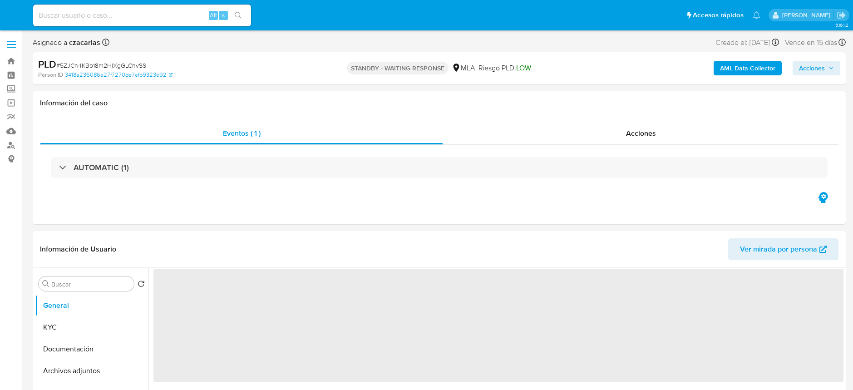
select select "10"
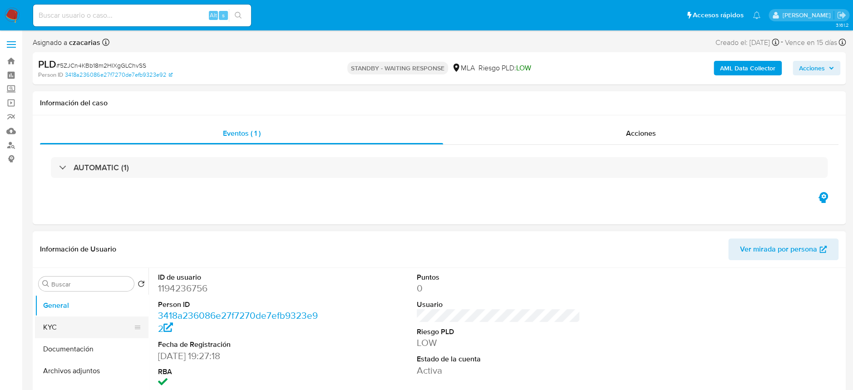
drag, startPoint x: 58, startPoint y: 333, endPoint x: 293, endPoint y: 236, distance: 254.6
click at [58, 333] on button "KYC" at bounding box center [92, 327] width 114 height 22
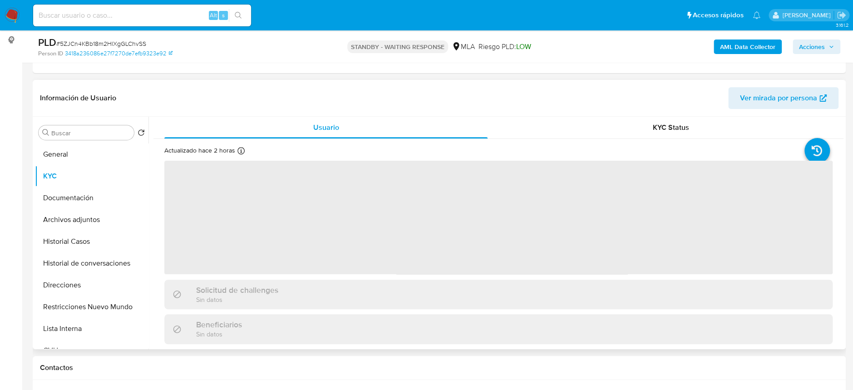
scroll to position [121, 0]
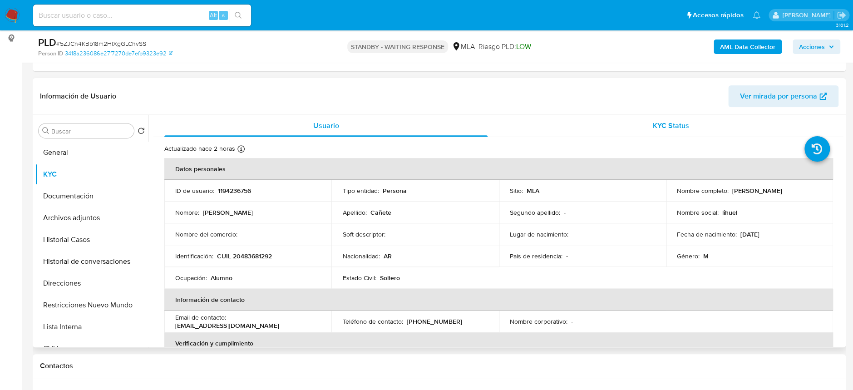
drag, startPoint x: 729, startPoint y: 189, endPoint x: 731, endPoint y: 115, distance: 74.0
click at [825, 192] on td "Nombre completo : [PERSON_NAME]" at bounding box center [749, 191] width 167 height 22
copy p "[PERSON_NAME]"
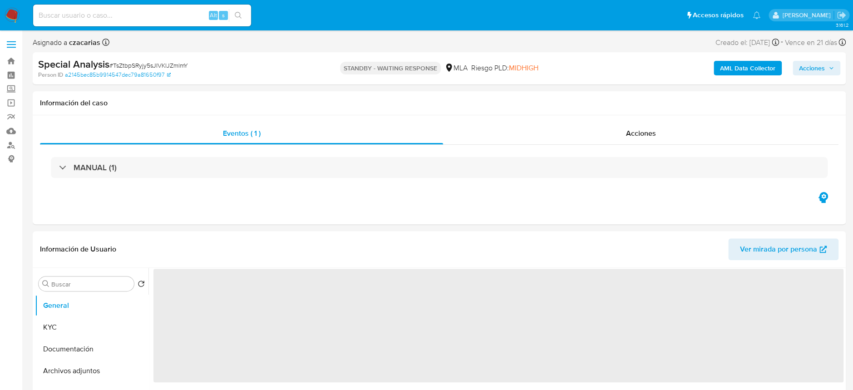
select select "10"
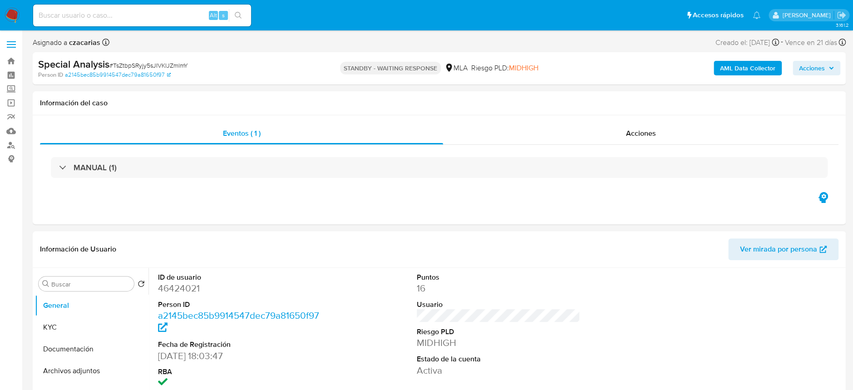
click at [191, 6] on div "Alt s" at bounding box center [142, 16] width 218 height 22
click at [207, 13] on input at bounding box center [142, 16] width 218 height 12
paste input "z79lzBUGYX8jMRnvNjJ8BOiA"
type input "z79lzBUGYX8jMRnvNjJ8BOiA"
click at [240, 12] on icon "search-icon" at bounding box center [238, 15] width 7 height 7
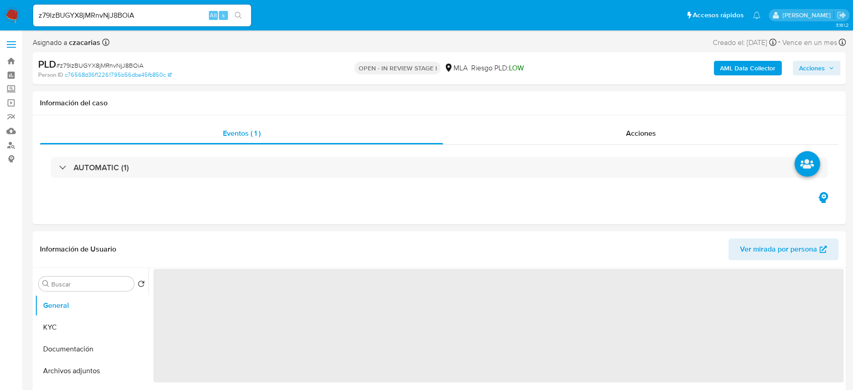
select select "10"
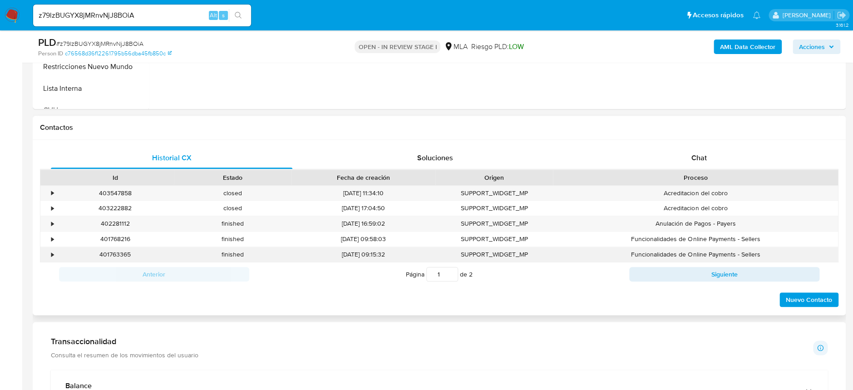
scroll to position [363, 0]
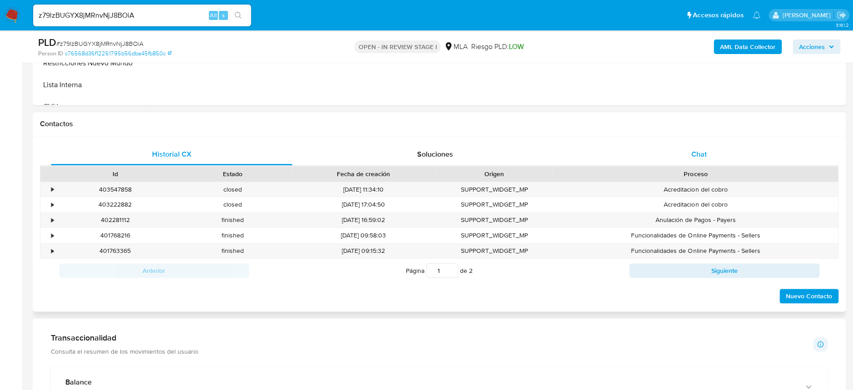
click at [691, 148] on div "Chat" at bounding box center [699, 154] width 242 height 22
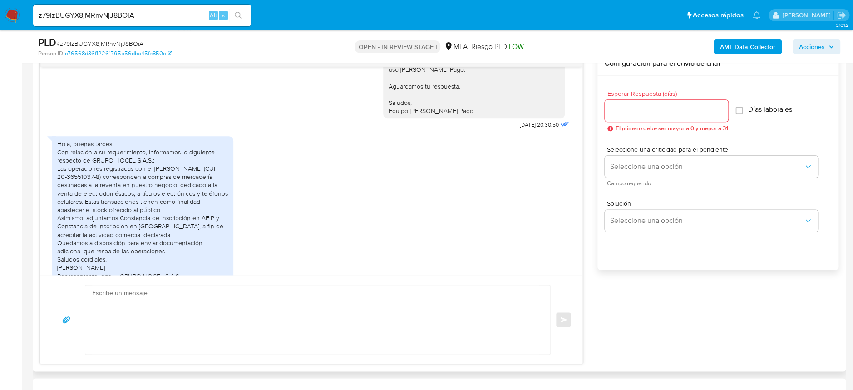
scroll to position [782, 0]
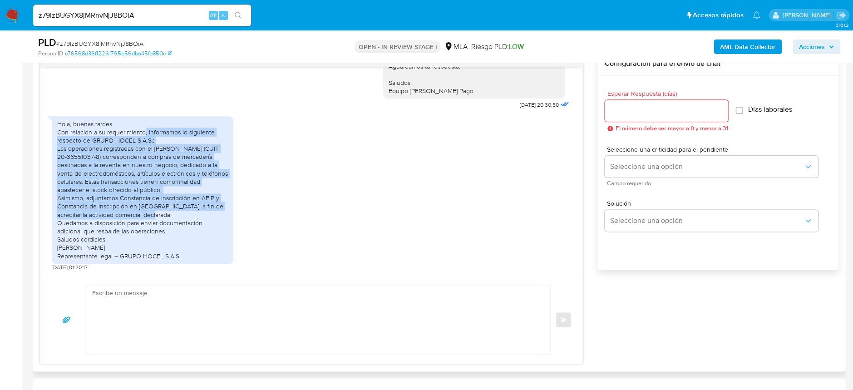
drag, startPoint x: 147, startPoint y: 174, endPoint x: 213, endPoint y: 257, distance: 106.3
click at [213, 257] on div "Hola, buenas tardes. Con relación a su requerimiento, informamos lo siguiente r…" at bounding box center [142, 190] width 171 height 140
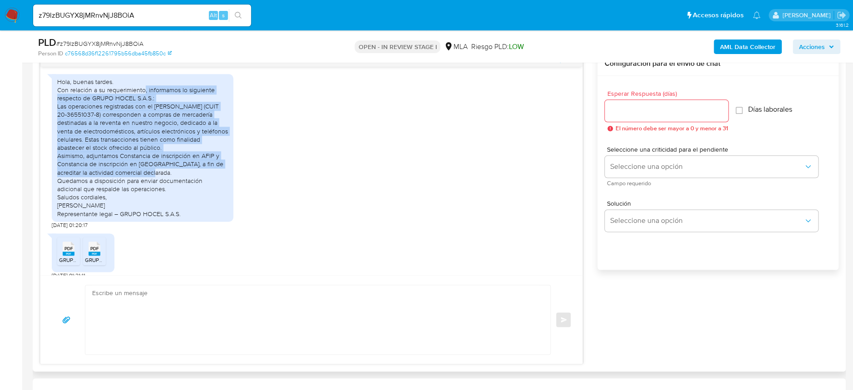
scroll to position [843, 0]
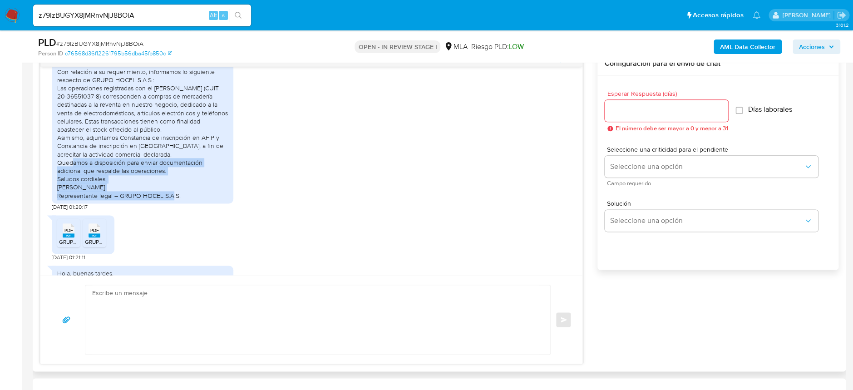
drag, startPoint x: 92, startPoint y: 203, endPoint x: 194, endPoint y: 239, distance: 108.8
click at [194, 200] on div "Hola, buenas tardes. Con relación a su requerimiento, informamos lo siguiente r…" at bounding box center [142, 129] width 171 height 140
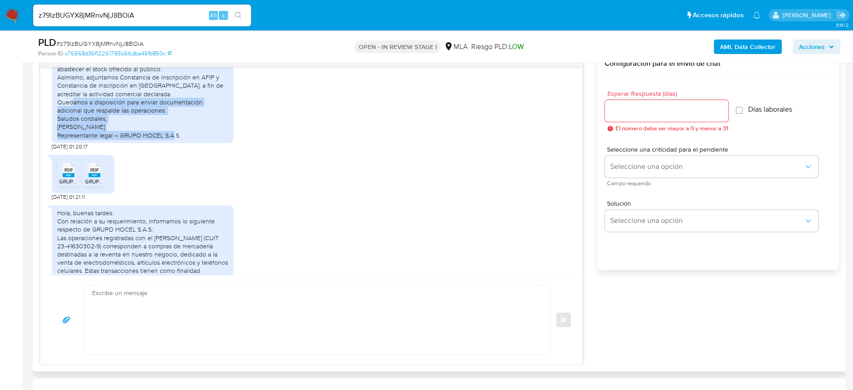
scroll to position [904, 0]
click at [65, 173] on span "PDF" at bounding box center [68, 170] width 9 height 6
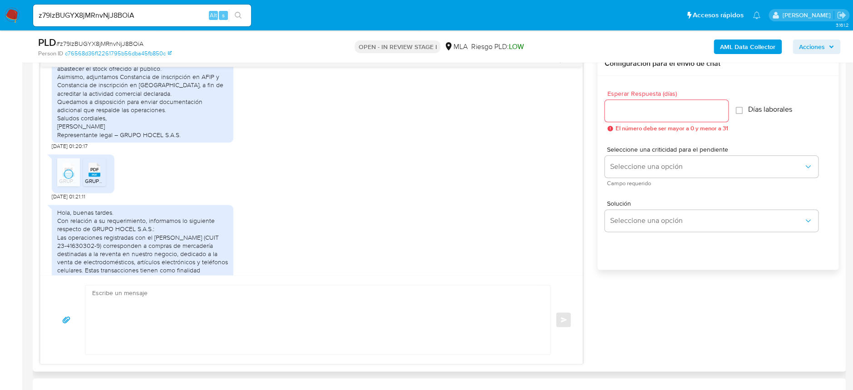
click at [95, 177] on rect at bounding box center [95, 175] width 12 height 4
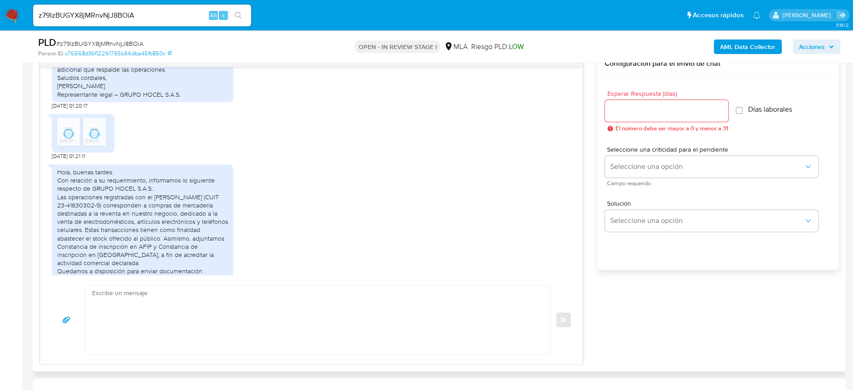
scroll to position [964, 0]
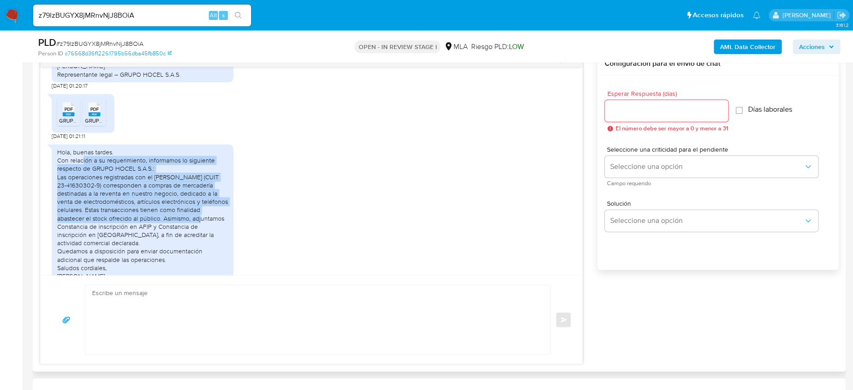
drag, startPoint x: 83, startPoint y: 204, endPoint x: 212, endPoint y: 259, distance: 140.3
click at [212, 259] on div "Hola, buenas tardes. Con relación a su requerimiento, informamos lo siguiente r…" at bounding box center [142, 218] width 171 height 140
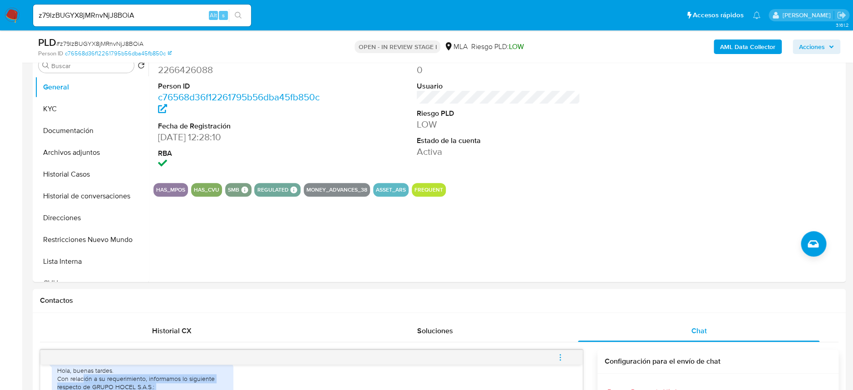
scroll to position [121, 0]
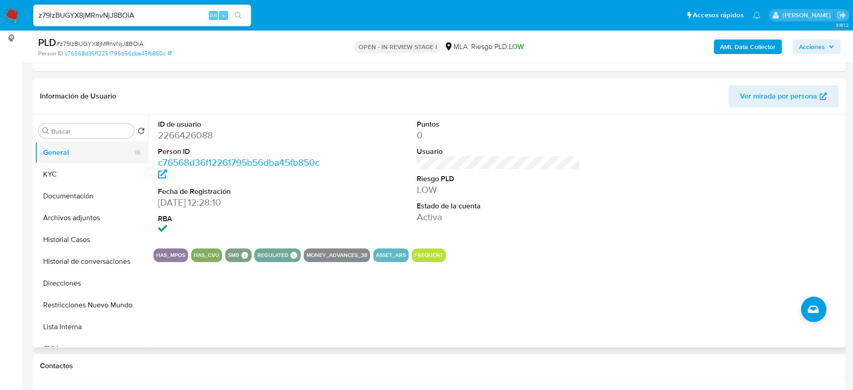
click at [70, 162] on button "General" at bounding box center [88, 153] width 106 height 22
click at [83, 172] on button "KYC" at bounding box center [88, 174] width 106 height 22
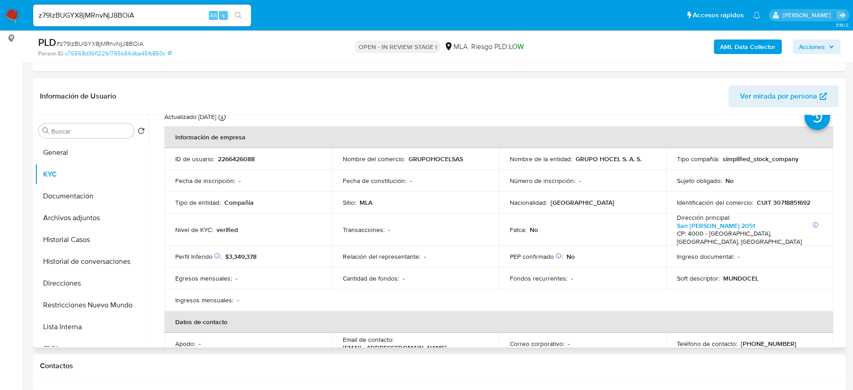
scroll to position [60, 0]
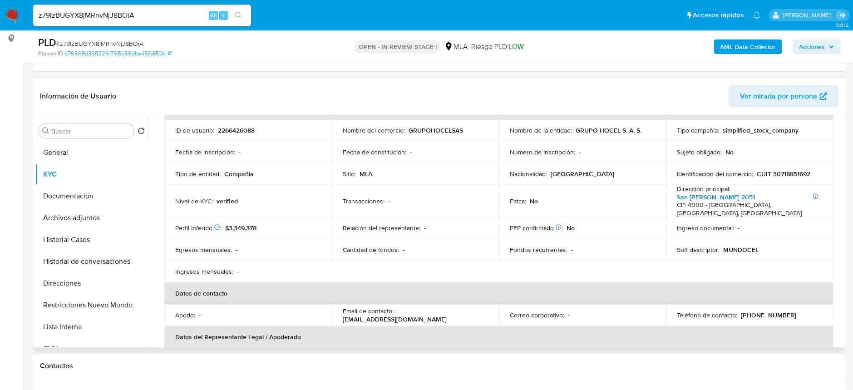
click at [714, 198] on link "San [PERSON_NAME] 2051" at bounding box center [716, 197] width 78 height 9
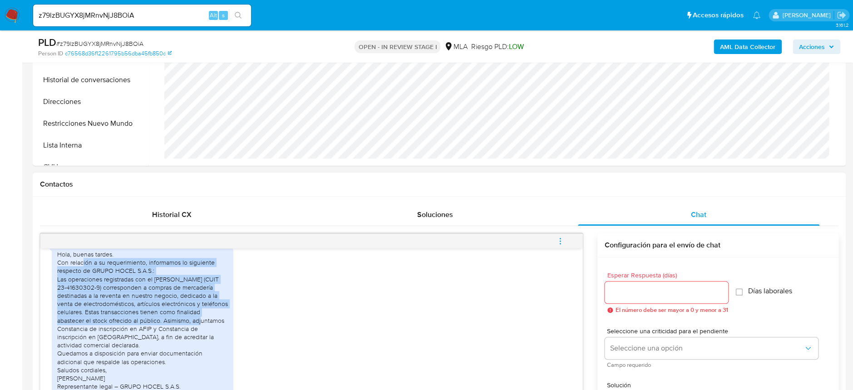
scroll to position [363, 0]
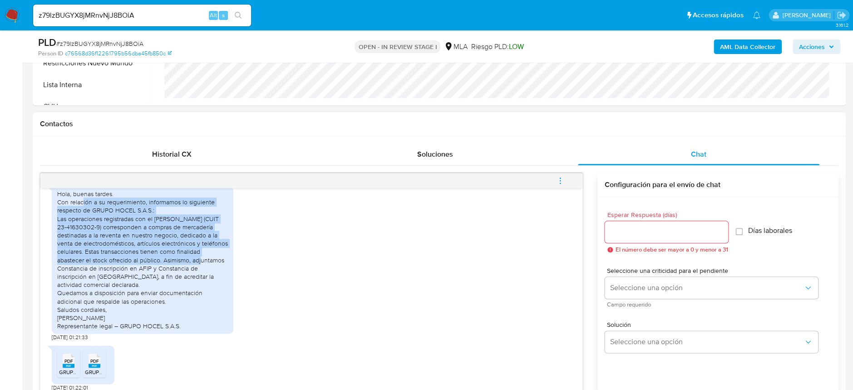
click at [149, 227] on div "Hola, buenas tardes. Con relación a su requerimiento, informamos lo siguiente r…" at bounding box center [142, 260] width 171 height 140
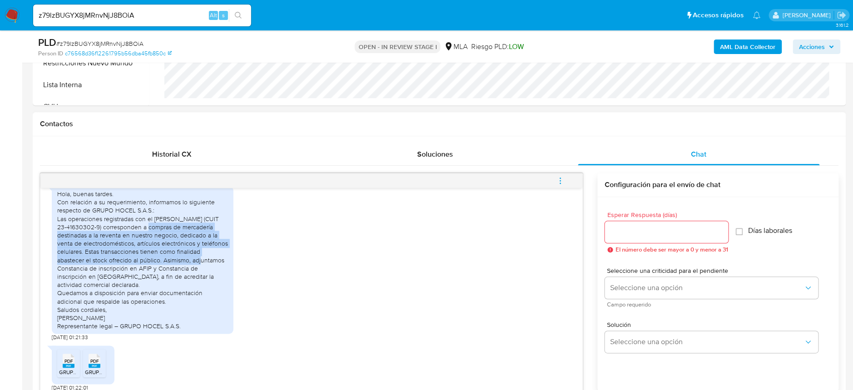
drag, startPoint x: 145, startPoint y: 225, endPoint x: 224, endPoint y: 258, distance: 85.3
click at [224, 258] on div "Hola, buenas tardes. Con relación a su requerimiento, informamos lo siguiente r…" at bounding box center [142, 260] width 171 height 140
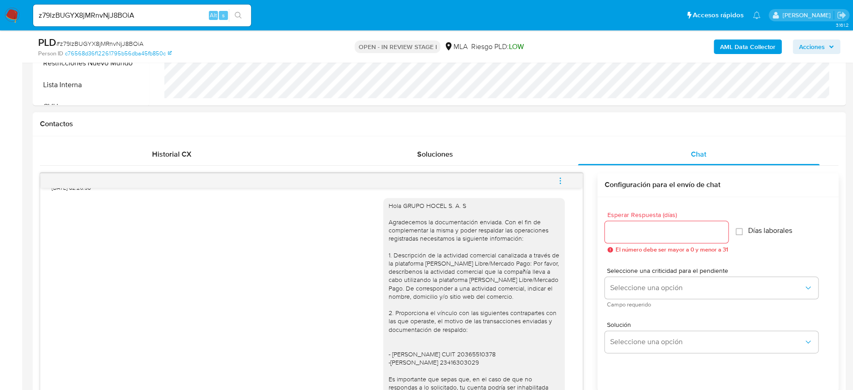
scroll to position [540, 0]
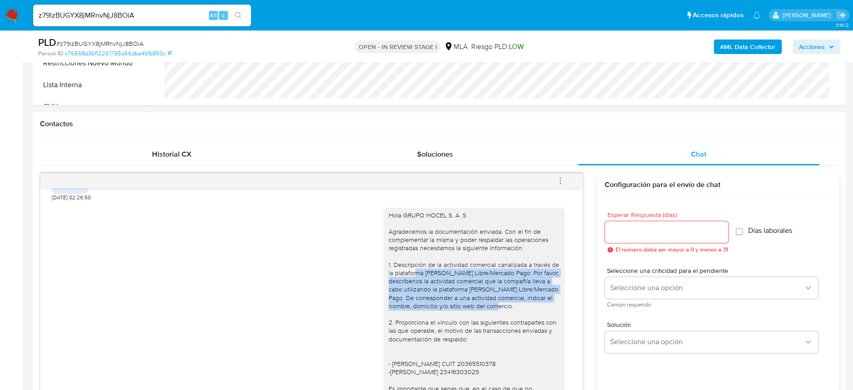
drag, startPoint x: 406, startPoint y: 287, endPoint x: 530, endPoint y: 322, distance: 129.1
click at [530, 322] on div "Hola GRUPO HOCEL S. A. S Agradecemos la documentación enviada. Con el fin de co…" at bounding box center [474, 335] width 171 height 248
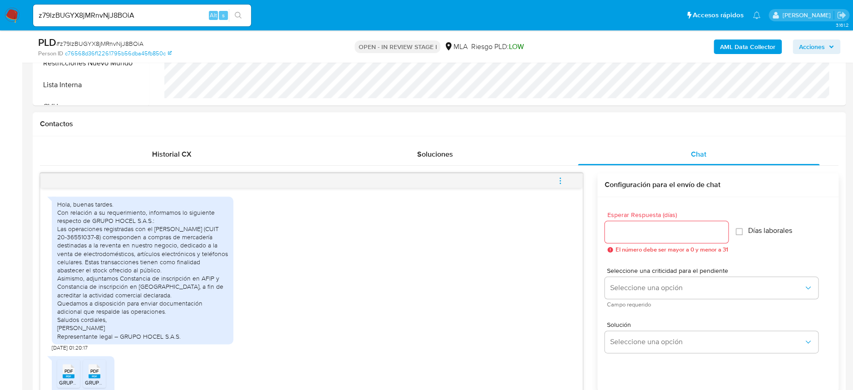
scroll to position [842, 0]
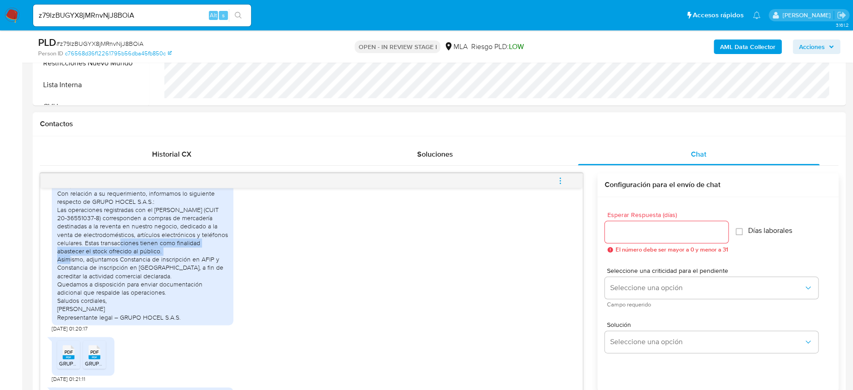
drag, startPoint x: 106, startPoint y: 284, endPoint x: 185, endPoint y: 291, distance: 79.3
click at [185, 291] on div "Hola, buenas tardes. Con relación a su requerimiento, informamos lo siguiente r…" at bounding box center [142, 251] width 171 height 140
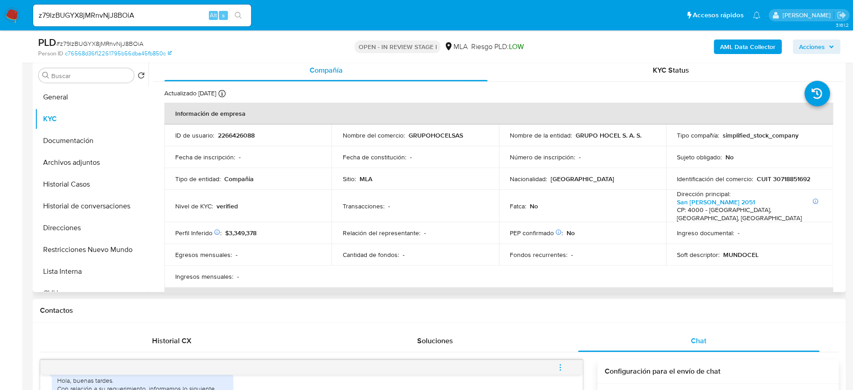
scroll to position [181, 0]
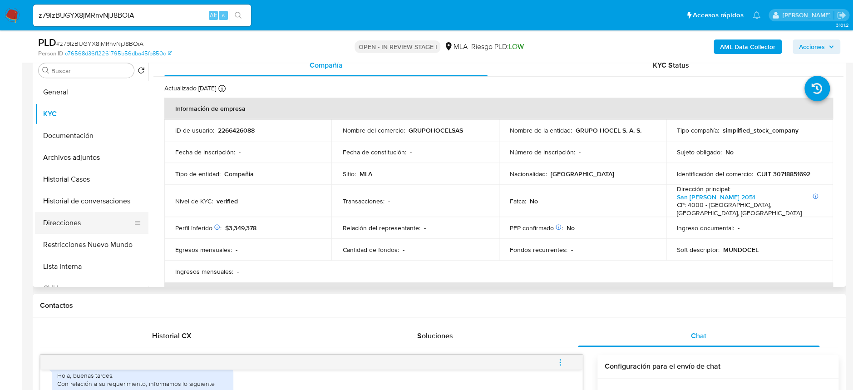
click at [74, 223] on button "Direcciones" at bounding box center [88, 223] width 106 height 22
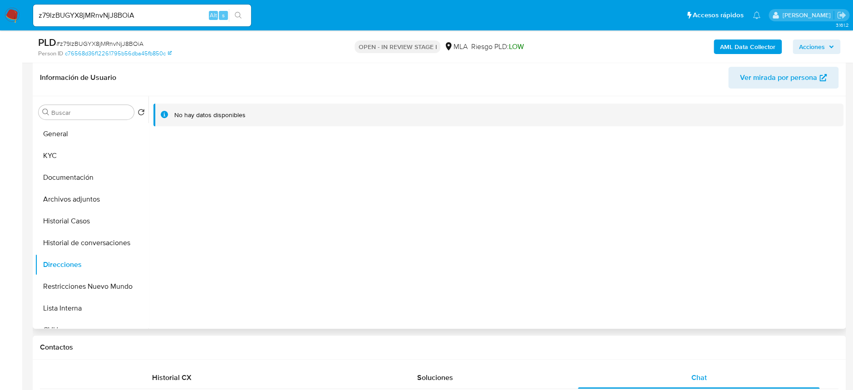
scroll to position [121, 0]
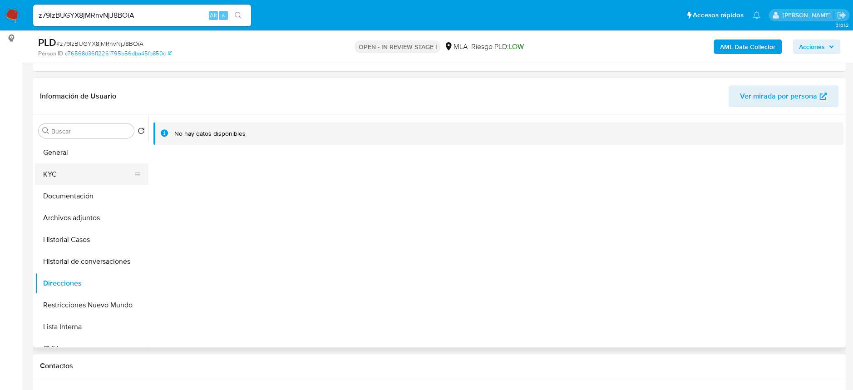
click at [57, 178] on button "KYC" at bounding box center [88, 174] width 106 height 22
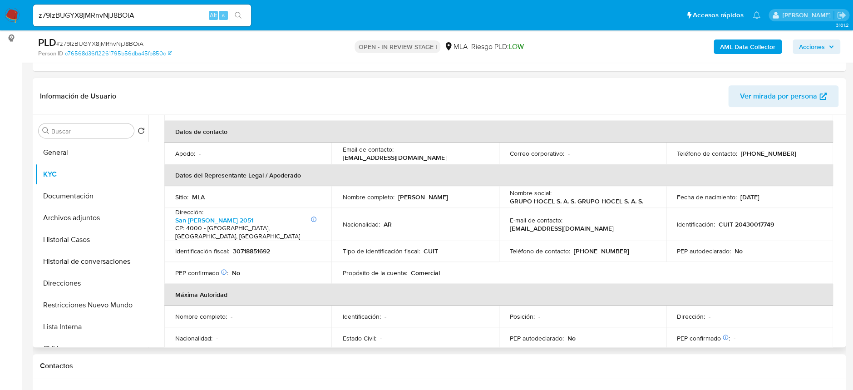
scroll to position [242, 0]
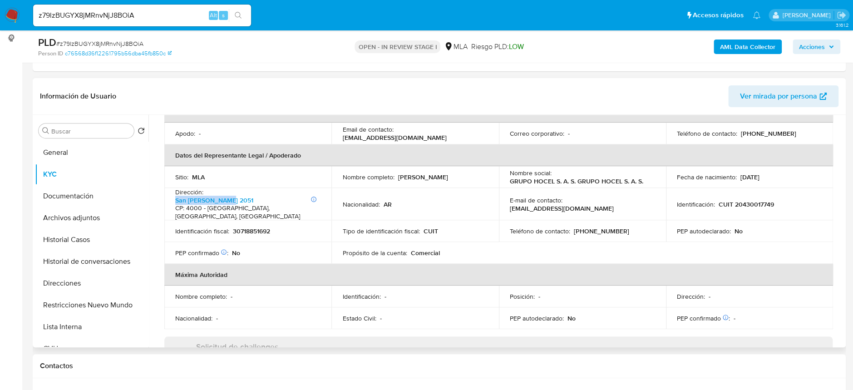
drag, startPoint x: 167, startPoint y: 201, endPoint x: 233, endPoint y: 202, distance: 66.8
click at [233, 202] on td "Dirección : Información adicional: [STREET_ADDRESS][PERSON_NAME]" at bounding box center [247, 204] width 167 height 32
copy p "Información adicional: 1 28 San [PERSON_NAME] 2051"
